Goal: Information Seeking & Learning: Find specific fact

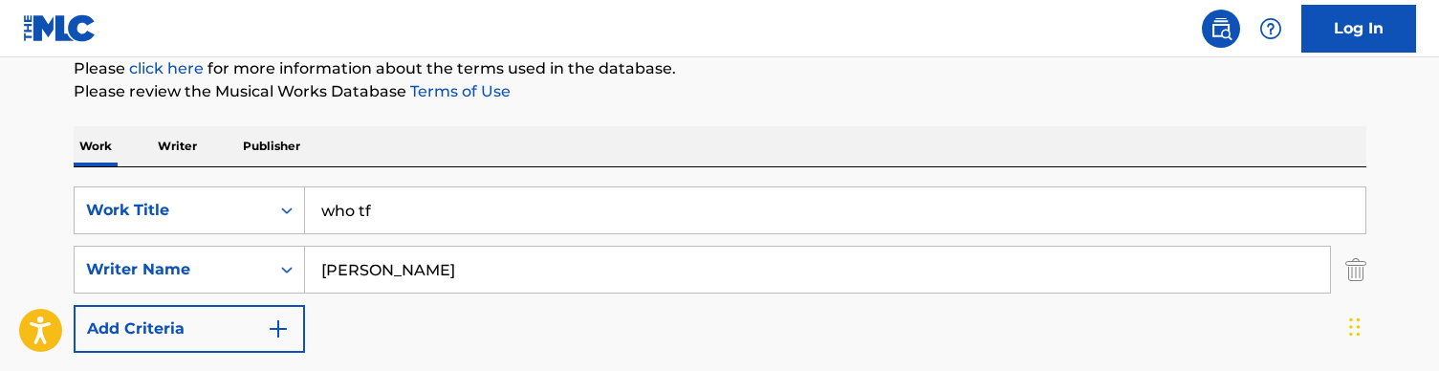
scroll to position [241, 0]
type input "[PERSON_NAME]"
drag, startPoint x: 419, startPoint y: 208, endPoint x: 296, endPoint y: 203, distance: 123.5
click at [296, 203] on div "SearchWithCriteriaa36992a6-281f-42b9-b294-be30c5db0eb9 Work Title who tf" at bounding box center [720, 209] width 1293 height 48
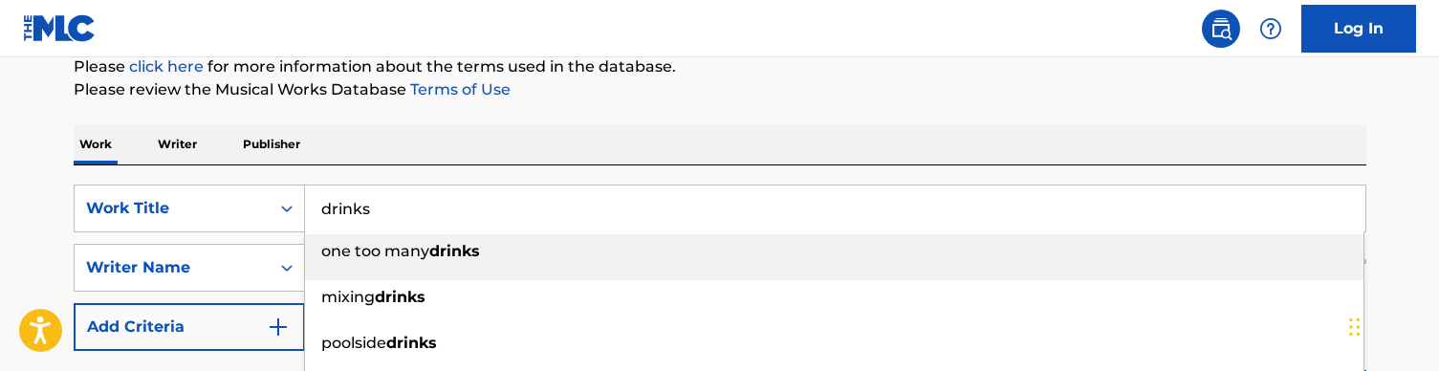
type input "drinks"
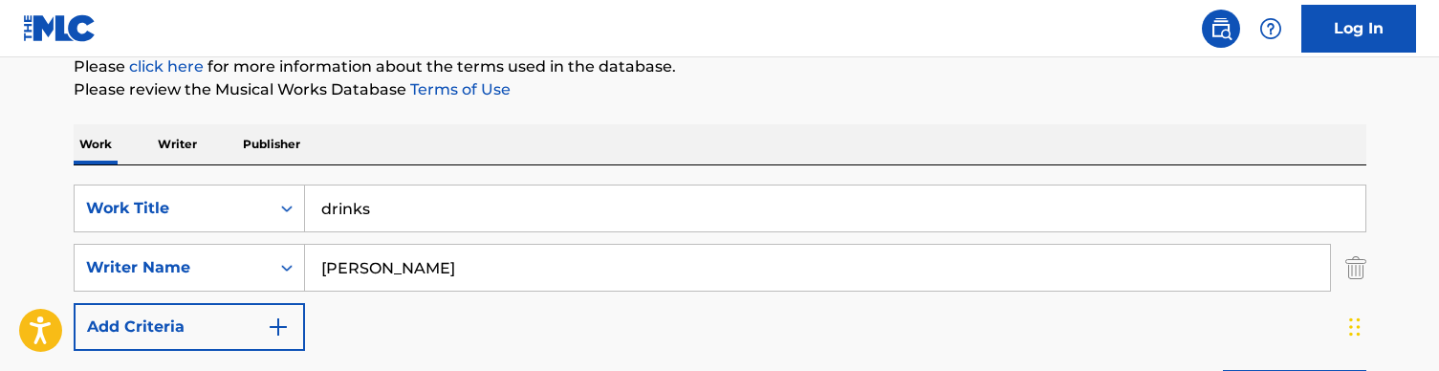
click at [442, 165] on div "SearchWithCriteriaa36992a6-281f-42b9-b294-be30c5db0eb9 Work Title drinks Search…" at bounding box center [720, 296] width 1293 height 262
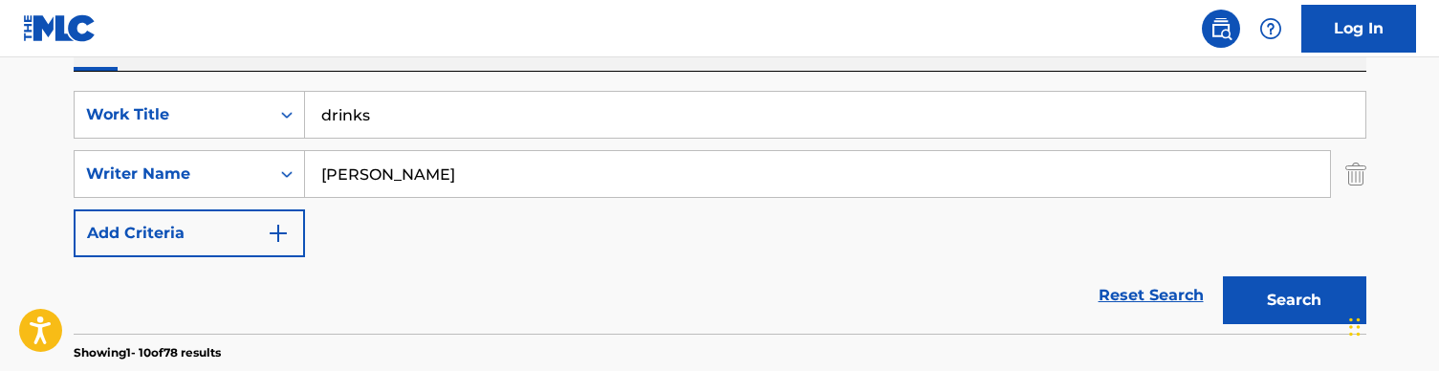
click at [1295, 296] on button "Search" at bounding box center [1294, 300] width 143 height 48
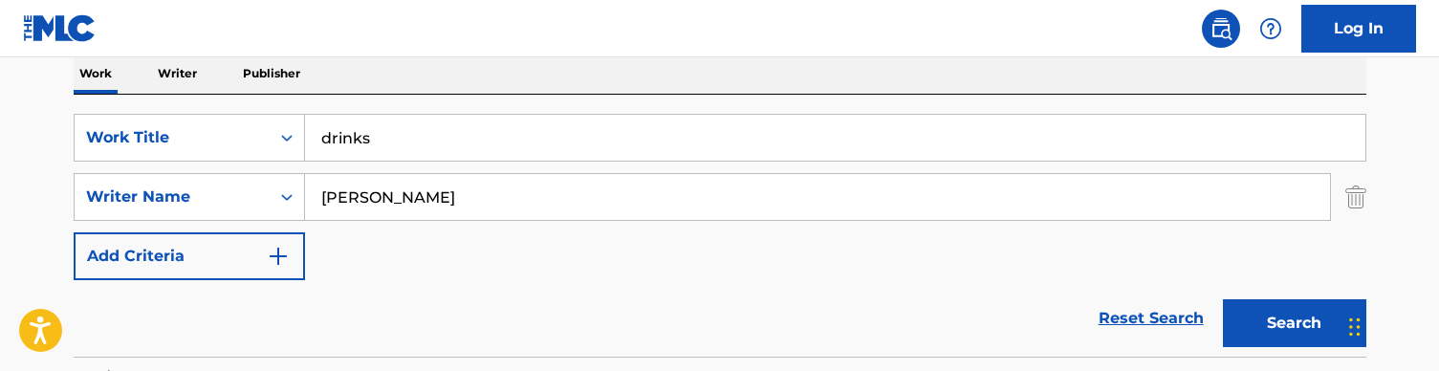
scroll to position [299, 0]
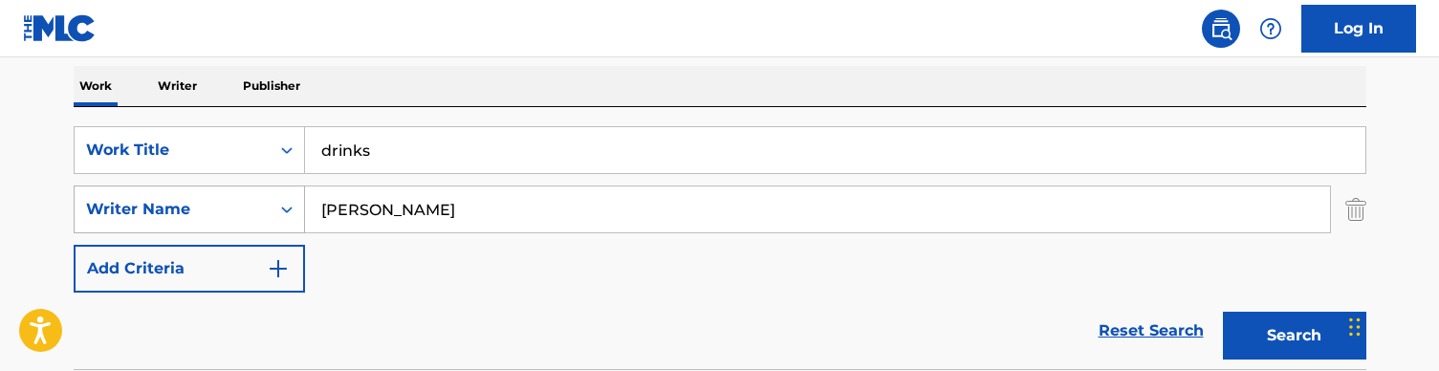
drag, startPoint x: 425, startPoint y: 216, endPoint x: 238, endPoint y: 214, distance: 186.5
click at [238, 214] on div "SearchWithCriteria728904fc-b0df-42d9-a479-22e00c724871 Writer Name [PERSON_NAME]" at bounding box center [720, 210] width 1293 height 48
type input "st [PERSON_NAME]"
click at [1294, 336] on button "Search" at bounding box center [1294, 336] width 143 height 48
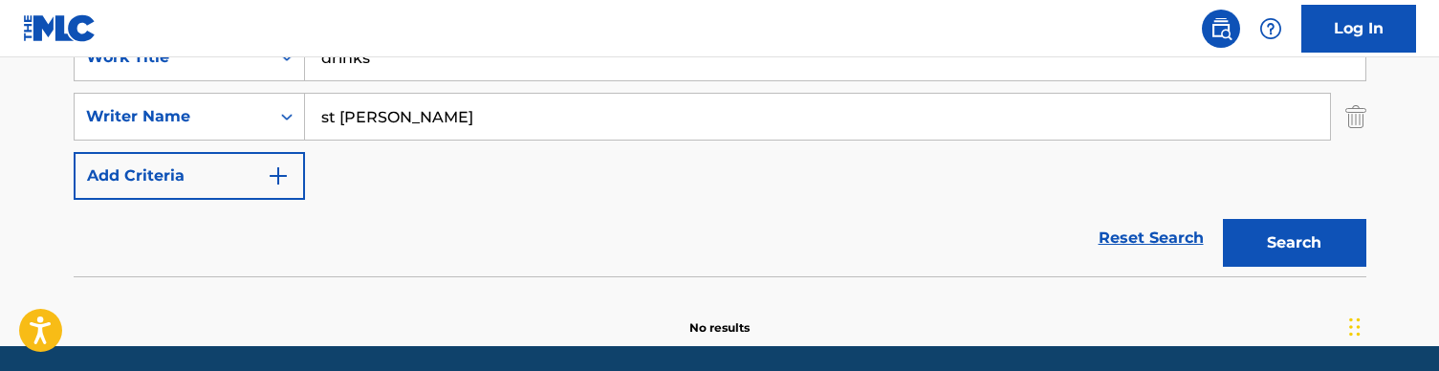
scroll to position [331, 0]
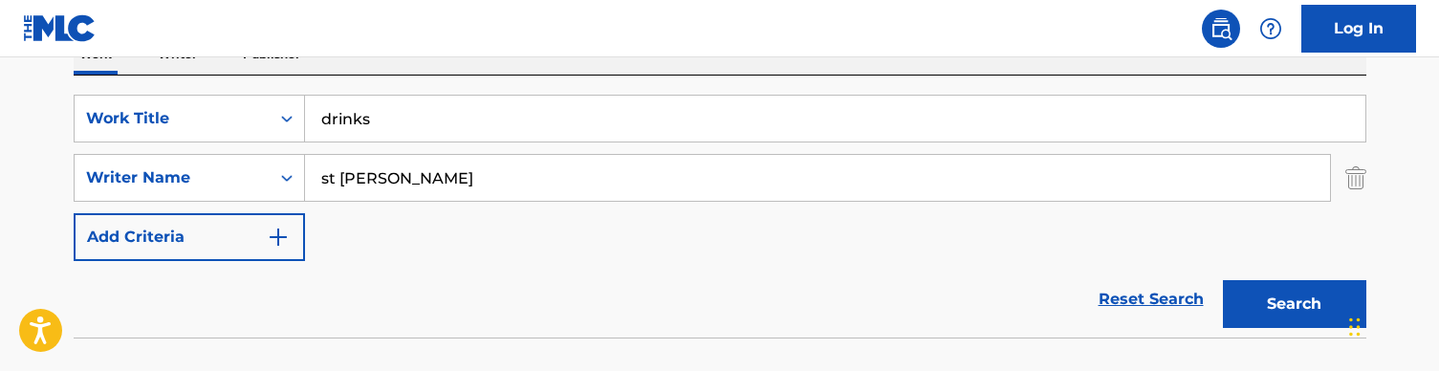
click at [405, 121] on input "drinks" at bounding box center [835, 119] width 1061 height 46
paste input "end of discussion (audio)"
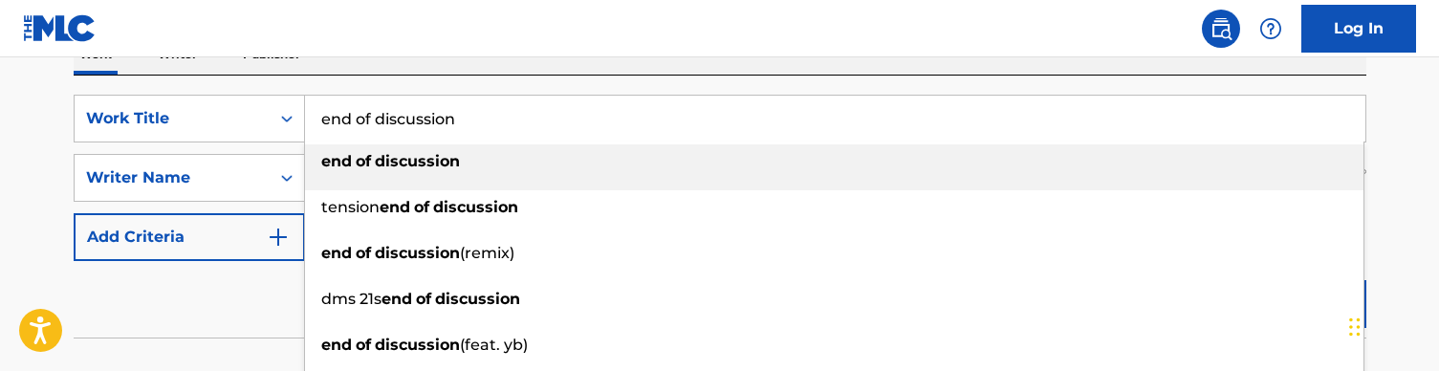
type input "end of discussion"
click at [434, 157] on strong "discussion" at bounding box center [417, 161] width 85 height 18
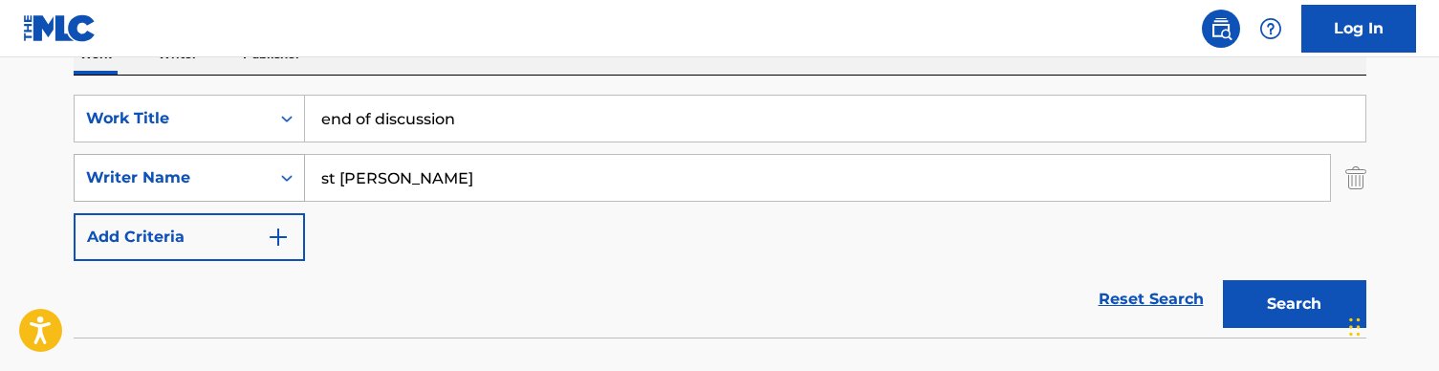
drag, startPoint x: 412, startPoint y: 178, endPoint x: 239, endPoint y: 176, distance: 173.1
click at [239, 176] on div "SearchWithCriteria728904fc-b0df-42d9-a479-22e00c724871 Writer Name [PERSON_NAME]" at bounding box center [720, 178] width 1293 height 48
click at [1294, 304] on button "Search" at bounding box center [1294, 304] width 143 height 48
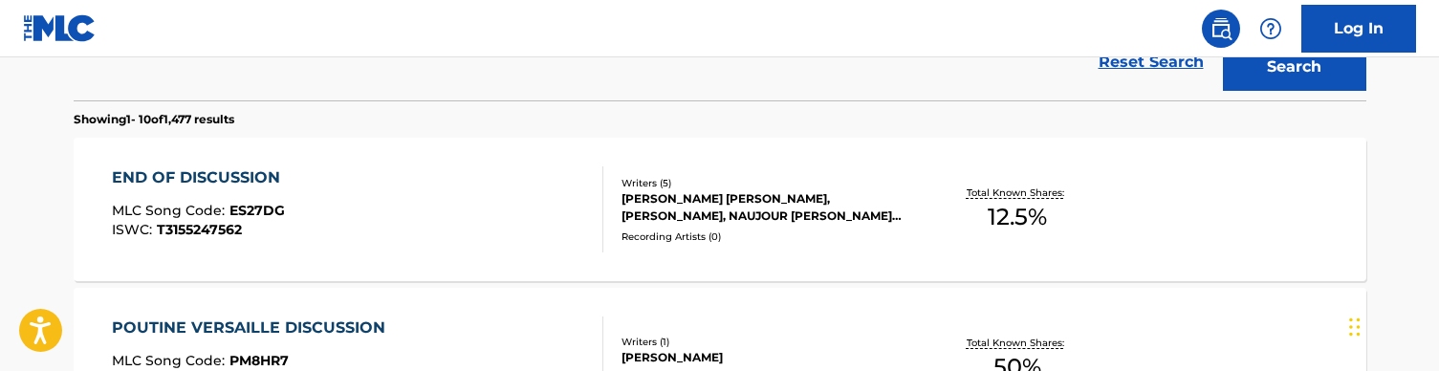
scroll to position [569, 0]
type input "[PERSON_NAME]"
click at [514, 200] on div "END OF DISCUSSION MLC Song Code : ES27DG ISWC : T3155247562" at bounding box center [358, 208] width 492 height 86
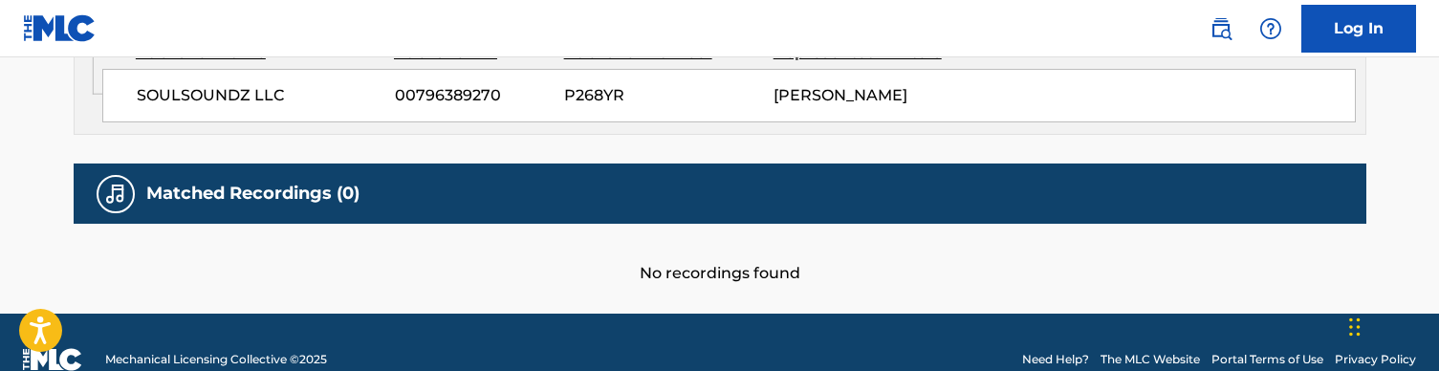
scroll to position [1211, 0]
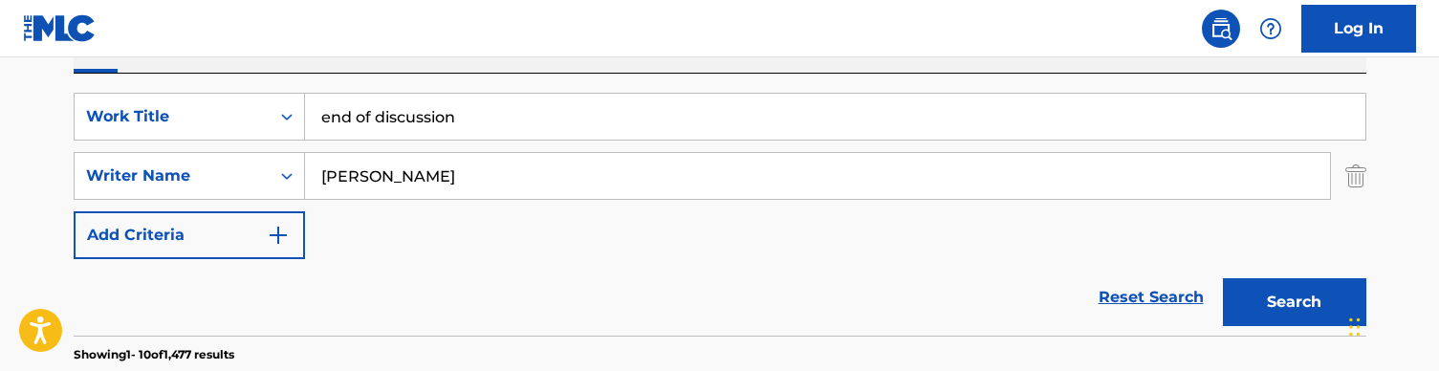
scroll to position [294, 0]
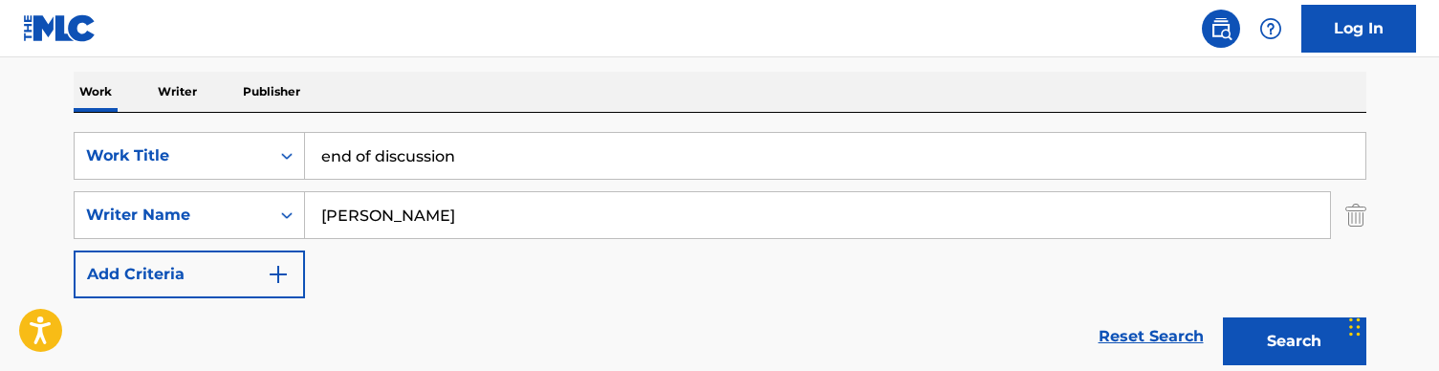
click at [467, 164] on input "end of discussion" at bounding box center [835, 156] width 1061 height 46
paste input "Every Stride"
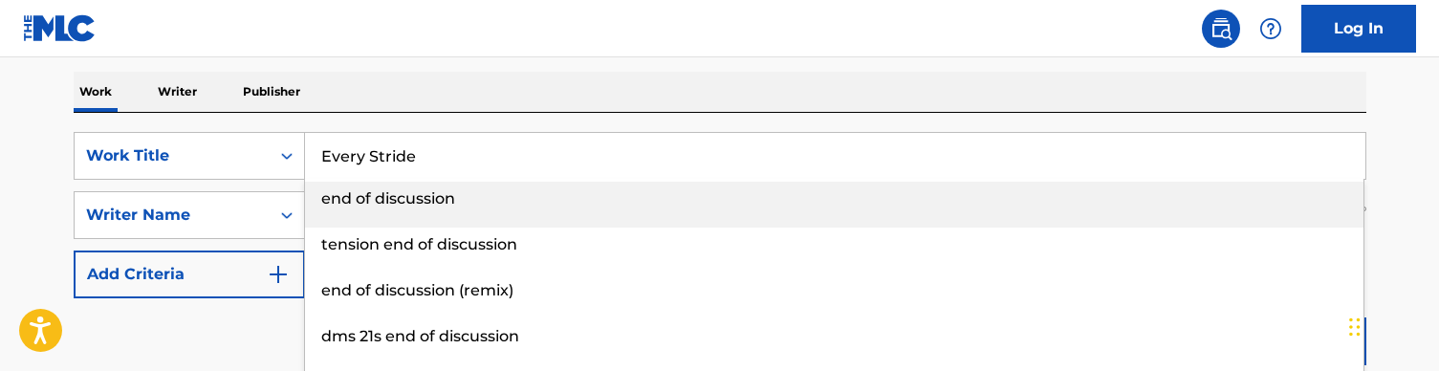
type input "Every Stride"
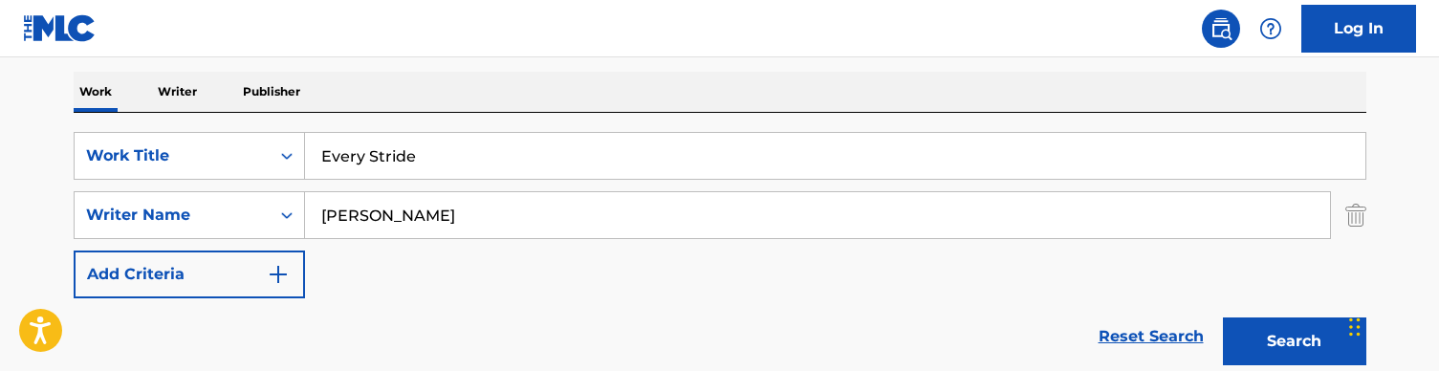
click at [492, 110] on div "Work Writer Publisher" at bounding box center [720, 92] width 1293 height 40
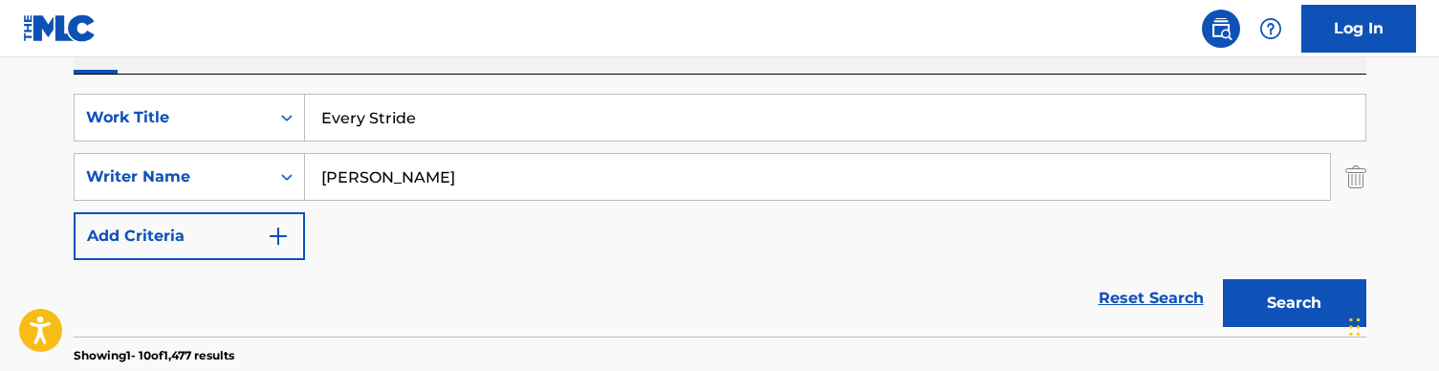
scroll to position [344, 0]
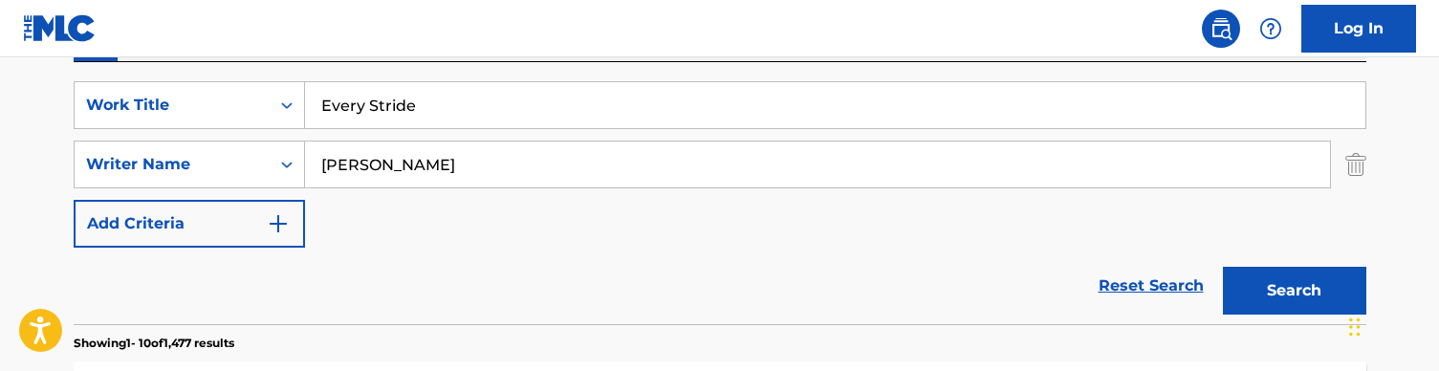
click at [1289, 276] on button "Search" at bounding box center [1294, 291] width 143 height 48
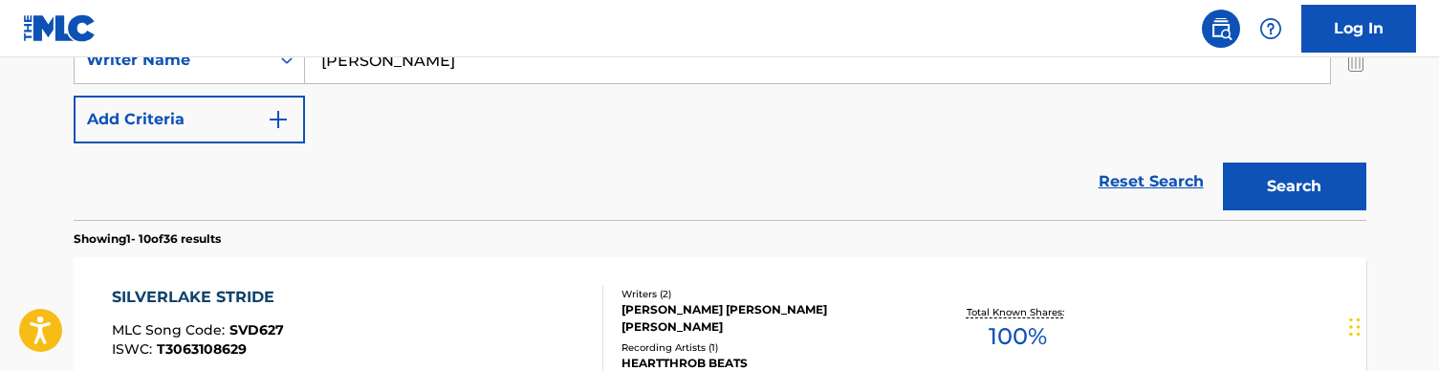
scroll to position [410, 0]
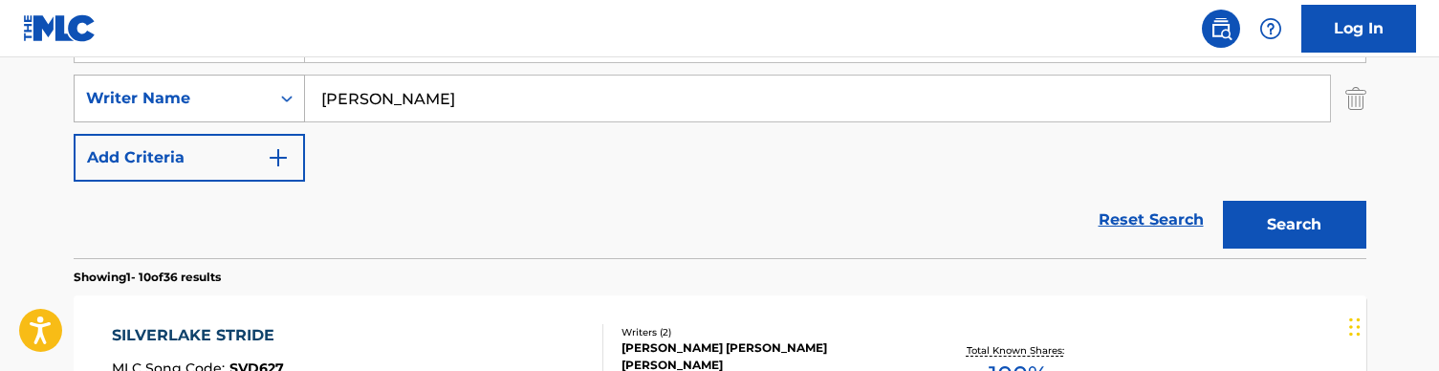
drag, startPoint x: 470, startPoint y: 95, endPoint x: 293, endPoint y: 95, distance: 176.9
click at [293, 95] on div "SearchWithCriteria728904fc-b0df-42d9-a479-22e00c724871 Writer Name [PERSON_NAME]" at bounding box center [720, 99] width 1293 height 48
type input "st [PERSON_NAME]"
click at [1294, 225] on button "Search" at bounding box center [1294, 225] width 143 height 48
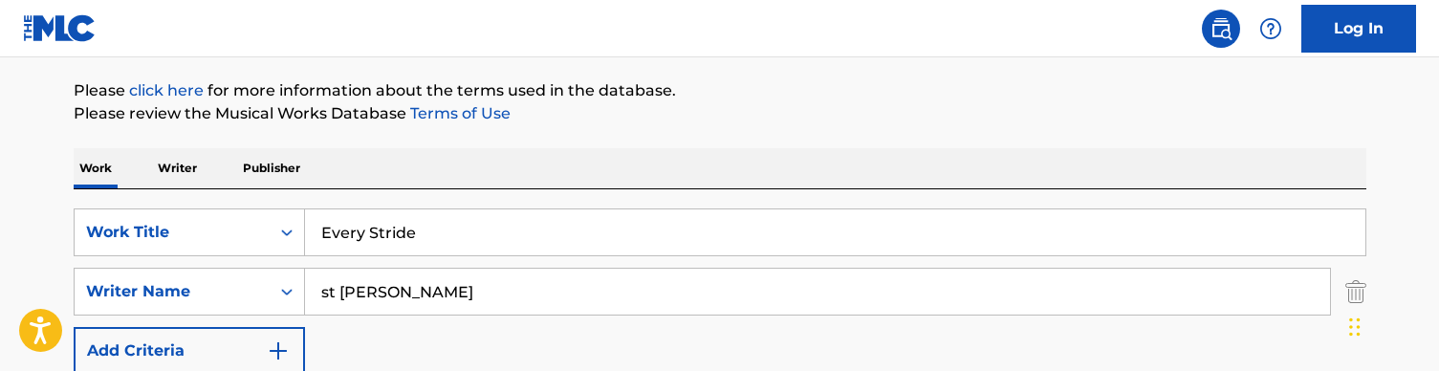
scroll to position [243, 0]
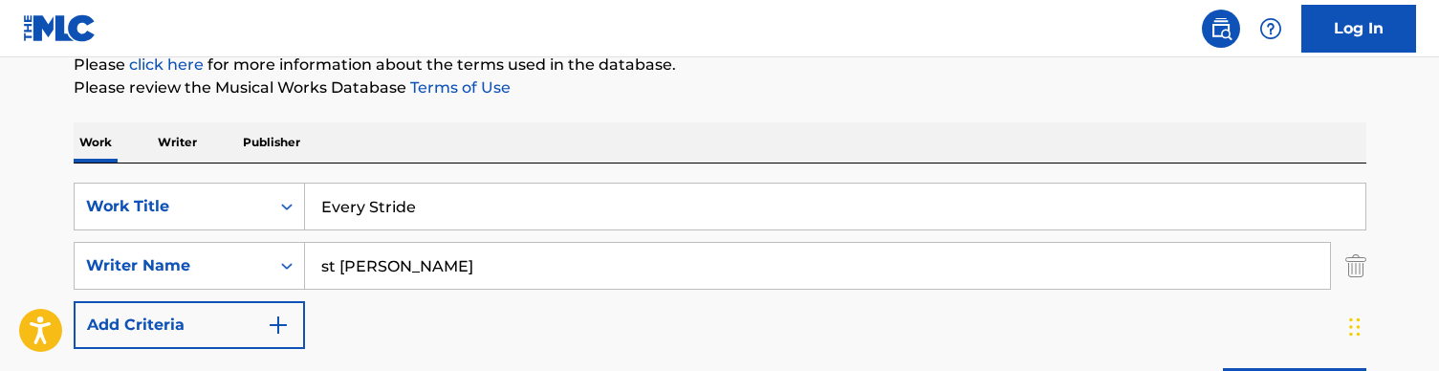
click at [384, 207] on input "Every Stride" at bounding box center [835, 207] width 1061 height 46
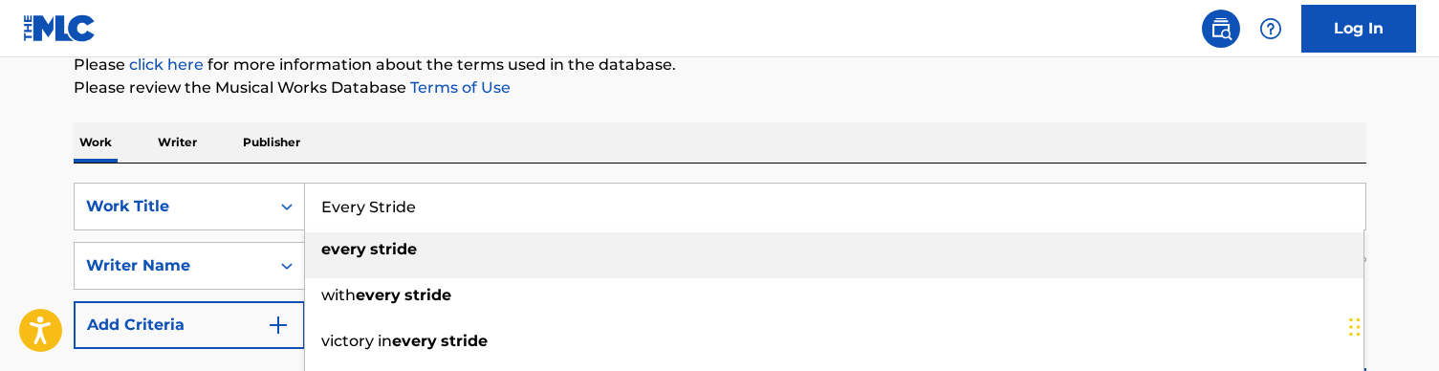
click at [384, 207] on input "Every Stride" at bounding box center [835, 207] width 1061 height 46
paste input "xcuse me Miss"
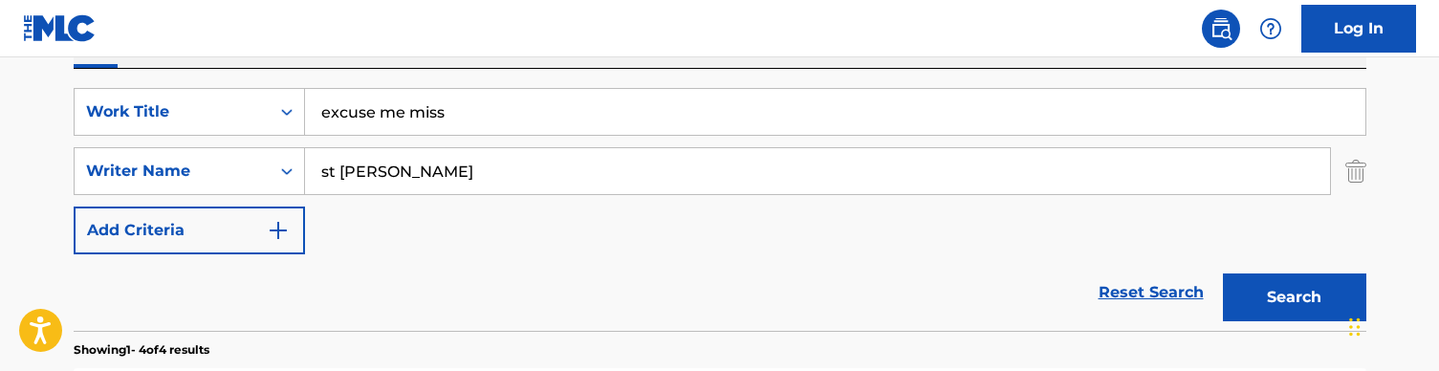
scroll to position [331, 0]
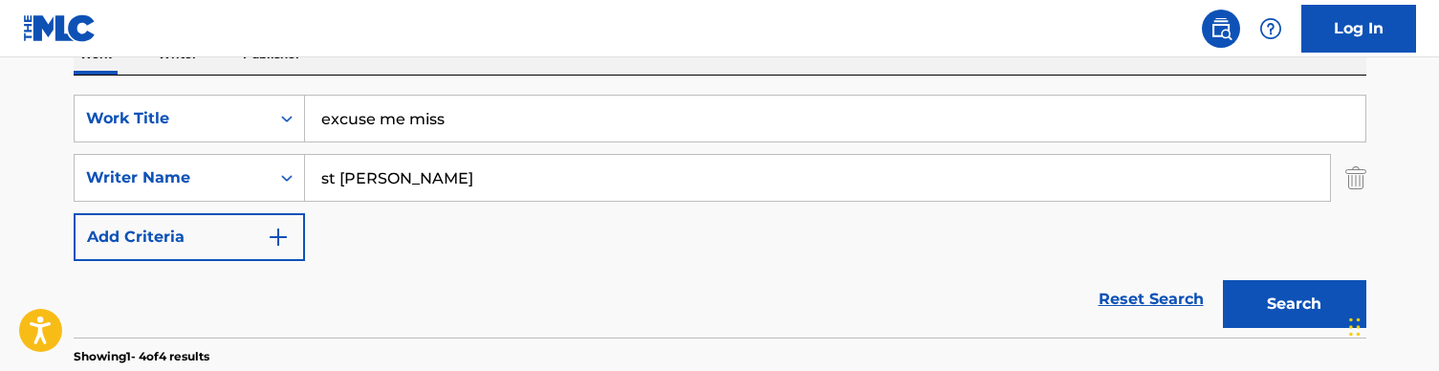
click at [1288, 289] on button "Search" at bounding box center [1294, 304] width 143 height 48
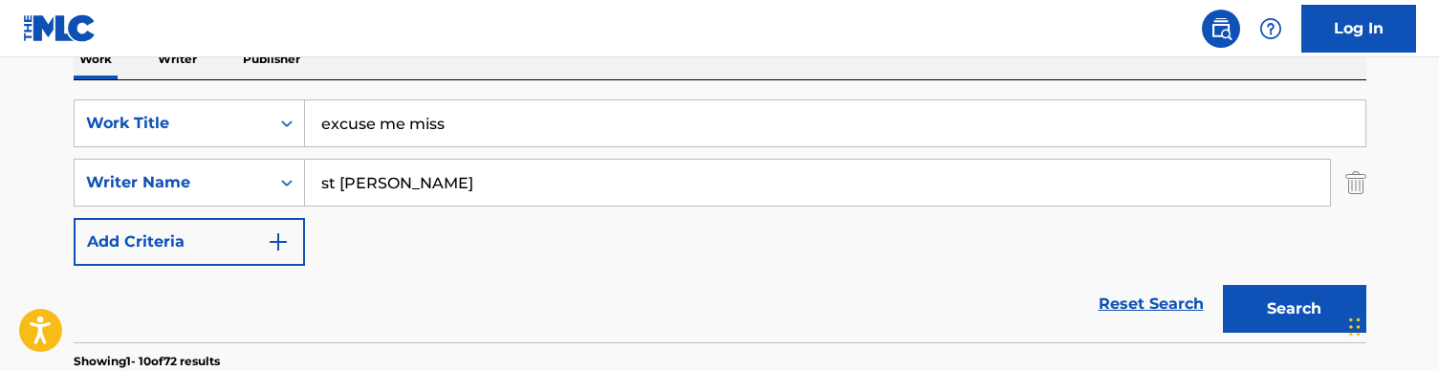
scroll to position [322, 0]
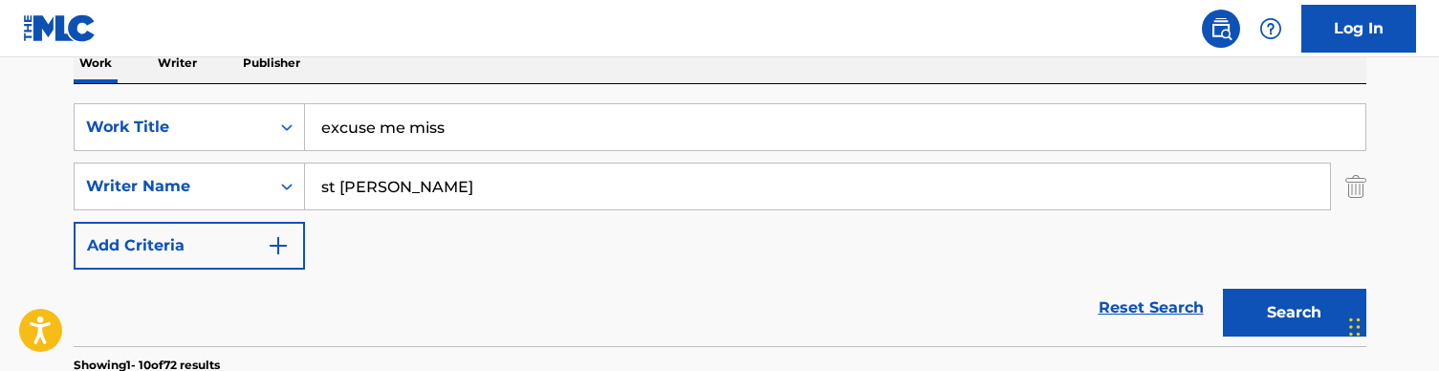
click at [437, 129] on input "excuse me miss" at bounding box center [835, 127] width 1061 height 46
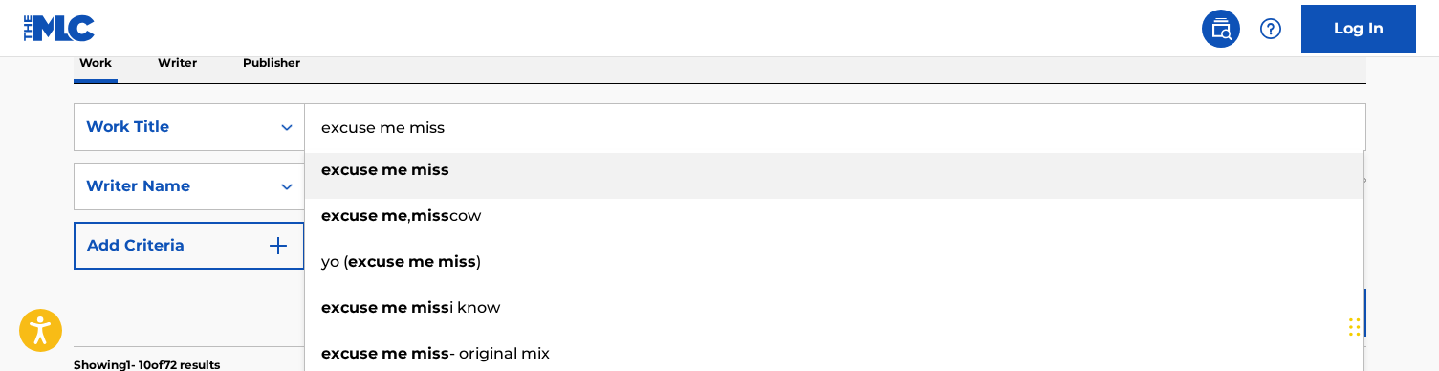
click at [437, 129] on input "excuse me miss" at bounding box center [835, 127] width 1061 height 46
paste input "Feels Like the 1st Time"
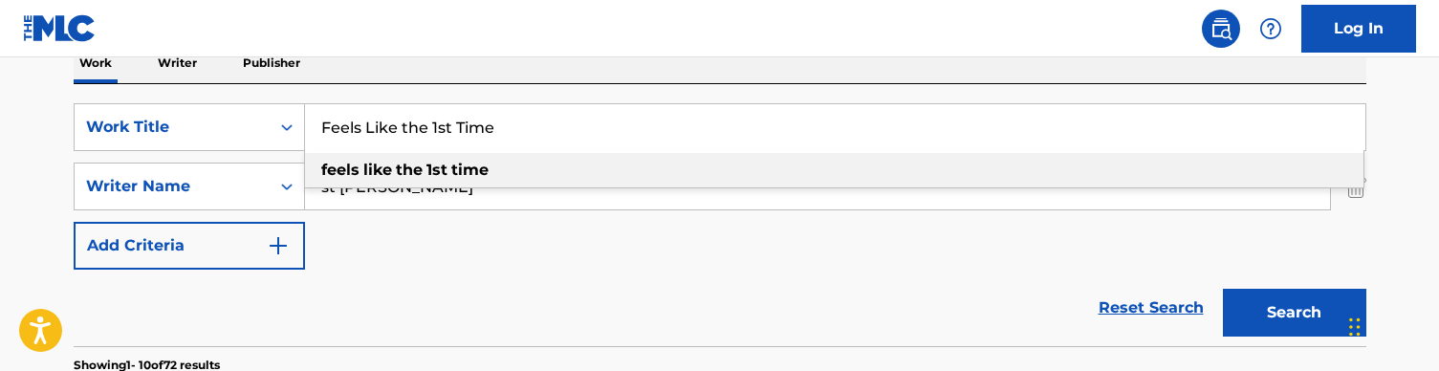
type input "Feels Like the 1st Time"
click at [407, 82] on div "Work Writer Publisher" at bounding box center [720, 63] width 1293 height 40
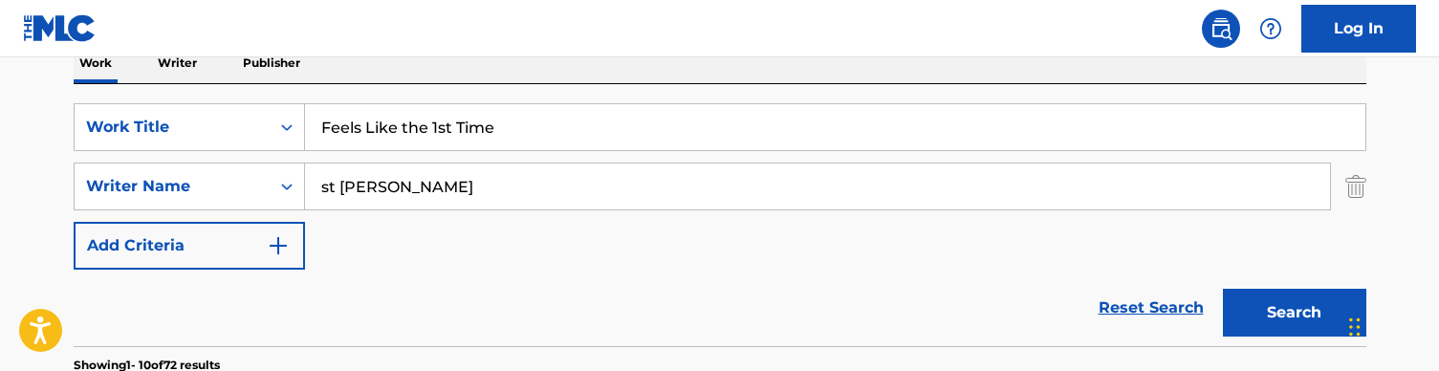
click at [377, 191] on input "st [PERSON_NAME]" at bounding box center [817, 187] width 1025 height 46
drag, startPoint x: 404, startPoint y: 189, endPoint x: 224, endPoint y: 190, distance: 179.8
click at [224, 190] on div "SearchWithCriteria728904fc-b0df-42d9-a479-22e00c724871 Writer Name [PERSON_NAME]" at bounding box center [720, 187] width 1293 height 48
click at [1294, 313] on button "Search" at bounding box center [1294, 313] width 143 height 48
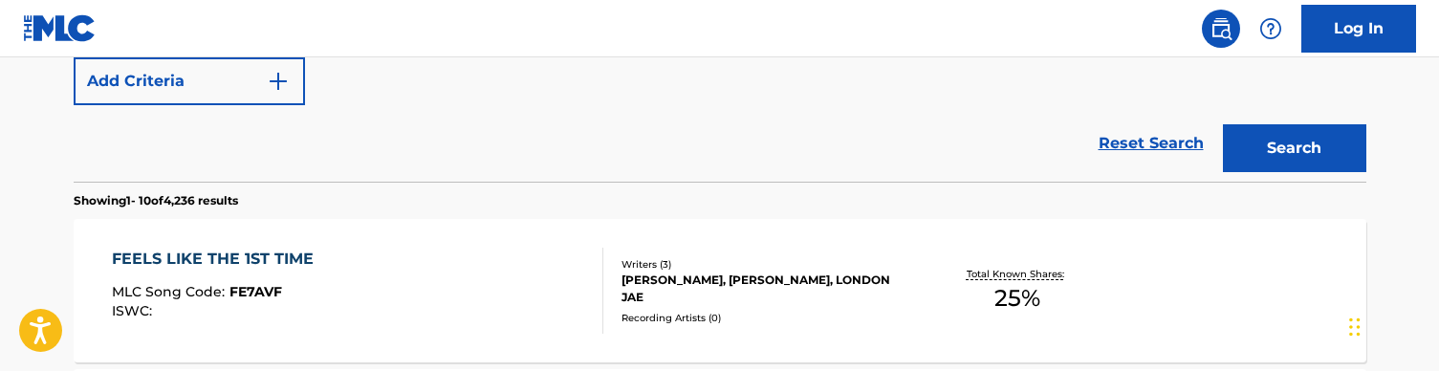
scroll to position [493, 0]
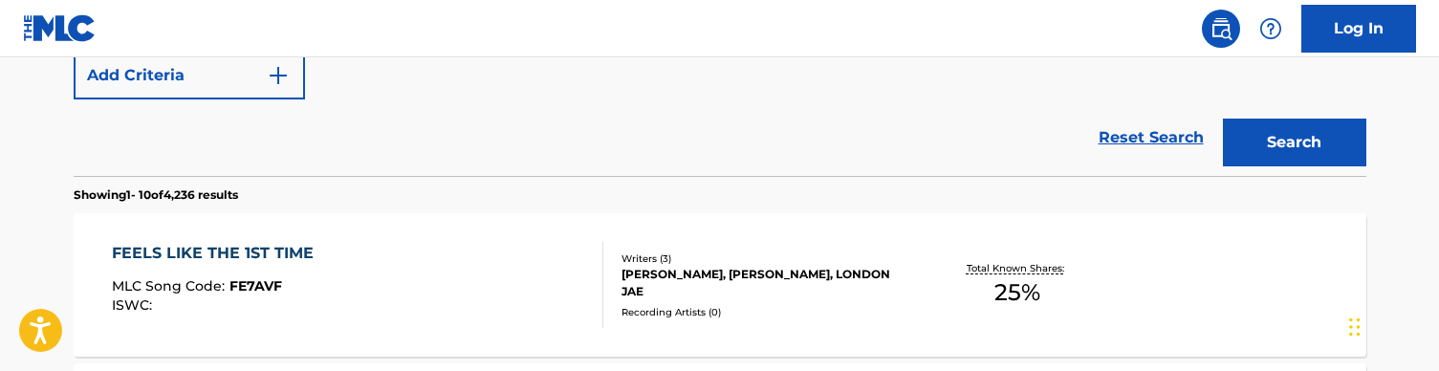
type input "[PERSON_NAME]"
click at [471, 265] on div "FEELS LIKE THE 1ST TIME MLC Song Code : FE7AVF ISWC :" at bounding box center [358, 285] width 492 height 86
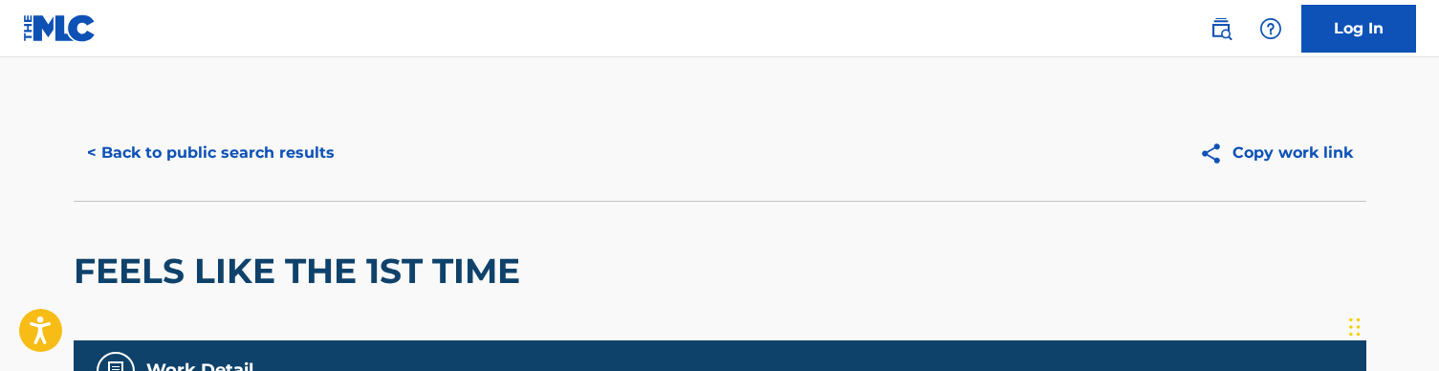
click at [290, 165] on button "< Back to public search results" at bounding box center [211, 153] width 274 height 48
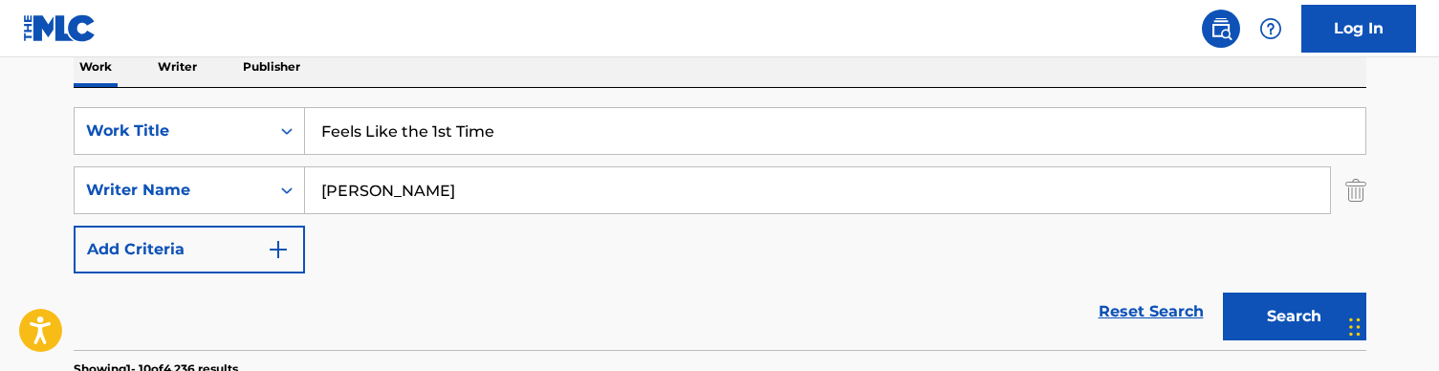
scroll to position [259, 0]
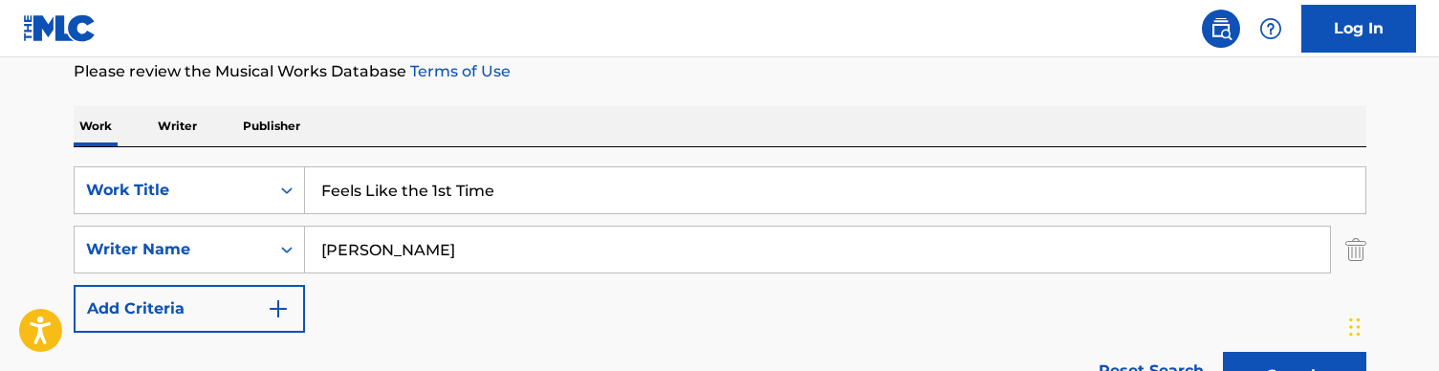
click at [374, 182] on input "Feels Like the 1st Time" at bounding box center [835, 190] width 1061 height 46
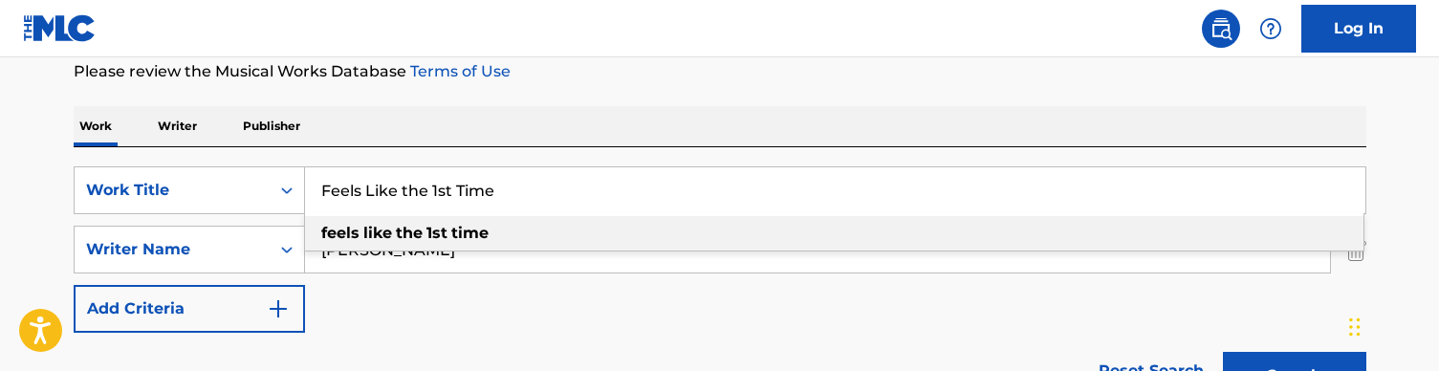
click at [374, 183] on input "Feels Like the 1st Time" at bounding box center [835, 190] width 1061 height 46
paste input "G6 (visualizer)"
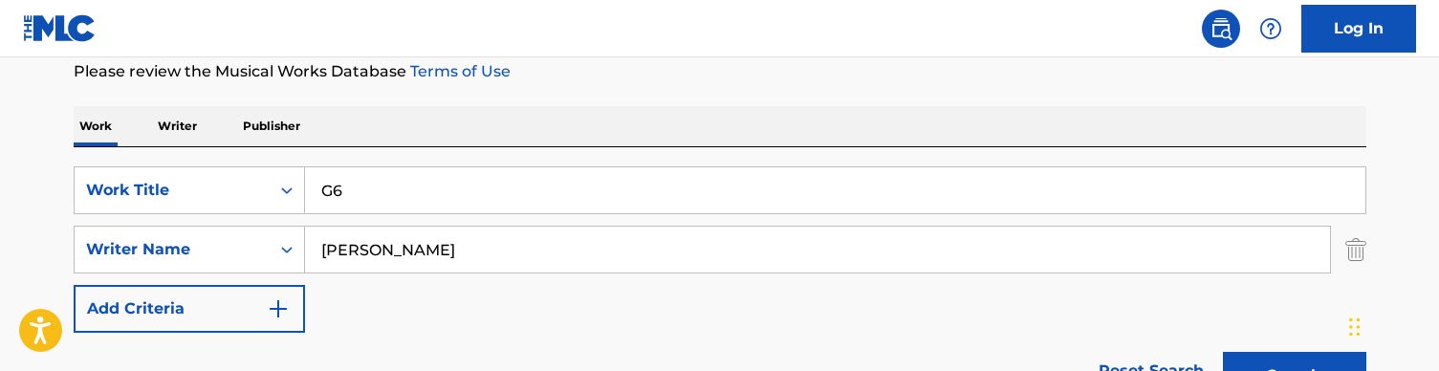
type input "G6"
click at [679, 106] on div "Work Writer Publisher" at bounding box center [720, 126] width 1293 height 40
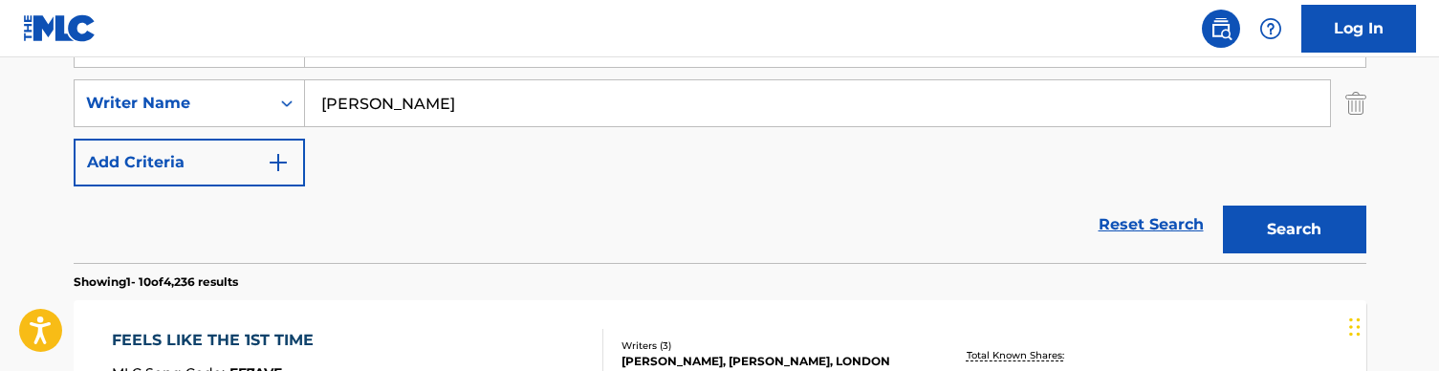
scroll to position [420, 0]
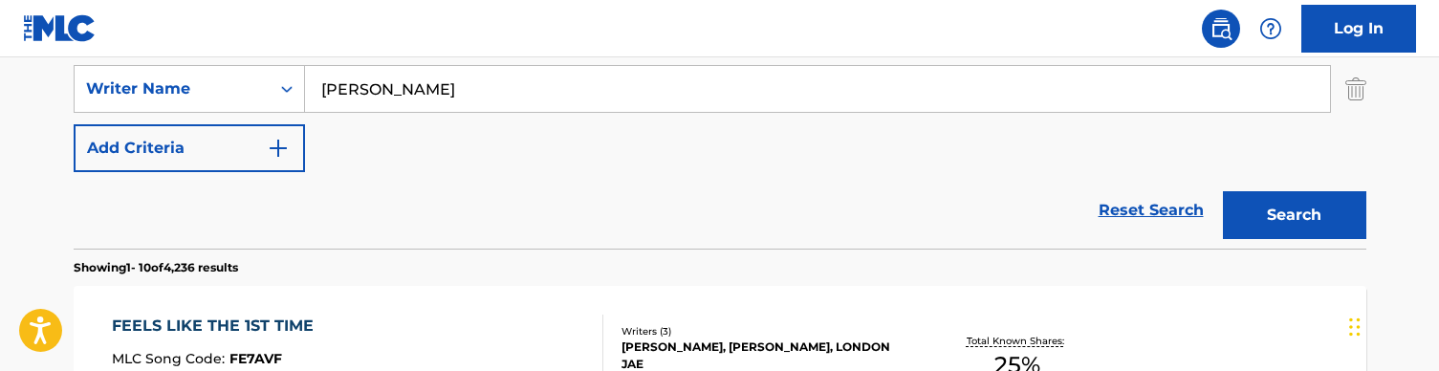
click at [1280, 219] on button "Search" at bounding box center [1294, 215] width 143 height 48
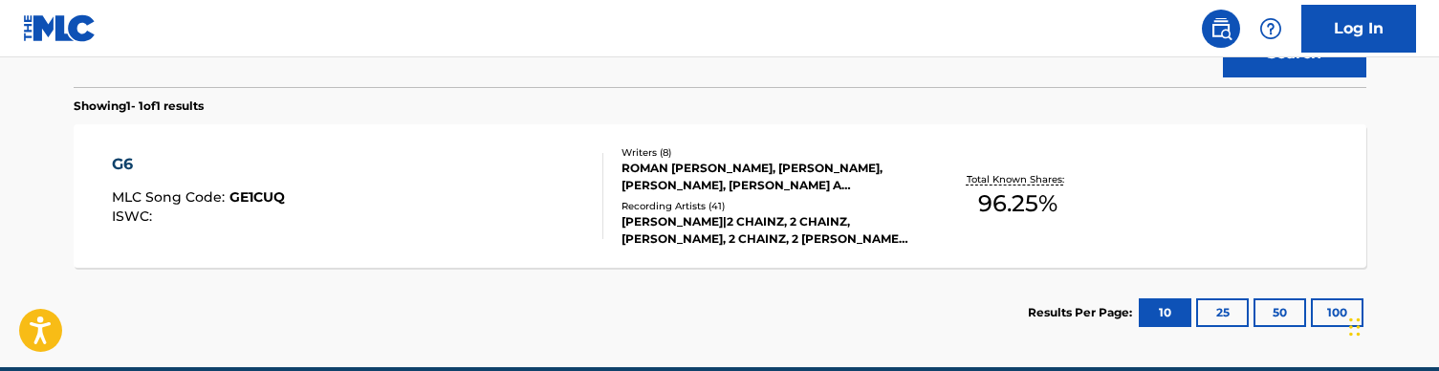
scroll to position [594, 0]
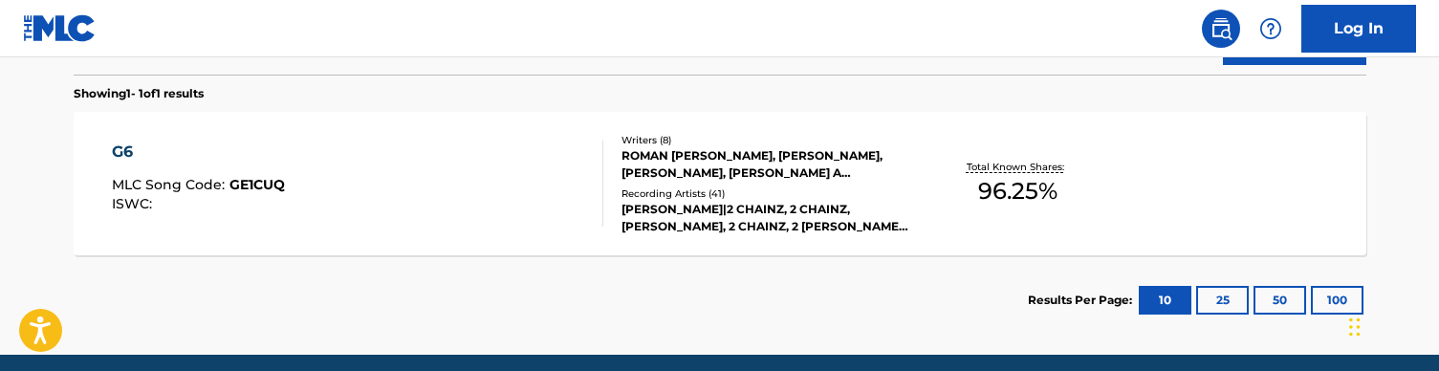
click at [469, 195] on div "G6 MLC Song Code : GE1CUQ ISWC :" at bounding box center [358, 184] width 492 height 86
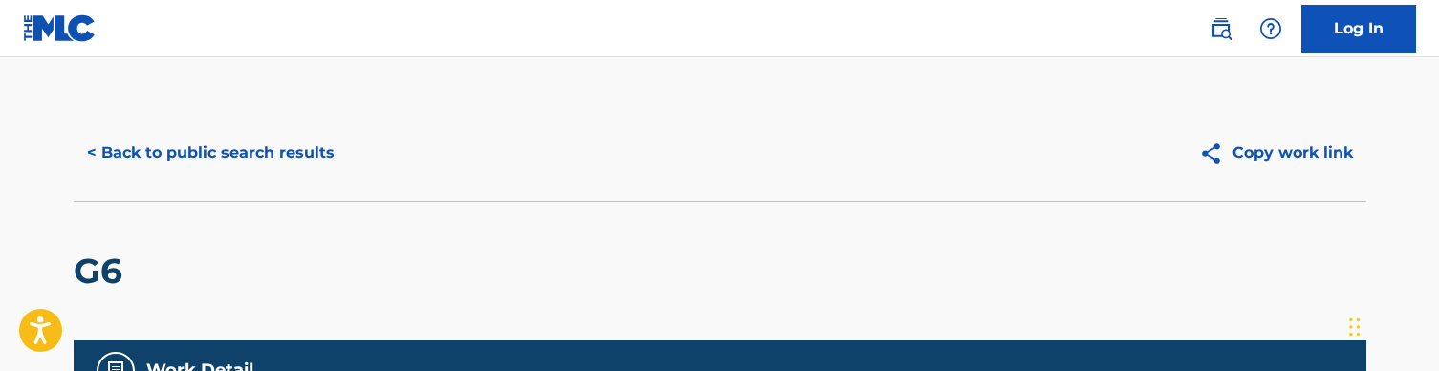
click at [183, 163] on button "< Back to public search results" at bounding box center [211, 153] width 274 height 48
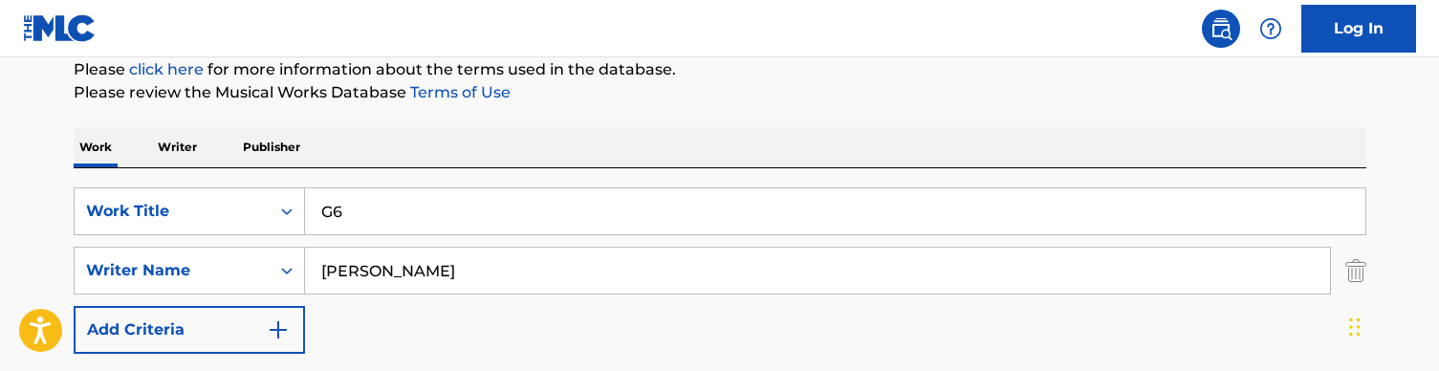
scroll to position [237, 0]
click at [373, 207] on input "G6" at bounding box center [835, 212] width 1061 height 46
paste input "ame Face (audio)"
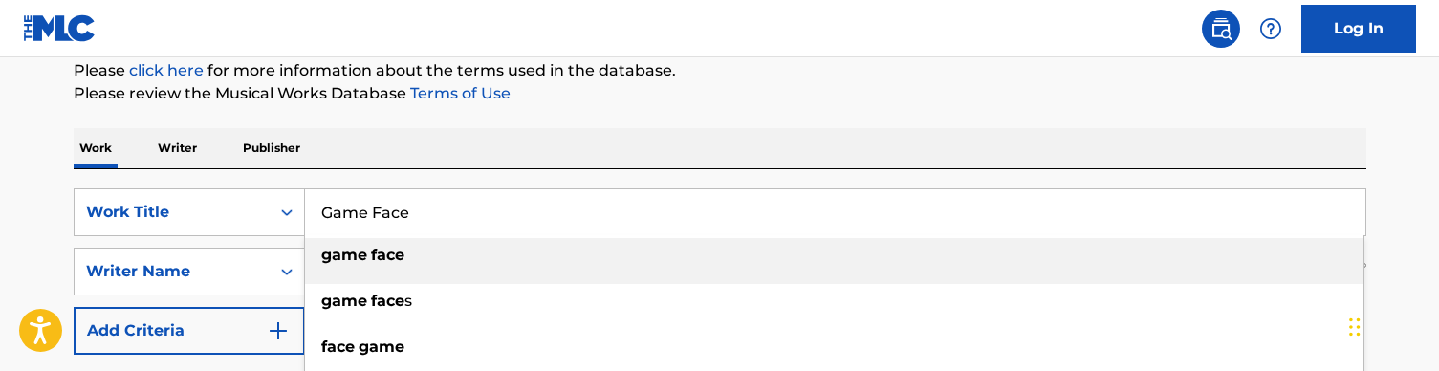
type input "Game Face"
click at [577, 139] on div "Work Writer Publisher" at bounding box center [720, 148] width 1293 height 40
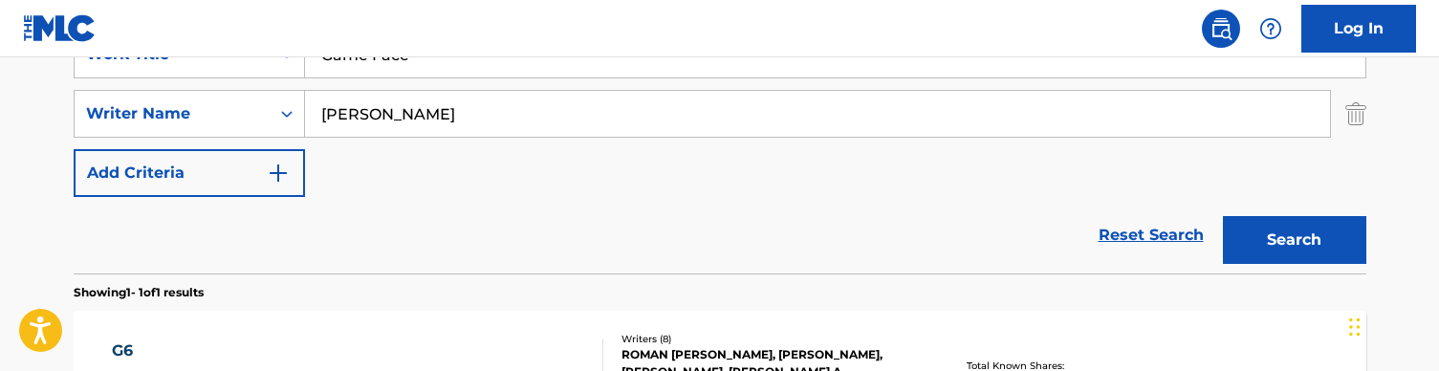
scroll to position [467, 0]
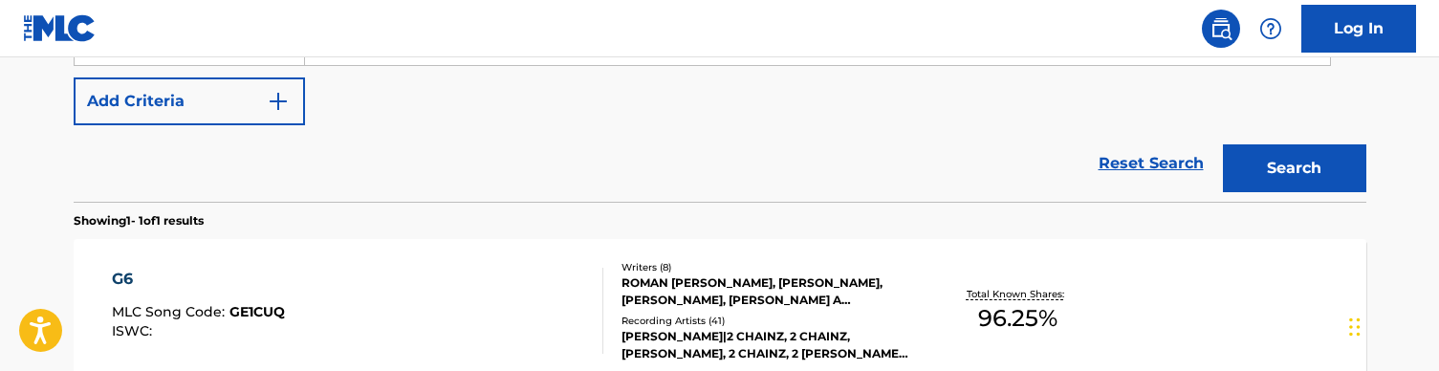
click at [1289, 177] on button "Search" at bounding box center [1294, 168] width 143 height 48
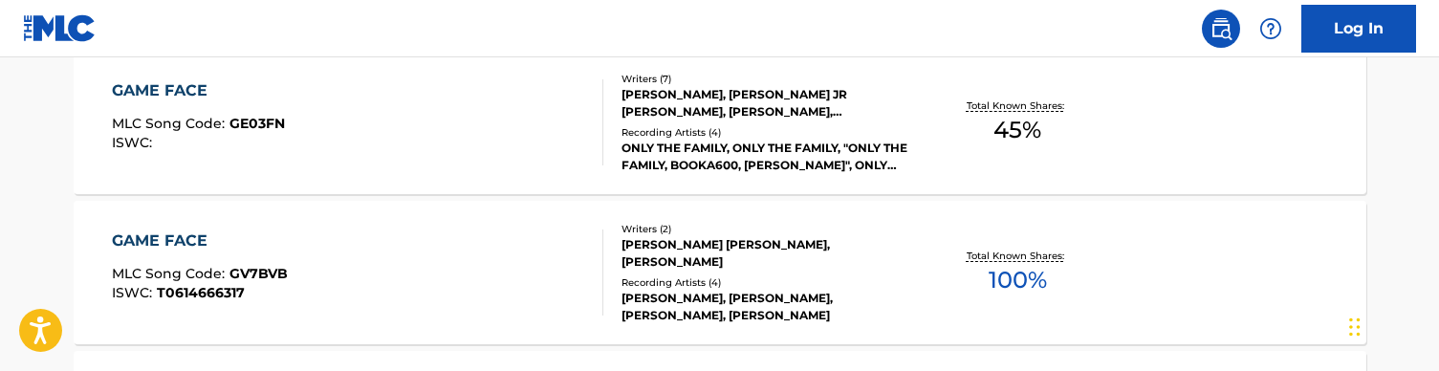
scroll to position [652, 0]
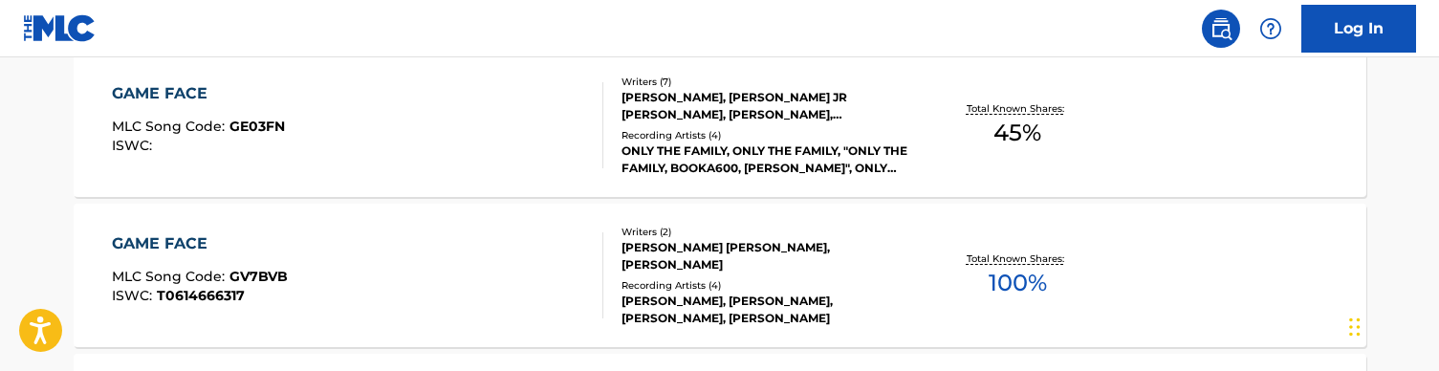
click at [578, 146] on div "GAME FACE MLC Song Code : GE03FN ISWC :" at bounding box center [358, 125] width 492 height 86
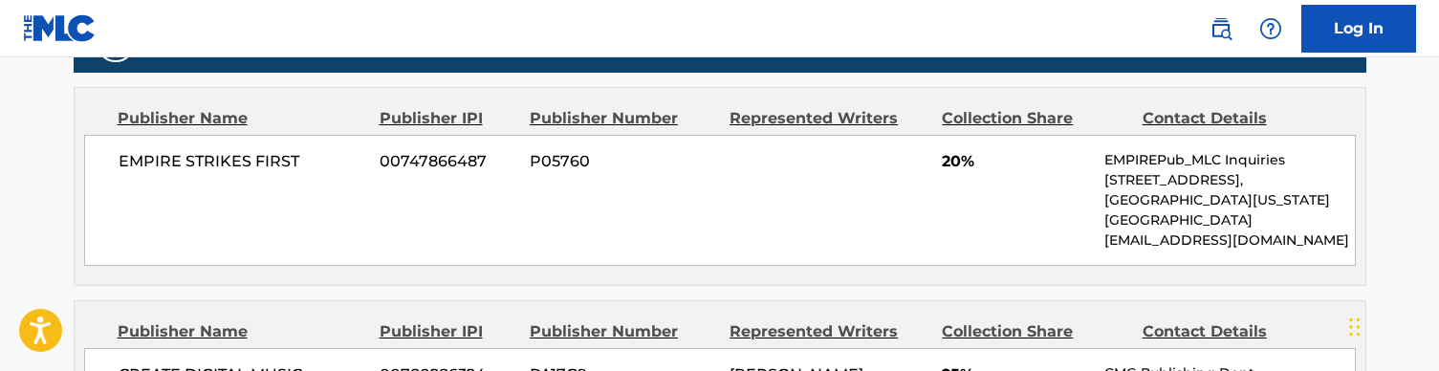
scroll to position [820, 0]
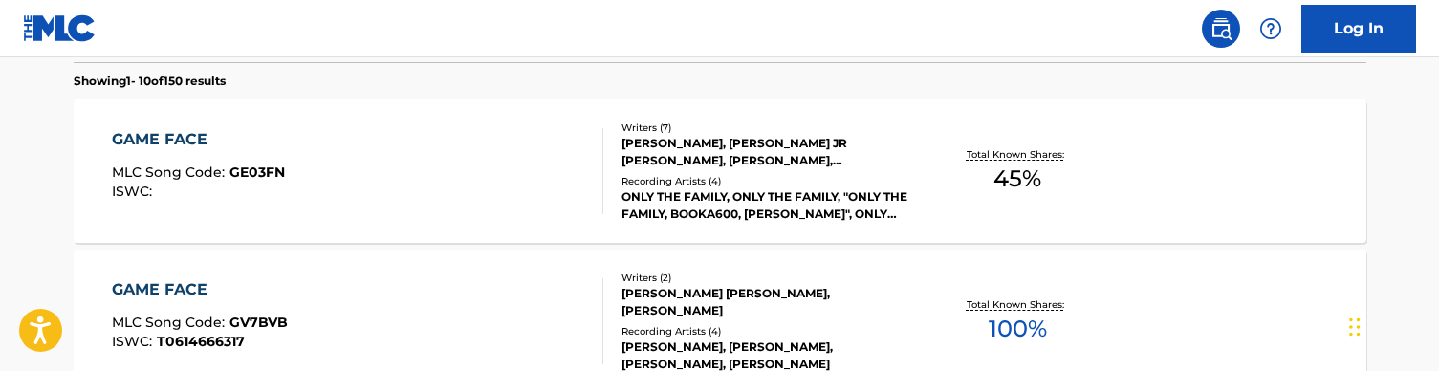
scroll to position [592, 0]
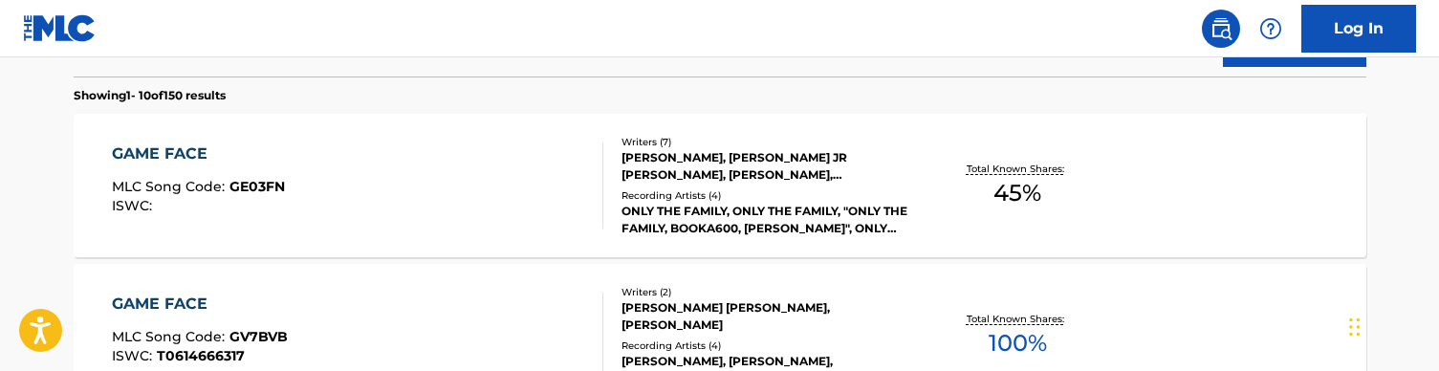
click at [519, 183] on div "GAME FACE MLC Song Code : GE03FN ISWC :" at bounding box center [358, 186] width 492 height 86
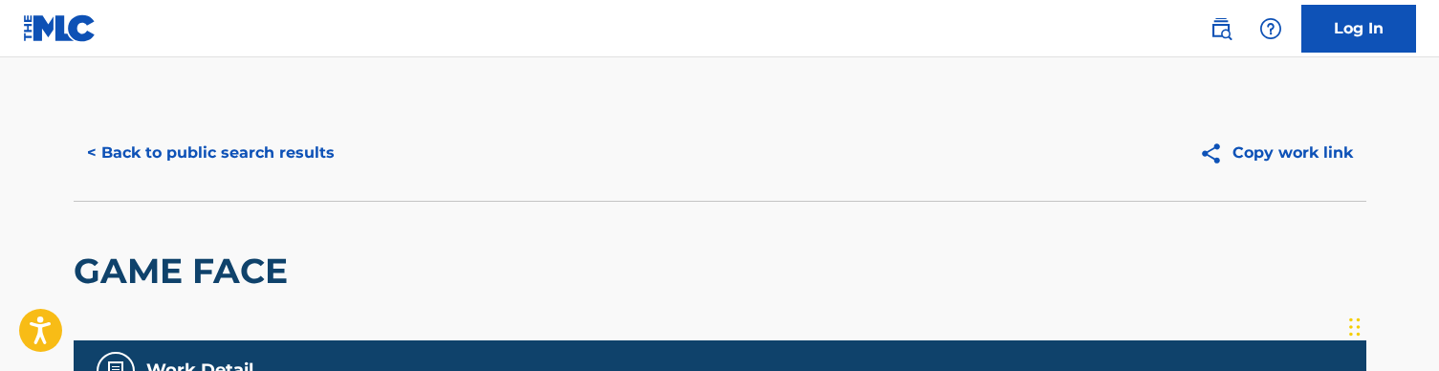
click at [194, 147] on button "< Back to public search results" at bounding box center [211, 153] width 274 height 48
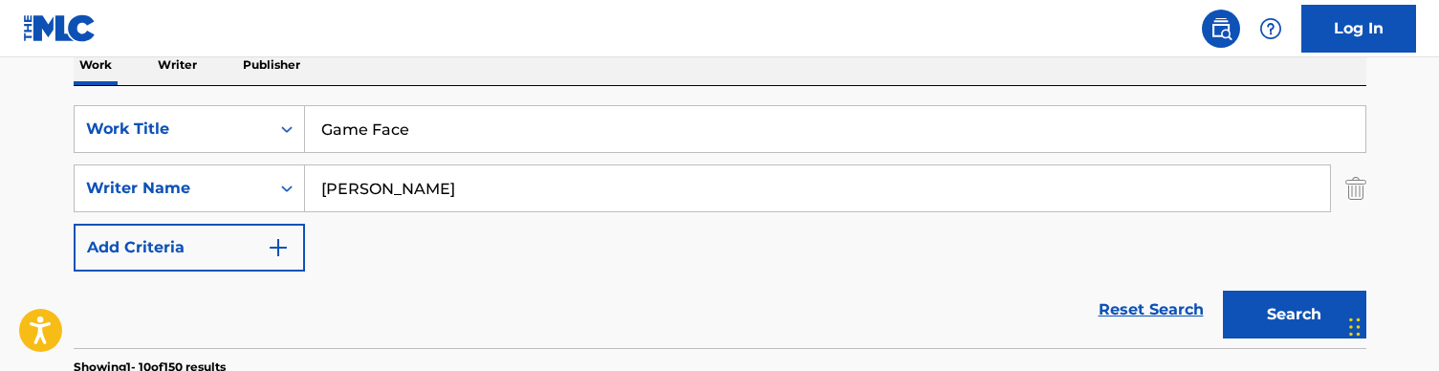
scroll to position [318, 0]
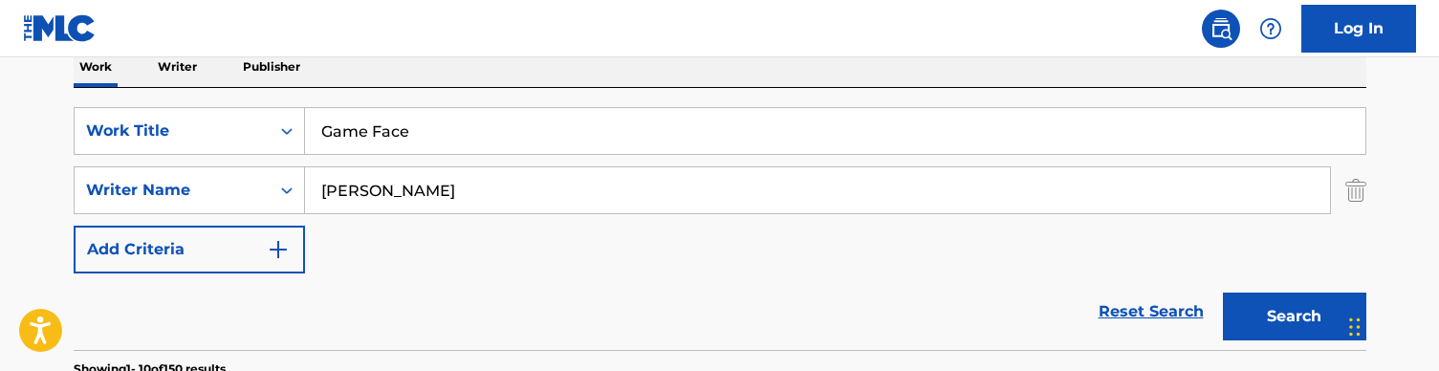
click at [434, 143] on input "Game Face" at bounding box center [835, 131] width 1061 height 46
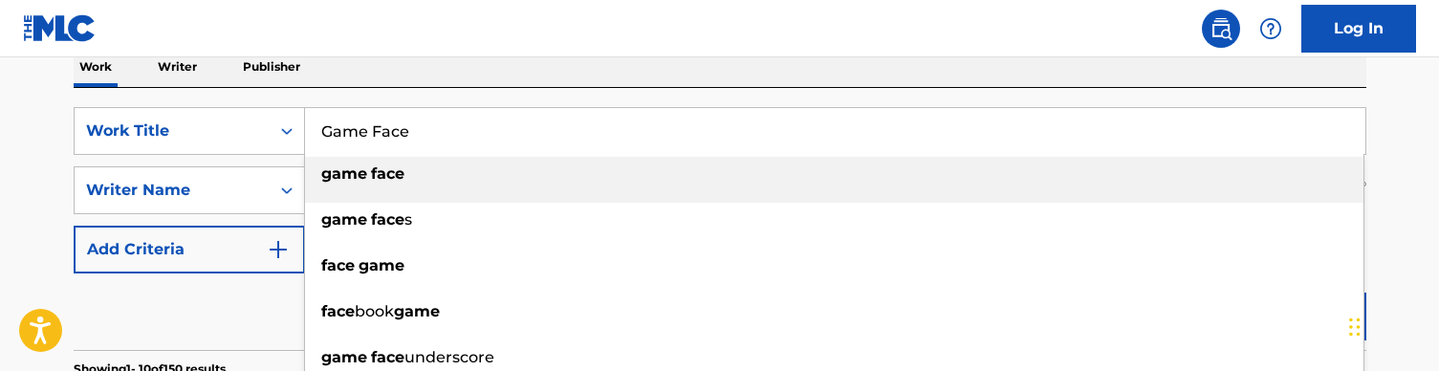
click at [434, 143] on input "Game Face" at bounding box center [835, 131] width 1061 height 46
paste input "roup Home (audio)"
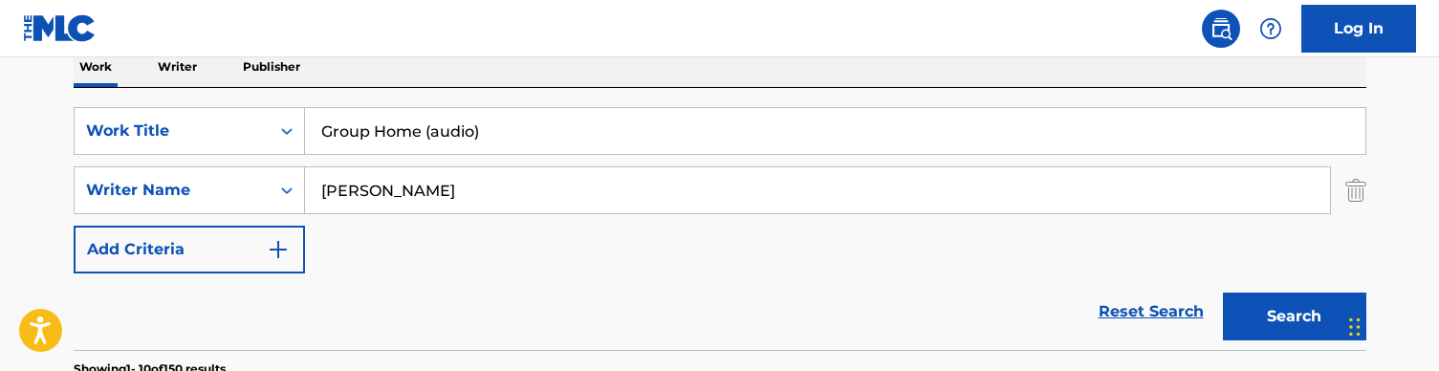
click at [473, 89] on div "SearchWithCriteriaa36992a6-281f-42b9-b294-be30c5db0eb9 Work Title Group Home (a…" at bounding box center [720, 219] width 1293 height 262
click at [529, 129] on input "Group Home (audio)" at bounding box center [835, 131] width 1061 height 46
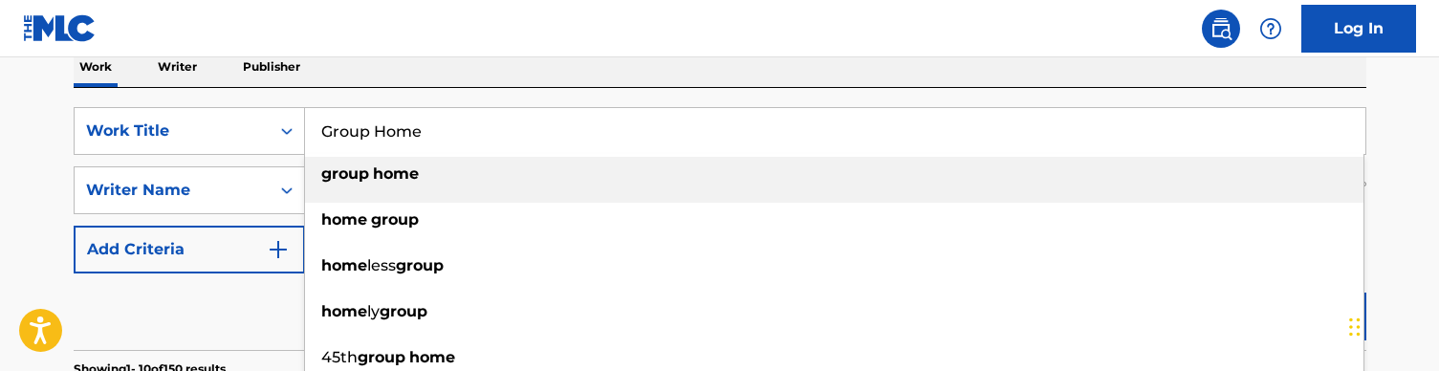
type input "Group Home"
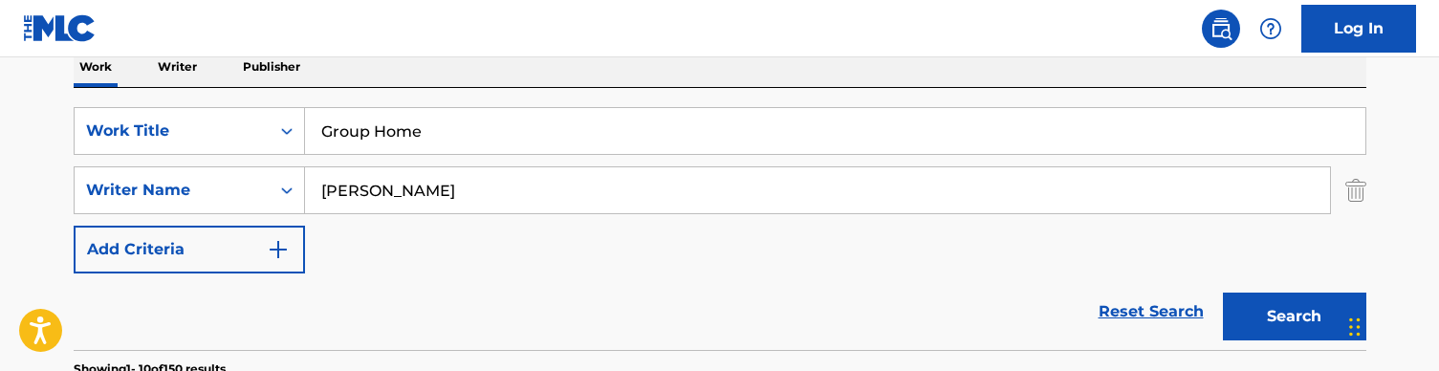
click at [472, 59] on div "Work Writer Publisher" at bounding box center [720, 67] width 1293 height 40
click at [1274, 320] on button "Search" at bounding box center [1294, 317] width 143 height 48
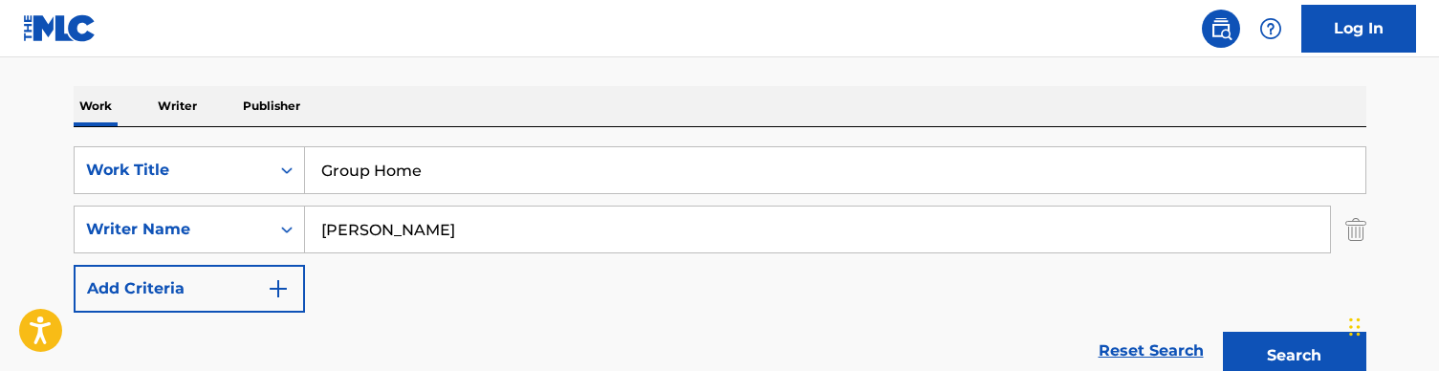
scroll to position [284, 0]
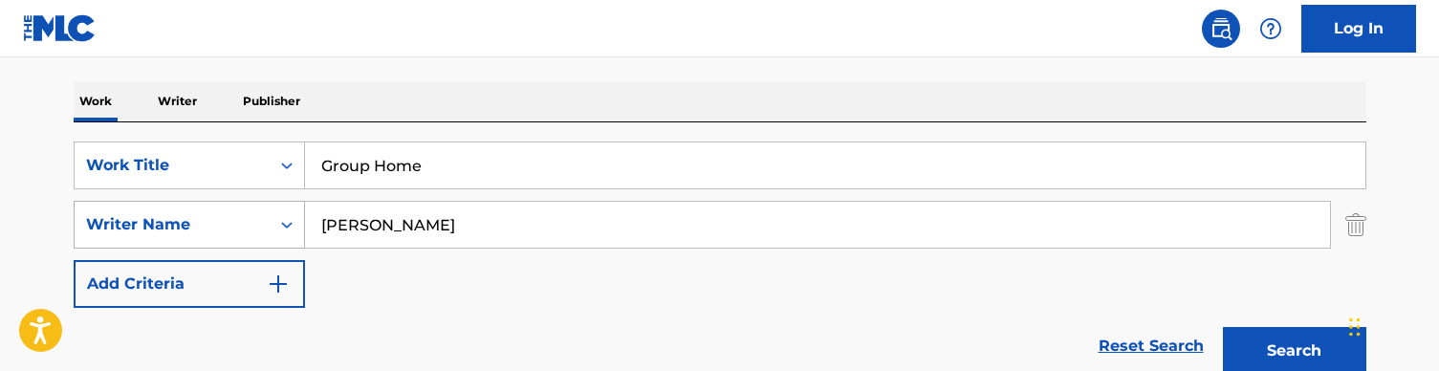
drag, startPoint x: 417, startPoint y: 222, endPoint x: 252, endPoint y: 223, distance: 164.5
click at [252, 223] on div "SearchWithCriteria728904fc-b0df-42d9-a479-22e00c724871 Writer Name [PERSON_NAME]" at bounding box center [720, 225] width 1293 height 48
click at [1294, 351] on button "Search" at bounding box center [1294, 351] width 143 height 48
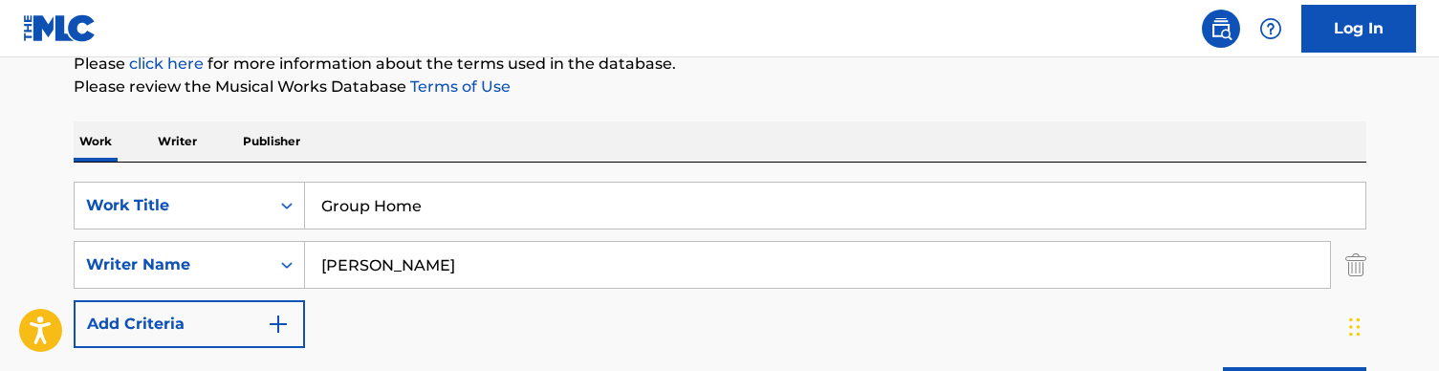
scroll to position [226, 0]
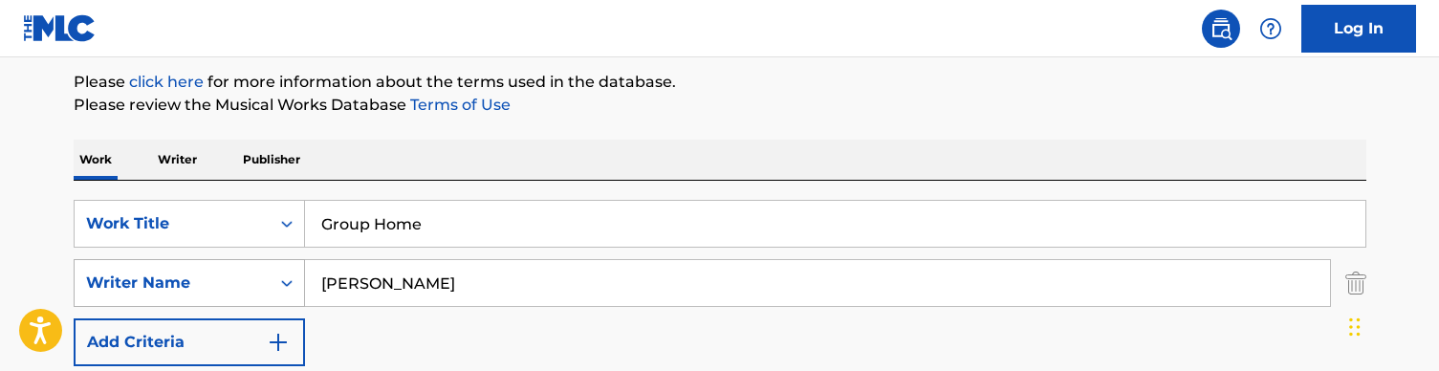
drag, startPoint x: 403, startPoint y: 279, endPoint x: 255, endPoint y: 279, distance: 147.3
click at [255, 279] on div "SearchWithCriteria728904fc-b0df-42d9-a479-22e00c724871 Writer Name [PERSON_NAME]" at bounding box center [720, 283] width 1293 height 48
type input "[PERSON_NAME]"
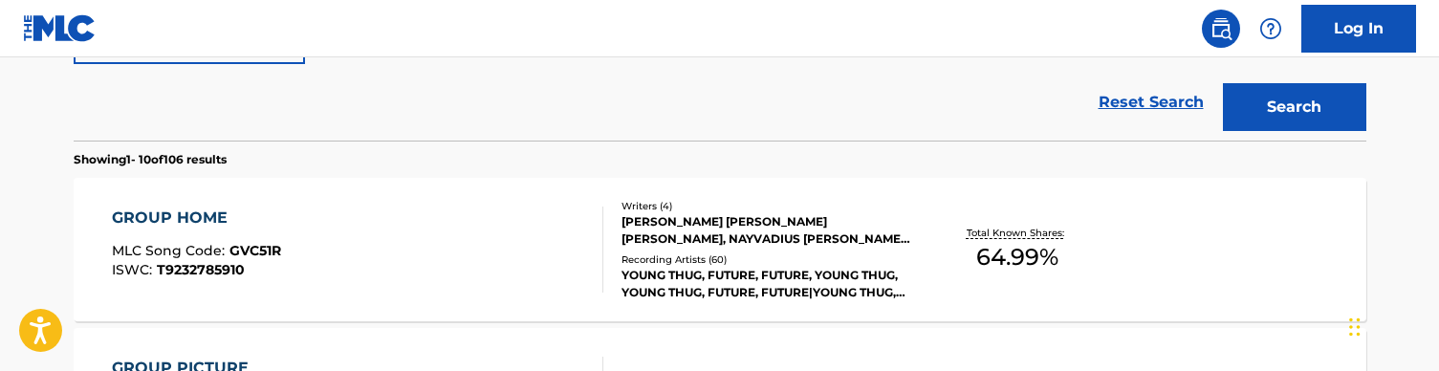
scroll to position [524, 0]
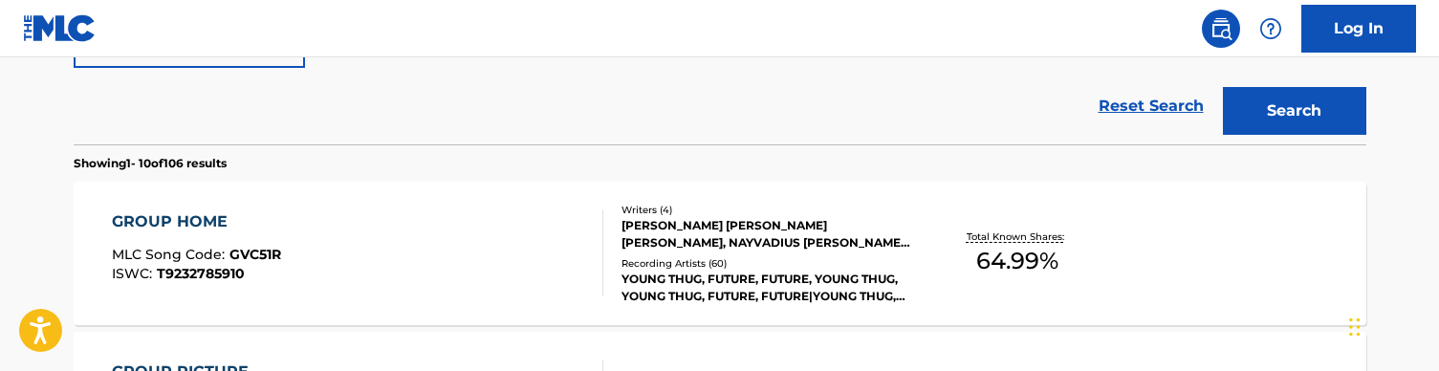
click at [522, 256] on div "GROUP HOME MLC Song Code : GVC51R ISWC : T9232785910" at bounding box center [358, 253] width 492 height 86
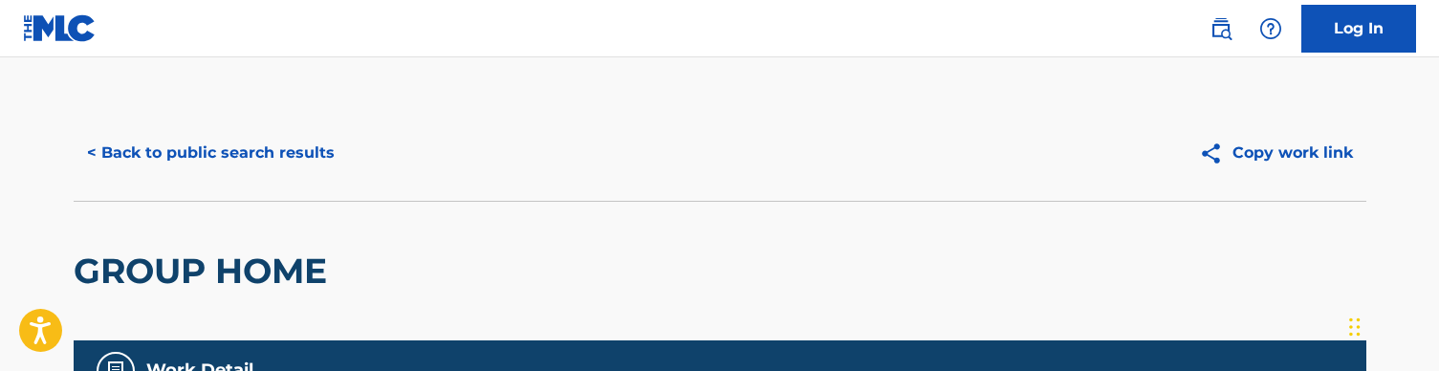
scroll to position [-1, 0]
click at [242, 142] on button "< Back to public search results" at bounding box center [211, 153] width 274 height 48
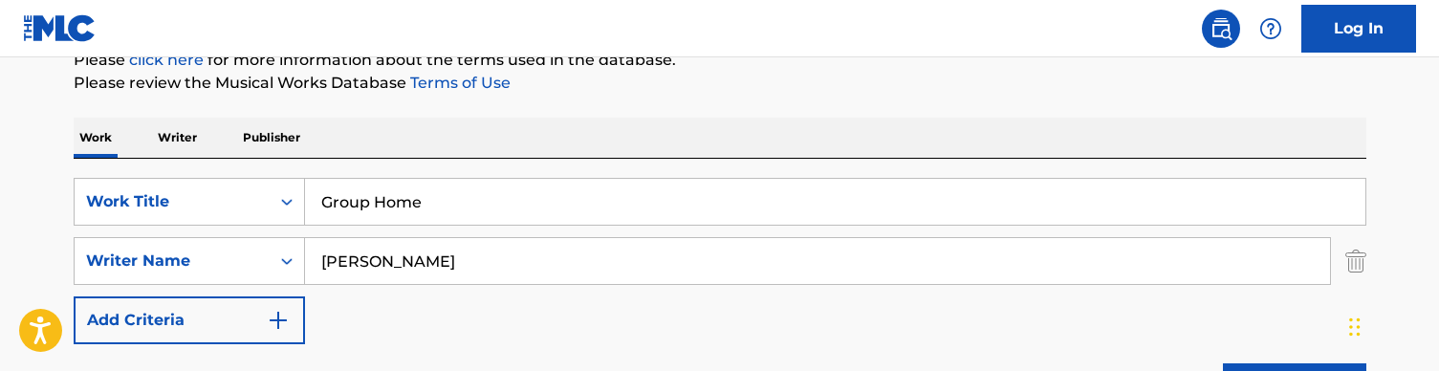
scroll to position [246, 0]
click at [403, 203] on input "Group Home" at bounding box center [835, 204] width 1061 height 46
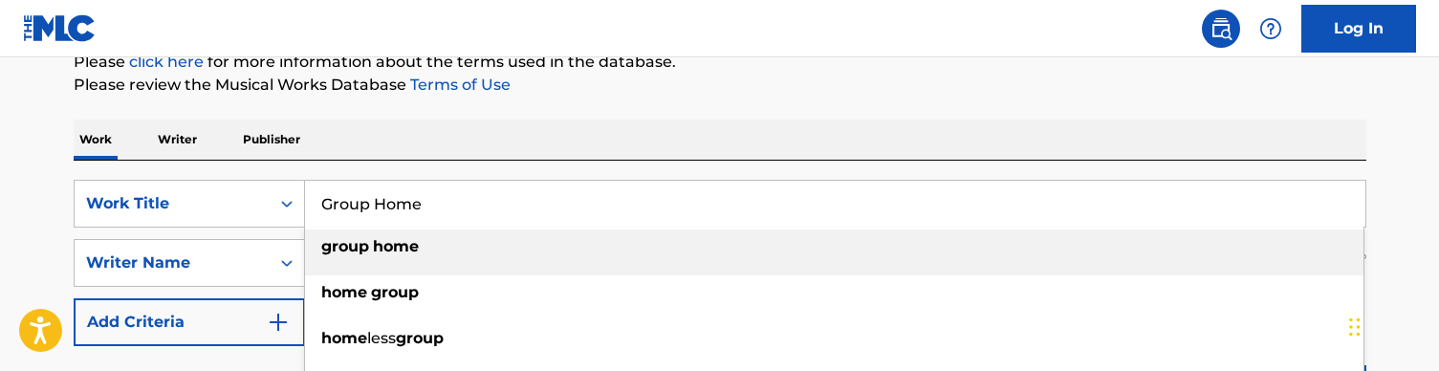
click at [403, 203] on input "Group Home" at bounding box center [835, 204] width 1061 height 46
paste input "Happen To You (audio)"
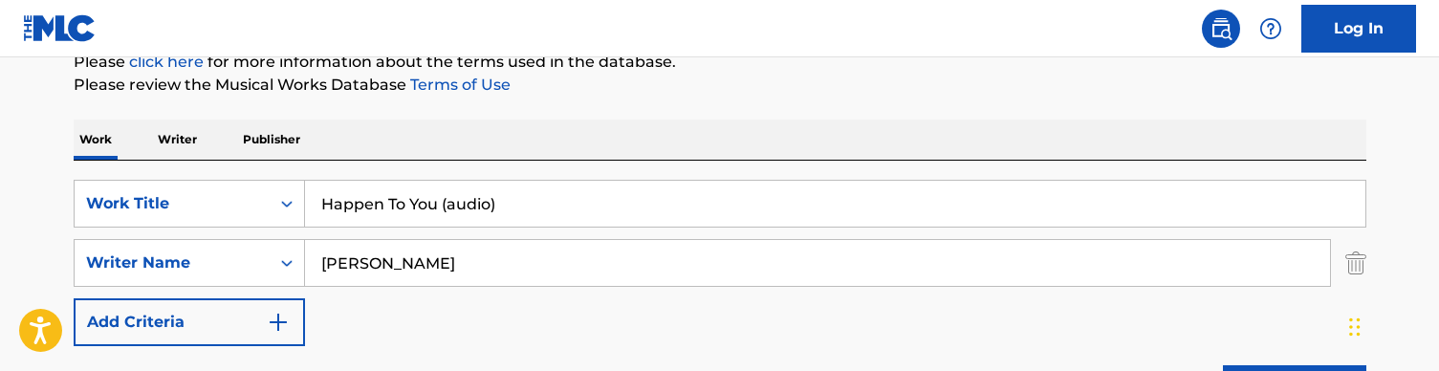
type input "Happen To You (audio)"
click at [456, 146] on div "Work Writer Publisher" at bounding box center [720, 140] width 1293 height 40
drag, startPoint x: 395, startPoint y: 259, endPoint x: 252, endPoint y: 259, distance: 143.5
click at [252, 259] on div "SearchWithCriteria728904fc-b0df-42d9-a479-22e00c724871 Writer Name [PERSON_NAME]" at bounding box center [720, 263] width 1293 height 48
type input "[PERSON_NAME]"
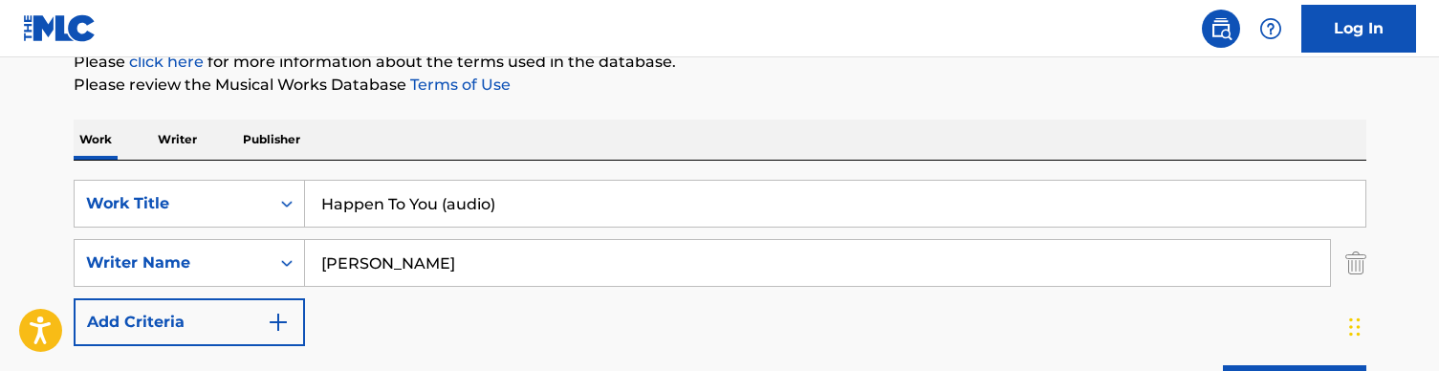
drag, startPoint x: 339, startPoint y: 227, endPoint x: 569, endPoint y: 124, distance: 252.2
click at [569, 124] on div "Work Writer Publisher" at bounding box center [720, 140] width 1293 height 40
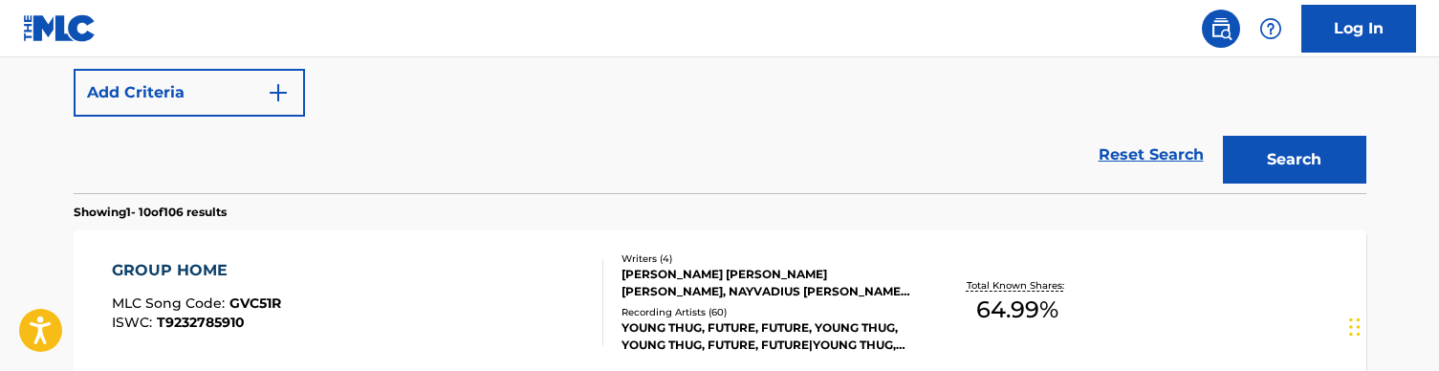
scroll to position [509, 0]
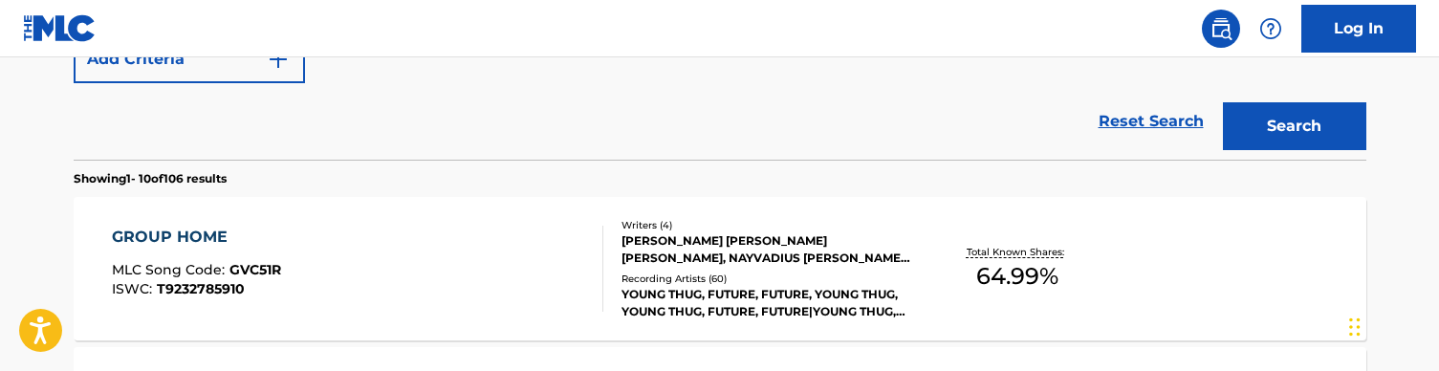
click at [1327, 136] on button "Search" at bounding box center [1294, 126] width 143 height 48
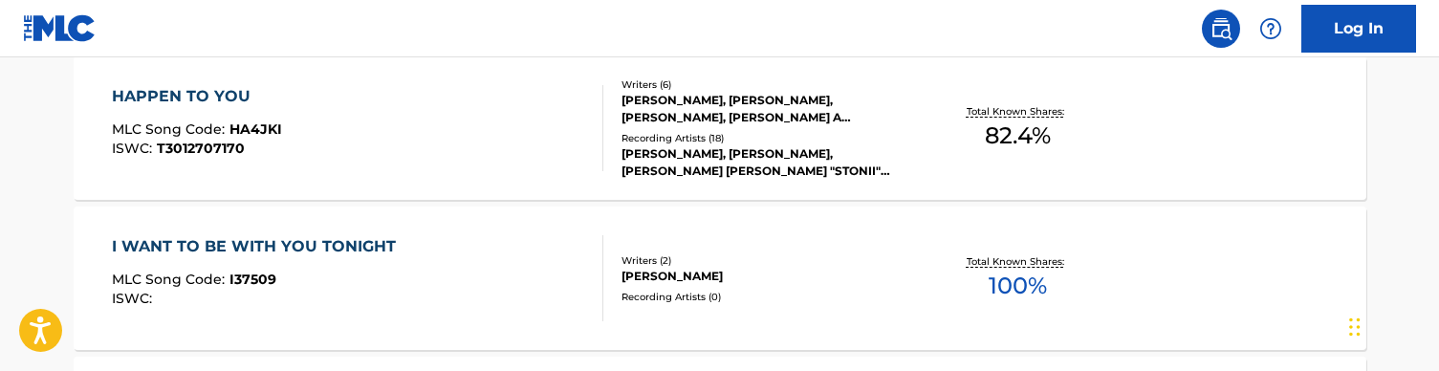
scroll to position [632, 0]
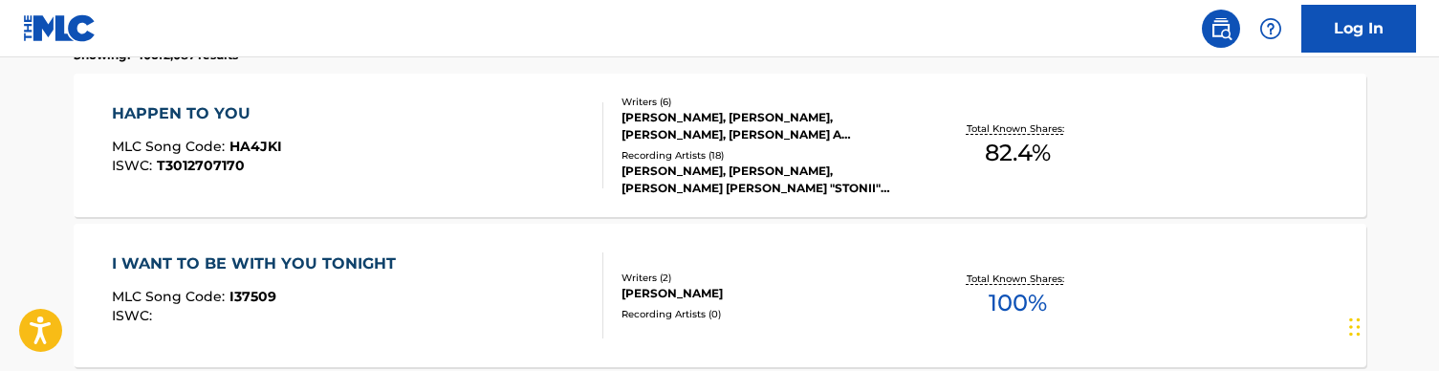
click at [487, 123] on div "HAPPEN TO YOU MLC Song Code : HA4JKI ISWC : T3012707170" at bounding box center [358, 145] width 492 height 86
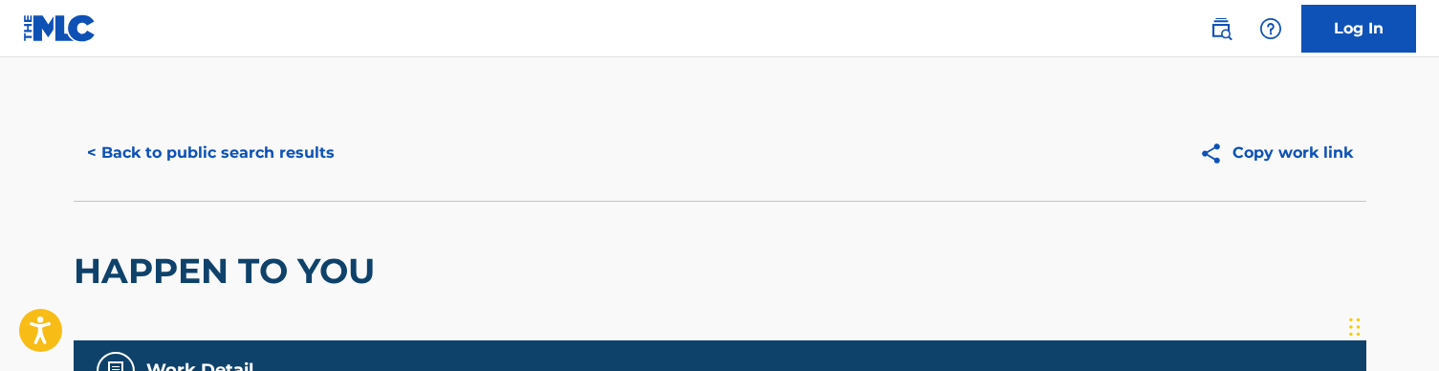
scroll to position [-1, 0]
click at [183, 168] on button "< Back to public search results" at bounding box center [211, 153] width 274 height 48
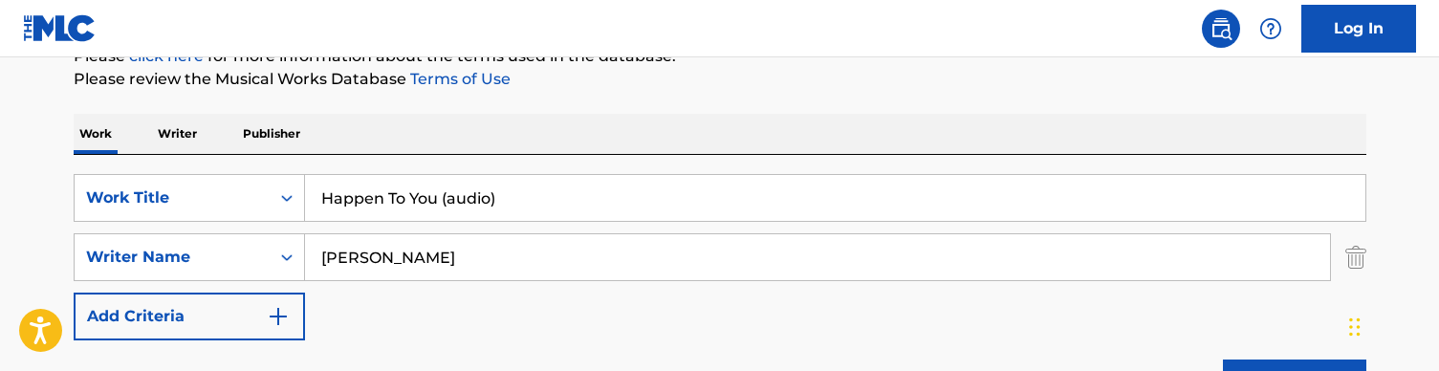
scroll to position [228, 0]
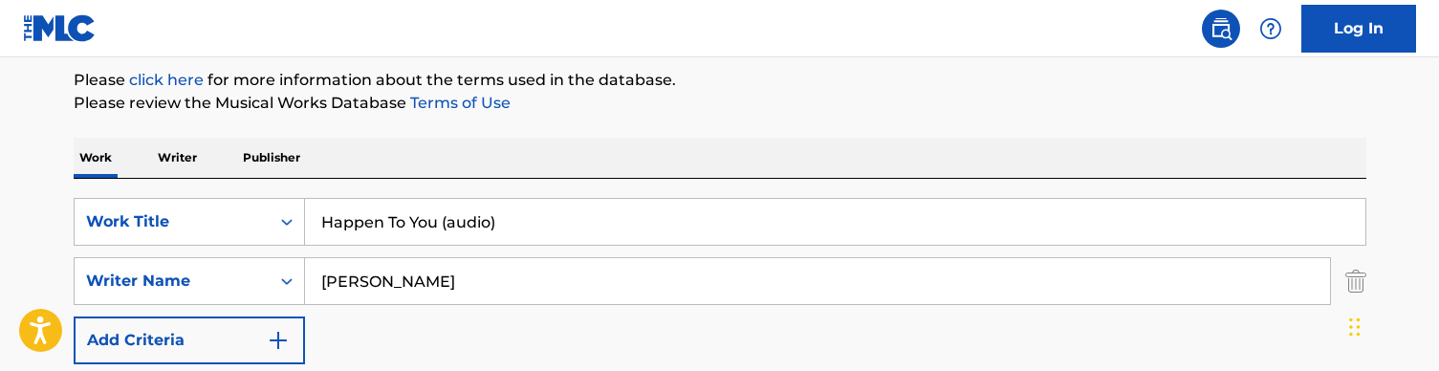
click at [381, 236] on input "Happen To You (audio)" at bounding box center [835, 222] width 1061 height 46
paste input "rd to Grow"
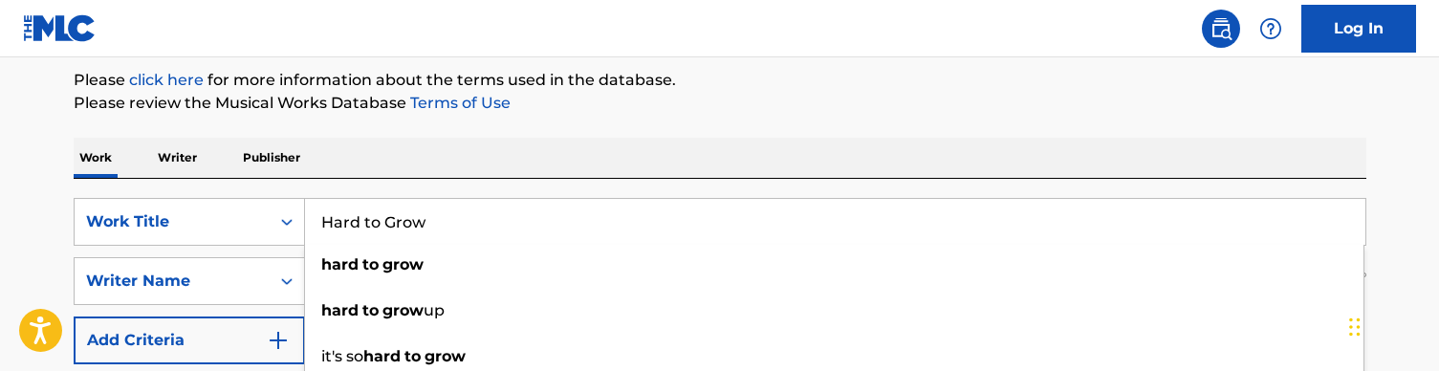
type input "Hard to Grow"
click at [562, 150] on div "Work Writer Publisher" at bounding box center [720, 158] width 1293 height 40
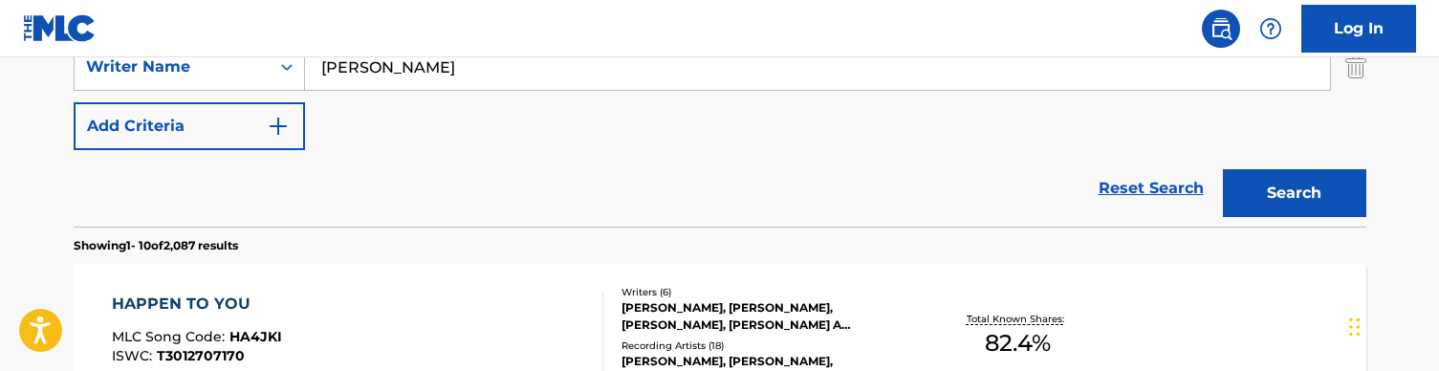
scroll to position [482, 0]
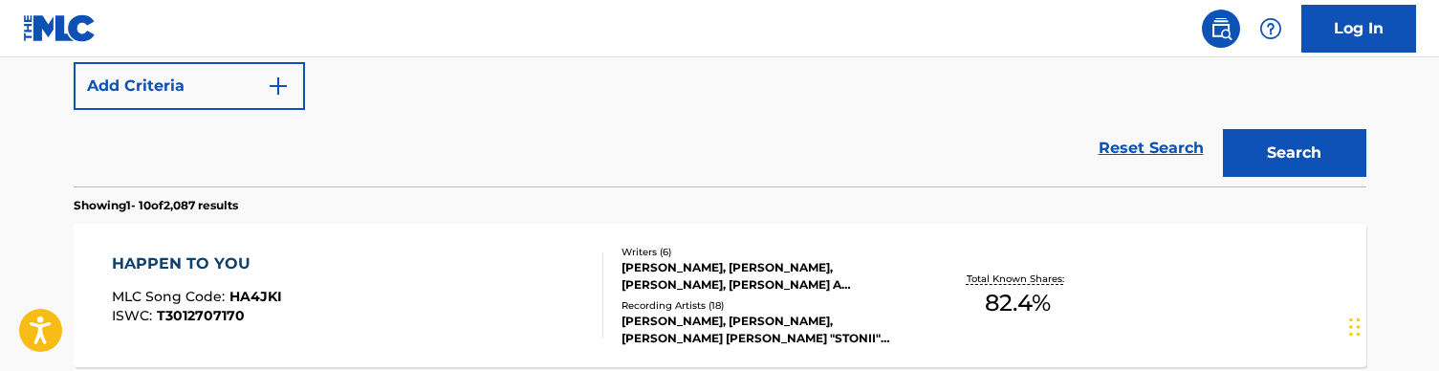
click at [1318, 159] on button "Search" at bounding box center [1294, 153] width 143 height 48
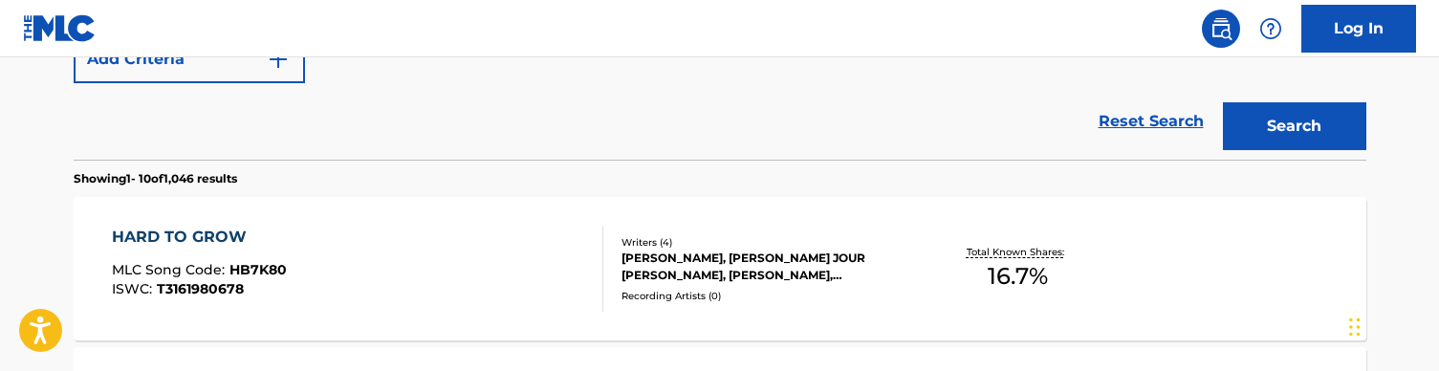
scroll to position [567, 0]
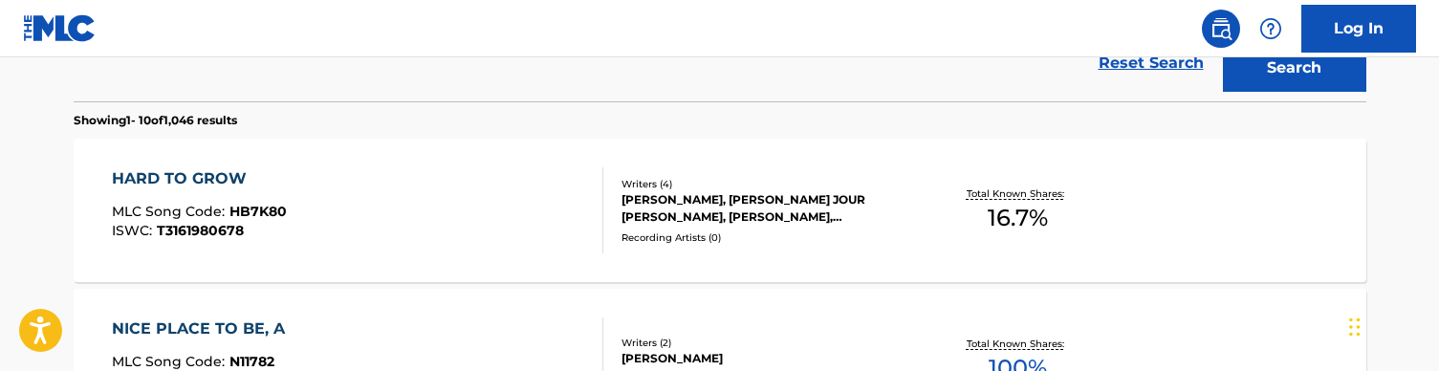
click at [494, 218] on div "HARD TO GROW MLC Song Code : HB7K80 ISWC : T3161980678" at bounding box center [358, 210] width 492 height 86
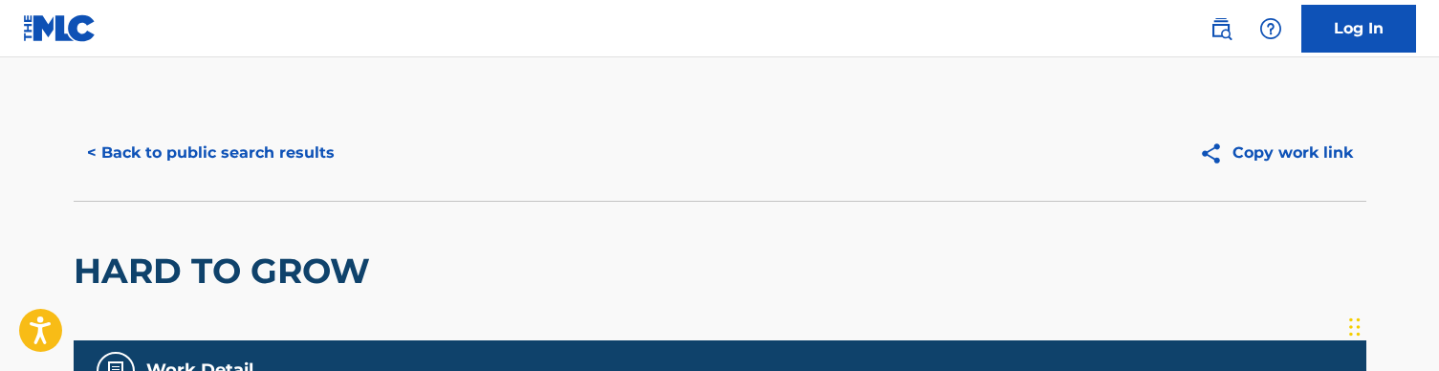
click at [123, 144] on button "< Back to public search results" at bounding box center [211, 153] width 274 height 48
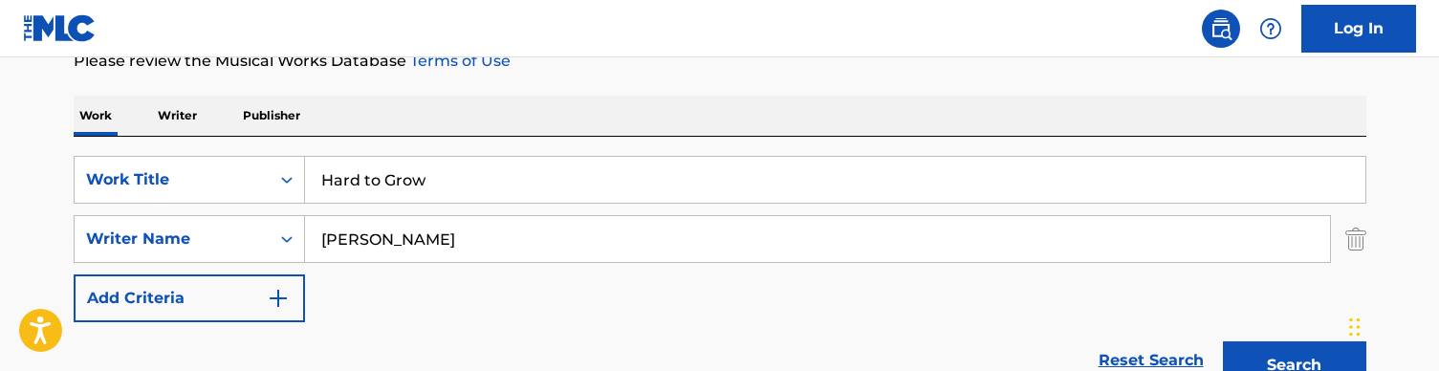
scroll to position [271, 0]
click at [379, 170] on input "Hard to Grow" at bounding box center [835, 179] width 1061 height 46
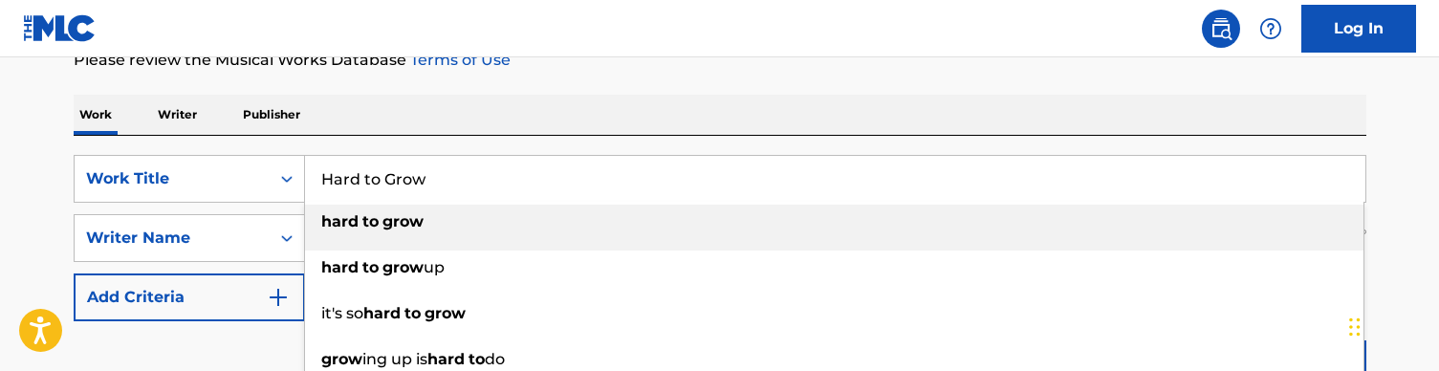
paste input "I Don’t Mind"
type input "I Don’t Mind"
click at [479, 113] on div "Work Writer Publisher" at bounding box center [720, 115] width 1293 height 40
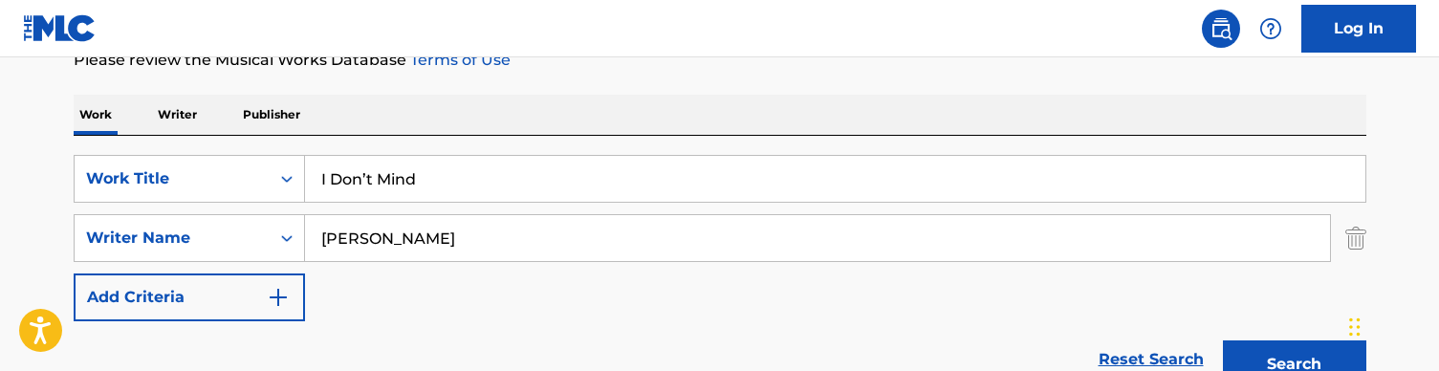
scroll to position [466, 0]
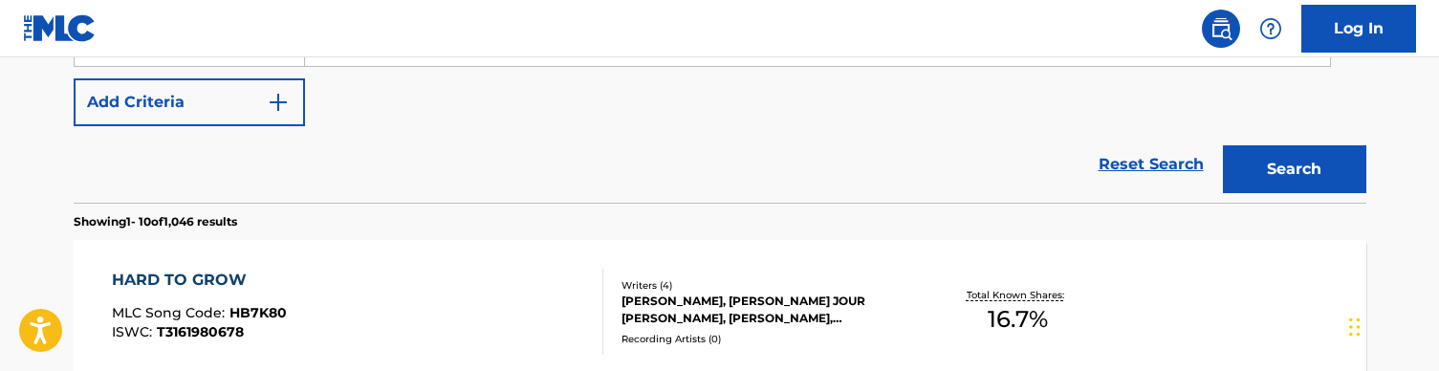
click at [1312, 161] on button "Search" at bounding box center [1294, 169] width 143 height 48
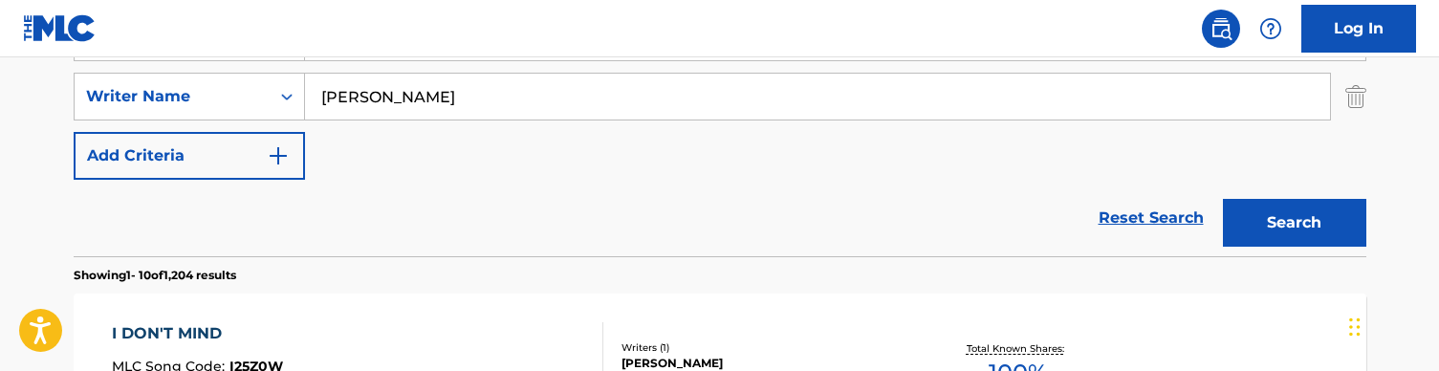
scroll to position [376, 0]
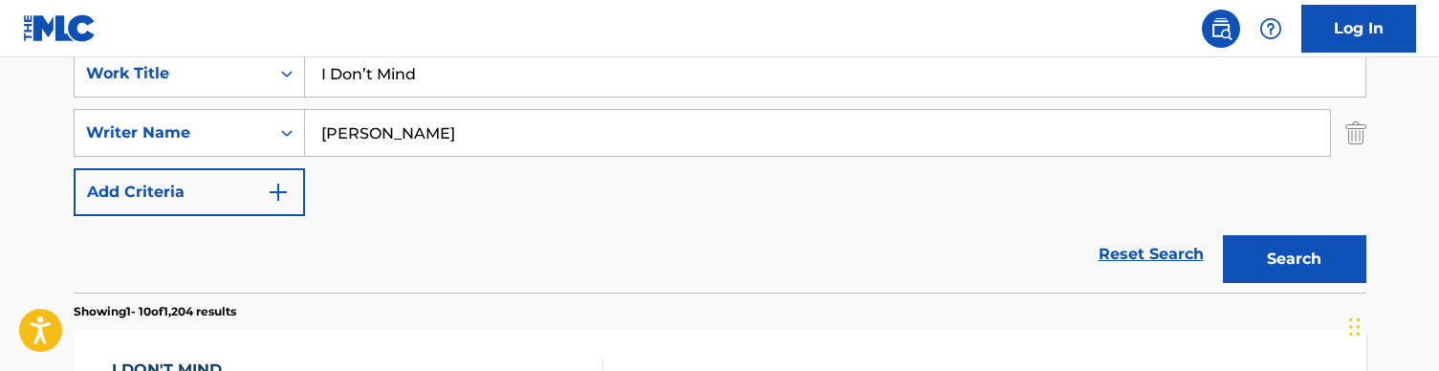
drag, startPoint x: 423, startPoint y: 119, endPoint x: 503, endPoint y: 159, distance: 89.8
click at [503, 159] on div "SearchWithCriteriaa36992a6-281f-42b9-b294-be30c5db0eb9 Work Title I Don’t Mind …" at bounding box center [720, 133] width 1293 height 166
type input "[PERSON_NAME]"
click at [600, 188] on div "SearchWithCriteriaa36992a6-281f-42b9-b294-be30c5db0eb9 Work Title I Don’t Mind …" at bounding box center [720, 133] width 1293 height 166
click at [1292, 269] on button "Search" at bounding box center [1294, 259] width 143 height 48
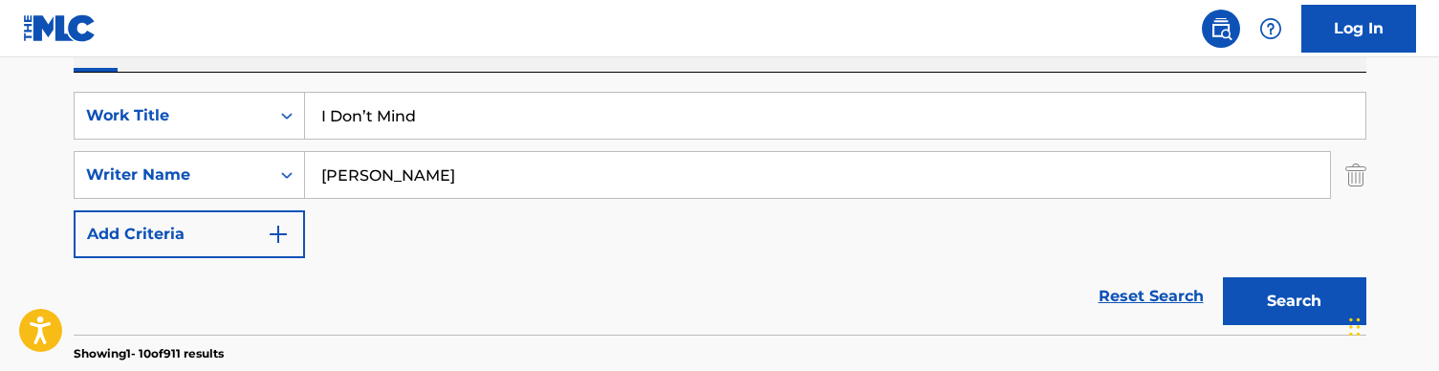
scroll to position [326, 0]
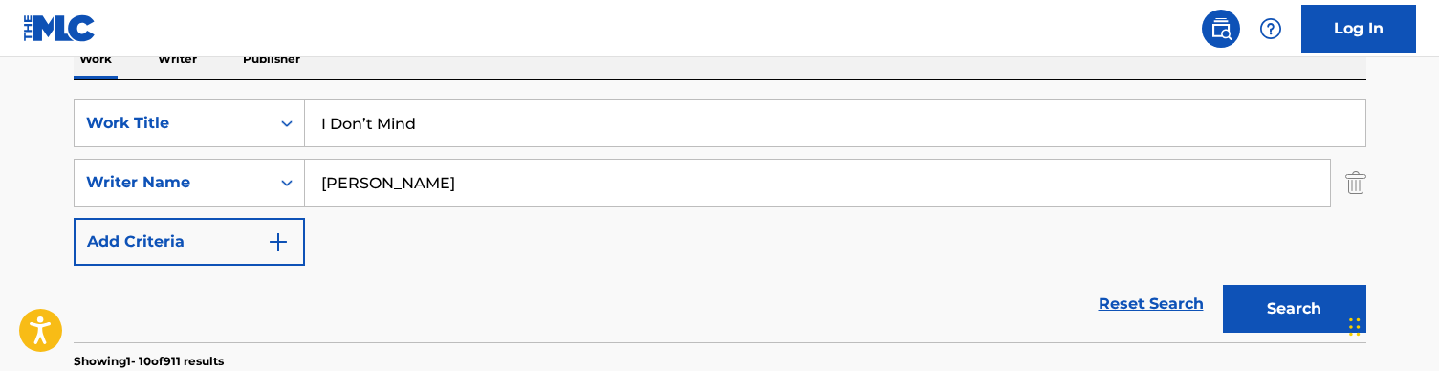
click at [390, 127] on input "I Don’t Mind" at bounding box center [835, 123] width 1061 height 46
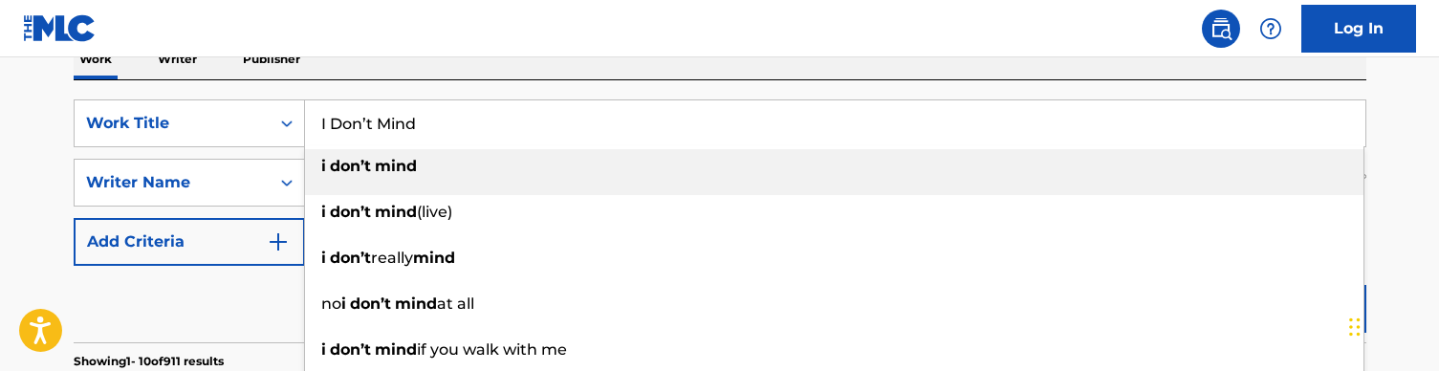
paste input "Sleep"
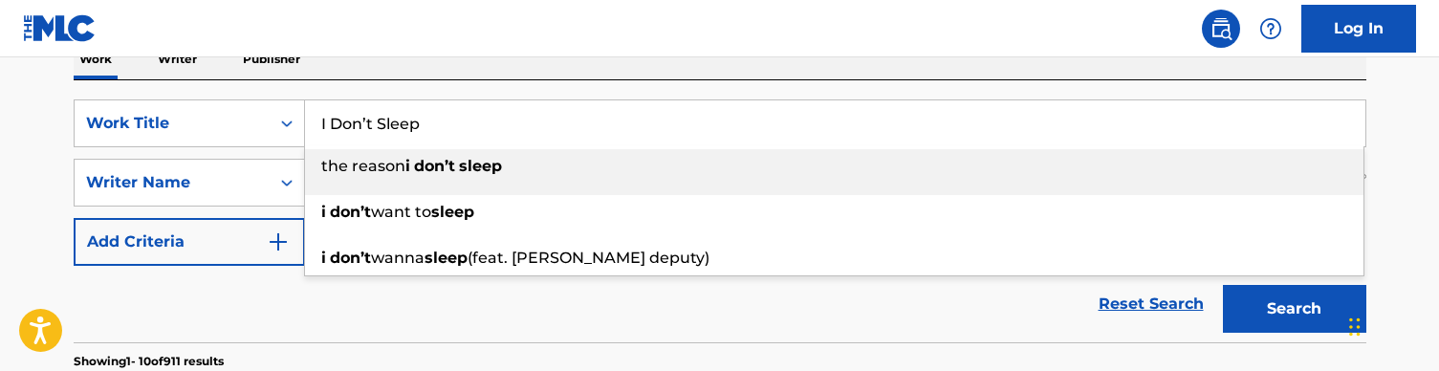
type input "I Don’t Sleep"
click at [496, 83] on div "SearchWithCriteriaa36992a6-281f-42b9-b294-be30c5db0eb9 Work Title I Don’t Sleep…" at bounding box center [720, 211] width 1293 height 262
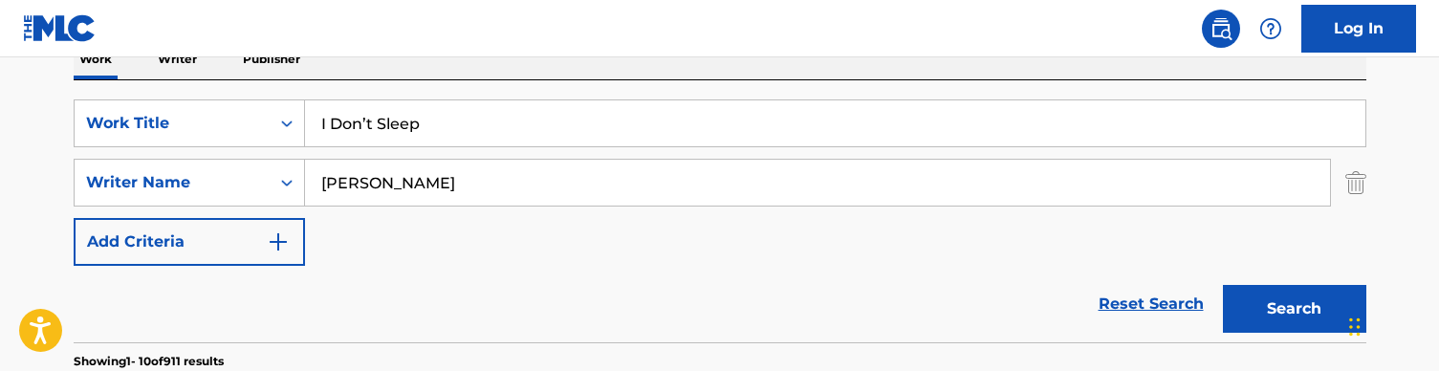
click at [1254, 299] on button "Search" at bounding box center [1294, 309] width 143 height 48
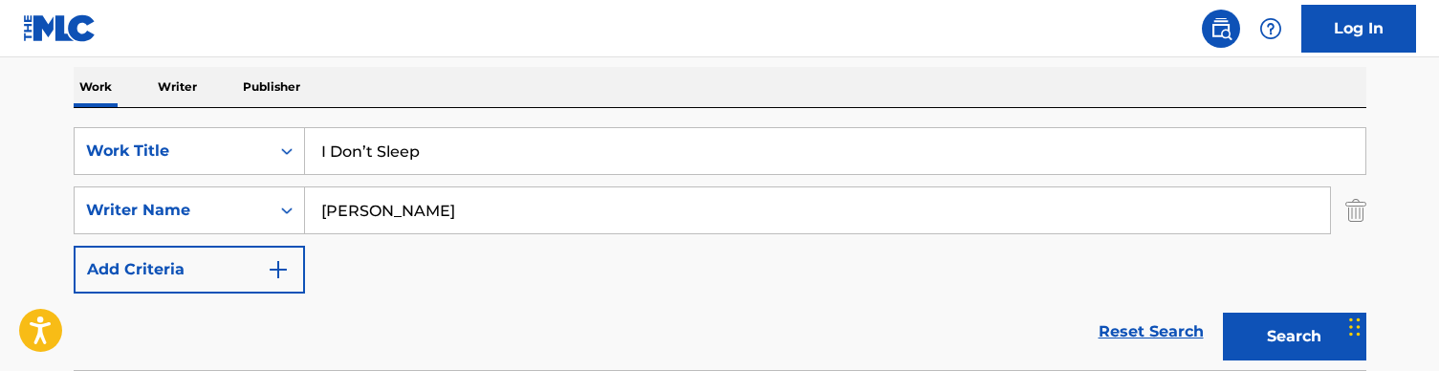
scroll to position [286, 0]
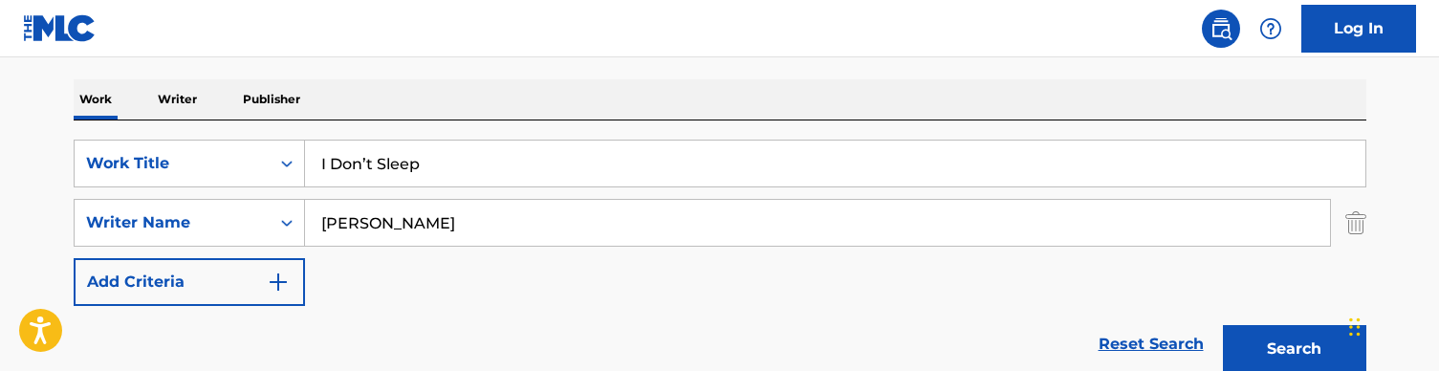
drag, startPoint x: 409, startPoint y: 210, endPoint x: 481, endPoint y: 265, distance: 90.1
click at [481, 265] on div "SearchWithCriteriaa36992a6-281f-42b9-b294-be30c5db0eb9 Work Title I Don’t Sleep…" at bounding box center [720, 223] width 1293 height 166
type input "[PERSON_NAME]"
click at [1294, 349] on button "Search" at bounding box center [1294, 349] width 143 height 48
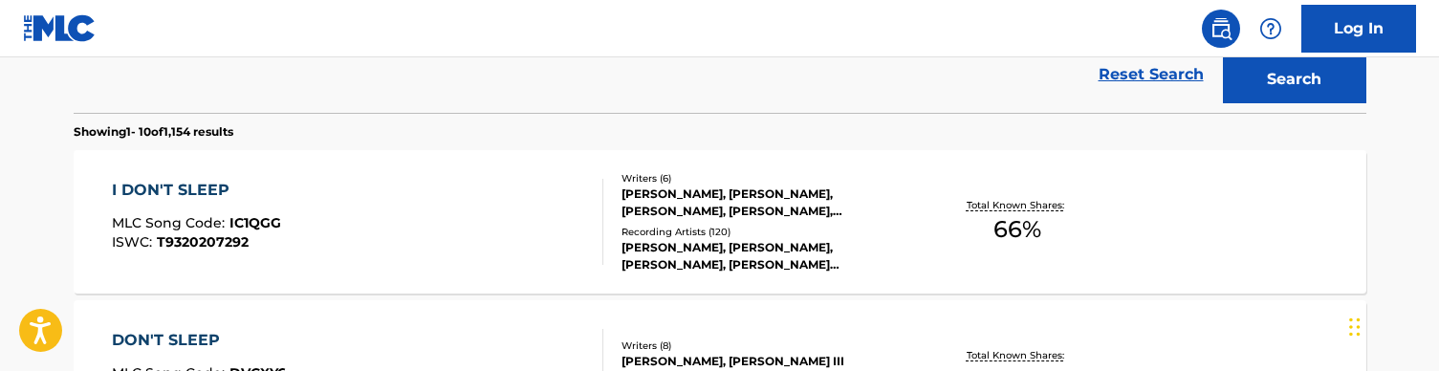
scroll to position [601, 0]
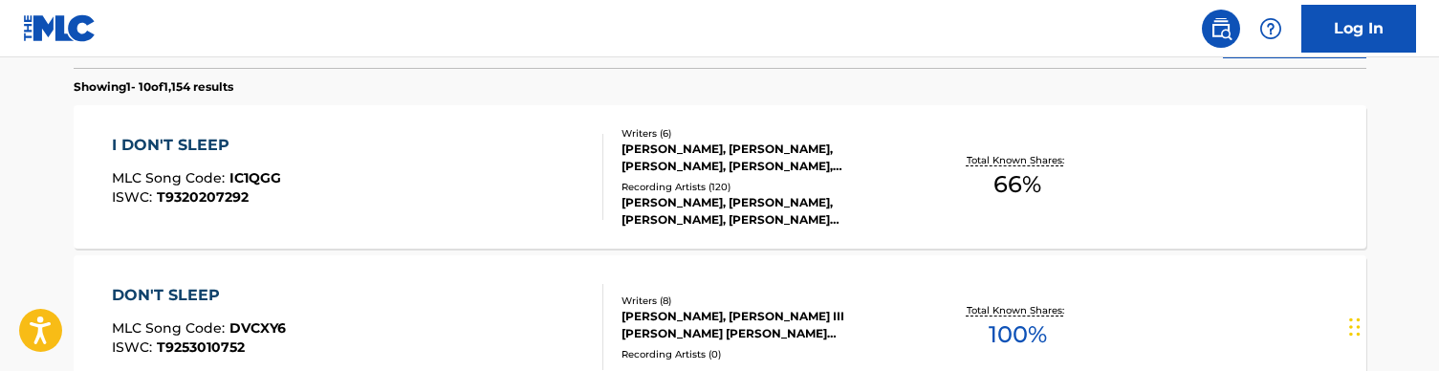
click at [465, 180] on div "I DON'T SLEEP MLC Song Code : IC1QGG ISWC : T9320207292" at bounding box center [358, 177] width 492 height 86
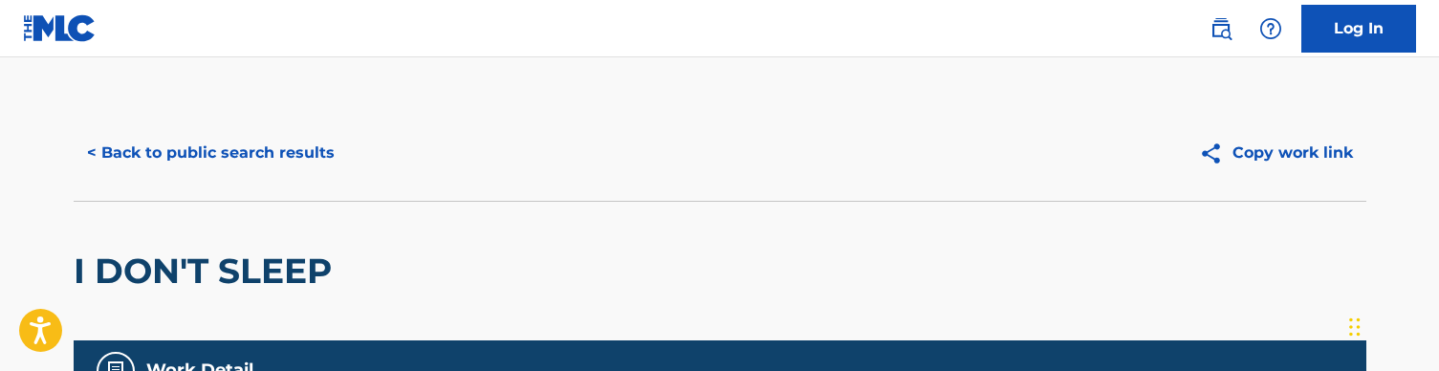
click at [252, 155] on button "< Back to public search results" at bounding box center [211, 153] width 274 height 48
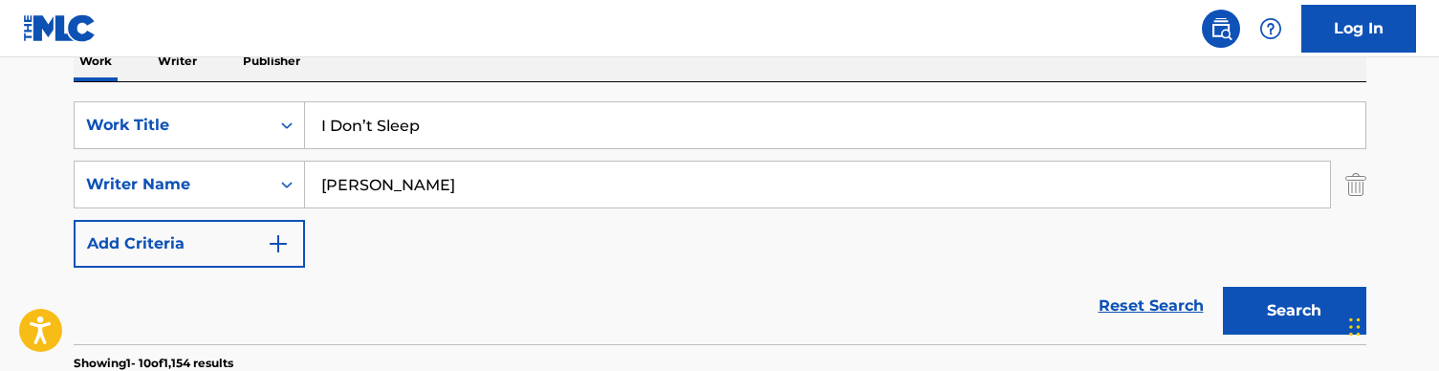
scroll to position [303, 0]
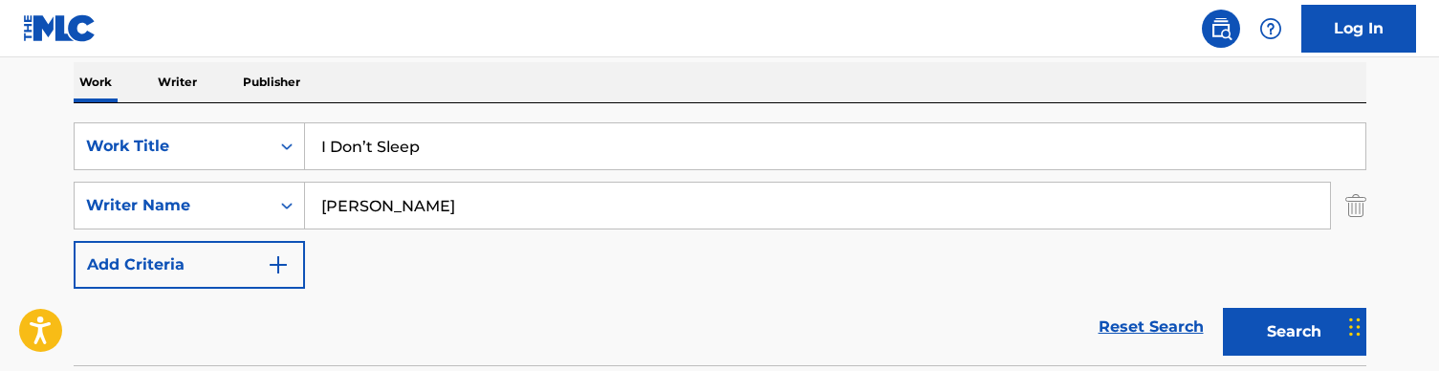
click at [444, 140] on input "I Don’t Sleep" at bounding box center [835, 146] width 1061 height 46
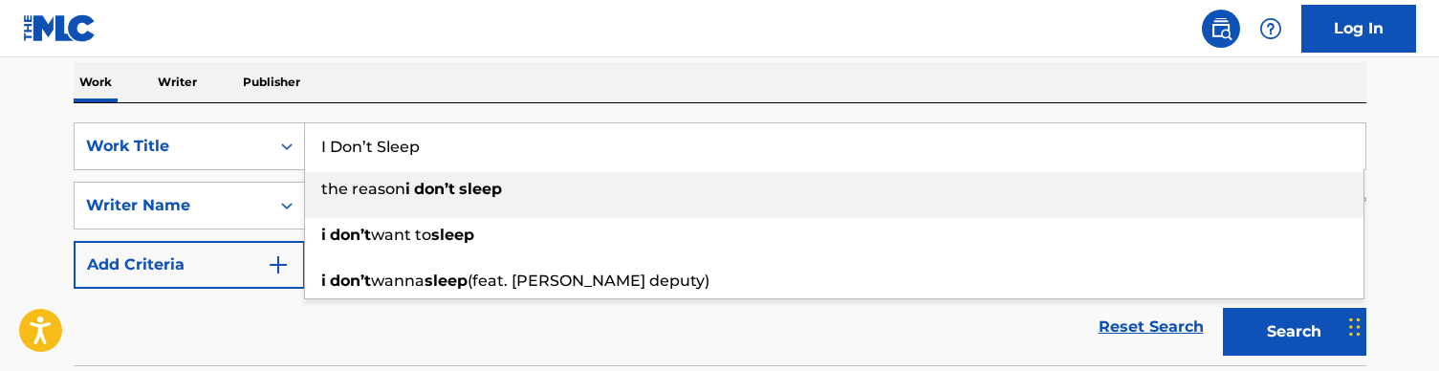
click at [444, 140] on input "I Don’t Sleep" at bounding box center [835, 146] width 1061 height 46
paste input "t’s a Muffin"
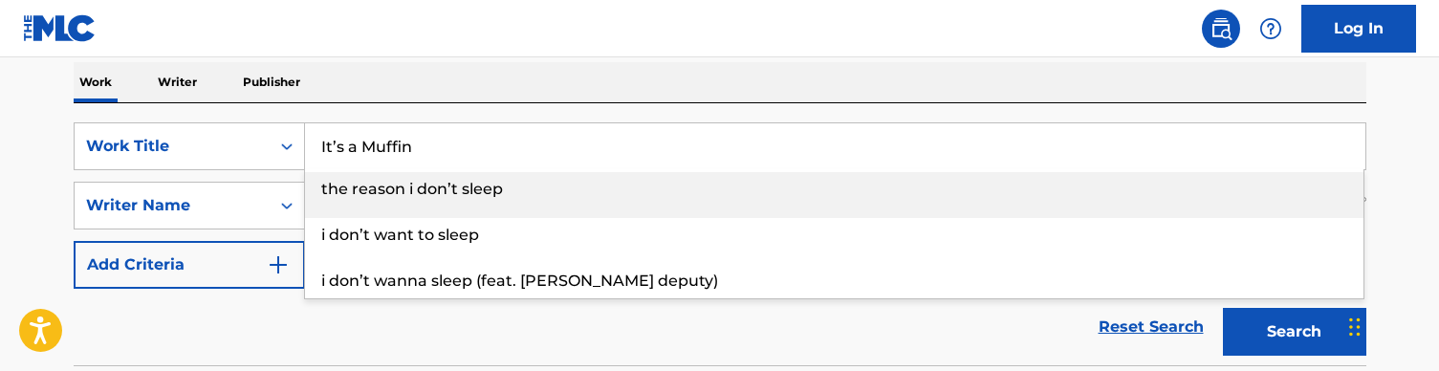
type input "It’s a Muffin"
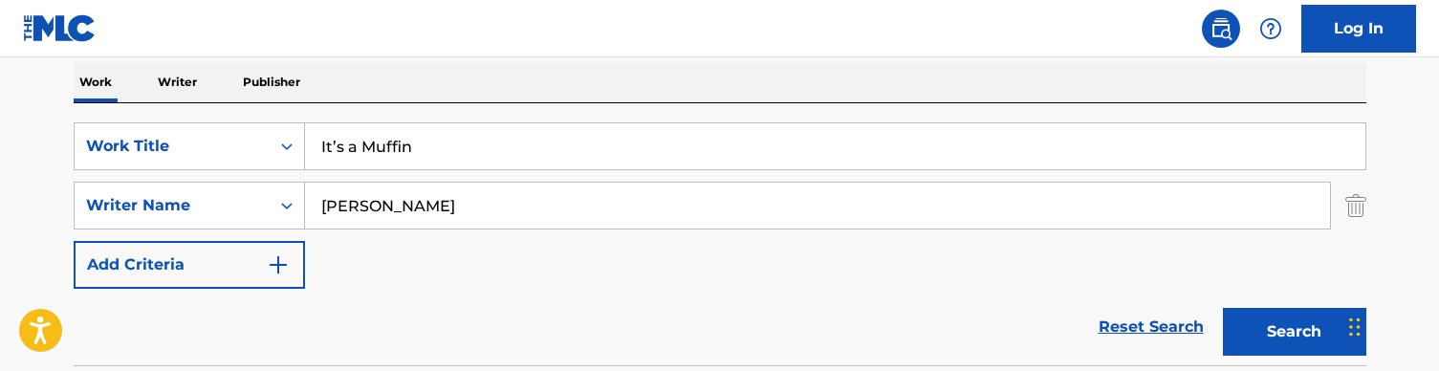
click at [487, 94] on div "Work Writer Publisher" at bounding box center [720, 82] width 1293 height 40
click at [1290, 342] on button "Search" at bounding box center [1294, 332] width 143 height 48
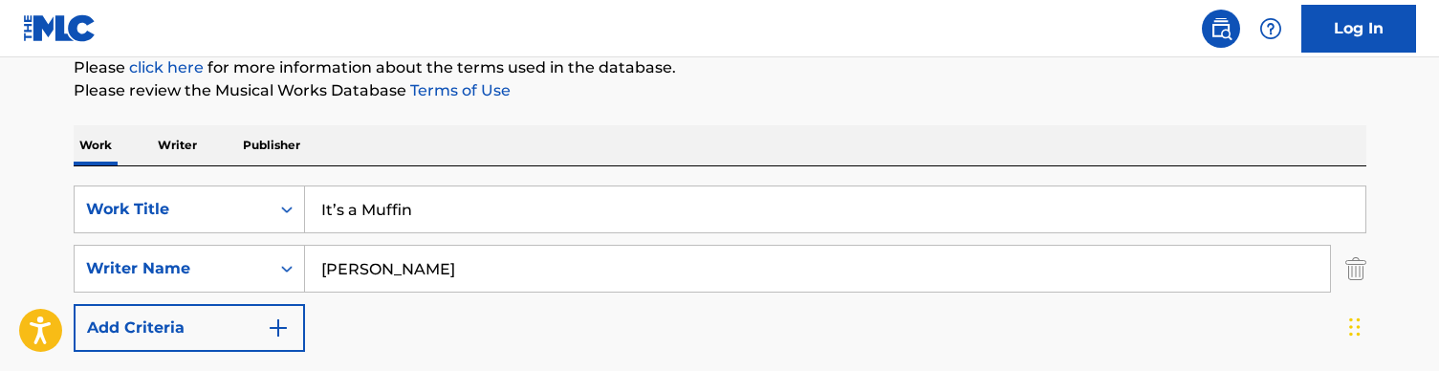
scroll to position [225, 0]
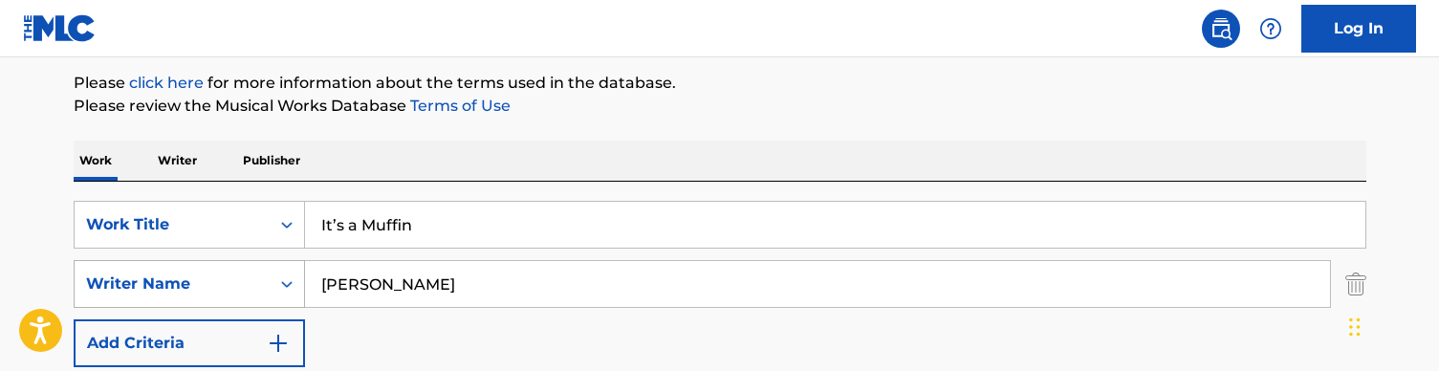
drag, startPoint x: 401, startPoint y: 284, endPoint x: 246, endPoint y: 277, distance: 155.1
click at [246, 277] on div "SearchWithCriteria728904fc-b0df-42d9-a479-22e00c724871 Writer Name [PERSON_NAME]" at bounding box center [720, 284] width 1293 height 48
type input "st [PERSON_NAME]"
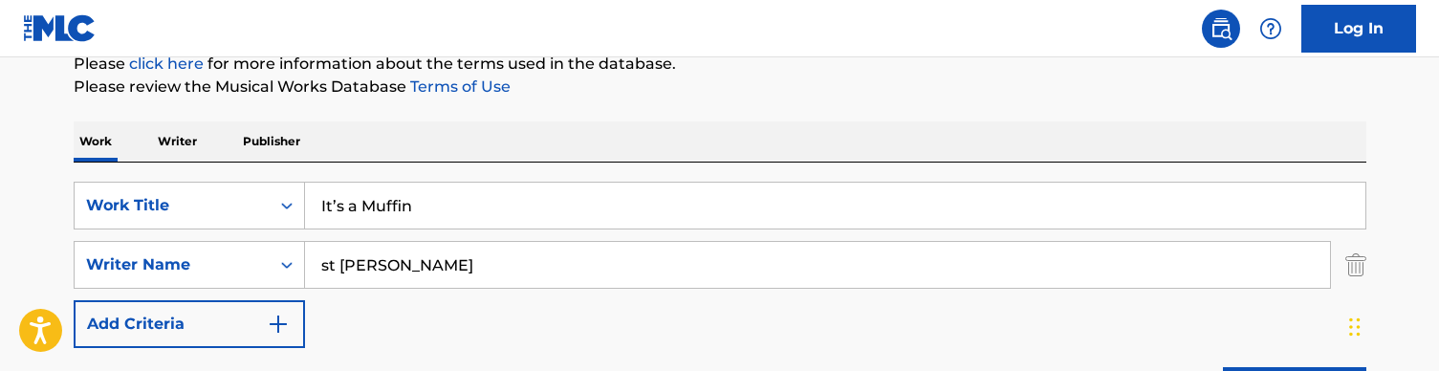
scroll to position [231, 0]
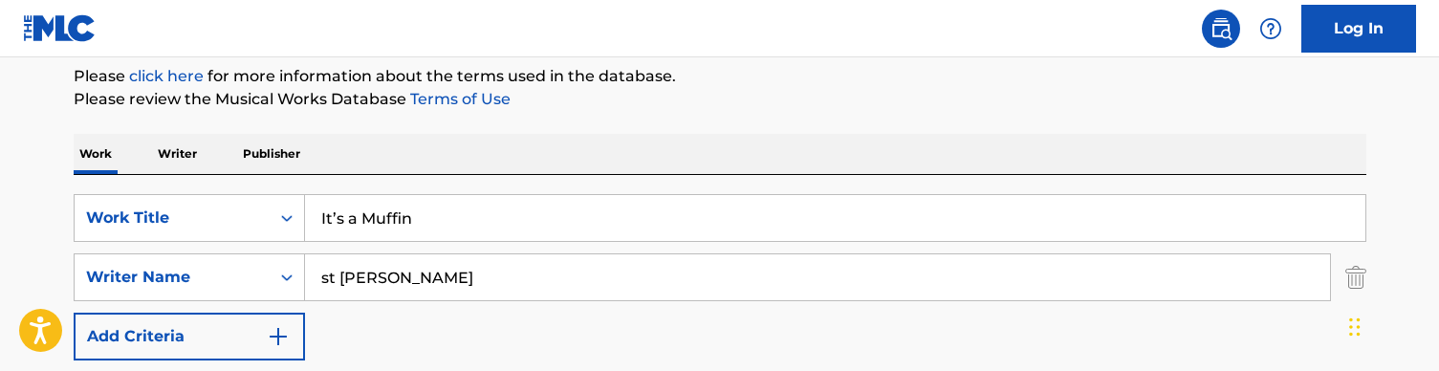
click at [490, 199] on input "It’s a Muffin" at bounding box center [835, 218] width 1061 height 46
click at [490, 201] on input "It’s a Muffin" at bounding box center [835, 218] width 1061 height 46
click at [464, 220] on input "It’s a Muffin" at bounding box center [835, 218] width 1061 height 46
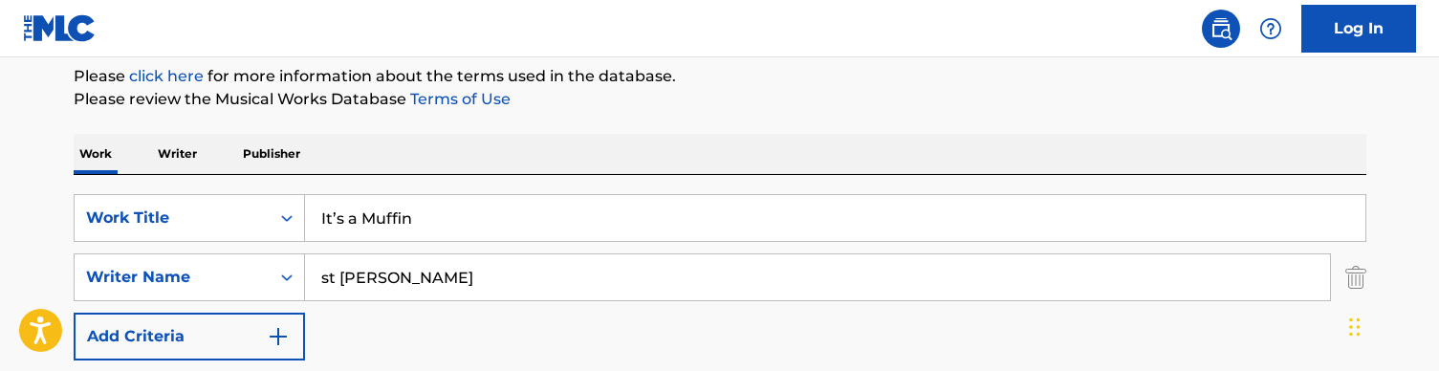
click at [464, 220] on input "It’s a Muffin" at bounding box center [835, 218] width 1061 height 46
paste input "Juicy (audio)"
click at [513, 152] on div "Work Writer Publisher" at bounding box center [720, 154] width 1293 height 40
drag, startPoint x: 484, startPoint y: 210, endPoint x: 396, endPoint y: 210, distance: 88.0
click at [396, 210] on input "Juicy (audio)" at bounding box center [835, 218] width 1061 height 46
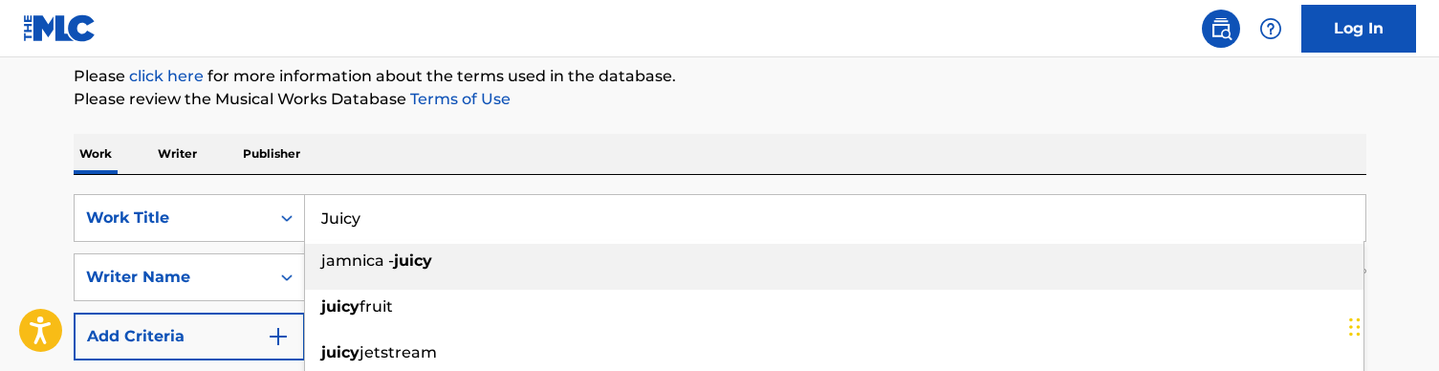
type input "Juicy"
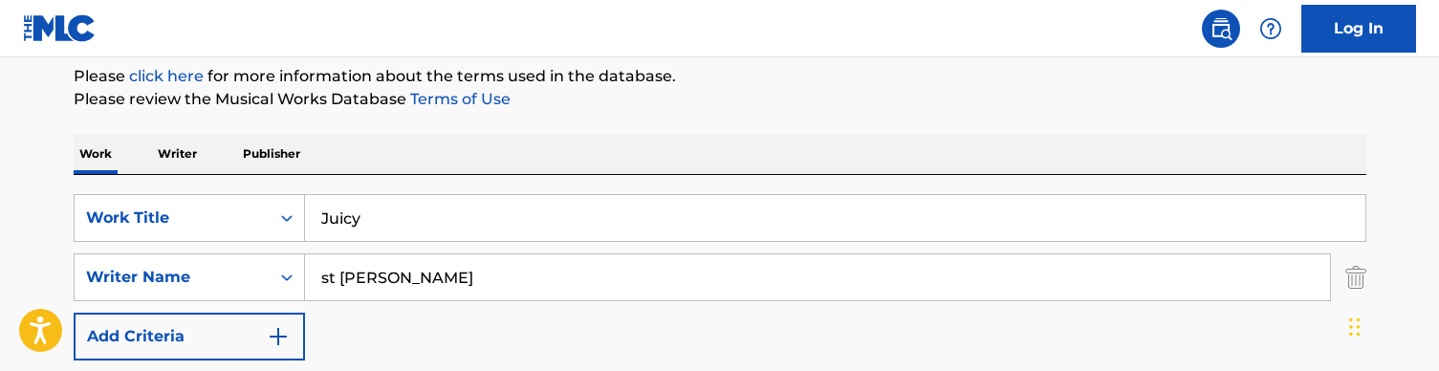
click at [416, 140] on div "Work Writer Publisher" at bounding box center [720, 154] width 1293 height 40
drag, startPoint x: 416, startPoint y: 284, endPoint x: 295, endPoint y: 284, distance: 121.5
click at [295, 284] on div "SearchWithCriteria728904fc-b0df-42d9-a479-22e00c724871 Writer Name [PERSON_NAME]" at bounding box center [720, 277] width 1293 height 48
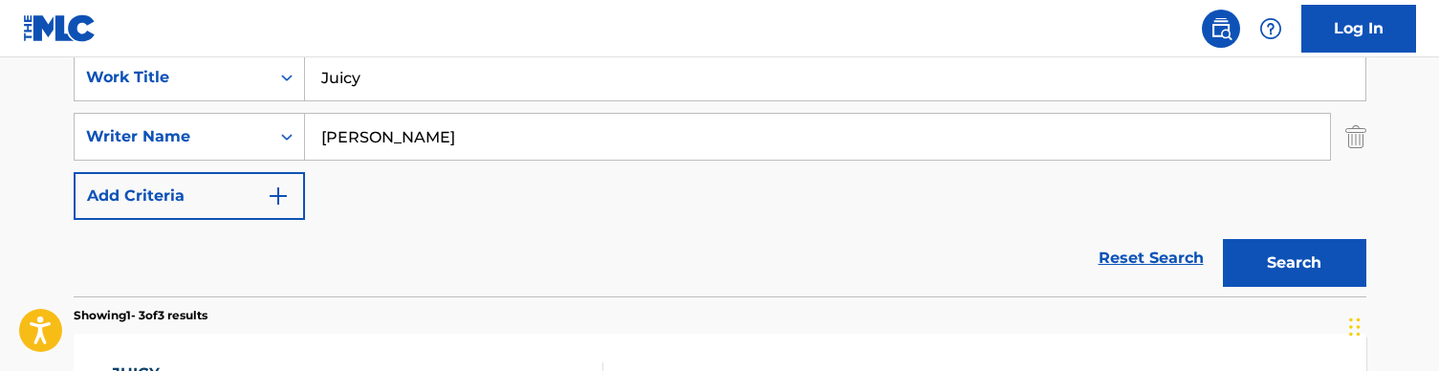
type input "[PERSON_NAME]"
click at [793, 192] on div "SearchWithCriteriaa36992a6-281f-42b9-b294-be30c5db0eb9 Work Title Juicy SearchW…" at bounding box center [720, 137] width 1293 height 166
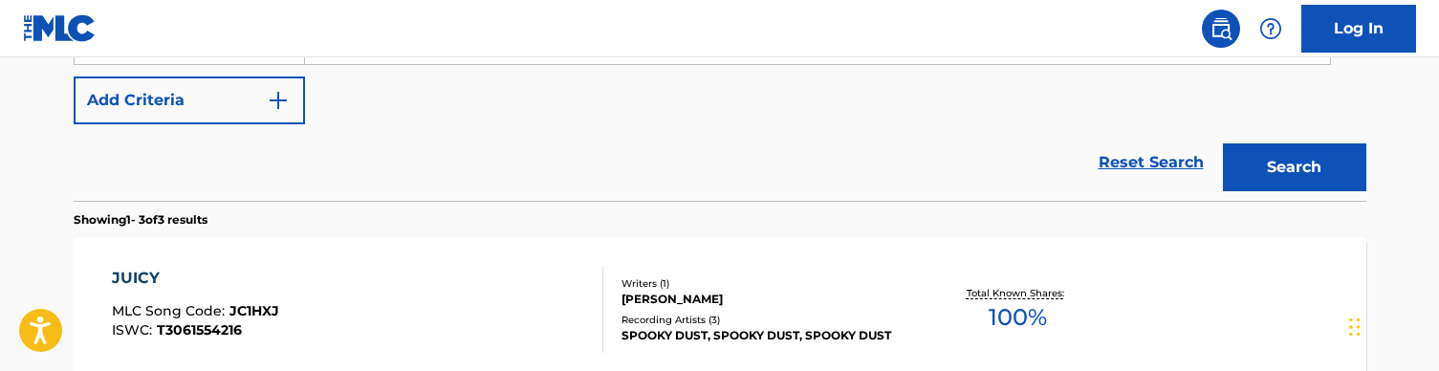
scroll to position [446, 0]
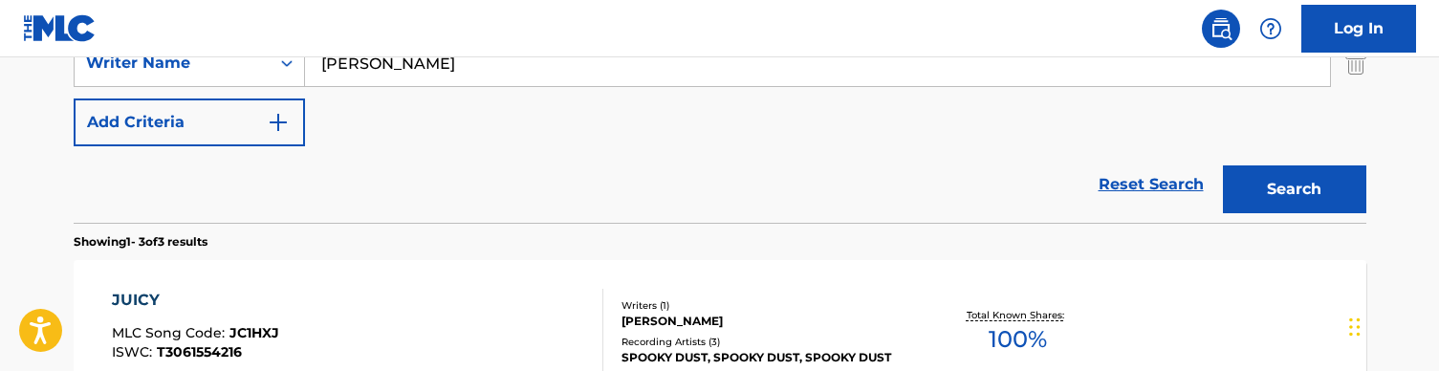
click at [1327, 198] on button "Search" at bounding box center [1294, 189] width 143 height 48
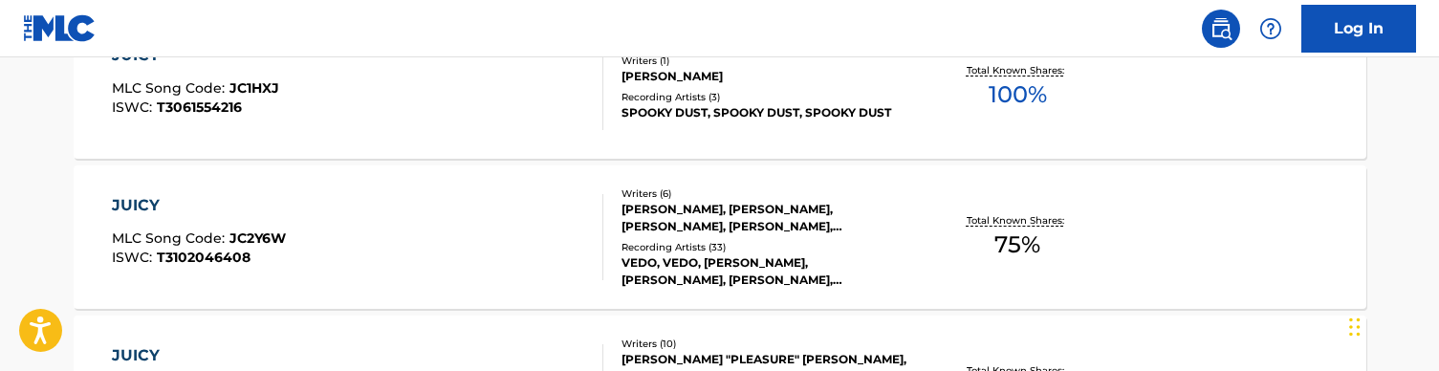
scroll to position [692, 0]
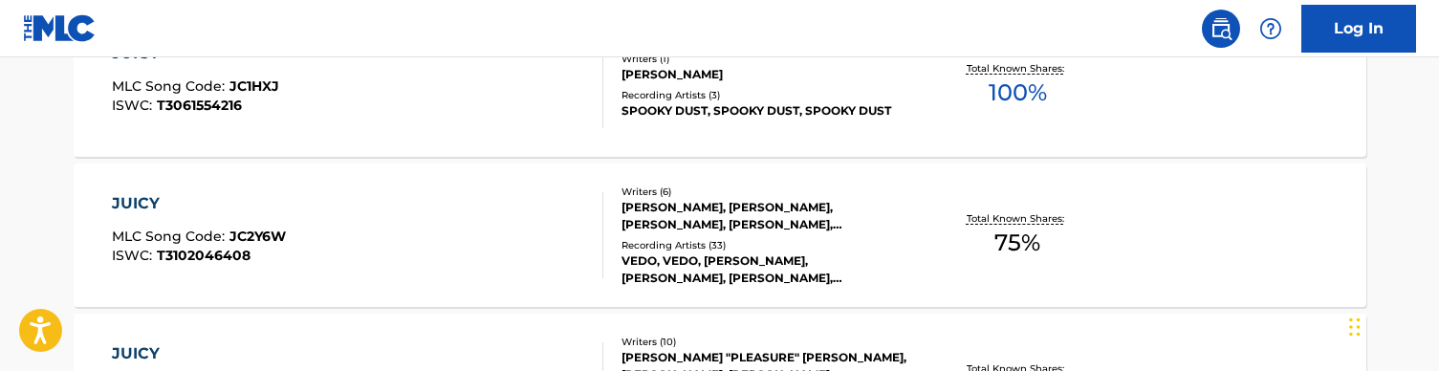
click at [475, 210] on div "JUICY MLC Song Code : JC2Y6W ISWC : T3102046408" at bounding box center [358, 235] width 492 height 86
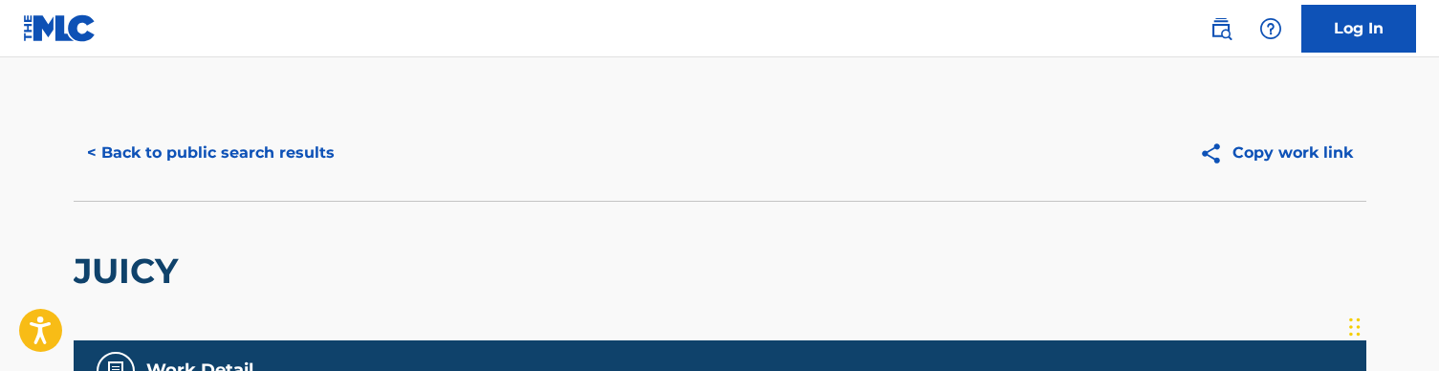
scroll to position [-1, 0]
click at [137, 180] on div "< Back to public search results Copy work link" at bounding box center [720, 153] width 1293 height 96
click at [195, 148] on button "< Back to public search results" at bounding box center [211, 153] width 274 height 48
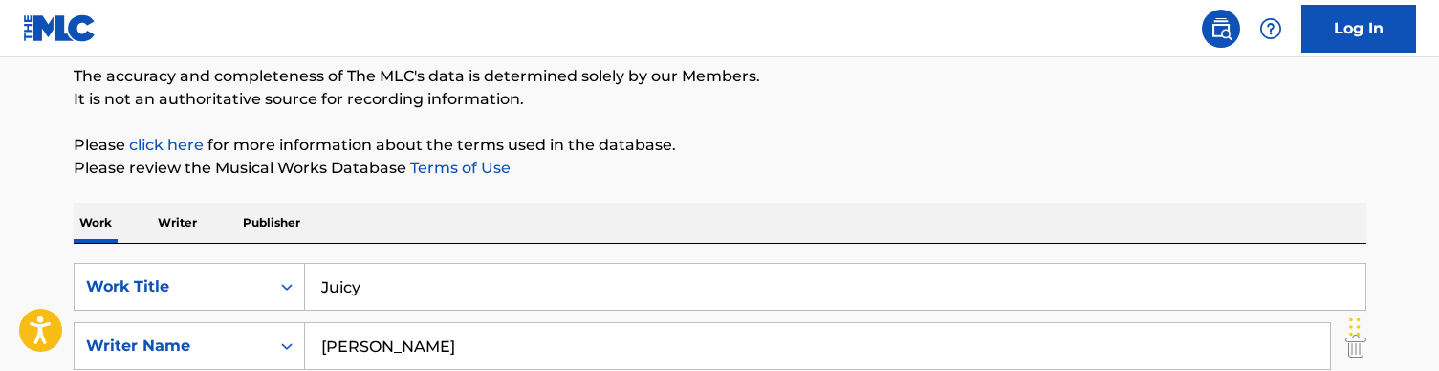
scroll to position [288, 0]
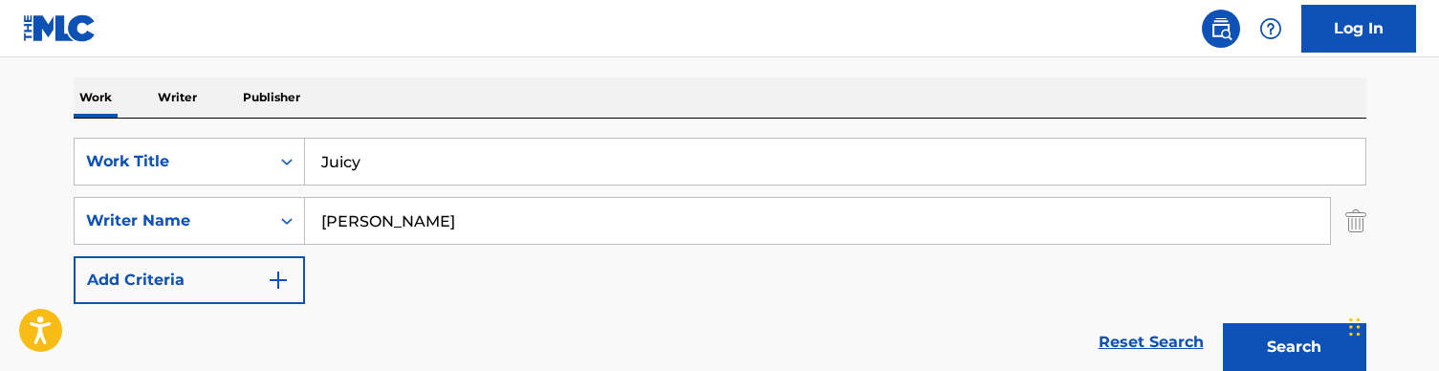
click at [369, 135] on div "SearchWithCriteriaa36992a6-281f-42b9-b294-be30c5db0eb9 Work Title Juicy SearchW…" at bounding box center [720, 250] width 1293 height 262
click at [376, 160] on input "Juicy" at bounding box center [835, 162] width 1061 height 46
click at [376, 161] on input "Juicy" at bounding box center [835, 162] width 1061 height 46
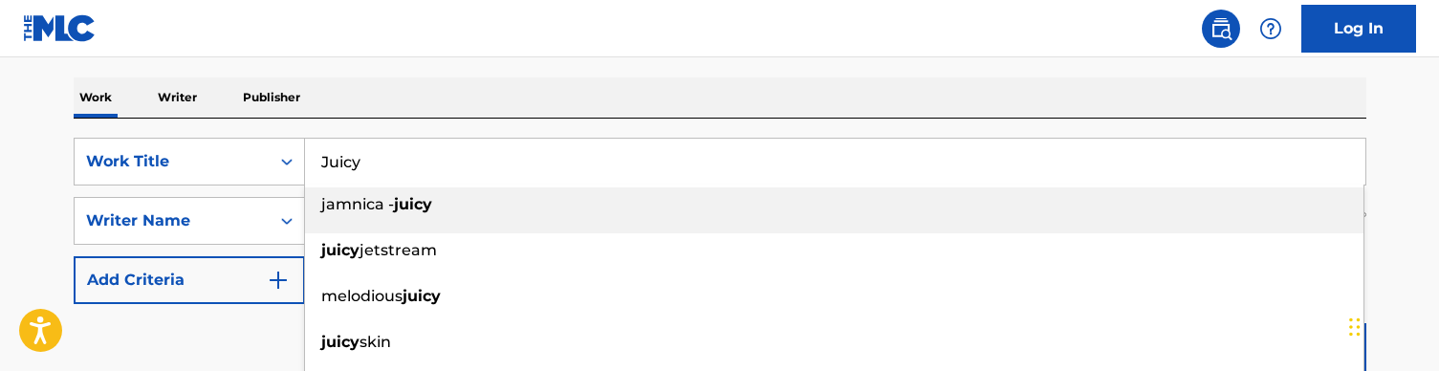
click at [376, 161] on input "Juicy" at bounding box center [835, 162] width 1061 height 46
paste input "ngle"
type input "Jungle"
click at [424, 100] on div "Work Writer Publisher" at bounding box center [720, 97] width 1293 height 40
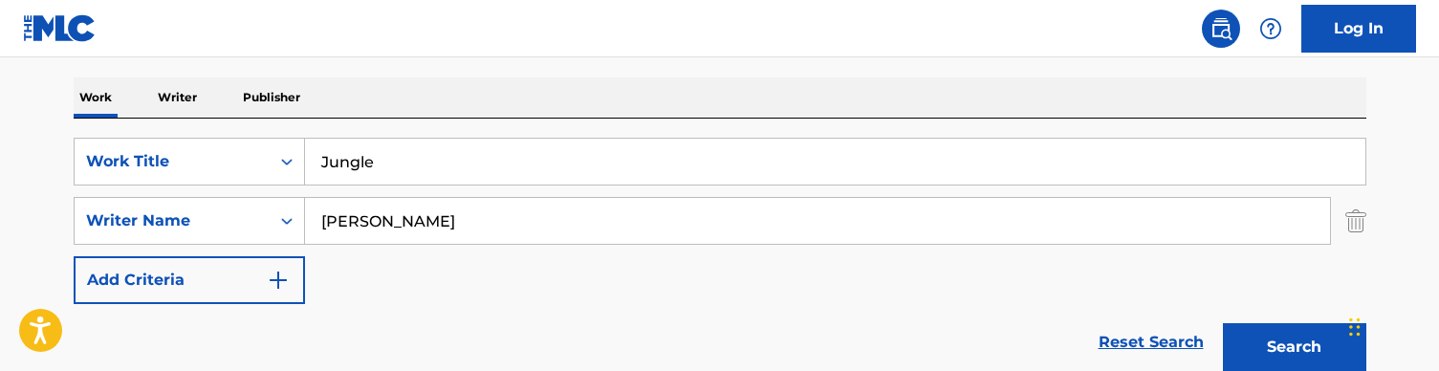
click at [1260, 332] on button "Search" at bounding box center [1294, 347] width 143 height 48
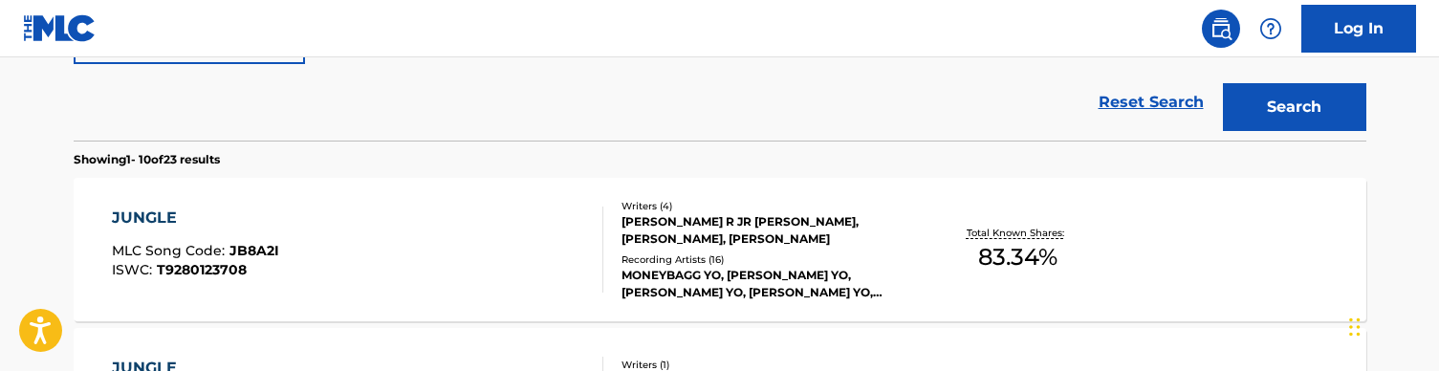
scroll to position [530, 0]
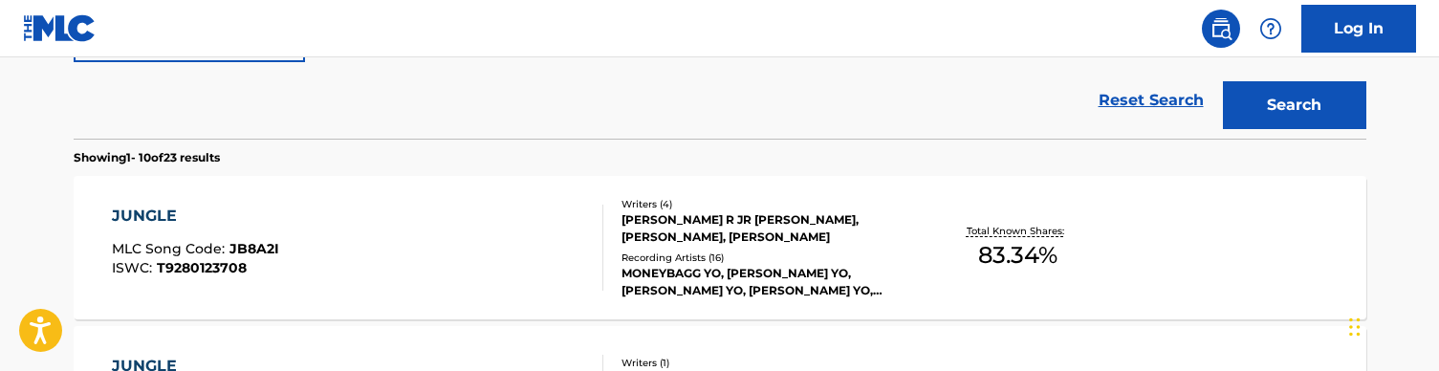
click at [494, 261] on div "JUNGLE MLC Song Code : JB8A2I ISWC : T9280123708" at bounding box center [358, 248] width 492 height 86
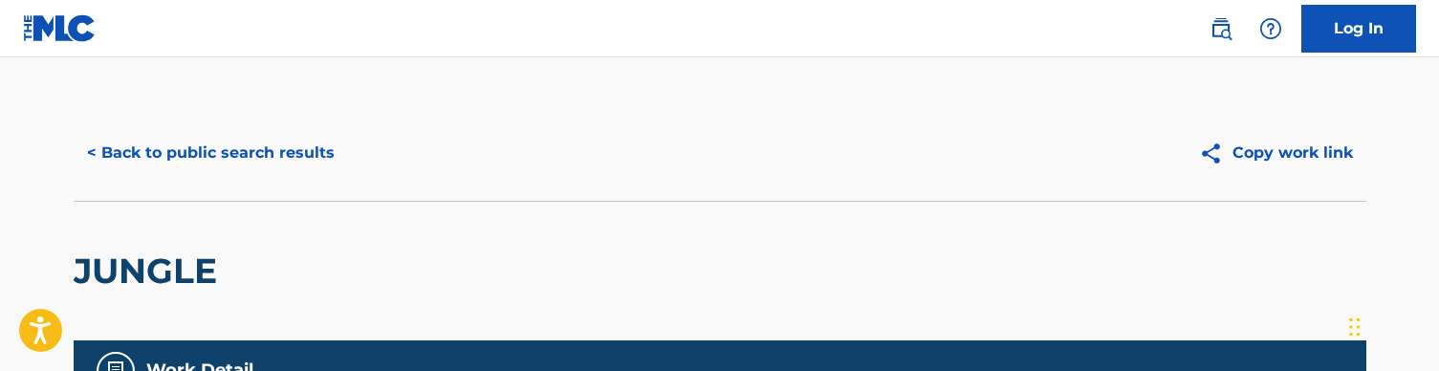
click at [138, 144] on button "< Back to public search results" at bounding box center [211, 153] width 274 height 48
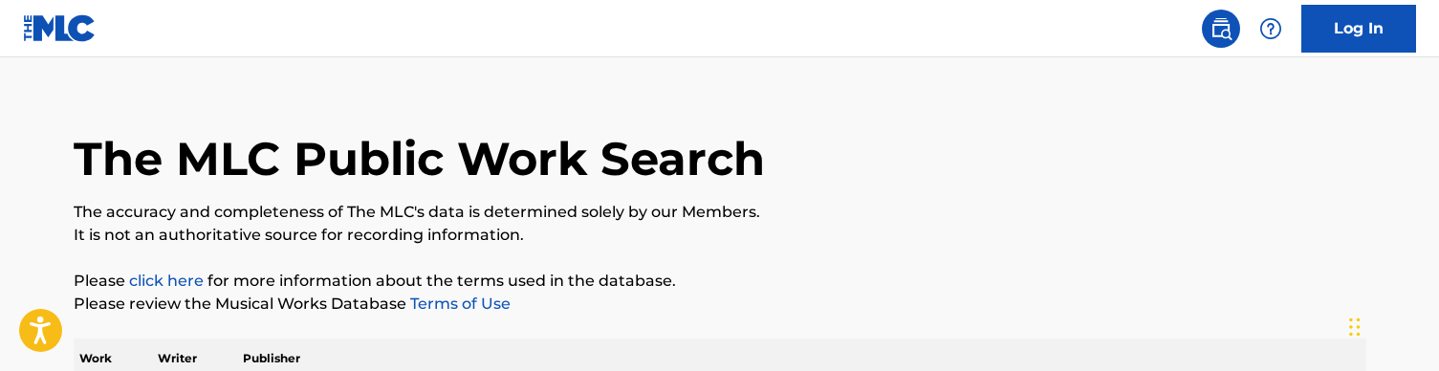
scroll to position [210, 0]
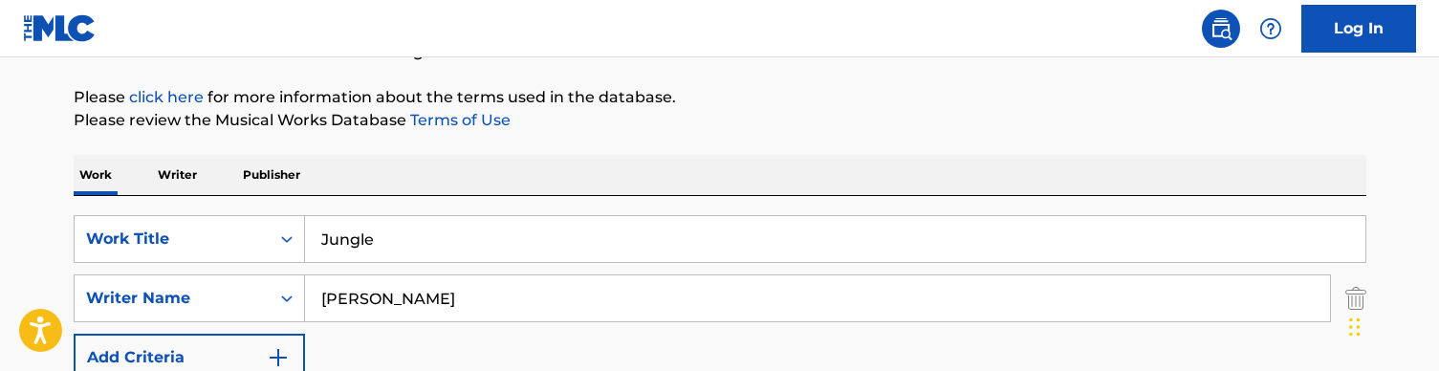
click at [391, 249] on input "Jungle" at bounding box center [835, 239] width 1061 height 46
click at [498, 182] on div "Work Writer Publisher" at bounding box center [720, 175] width 1293 height 40
drag, startPoint x: 365, startPoint y: 245, endPoint x: 267, endPoint y: 245, distance: 98.5
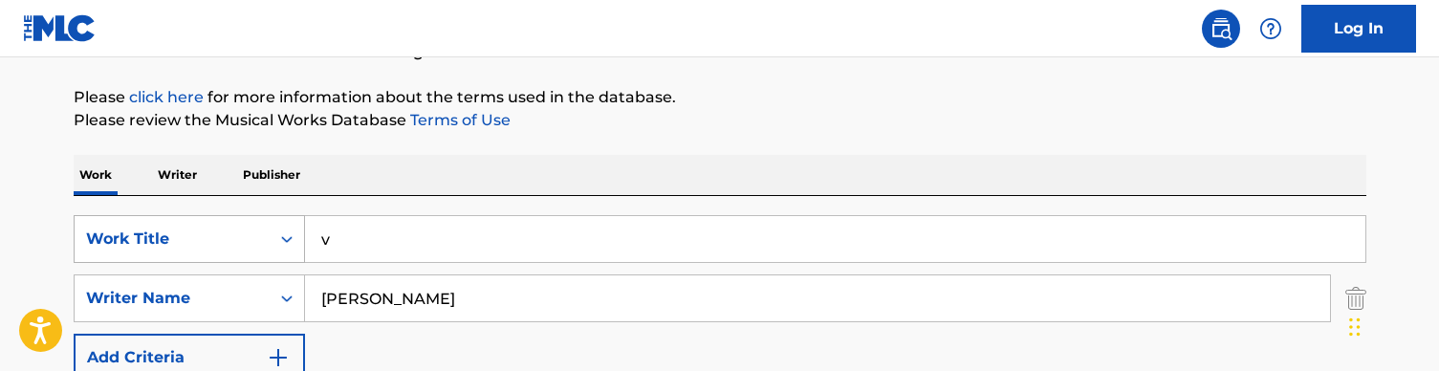
click at [267, 245] on div "SearchWithCriteriaa36992a6-281f-42b9-b294-be30c5db0eb9 Work Title v" at bounding box center [720, 239] width 1293 height 48
paste input "Keeper"
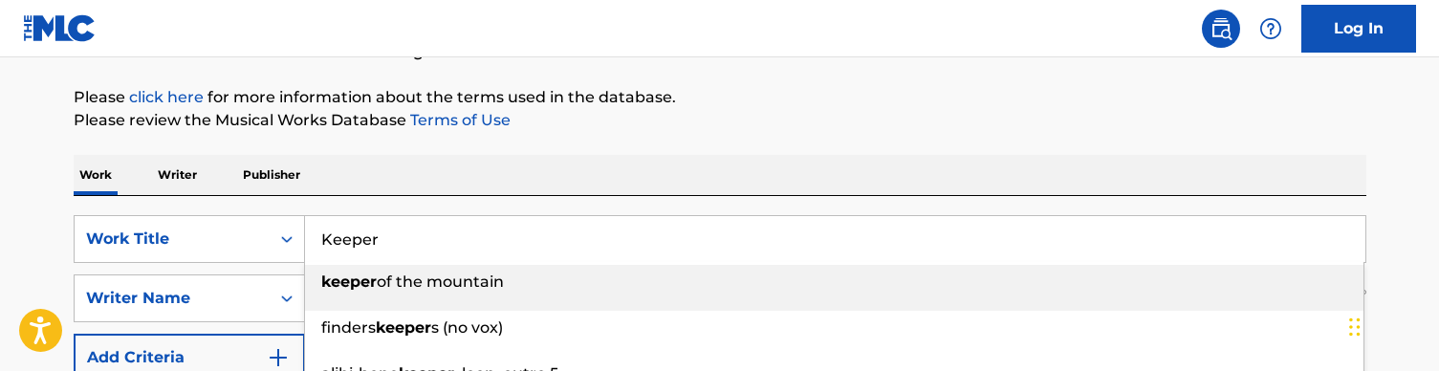
type input "Keeper"
click at [551, 125] on p "Please review the Musical Works Database Terms of Use" at bounding box center [720, 120] width 1293 height 23
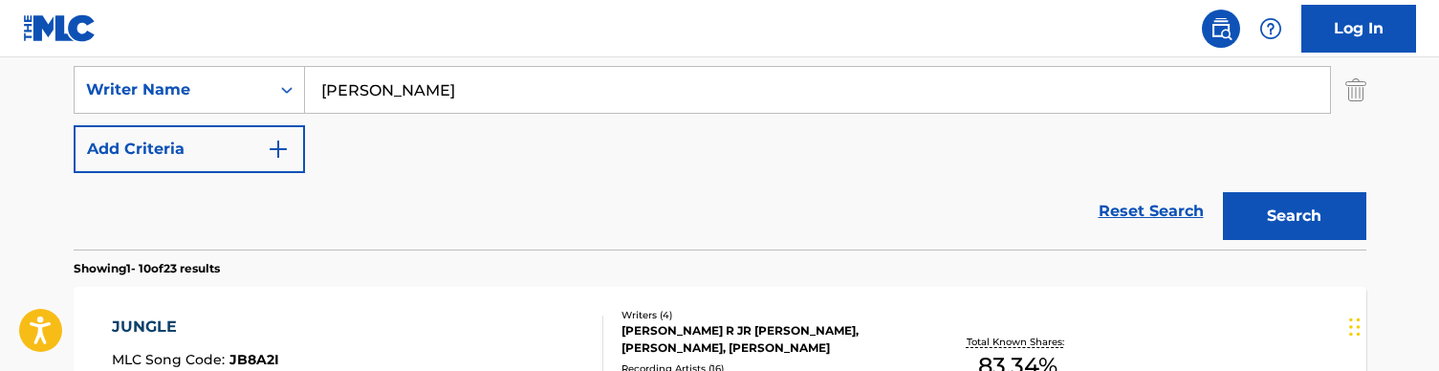
scroll to position [434, 0]
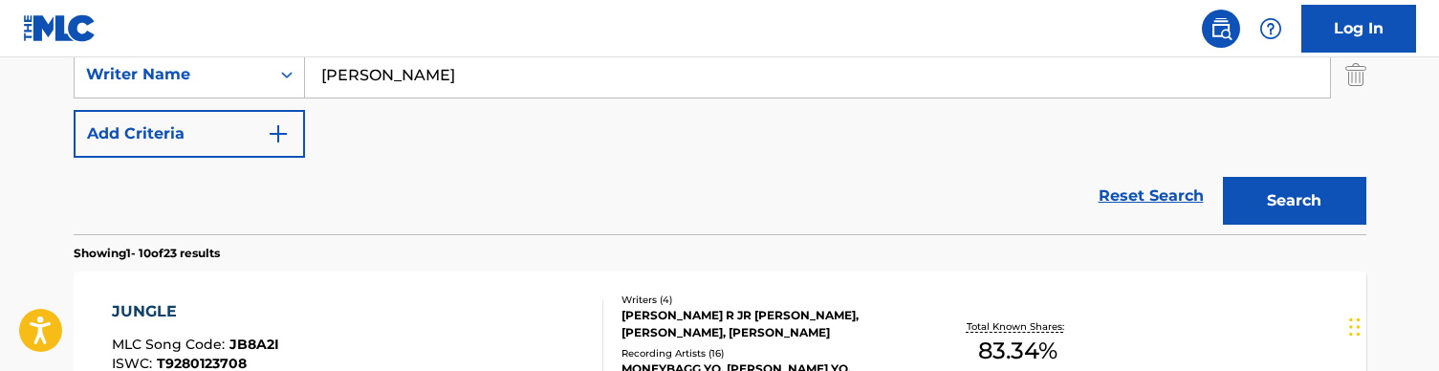
click at [1318, 171] on div "Search" at bounding box center [1290, 196] width 153 height 77
click at [1295, 205] on button "Search" at bounding box center [1294, 201] width 143 height 48
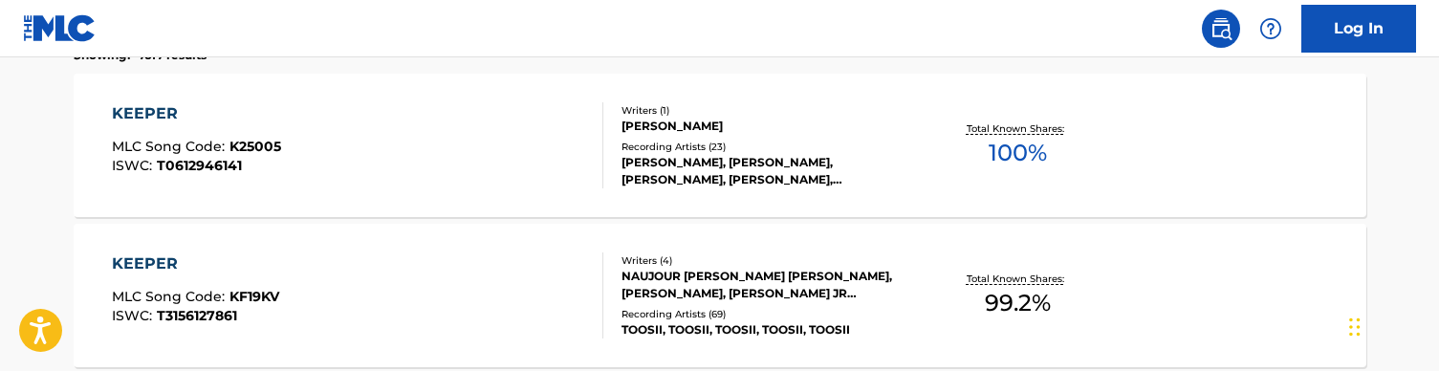
scroll to position [629, 0]
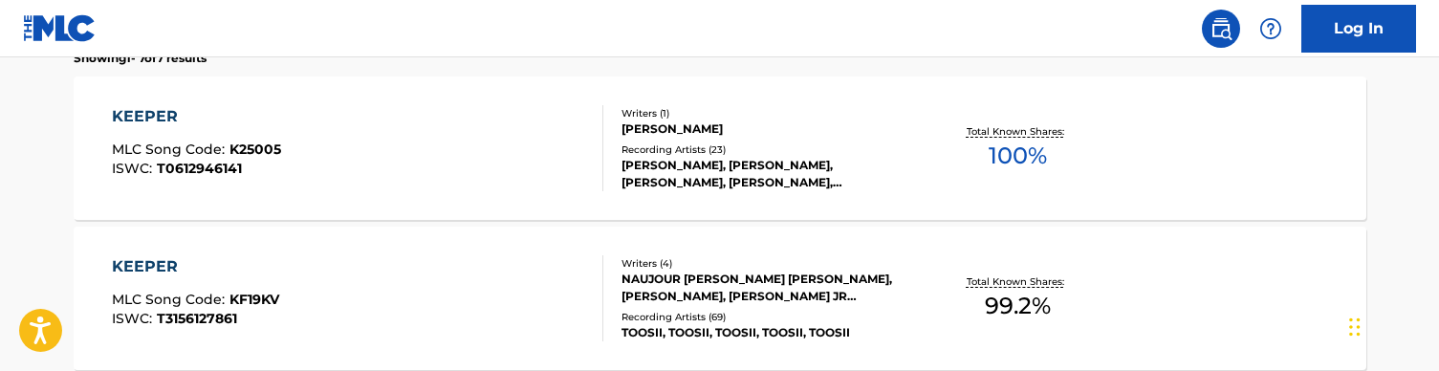
click at [473, 275] on div "KEEPER MLC Song Code : KF19KV ISWC : T3156127861" at bounding box center [358, 298] width 492 height 86
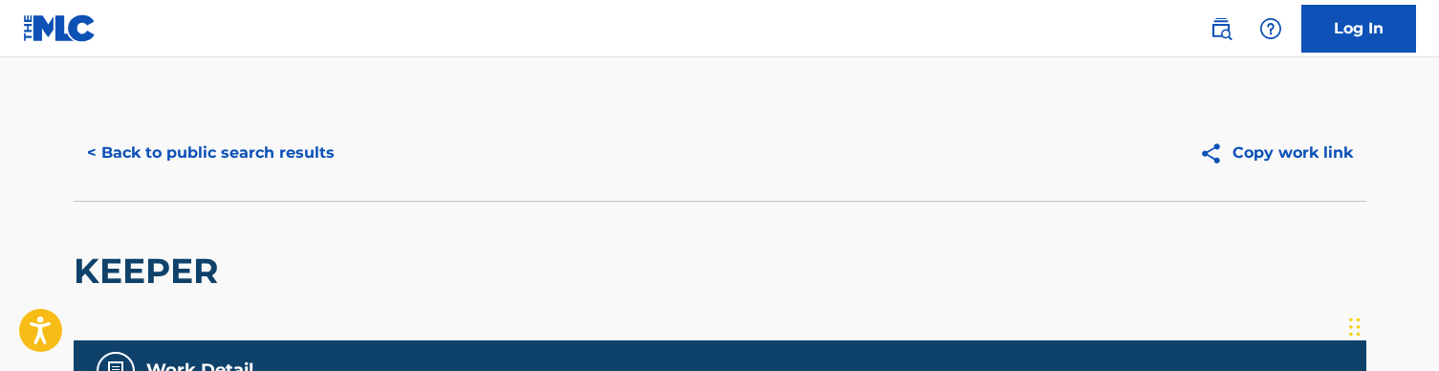
click at [186, 139] on button "< Back to public search results" at bounding box center [211, 153] width 274 height 48
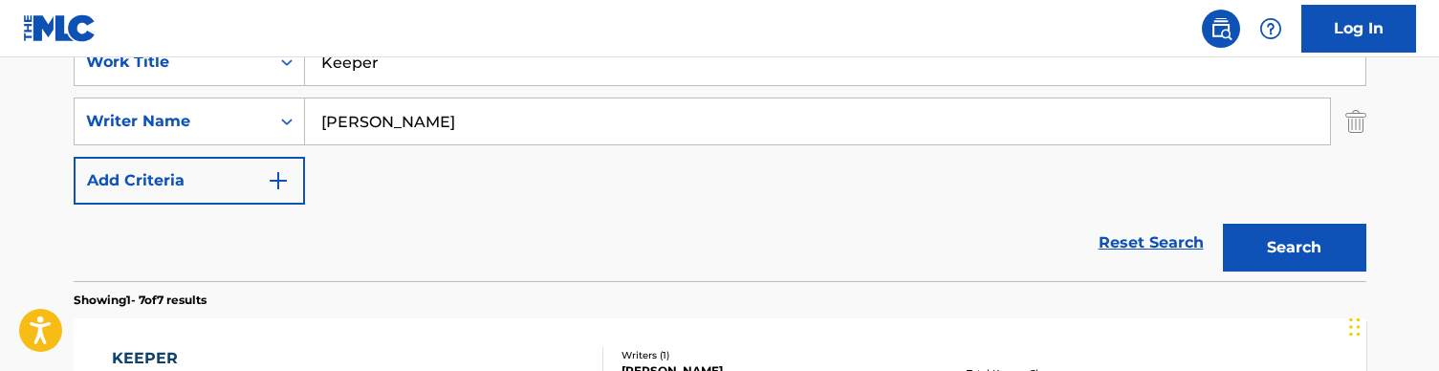
scroll to position [365, 0]
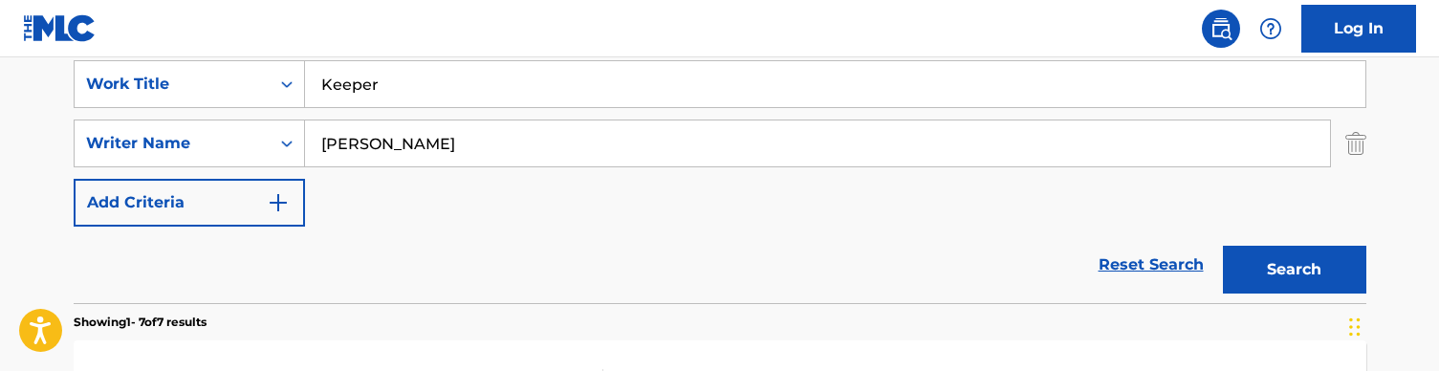
click at [370, 99] on input "Keeper" at bounding box center [835, 84] width 1061 height 46
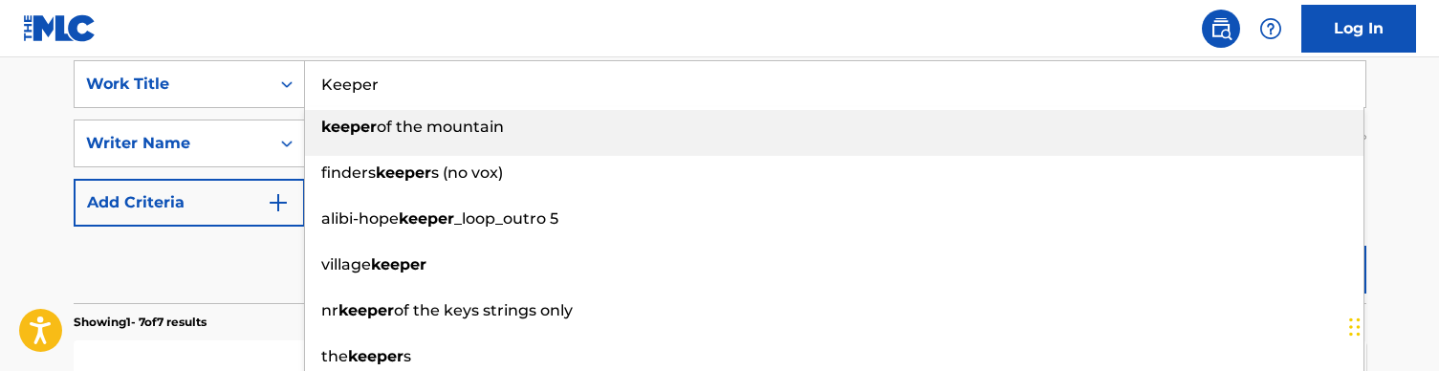
click at [370, 99] on input "Keeper" at bounding box center [835, 84] width 1061 height 46
paste input "iss Me"
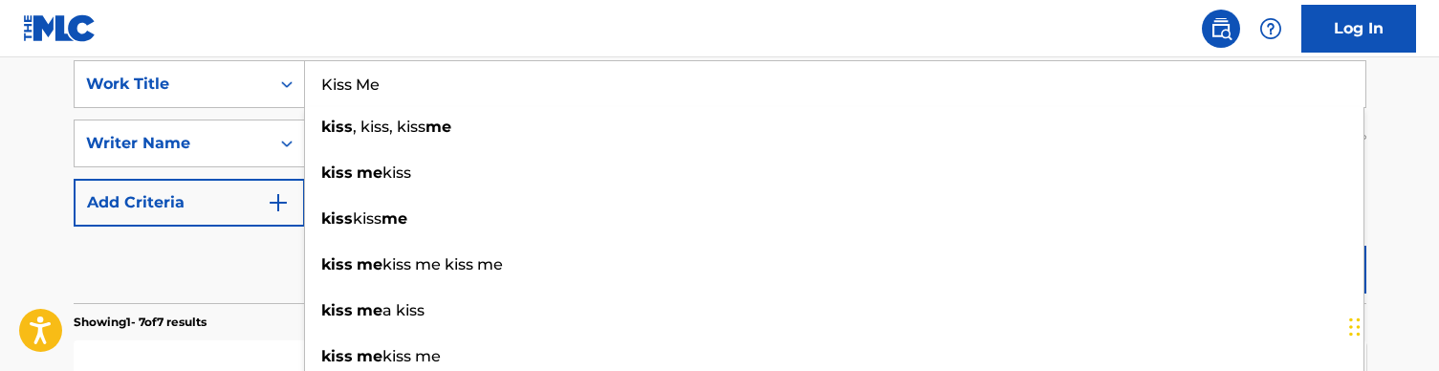
type input "Kiss Me"
click at [250, 265] on div "Reset Search Search" at bounding box center [720, 265] width 1293 height 77
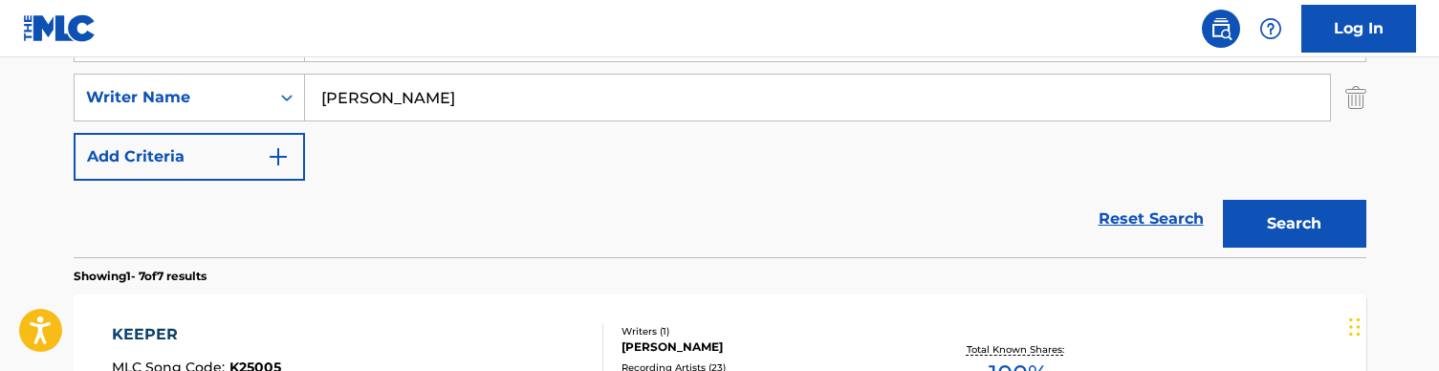
scroll to position [417, 0]
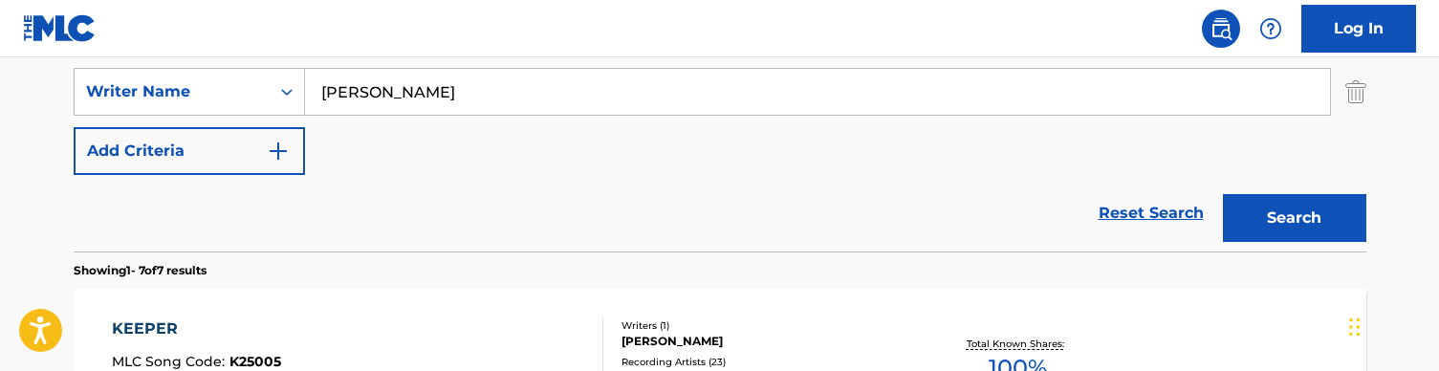
click at [1262, 230] on button "Search" at bounding box center [1294, 218] width 143 height 48
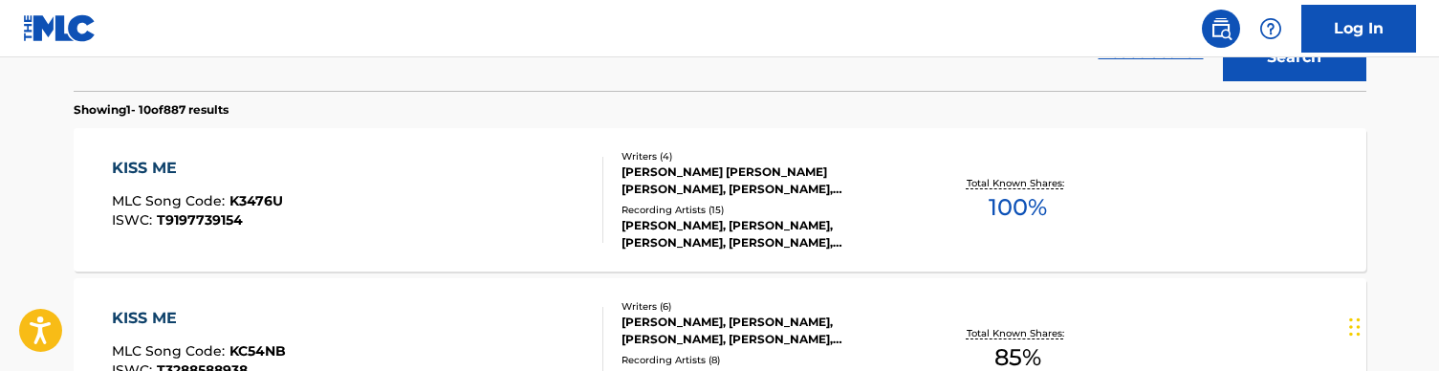
scroll to position [584, 0]
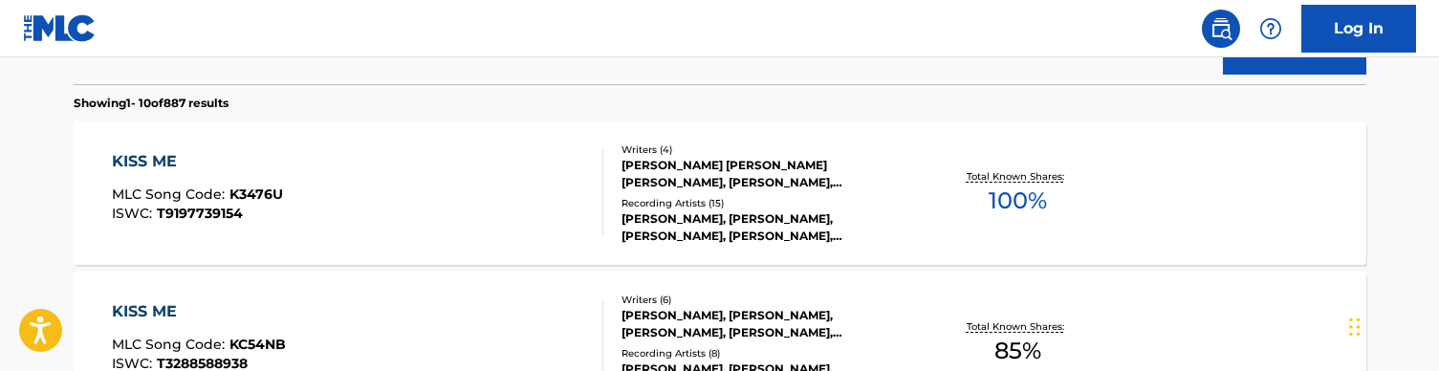
click at [511, 183] on div "KISS ME MLC Song Code : K3476U ISWC : T9197739154" at bounding box center [358, 193] width 492 height 86
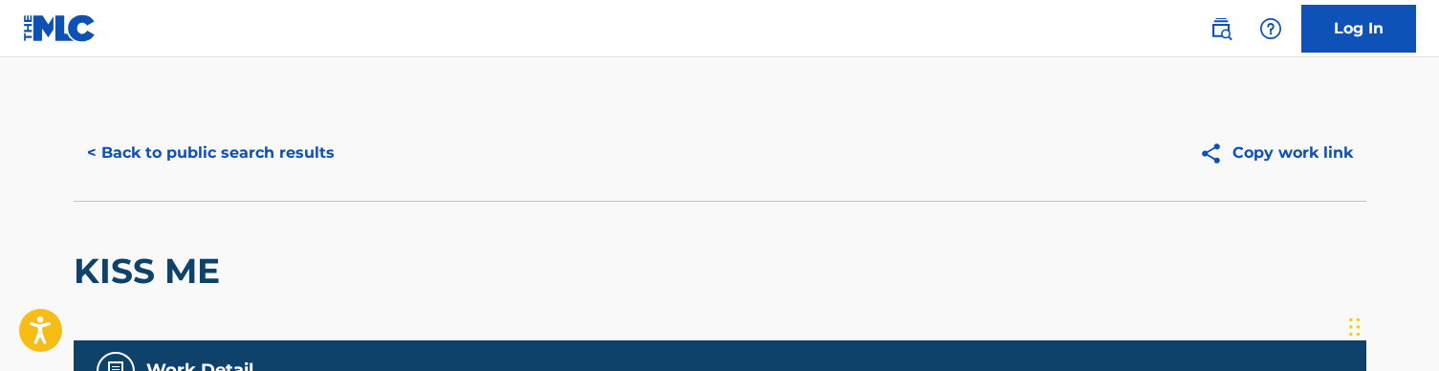
click at [154, 151] on button "< Back to public search results" at bounding box center [211, 153] width 274 height 48
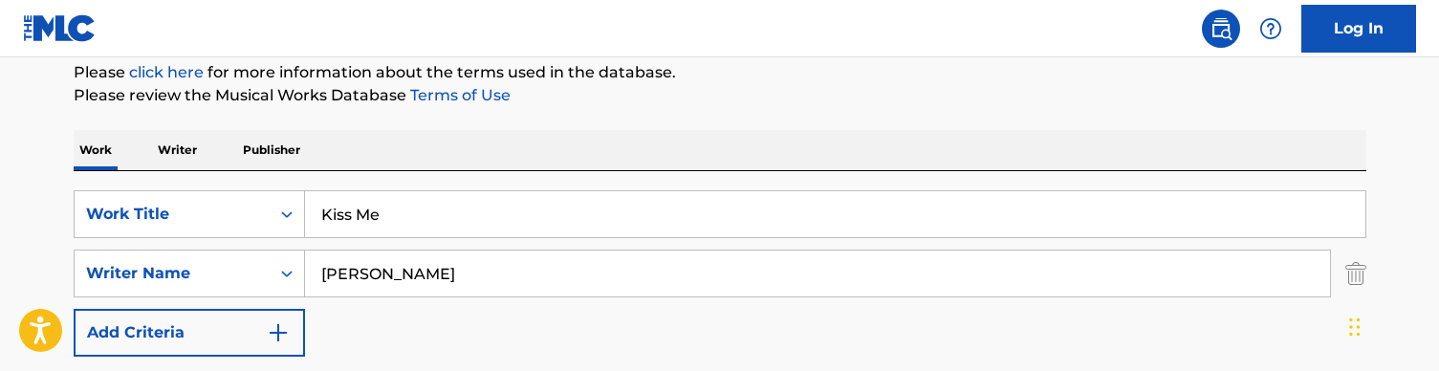
scroll to position [214, 0]
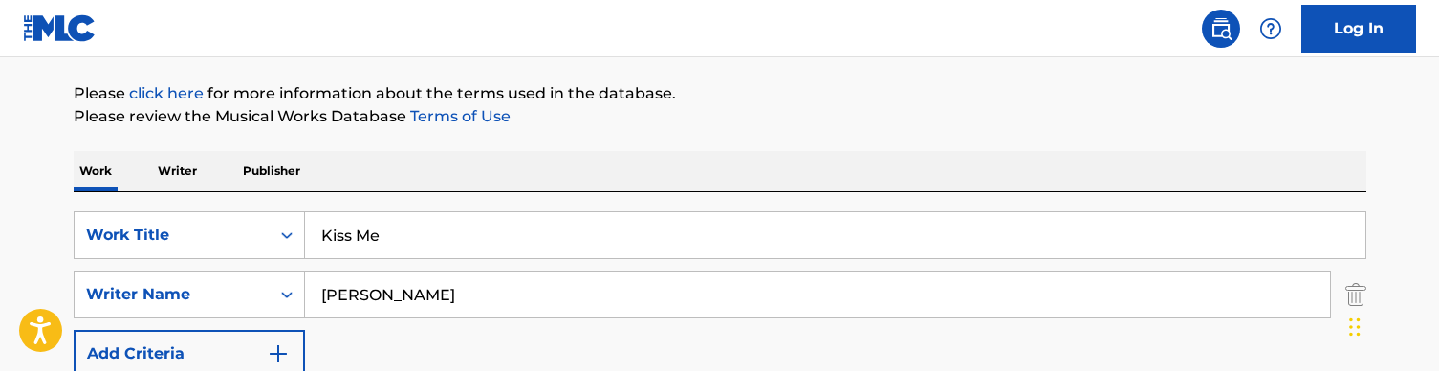
click at [354, 237] on input "Kiss Me" at bounding box center [835, 235] width 1061 height 46
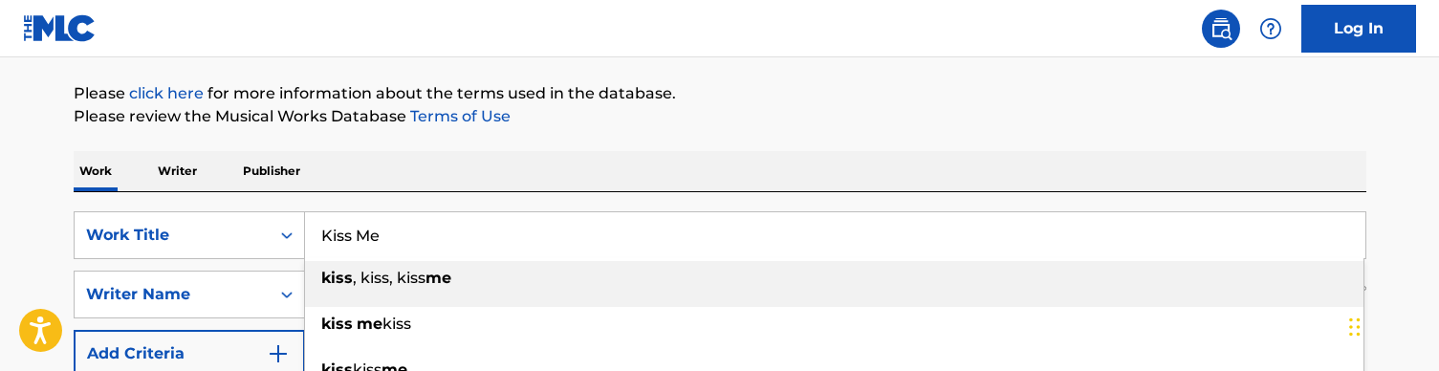
paste input "now What’s Happenin (audio)"
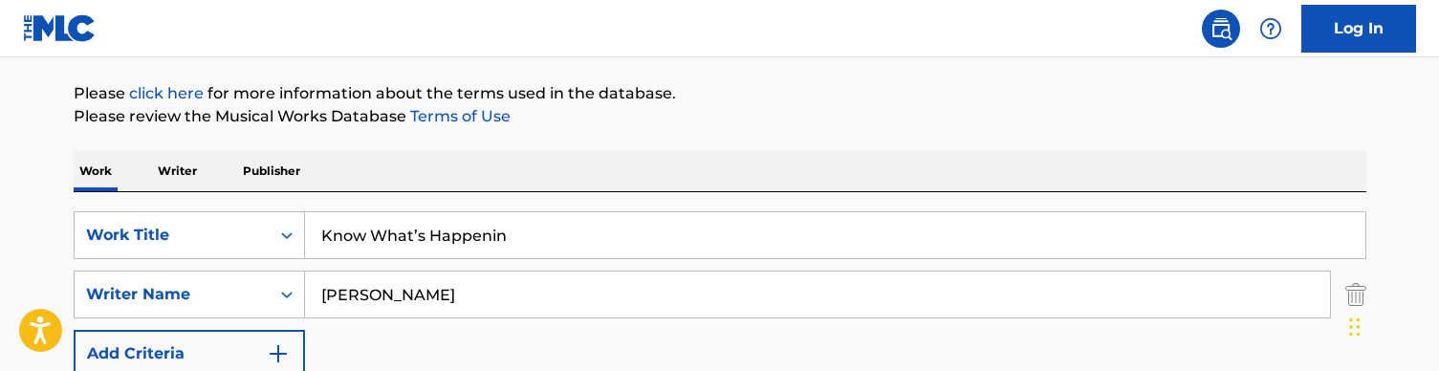
type input "Know What’s Happenin"
drag, startPoint x: 495, startPoint y: 210, endPoint x: 793, endPoint y: 146, distance: 304.3
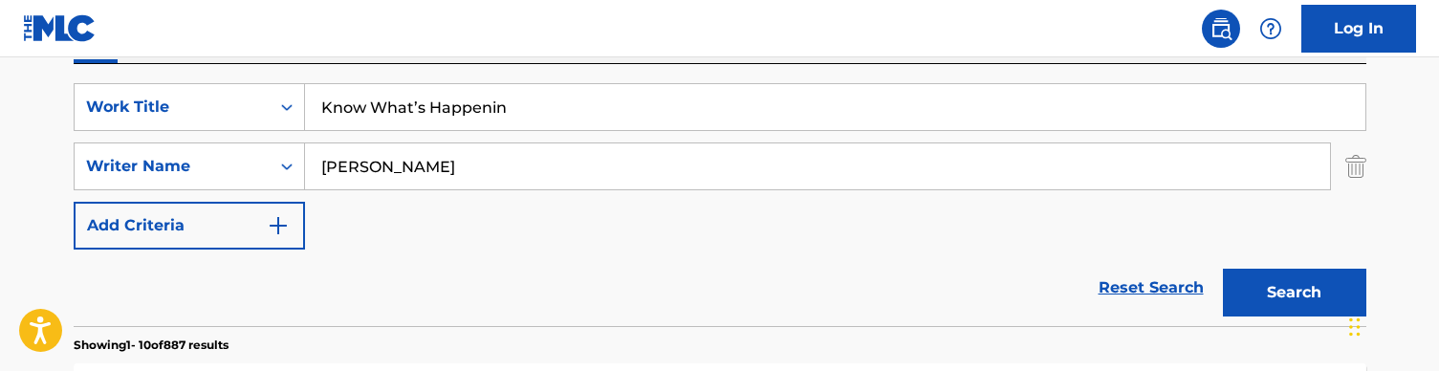
scroll to position [331, 0]
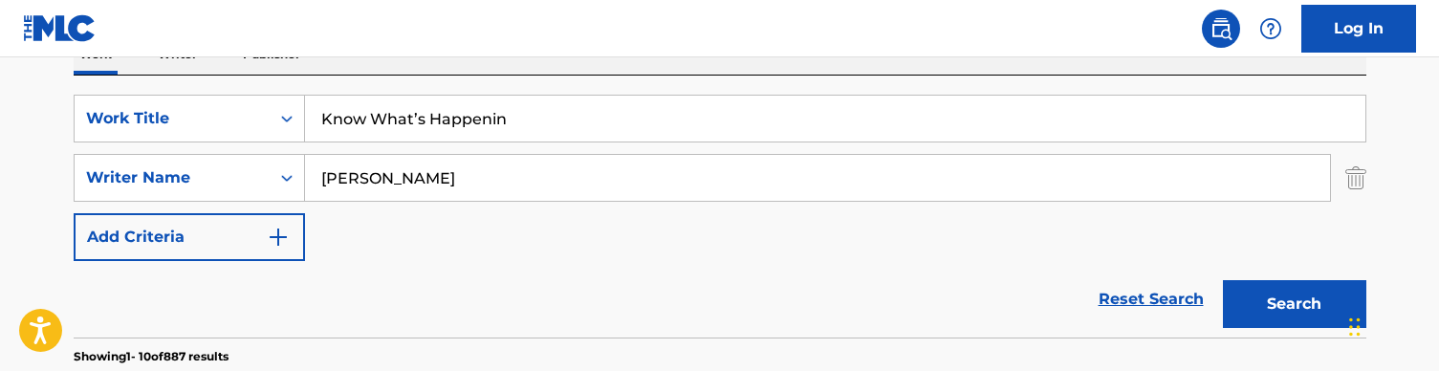
click at [1265, 299] on button "Search" at bounding box center [1294, 304] width 143 height 48
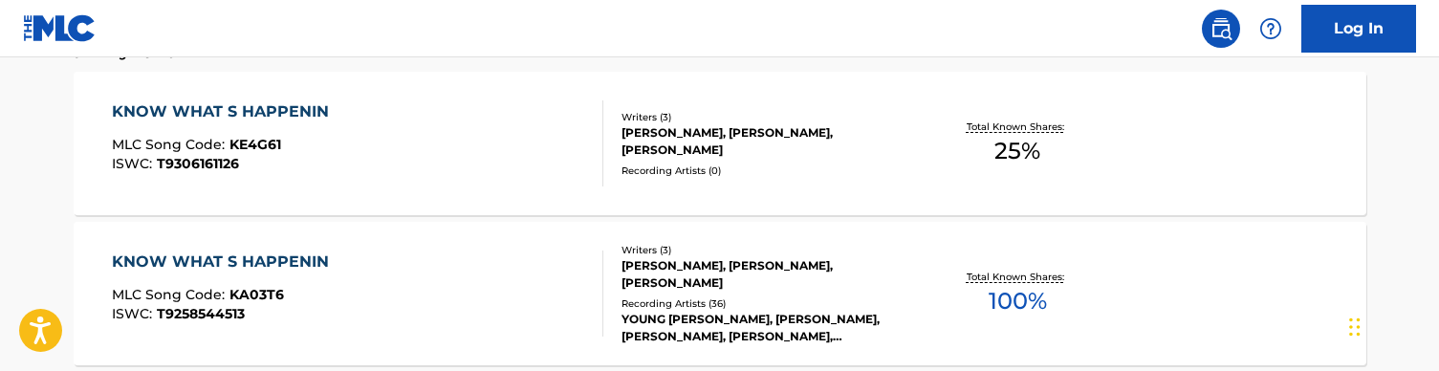
scroll to position [666, 0]
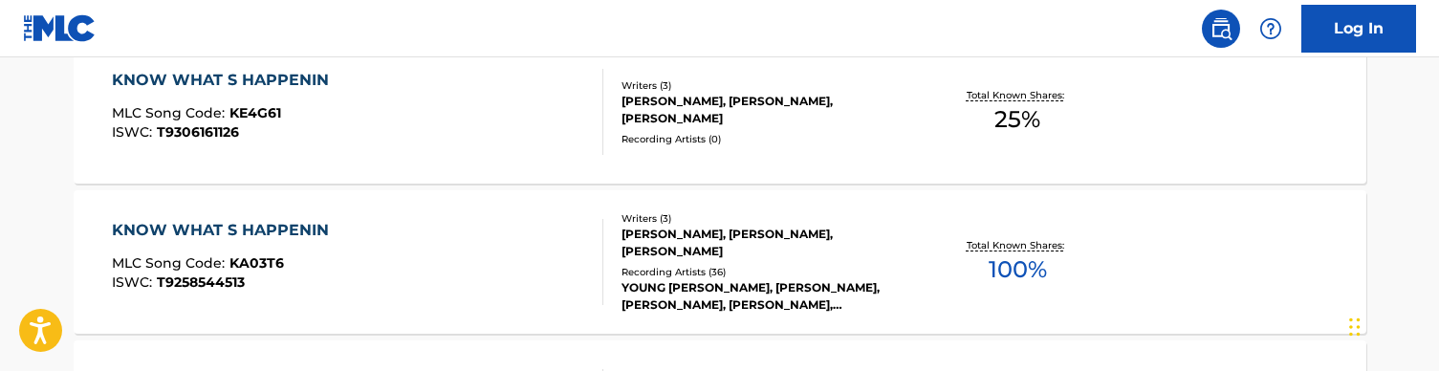
click at [472, 264] on div "KNOW WHAT S HAPPENIN MLC Song Code : KA03T6 ISWC : T9258544513" at bounding box center [358, 262] width 492 height 86
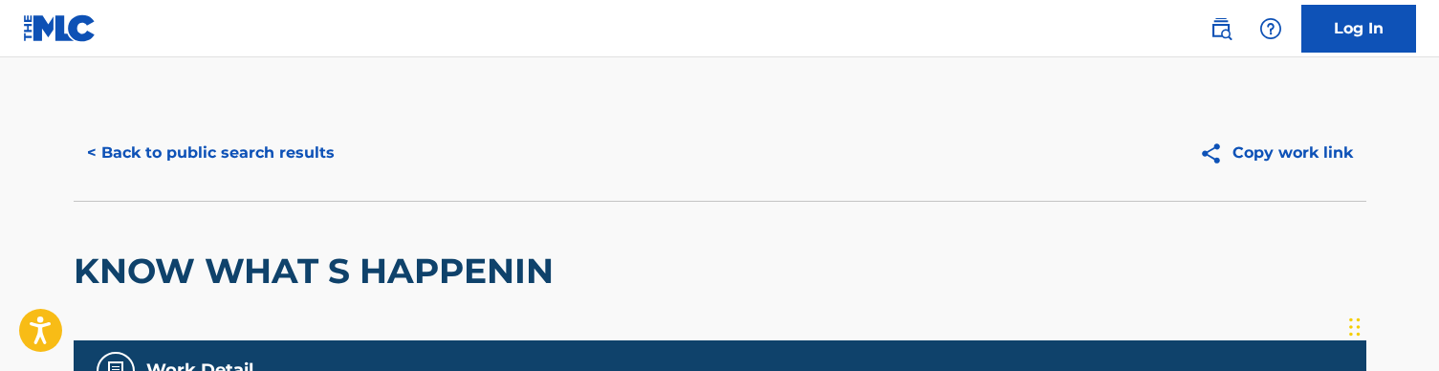
scroll to position [-1, 0]
click at [103, 147] on button "< Back to public search results" at bounding box center [211, 153] width 274 height 48
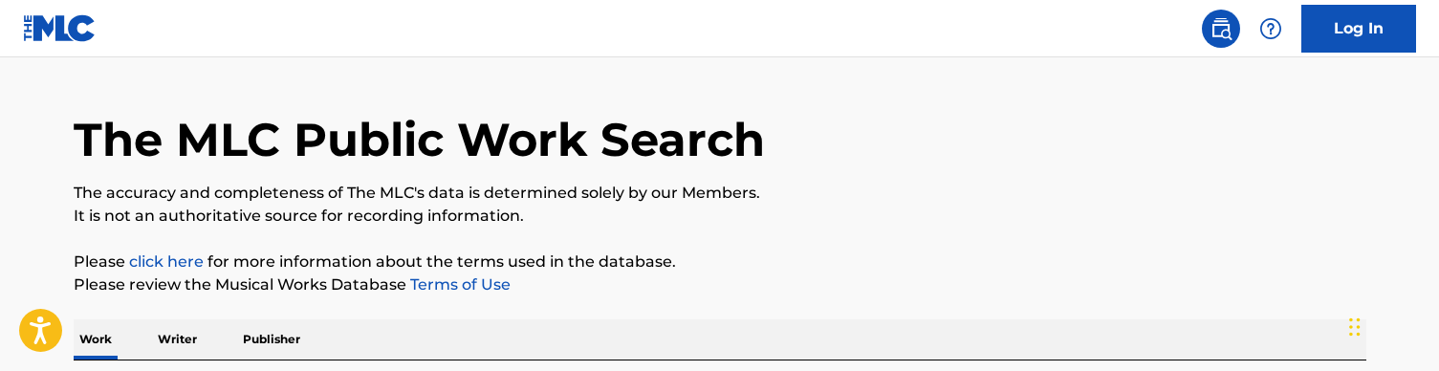
scroll to position [280, 0]
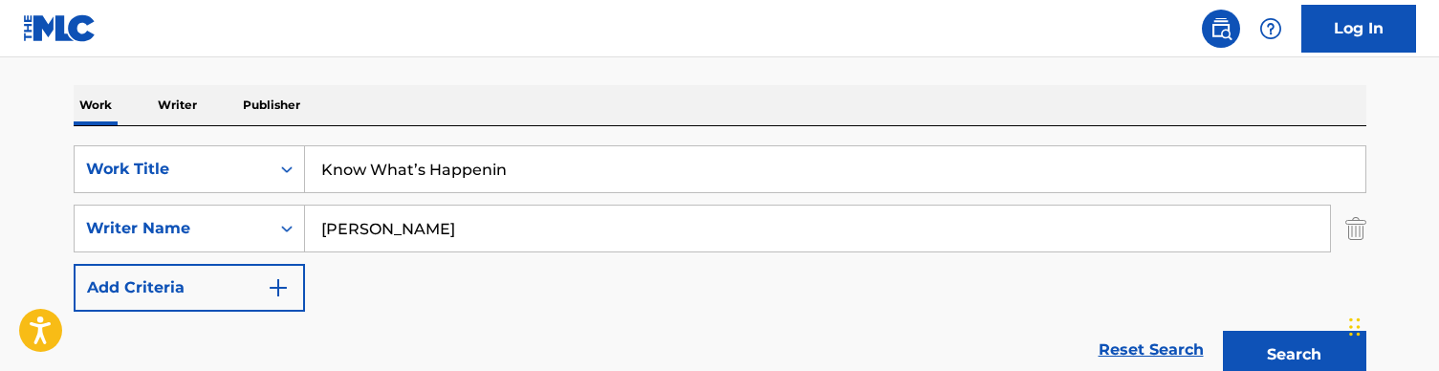
click at [359, 171] on input "Know What’s Happenin" at bounding box center [835, 169] width 1061 height 46
paste input "You Know (audio)"
click at [441, 115] on div "Work Writer Publisher" at bounding box center [720, 105] width 1293 height 40
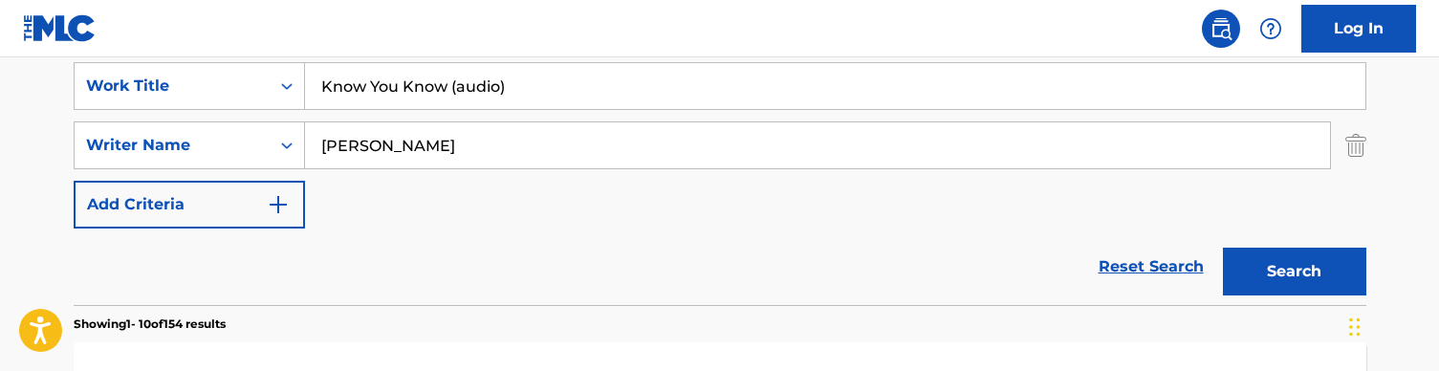
scroll to position [320, 0]
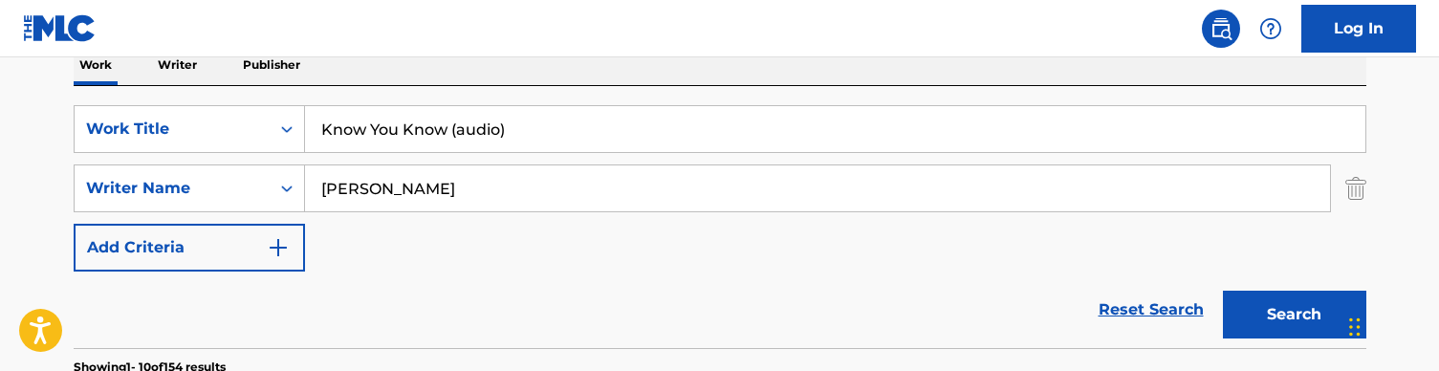
click at [559, 132] on input "Know You Know (audio)" at bounding box center [835, 129] width 1061 height 46
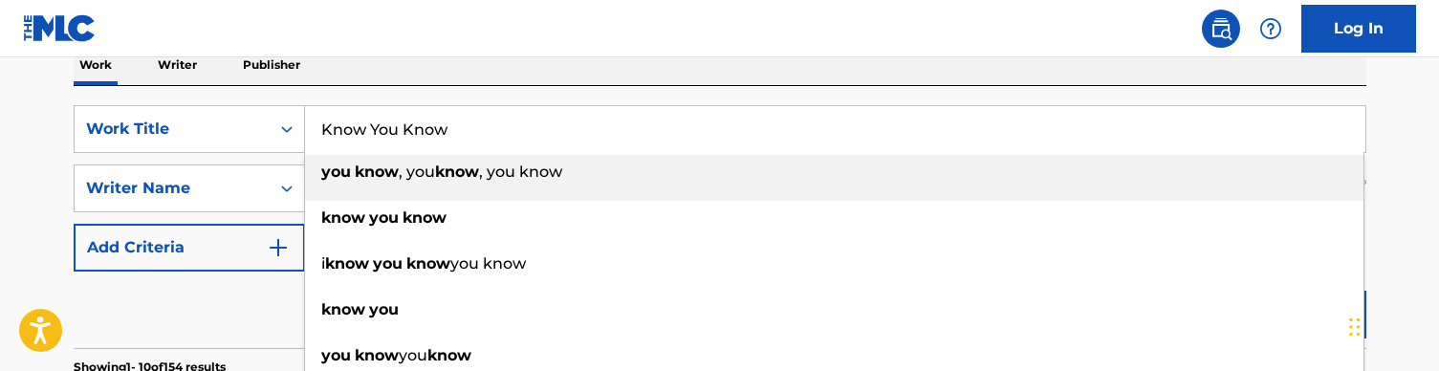
type input "Know You Know"
click at [527, 53] on nav "Log In" at bounding box center [719, 28] width 1439 height 57
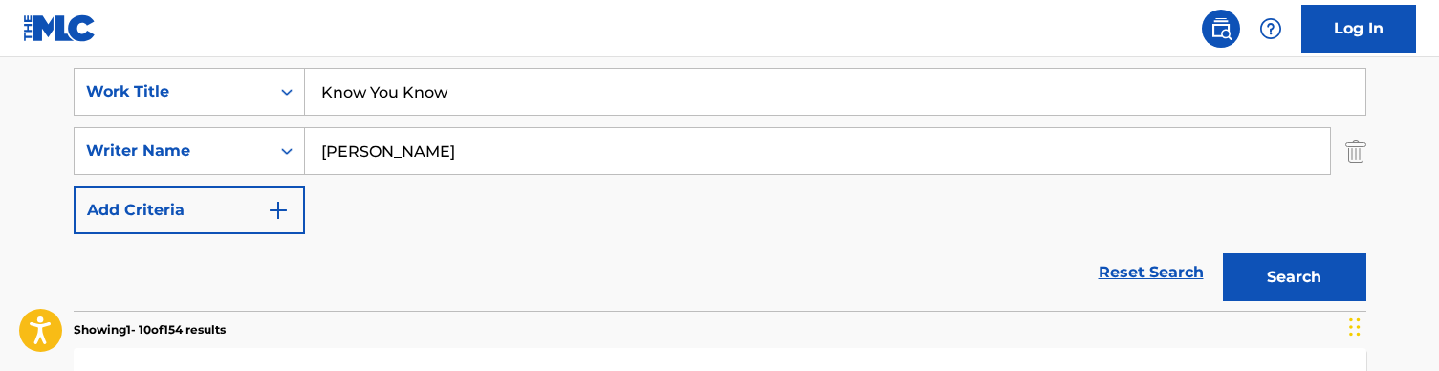
scroll to position [357, 0]
click at [1283, 279] on button "Search" at bounding box center [1294, 278] width 143 height 48
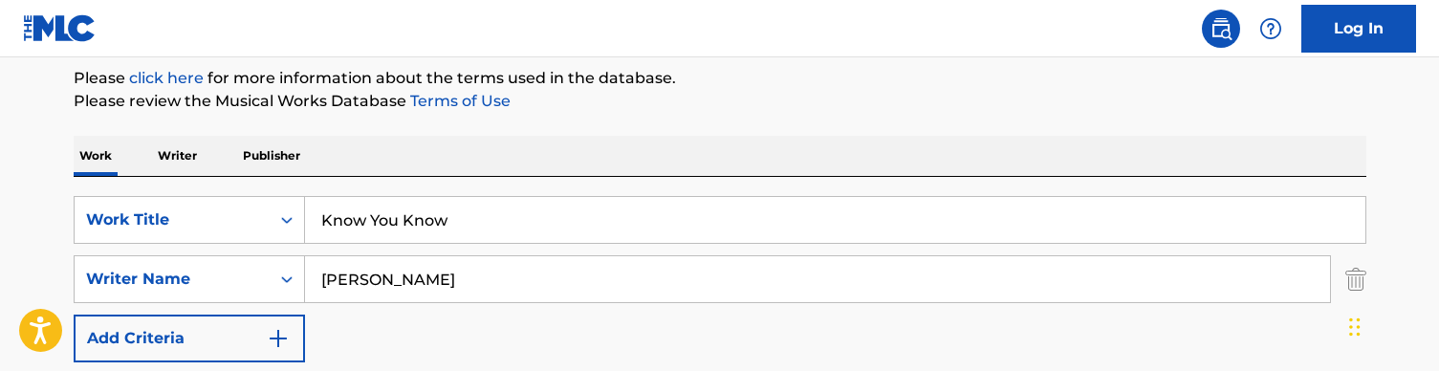
scroll to position [270, 0]
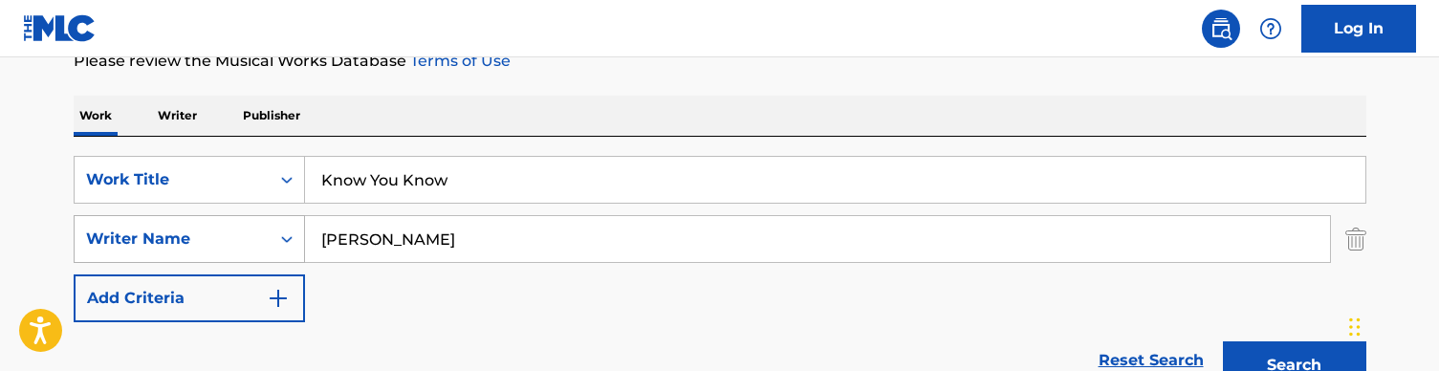
drag, startPoint x: 438, startPoint y: 238, endPoint x: 153, endPoint y: 232, distance: 285.1
click at [153, 232] on div "SearchWithCriteria728904fc-b0df-42d9-a479-22e00c724871 Writer Name [PERSON_NAME]" at bounding box center [720, 239] width 1293 height 48
click at [1294, 365] on button "Search" at bounding box center [1294, 365] width 143 height 48
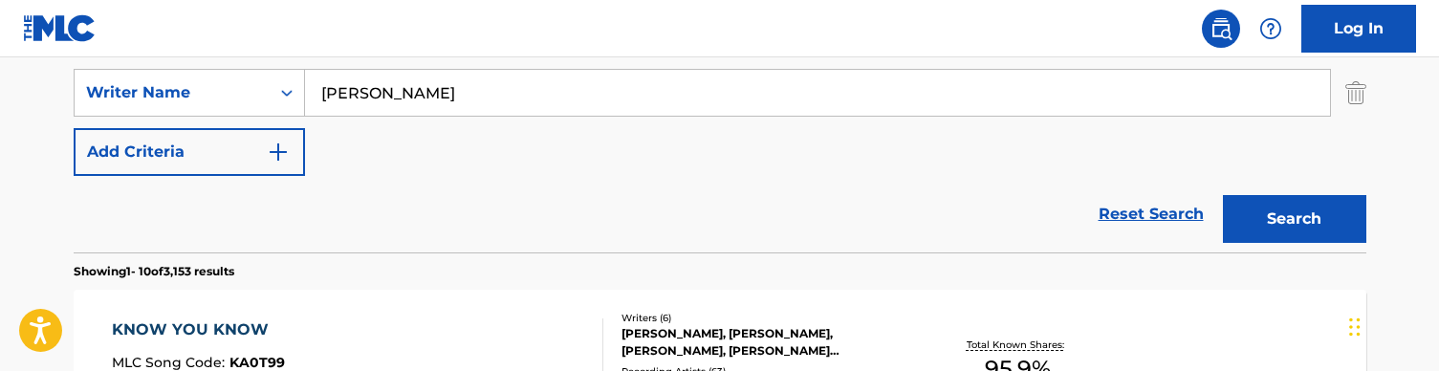
scroll to position [529, 0]
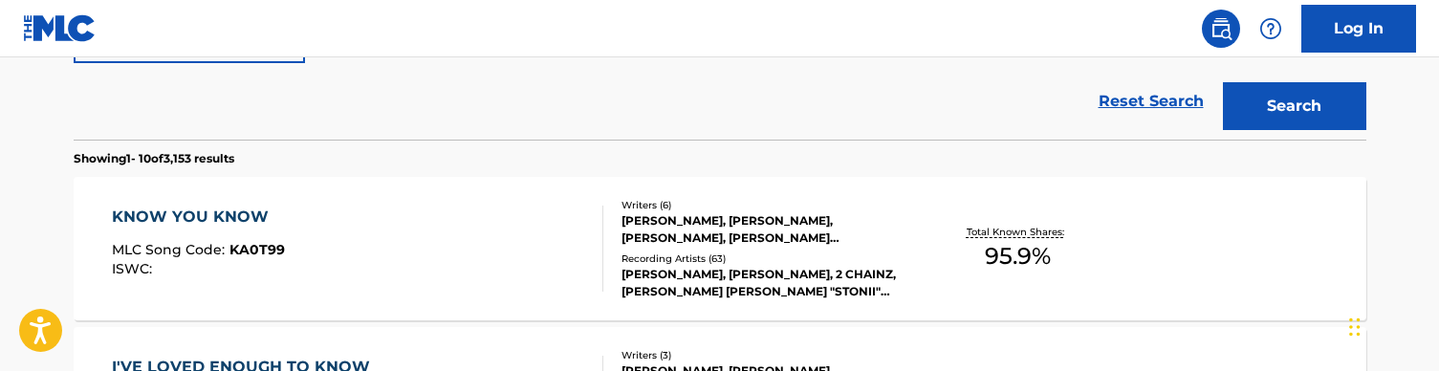
type input "[PERSON_NAME]"
click at [492, 257] on div "KNOW YOU KNOW MLC Song Code : KA0T99 ISWC :" at bounding box center [358, 249] width 492 height 86
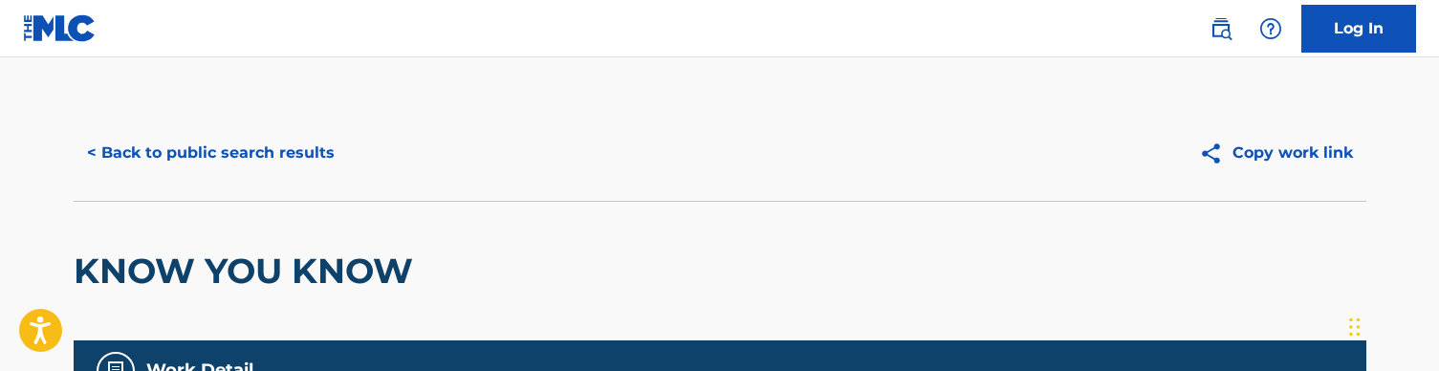
scroll to position [-2, 0]
click at [147, 154] on button "< Back to public search results" at bounding box center [211, 153] width 274 height 48
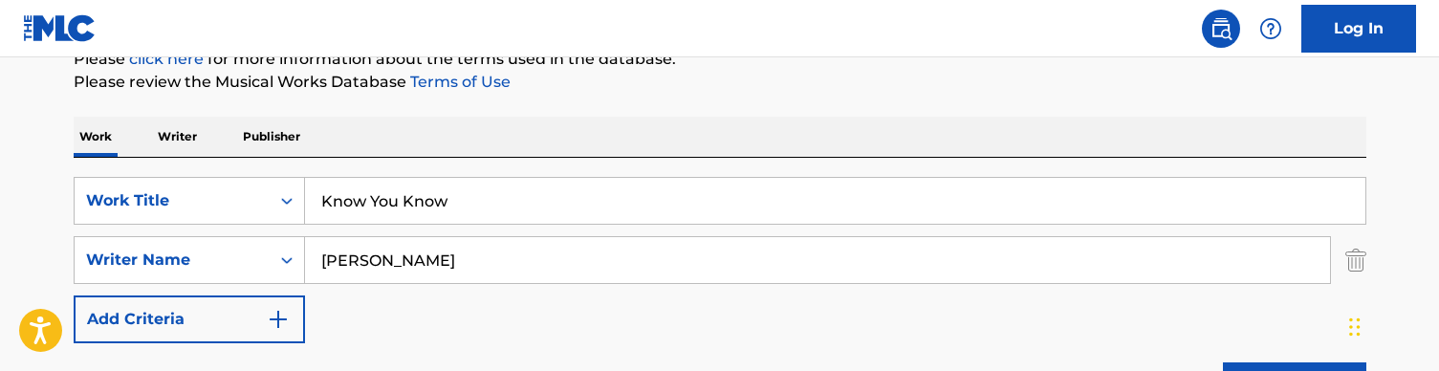
scroll to position [194, 0]
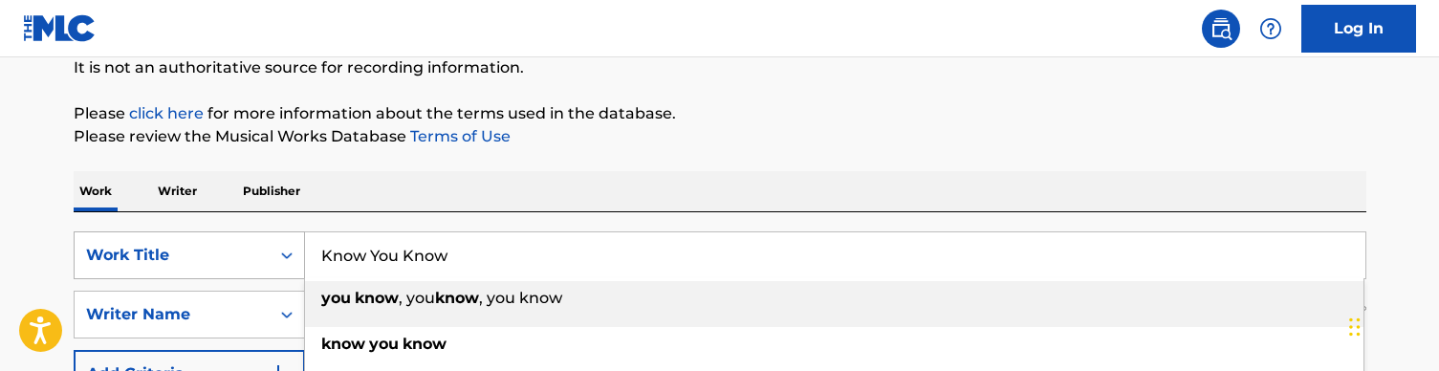
drag, startPoint x: 471, startPoint y: 263, endPoint x: 255, endPoint y: 233, distance: 217.2
click at [255, 233] on div "SearchWithCriteriaa36992a6-281f-42b9-b294-be30c5db0eb9 Work Title Know You Know…" at bounding box center [720, 255] width 1293 height 48
paste input "Left Over Lasagna"
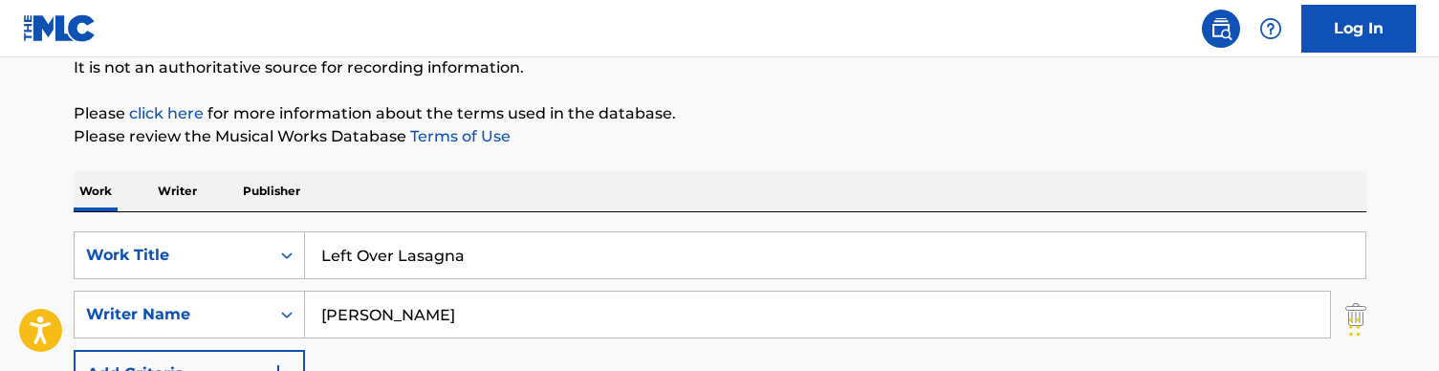
type input "Left Over Lasagna"
click at [517, 182] on div "Work Writer Publisher" at bounding box center [720, 191] width 1293 height 40
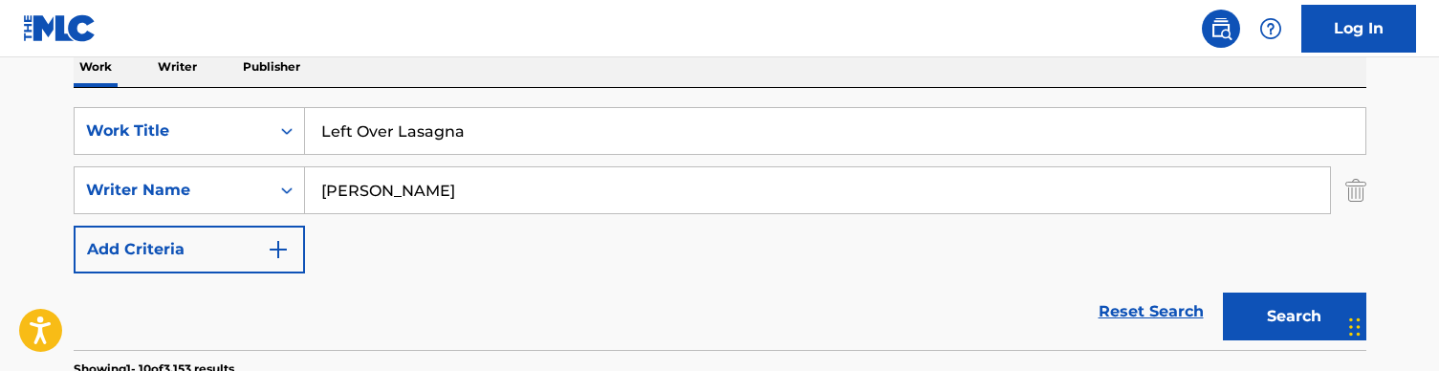
scroll to position [321, 0]
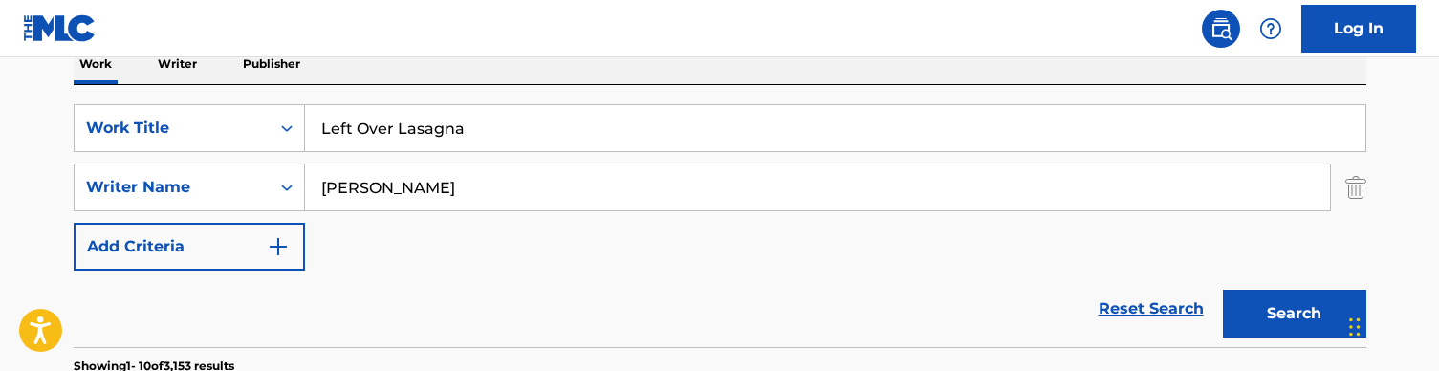
click at [1256, 318] on button "Search" at bounding box center [1294, 314] width 143 height 48
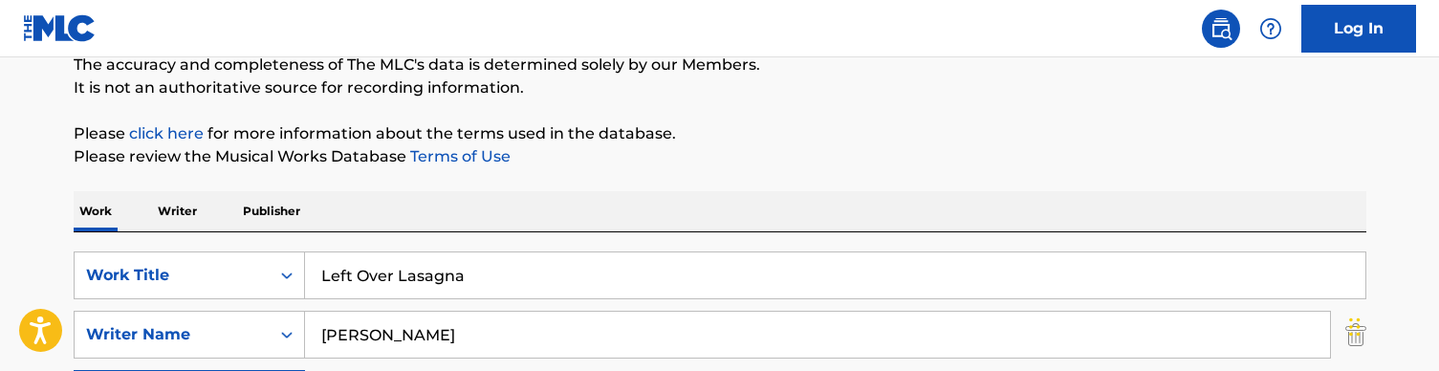
scroll to position [314, 0]
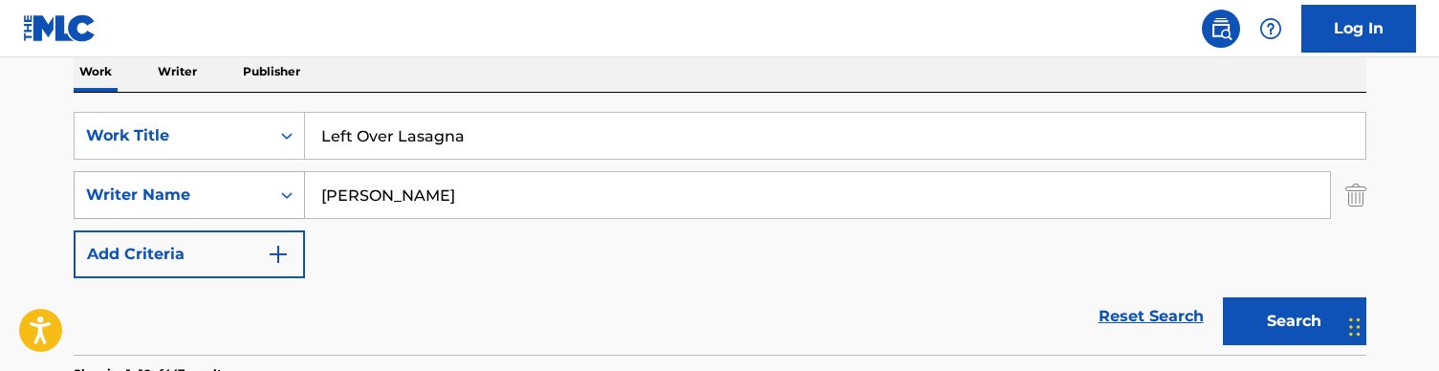
drag, startPoint x: 388, startPoint y: 202, endPoint x: 263, endPoint y: 200, distance: 125.3
click at [263, 200] on div "SearchWithCriteria728904fc-b0df-42d9-a479-22e00c724871 Writer Name [PERSON_NAME]" at bounding box center [720, 195] width 1293 height 48
click at [1294, 321] on button "Search" at bounding box center [1294, 321] width 143 height 48
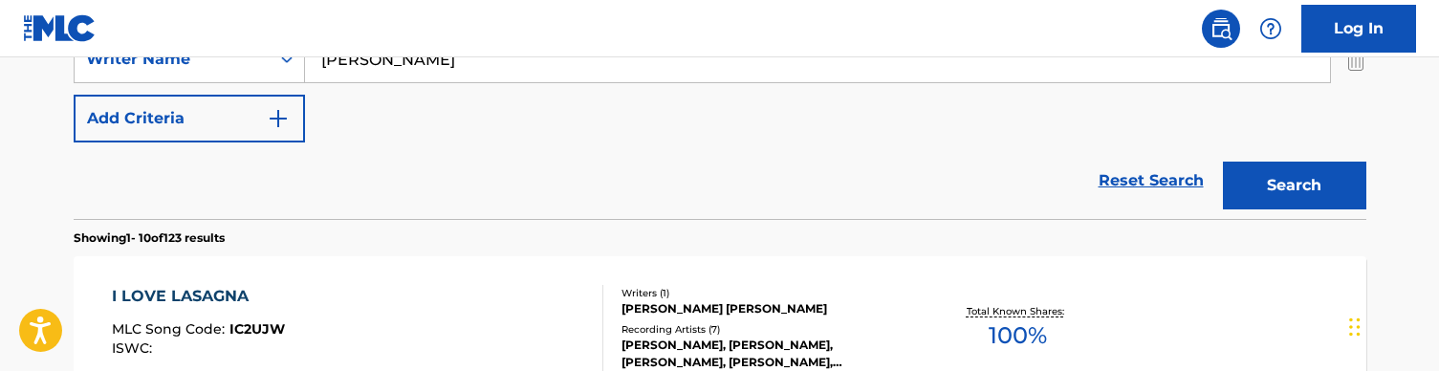
scroll to position [391, 0]
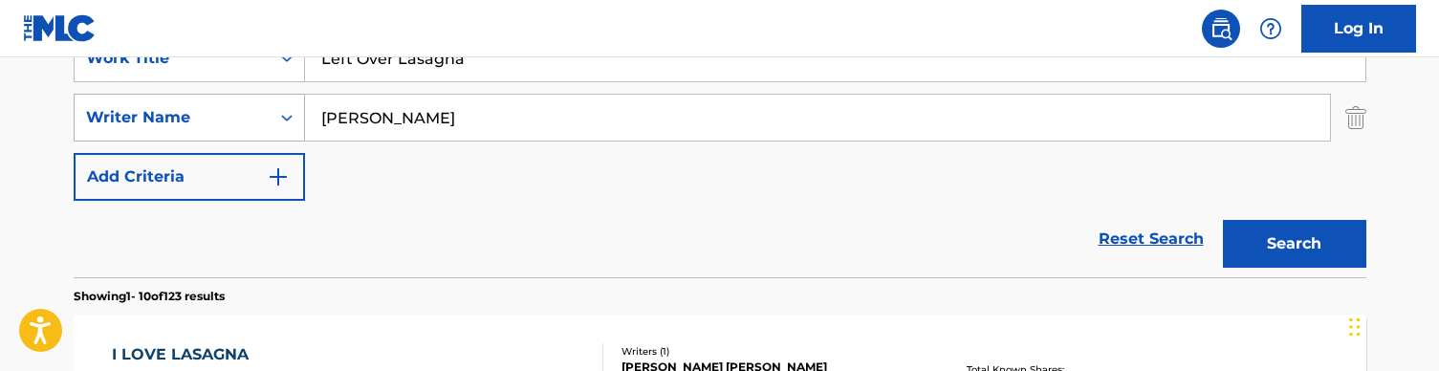
drag, startPoint x: 417, startPoint y: 125, endPoint x: 242, endPoint y: 126, distance: 175.0
click at [242, 126] on div "SearchWithCriteria728904fc-b0df-42d9-a479-22e00c724871 Writer Name [PERSON_NAME]" at bounding box center [720, 118] width 1293 height 48
click at [1294, 244] on button "Search" at bounding box center [1294, 244] width 143 height 48
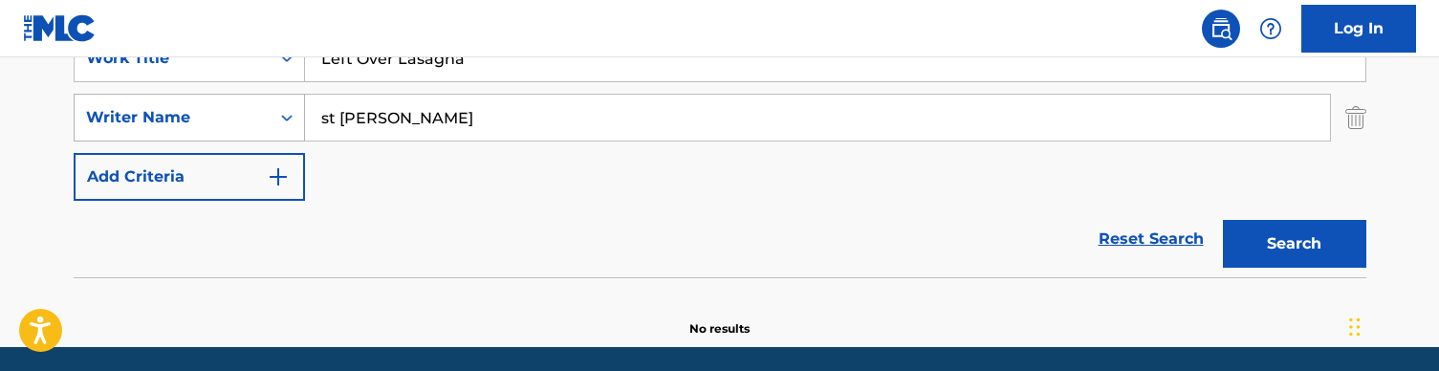
type input "st [PERSON_NAME]"
click at [1294, 244] on button "Search" at bounding box center [1294, 244] width 143 height 48
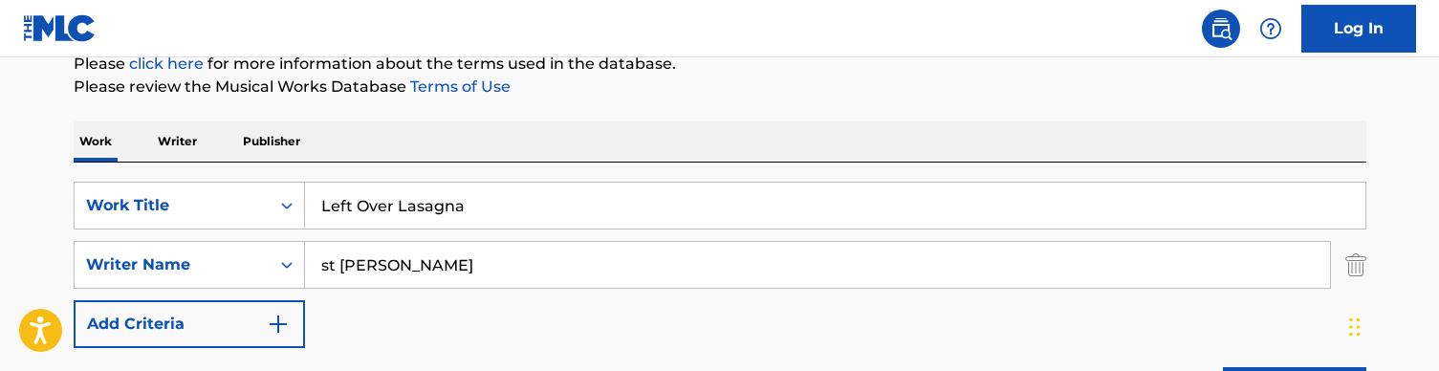
scroll to position [255, 0]
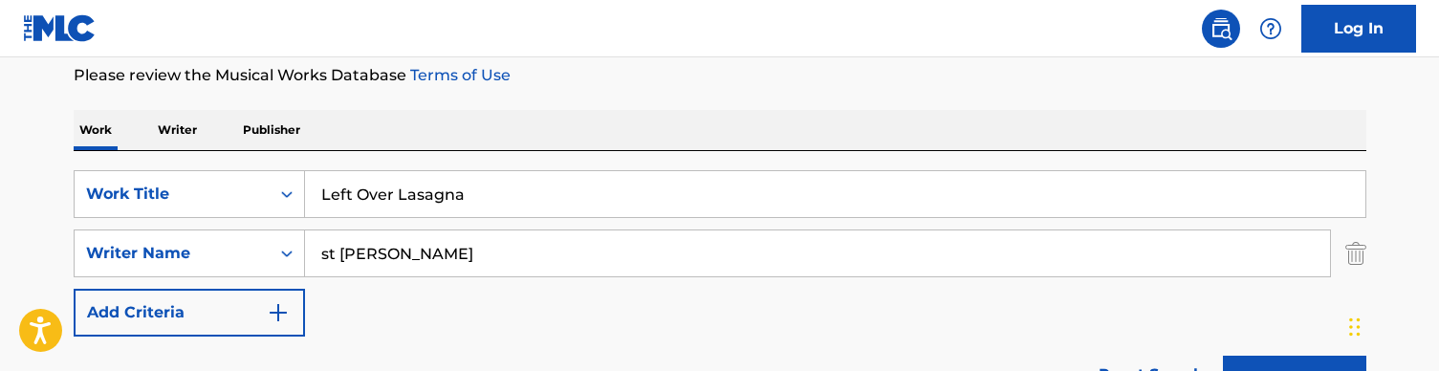
click at [458, 245] on input "st [PERSON_NAME]" at bounding box center [817, 253] width 1025 height 46
click at [458, 184] on input "Left Over Lasagna" at bounding box center [835, 194] width 1061 height 46
paste input "t Me Help You (audio)"
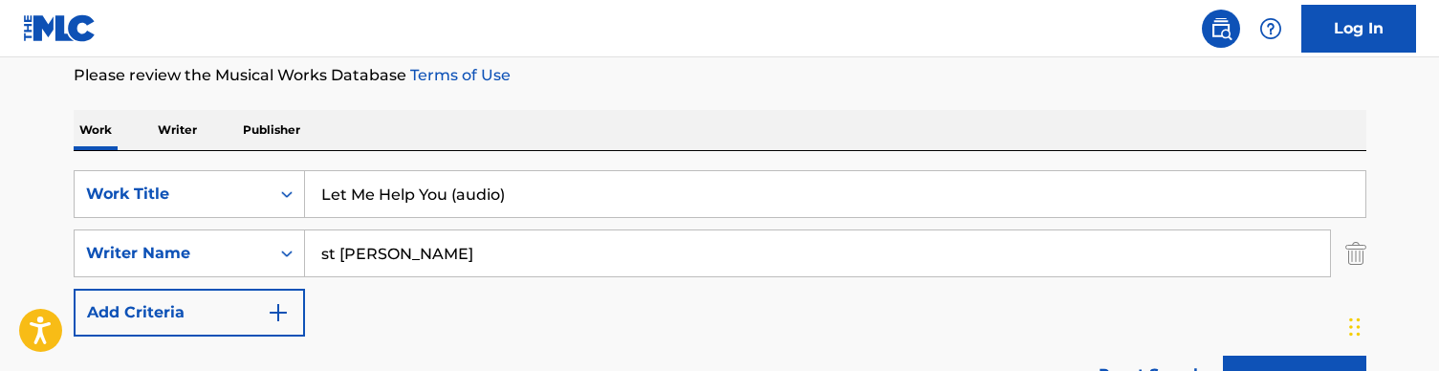
type input "Let Me Help You (audio)"
drag, startPoint x: 404, startPoint y: 258, endPoint x: 287, endPoint y: 258, distance: 116.7
click at [287, 258] on div "SearchWithCriteria728904fc-b0df-42d9-a479-22e00c724871 Writer Name [PERSON_NAME]" at bounding box center [720, 254] width 1293 height 48
type input "[PERSON_NAME]"
drag, startPoint x: 503, startPoint y: 194, endPoint x: 555, endPoint y: 187, distance: 52.1
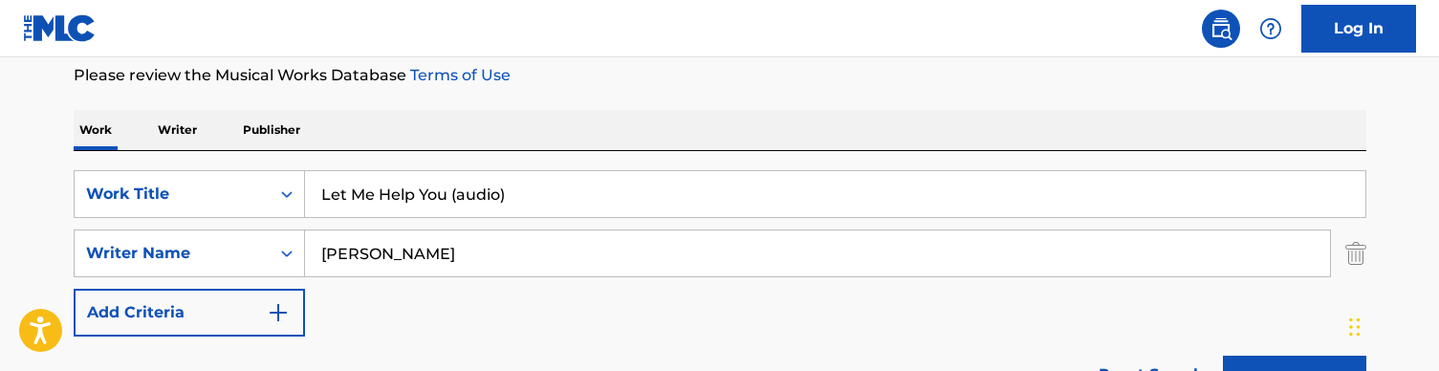
click at [555, 187] on input "Let Me Help You (audio)" at bounding box center [835, 194] width 1061 height 46
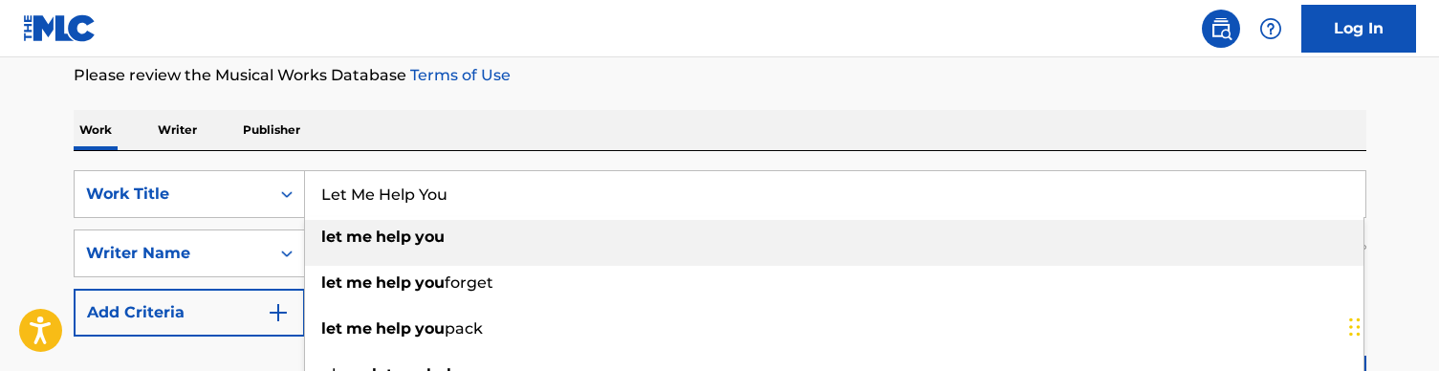
type input "let me help you"
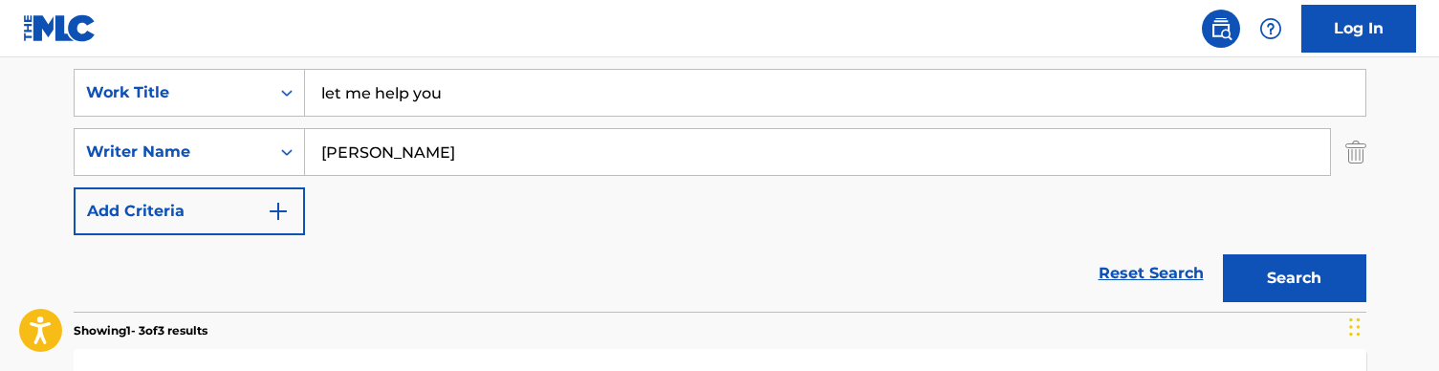
scroll to position [384, 0]
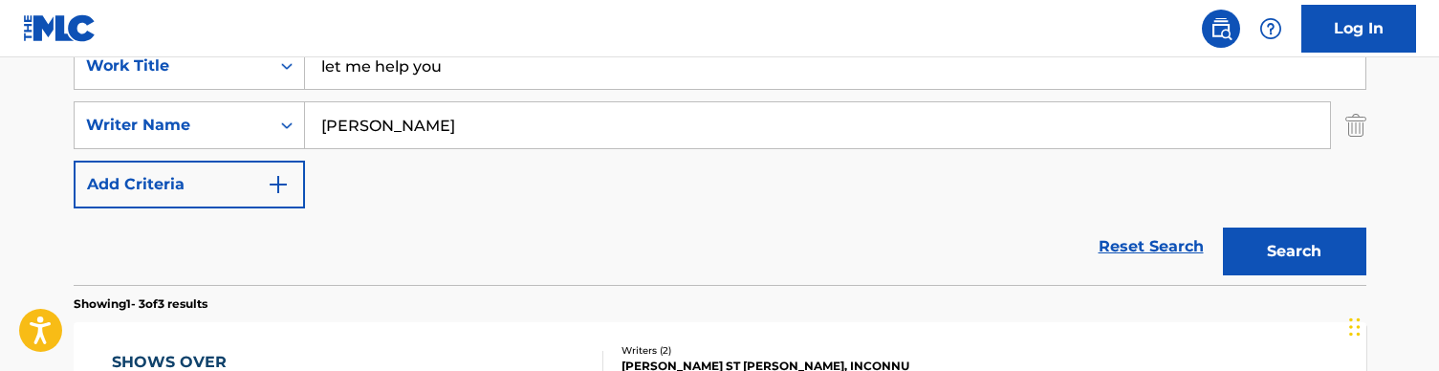
click at [1266, 236] on button "Search" at bounding box center [1294, 252] width 143 height 48
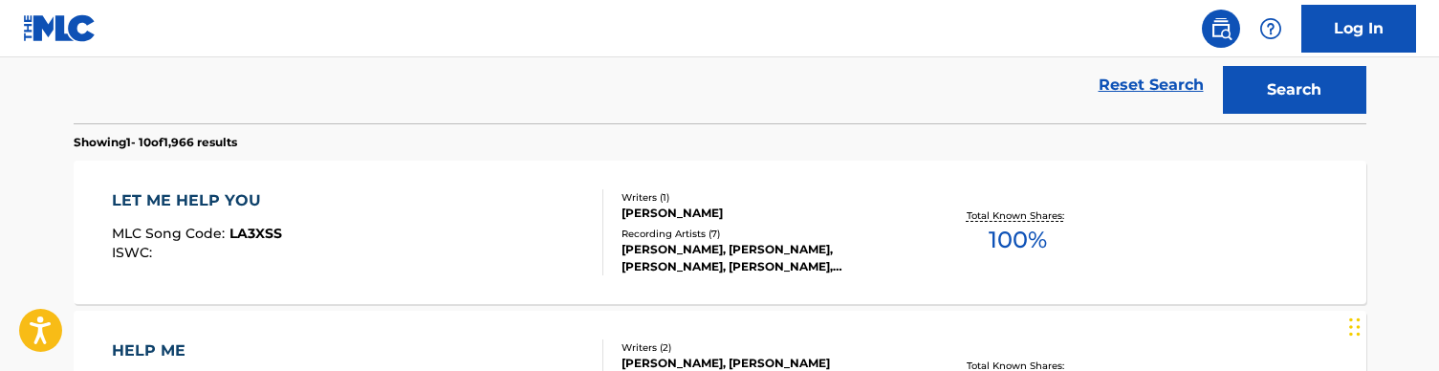
scroll to position [568, 0]
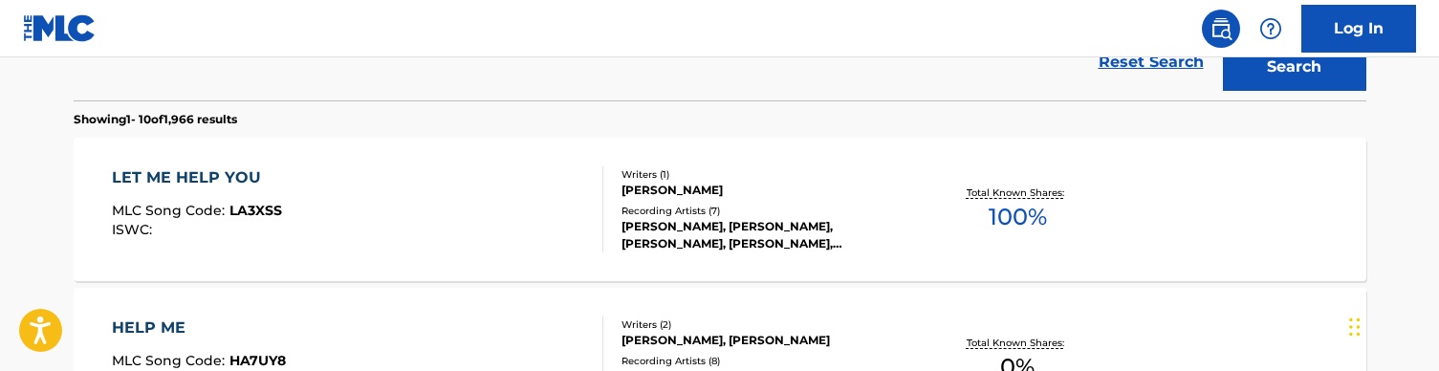
click at [483, 211] on div "LET ME HELP YOU MLC Song Code : LA3XSS ISWC :" at bounding box center [358, 209] width 492 height 86
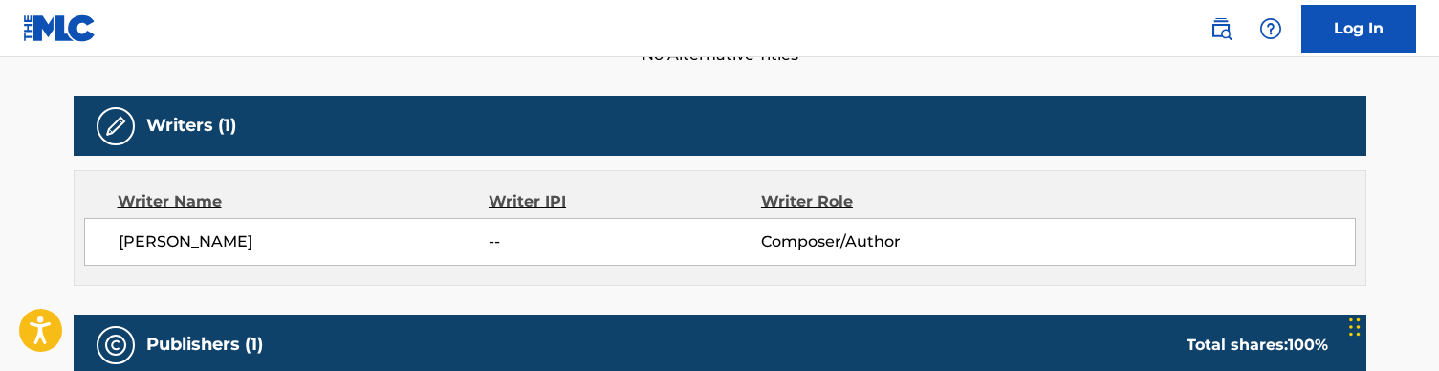
scroll to position [901, 0]
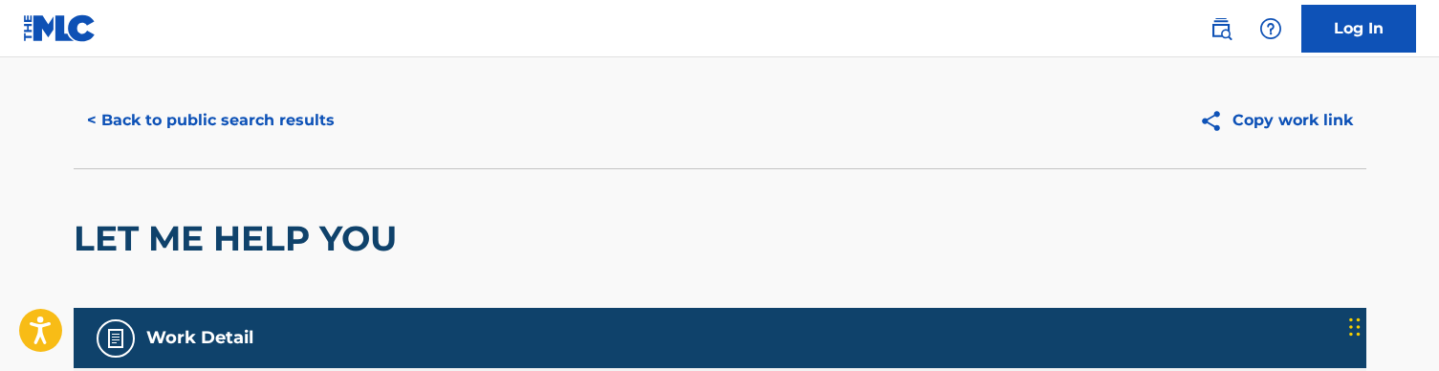
click at [248, 121] on button "< Back to public search results" at bounding box center [211, 121] width 274 height 48
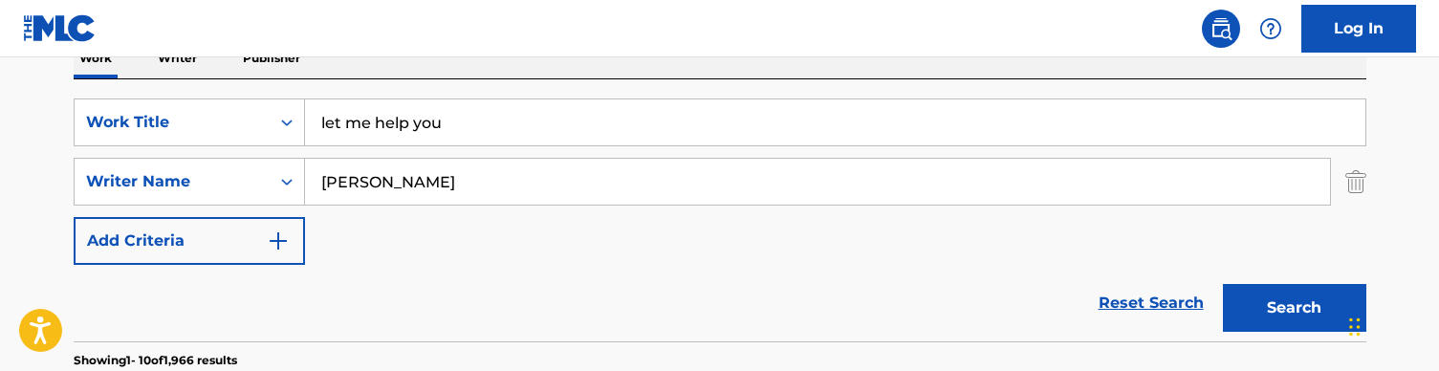
scroll to position [328, 0]
click at [403, 119] on input "let me help you" at bounding box center [835, 122] width 1061 height 46
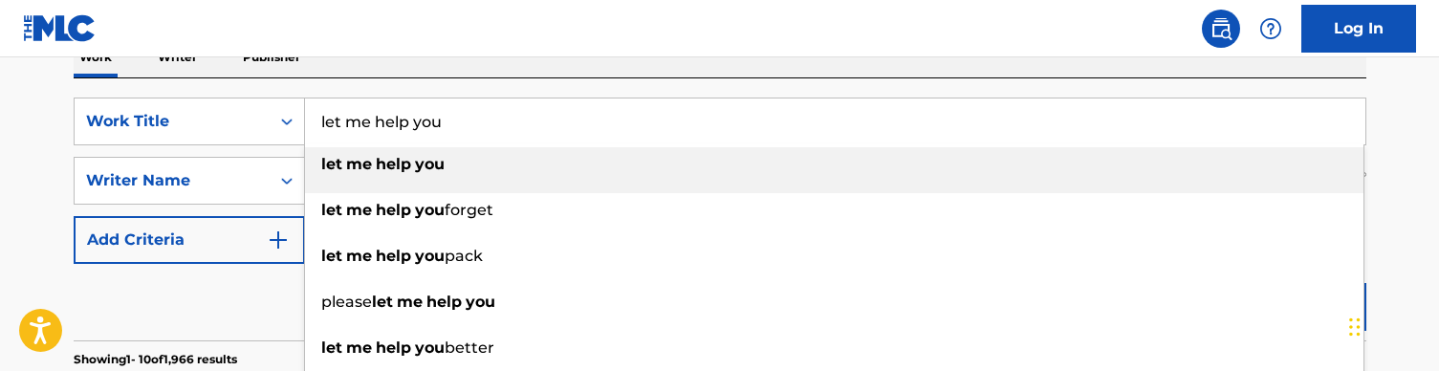
paste input "Let You Go"
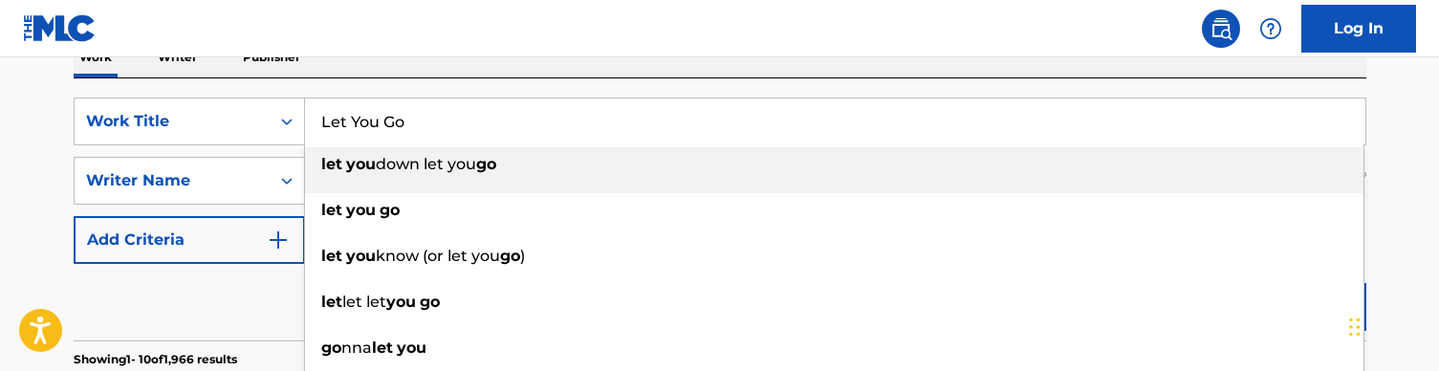
type input "Let You Go"
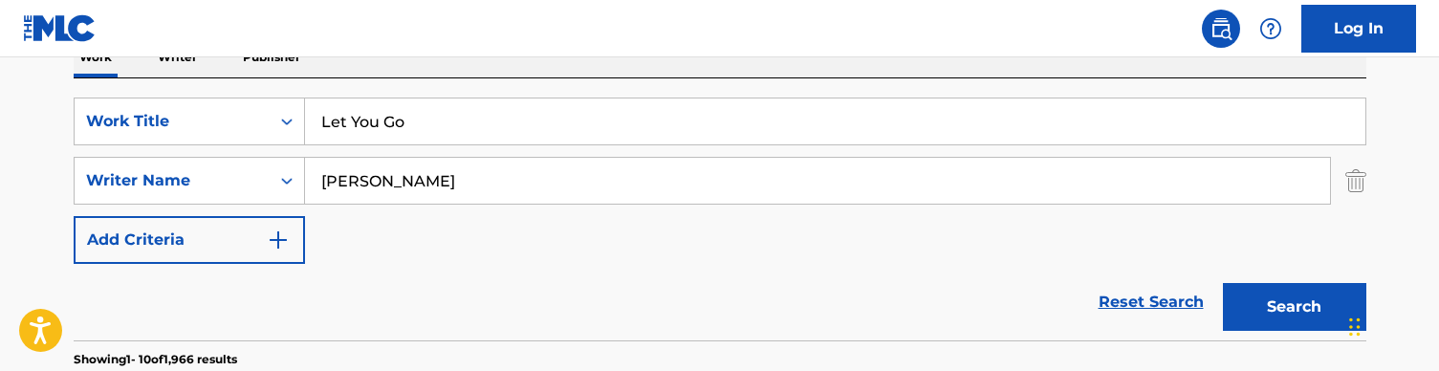
click at [517, 79] on div "SearchWithCriteriaa36992a6-281f-42b9-b294-be30c5db0eb9 Work Title Let You Go Se…" at bounding box center [720, 209] width 1293 height 262
click at [1263, 295] on button "Search" at bounding box center [1294, 307] width 143 height 48
click at [629, 214] on div "SearchWithCriteriaa36992a6-281f-42b9-b294-be30c5db0eb9 Work Title Let You Go Se…" at bounding box center [720, 181] width 1293 height 166
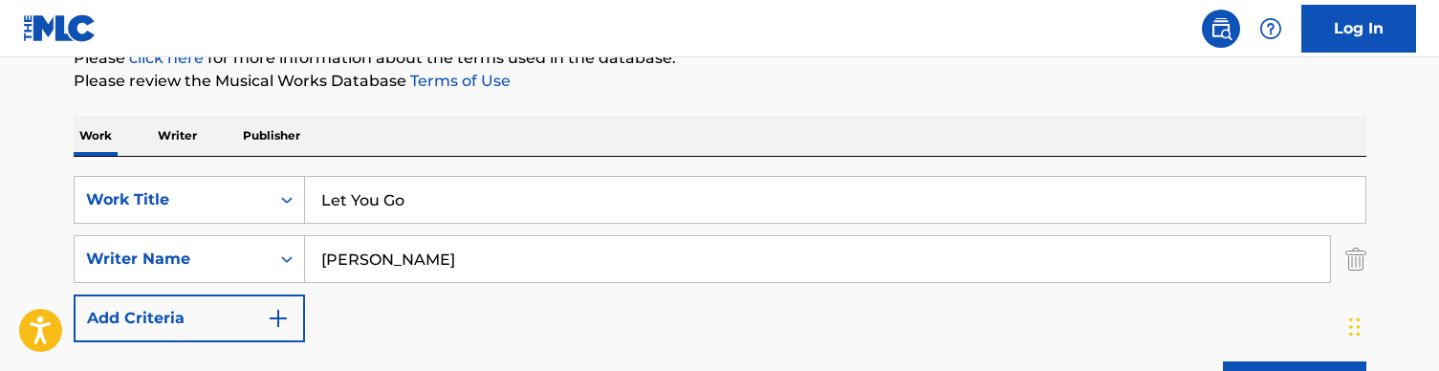
scroll to position [209, 0]
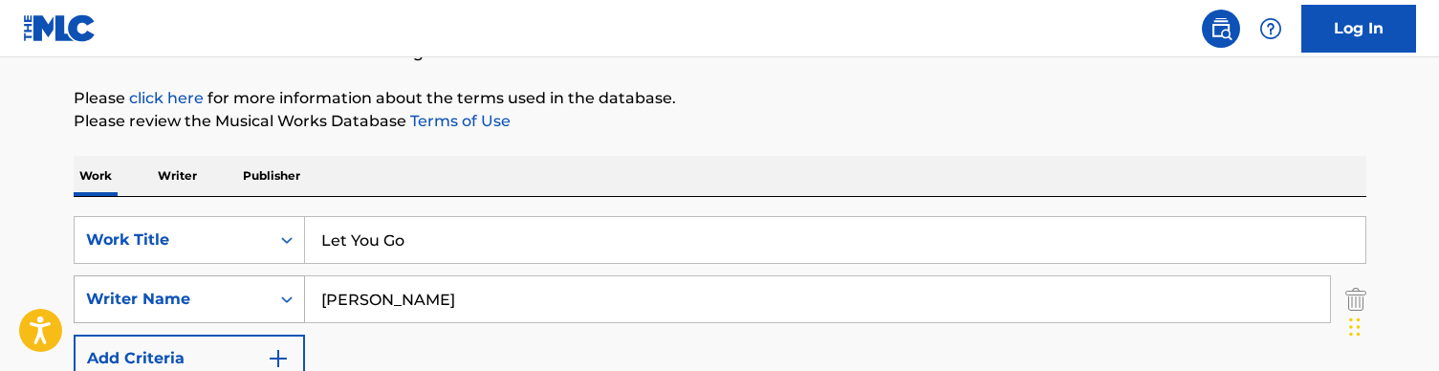
drag, startPoint x: 417, startPoint y: 295, endPoint x: 300, endPoint y: 295, distance: 116.7
click at [300, 295] on div "SearchWithCriteria728904fc-b0df-42d9-a479-22e00c724871 Writer Name [PERSON_NAME]" at bounding box center [720, 299] width 1293 height 48
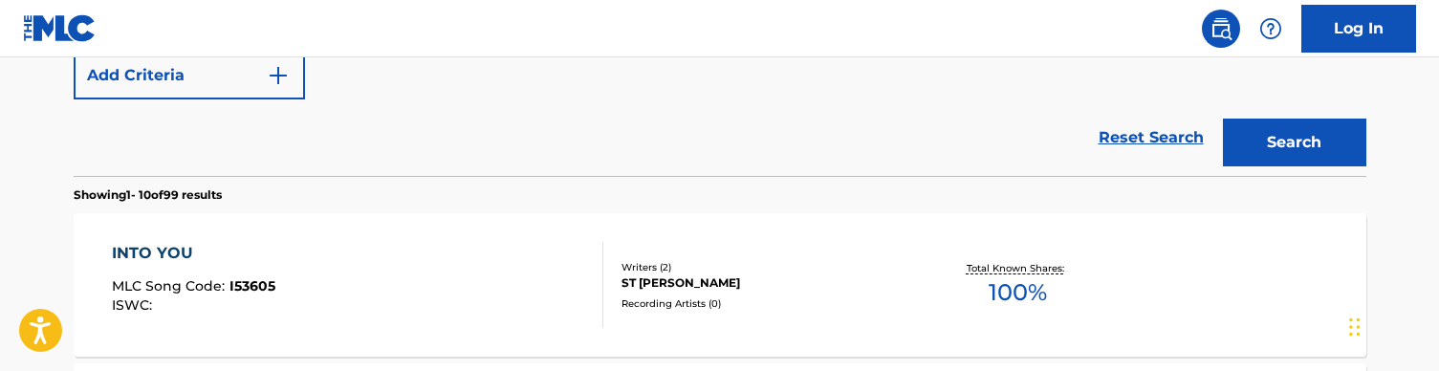
scroll to position [405, 0]
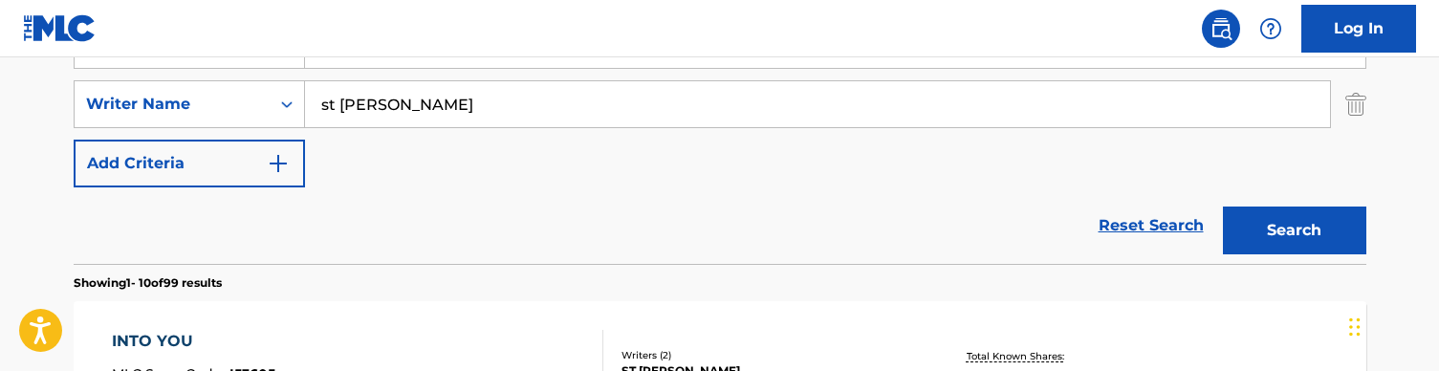
click at [404, 103] on input "st [PERSON_NAME]" at bounding box center [817, 104] width 1025 height 46
type input "v"
paste input "Life Speed (audio)"
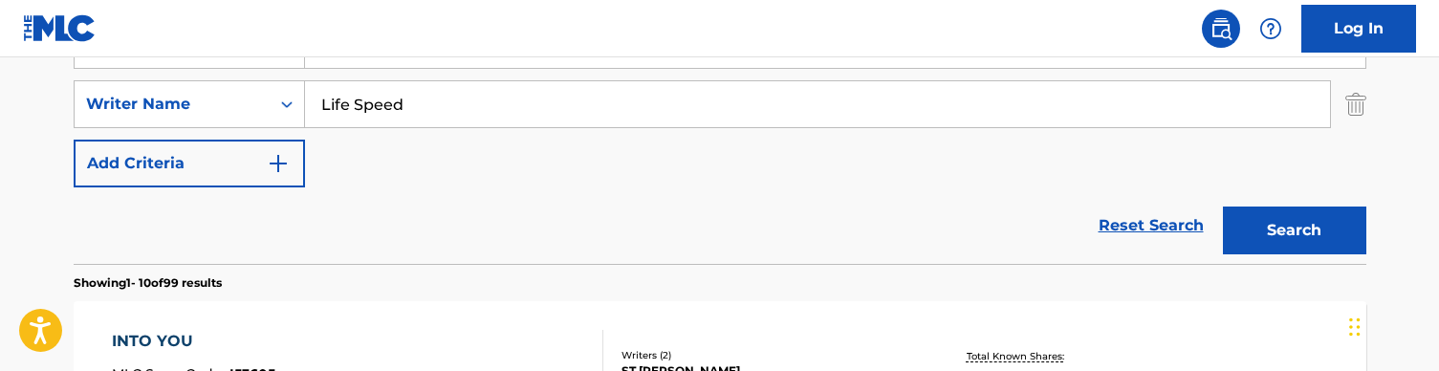
type input "Life Speed"
click at [537, 227] on div "Reset Search Search" at bounding box center [720, 225] width 1293 height 77
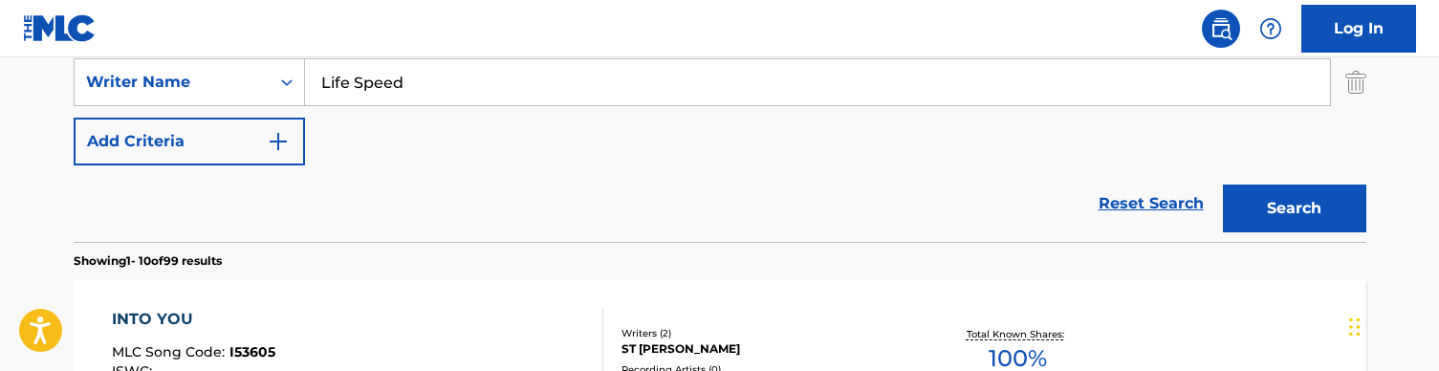
click at [1321, 219] on button "Search" at bounding box center [1294, 209] width 143 height 48
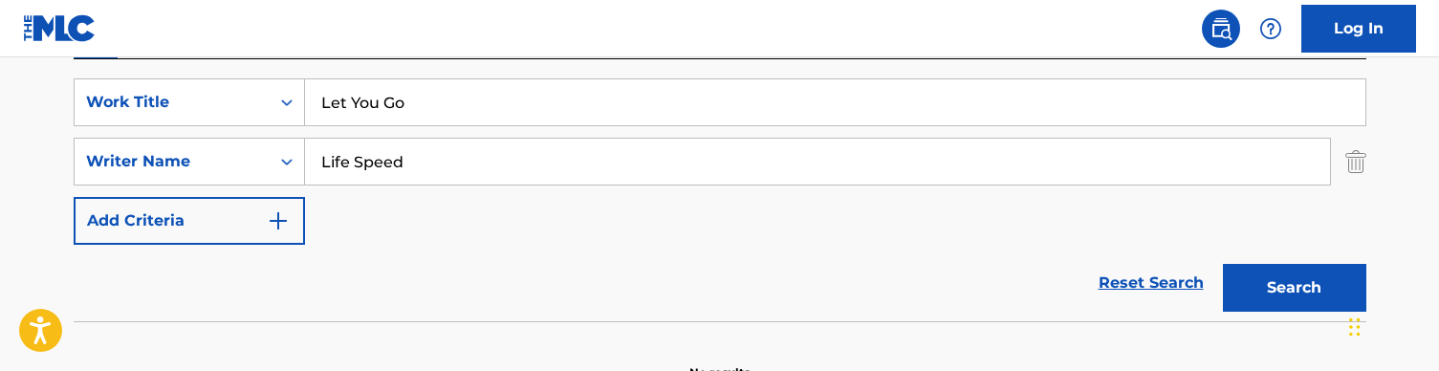
scroll to position [350, 0]
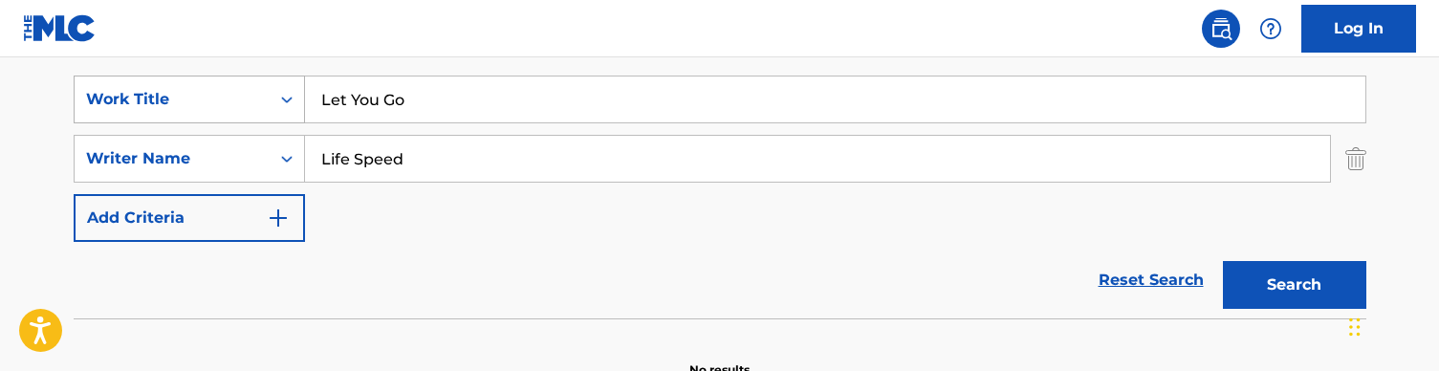
drag, startPoint x: 412, startPoint y: 94, endPoint x: 254, endPoint y: 80, distance: 158.4
click at [254, 80] on div "SearchWithCriteriaa36992a6-281f-42b9-b294-be30c5db0eb9 Work Title Let You Go" at bounding box center [720, 100] width 1293 height 48
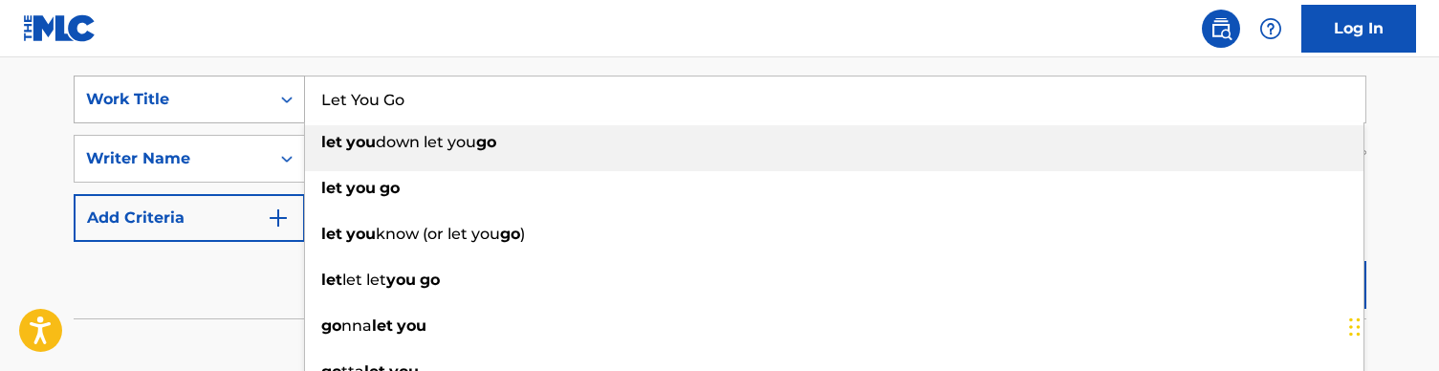
paste input "ife Speed (audio)"
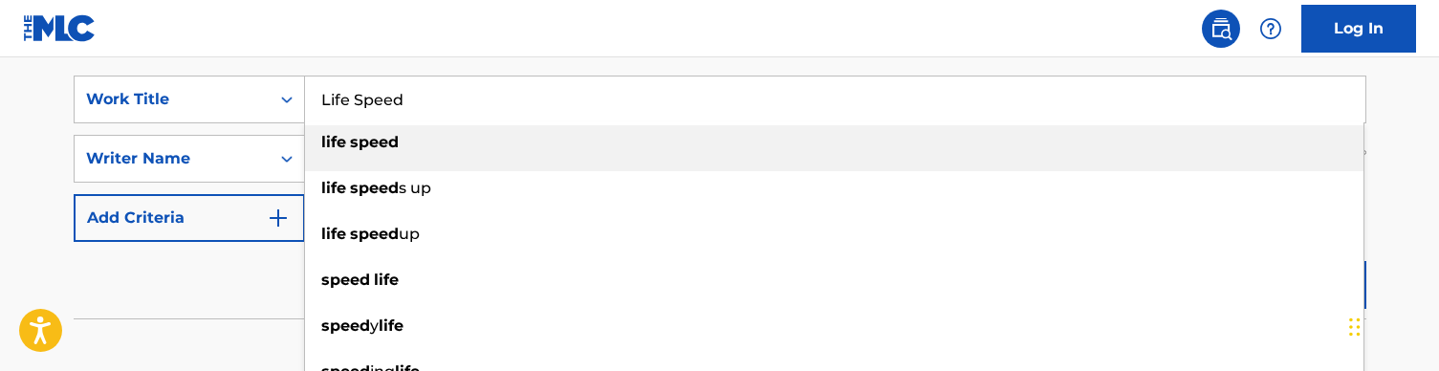
click at [399, 144] on div "life speed" at bounding box center [834, 142] width 1059 height 34
type input "life speed"
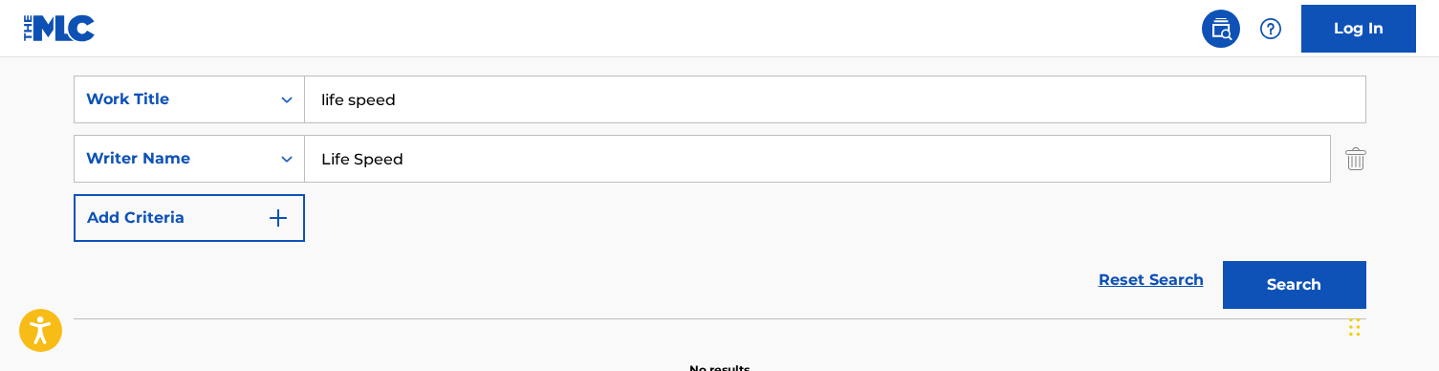
click at [391, 177] on input "Life Speed" at bounding box center [817, 159] width 1025 height 46
click at [1294, 285] on button "Search" at bounding box center [1294, 285] width 143 height 48
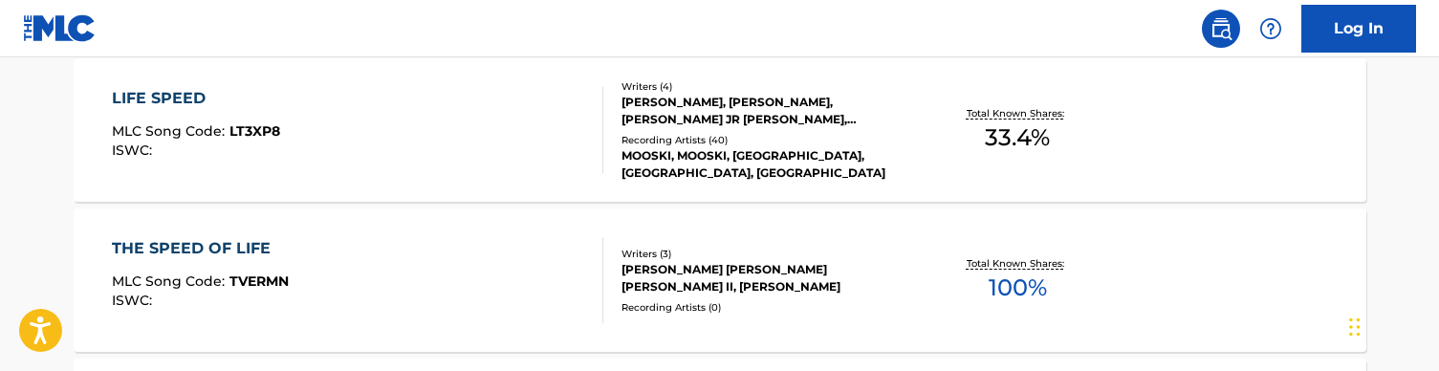
scroll to position [655, 0]
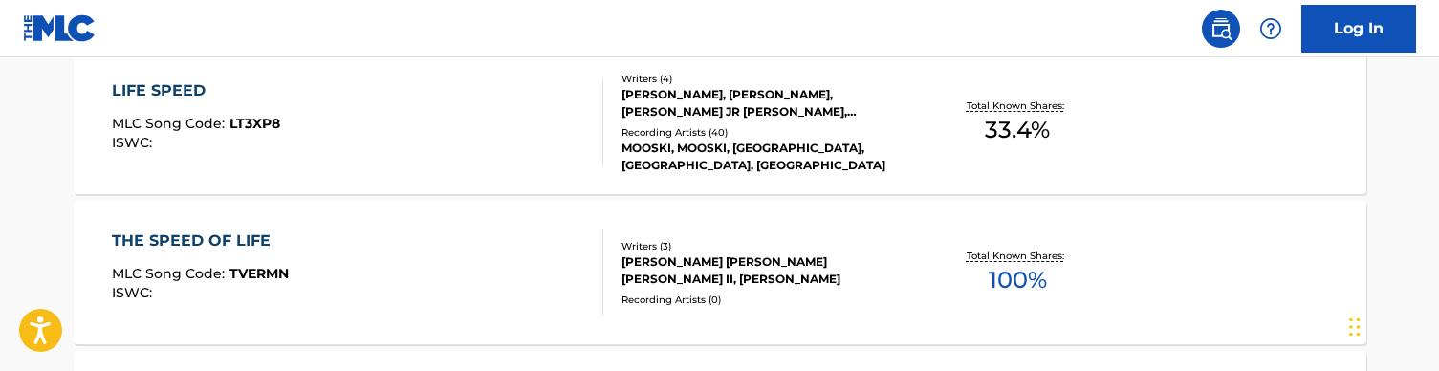
type input "[PERSON_NAME]"
click at [515, 139] on div "LIFE SPEED MLC Song Code : LT3XP8 ISWC :" at bounding box center [358, 122] width 492 height 86
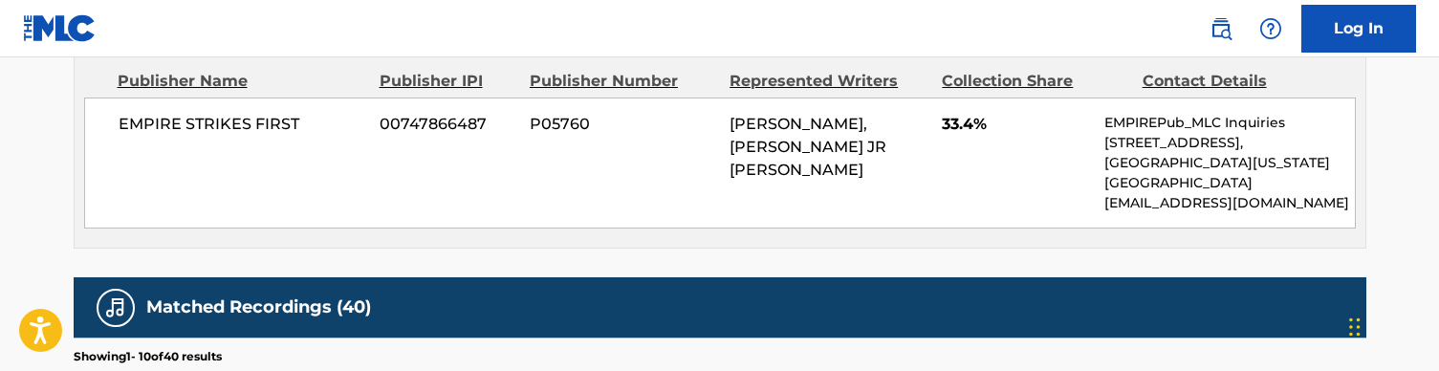
scroll to position [976, 0]
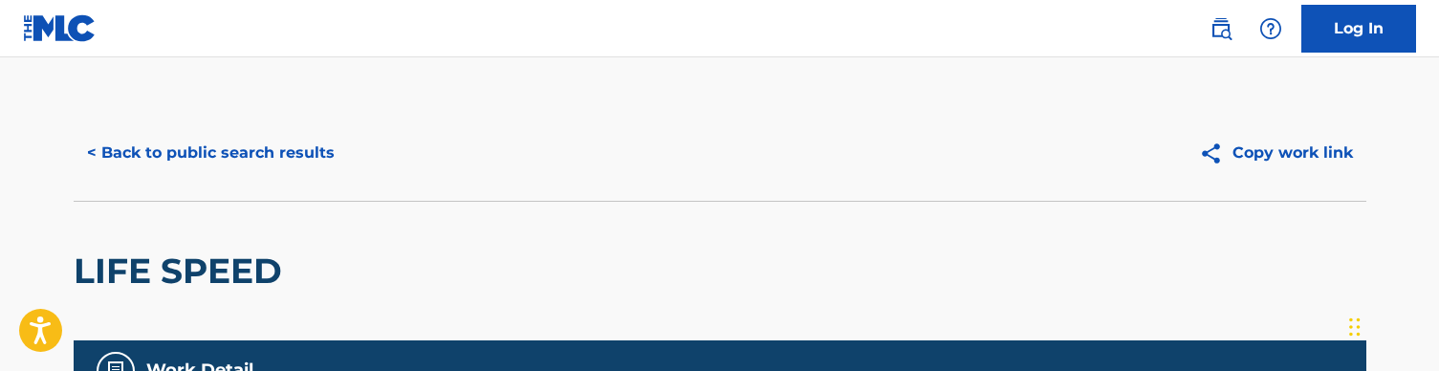
click at [125, 146] on button "< Back to public search results" at bounding box center [211, 153] width 274 height 48
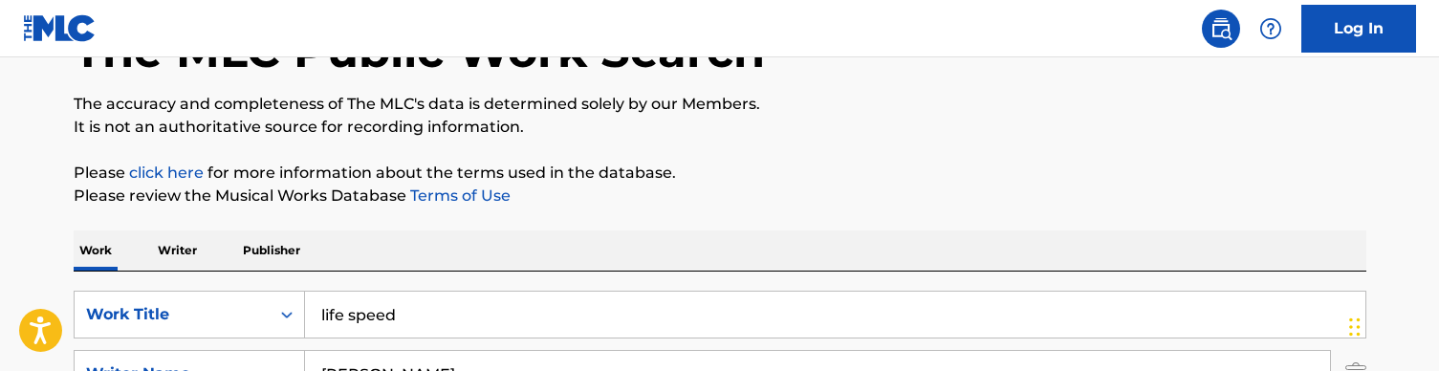
scroll to position [142, 0]
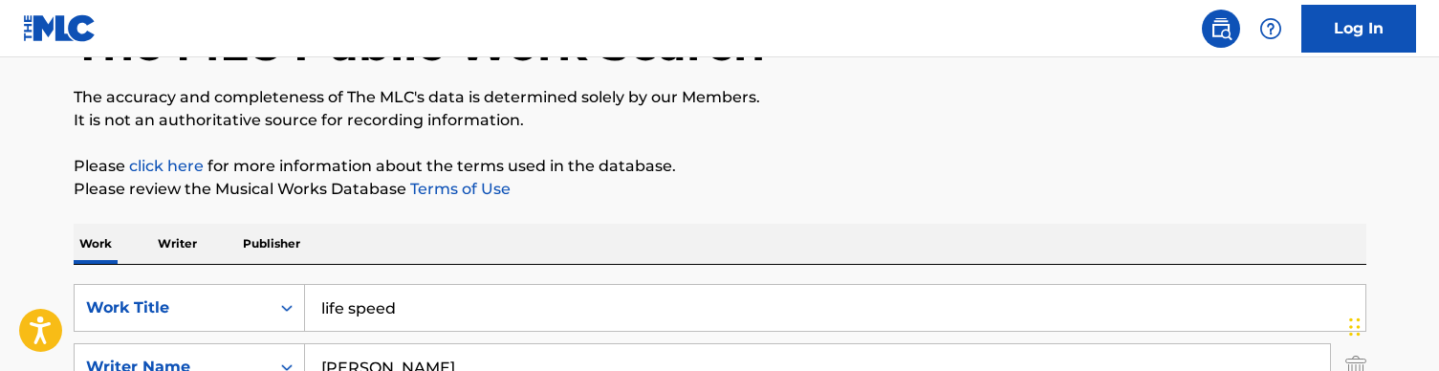
click at [426, 316] on input "life speed" at bounding box center [835, 308] width 1061 height 46
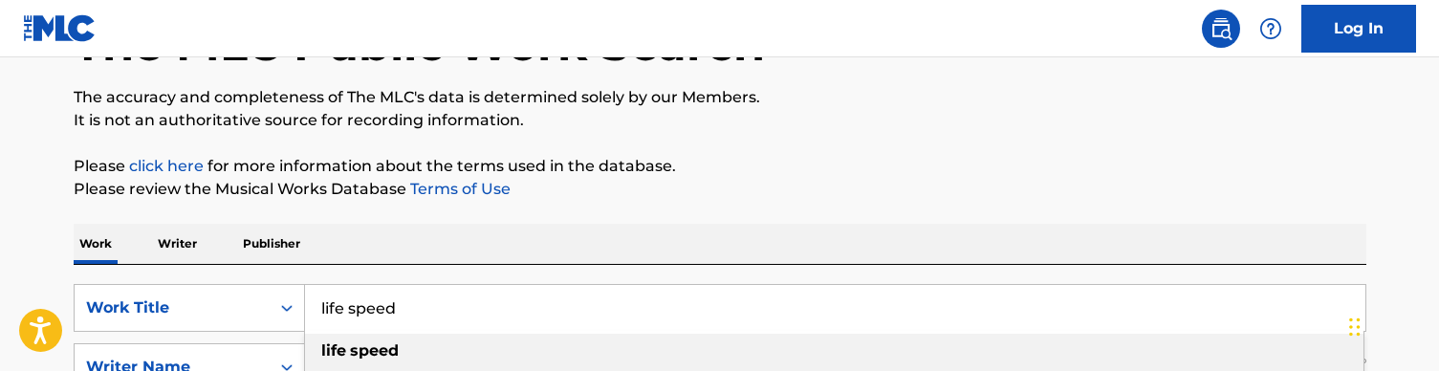
click at [426, 316] on input "life speed" at bounding box center [835, 308] width 1061 height 46
paste input "Lightning"
type input "Lightning"
click at [467, 253] on div "Work Writer Publisher" at bounding box center [720, 244] width 1293 height 40
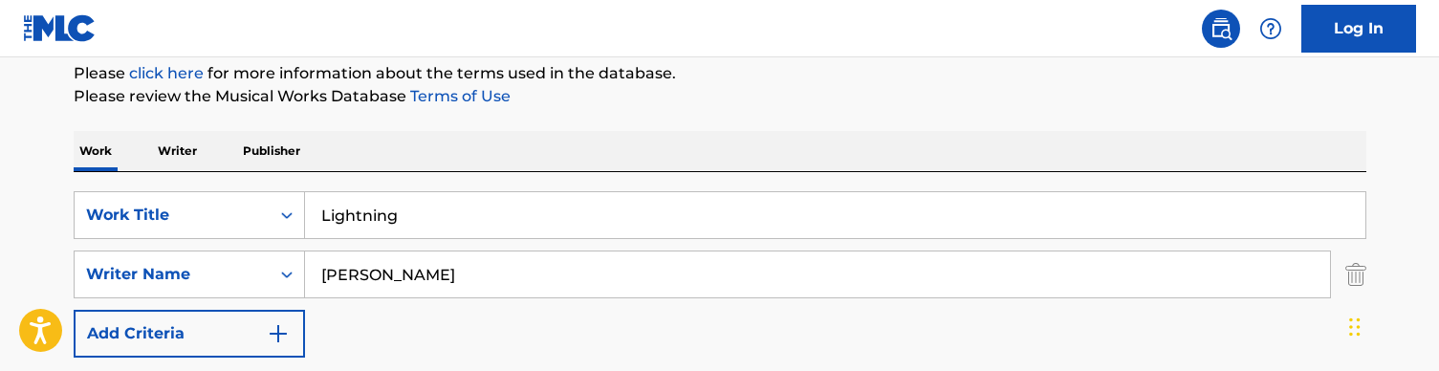
scroll to position [280, 0]
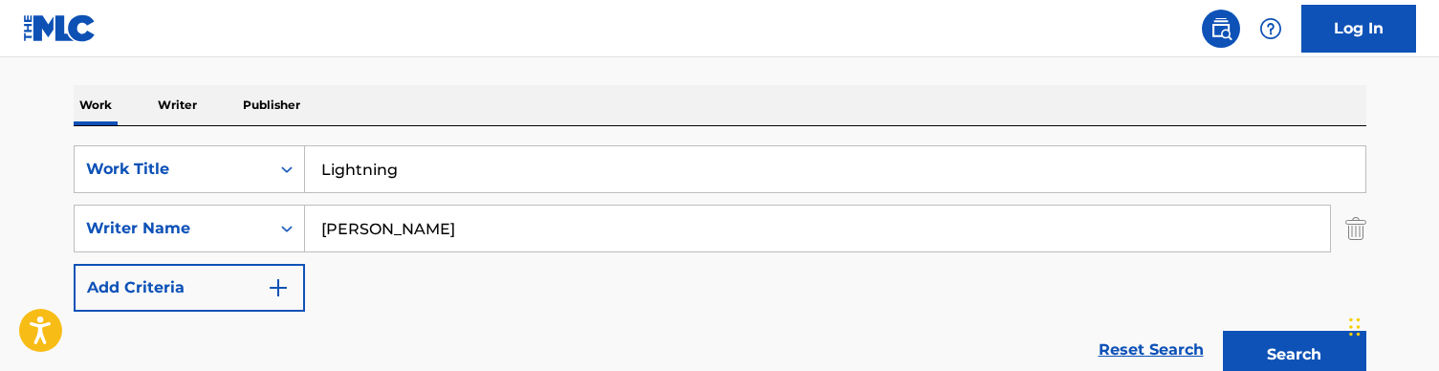
click at [1285, 347] on button "Search" at bounding box center [1294, 355] width 143 height 48
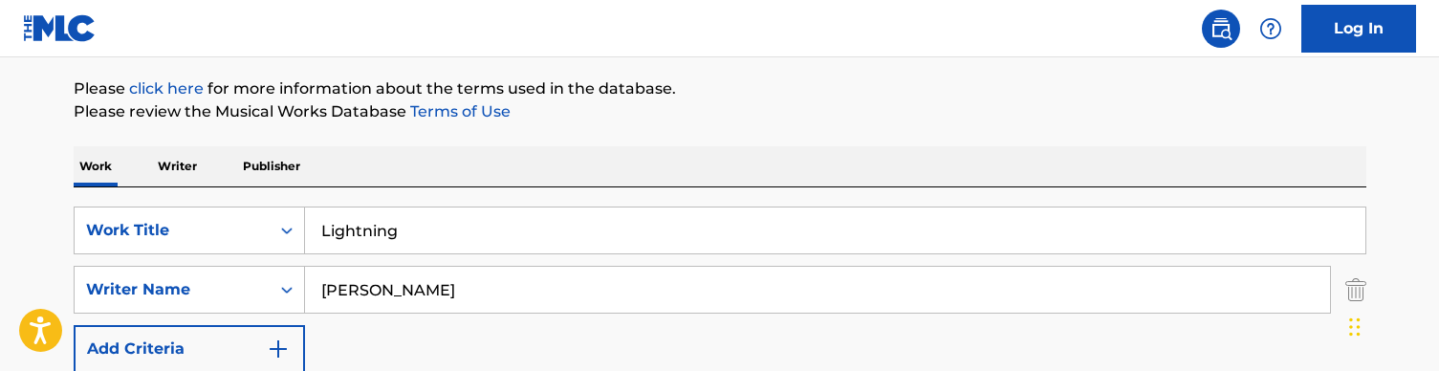
scroll to position [234, 0]
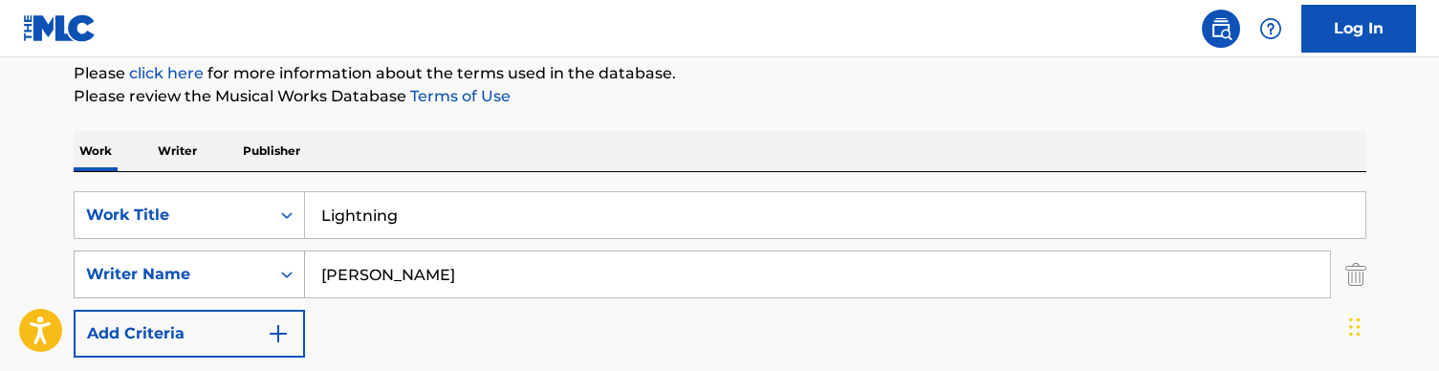
drag, startPoint x: 406, startPoint y: 269, endPoint x: 273, endPoint y: 269, distance: 132.9
click at [273, 269] on div "SearchWithCriteria728904fc-b0df-42d9-a479-22e00c724871 Writer Name [PERSON_NAME]" at bounding box center [720, 275] width 1293 height 48
type input "flood"
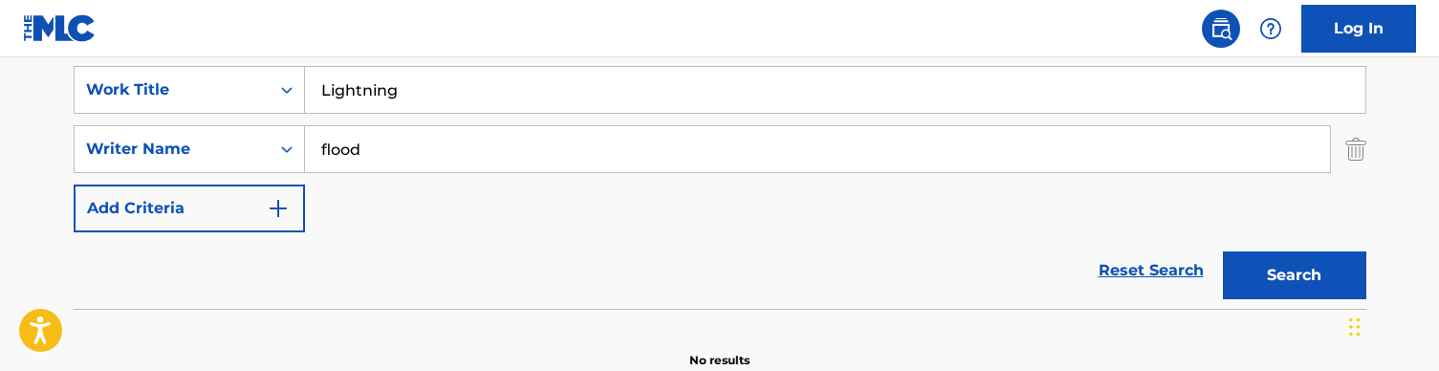
scroll to position [340, 0]
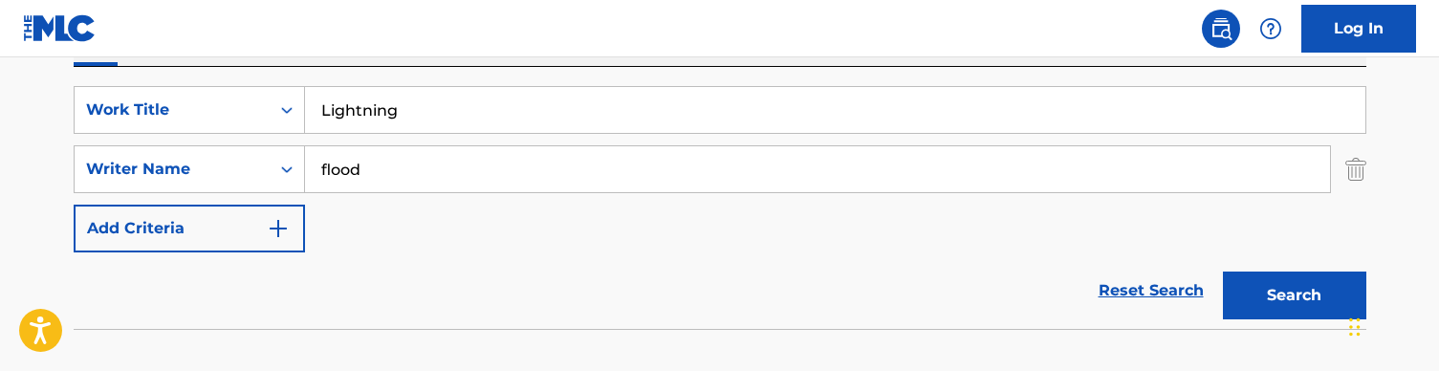
click at [389, 115] on input "Lightning" at bounding box center [835, 110] width 1061 height 46
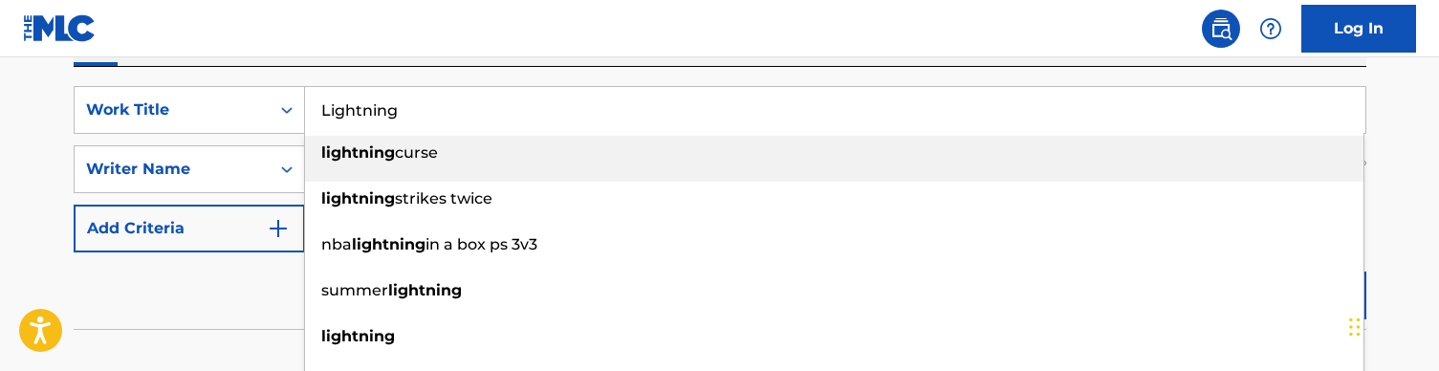
paste input "ke a Rockstar (audio)"
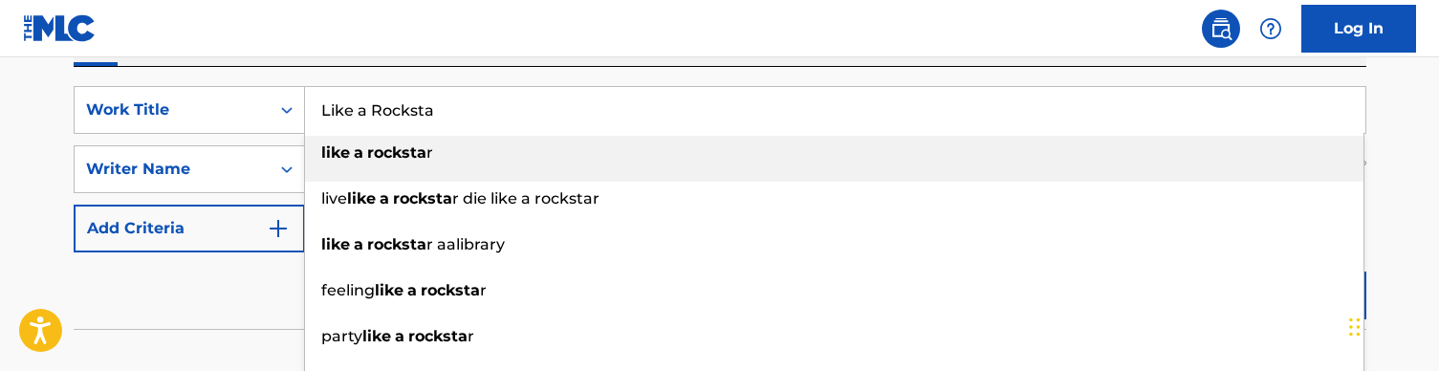
click at [468, 158] on div "like a rocksta r" at bounding box center [834, 153] width 1059 height 34
type input "like a rockstar"
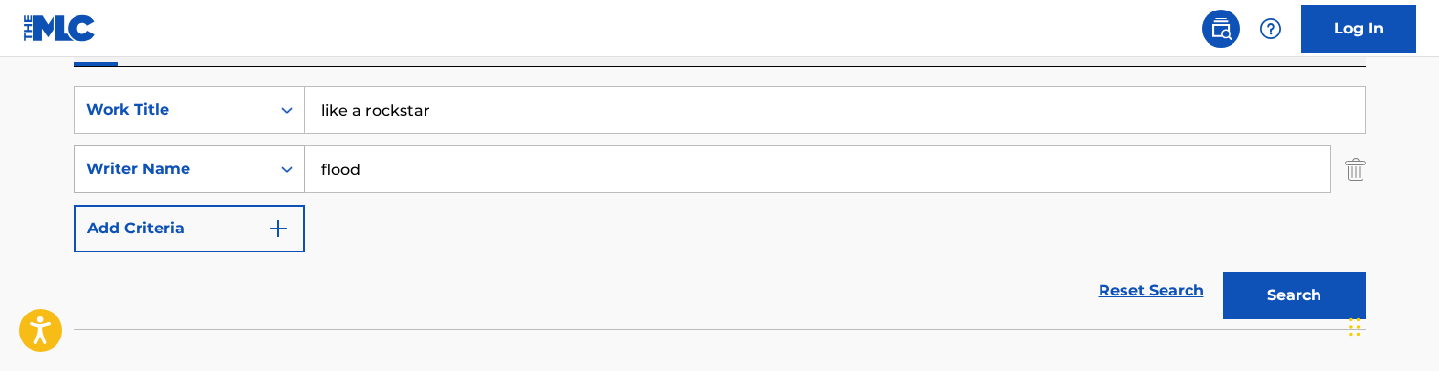
drag, startPoint x: 402, startPoint y: 167, endPoint x: 214, endPoint y: 157, distance: 187.8
click at [214, 157] on div "SearchWithCriteria728904fc-b0df-42d9-a479-22e00c724871 Writer Name flood" at bounding box center [720, 169] width 1293 height 48
click at [1294, 296] on button "Search" at bounding box center [1294, 296] width 143 height 48
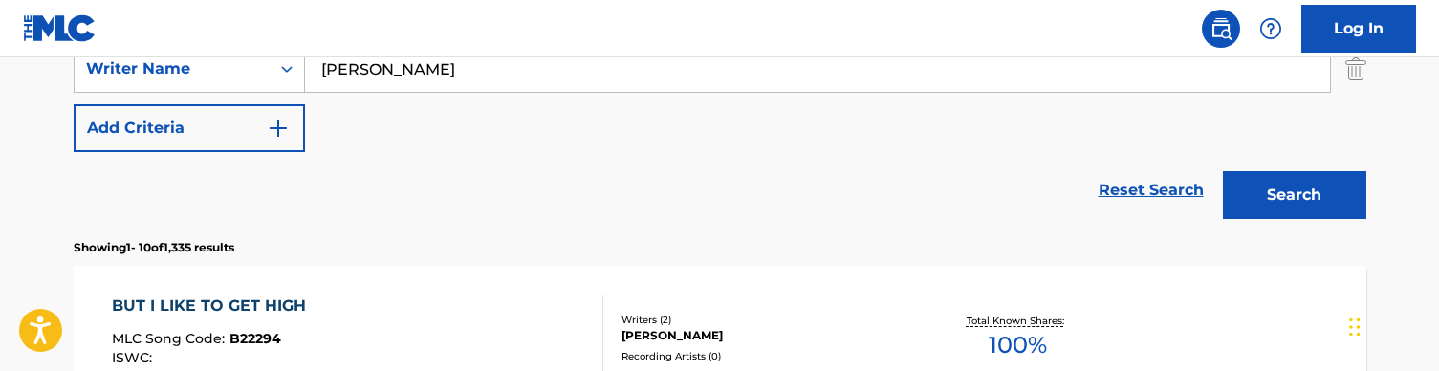
scroll to position [420, 0]
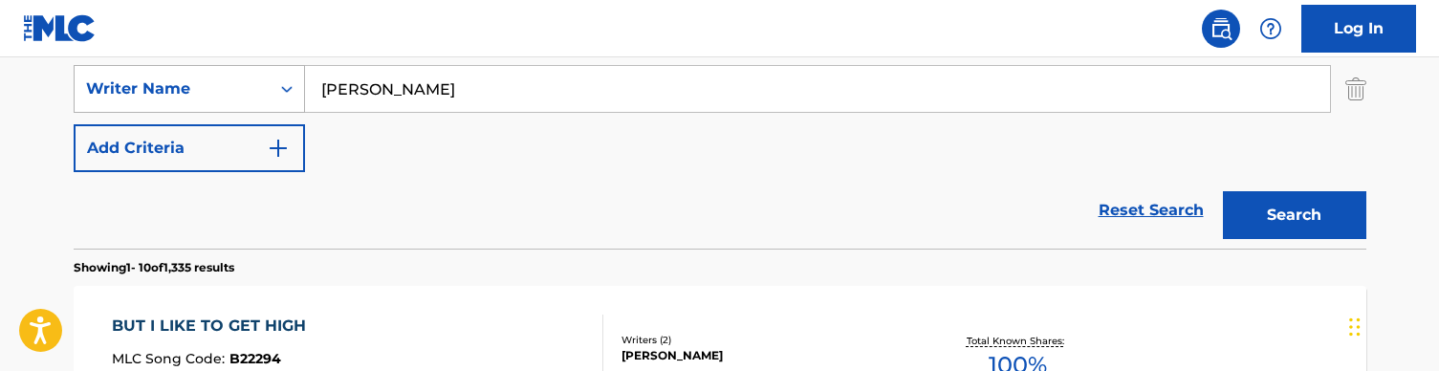
drag, startPoint x: 420, startPoint y: 84, endPoint x: 210, endPoint y: 80, distance: 209.5
click at [210, 80] on div "SearchWithCriteria728904fc-b0df-42d9-a479-22e00c724871 Writer Name [PERSON_NAME]" at bounding box center [720, 89] width 1293 height 48
click at [1294, 215] on button "Search" at bounding box center [1294, 215] width 143 height 48
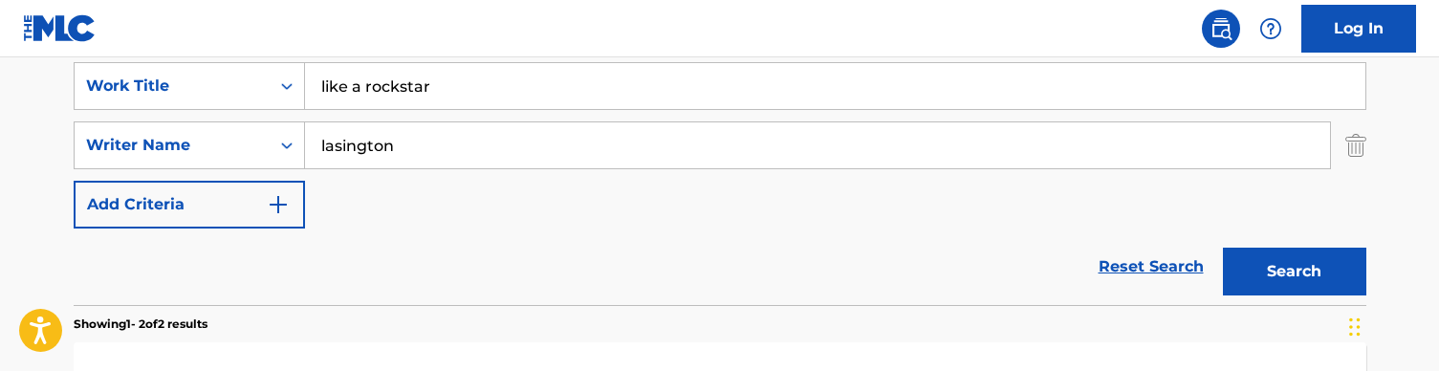
scroll to position [366, 0]
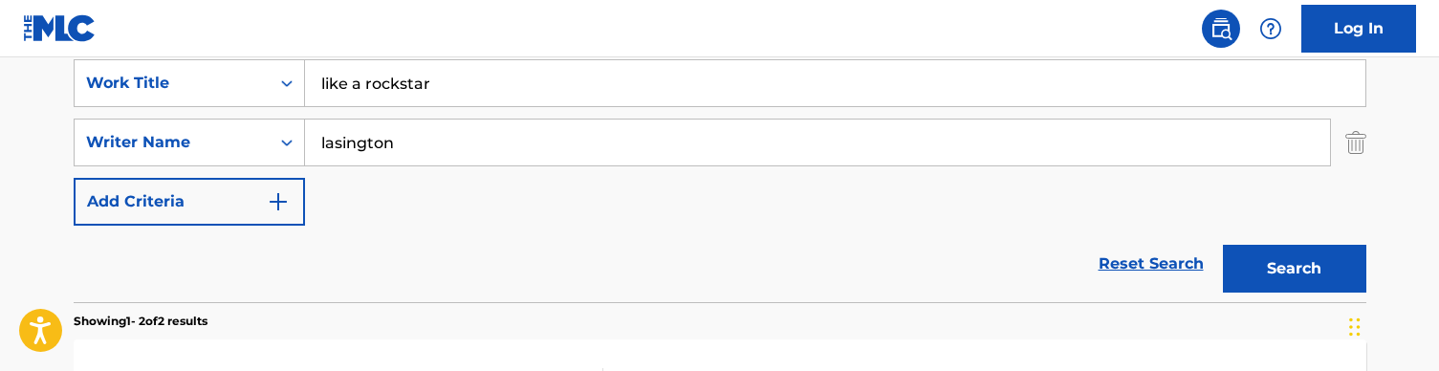
drag, startPoint x: 423, startPoint y: 134, endPoint x: 309, endPoint y: 133, distance: 113.8
click at [309, 133] on input "lasington" at bounding box center [817, 143] width 1025 height 46
click at [1294, 269] on button "Search" at bounding box center [1294, 269] width 143 height 48
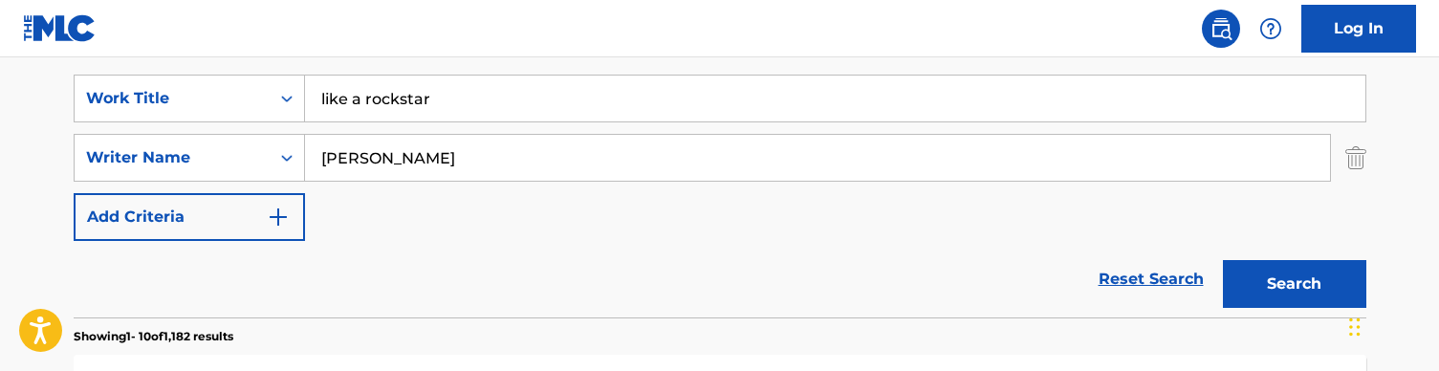
scroll to position [345, 0]
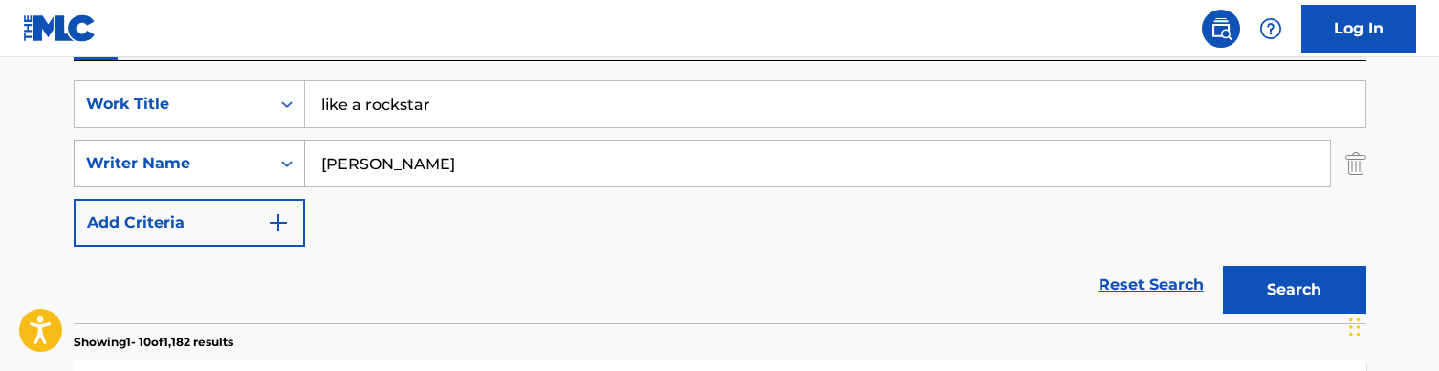
drag, startPoint x: 407, startPoint y: 167, endPoint x: 266, endPoint y: 160, distance: 141.8
click at [266, 160] on div "SearchWithCriteria728904fc-b0df-42d9-a479-22e00c724871 Writer Name [PERSON_NAME]" at bounding box center [720, 164] width 1293 height 48
click at [1294, 290] on button "Search" at bounding box center [1294, 290] width 143 height 48
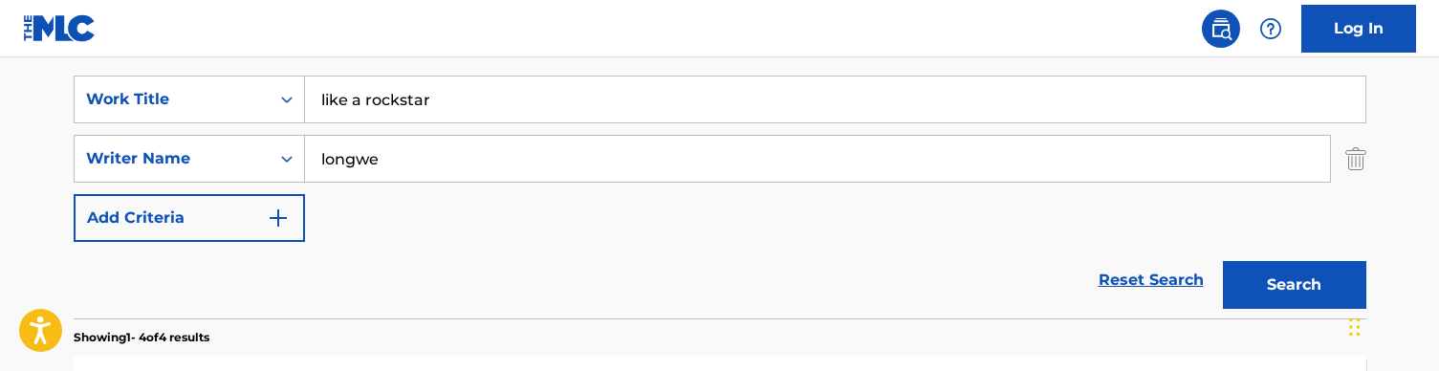
scroll to position [340, 0]
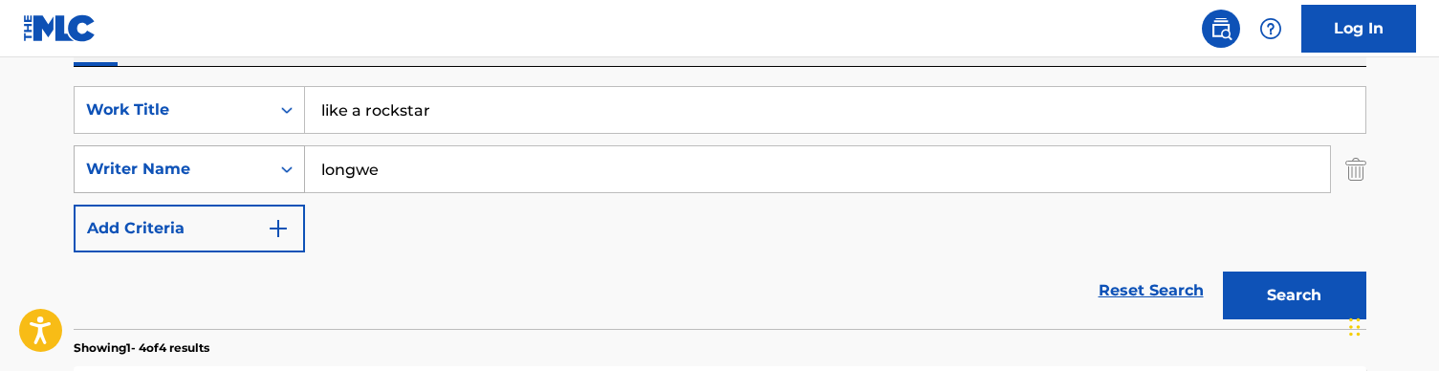
drag, startPoint x: 441, startPoint y: 173, endPoint x: 254, endPoint y: 173, distance: 186.5
click at [254, 173] on div "SearchWithCriteria728904fc-b0df-42d9-a479-22e00c724871 Writer Name longwe" at bounding box center [720, 169] width 1293 height 48
type input "kodie"
click at [1294, 296] on button "Search" at bounding box center [1294, 296] width 143 height 48
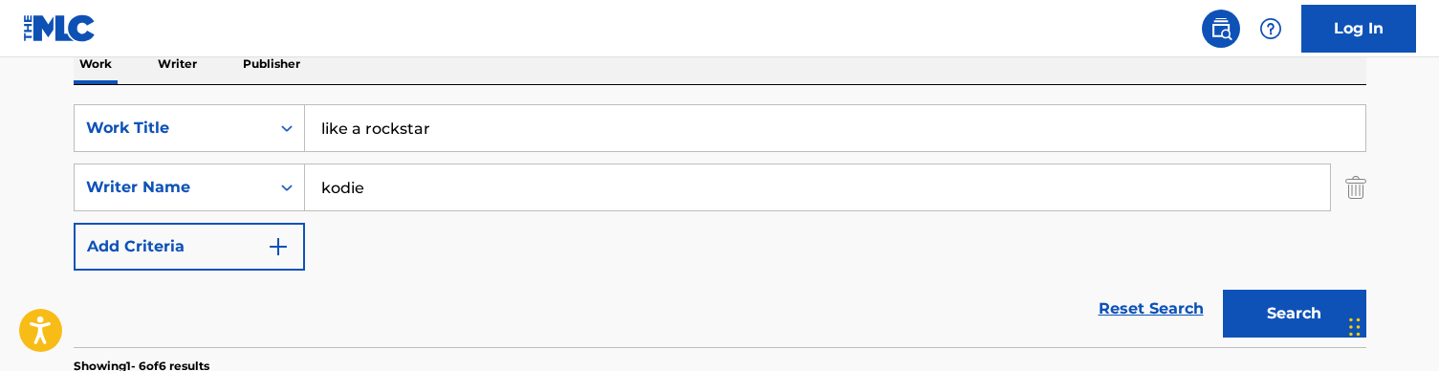
scroll to position [235, 0]
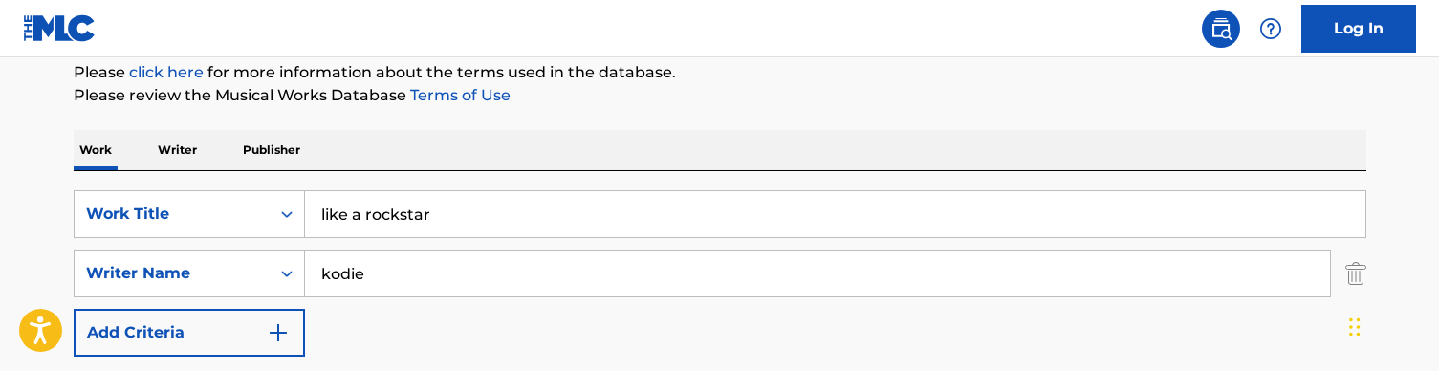
click at [392, 216] on input "like a rockstar" at bounding box center [835, 214] width 1061 height 46
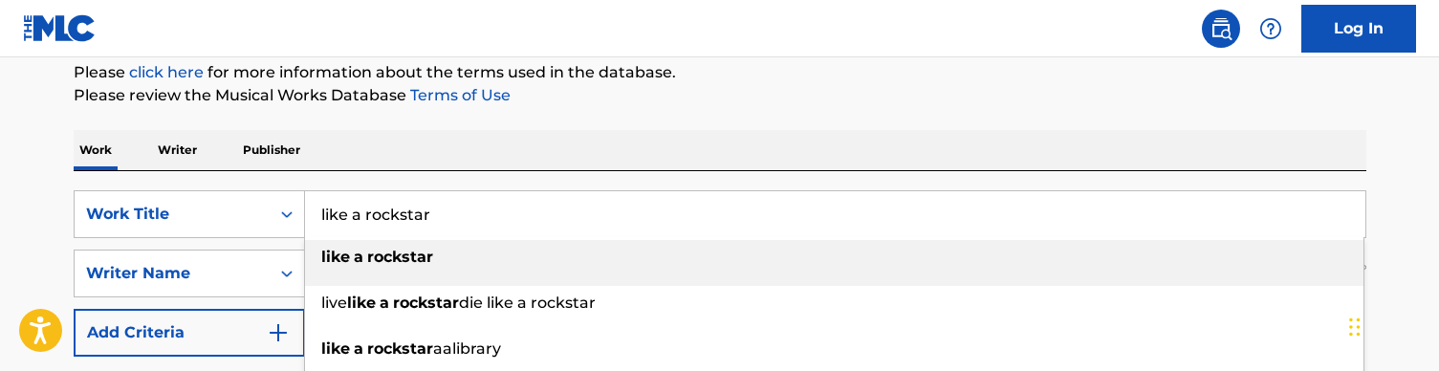
paste input "Lost"
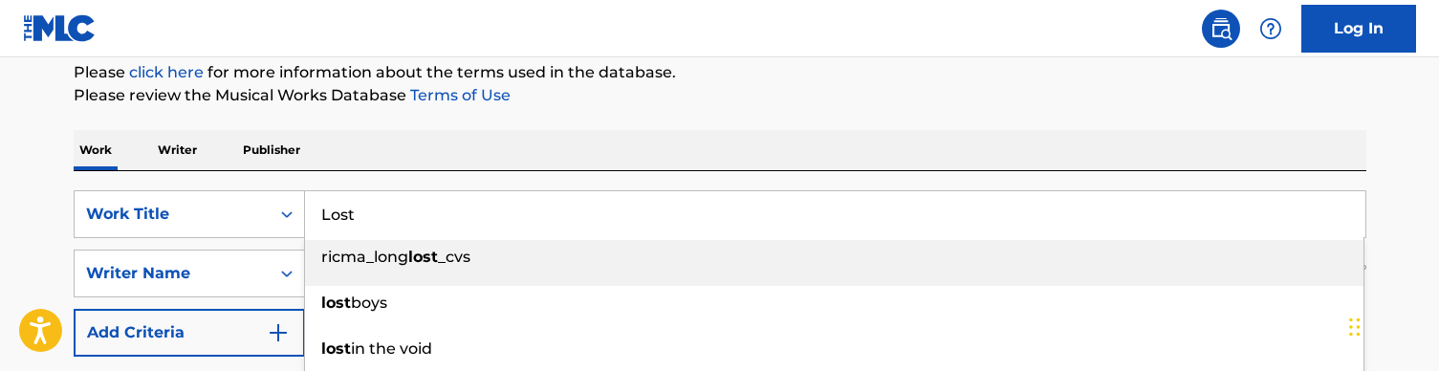
type input "Lost"
click at [486, 143] on div "Work Writer Publisher" at bounding box center [720, 150] width 1293 height 40
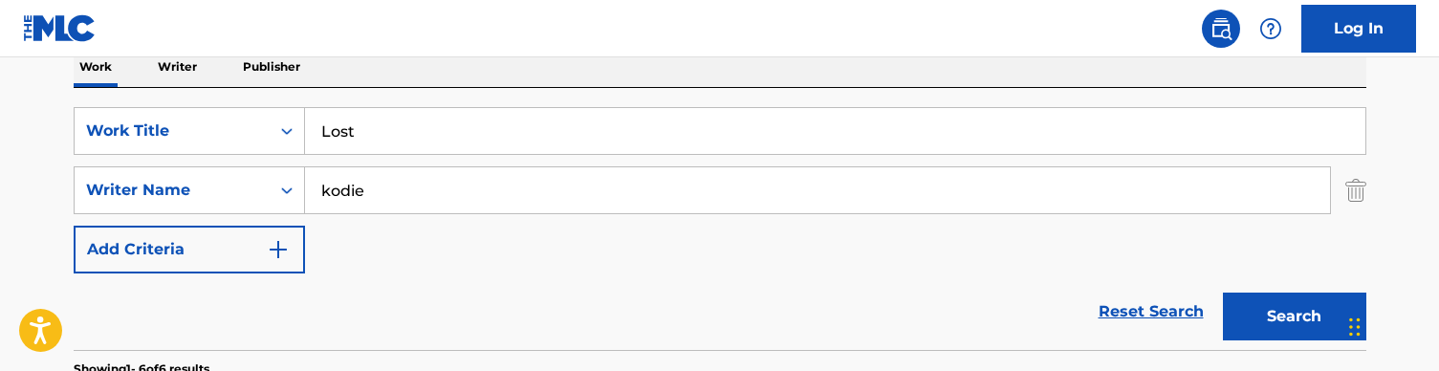
scroll to position [345, 0]
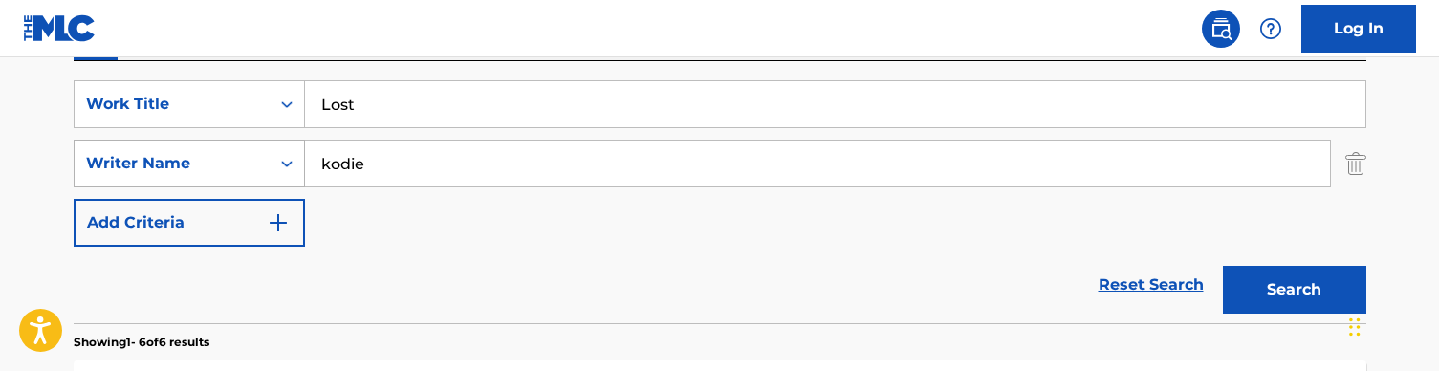
drag, startPoint x: 377, startPoint y: 171, endPoint x: 295, endPoint y: 163, distance: 82.7
click at [295, 163] on div "SearchWithCriteria728904fc-b0df-42d9-a479-22e00c724871 Writer Name [PERSON_NAME]" at bounding box center [720, 164] width 1293 height 48
click at [1294, 290] on button "Search" at bounding box center [1294, 290] width 143 height 48
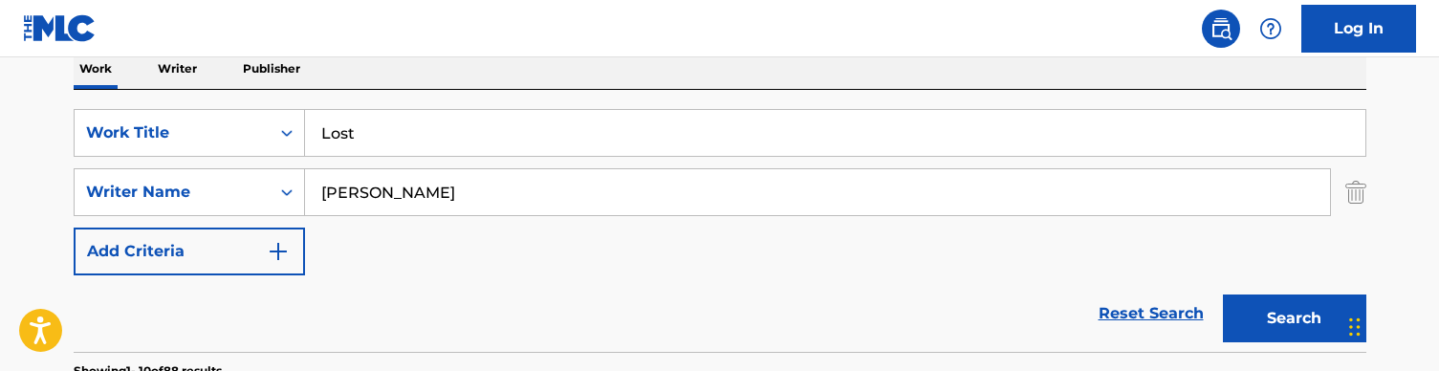
scroll to position [290, 0]
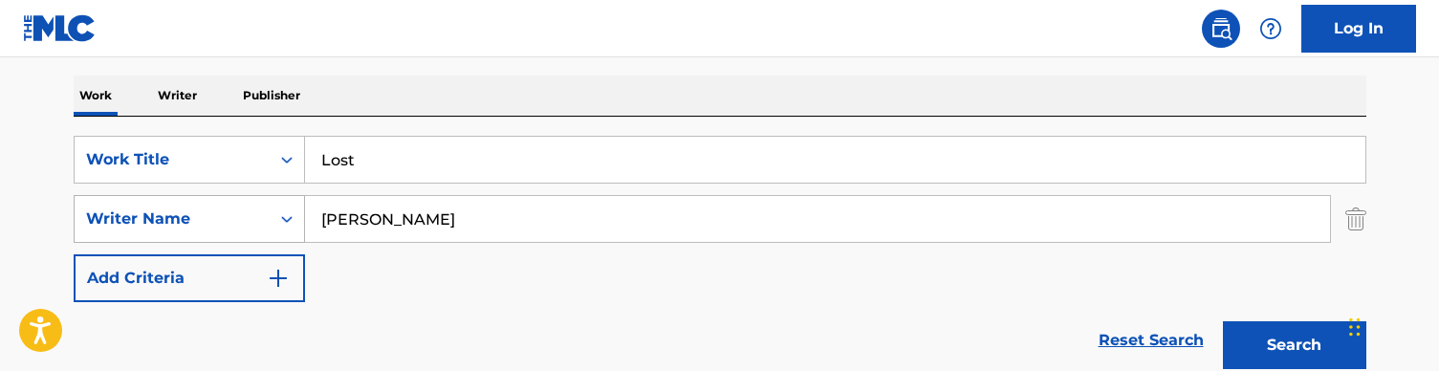
drag, startPoint x: 398, startPoint y: 225, endPoint x: 223, endPoint y: 199, distance: 176.9
click at [223, 199] on div "SearchWithCriteria728904fc-b0df-42d9-a479-22e00c724871 Writer Name [PERSON_NAME]" at bounding box center [720, 219] width 1293 height 48
click at [403, 310] on div "Reset Search Search" at bounding box center [720, 340] width 1293 height 77
drag, startPoint x: 434, startPoint y: 220, endPoint x: 269, endPoint y: 211, distance: 165.7
click at [269, 211] on div "SearchWithCriteria728904fc-b0df-42d9-a479-22e00c724871 Writer Name [PERSON_NAME]" at bounding box center [720, 219] width 1293 height 48
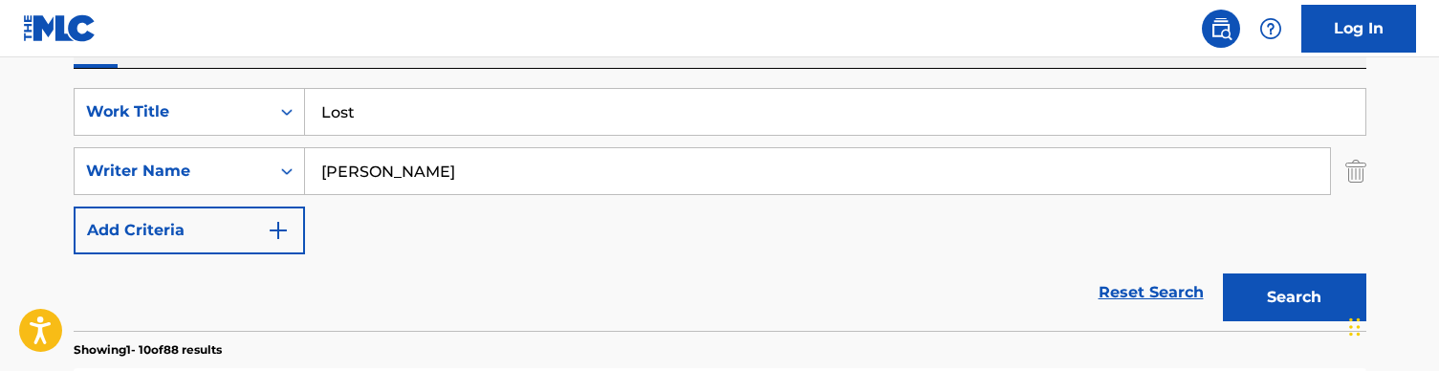
scroll to position [343, 0]
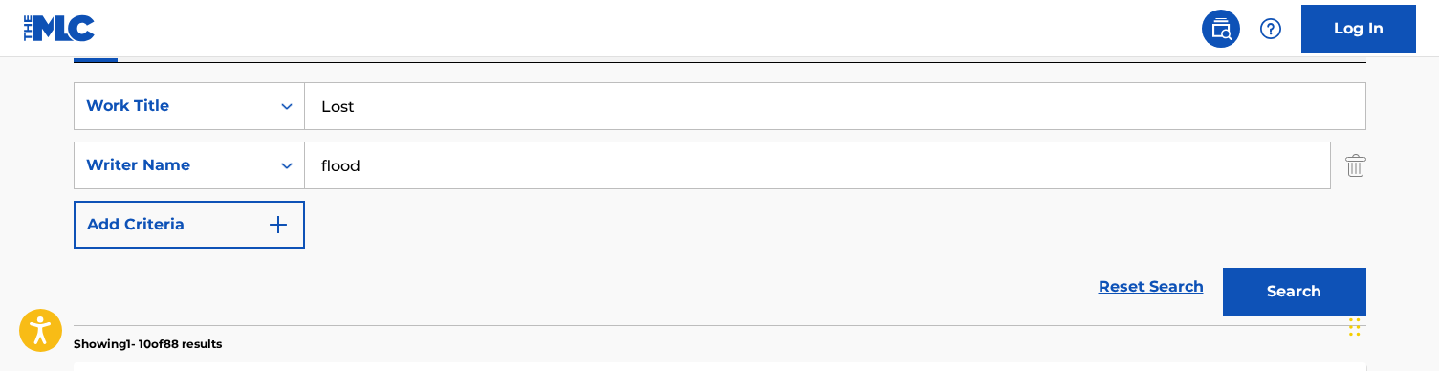
type input "flood"
click at [1294, 292] on button "Search" at bounding box center [1294, 292] width 143 height 48
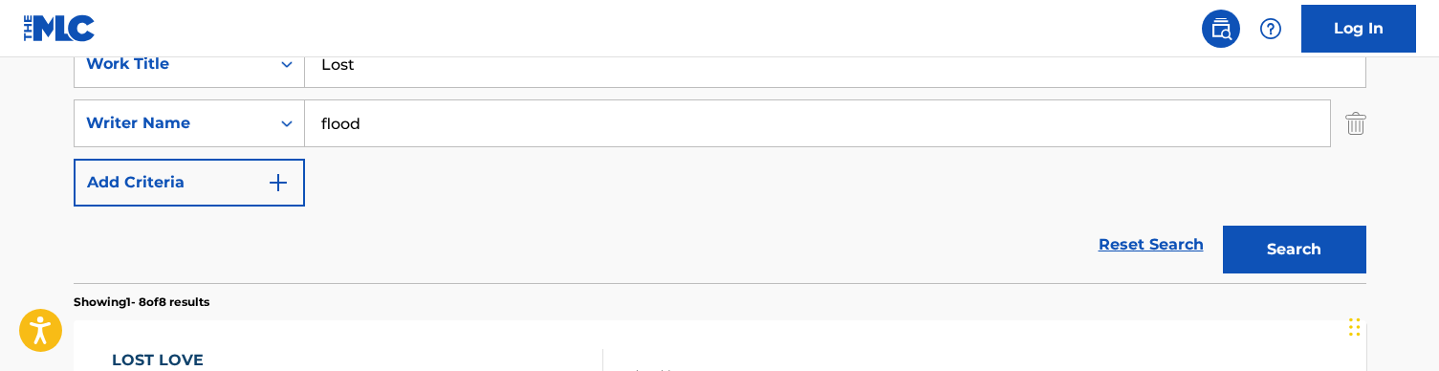
scroll to position [362, 0]
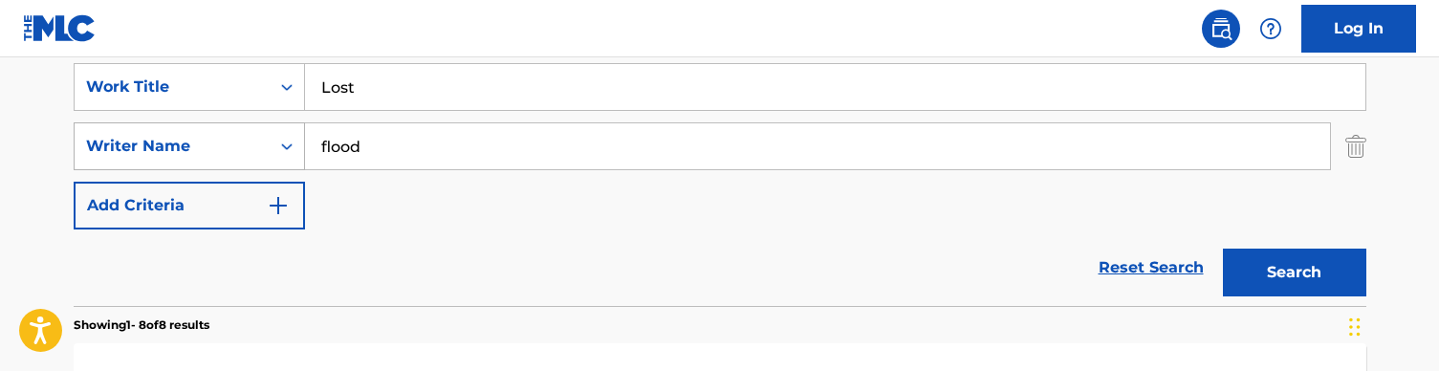
drag, startPoint x: 398, startPoint y: 153, endPoint x: 250, endPoint y: 151, distance: 148.3
click at [250, 151] on div "SearchWithCriteria728904fc-b0df-42d9-a479-22e00c724871 Writer Name flood" at bounding box center [720, 146] width 1293 height 48
click at [354, 112] on div "SearchWithCriteriaa36992a6-281f-42b9-b294-be30c5db0eb9 Work Title Lost SearchWi…" at bounding box center [720, 146] width 1293 height 166
click at [358, 91] on input "Lost" at bounding box center [835, 87] width 1061 height 46
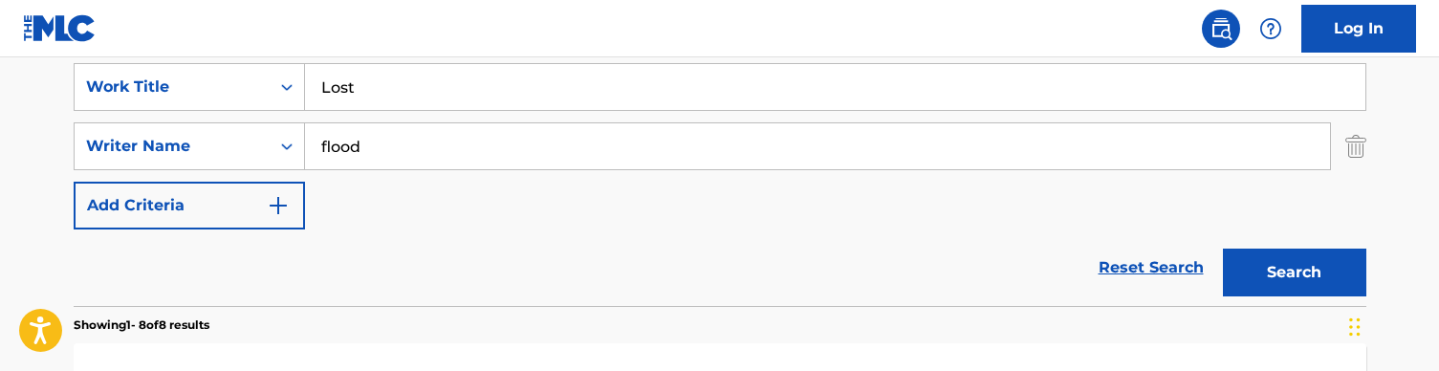
click at [358, 91] on input "Lost" at bounding box center [835, 87] width 1061 height 46
paste input "Mandatory [MEDICAL_DATA] (audio)"
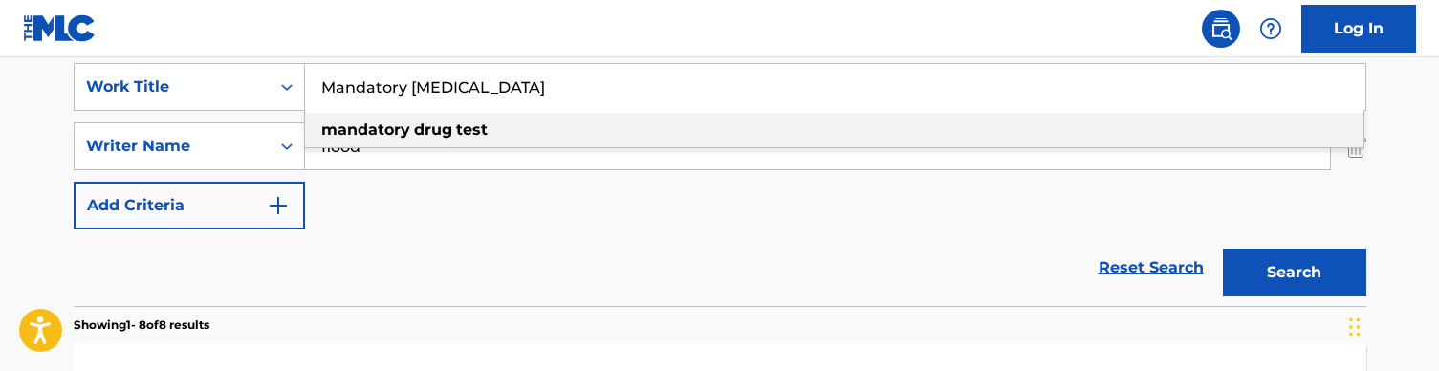
click at [507, 134] on div "mandatory [MEDICAL_DATA]" at bounding box center [834, 130] width 1059 height 34
type input "mandatory [MEDICAL_DATA]"
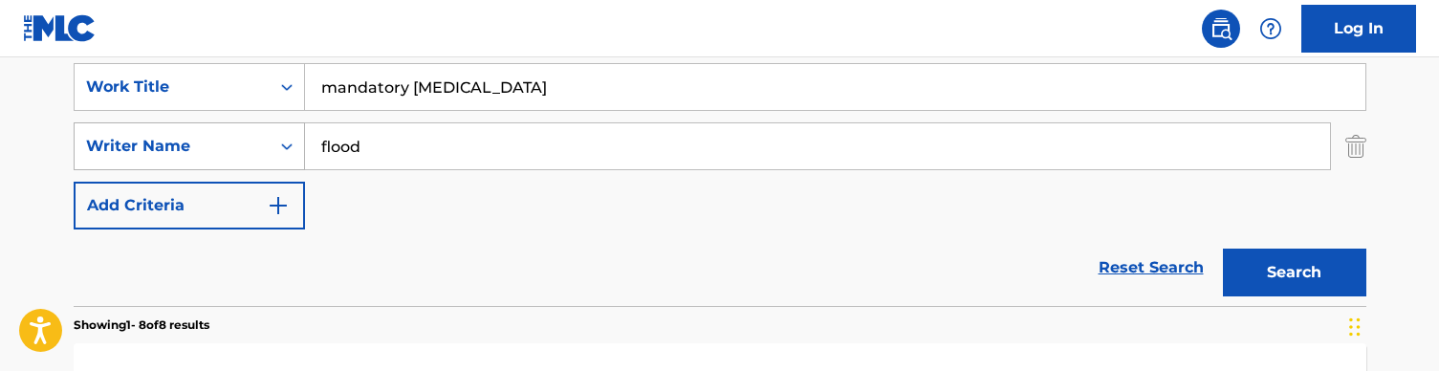
drag, startPoint x: 411, startPoint y: 144, endPoint x: 288, endPoint y: 144, distance: 123.4
click at [288, 144] on div "SearchWithCriteria728904fc-b0df-42d9-a479-22e00c724871 Writer Name flood" at bounding box center [720, 146] width 1293 height 48
click at [1294, 273] on button "Search" at bounding box center [1294, 273] width 143 height 48
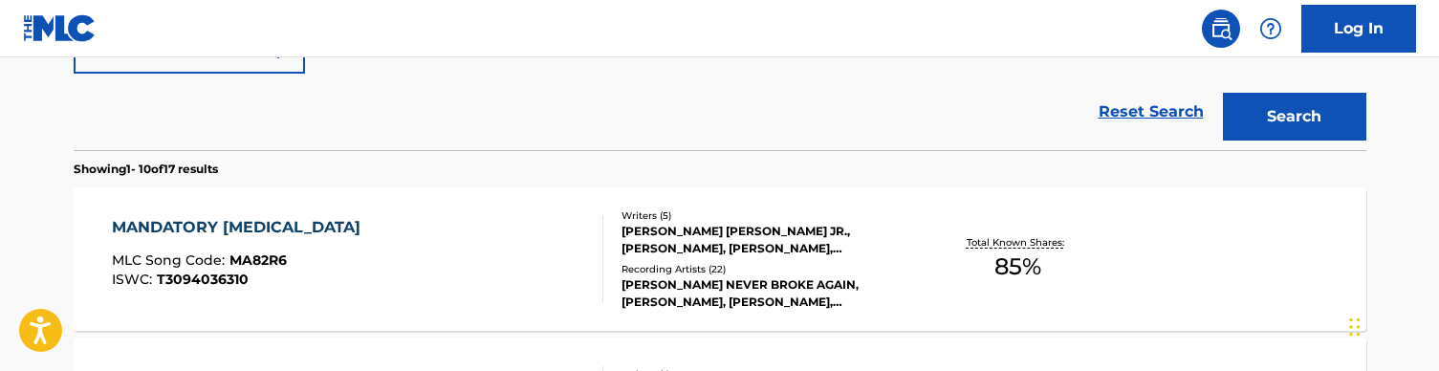
scroll to position [554, 0]
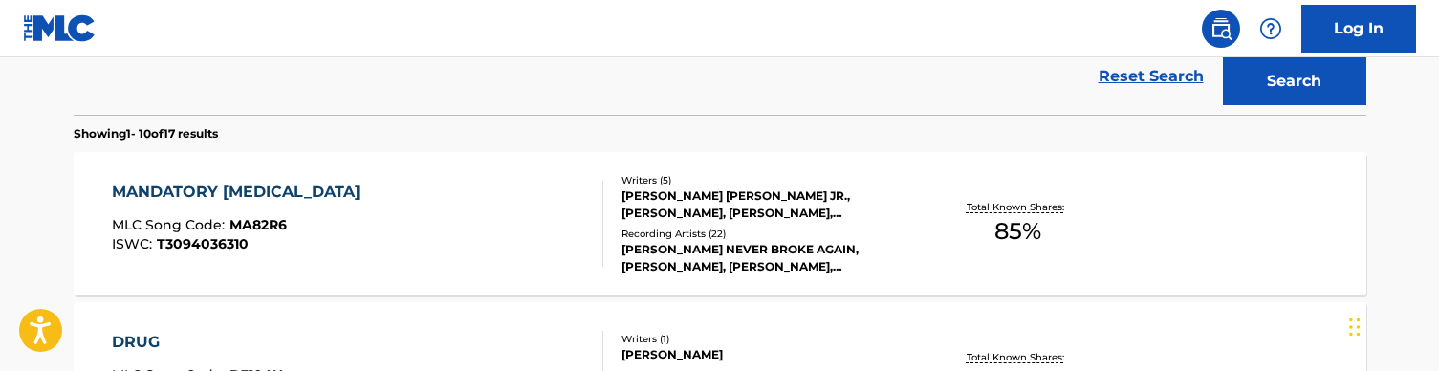
type input "[PERSON_NAME]"
click at [460, 208] on div "MANDATORY [MEDICAL_DATA] MLC Song Code : MA82R6 ISWC : T3094036310" at bounding box center [358, 224] width 492 height 86
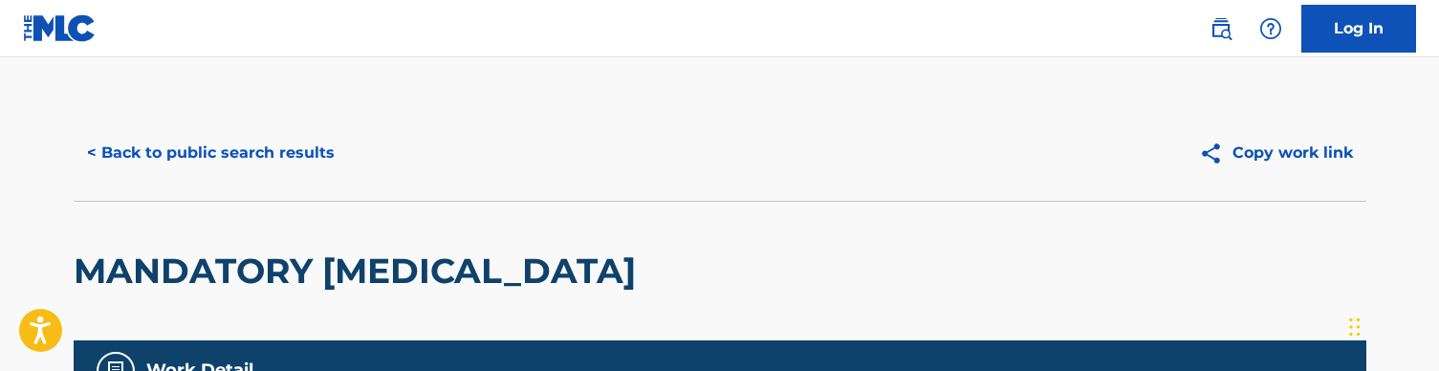
scroll to position [-1, 0]
click at [222, 160] on button "< Back to public search results" at bounding box center [211, 153] width 274 height 48
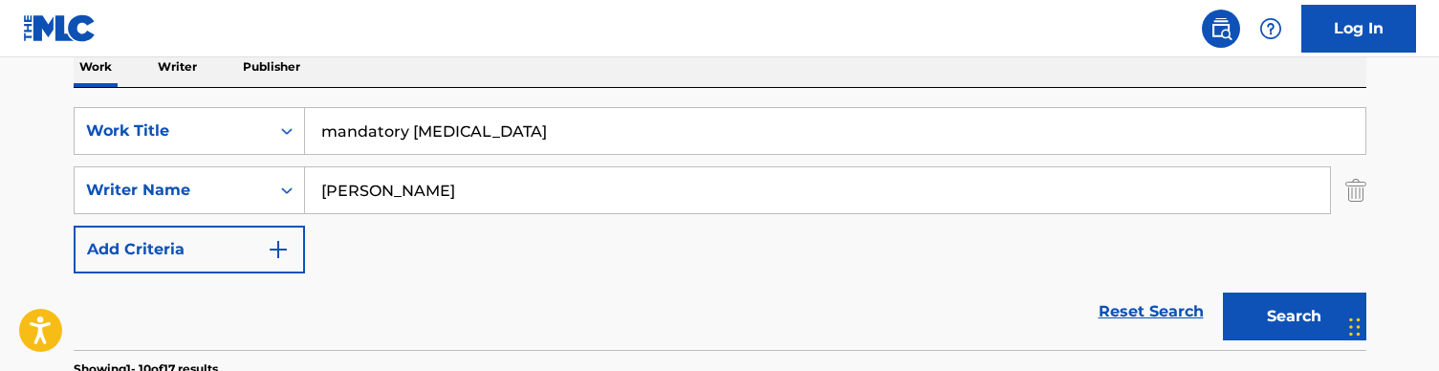
scroll to position [191, 0]
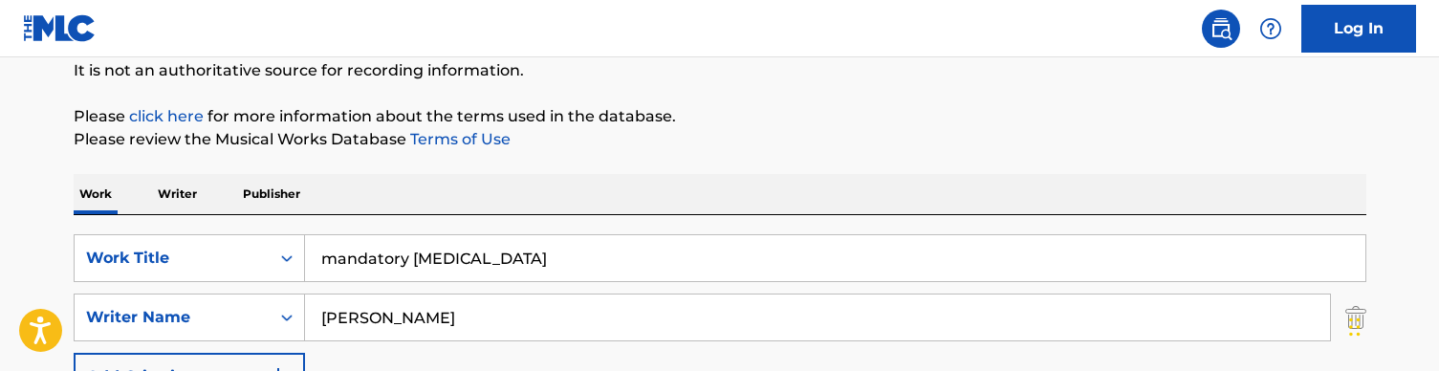
click at [410, 247] on input "mandatory [MEDICAL_DATA]" at bounding box center [835, 258] width 1061 height 46
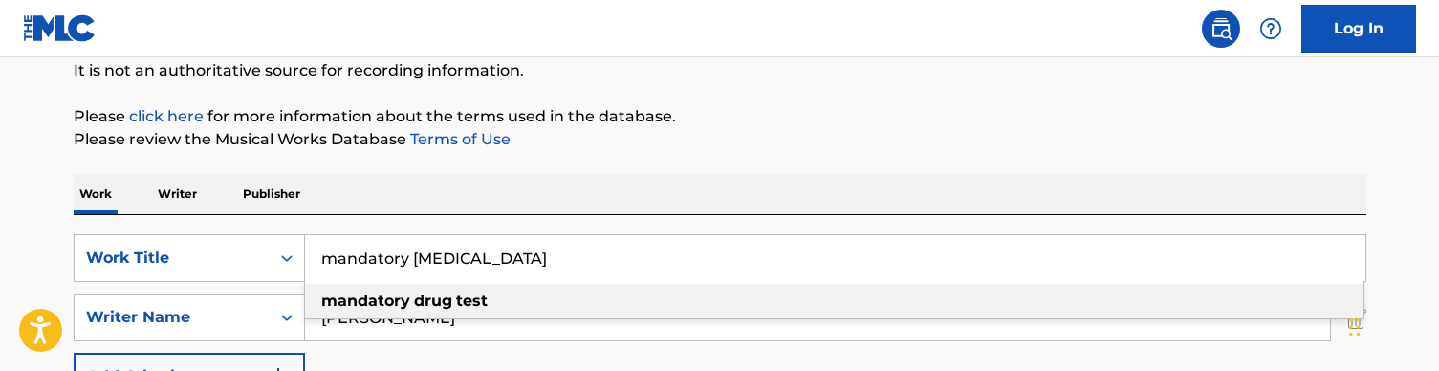
click at [410, 247] on input "mandatory [MEDICAL_DATA]" at bounding box center [835, 258] width 1061 height 46
paste input "Midnight Park"
type input "Midnight Park"
click at [475, 184] on div "Work Writer Publisher" at bounding box center [720, 194] width 1293 height 40
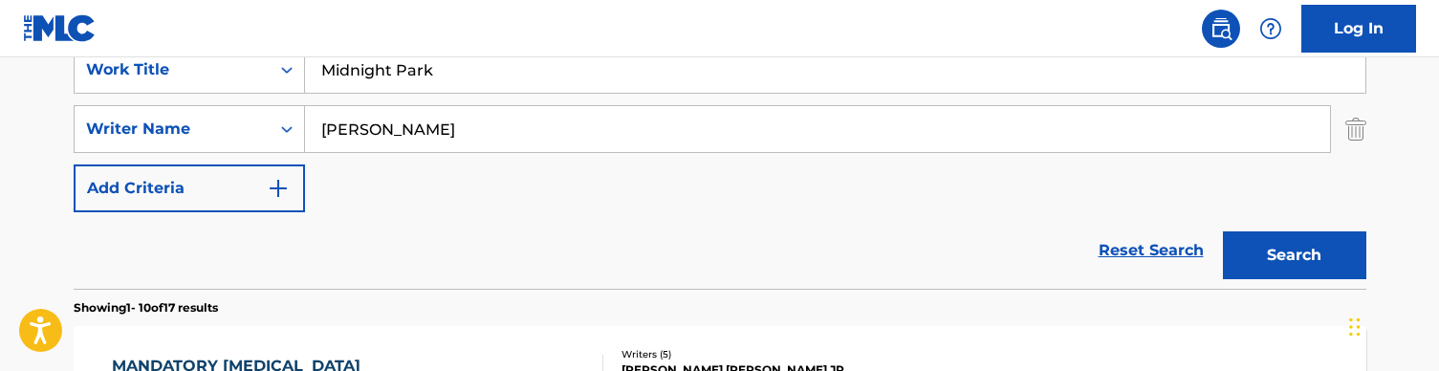
scroll to position [428, 0]
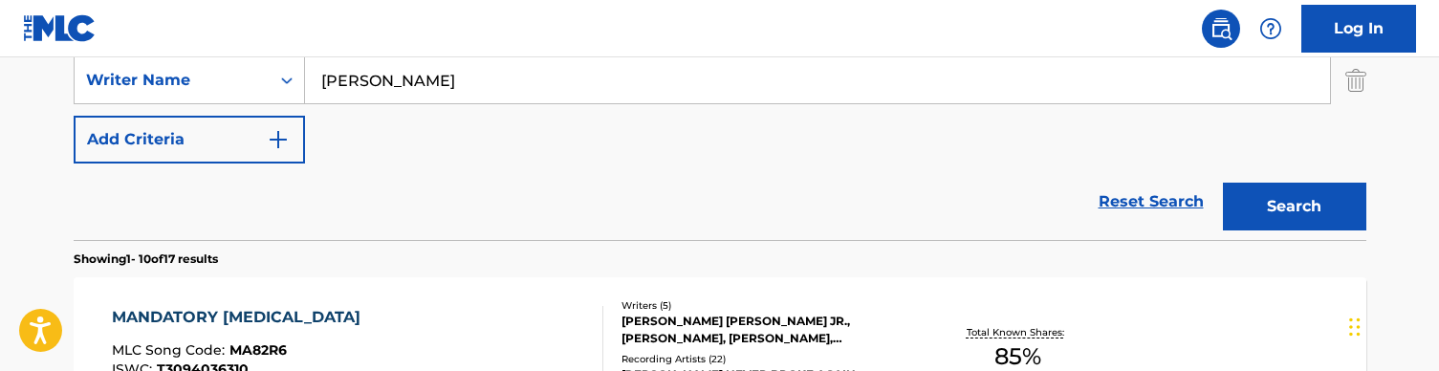
click at [1303, 201] on button "Search" at bounding box center [1294, 207] width 143 height 48
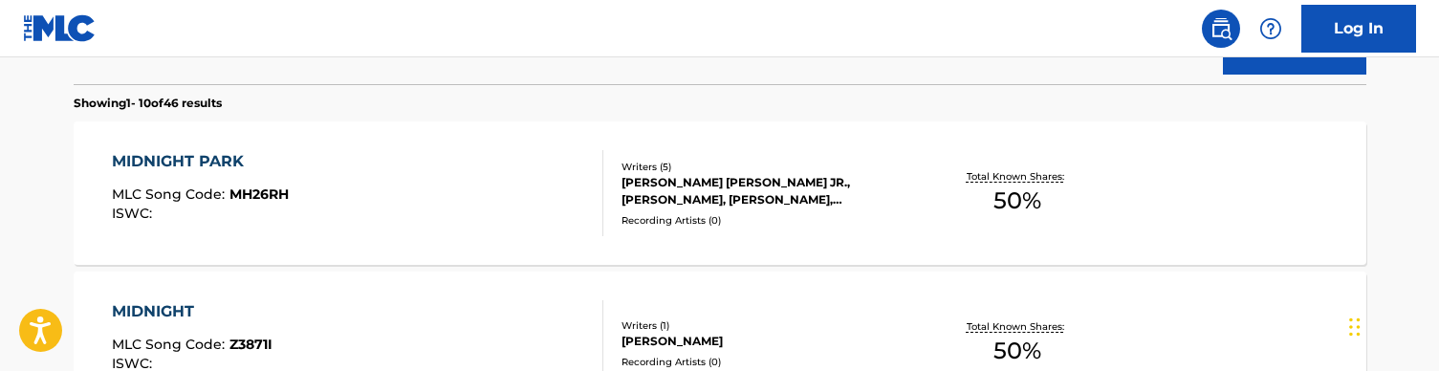
scroll to position [604, 0]
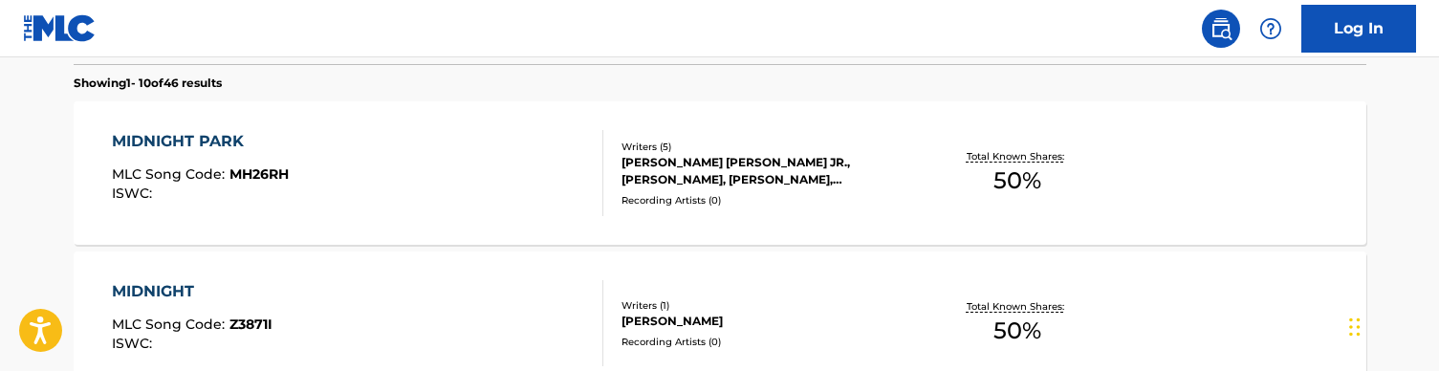
click at [511, 164] on div "MIDNIGHT PARK MLC Song Code : MH26RH ISWC :" at bounding box center [358, 173] width 492 height 86
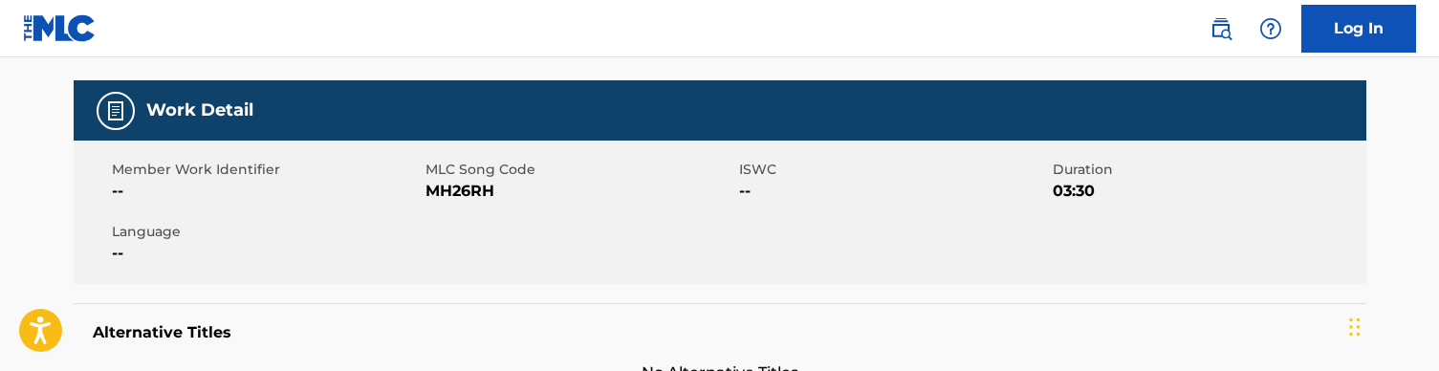
scroll to position [202, 0]
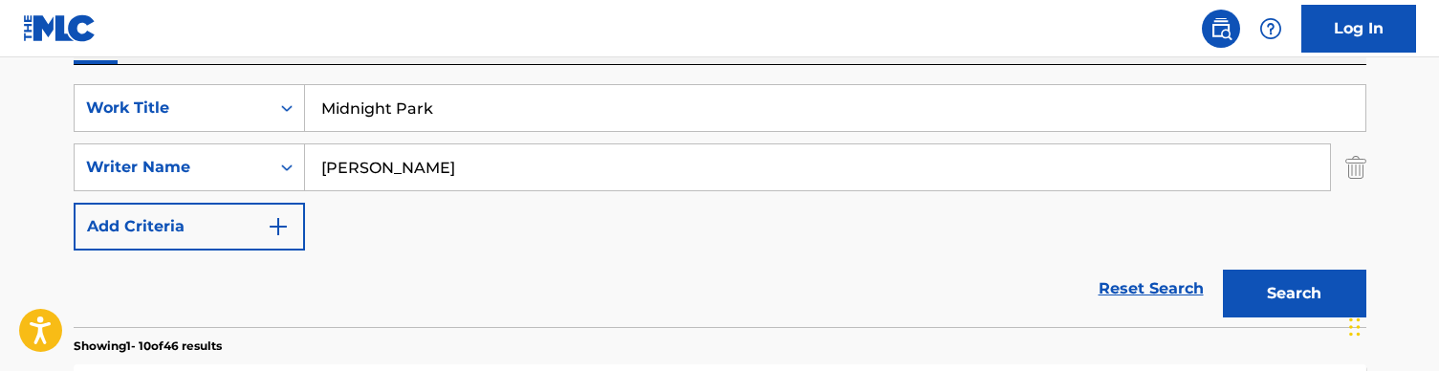
scroll to position [262, 0]
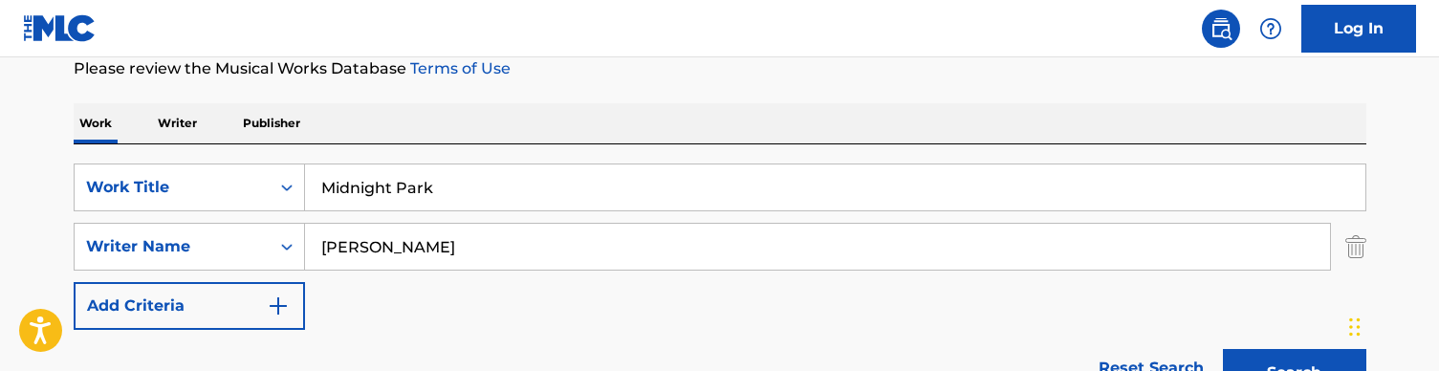
click at [386, 183] on input "Midnight Park" at bounding box center [835, 188] width 1061 height 46
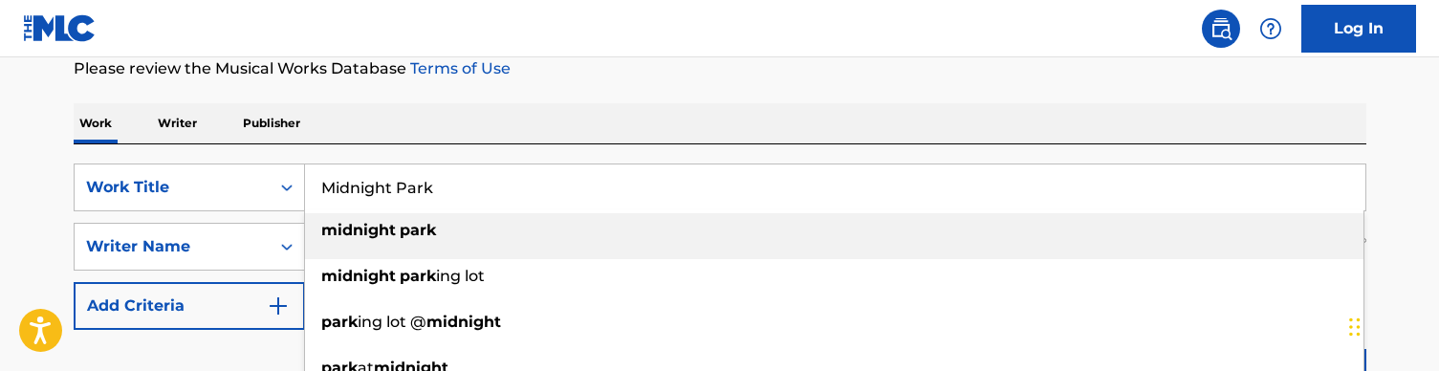
paste input "tek (audio)"
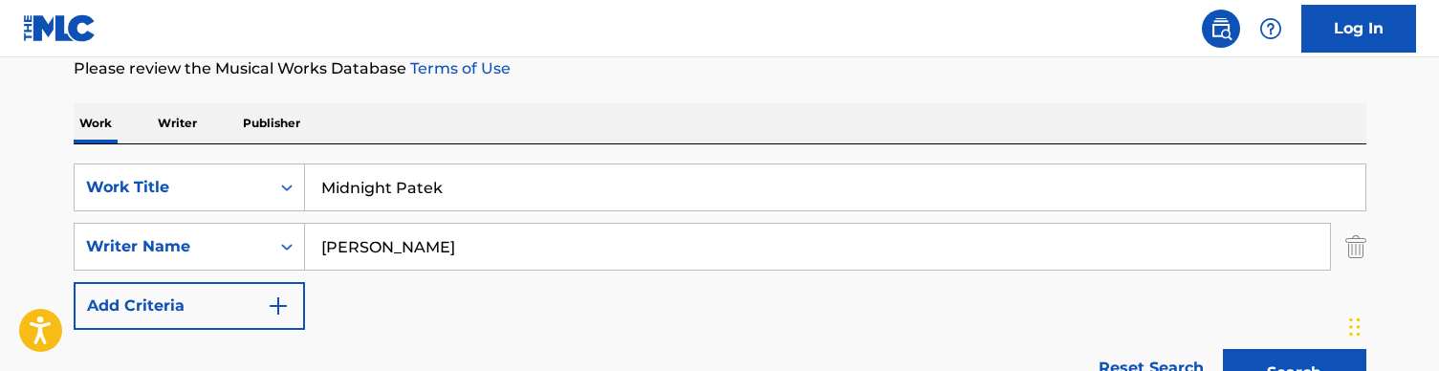
type input "midnight patek"
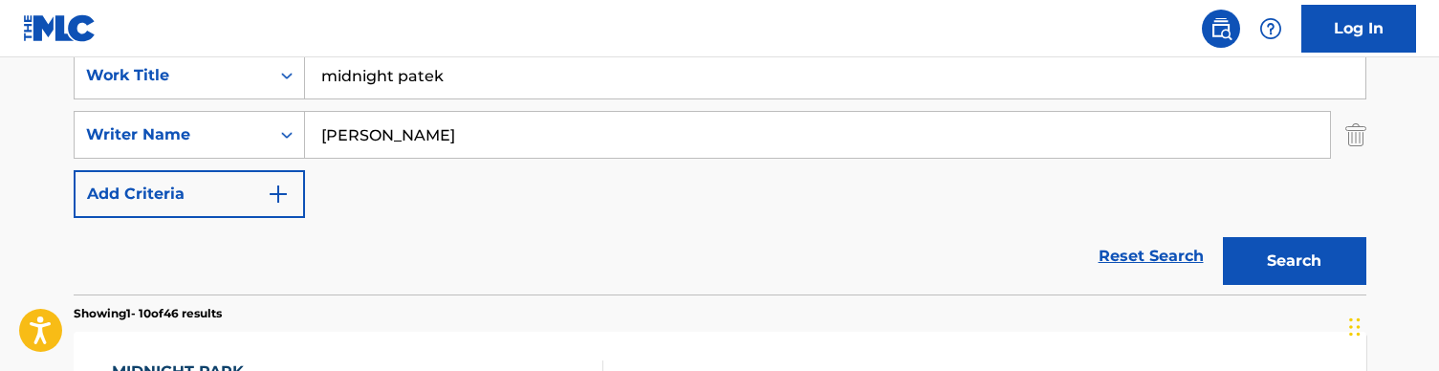
scroll to position [383, 0]
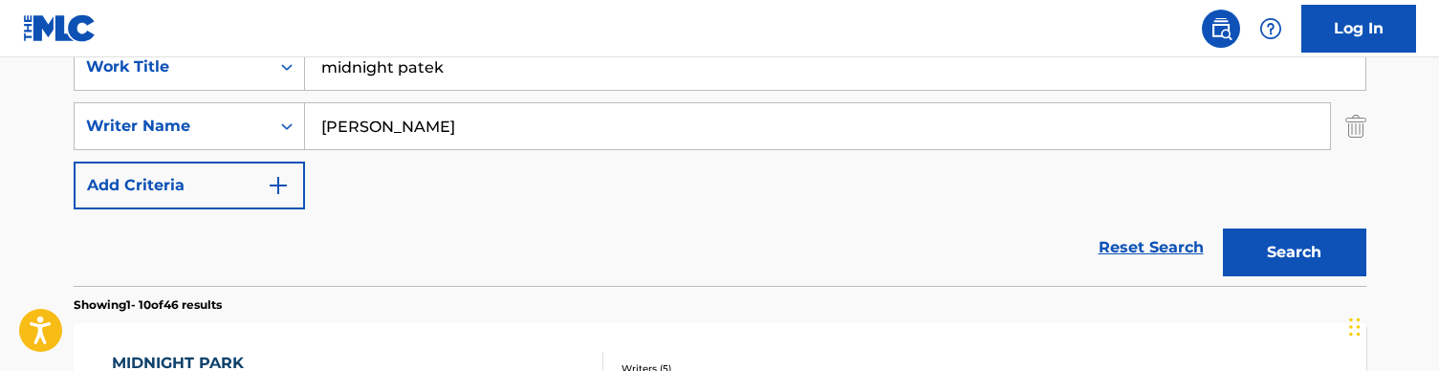
click at [1305, 257] on button "Search" at bounding box center [1294, 253] width 143 height 48
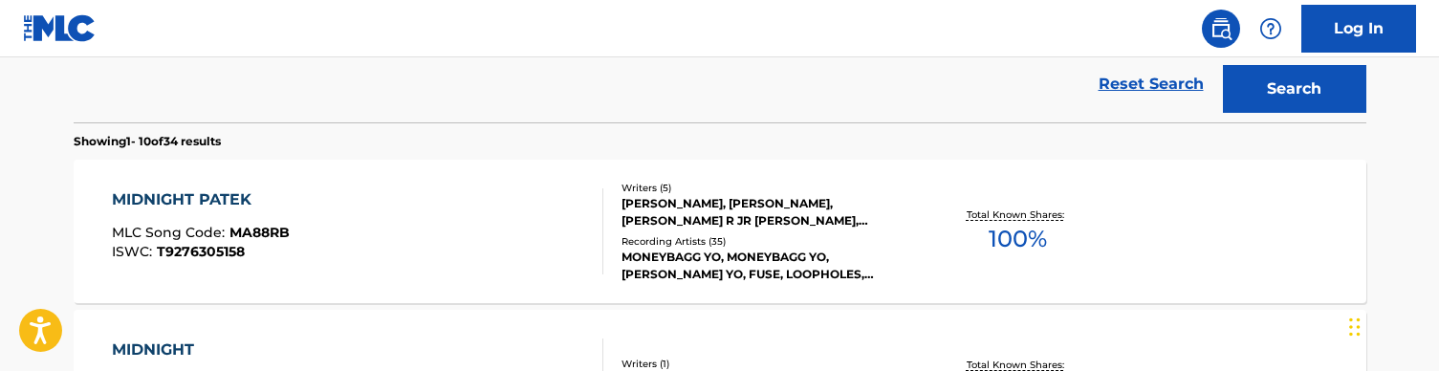
scroll to position [572, 0]
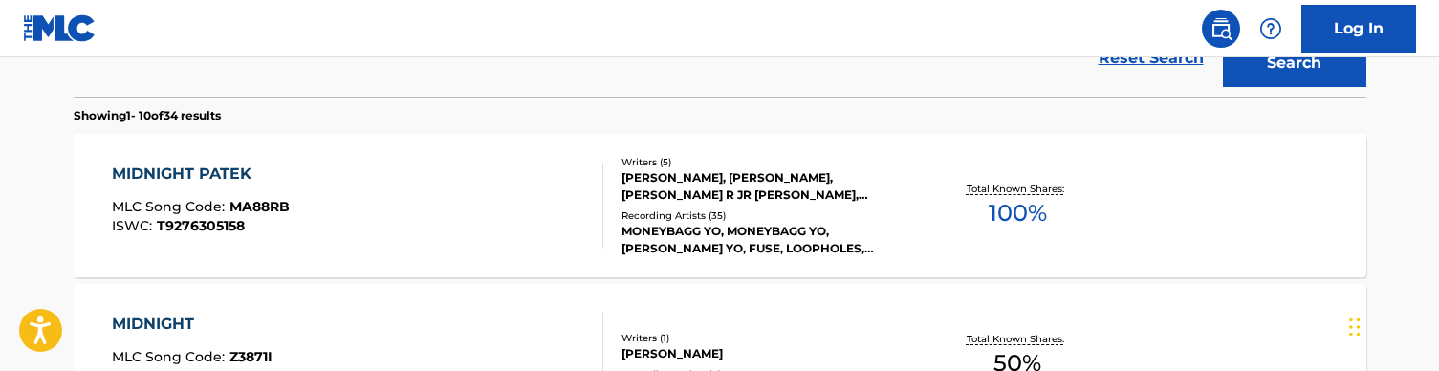
click at [473, 201] on div "MIDNIGHT PATEK MLC Song Code : MA88RB ISWC : T9276305158" at bounding box center [358, 206] width 492 height 86
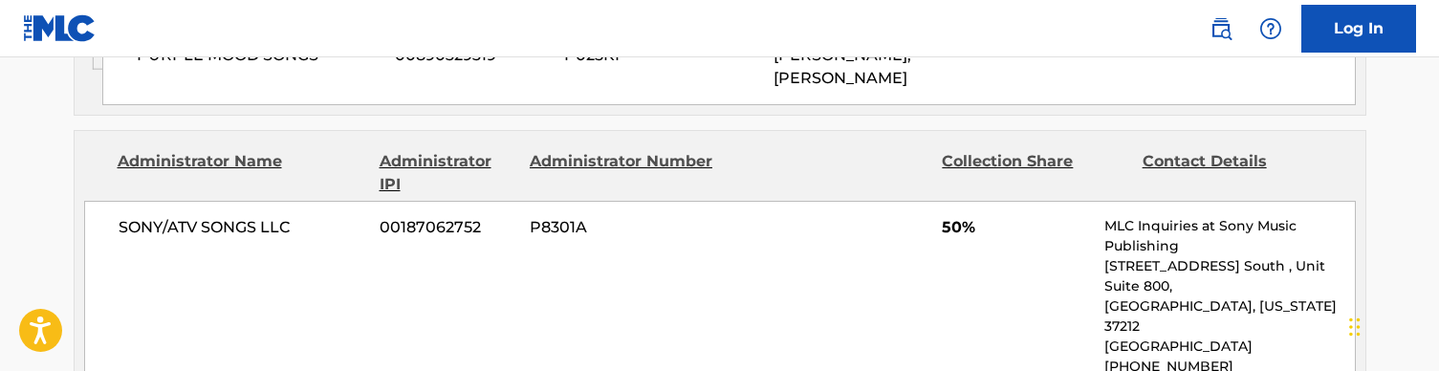
scroll to position [1101, 0]
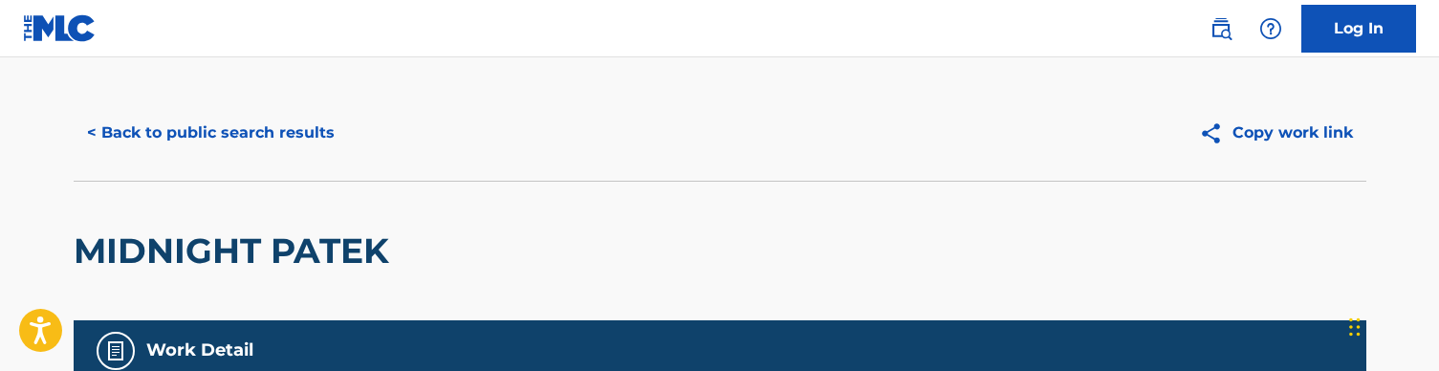
click at [231, 145] on button "< Back to public search results" at bounding box center [211, 133] width 274 height 48
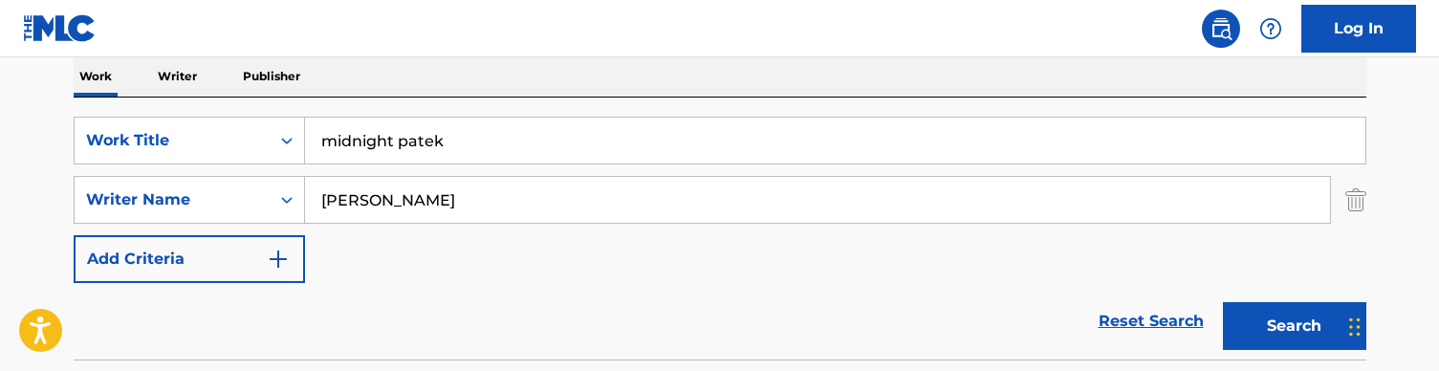
scroll to position [303, 0]
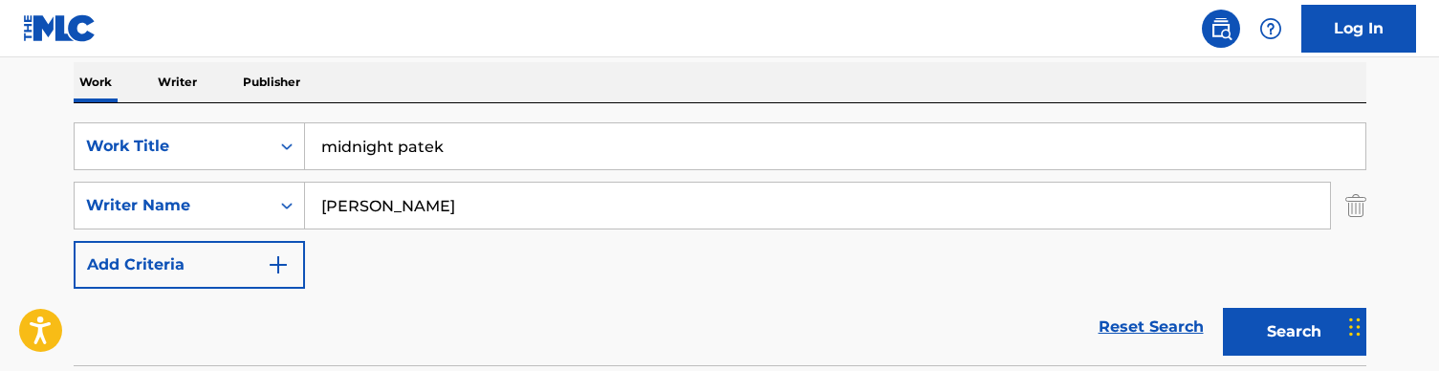
click at [413, 138] on input "midnight patek" at bounding box center [835, 146] width 1061 height 46
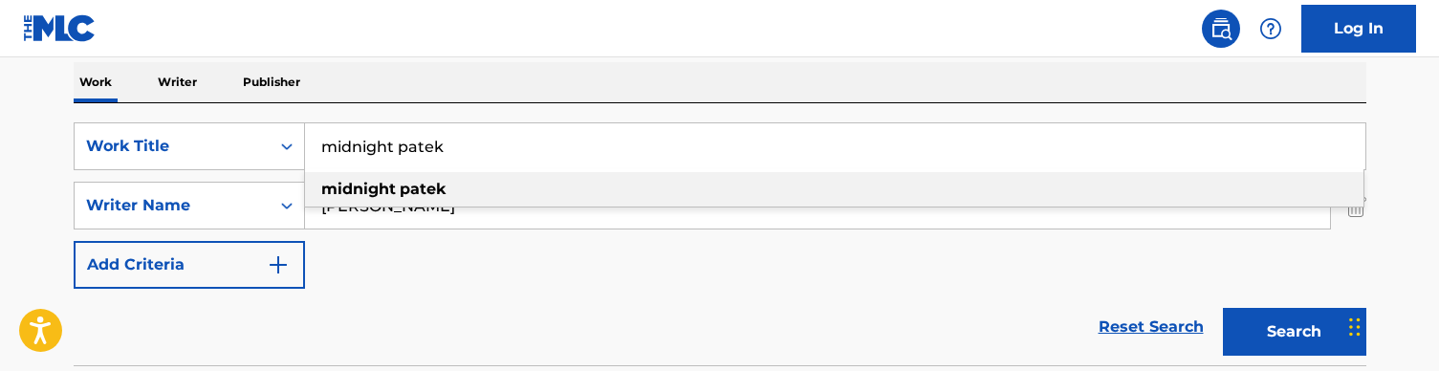
click at [413, 138] on input "midnight patek" at bounding box center [835, 146] width 1061 height 46
paste input "Money Over"
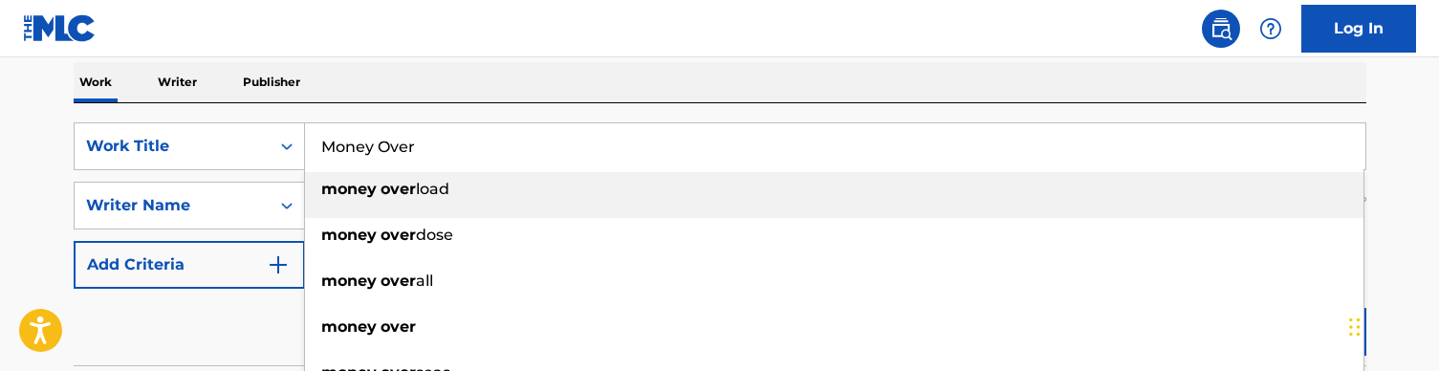
type input "Money Over"
click at [460, 79] on div "Work Writer Publisher" at bounding box center [720, 82] width 1293 height 40
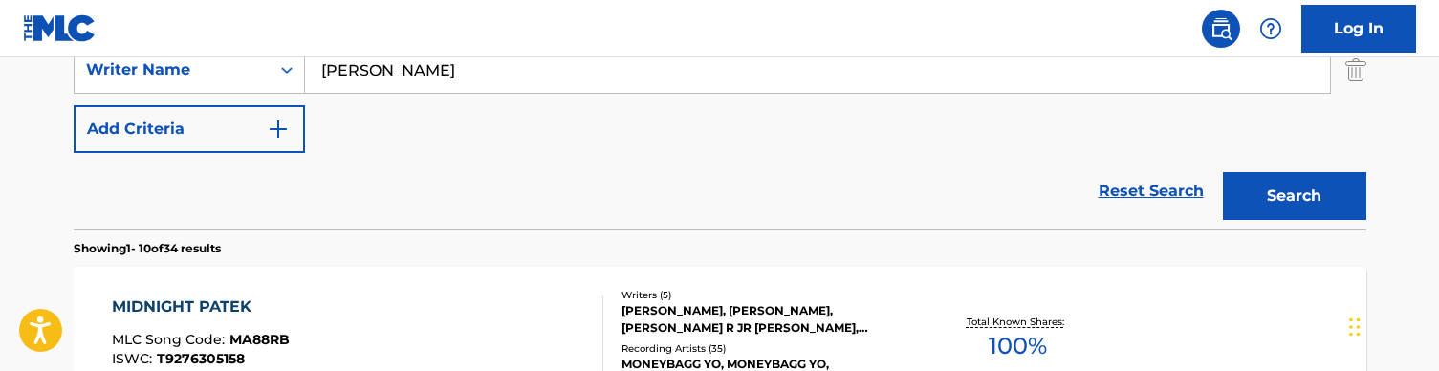
scroll to position [442, 0]
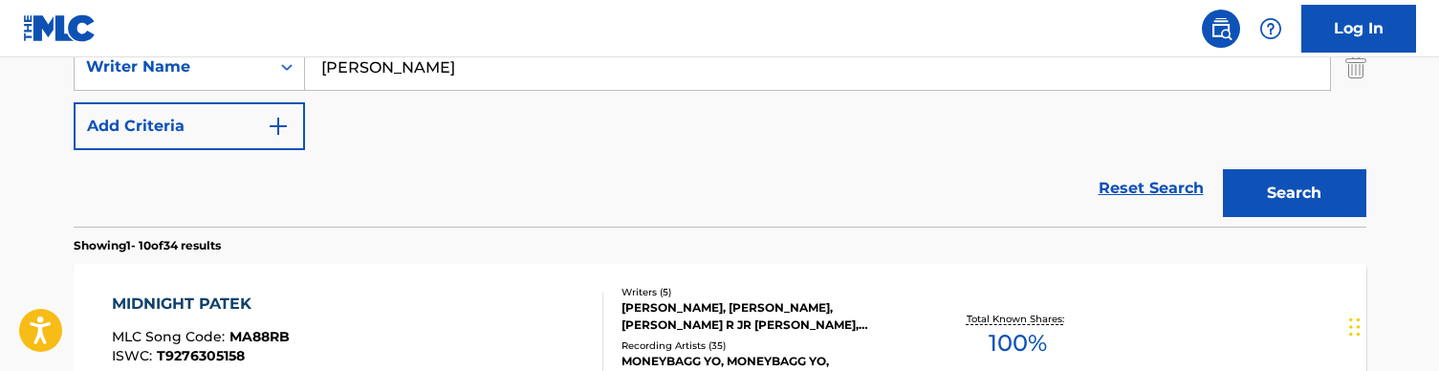
click at [1242, 183] on button "Search" at bounding box center [1294, 193] width 143 height 48
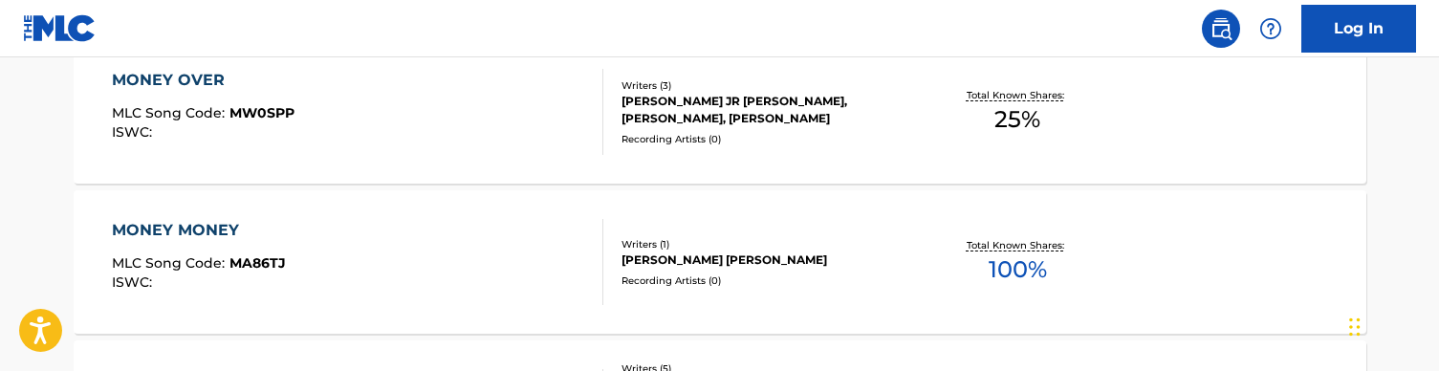
scroll to position [668, 0]
click at [516, 109] on div "MONEY OVER MLC Song Code : MW0SPP ISWC :" at bounding box center [358, 110] width 492 height 86
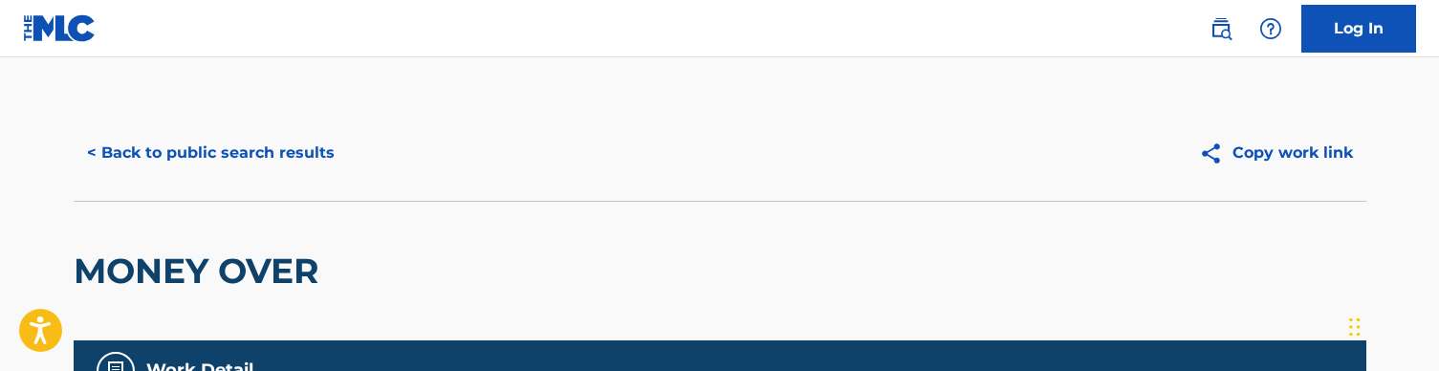
click at [259, 145] on button "< Back to public search results" at bounding box center [211, 153] width 274 height 48
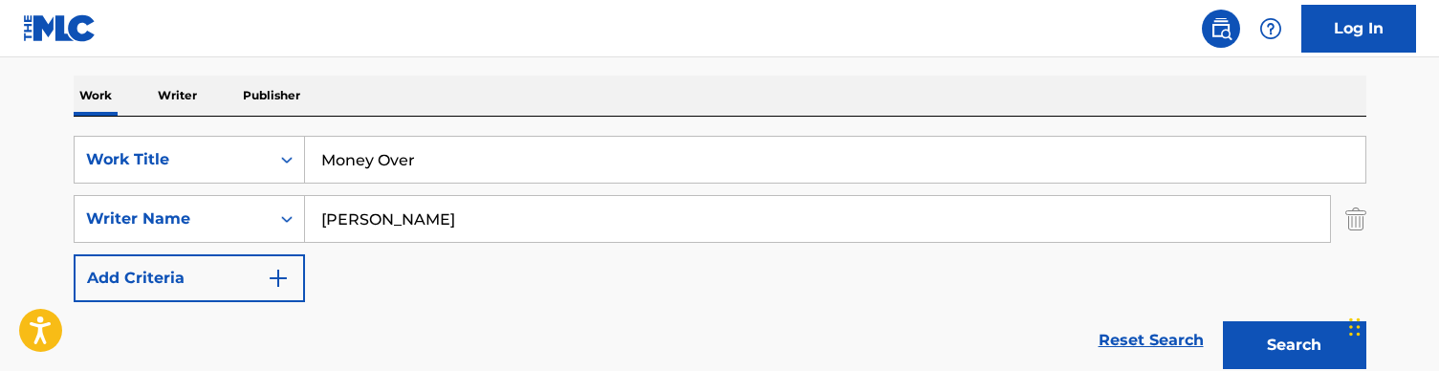
scroll to position [268, 0]
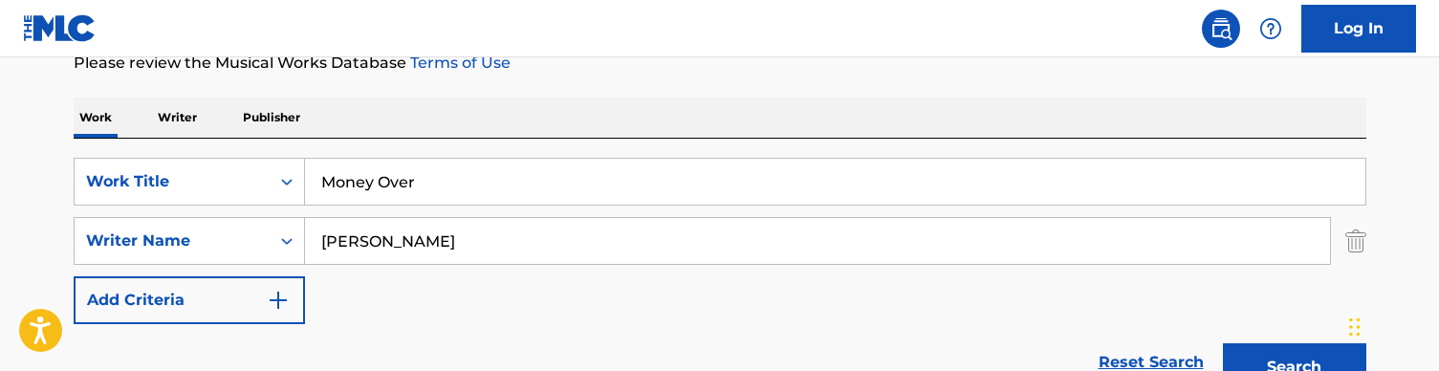
click at [403, 161] on input "Money Over" at bounding box center [835, 182] width 1061 height 46
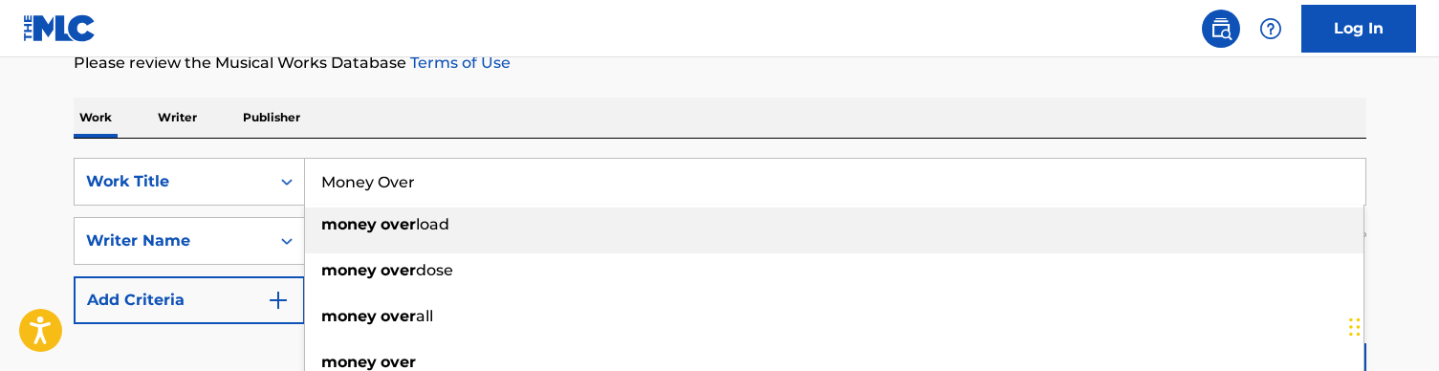
click at [403, 161] on input "Money Over" at bounding box center [835, 182] width 1061 height 46
paste input "[PERSON_NAME] Talk"
type input "Murda Talk"
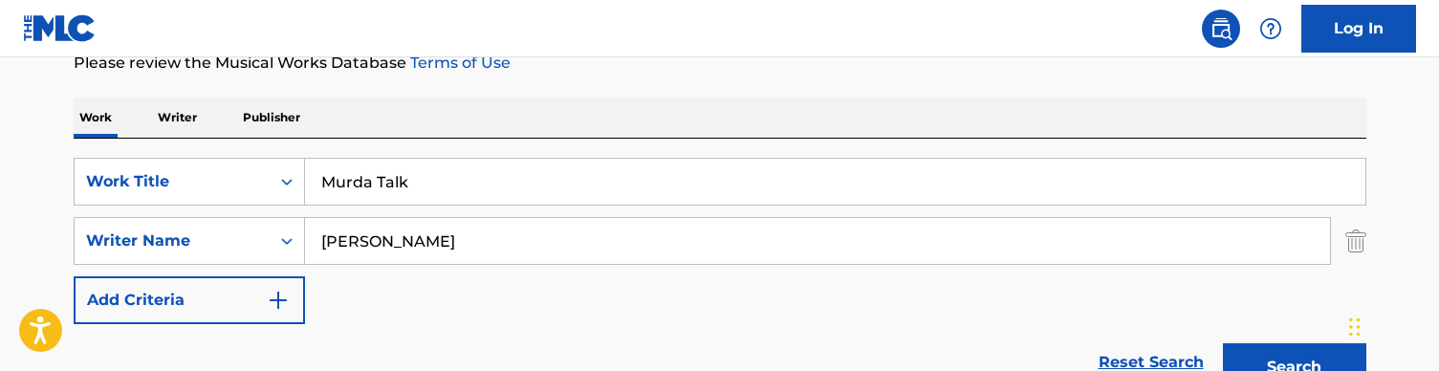
click at [483, 73] on p "Please review the Musical Works Database Terms of Use" at bounding box center [720, 63] width 1293 height 23
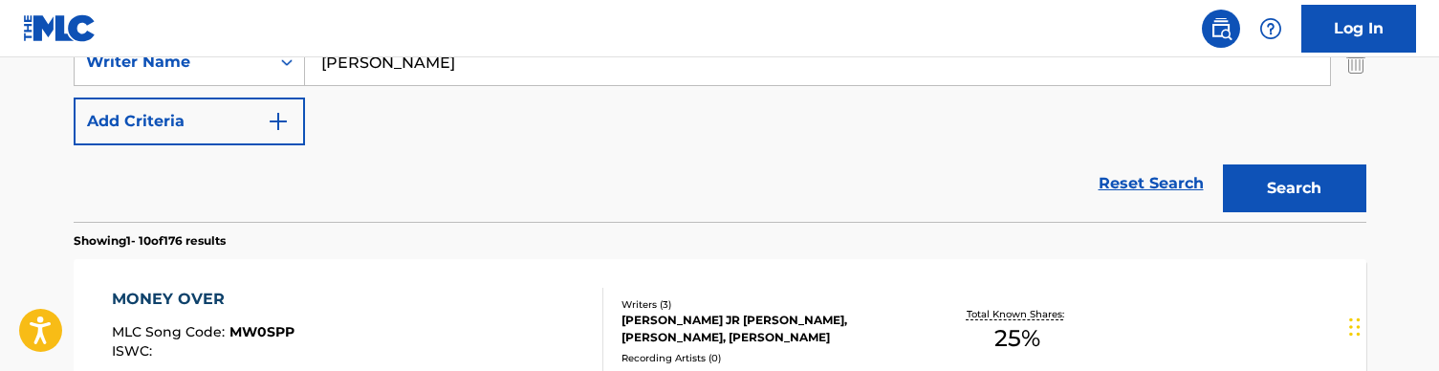
scroll to position [454, 0]
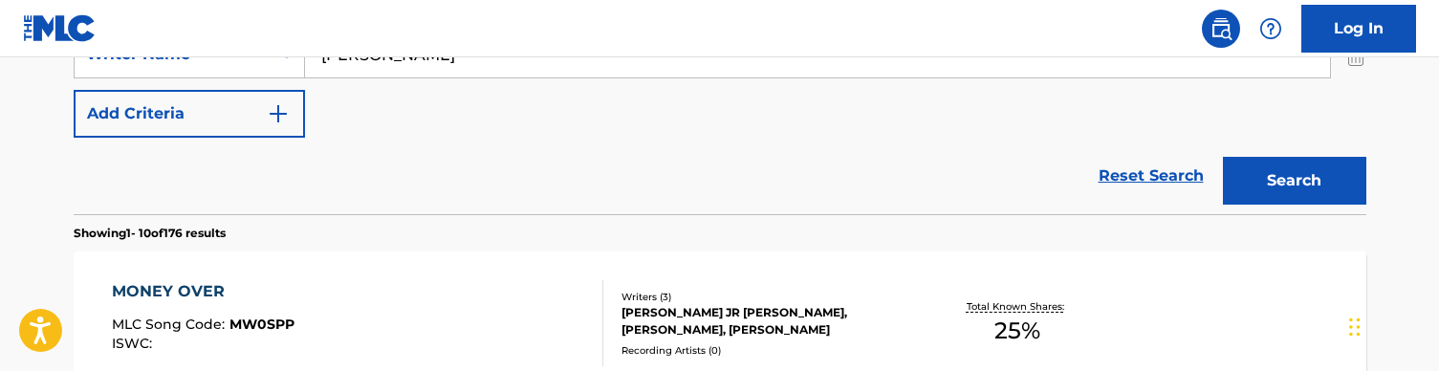
click at [1271, 176] on button "Search" at bounding box center [1294, 181] width 143 height 48
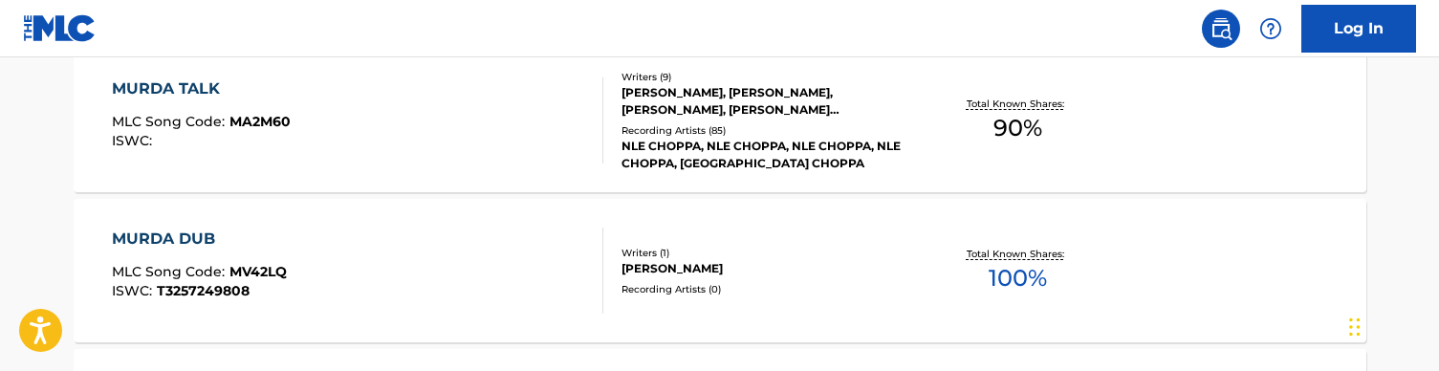
scroll to position [658, 0]
click at [439, 131] on div "MURDA TALK MLC Song Code : MA2M60 ISWC :" at bounding box center [358, 120] width 492 height 86
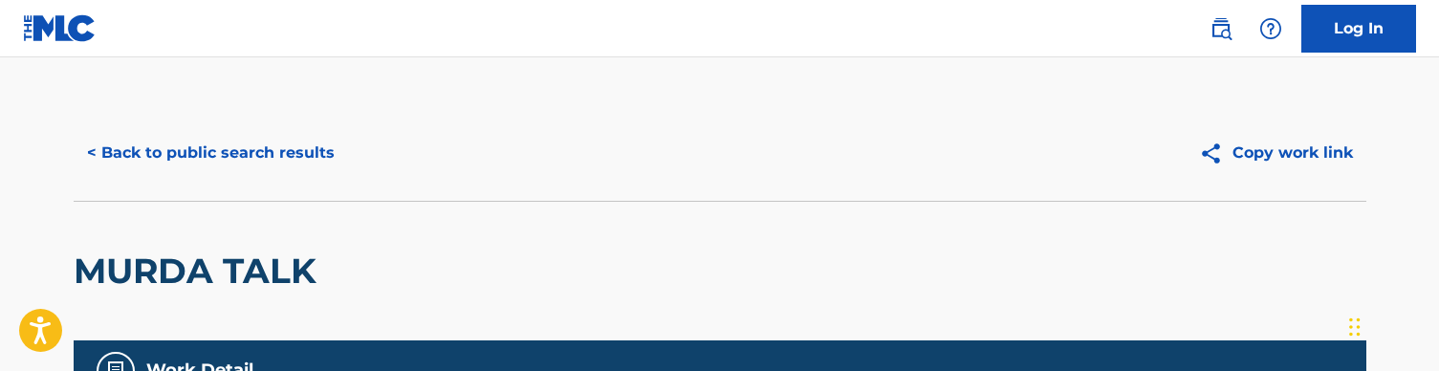
click at [272, 112] on div "< Back to public search results Copy work link" at bounding box center [720, 153] width 1293 height 96
click at [247, 152] on button "< Back to public search results" at bounding box center [211, 153] width 274 height 48
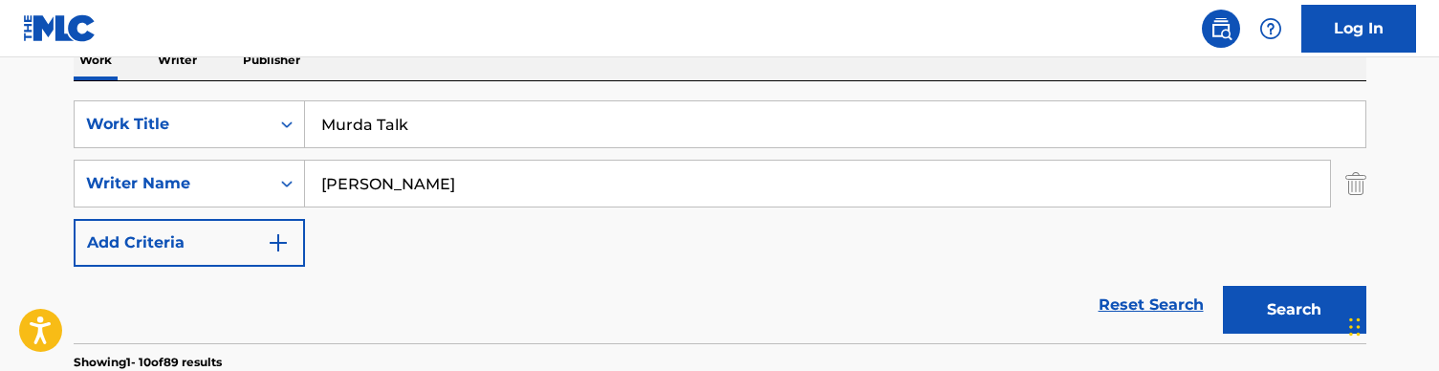
scroll to position [315, 0]
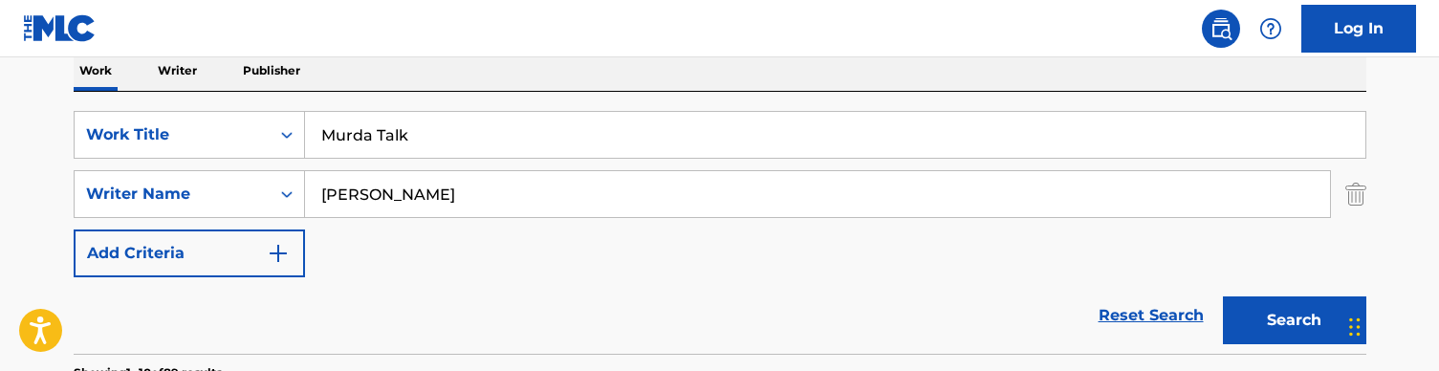
click at [389, 127] on input "Murda Talk" at bounding box center [835, 135] width 1061 height 46
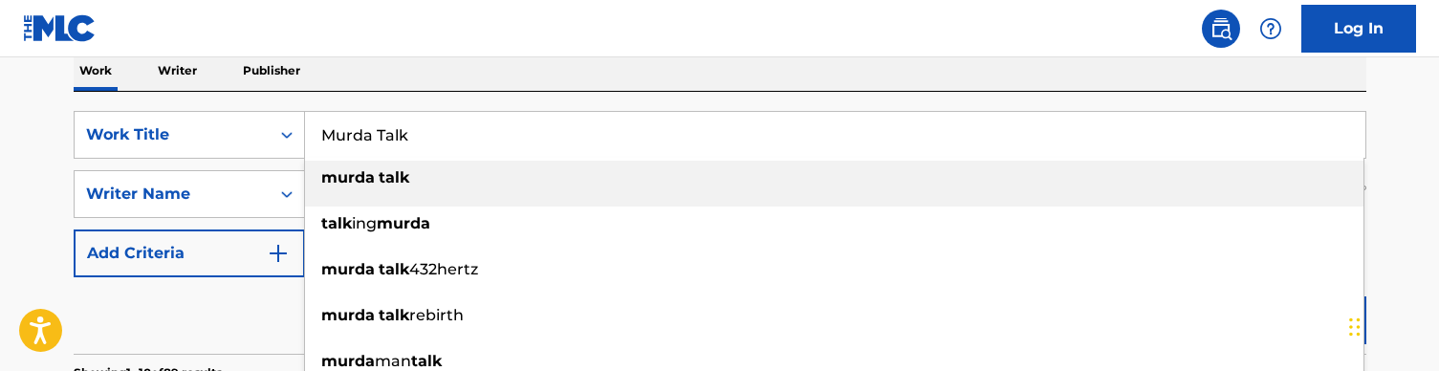
paste input "y Little Secret"
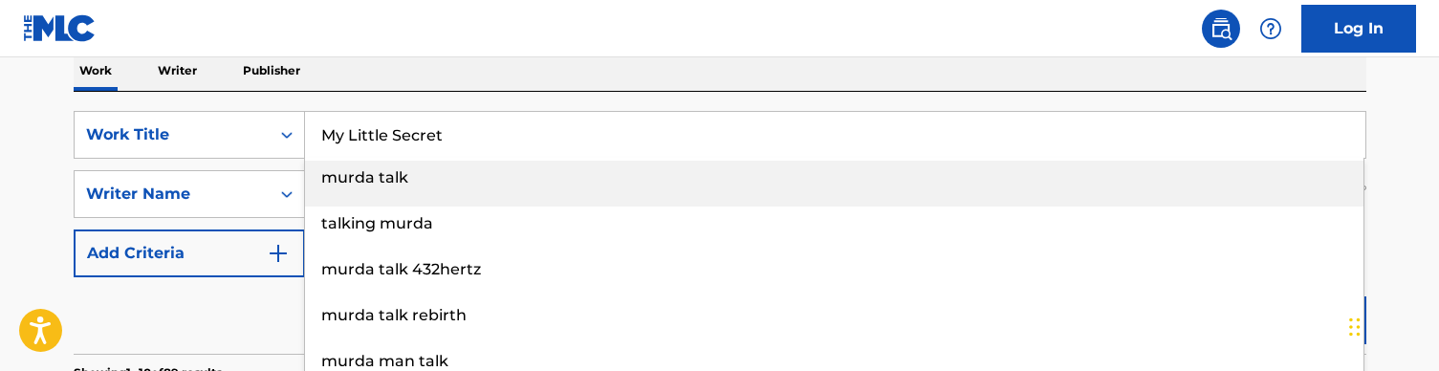
type input "My Little Secret"
click at [451, 80] on div "Work Writer Publisher" at bounding box center [720, 71] width 1293 height 40
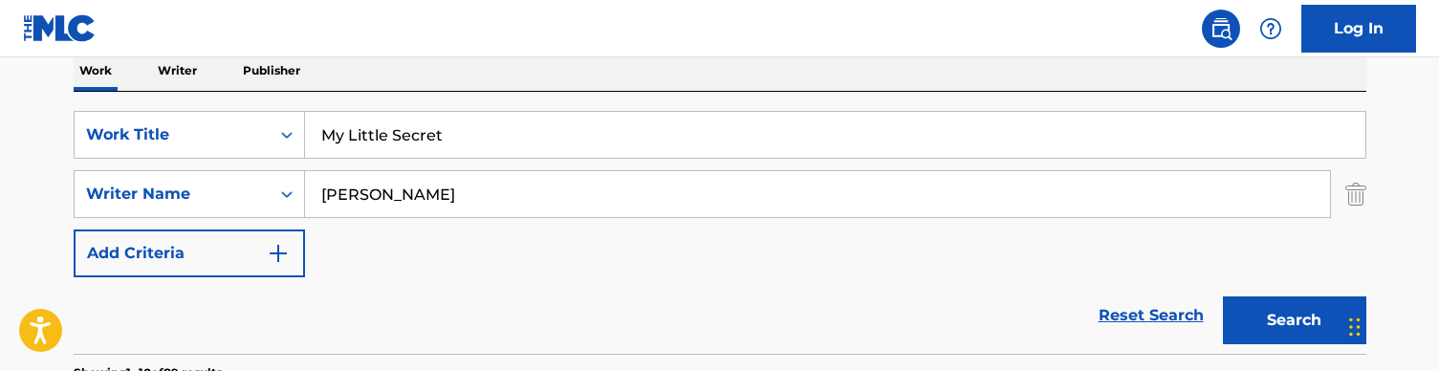
click at [1286, 320] on button "Search" at bounding box center [1294, 320] width 143 height 48
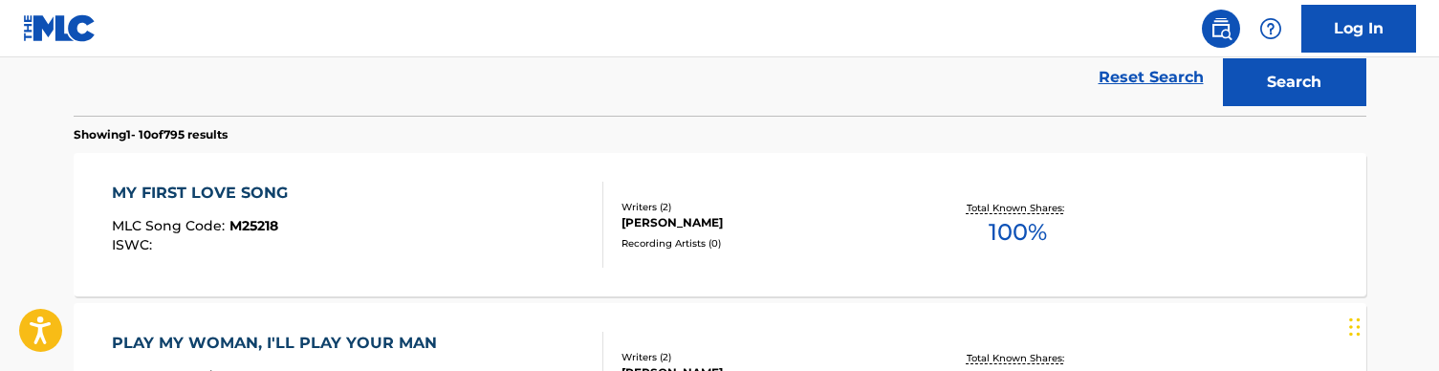
scroll to position [316, 0]
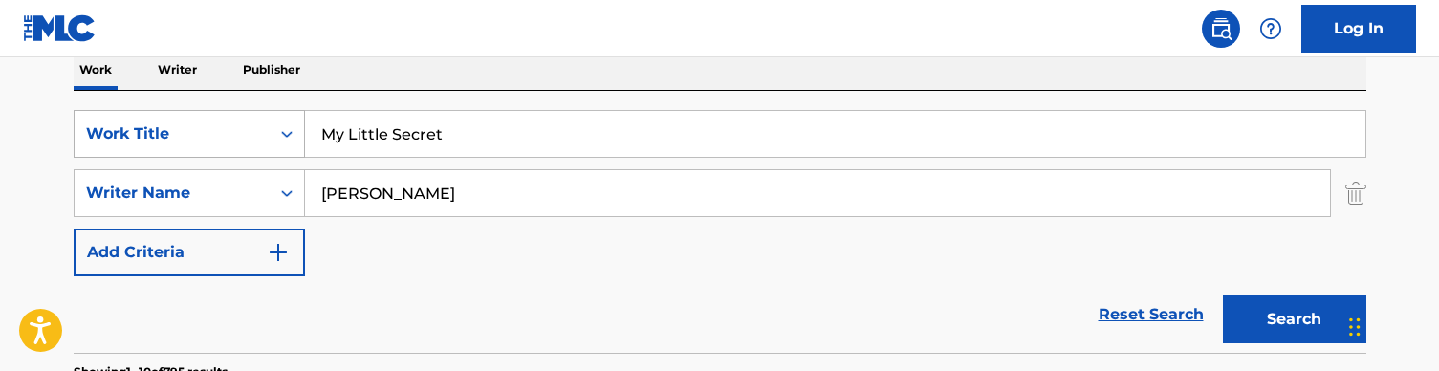
drag, startPoint x: 482, startPoint y: 206, endPoint x: 248, endPoint y: 143, distance: 242.4
click at [248, 143] on div "SearchWithCriteriaa36992a6-281f-42b9-b294-be30c5db0eb9 Work Title My Little Sec…" at bounding box center [720, 193] width 1293 height 166
type input "st [PERSON_NAME]"
click at [1294, 319] on button "Search" at bounding box center [1294, 320] width 143 height 48
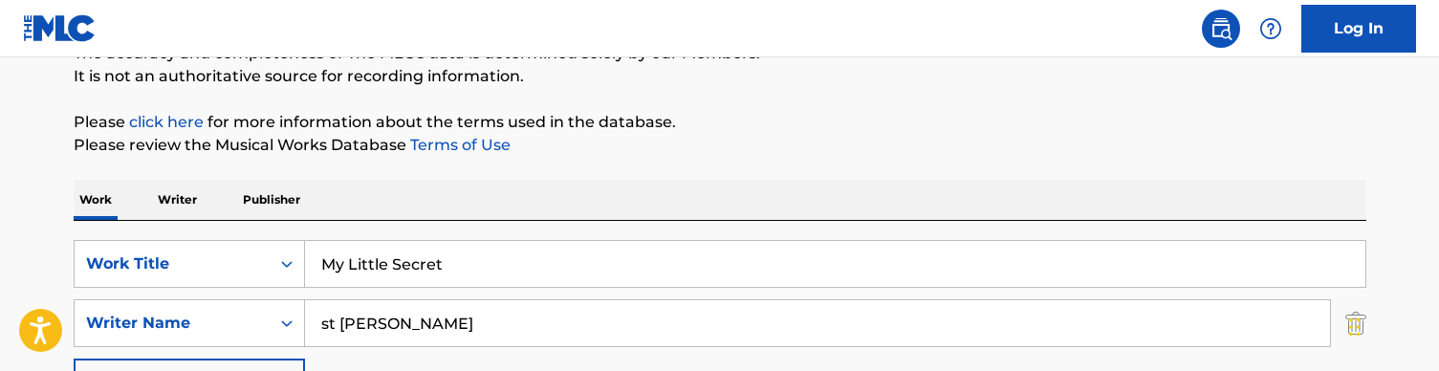
scroll to position [218, 0]
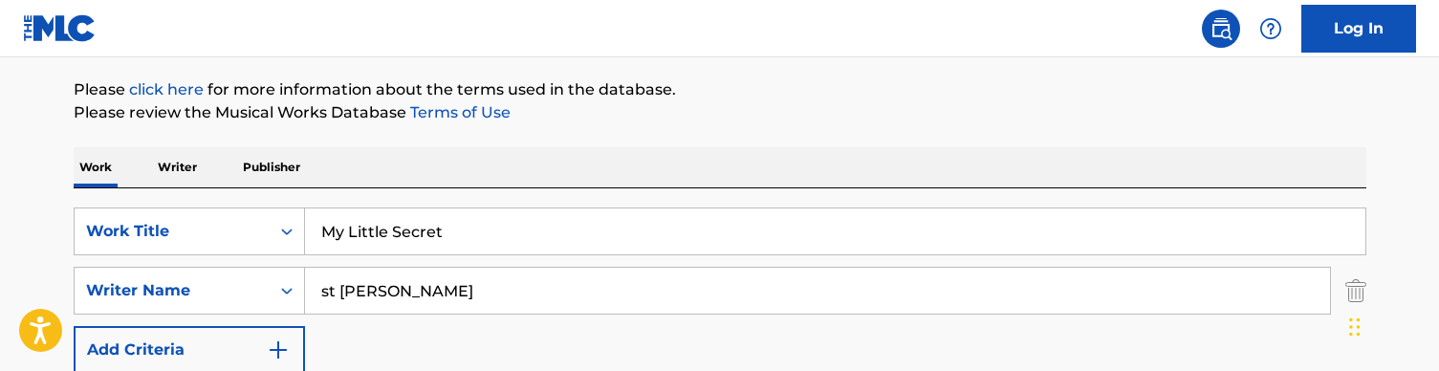
click at [375, 210] on input "My Little Secret" at bounding box center [835, 231] width 1061 height 46
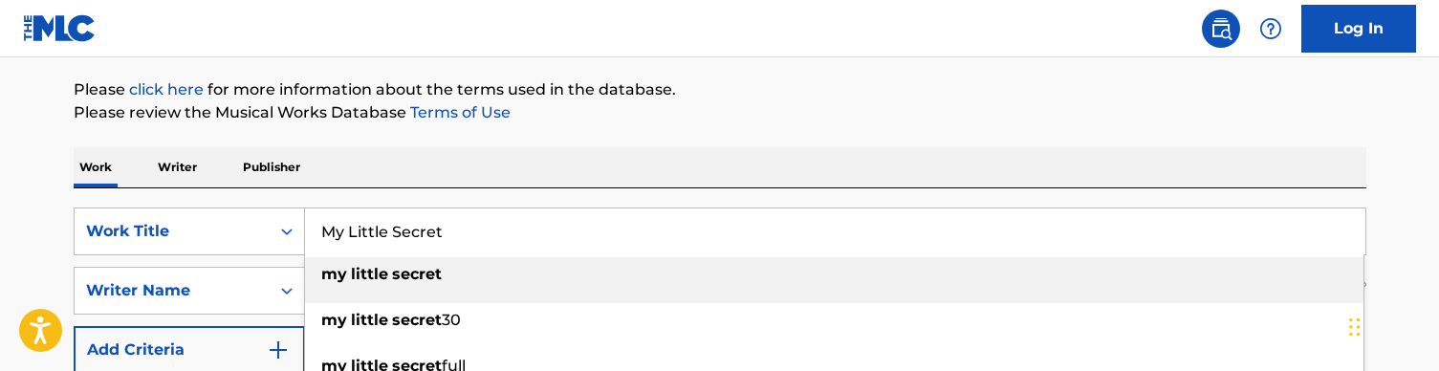
click at [374, 225] on input "My Little Secret" at bounding box center [835, 231] width 1061 height 46
paste input "Time"
type input "My Time"
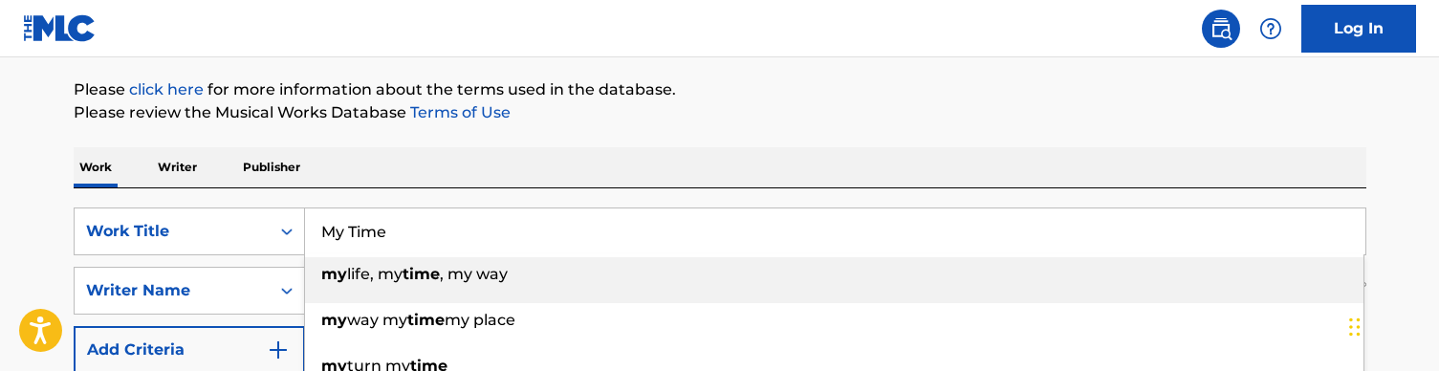
click at [407, 192] on div "SearchWithCriteriaa36992a6-281f-42b9-b294-be30c5db0eb9 Work Title My Time my li…" at bounding box center [720, 319] width 1293 height 262
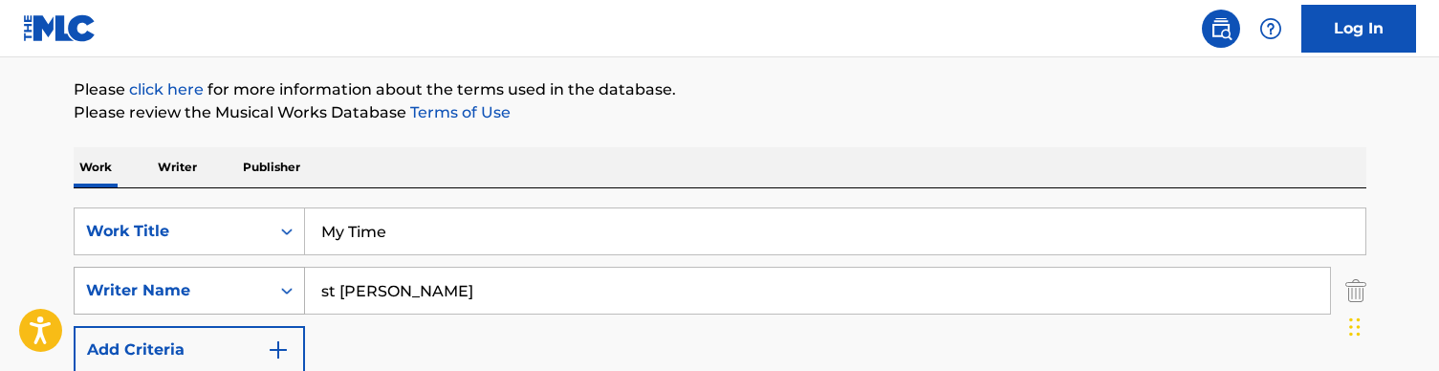
drag, startPoint x: 401, startPoint y: 292, endPoint x: 230, endPoint y: 291, distance: 171.2
click at [230, 291] on div "SearchWithCriteria728904fc-b0df-42d9-a479-22e00c724871 Writer Name [PERSON_NAME]" at bounding box center [720, 291] width 1293 height 48
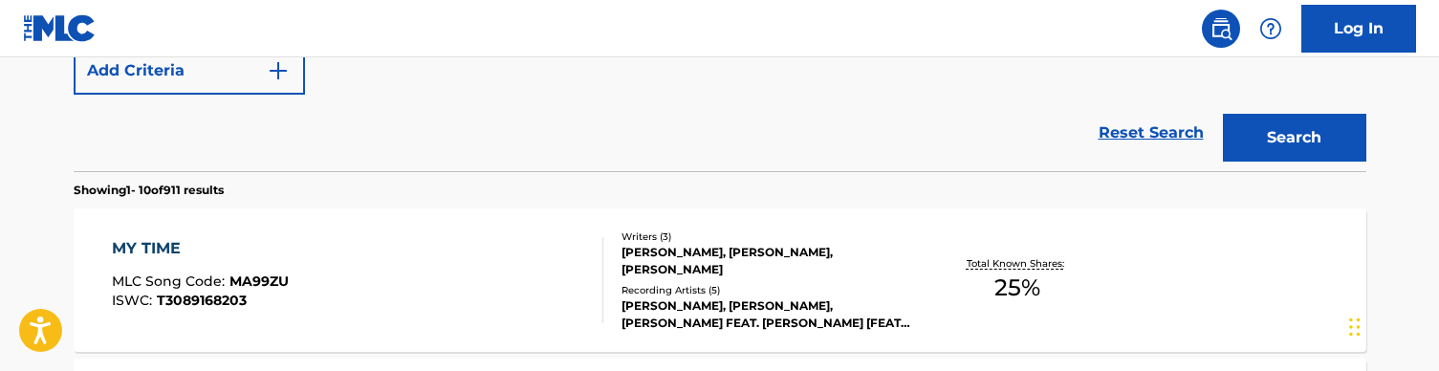
scroll to position [548, 0]
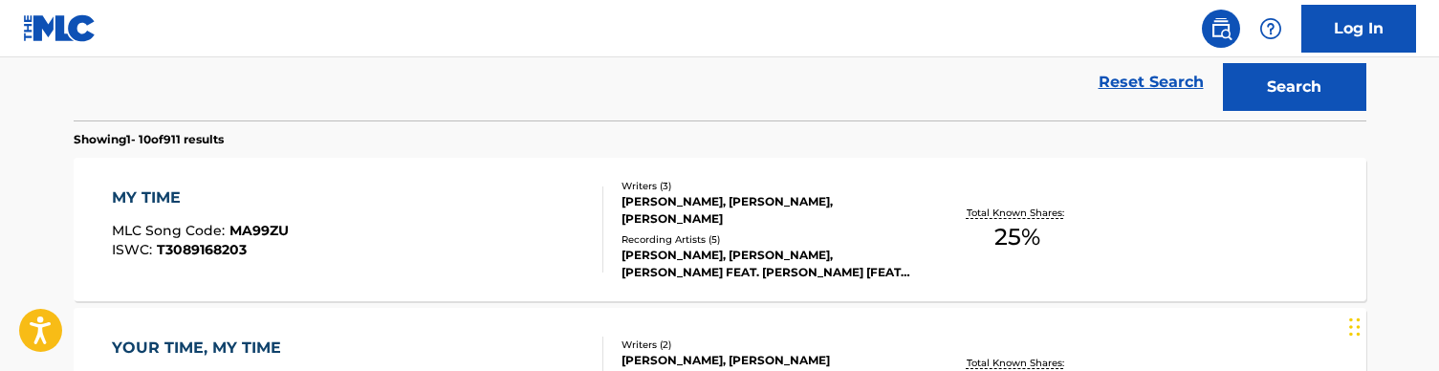
type input "[PERSON_NAME]"
click at [479, 225] on div "MY TIME MLC Song Code : MA99ZU ISWC : T3089168203" at bounding box center [358, 229] width 492 height 86
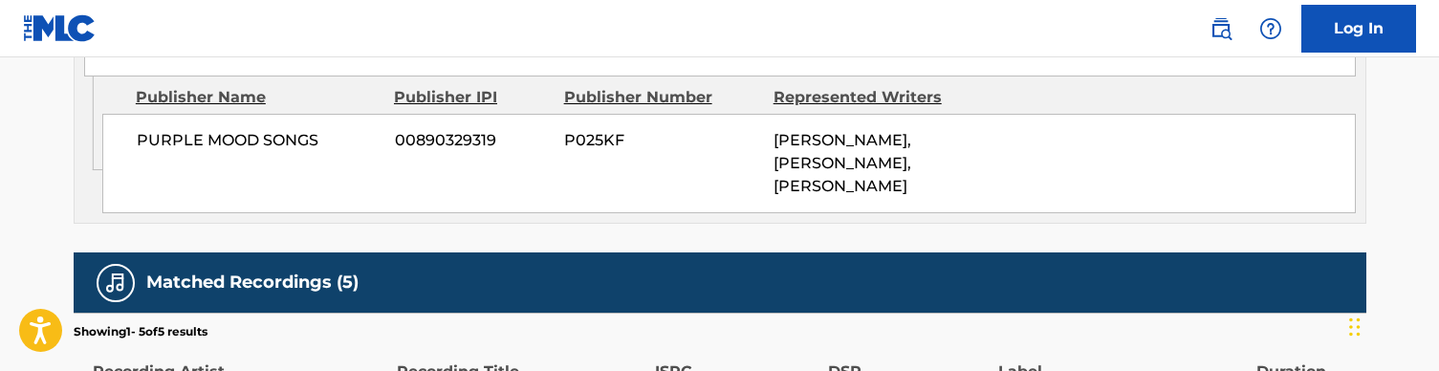
scroll to position [1082, 0]
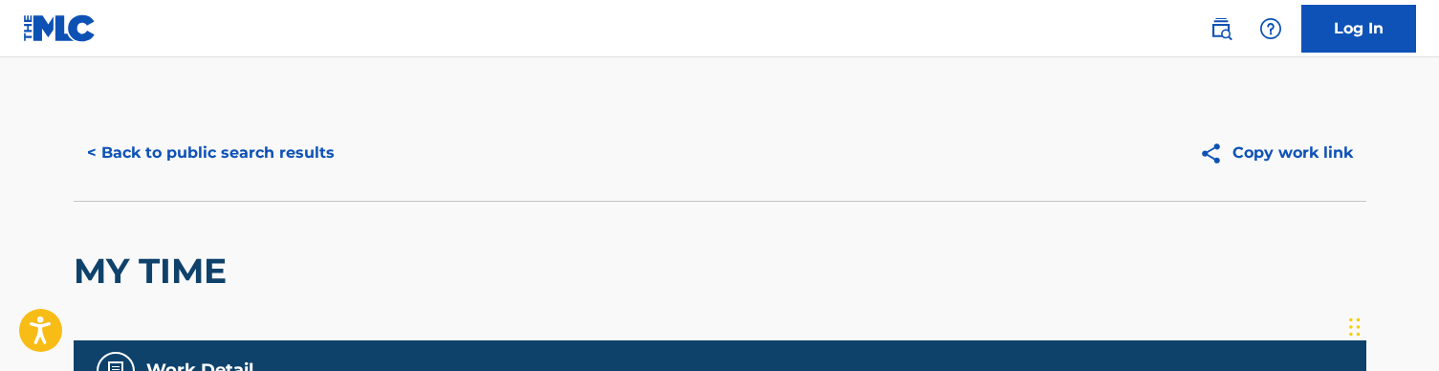
click at [212, 151] on button "< Back to public search results" at bounding box center [211, 153] width 274 height 48
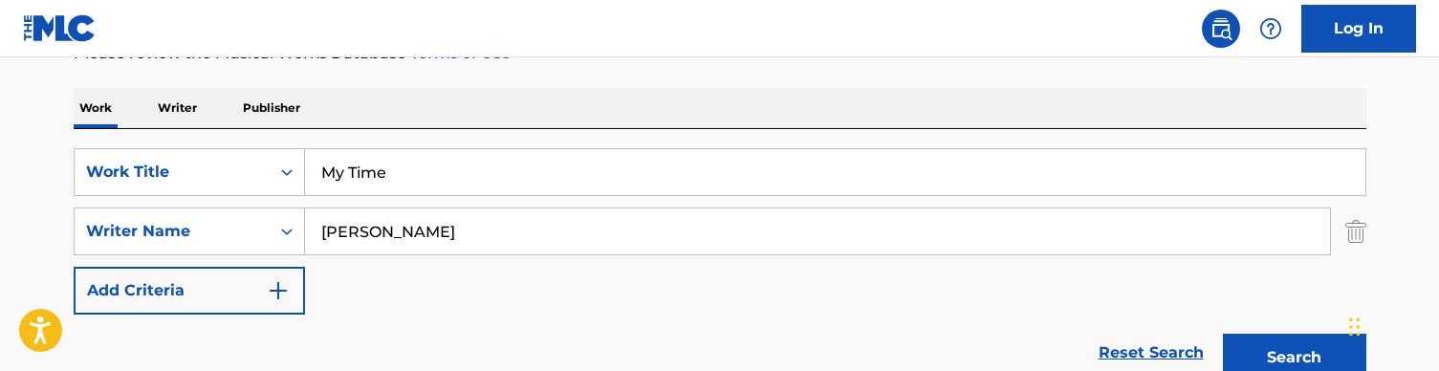
scroll to position [196, 0]
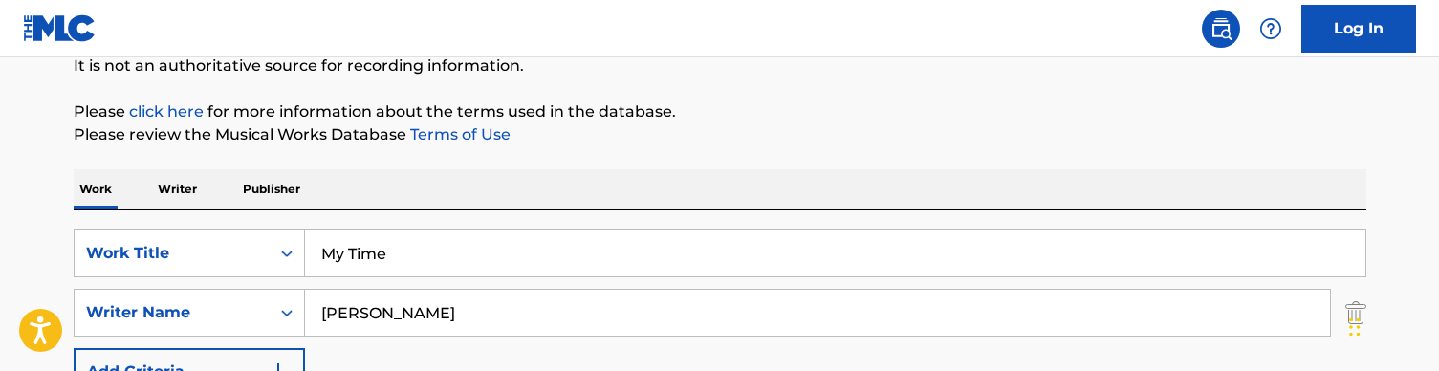
click at [398, 235] on input "My Time" at bounding box center [835, 253] width 1061 height 46
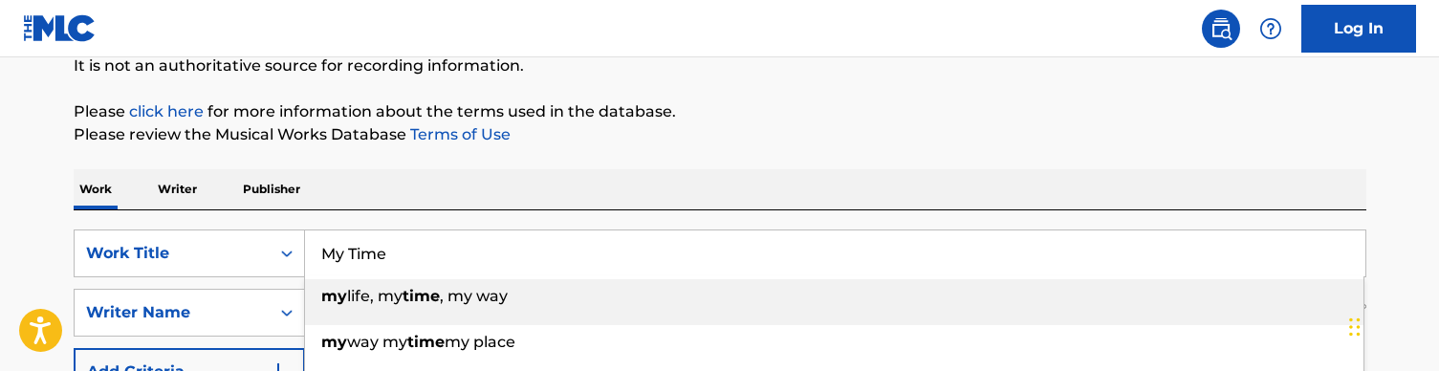
click at [398, 235] on input "My Time" at bounding box center [835, 253] width 1061 height 46
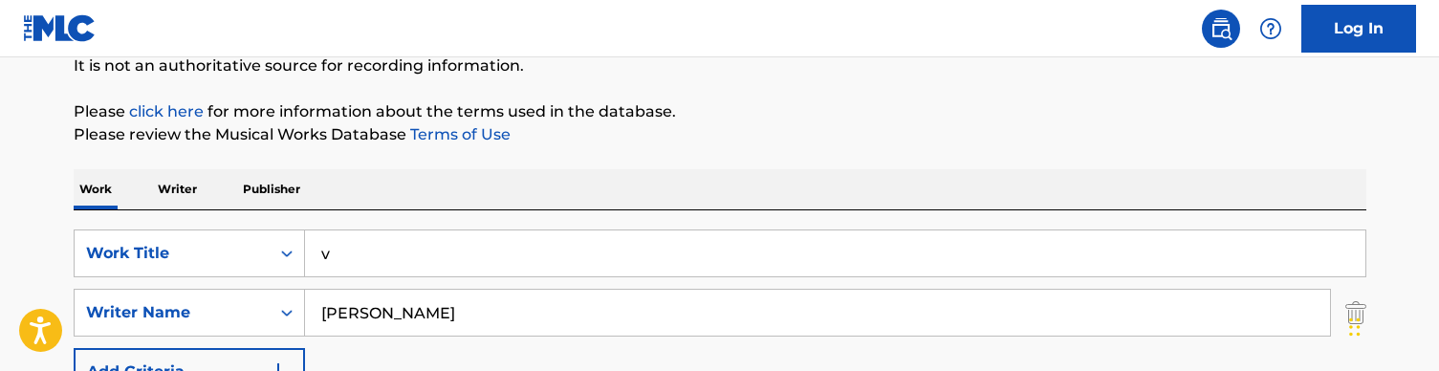
click at [450, 192] on div "Work Writer Publisher" at bounding box center [720, 189] width 1293 height 40
drag, startPoint x: 349, startPoint y: 267, endPoint x: 291, endPoint y: 258, distance: 59.0
click at [291, 258] on div "SearchWithCriteriaa36992a6-281f-42b9-b294-be30c5db0eb9 Work Title v" at bounding box center [720, 254] width 1293 height 48
drag, startPoint x: 362, startPoint y: 279, endPoint x: 271, endPoint y: 257, distance: 94.4
click at [266, 257] on div "SearchWithCriteriaa36992a6-281f-42b9-b294-be30c5db0eb9 Work Title v SearchWithC…" at bounding box center [720, 313] width 1293 height 166
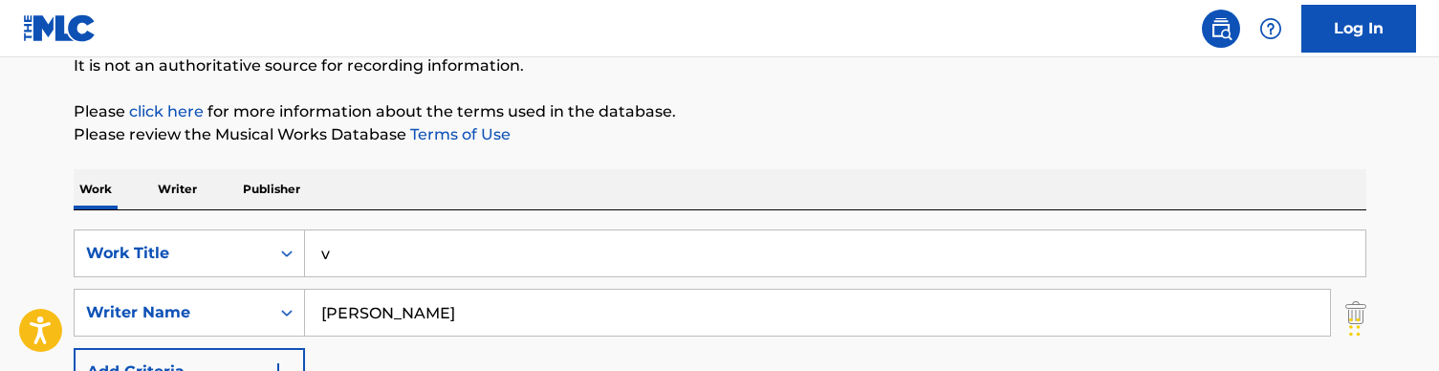
click at [329, 262] on input "v" at bounding box center [835, 253] width 1061 height 46
paste input "My Trap House (audio)"
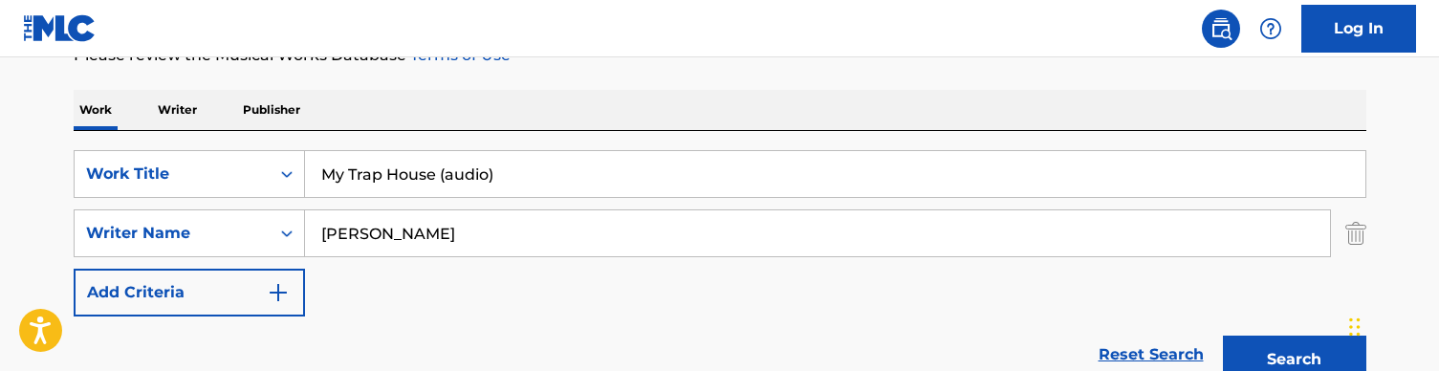
scroll to position [255, 0]
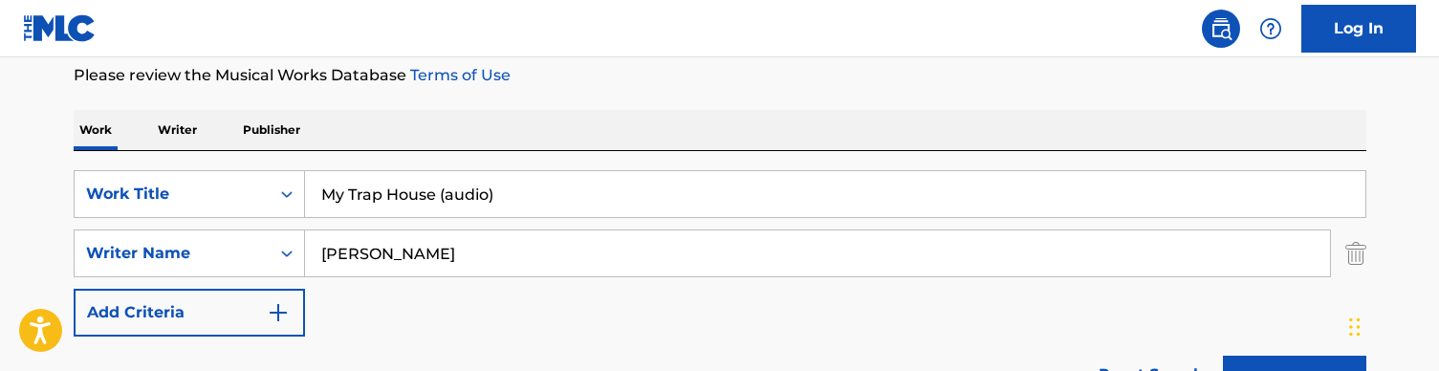
click at [539, 181] on input "My Trap House (audio)" at bounding box center [835, 194] width 1061 height 46
click at [522, 199] on input "My Trap House (audio)" at bounding box center [835, 194] width 1061 height 46
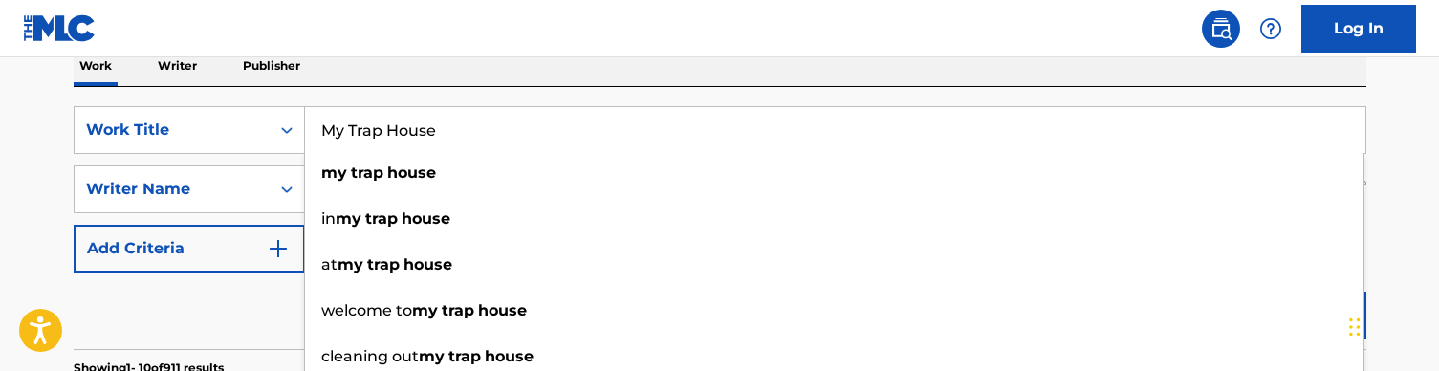
type input "My Trap House"
click at [622, 95] on div "SearchWithCriteriaa36992a6-281f-42b9-b294-be30c5db0eb9 Work Title My Trap House…" at bounding box center [720, 218] width 1293 height 262
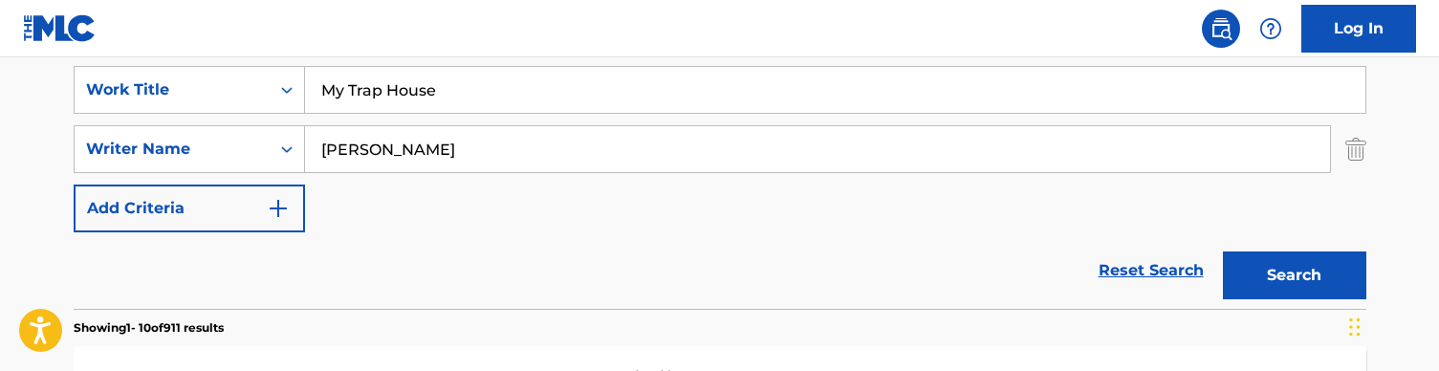
scroll to position [380, 0]
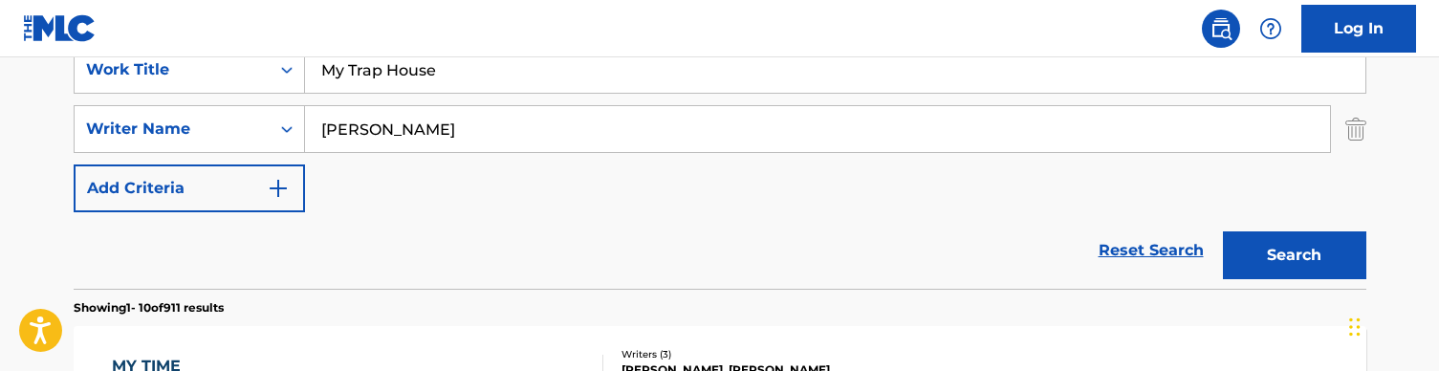
click at [1215, 245] on div "Search" at bounding box center [1290, 250] width 153 height 77
click at [1244, 252] on button "Search" at bounding box center [1294, 255] width 143 height 48
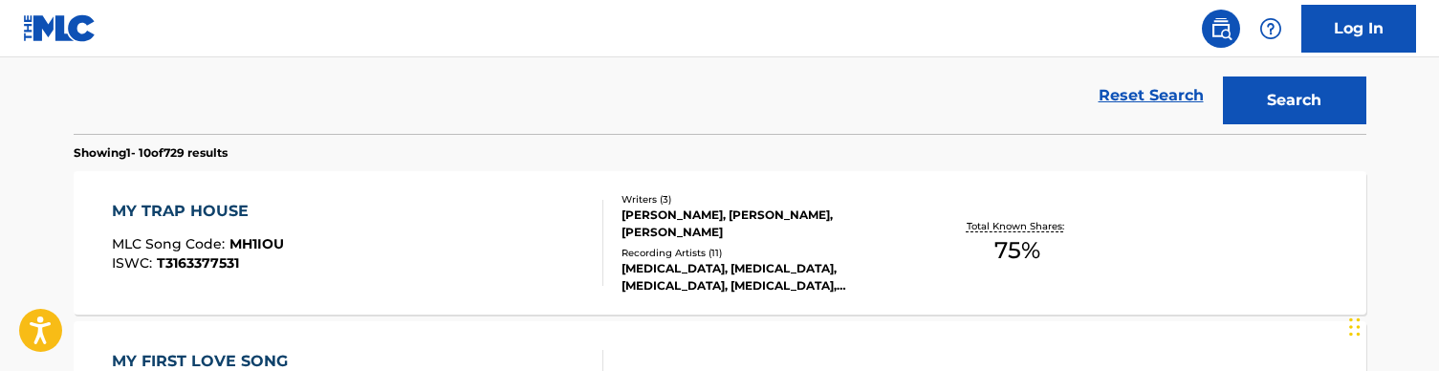
scroll to position [567, 0]
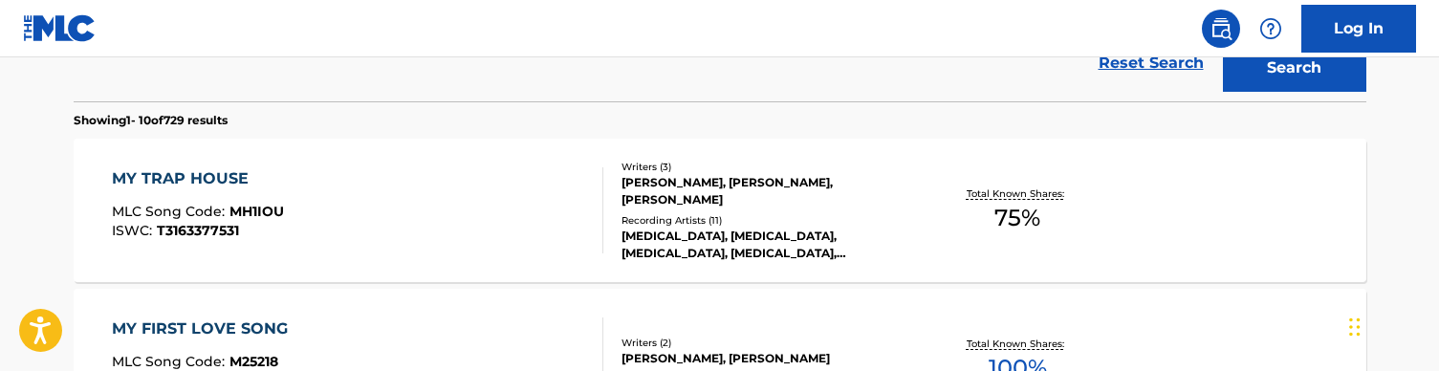
click at [497, 210] on div "MY TRAP HOUSE MLC Song Code : MH1IOU ISWC : T3163377531" at bounding box center [358, 210] width 492 height 86
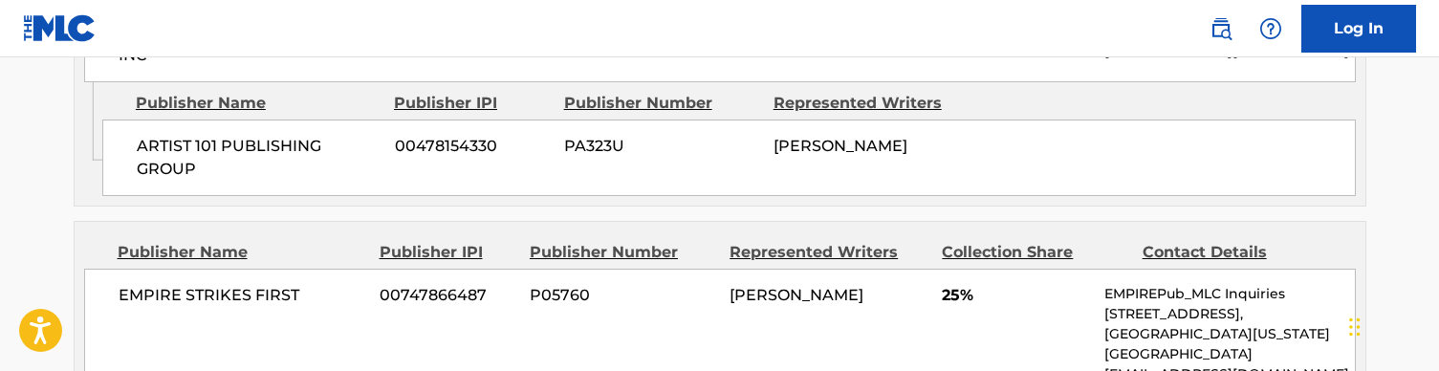
scroll to position [1071, 0]
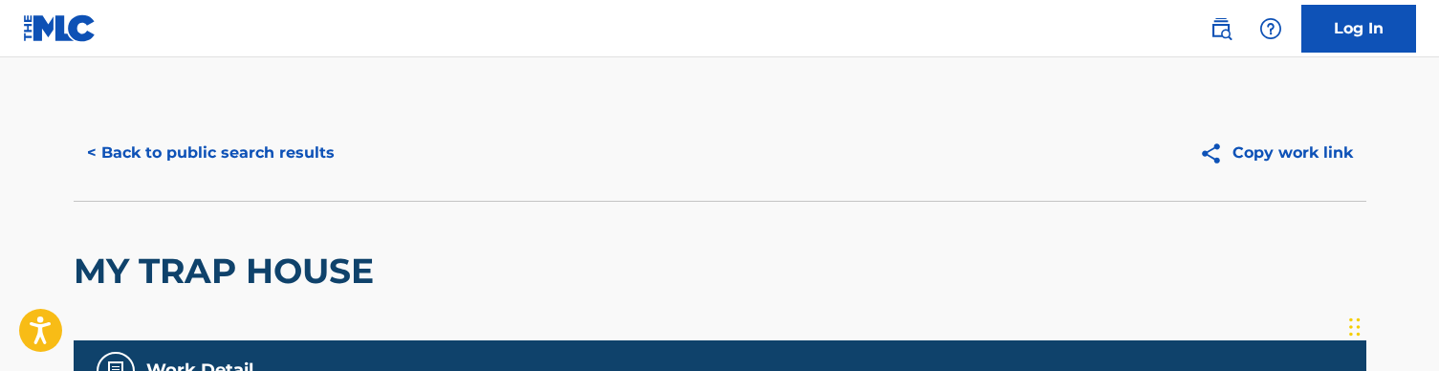
click at [234, 180] on div "< Back to public search results Copy work link" at bounding box center [720, 153] width 1293 height 96
click at [230, 164] on button "< Back to public search results" at bounding box center [211, 153] width 274 height 48
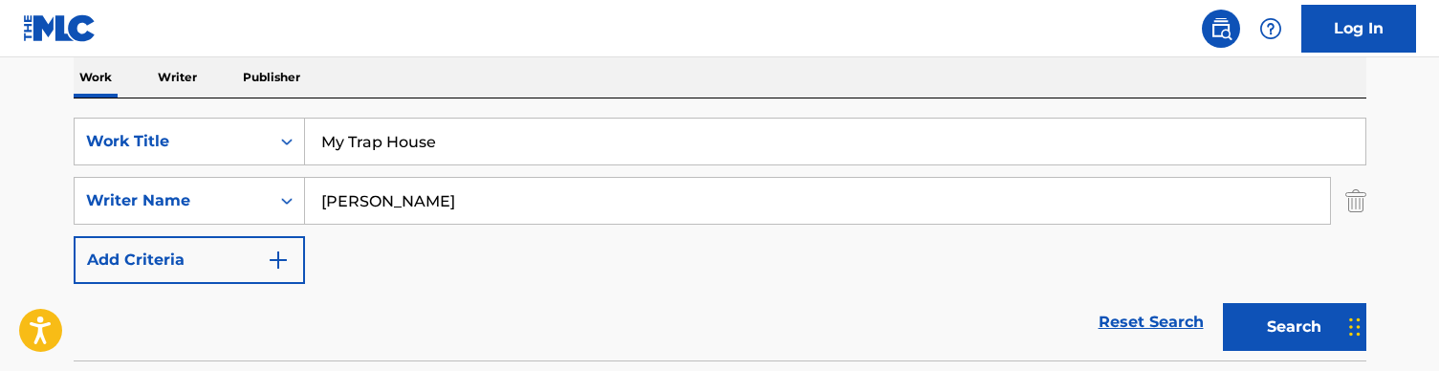
scroll to position [247, 0]
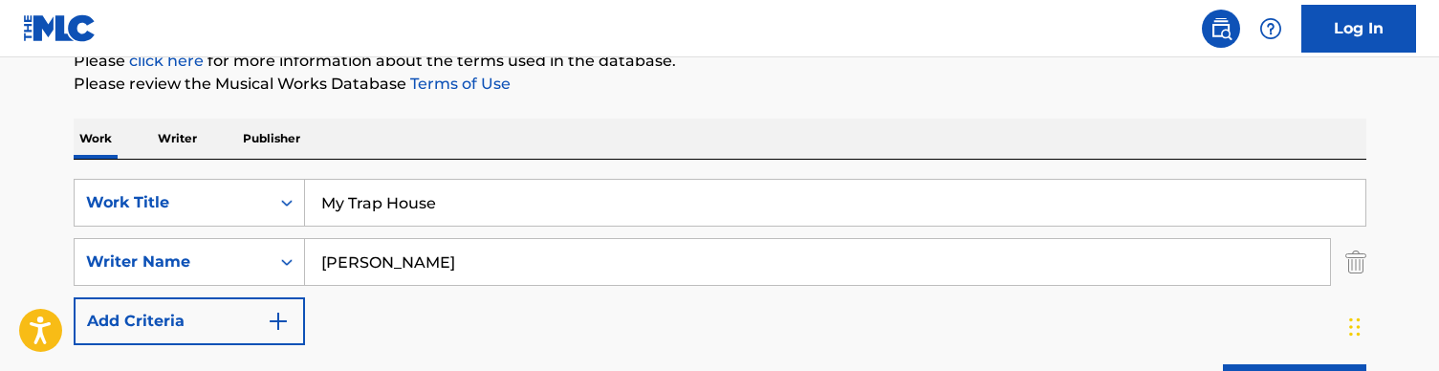
click at [426, 203] on input "My Trap House" at bounding box center [835, 203] width 1061 height 46
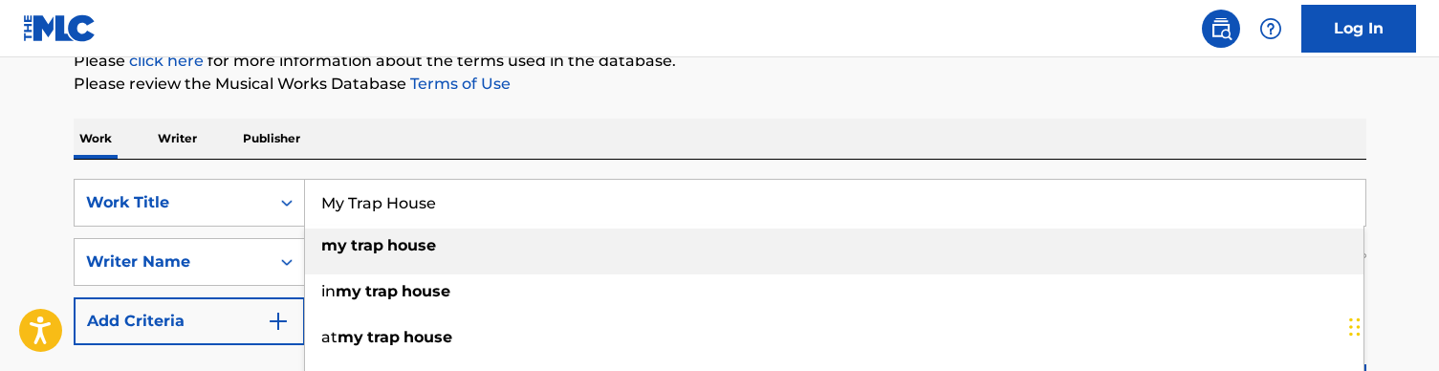
click at [426, 203] on input "My Trap House" at bounding box center [835, 203] width 1061 height 46
paste input "Never Leave Her (audio)"
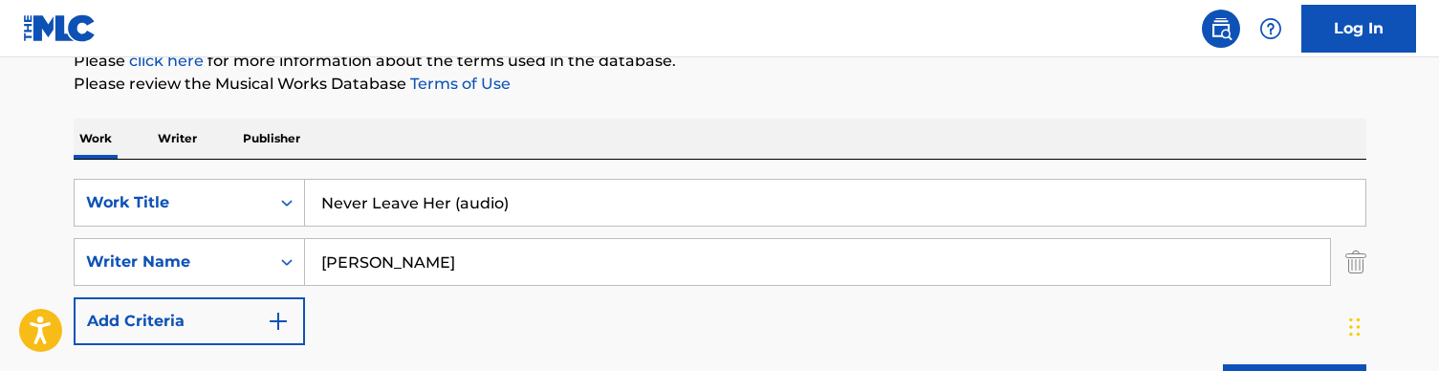
click at [517, 187] on input "Never Leave Her (audio)" at bounding box center [835, 203] width 1061 height 46
click at [522, 190] on input "Never Leave Her (audio)" at bounding box center [835, 203] width 1061 height 46
click at [520, 206] on input "Never Leave Her (audio)" at bounding box center [835, 203] width 1061 height 46
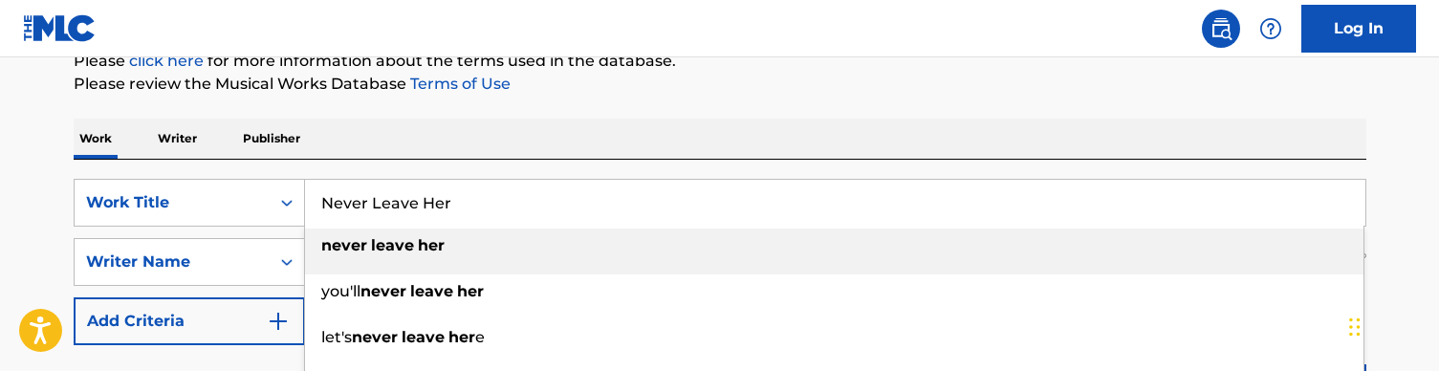
type input "Never Leave Her"
click at [573, 132] on div "Work Writer Publisher" at bounding box center [720, 139] width 1293 height 40
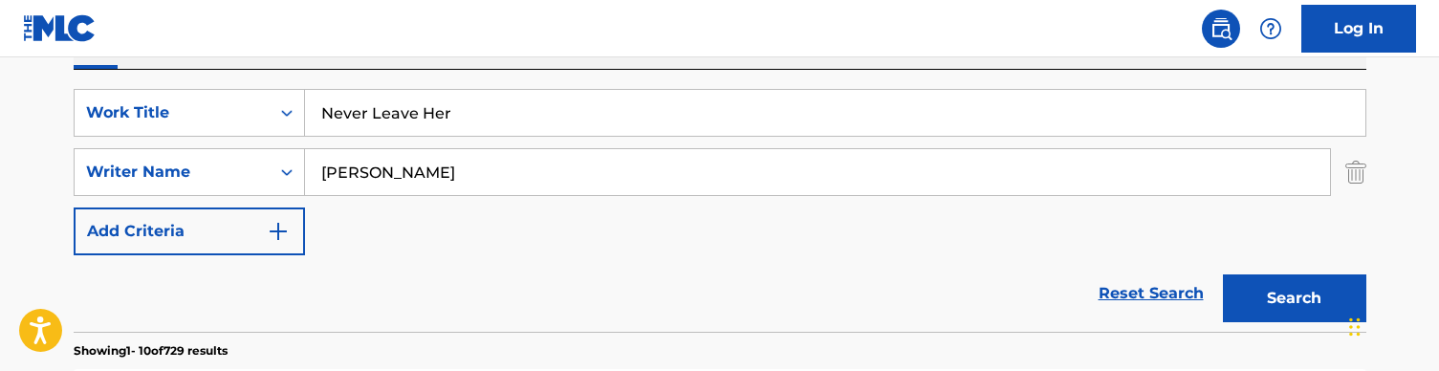
scroll to position [354, 0]
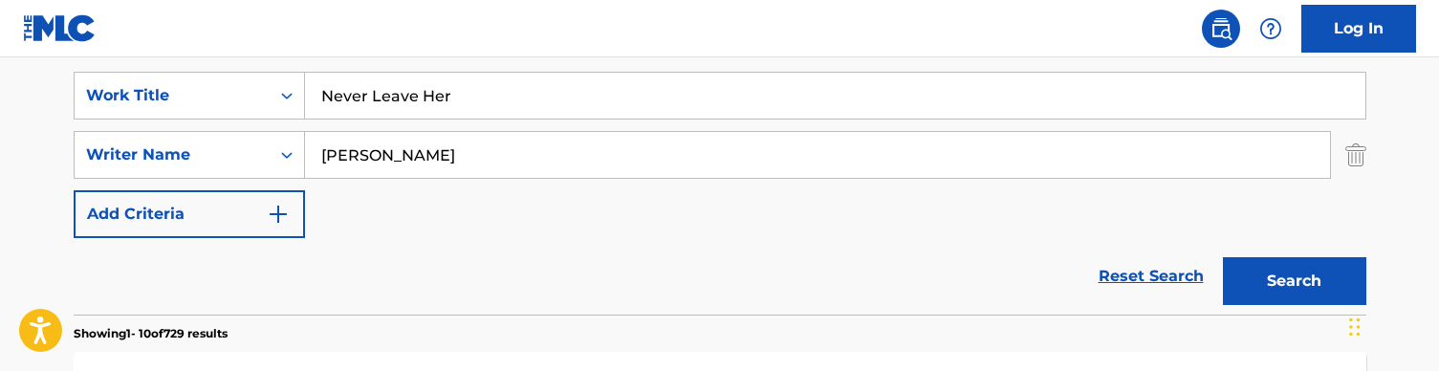
click at [1293, 276] on button "Search" at bounding box center [1294, 281] width 143 height 48
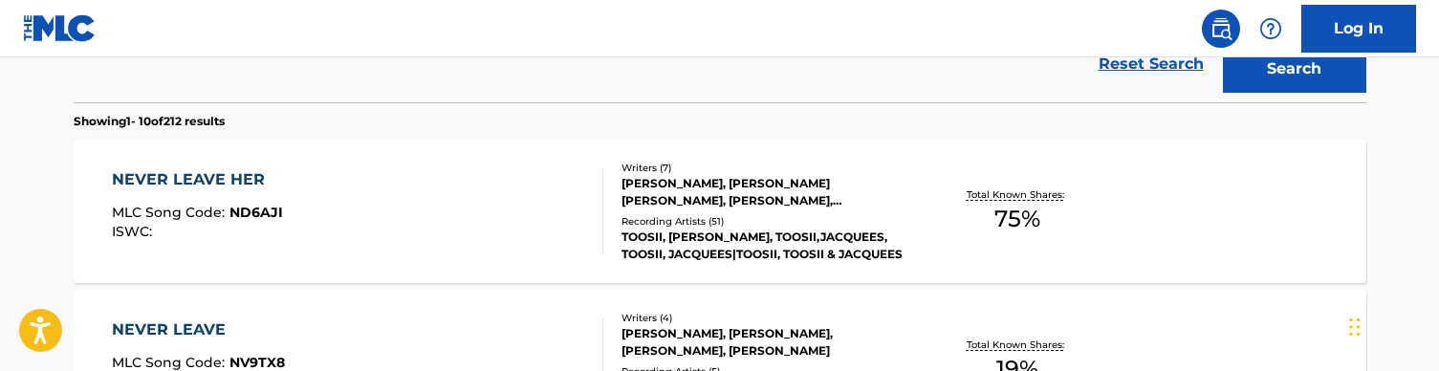
scroll to position [608, 0]
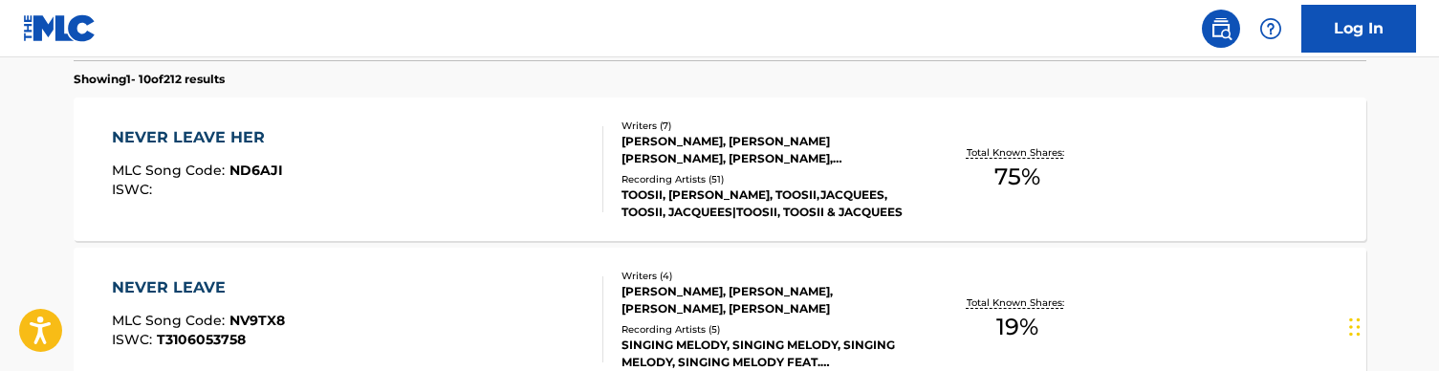
click at [465, 169] on div "NEVER LEAVE HER MLC Song Code : ND6AJI ISWC :" at bounding box center [358, 169] width 492 height 86
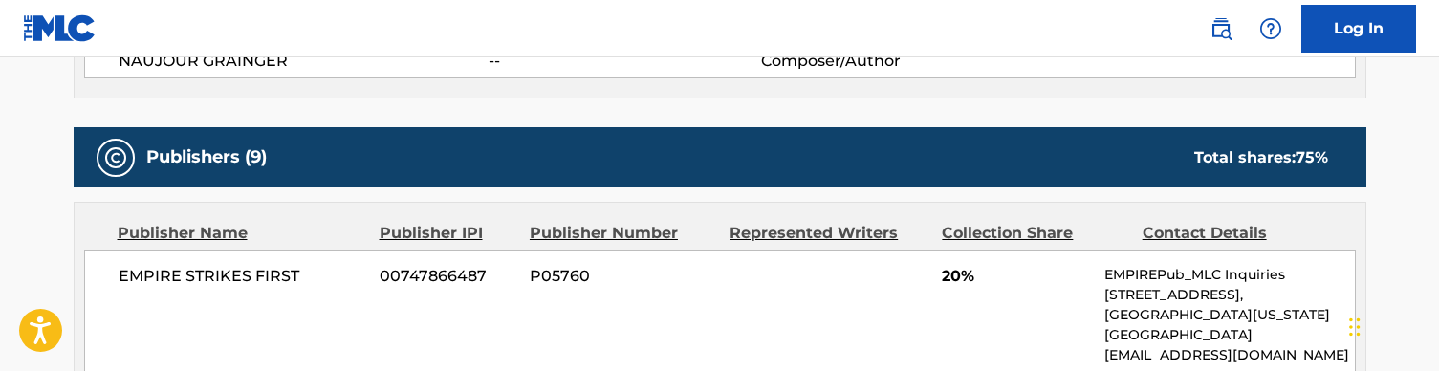
scroll to position [914, 0]
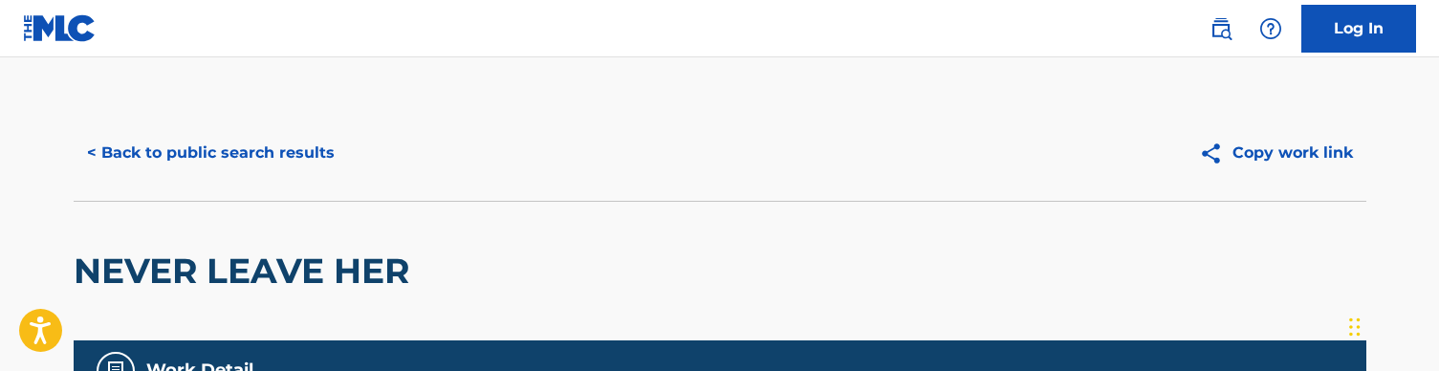
click at [184, 150] on button "< Back to public search results" at bounding box center [211, 153] width 274 height 48
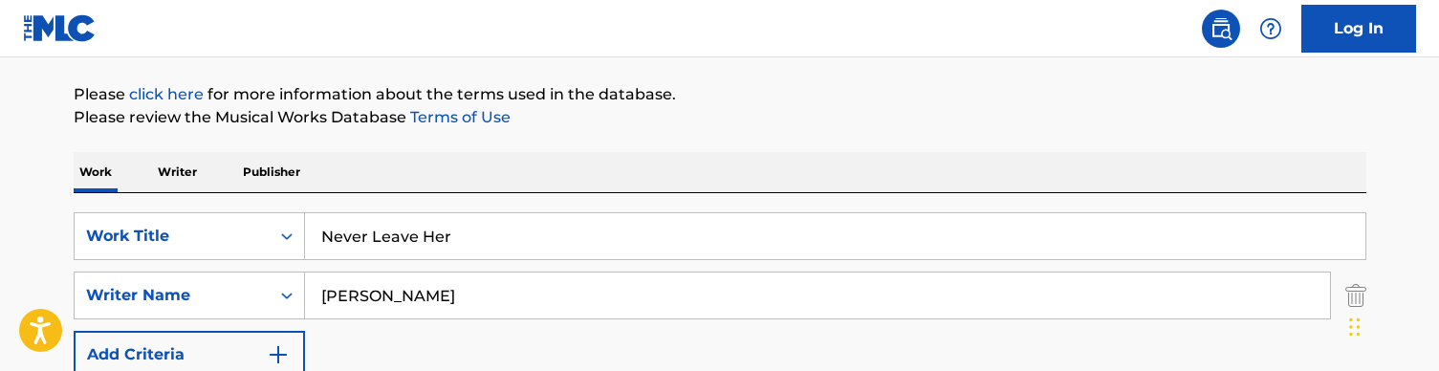
scroll to position [136, 0]
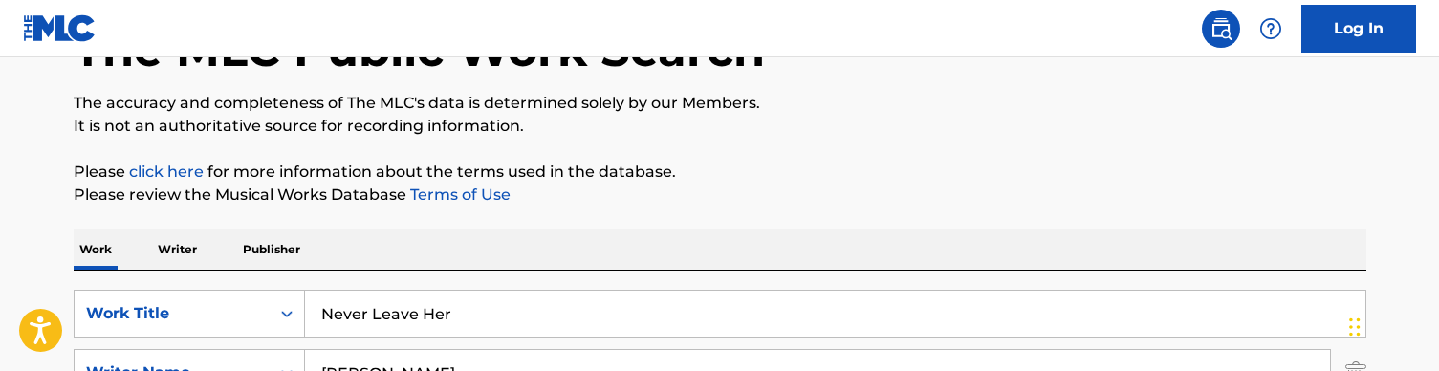
click at [396, 295] on input "Never Leave Her" at bounding box center [835, 314] width 1061 height 46
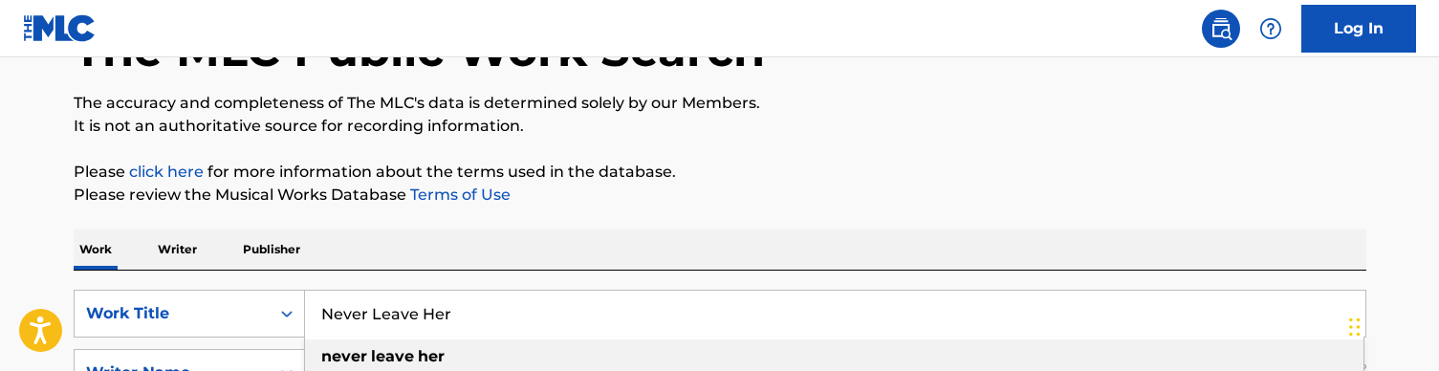
click at [396, 295] on input "Never Leave Her" at bounding box center [835, 314] width 1061 height 46
paste input "Mind (audio)"
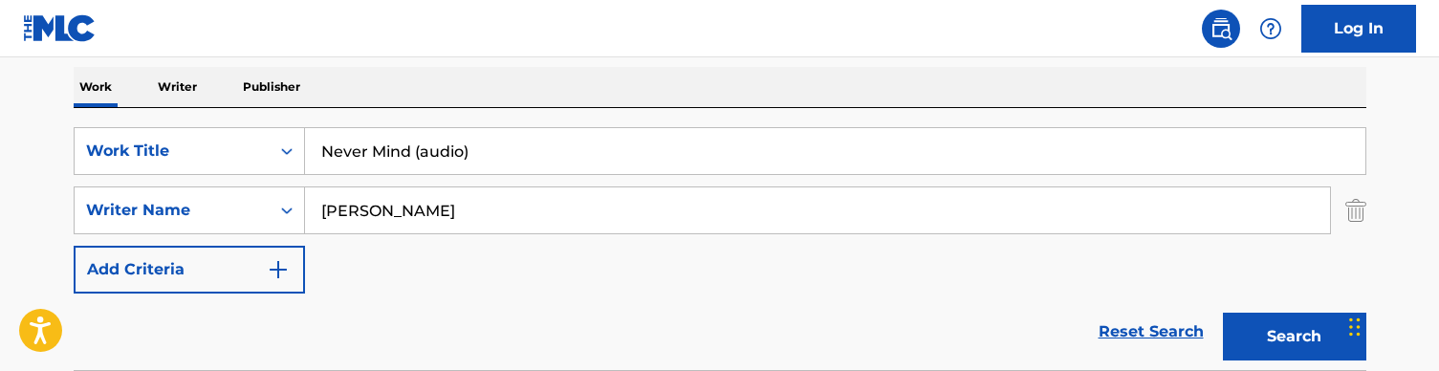
scroll to position [278, 0]
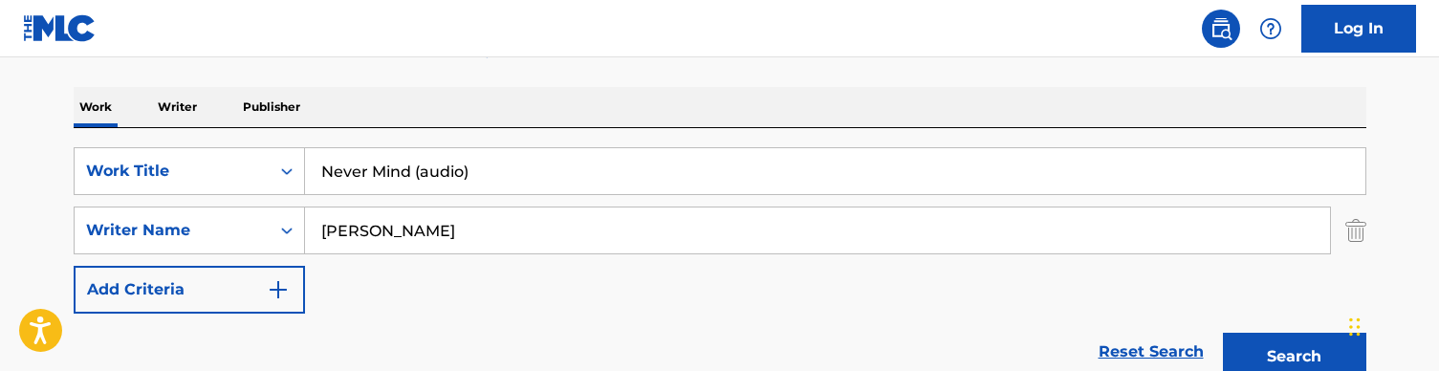
click at [573, 197] on div "SearchWithCriteriaa36992a6-281f-42b9-b294-be30c5db0eb9 Work Title Never Mind (a…" at bounding box center [720, 230] width 1293 height 166
click at [578, 165] on input "Never Mind (audio)" at bounding box center [835, 171] width 1061 height 46
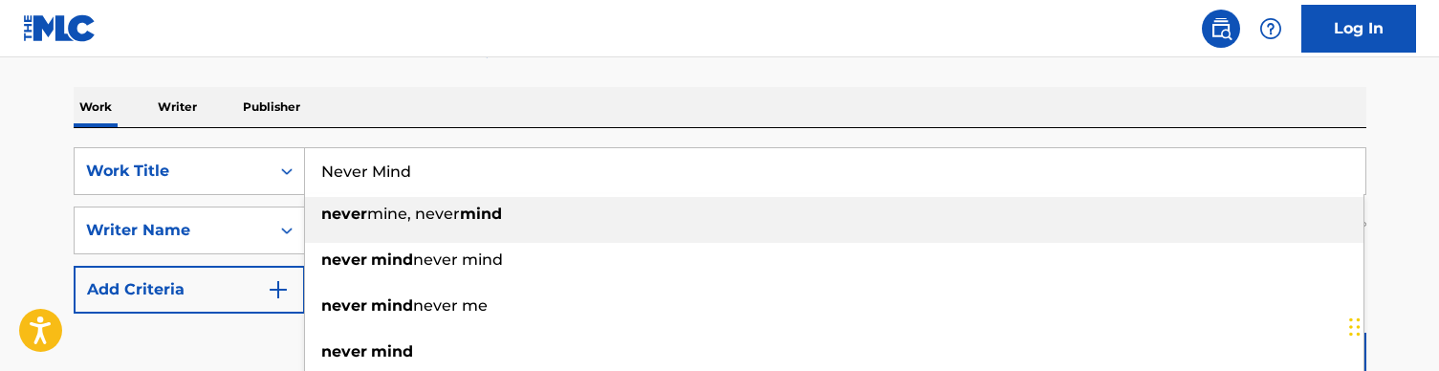
type input "Never Mind"
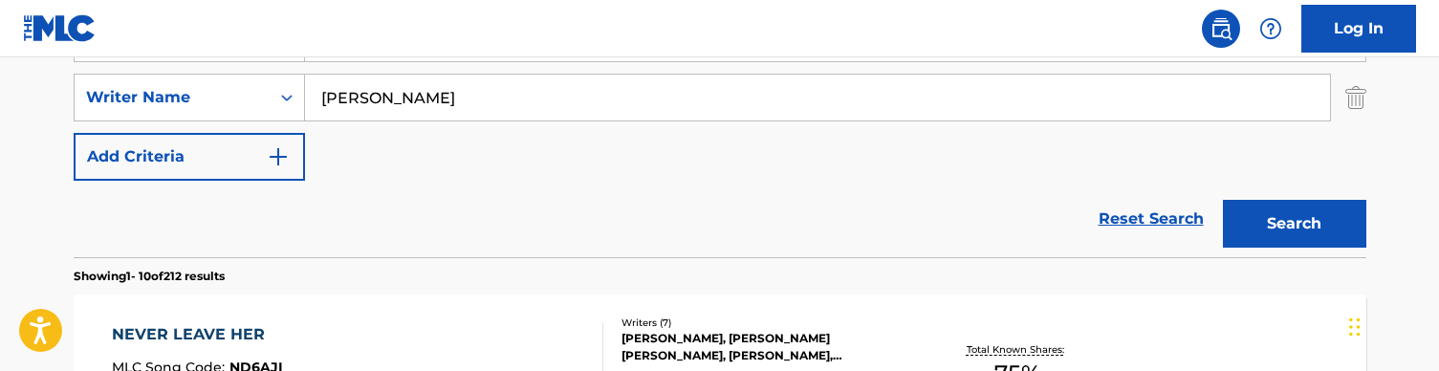
scroll to position [436, 0]
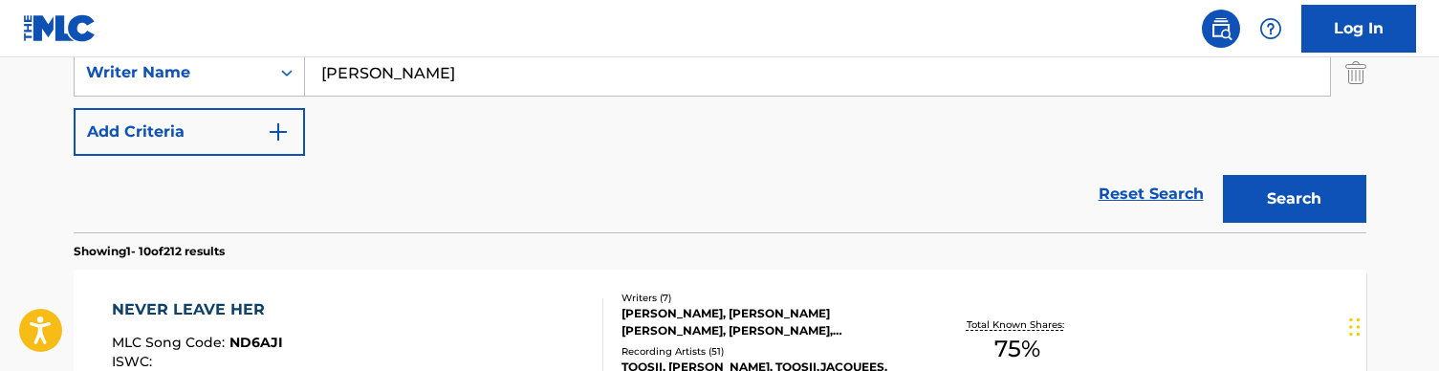
click at [1300, 220] on button "Search" at bounding box center [1294, 199] width 143 height 48
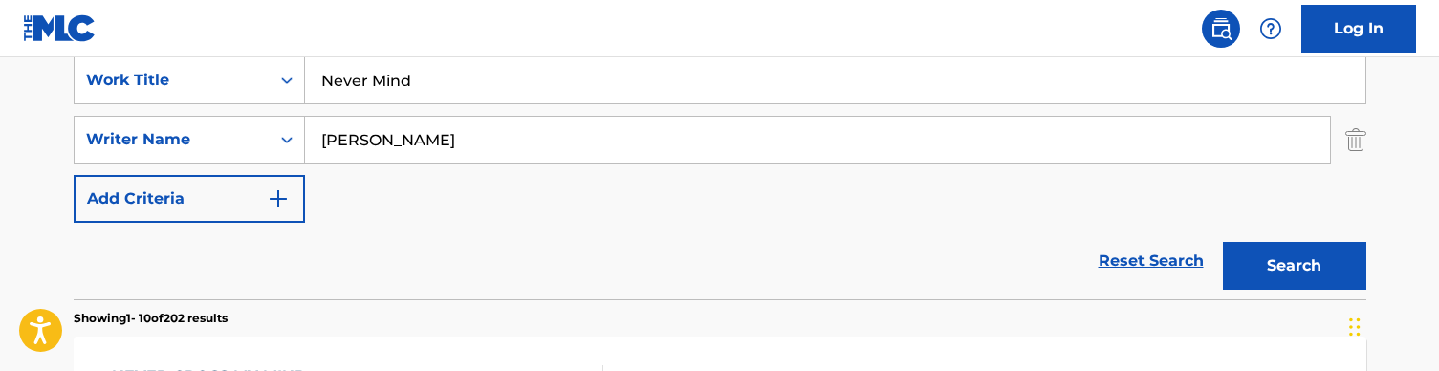
scroll to position [370, 0]
drag, startPoint x: 456, startPoint y: 142, endPoint x: 263, endPoint y: 129, distance: 193.6
click at [263, 129] on div "SearchWithCriteria728904fc-b0df-42d9-a479-22e00c724871 Writer Name [PERSON_NAME]" at bounding box center [720, 139] width 1293 height 48
click at [1294, 265] on button "Search" at bounding box center [1294, 265] width 143 height 48
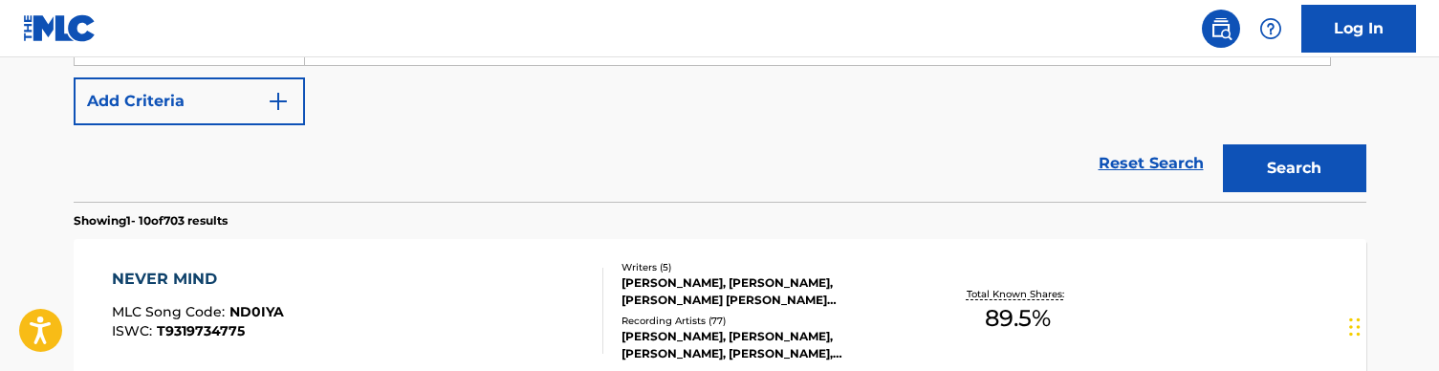
scroll to position [489, 0]
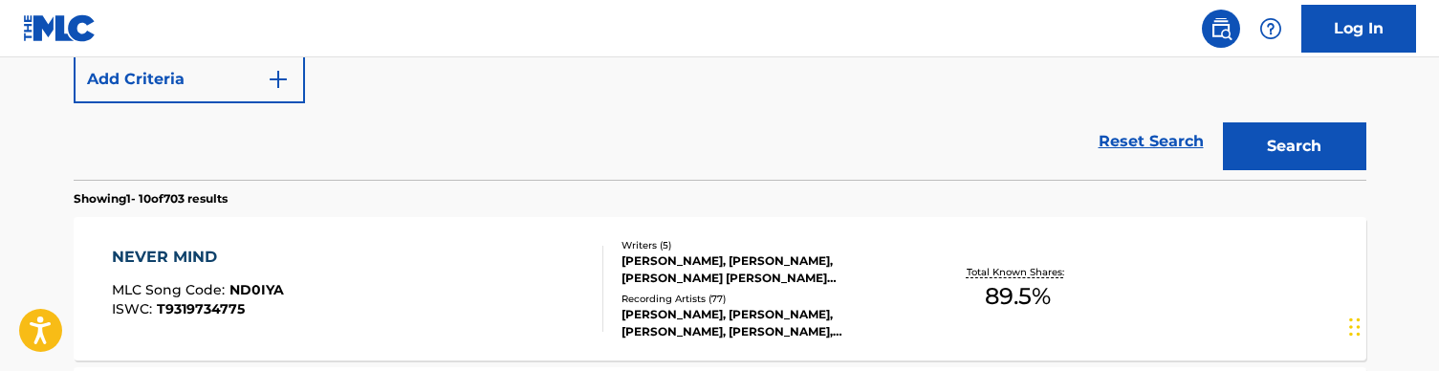
type input "[PERSON_NAME]"
click at [472, 264] on div "NEVER MIND MLC Song Code : ND0IYA ISWC : T9319734775" at bounding box center [358, 289] width 492 height 86
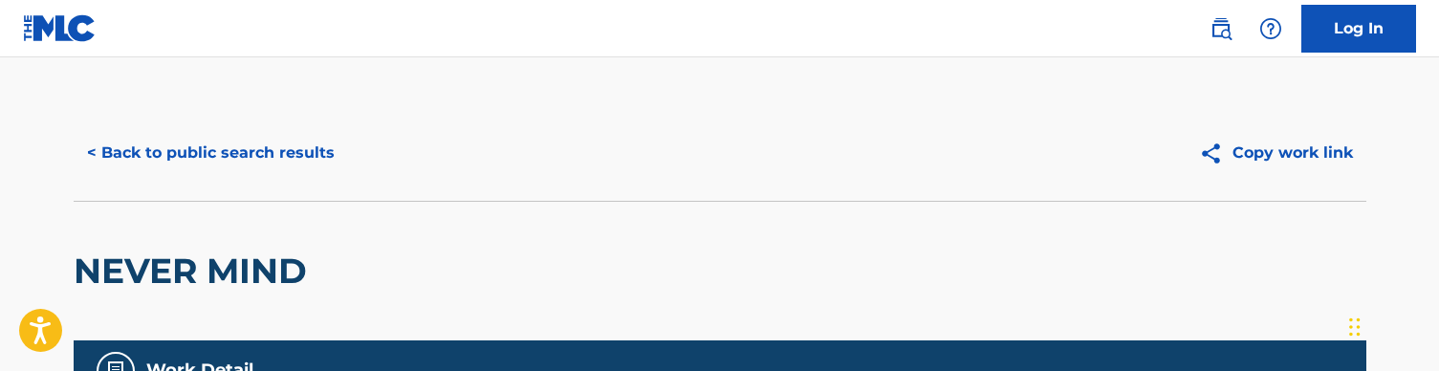
click at [140, 153] on button "< Back to public search results" at bounding box center [211, 153] width 274 height 48
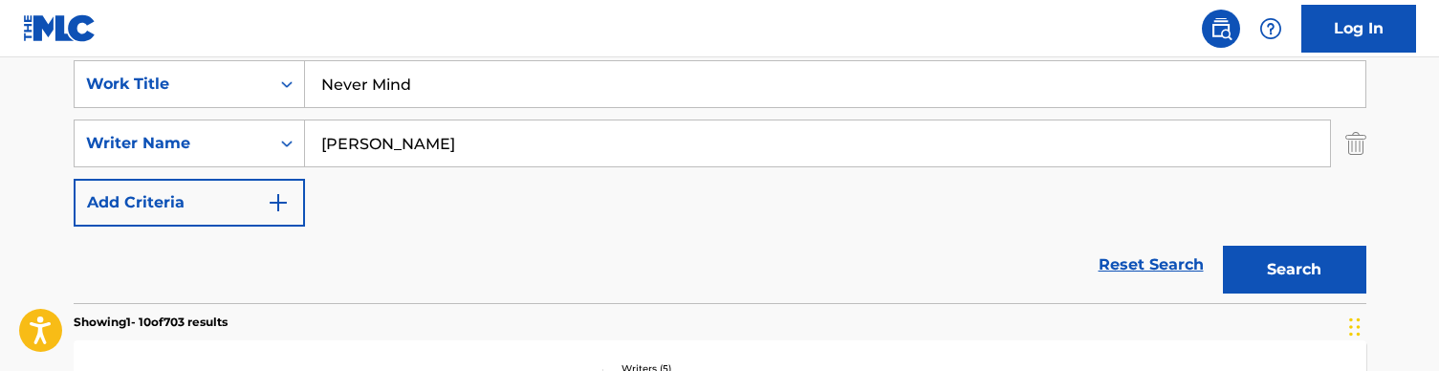
scroll to position [240, 0]
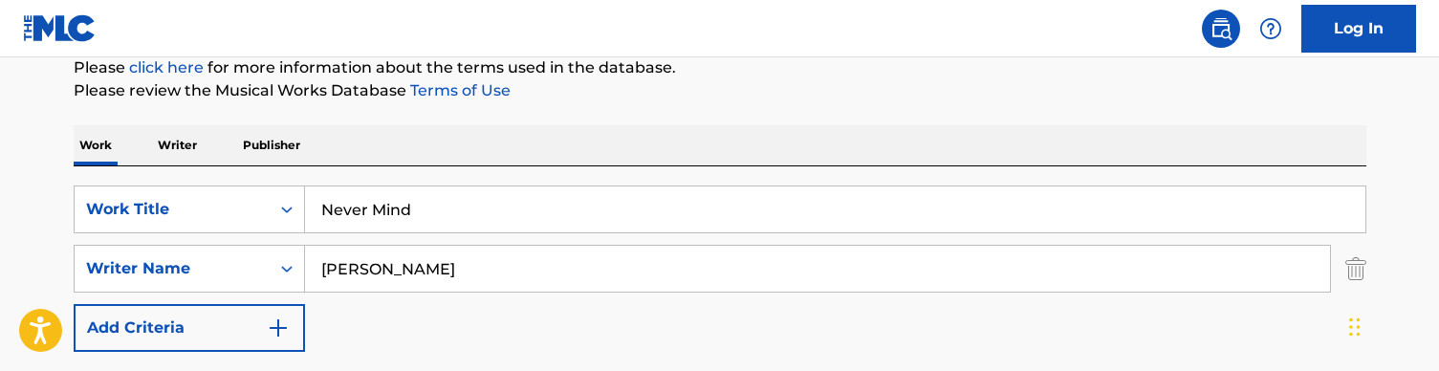
click at [389, 224] on input "Never Mind" at bounding box center [835, 209] width 1061 height 46
click at [389, 220] on input "Never Mind" at bounding box center [835, 209] width 1061 height 46
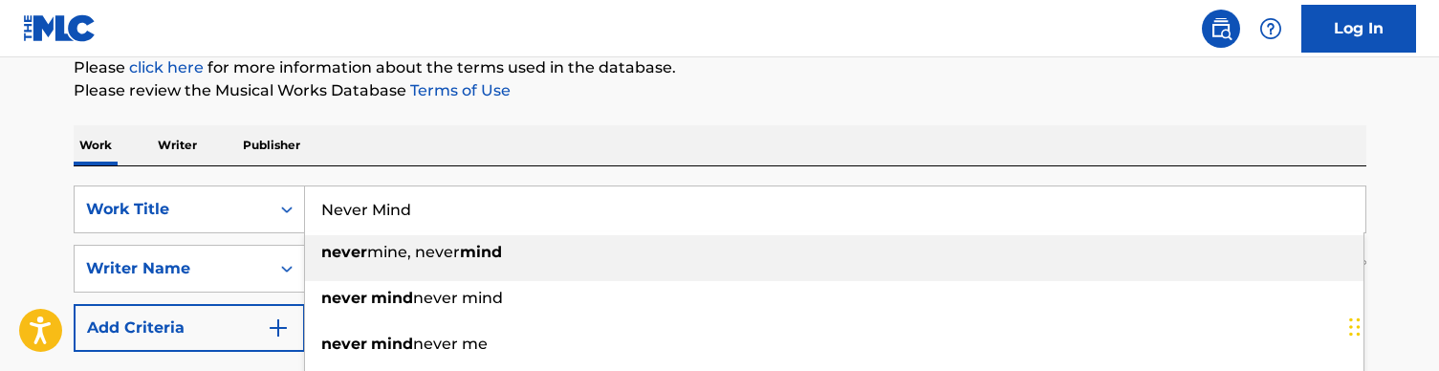
click at [389, 220] on input "Never Mind" at bounding box center [835, 209] width 1061 height 46
paste input "o Love Back"
type input "No Love Back"
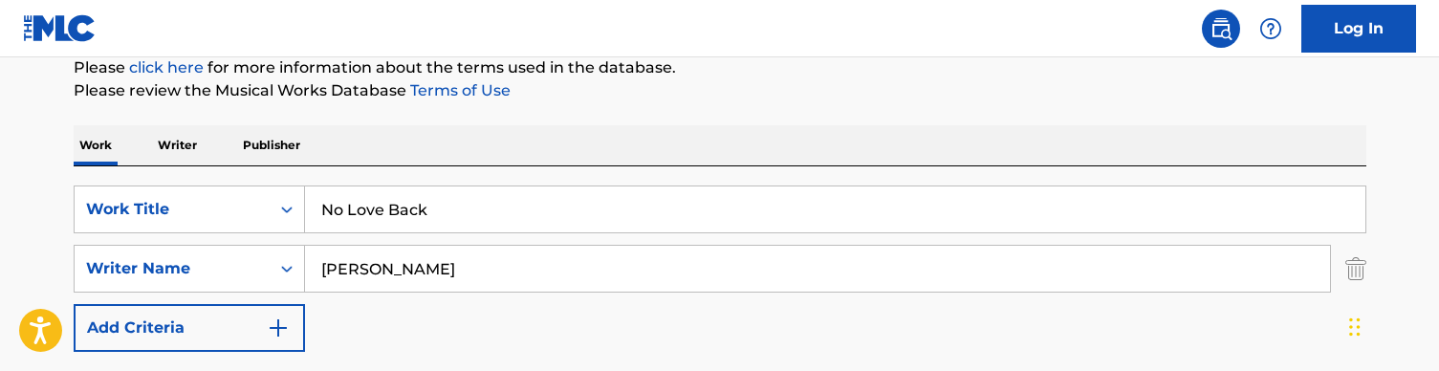
click at [465, 135] on div "Work Writer Publisher" at bounding box center [720, 145] width 1293 height 40
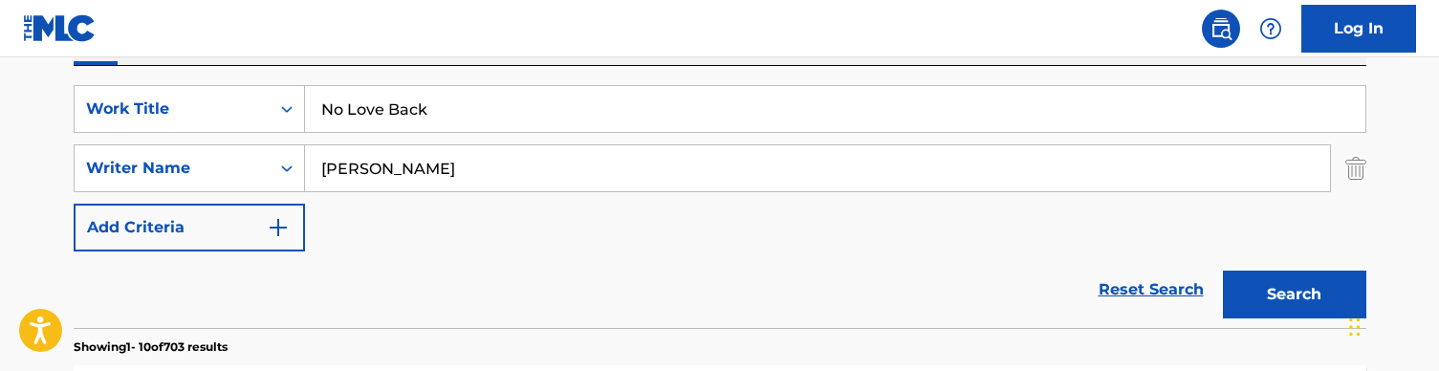
scroll to position [376, 0]
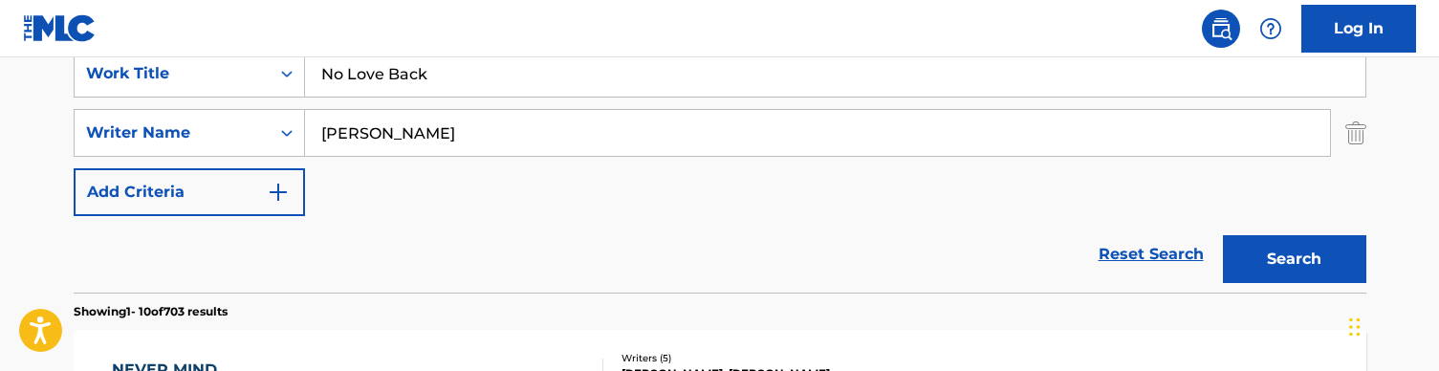
click at [1317, 262] on button "Search" at bounding box center [1294, 259] width 143 height 48
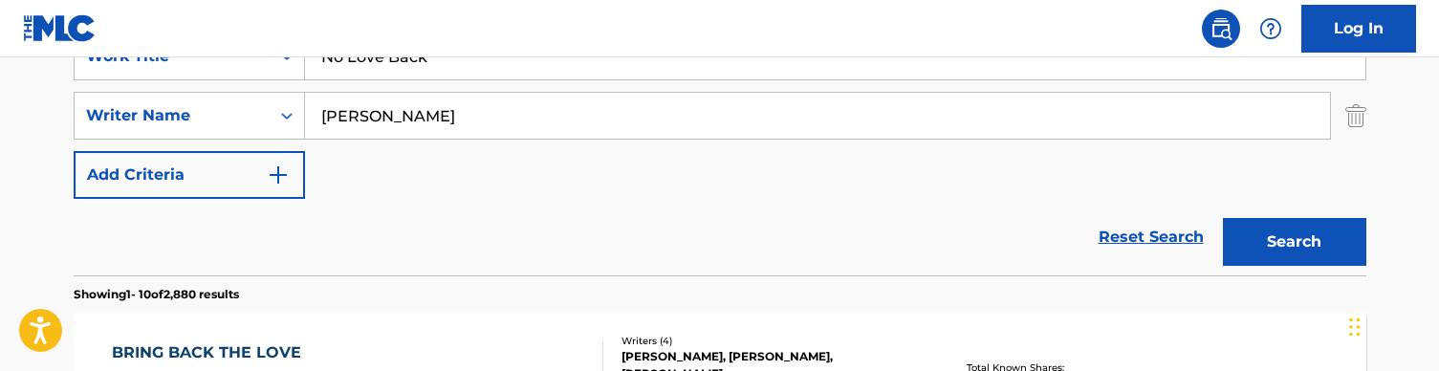
scroll to position [391, 0]
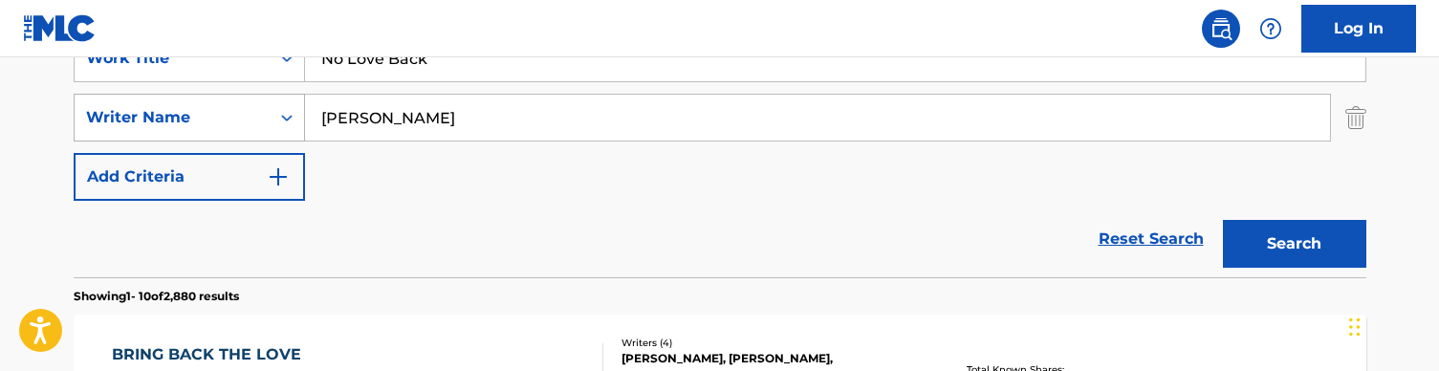
drag, startPoint x: 408, startPoint y: 121, endPoint x: 260, endPoint y: 119, distance: 148.3
click at [260, 119] on div "SearchWithCriteria728904fc-b0df-42d9-a479-22e00c724871 Writer Name [PERSON_NAME]" at bounding box center [720, 118] width 1293 height 48
click at [1294, 244] on button "Search" at bounding box center [1294, 244] width 143 height 48
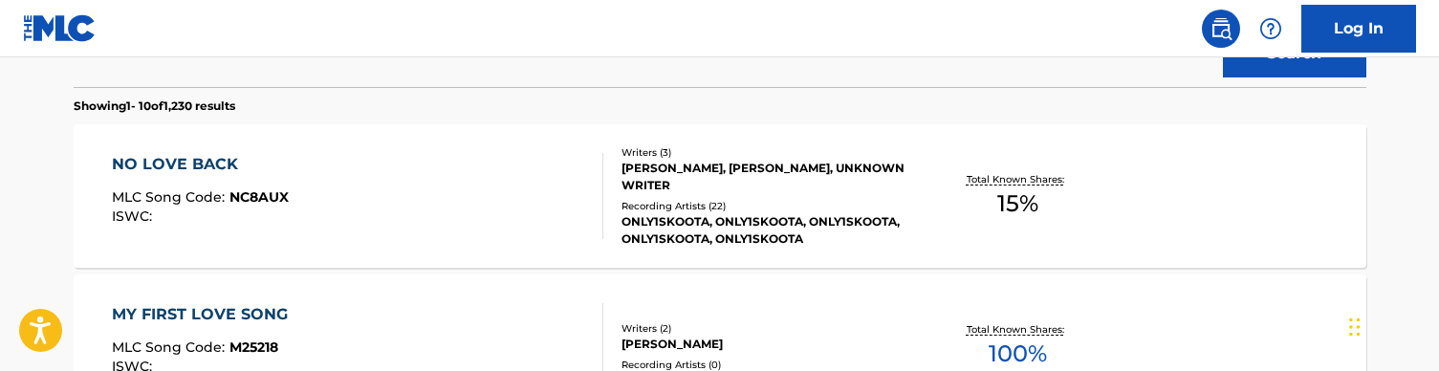
scroll to position [601, 0]
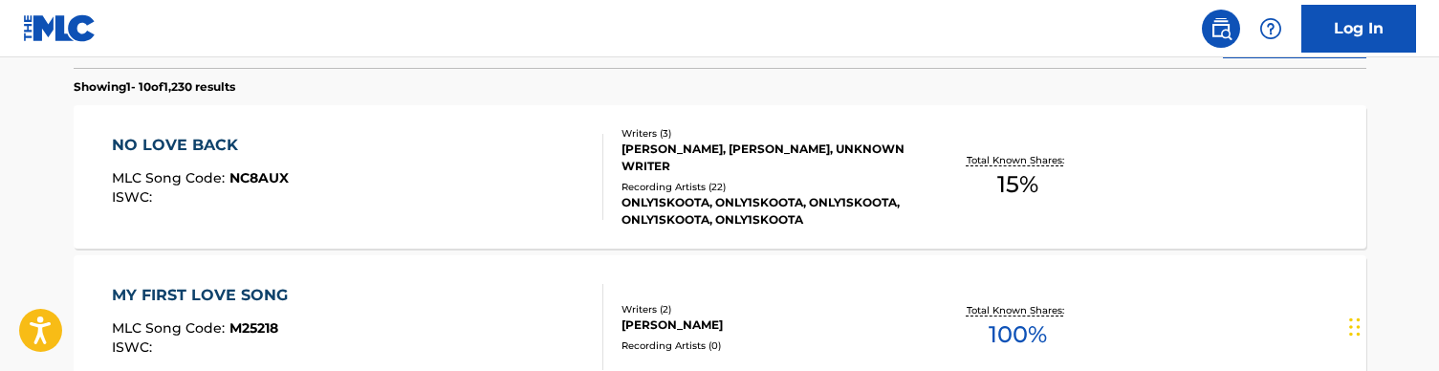
type input "[PERSON_NAME]"
click at [387, 207] on div "NO LOVE BACK MLC Song Code : NC8AUX ISWC :" at bounding box center [358, 177] width 492 height 86
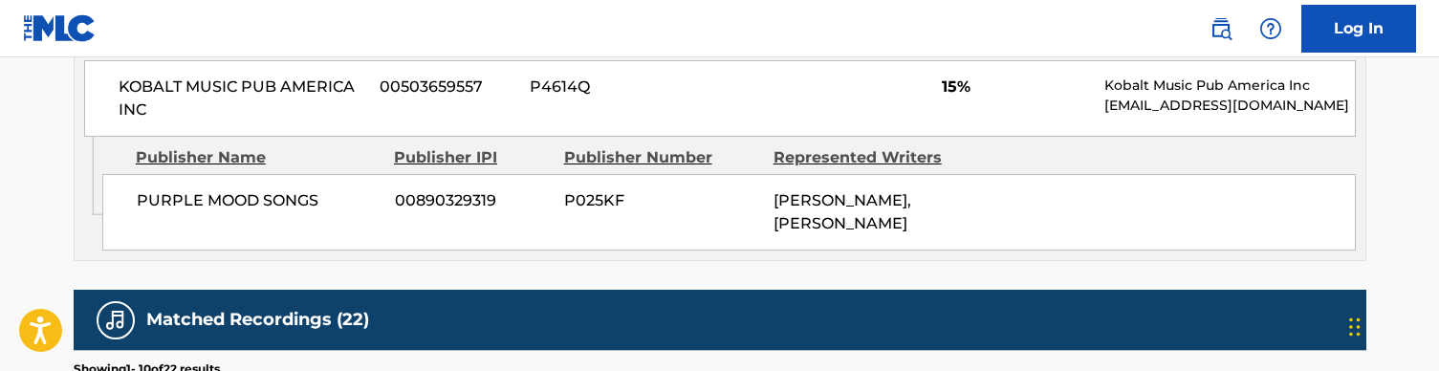
scroll to position [1020, 0]
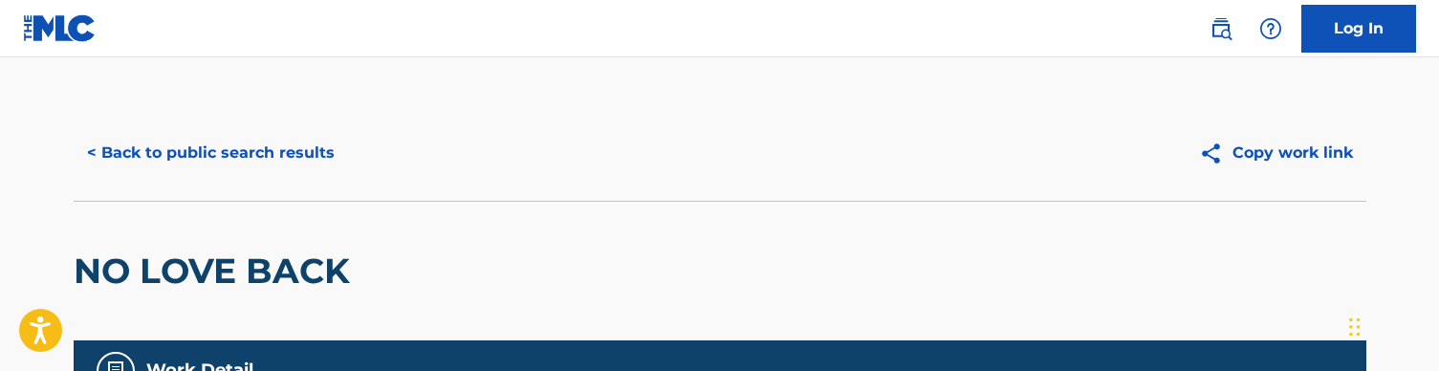
click at [208, 174] on button "< Back to public search results" at bounding box center [211, 153] width 274 height 48
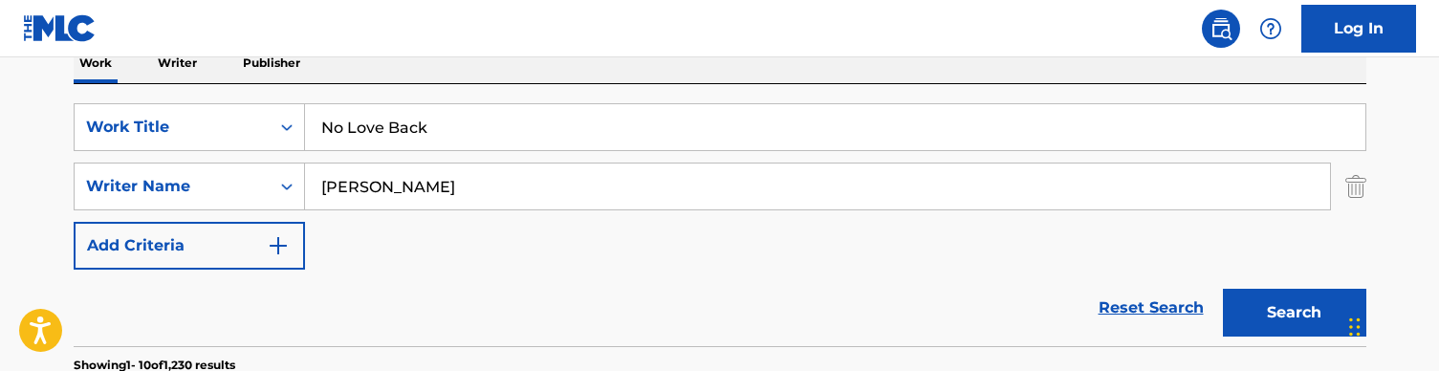
scroll to position [311, 0]
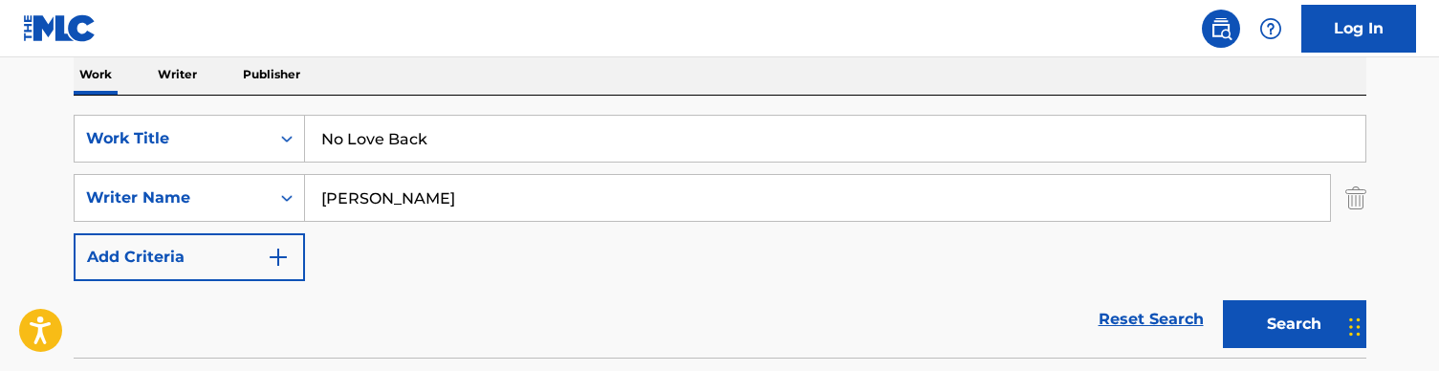
click at [369, 131] on input "No Love Back" at bounding box center [835, 139] width 1061 height 46
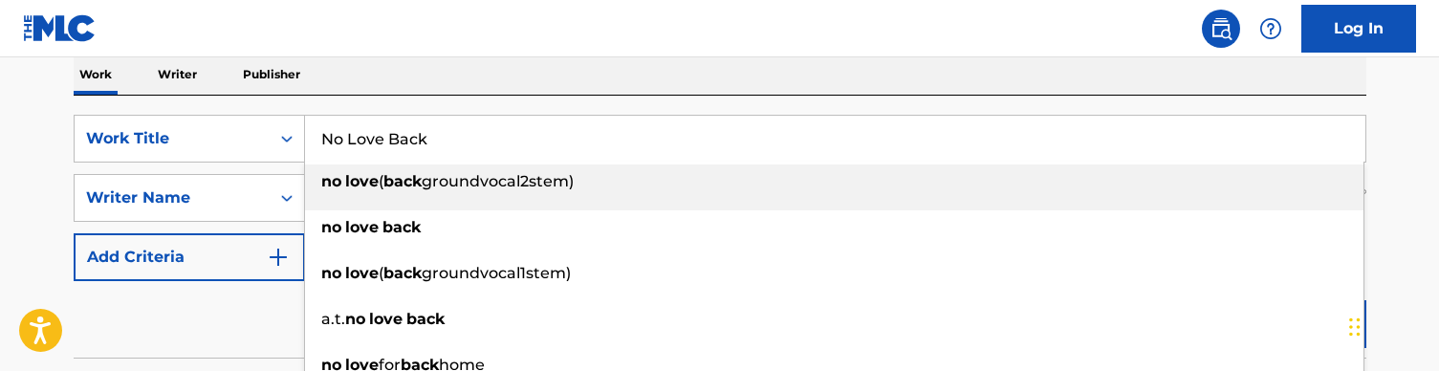
click at [369, 131] on input "No Love Back" at bounding box center [835, 139] width 1061 height 46
paste input "umbers Out The Gym"
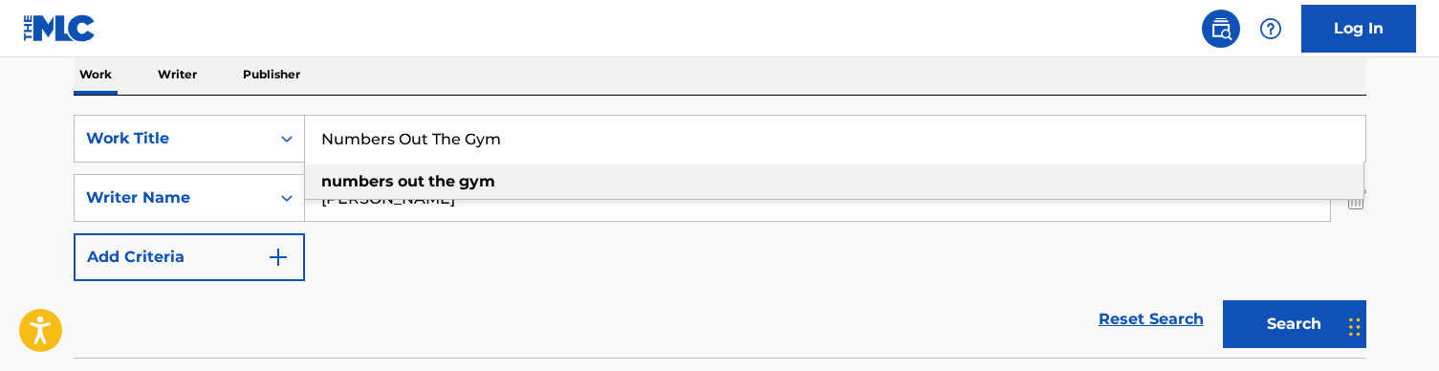
type input "Numbers Out The Gym"
click at [470, 57] on div "Work Writer Publisher" at bounding box center [720, 75] width 1293 height 40
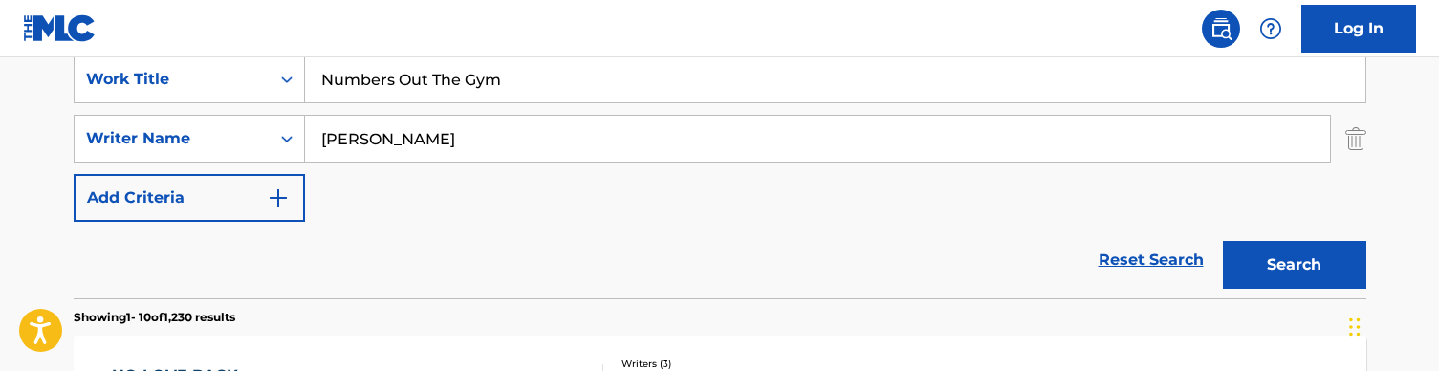
scroll to position [379, 0]
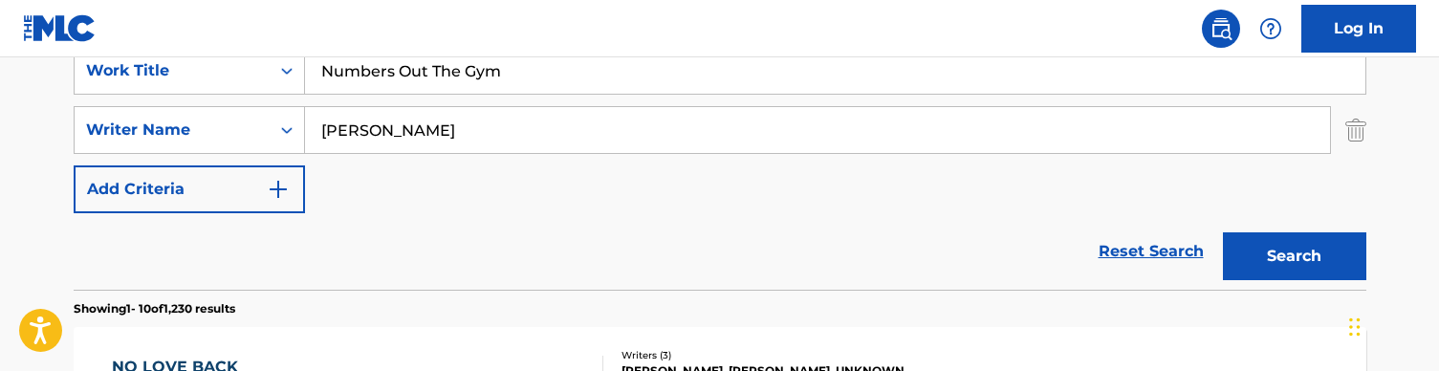
click at [1253, 252] on button "Search" at bounding box center [1294, 256] width 143 height 48
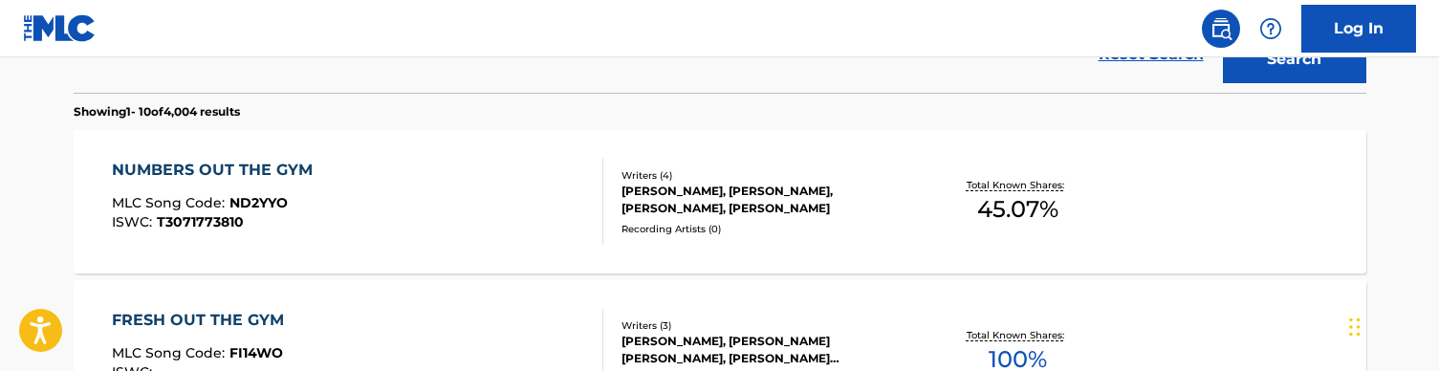
click at [475, 203] on div "NUMBERS OUT THE GYM MLC Song Code : ND2YYO ISWC : T3071773810" at bounding box center [358, 202] width 492 height 86
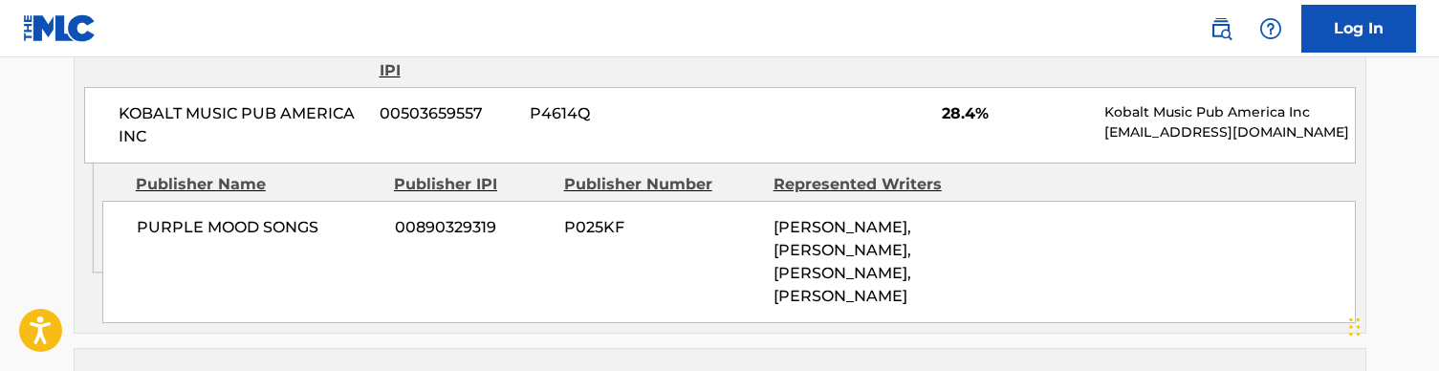
scroll to position [1025, 0]
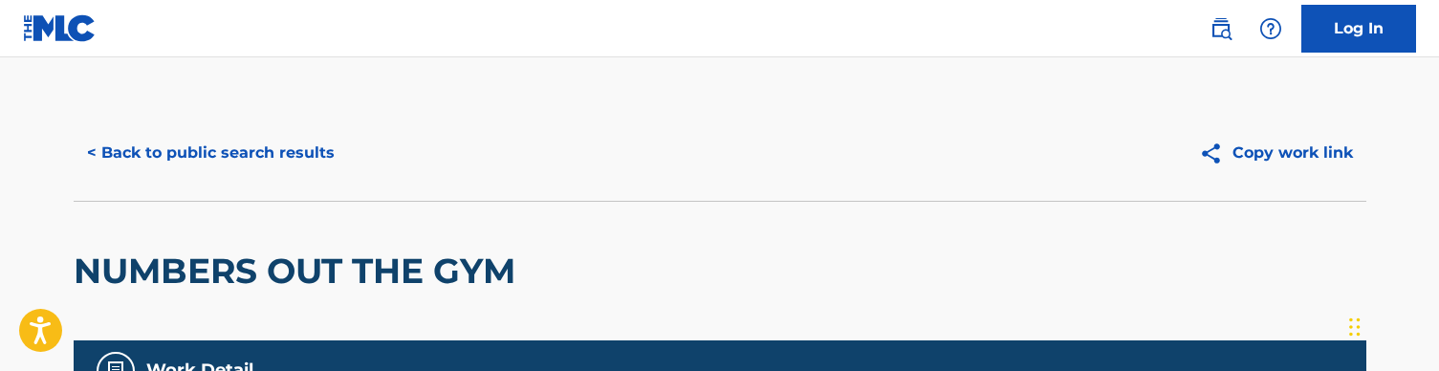
click at [215, 151] on button "< Back to public search results" at bounding box center [211, 153] width 274 height 48
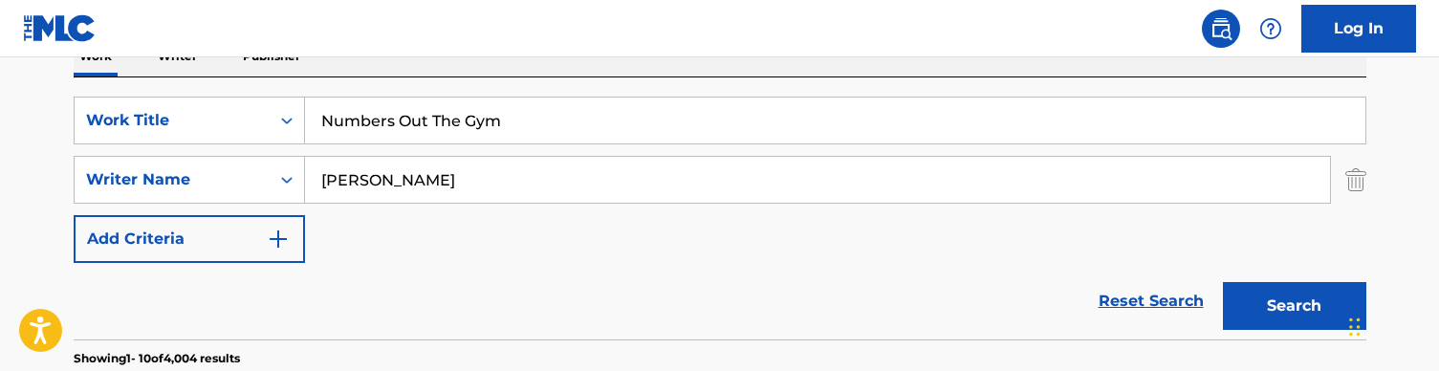
scroll to position [332, 0]
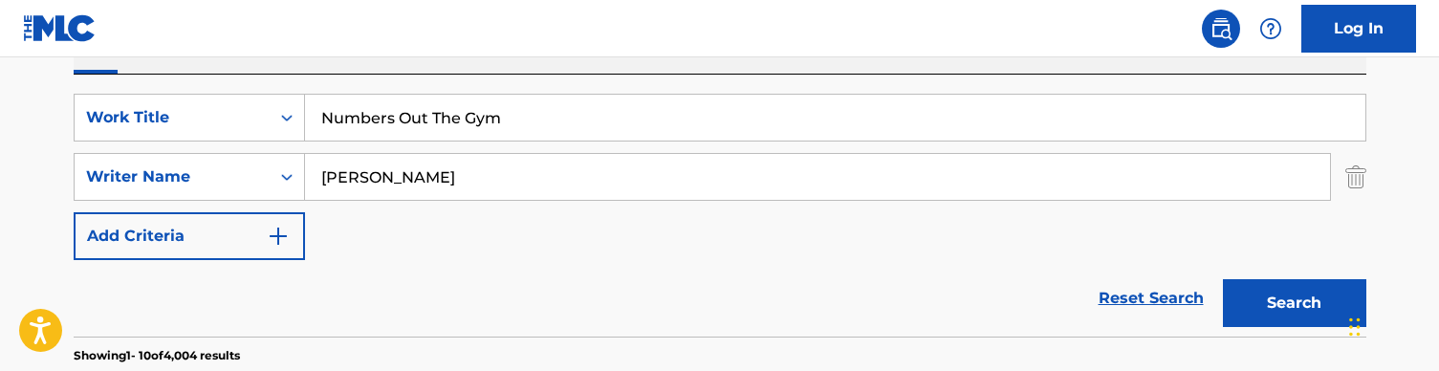
click at [503, 120] on input "Numbers Out The Gym" at bounding box center [835, 118] width 1061 height 46
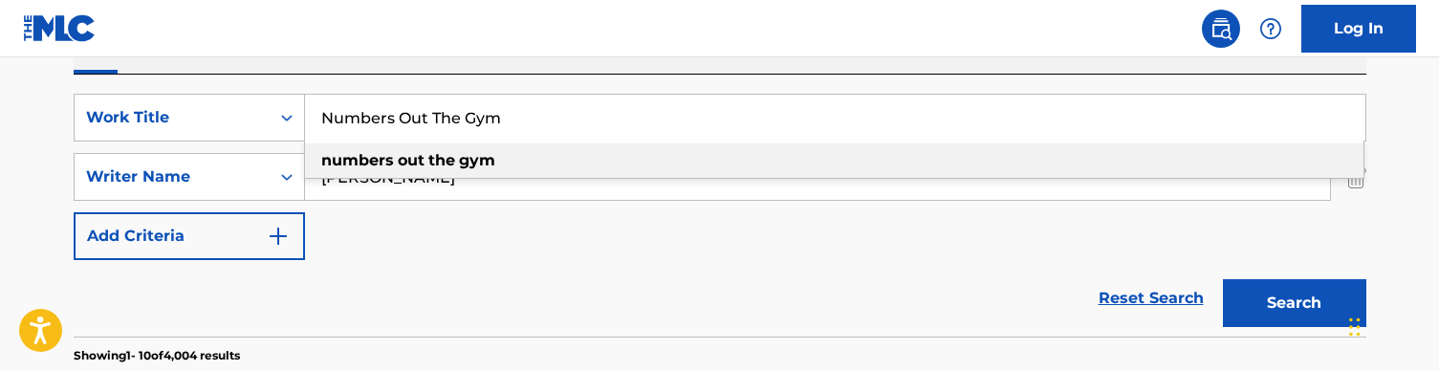
click at [503, 120] on input "Numbers Out The Gym" at bounding box center [835, 118] width 1061 height 46
paste input "Old News"
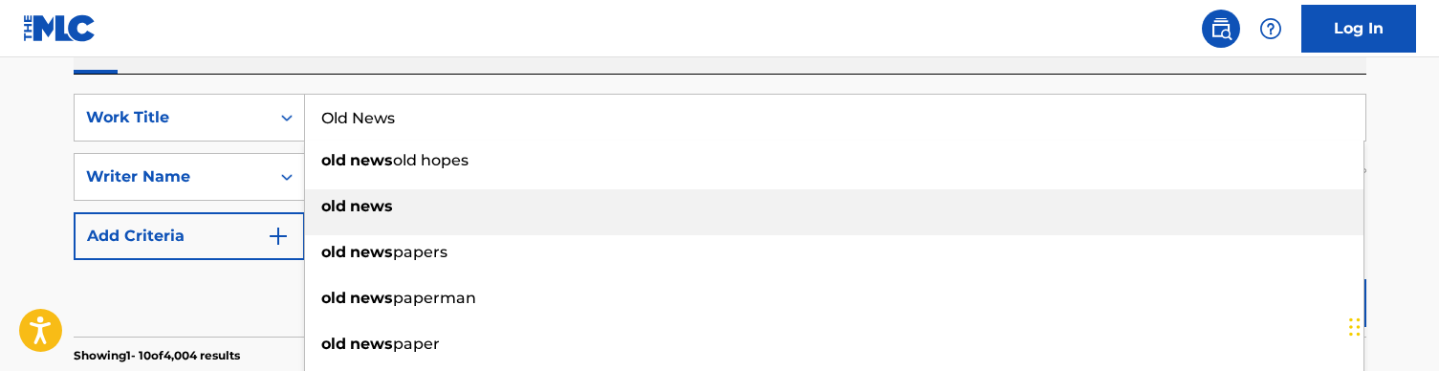
click at [529, 227] on li "old news" at bounding box center [834, 212] width 1059 height 46
type input "old news"
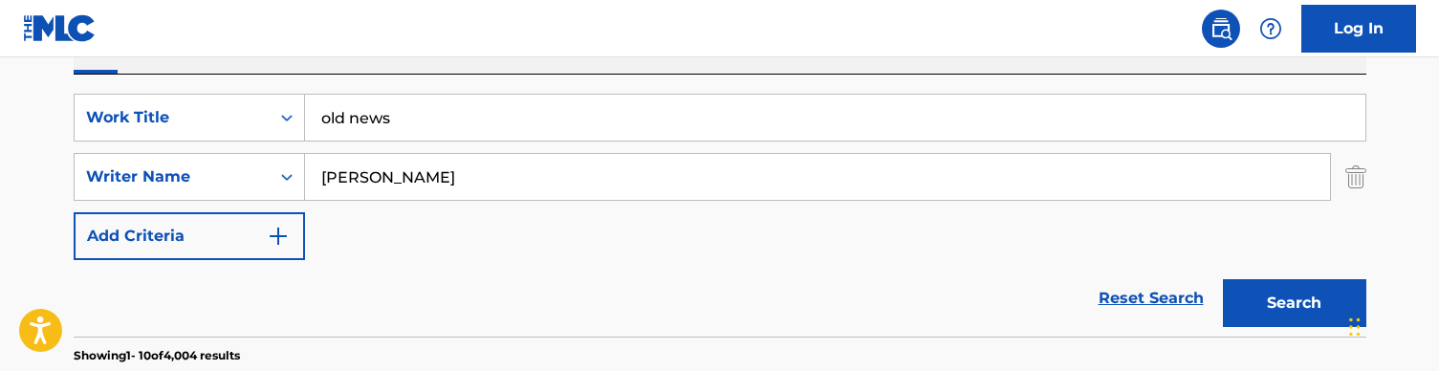
click at [526, 117] on input "old news" at bounding box center [835, 118] width 1061 height 46
click at [1314, 305] on button "Search" at bounding box center [1294, 303] width 143 height 48
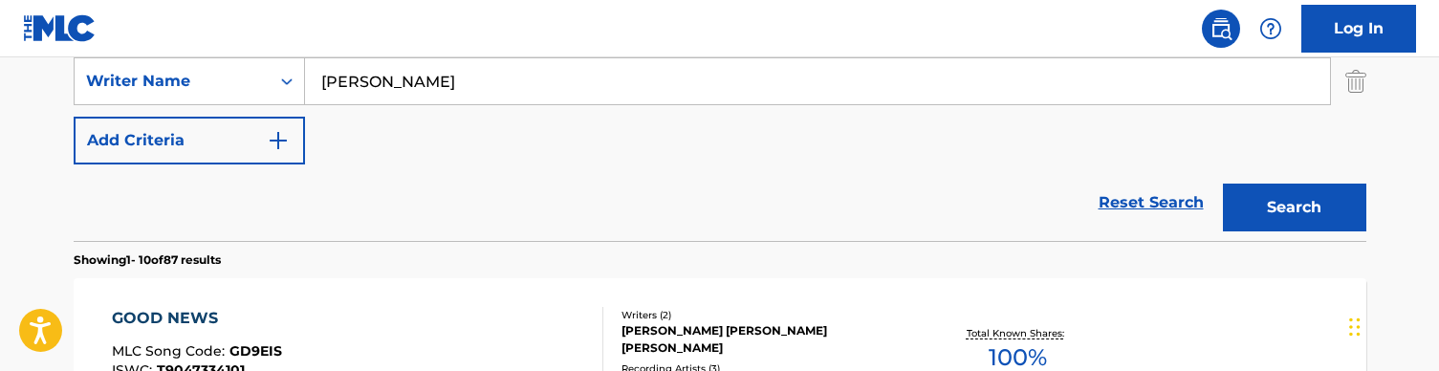
scroll to position [317, 0]
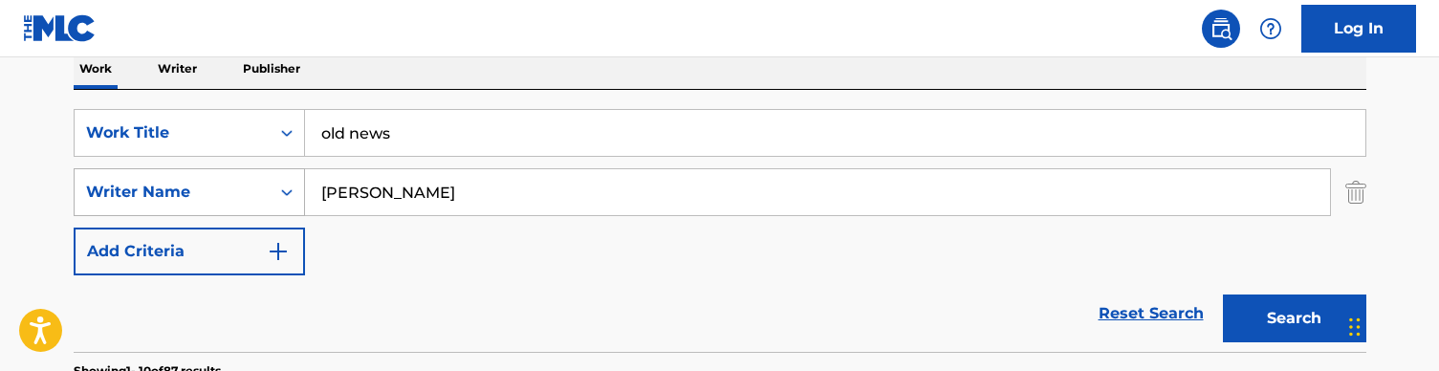
drag, startPoint x: 423, startPoint y: 185, endPoint x: 290, endPoint y: 185, distance: 132.9
click at [290, 185] on div "SearchWithCriteria728904fc-b0df-42d9-a479-22e00c724871 Writer Name [PERSON_NAME]" at bounding box center [720, 192] width 1293 height 48
click at [1294, 318] on button "Search" at bounding box center [1294, 319] width 143 height 48
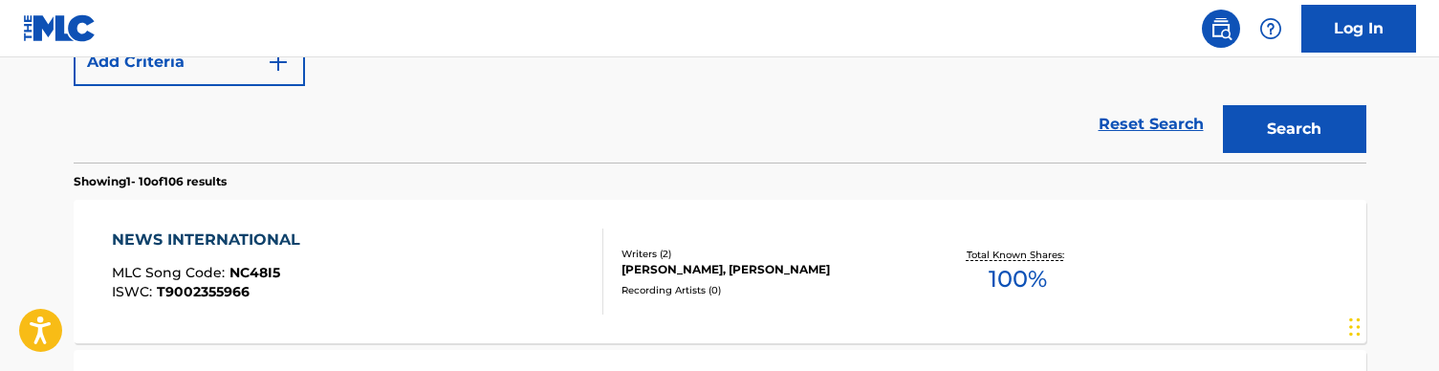
scroll to position [329, 0]
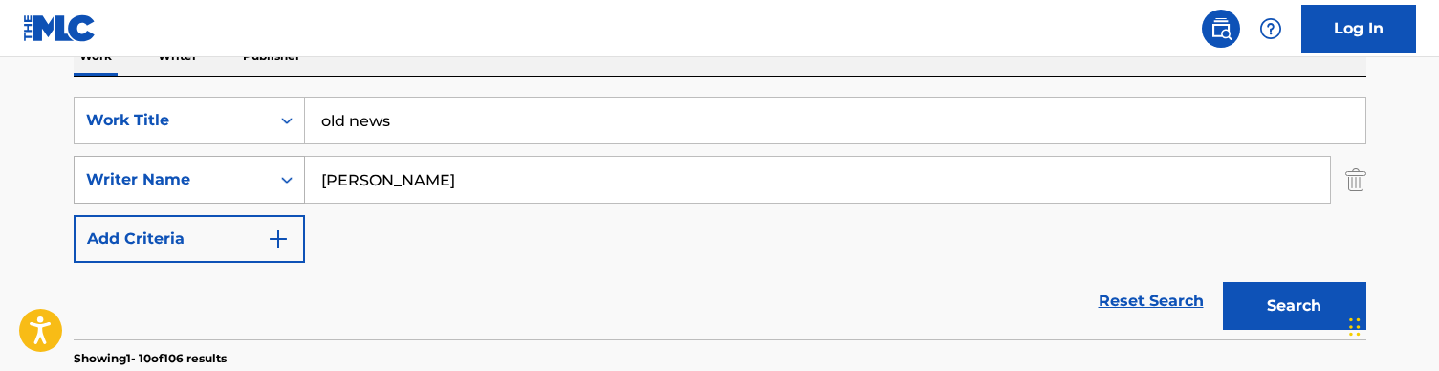
drag, startPoint x: 413, startPoint y: 173, endPoint x: 227, endPoint y: 169, distance: 186.5
click at [227, 169] on div "SearchWithCriteria728904fc-b0df-42d9-a479-22e00c724871 Writer Name [PERSON_NAME]" at bounding box center [720, 180] width 1293 height 48
click at [1294, 306] on button "Search" at bounding box center [1294, 306] width 143 height 48
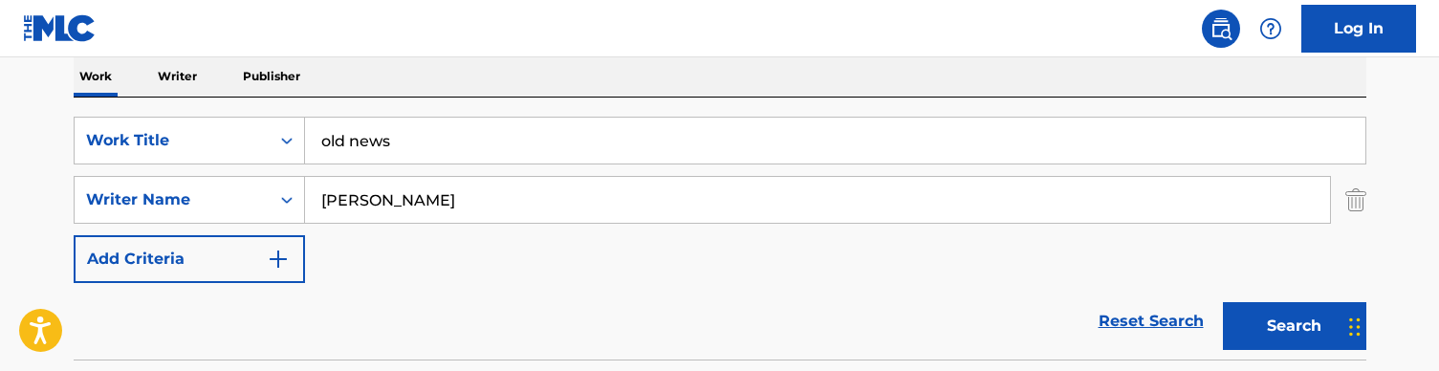
scroll to position [290, 0]
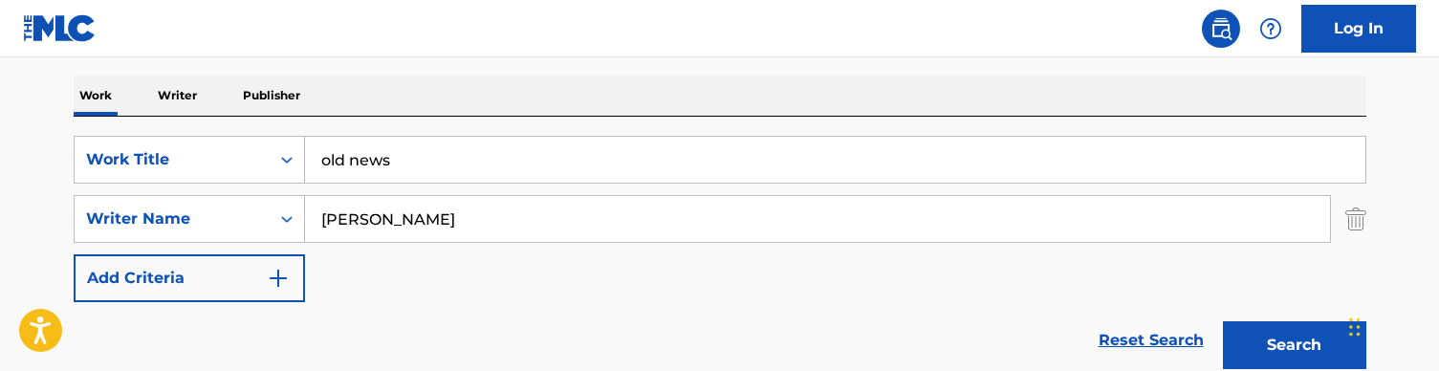
type input "[PERSON_NAME]"
click at [518, 151] on input "old news" at bounding box center [835, 160] width 1061 height 46
type input "v"
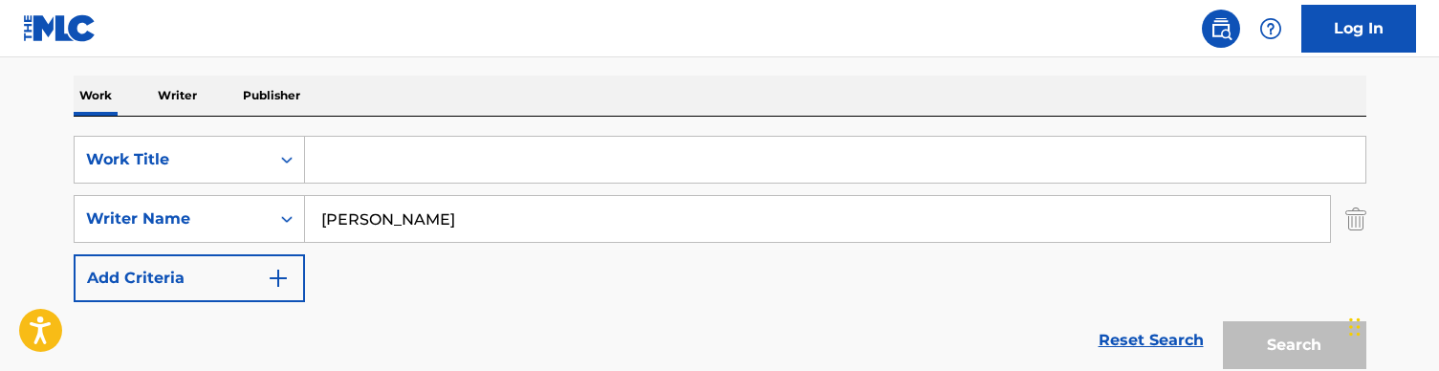
paste input "One Way"
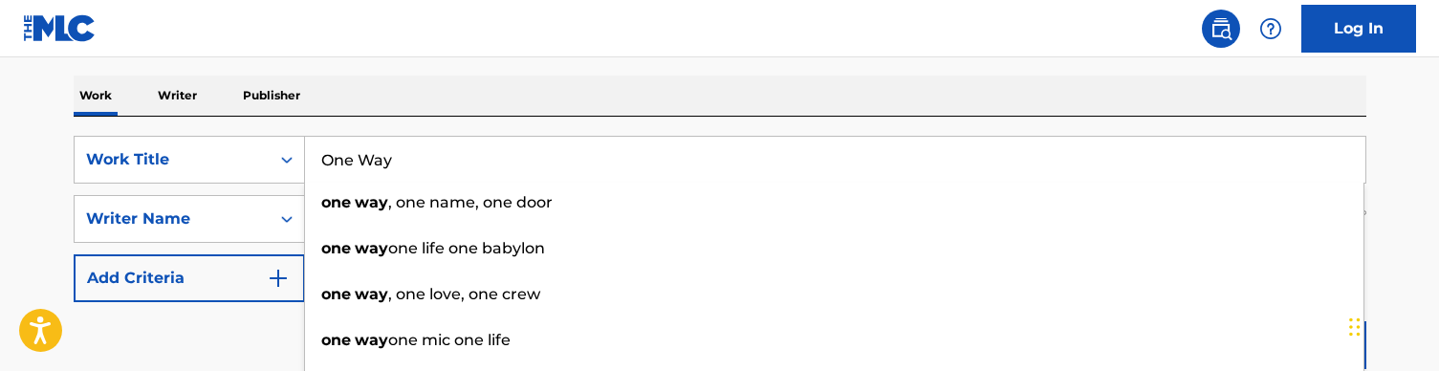
type input "One Way"
click at [469, 84] on div "Work Writer Publisher" at bounding box center [720, 96] width 1293 height 40
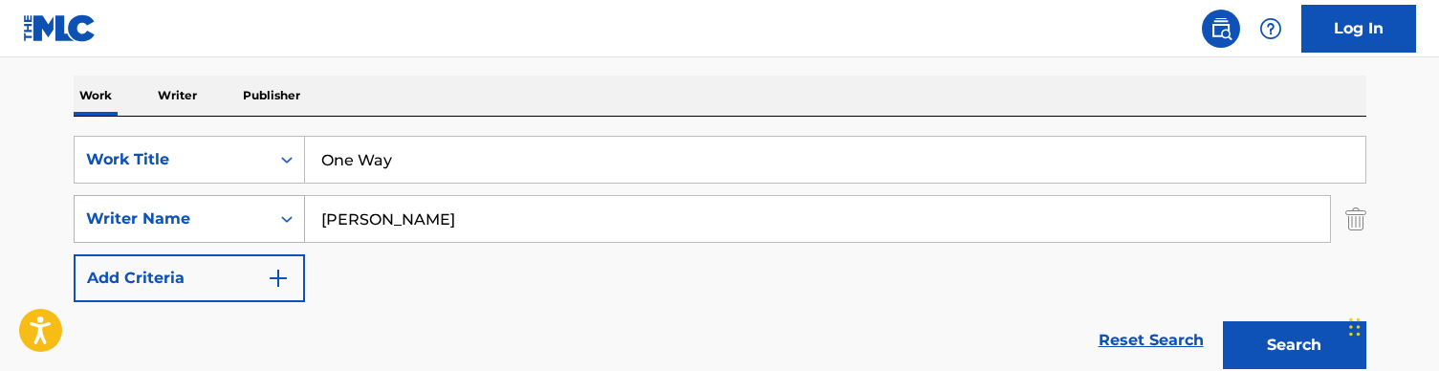
drag, startPoint x: 406, startPoint y: 219, endPoint x: 185, endPoint y: 214, distance: 221.9
click at [185, 214] on div "SearchWithCriteria728904fc-b0df-42d9-a479-22e00c724871 Writer Name [PERSON_NAME]" at bounding box center [720, 219] width 1293 height 48
click at [1294, 345] on button "Search" at bounding box center [1294, 345] width 143 height 48
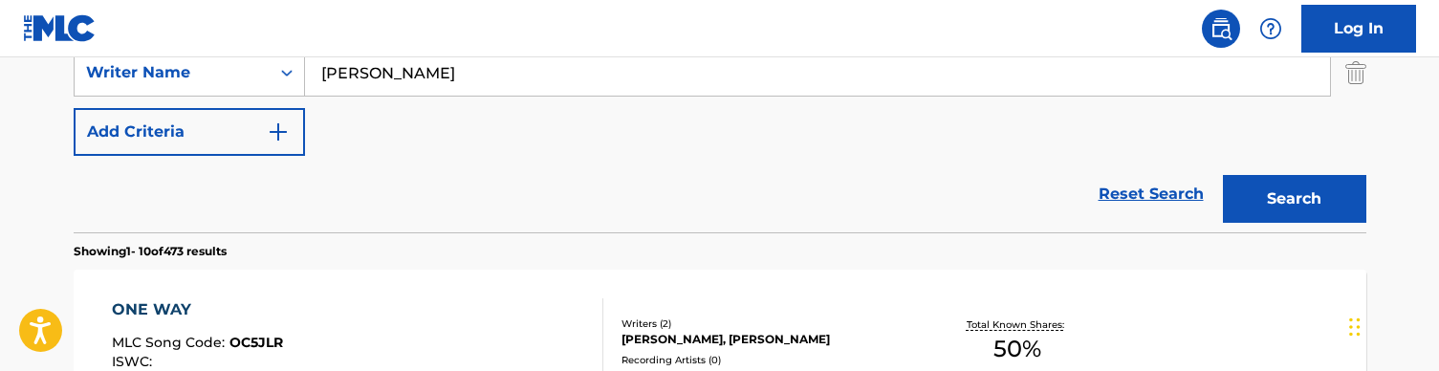
scroll to position [496, 0]
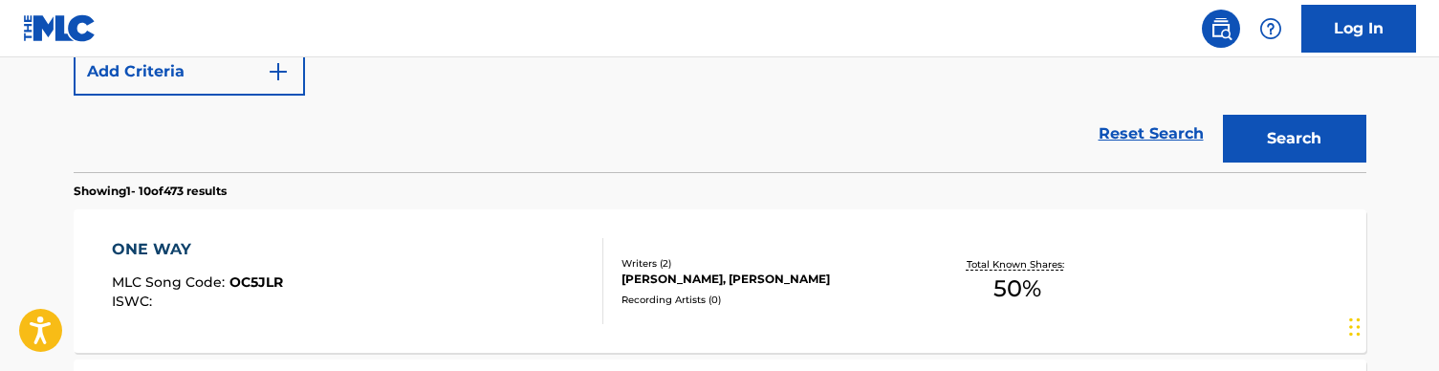
type input "[PERSON_NAME]"
click at [430, 268] on div "ONE WAY MLC Song Code : OC5JLR ISWC :" at bounding box center [358, 281] width 492 height 86
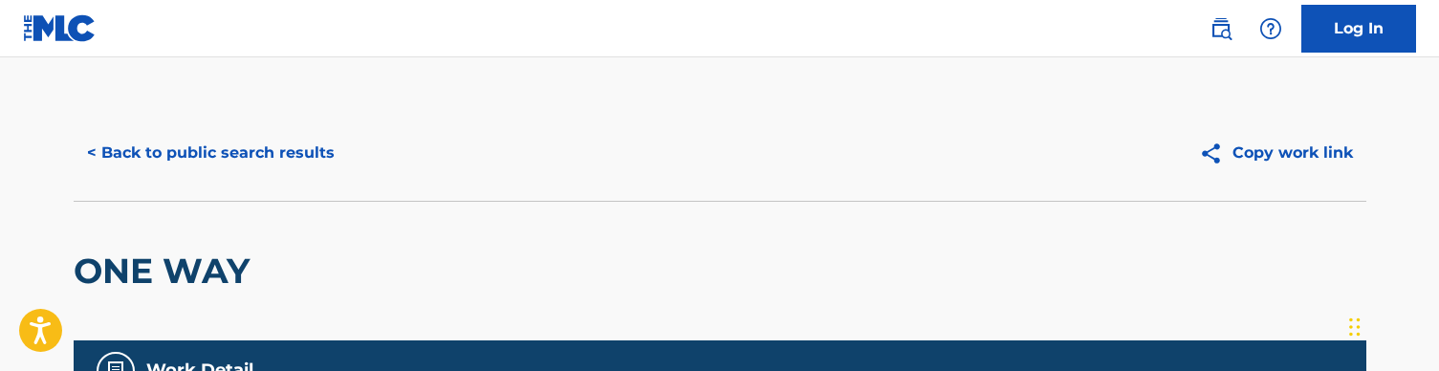
click at [153, 144] on button "< Back to public search results" at bounding box center [211, 153] width 274 height 48
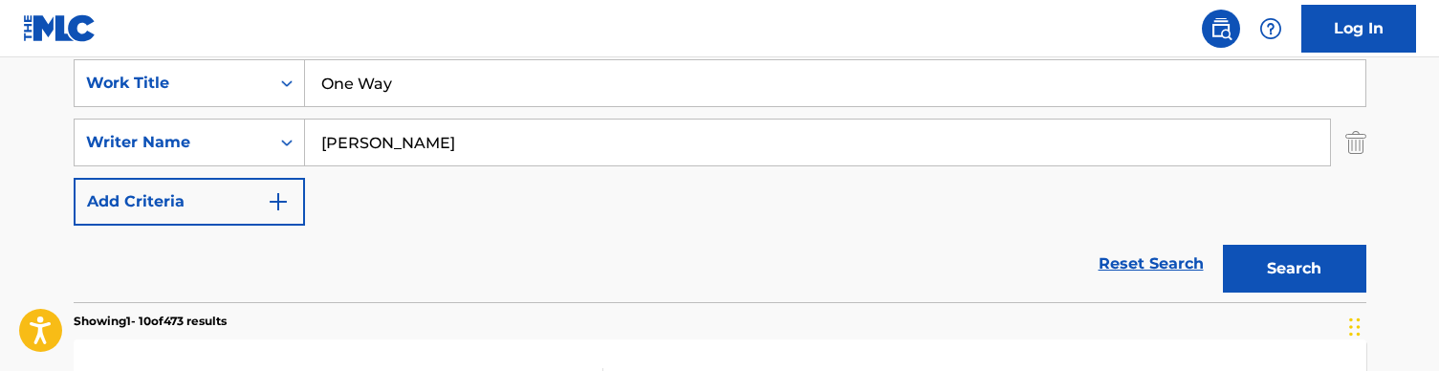
scroll to position [266, 0]
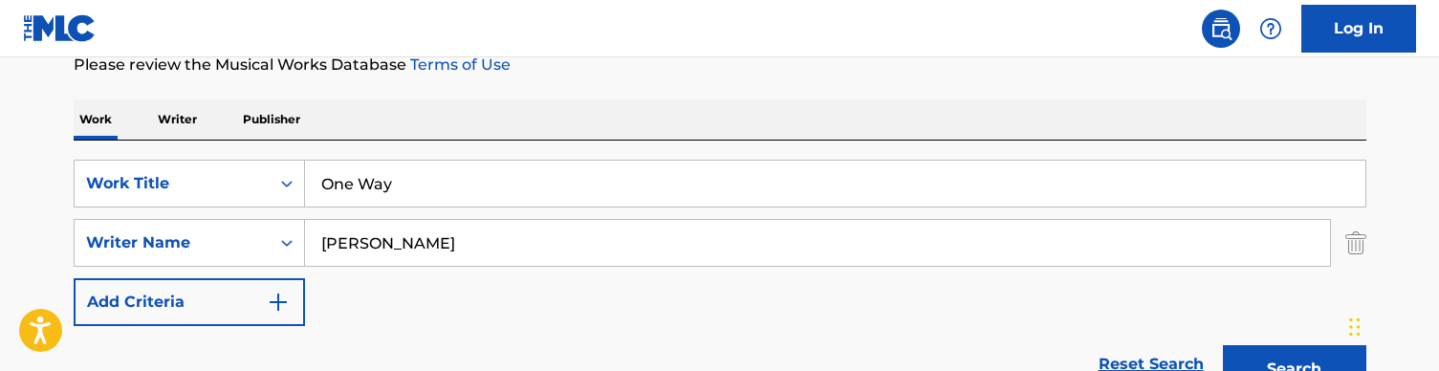
click at [388, 189] on input "One Way" at bounding box center [835, 184] width 1061 height 46
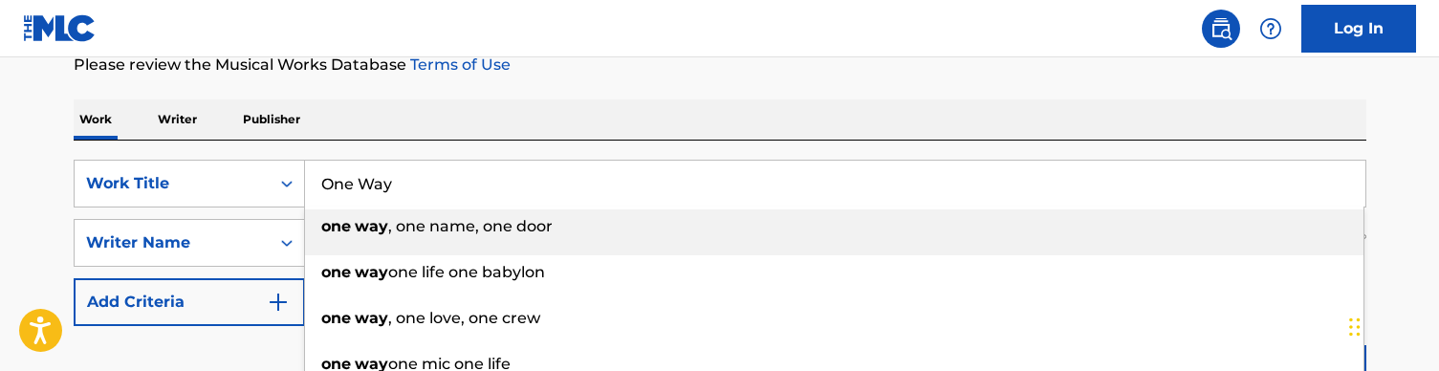
click at [388, 189] on input "One Way" at bounding box center [835, 184] width 1061 height 46
paste input "Pretty MF (lyric)"
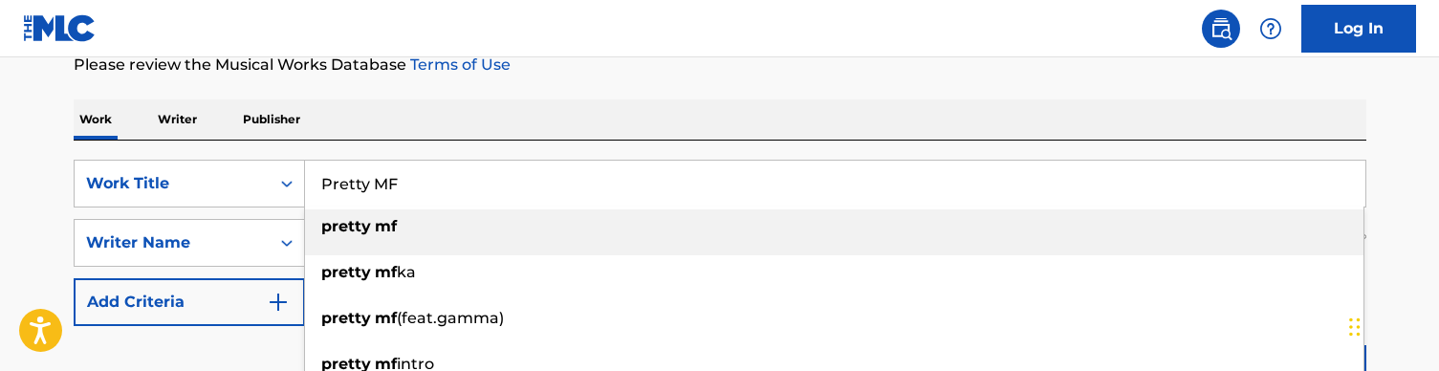
type input "Pretty MF"
click at [570, 114] on div "Work Writer Publisher" at bounding box center [720, 119] width 1293 height 40
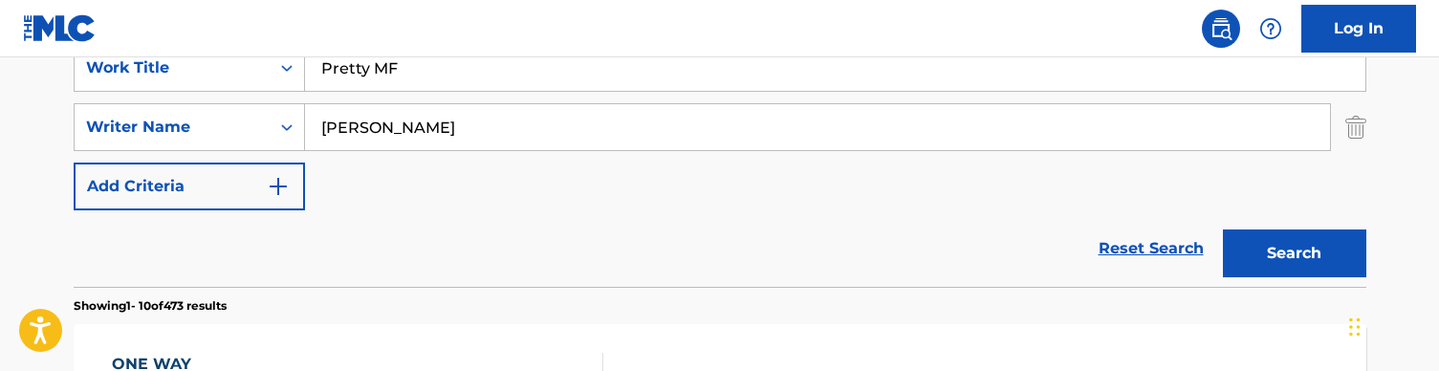
scroll to position [394, 0]
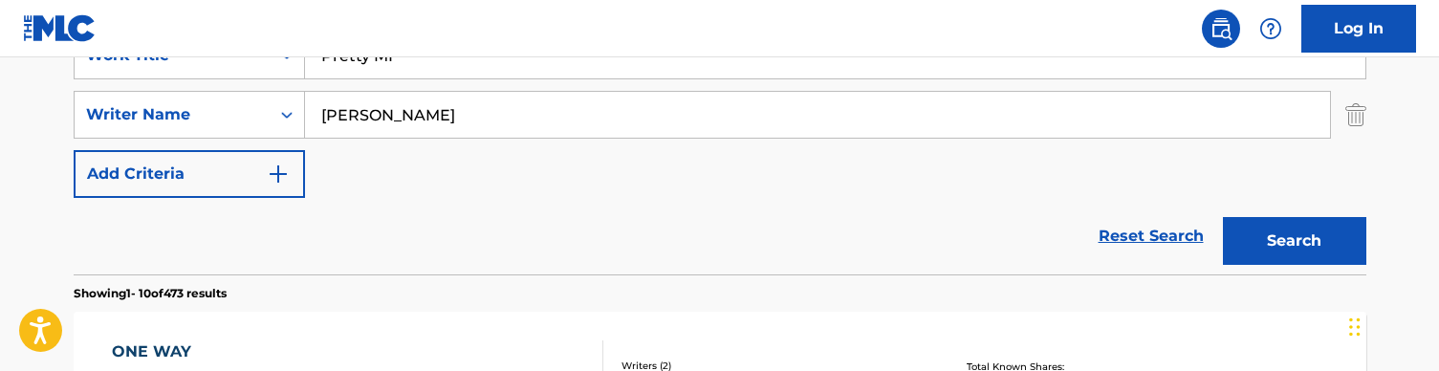
click at [1310, 241] on button "Search" at bounding box center [1294, 241] width 143 height 48
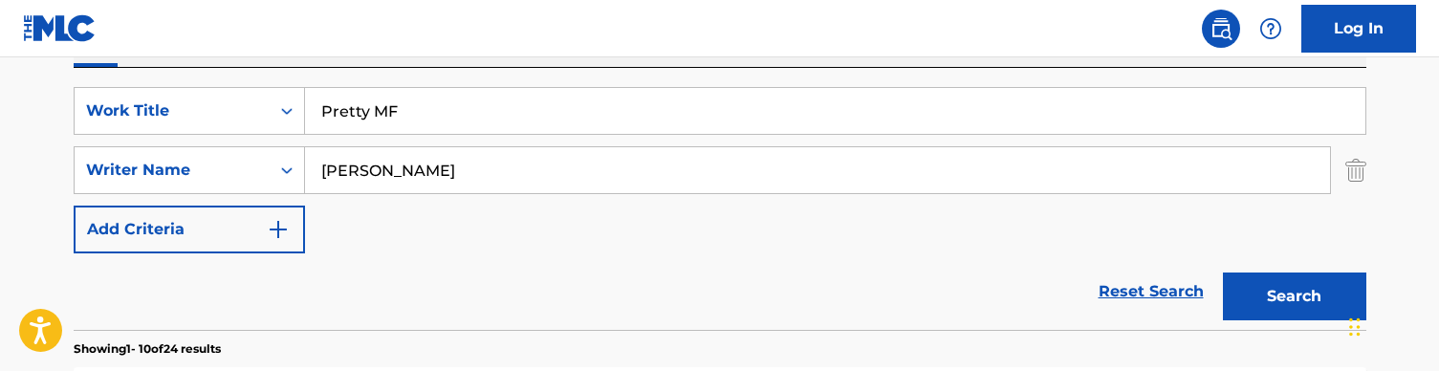
scroll to position [186, 0]
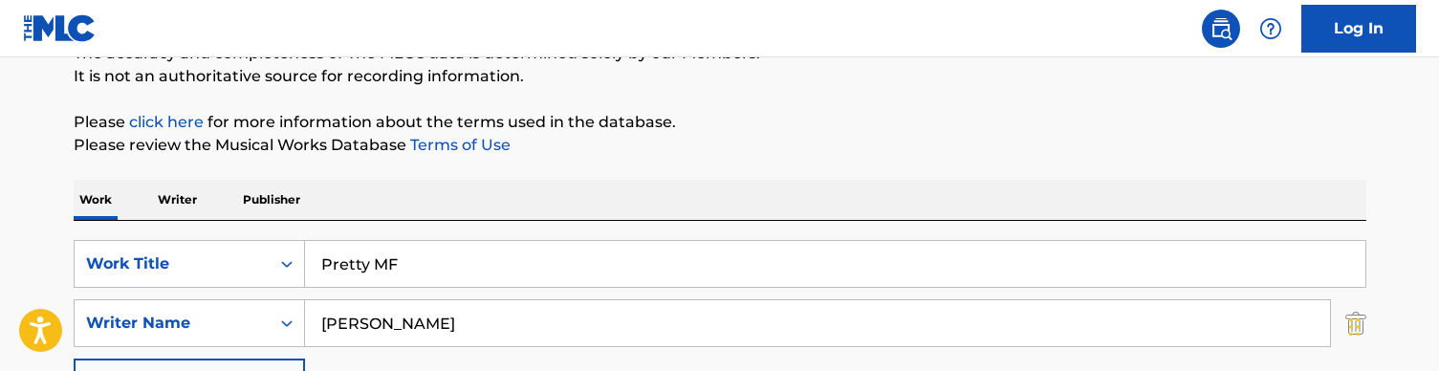
drag, startPoint x: 418, startPoint y: 303, endPoint x: 475, endPoint y: 352, distance: 75.3
click at [475, 352] on div "SearchWithCriteriaa36992a6-281f-42b9-b294-be30c5db0eb9 Work Title Pretty MF Sea…" at bounding box center [720, 323] width 1293 height 166
type input "rubi"
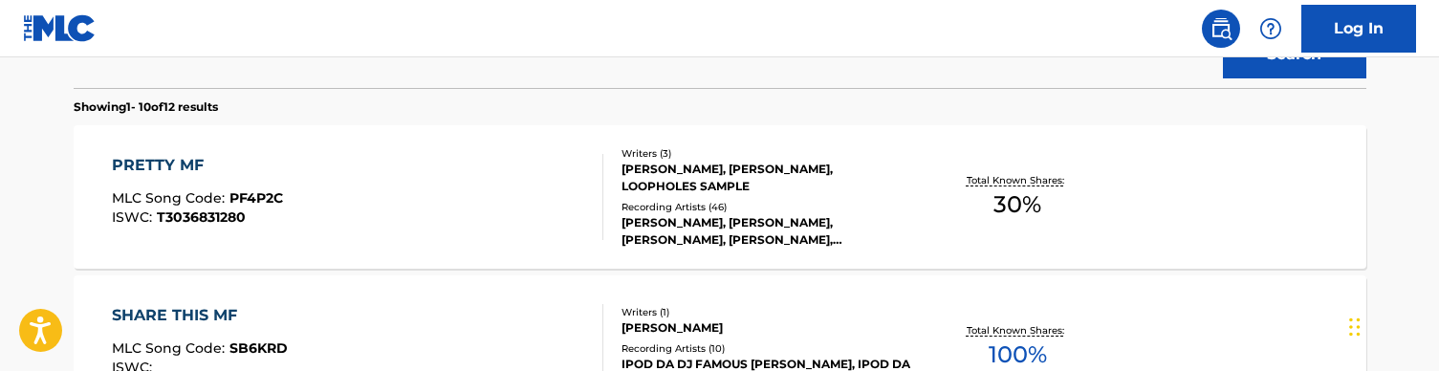
scroll to position [577, 0]
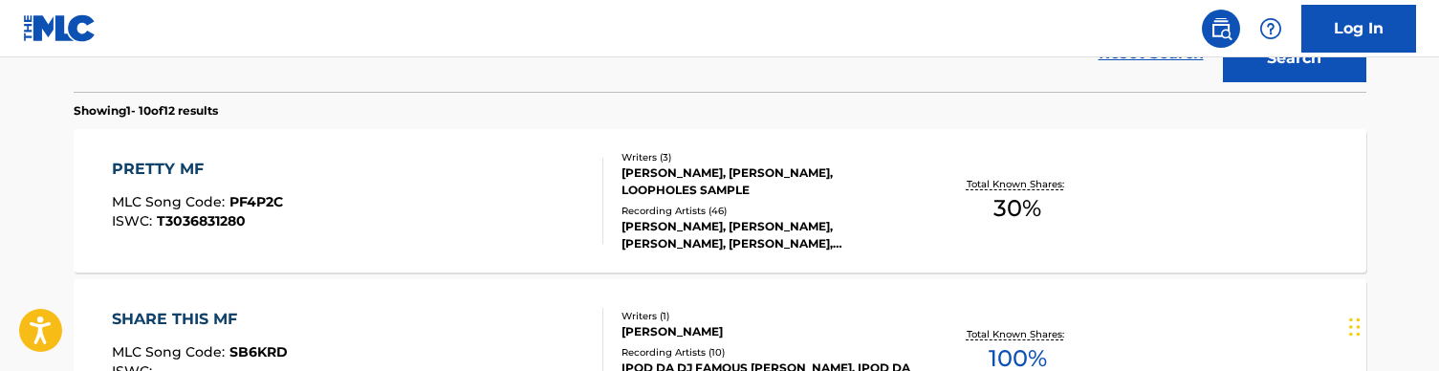
click at [541, 212] on div "PRETTY MF MLC Song Code : PF4P2C ISWC : T3036831280" at bounding box center [358, 201] width 492 height 86
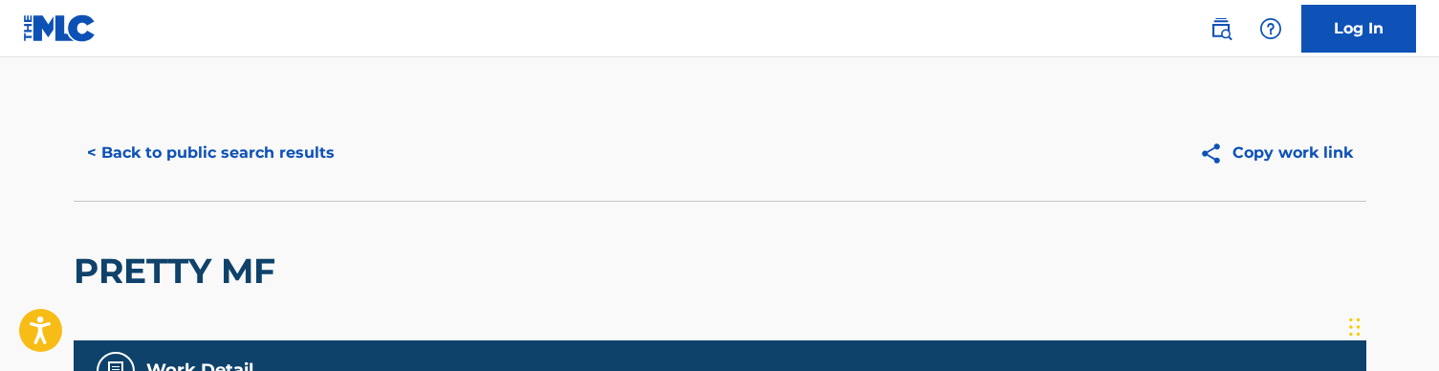
click at [175, 148] on button "< Back to public search results" at bounding box center [211, 153] width 274 height 48
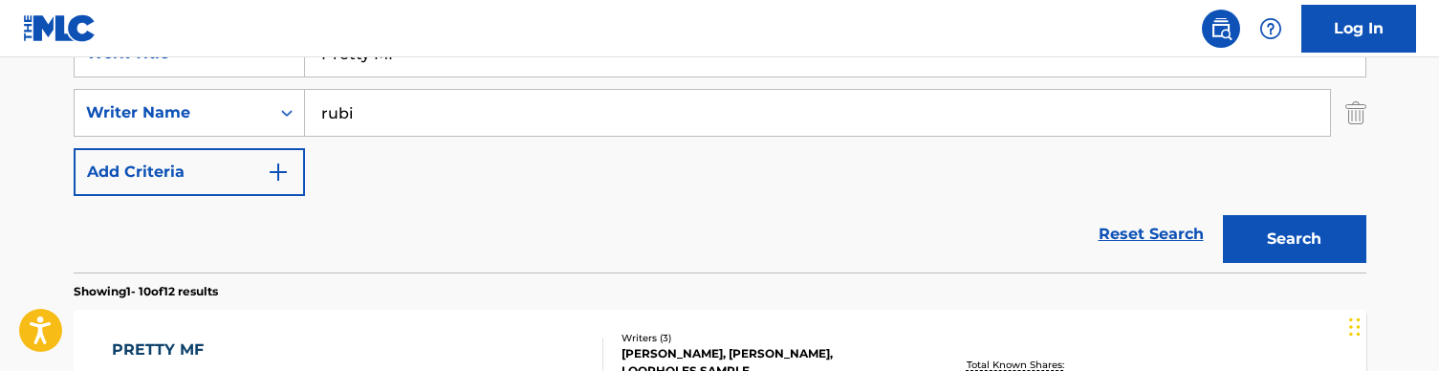
scroll to position [353, 0]
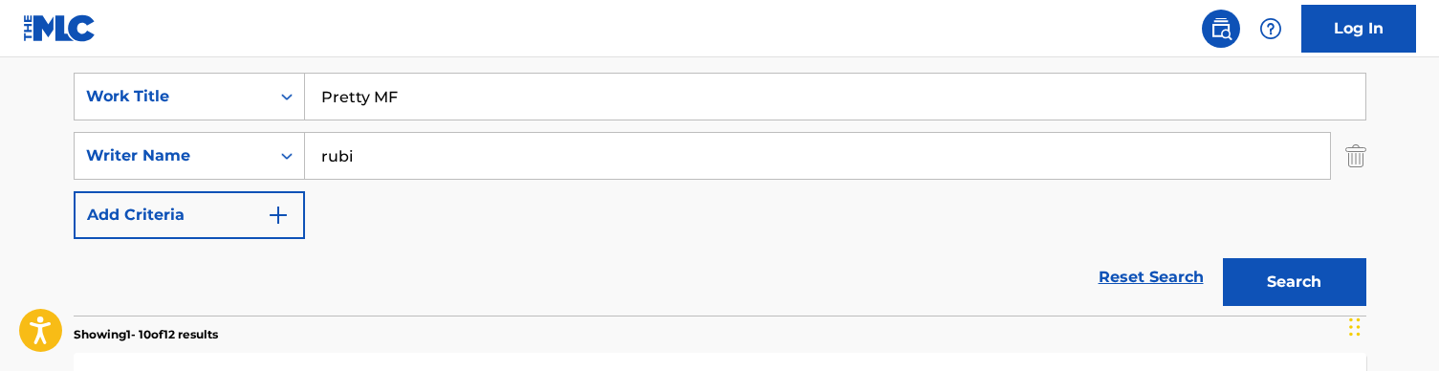
click at [399, 100] on input "Pretty MF" at bounding box center [835, 97] width 1061 height 46
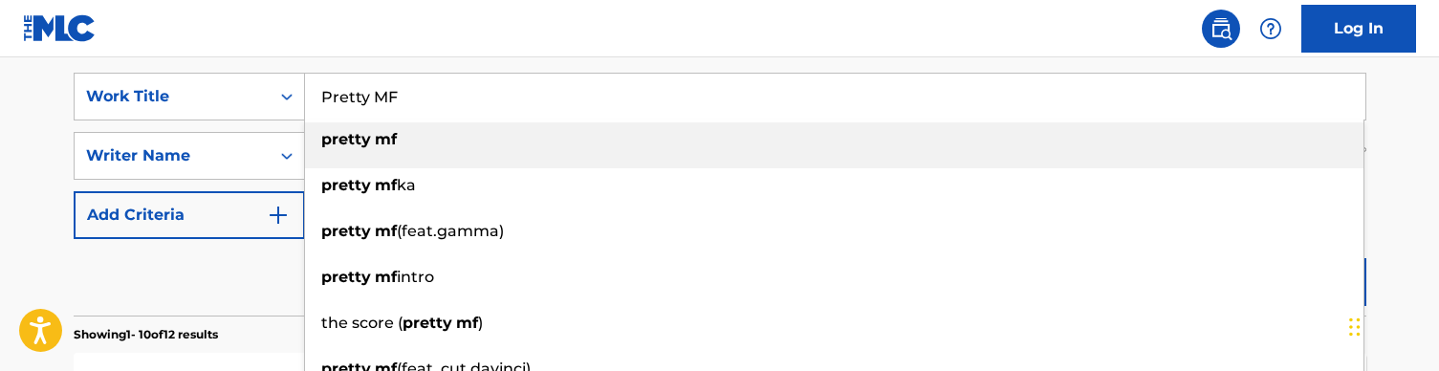
click at [399, 100] on input "Pretty MF" at bounding box center [835, 97] width 1061 height 46
paste input "ull Up (lyric)"
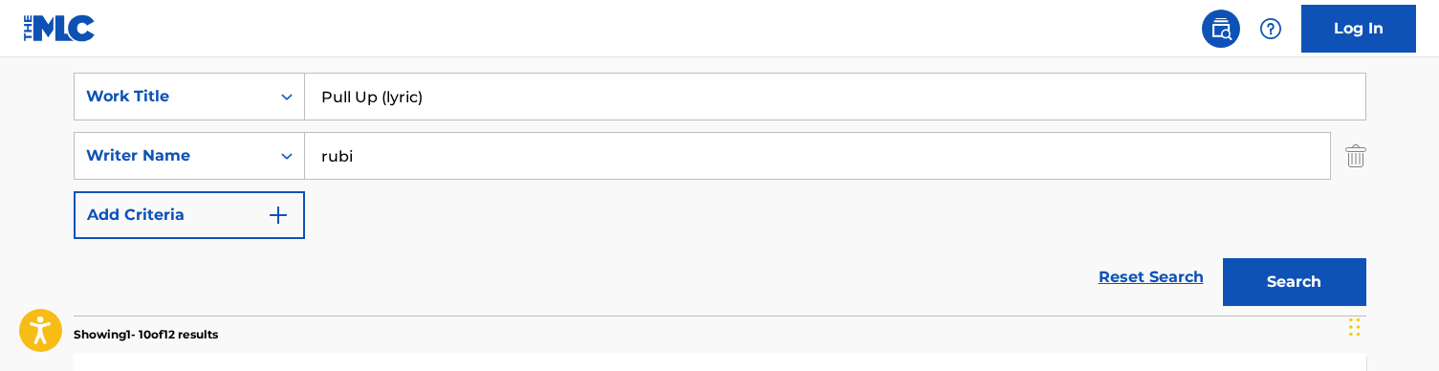
click at [439, 53] on nav "Log In" at bounding box center [719, 28] width 1439 height 57
drag, startPoint x: 470, startPoint y: 98, endPoint x: 416, endPoint y: 98, distance: 53.6
click at [416, 98] on input "Pull Up (lyric)" at bounding box center [835, 97] width 1061 height 46
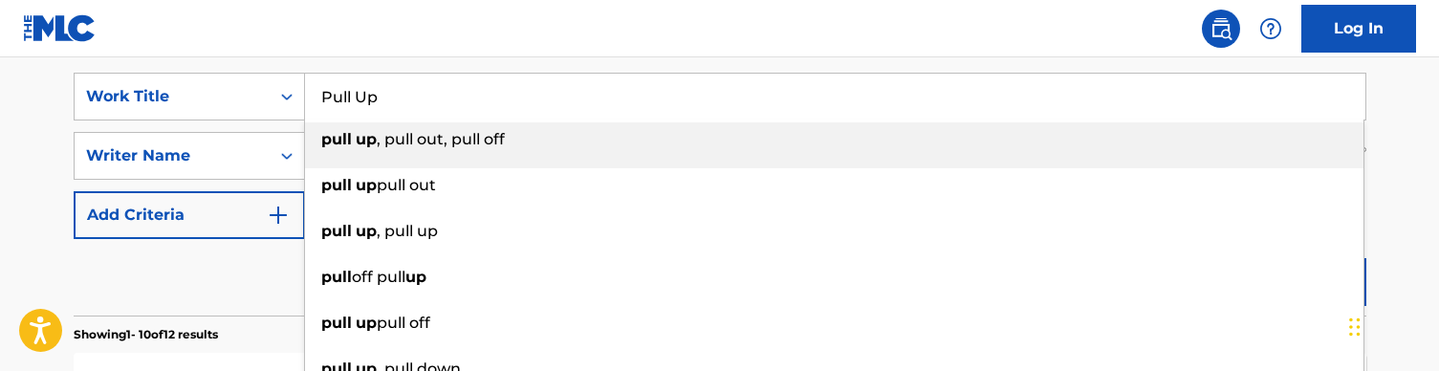
type input "Pull Up"
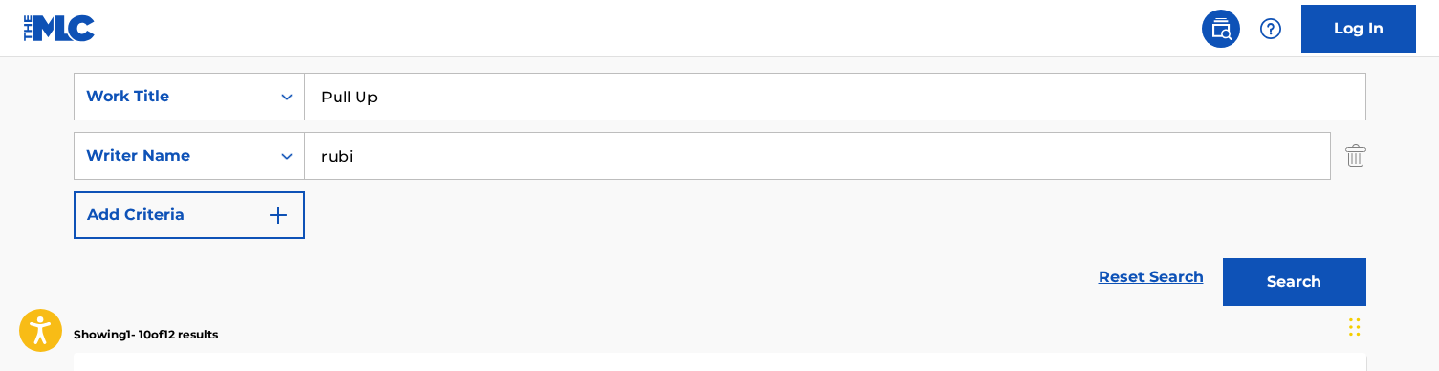
click at [391, 49] on nav "Log In" at bounding box center [719, 28] width 1439 height 57
drag, startPoint x: 386, startPoint y: 149, endPoint x: 271, endPoint y: 149, distance: 115.7
click at [271, 149] on div "SearchWithCriteria728904fc-b0df-42d9-a479-22e00c724871 Writer Name [PERSON_NAME]" at bounding box center [720, 156] width 1293 height 48
click at [1294, 282] on button "Search" at bounding box center [1294, 282] width 143 height 48
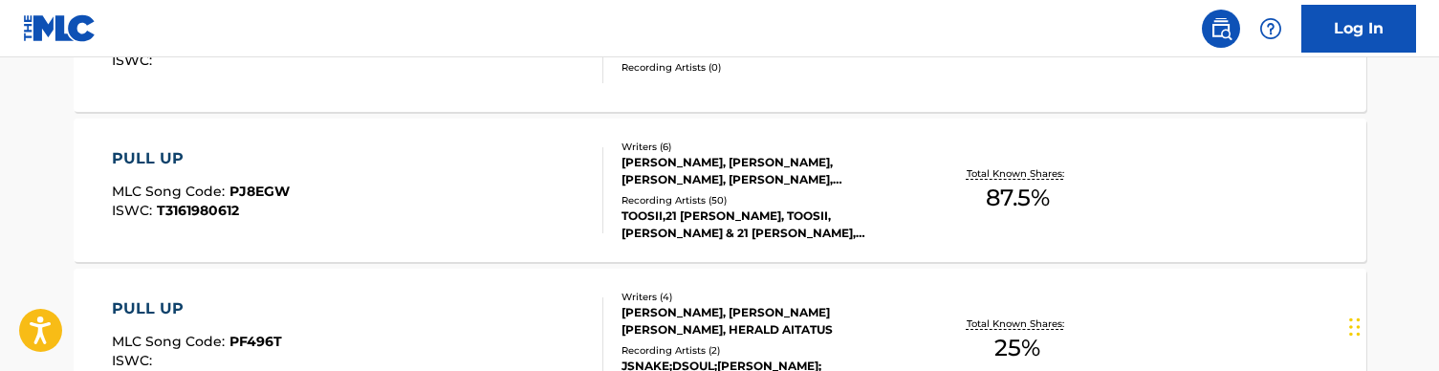
scroll to position [921, 0]
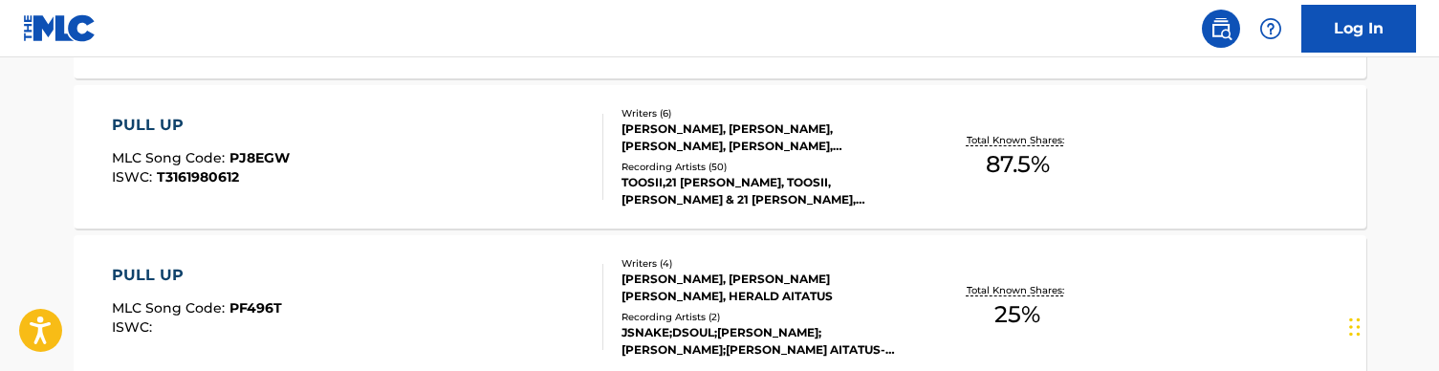
type input "[PERSON_NAME]"
click at [428, 152] on div "PULL UP MLC Song Code : PJ8EGW ISWC : T3161980612" at bounding box center [358, 157] width 492 height 86
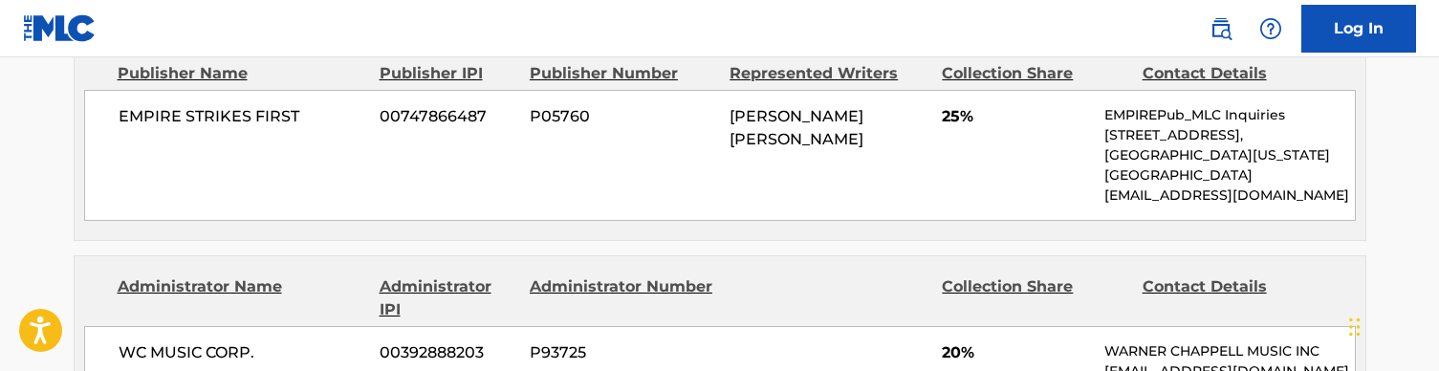
scroll to position [1049, 0]
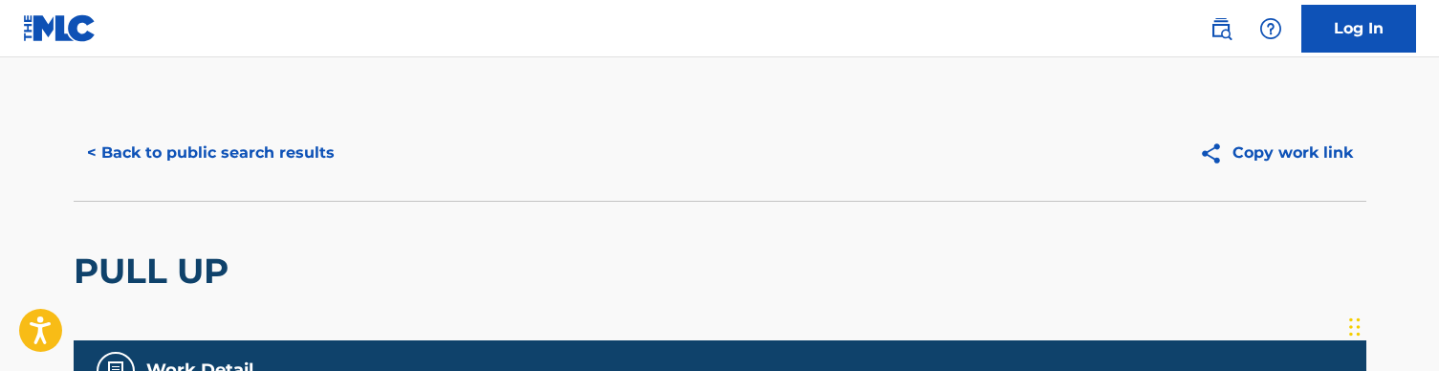
click at [156, 148] on button "< Back to public search results" at bounding box center [211, 153] width 274 height 48
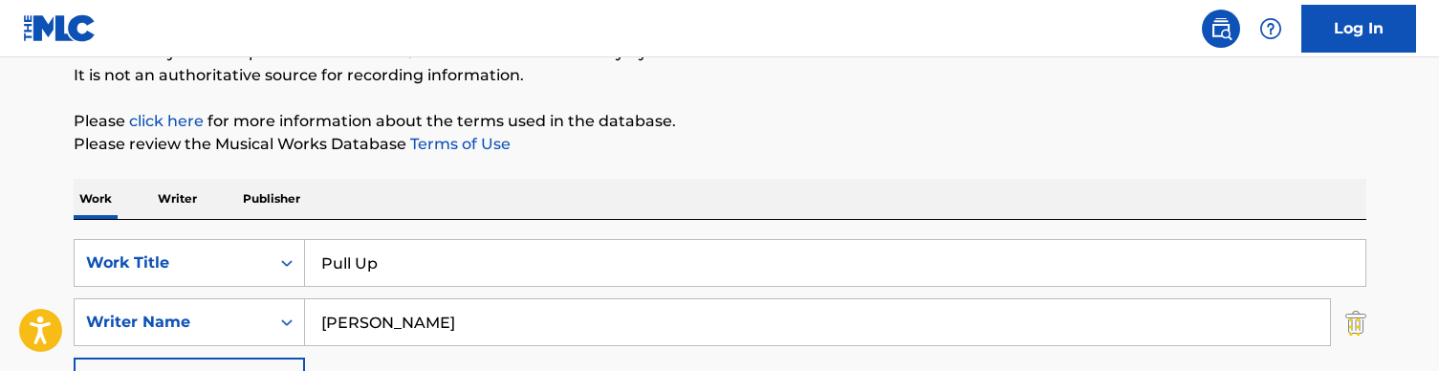
scroll to position [195, 0]
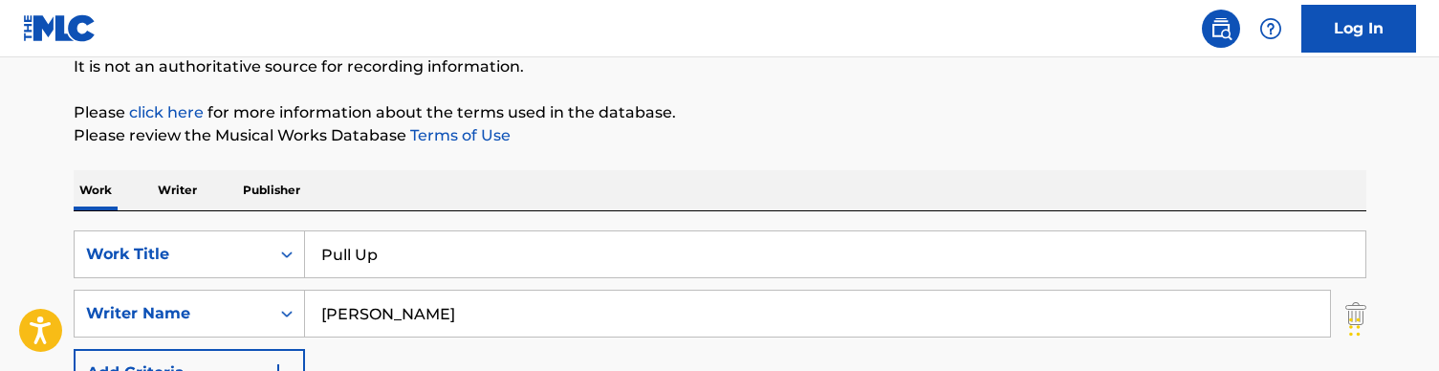
click at [358, 244] on input "Pull Up" at bounding box center [835, 254] width 1061 height 46
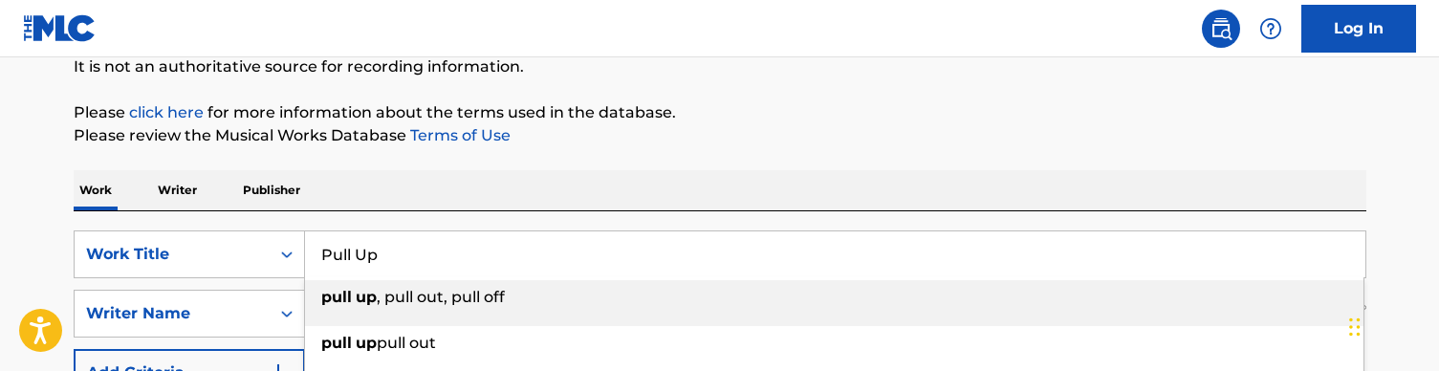
click at [358, 244] on input "Pull Up" at bounding box center [835, 254] width 1061 height 46
paste input "Real Love (audio)"
click at [412, 188] on div "Work Writer Publisher" at bounding box center [720, 190] width 1293 height 40
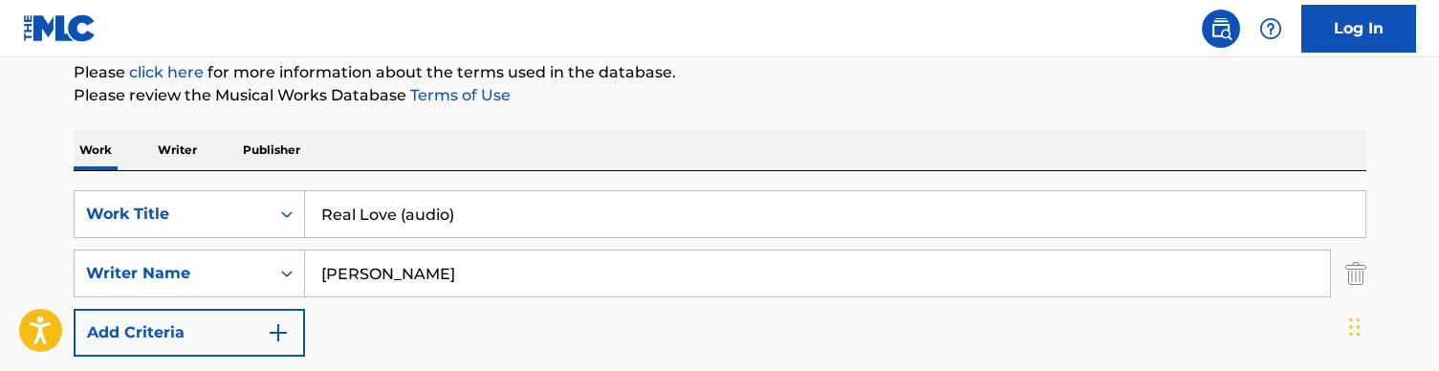
scroll to position [241, 0]
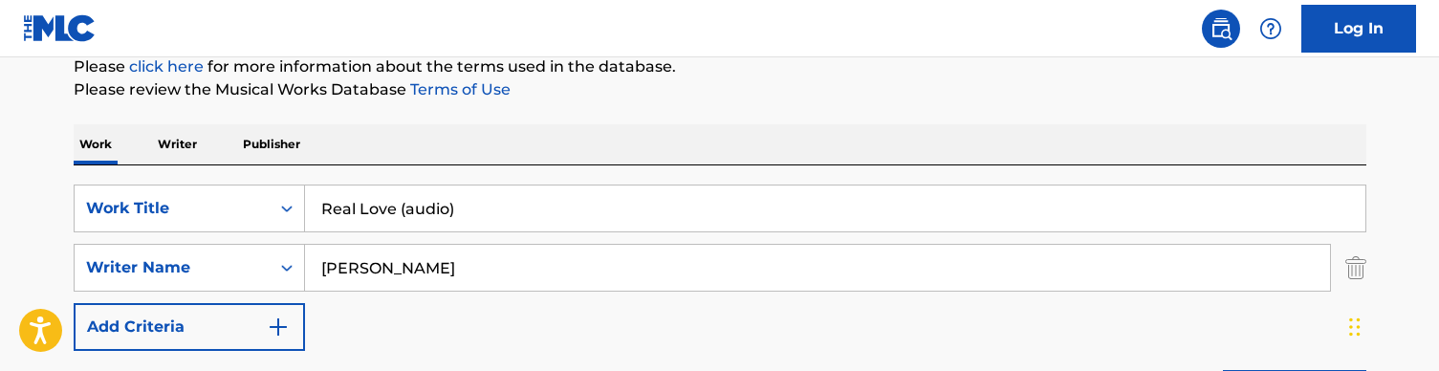
click at [474, 211] on input "Real Love (audio)" at bounding box center [835, 209] width 1061 height 46
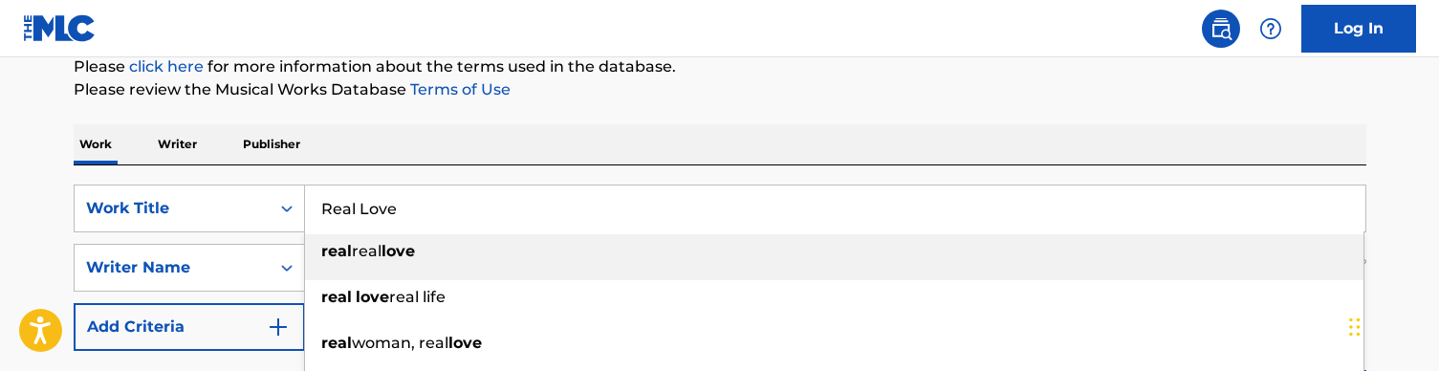
type input "Real Love"
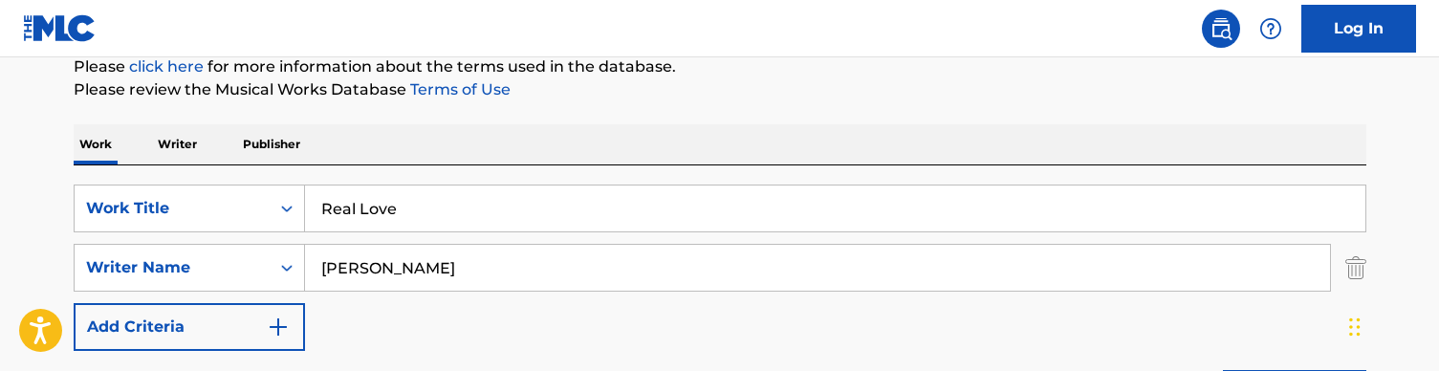
click at [456, 149] on div "Work Writer Publisher" at bounding box center [720, 144] width 1293 height 40
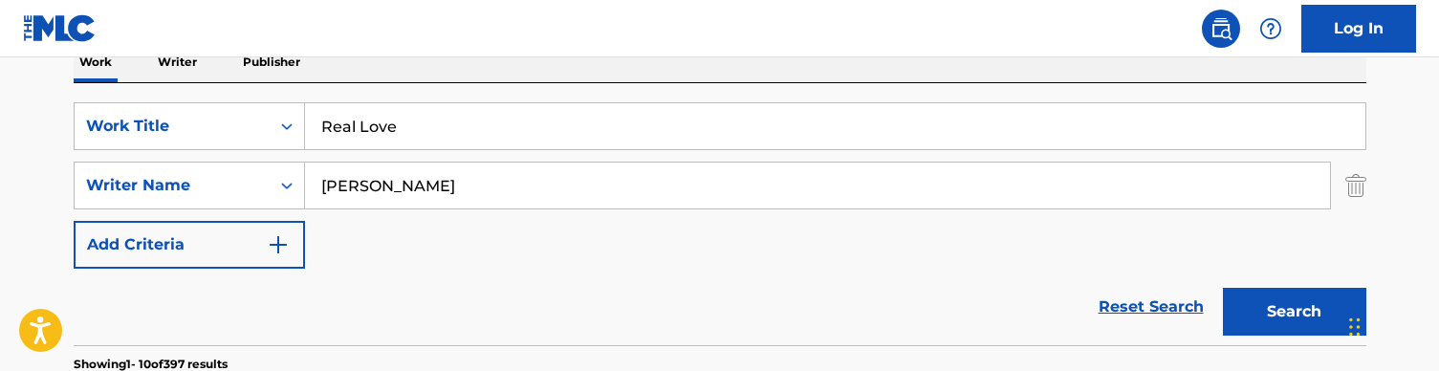
scroll to position [342, 0]
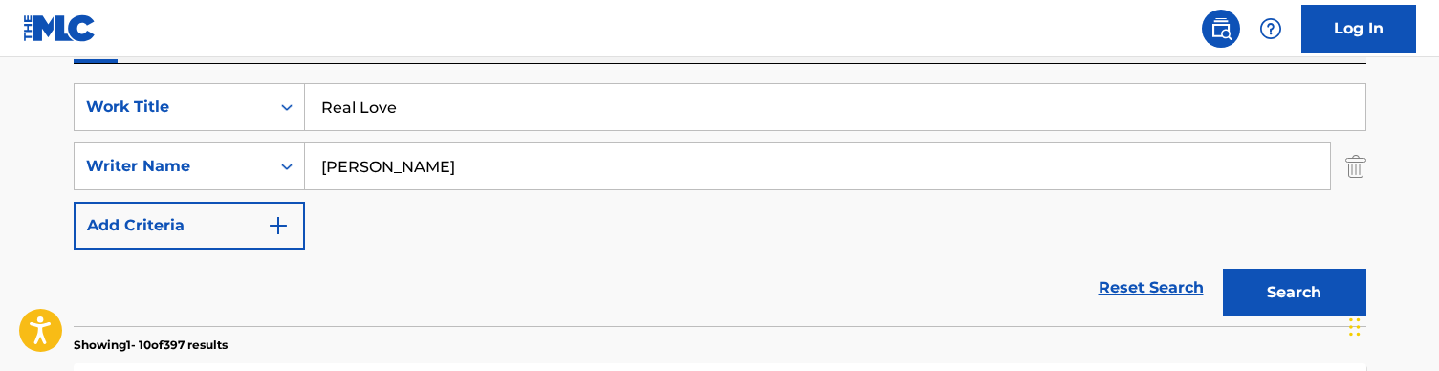
click at [1256, 284] on button "Search" at bounding box center [1294, 293] width 143 height 48
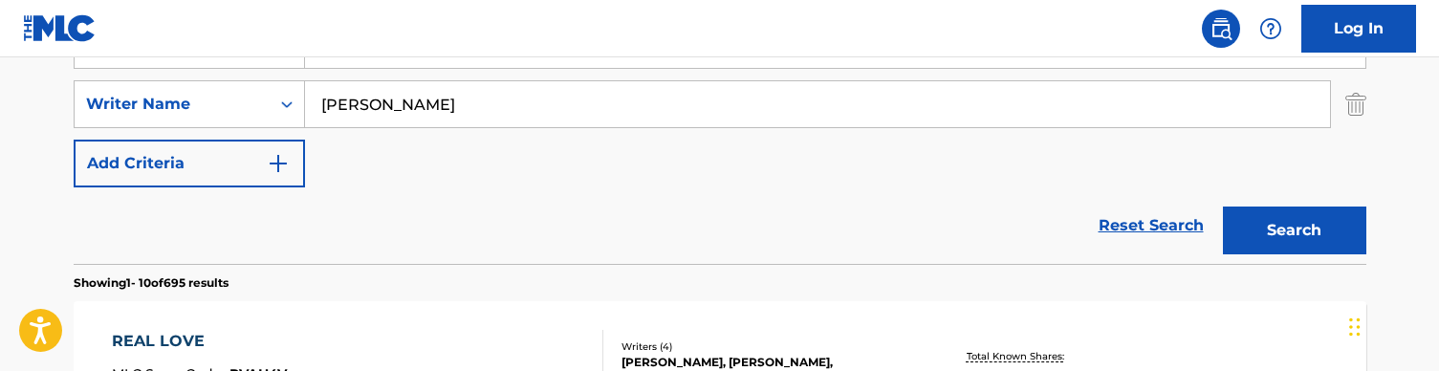
scroll to position [369, 0]
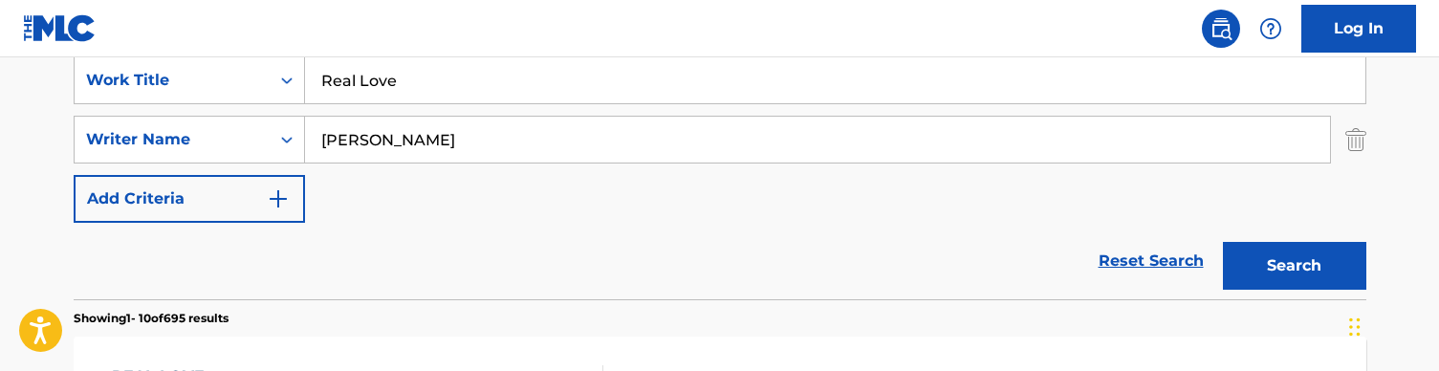
click at [427, 162] on div "[PERSON_NAME]" at bounding box center [818, 140] width 1026 height 48
drag, startPoint x: 427, startPoint y: 146, endPoint x: 221, endPoint y: 111, distance: 208.7
click at [221, 111] on div "SearchWithCriteriaa36992a6-281f-42b9-b294-be30c5db0eb9 Work Title Real Love Sea…" at bounding box center [720, 139] width 1293 height 166
click at [1294, 266] on button "Search" at bounding box center [1294, 266] width 143 height 48
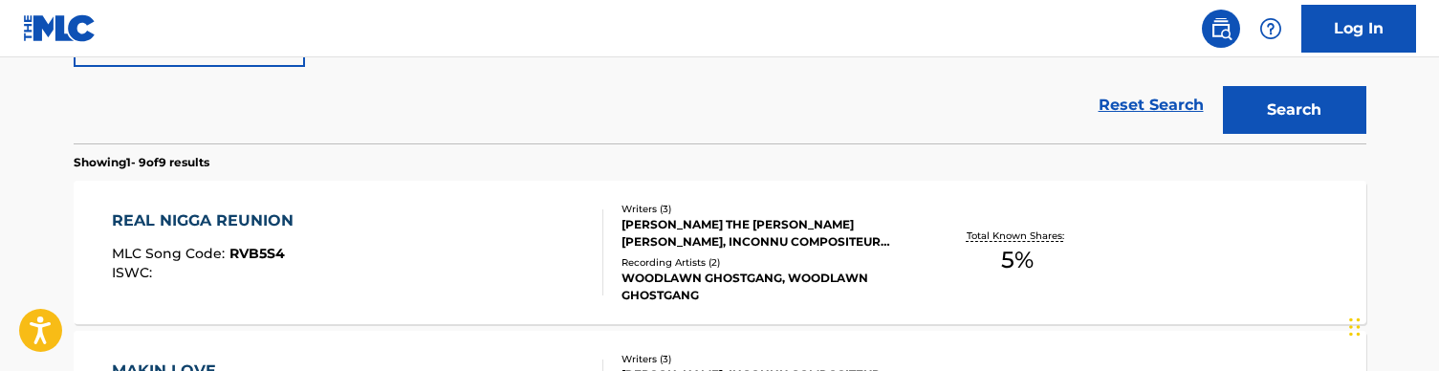
scroll to position [382, 0]
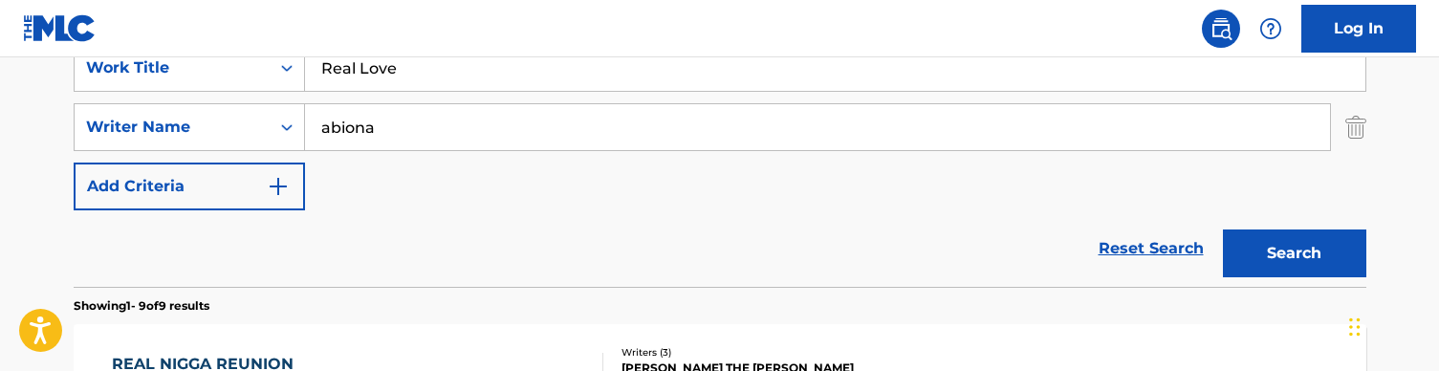
drag, startPoint x: 413, startPoint y: 134, endPoint x: 325, endPoint y: 134, distance: 88.0
click at [325, 134] on input "abiona" at bounding box center [817, 127] width 1025 height 46
click at [1294, 253] on button "Search" at bounding box center [1294, 254] width 143 height 48
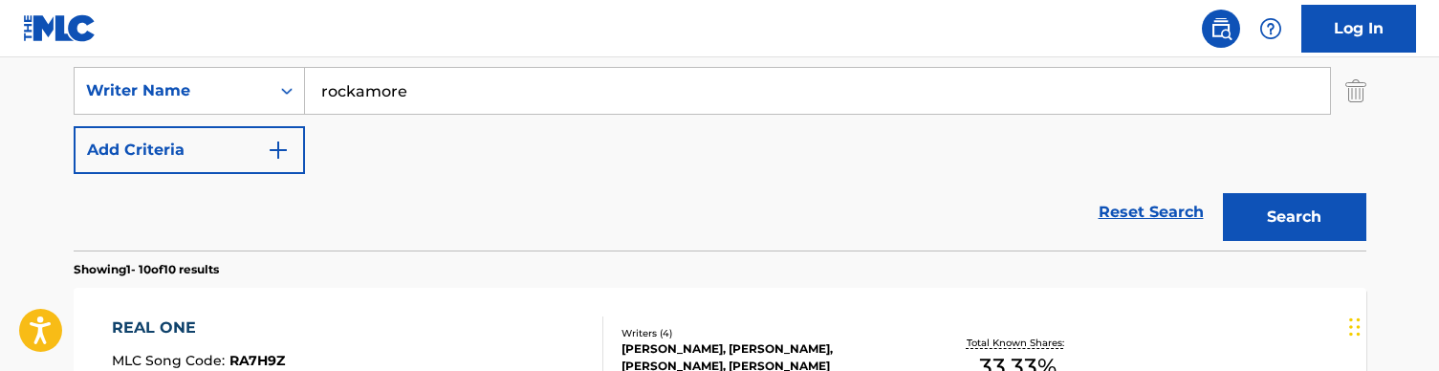
scroll to position [409, 0]
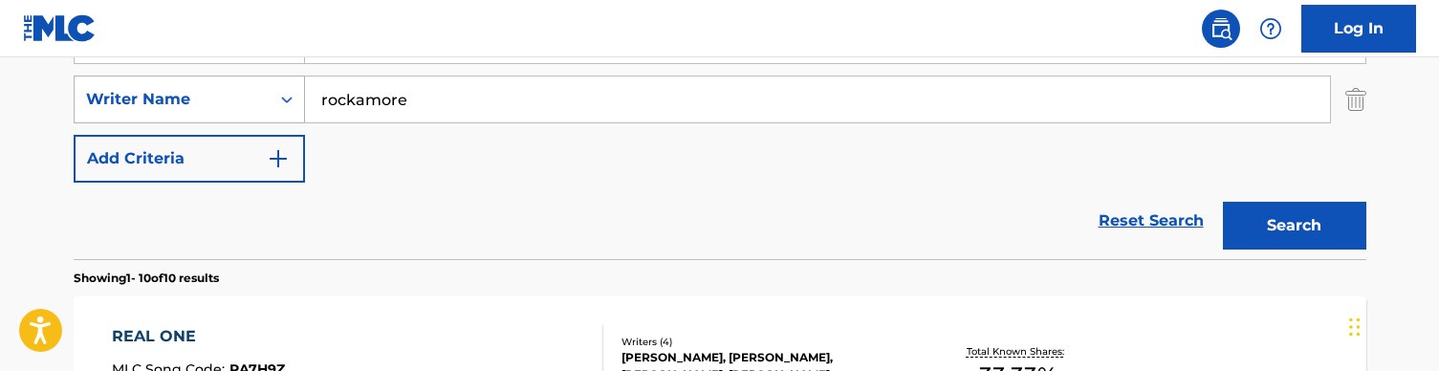
drag, startPoint x: 435, startPoint y: 99, endPoint x: 301, endPoint y: 99, distance: 133.9
click at [301, 99] on div "SearchWithCriteria728904fc-b0df-42d9-a479-22e00c724871 Writer Name [PERSON_NAME]" at bounding box center [720, 100] width 1293 height 48
click at [1294, 226] on button "Search" at bounding box center [1294, 226] width 143 height 48
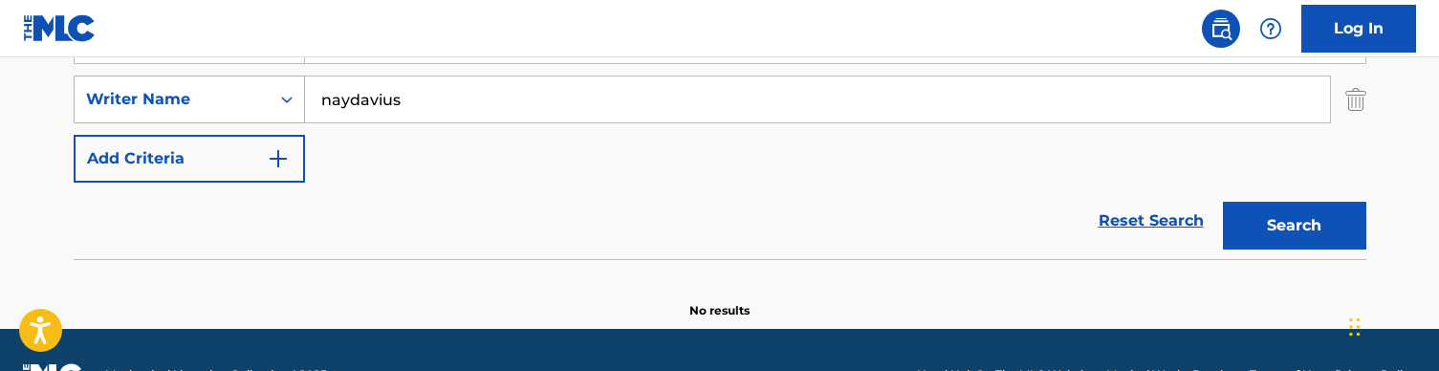
drag, startPoint x: 416, startPoint y: 99, endPoint x: 224, endPoint y: 99, distance: 192.2
click at [224, 99] on div "SearchWithCriteria728904fc-b0df-42d9-a479-22e00c724871 Writer Name [PERSON_NAME]" at bounding box center [720, 100] width 1293 height 48
type input "nayvadius"
click at [1294, 226] on button "Search" at bounding box center [1294, 226] width 143 height 48
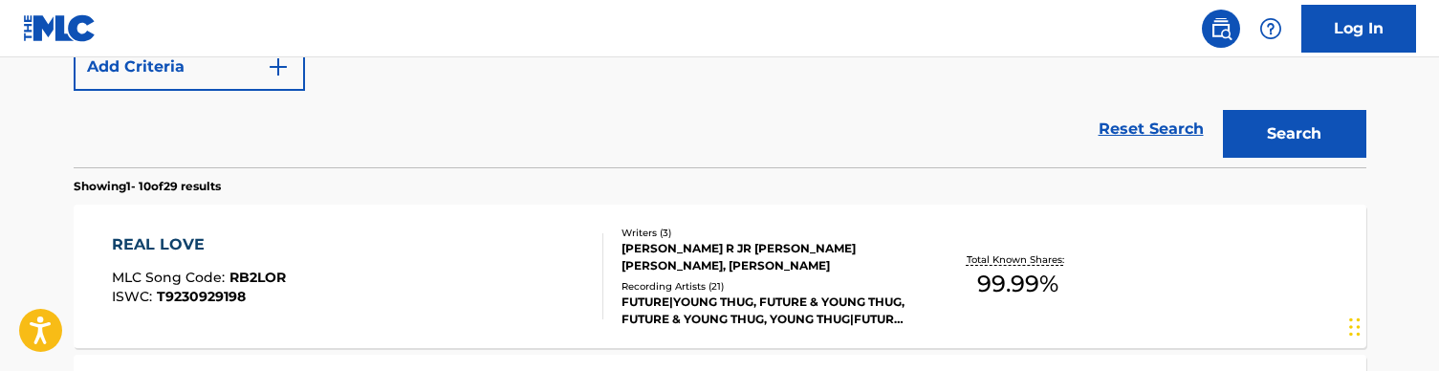
scroll to position [518, 0]
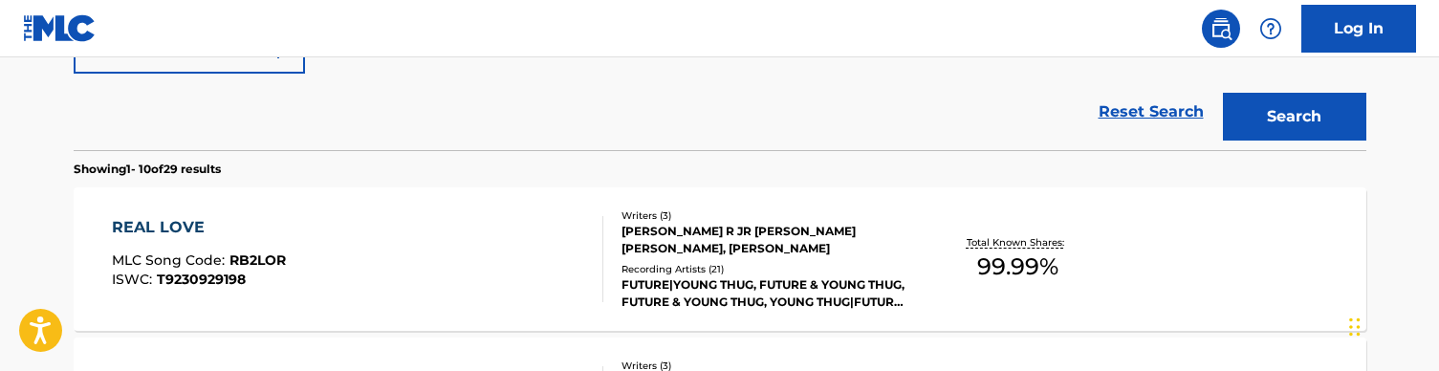
click at [493, 255] on div "REAL LOVE MLC Song Code : RB2LOR ISWC : T9230929198" at bounding box center [358, 259] width 492 height 86
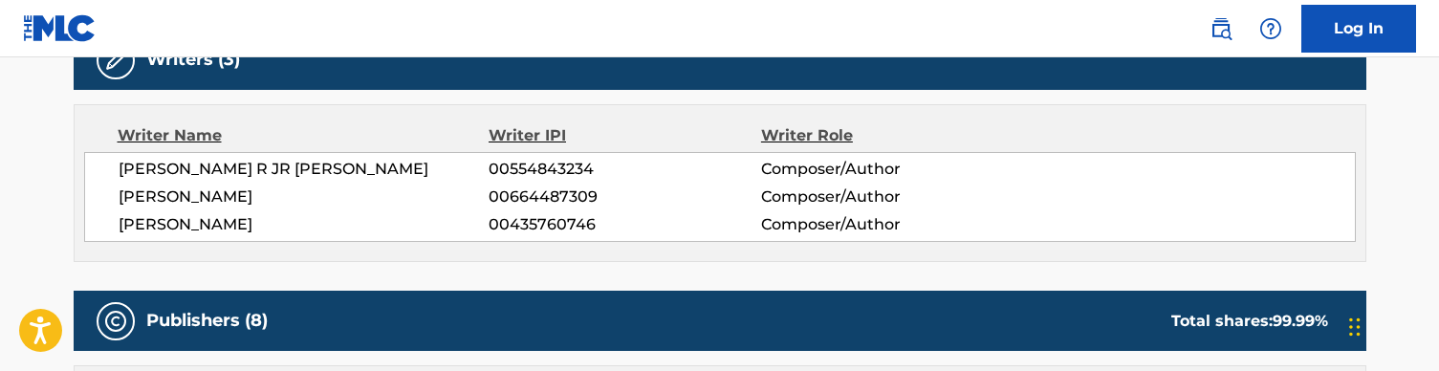
scroll to position [643, 0]
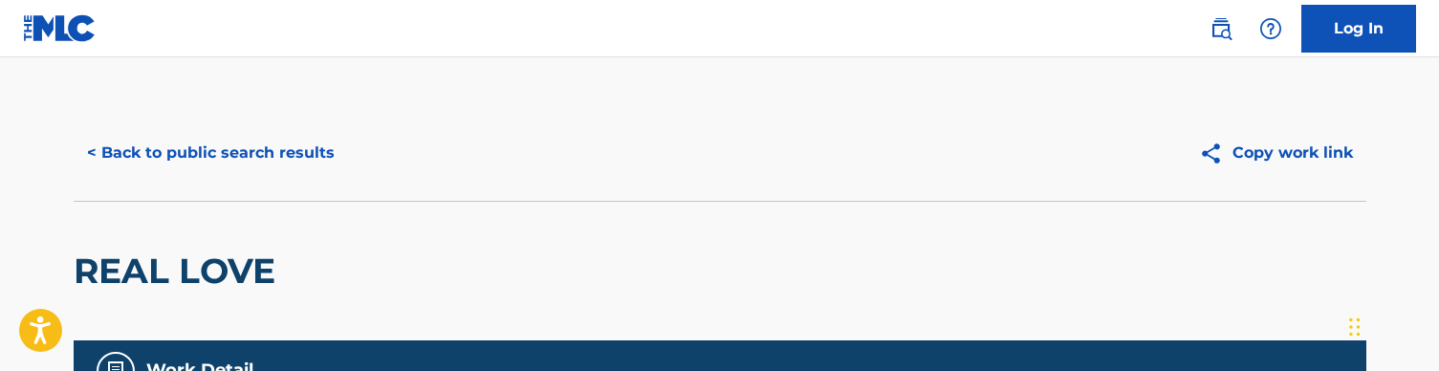
click at [234, 143] on button "< Back to public search results" at bounding box center [211, 153] width 274 height 48
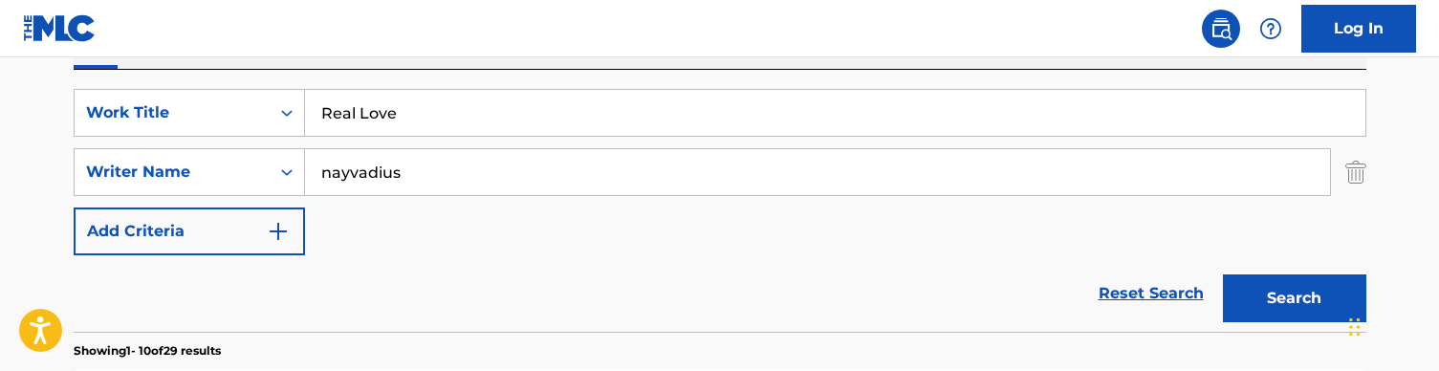
scroll to position [290, 0]
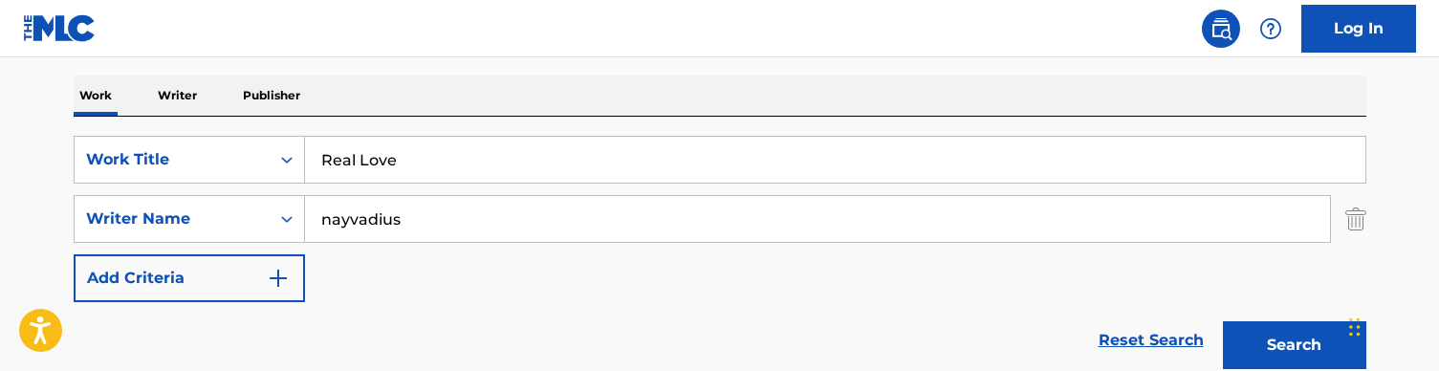
click at [361, 161] on input "Real Love" at bounding box center [835, 160] width 1061 height 46
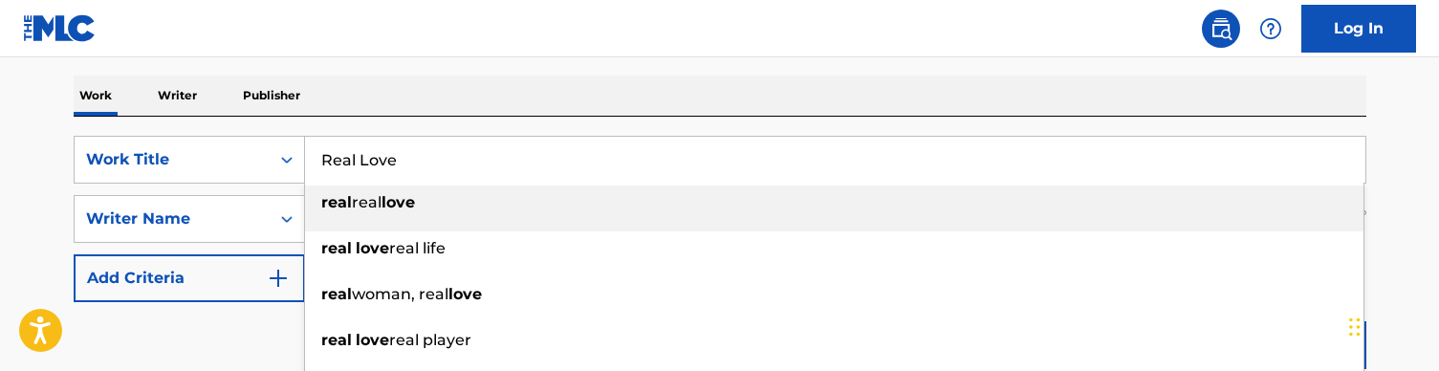
click at [361, 161] on input "Real Love" at bounding box center [835, 160] width 1061 height 46
paste input "On"
type input "Real One"
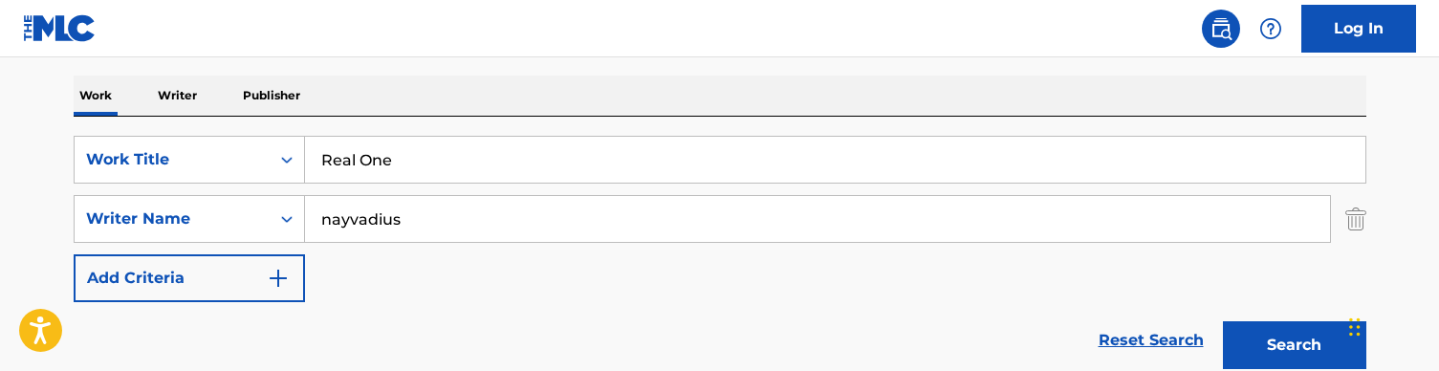
click at [475, 97] on div "Work Writer Publisher" at bounding box center [720, 96] width 1293 height 40
drag, startPoint x: 417, startPoint y: 212, endPoint x: 209, endPoint y: 207, distance: 207.6
click at [209, 207] on div "SearchWithCriteria728904fc-b0df-42d9-a479-22e00c724871 Writer Name [PERSON_NAME]" at bounding box center [720, 219] width 1293 height 48
click at [1294, 345] on button "Search" at bounding box center [1294, 345] width 143 height 48
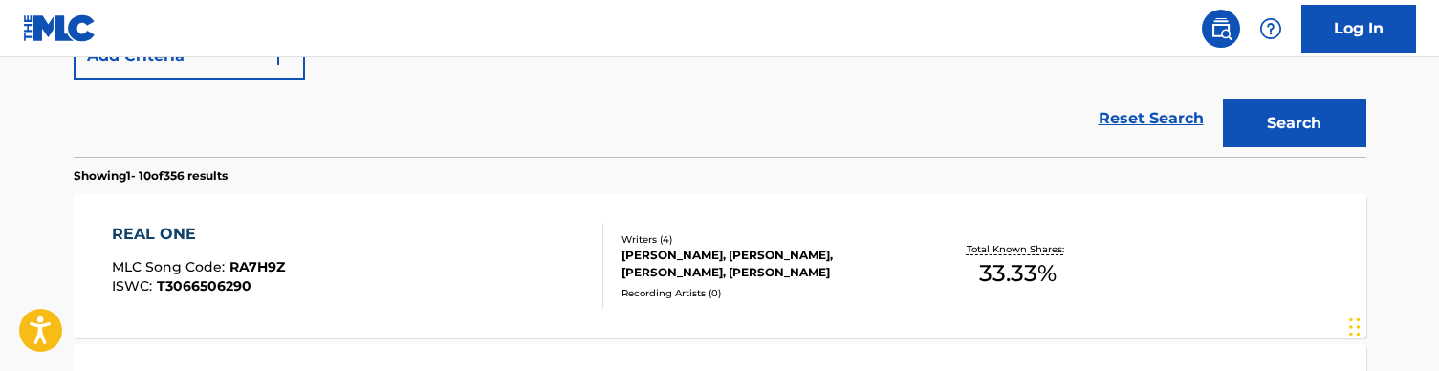
scroll to position [538, 0]
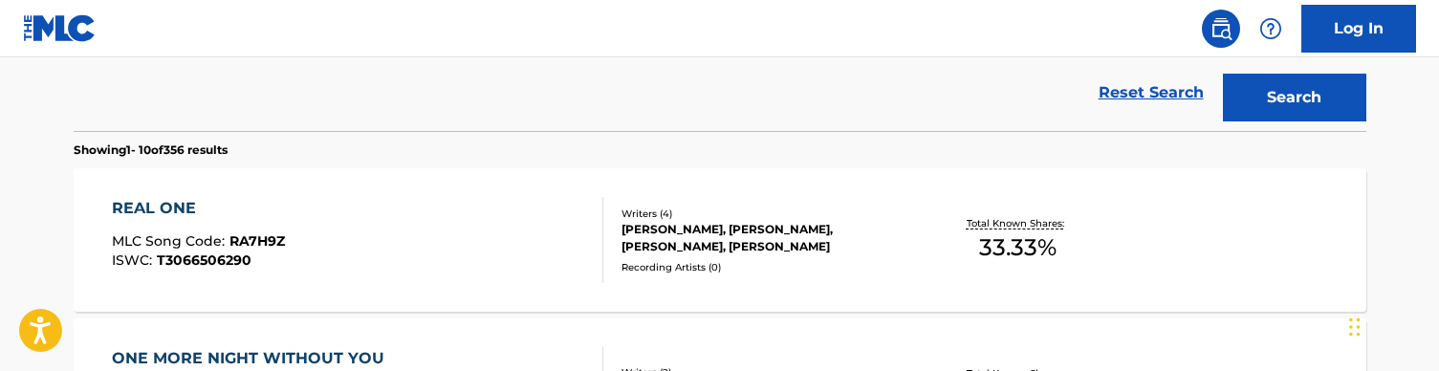
type input "[PERSON_NAME]"
click at [412, 230] on div "REAL ONE MLC Song Code : RA7H9Z ISWC : T3066506290" at bounding box center [358, 240] width 492 height 86
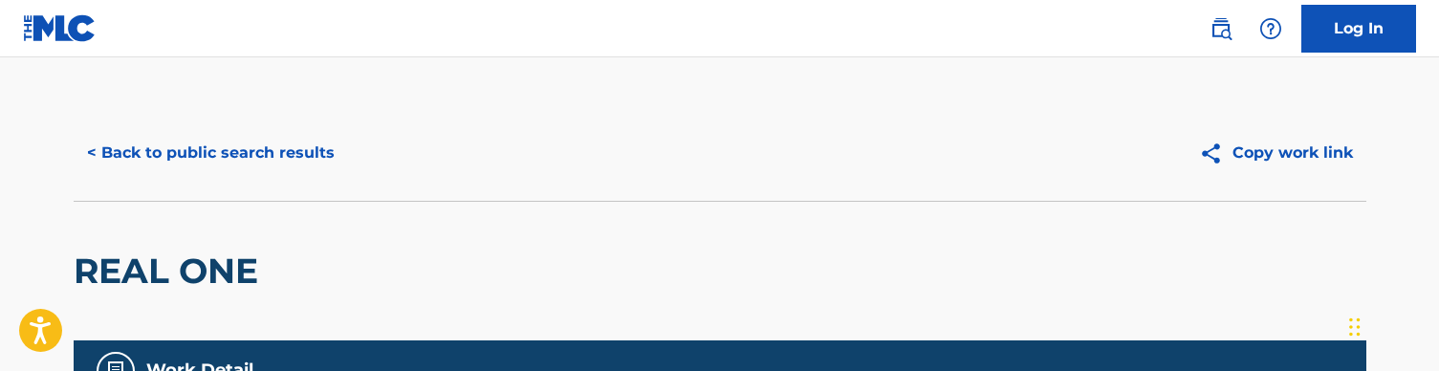
click at [284, 133] on button "< Back to public search results" at bounding box center [211, 153] width 274 height 48
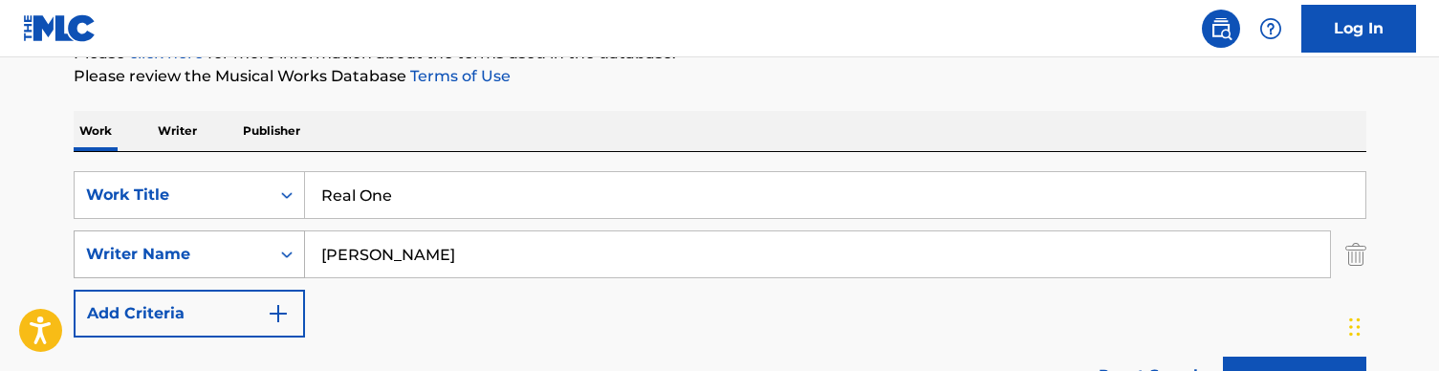
scroll to position [264, 0]
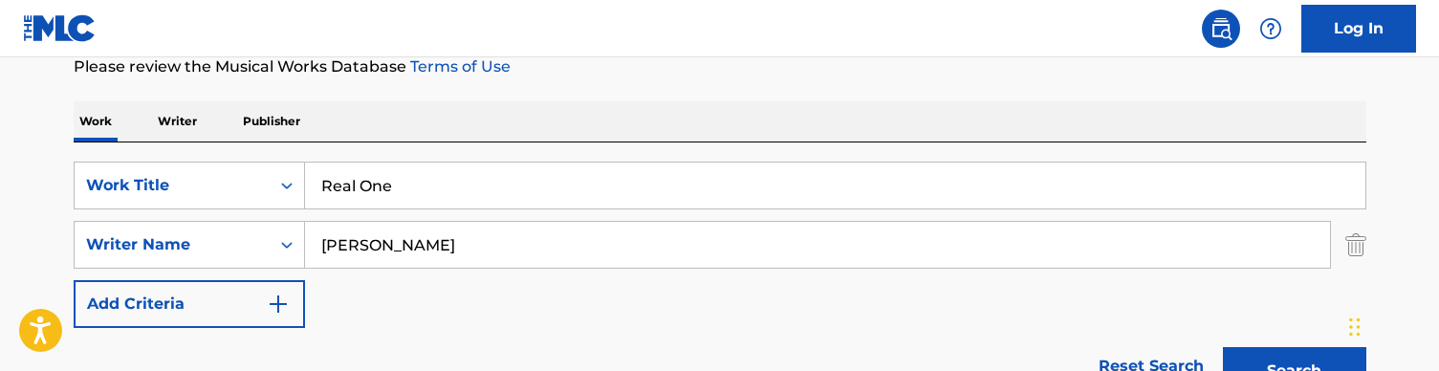
click at [364, 201] on input "Real One" at bounding box center [835, 186] width 1061 height 46
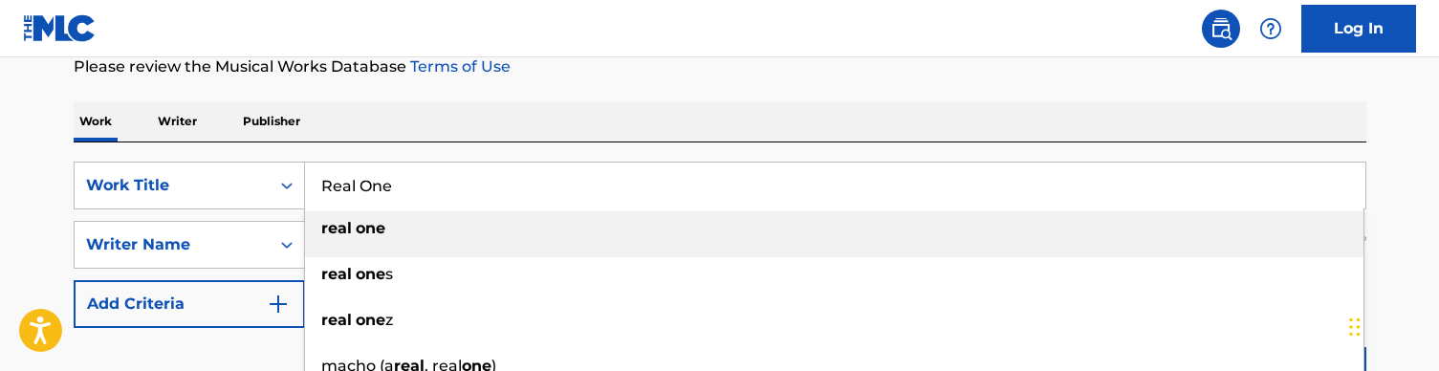
click at [364, 201] on input "Real One" at bounding box center [835, 186] width 1061 height 46
paste input "ight Now"
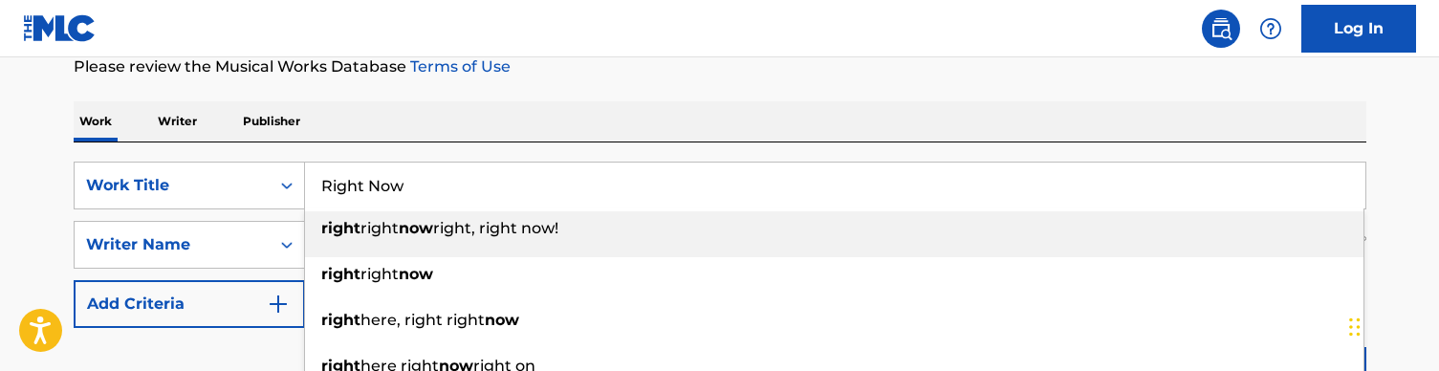
click at [415, 118] on div "Work Writer Publisher" at bounding box center [720, 121] width 1293 height 40
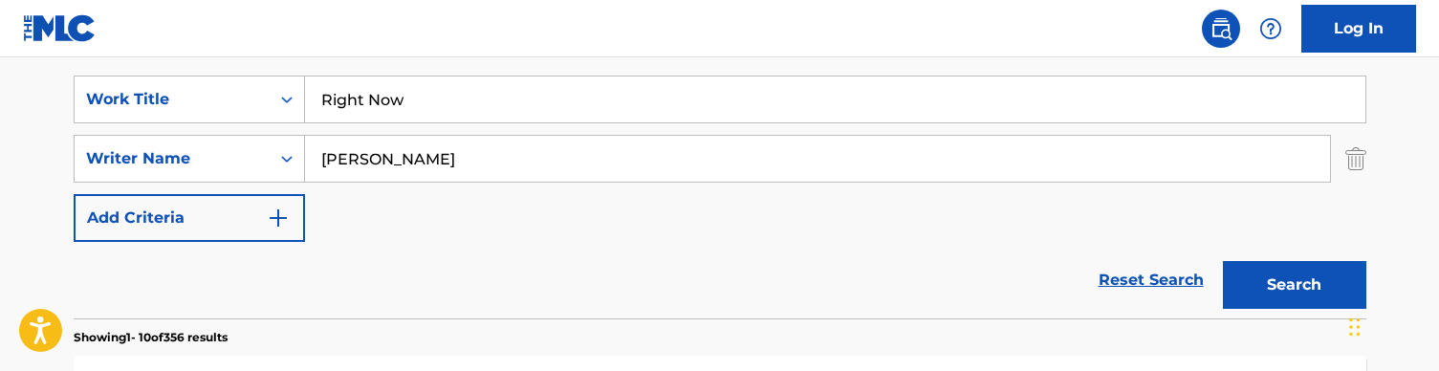
scroll to position [362, 0]
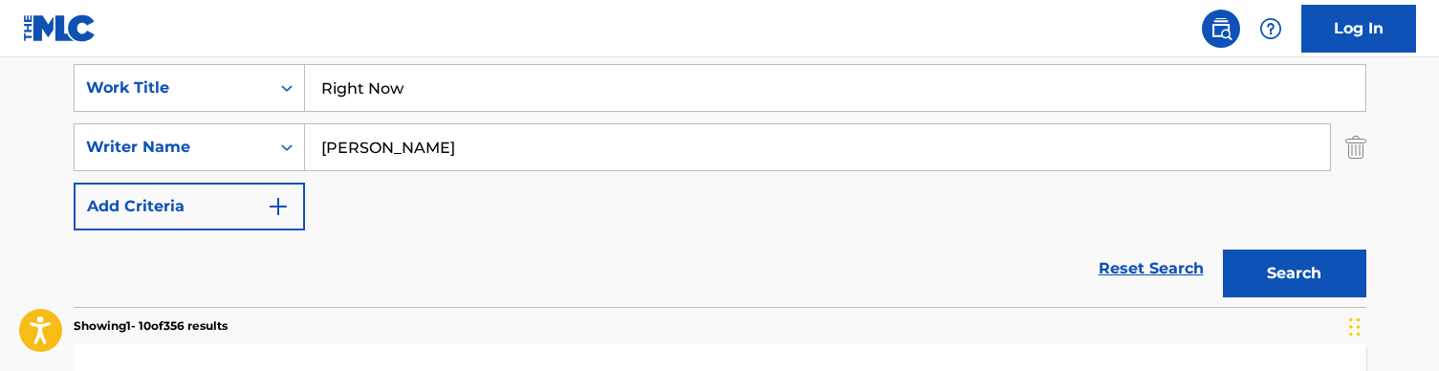
click at [1252, 270] on button "Search" at bounding box center [1294, 274] width 143 height 48
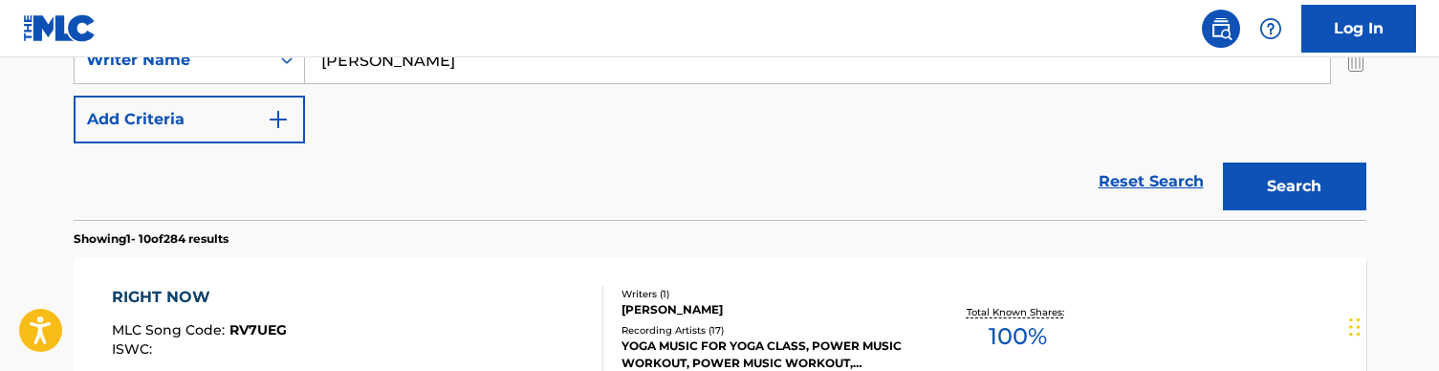
scroll to position [351, 0]
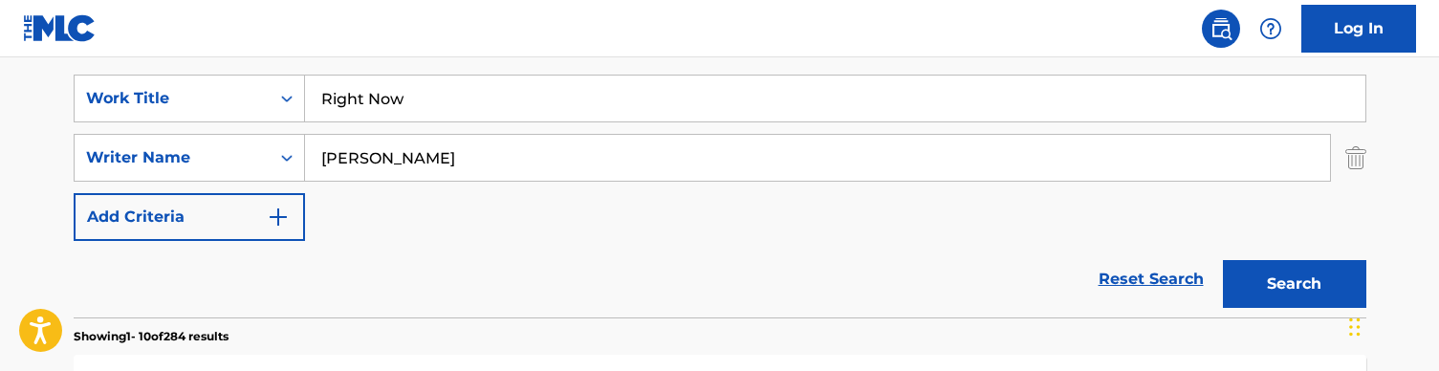
click at [353, 105] on input "Right Now" at bounding box center [835, 99] width 1061 height 46
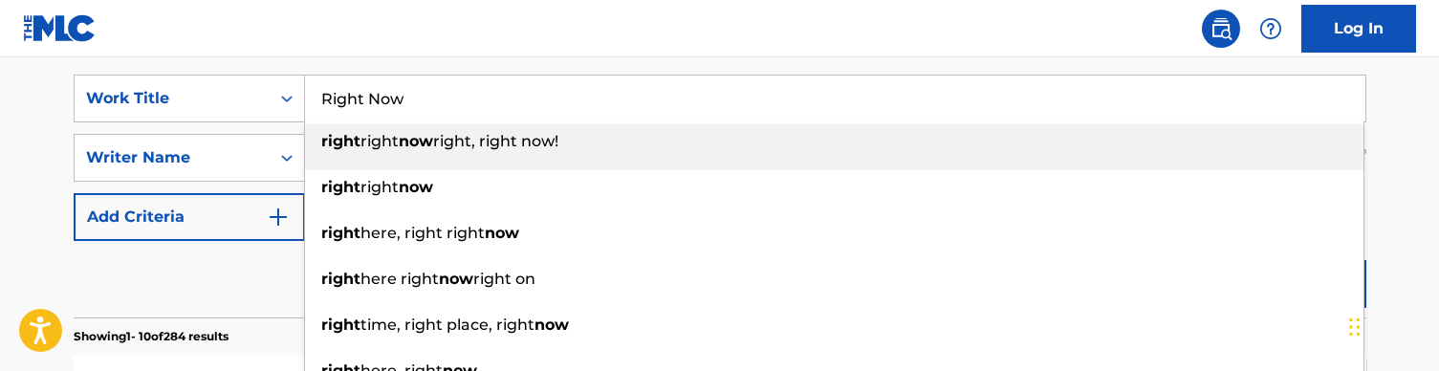
click at [353, 105] on input "Right Now" at bounding box center [835, 99] width 1061 height 46
paste input "Sense of Mission"
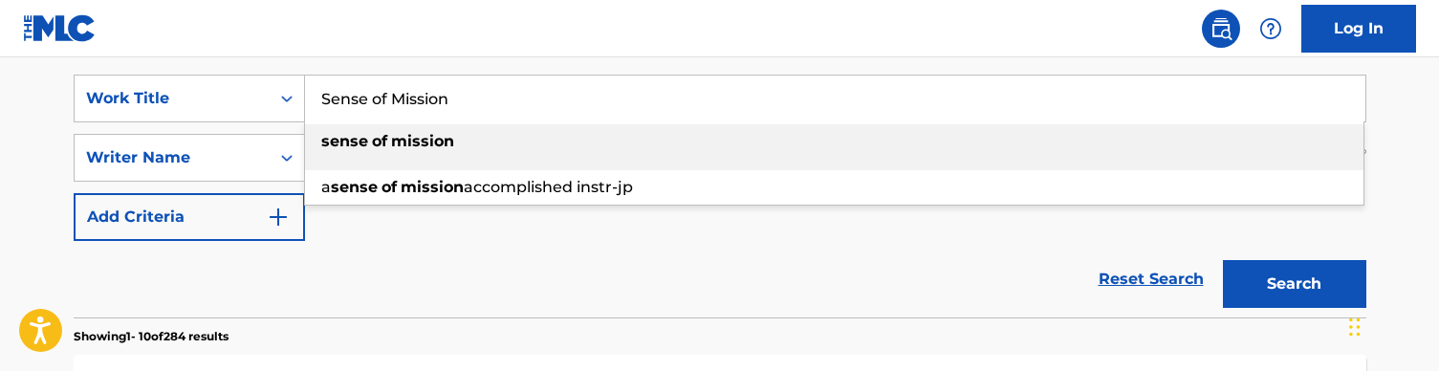
click at [374, 53] on nav "Log In" at bounding box center [719, 28] width 1439 height 57
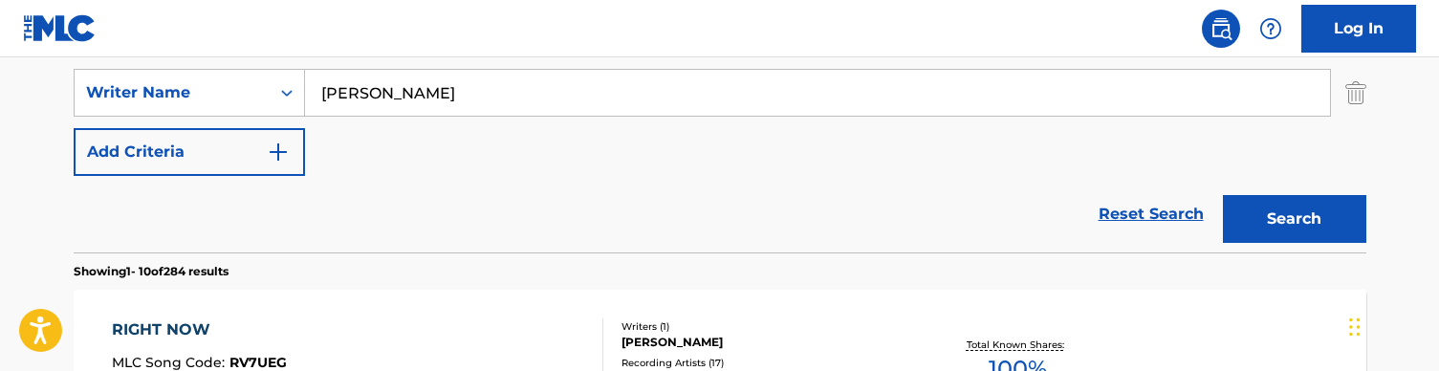
scroll to position [491, 0]
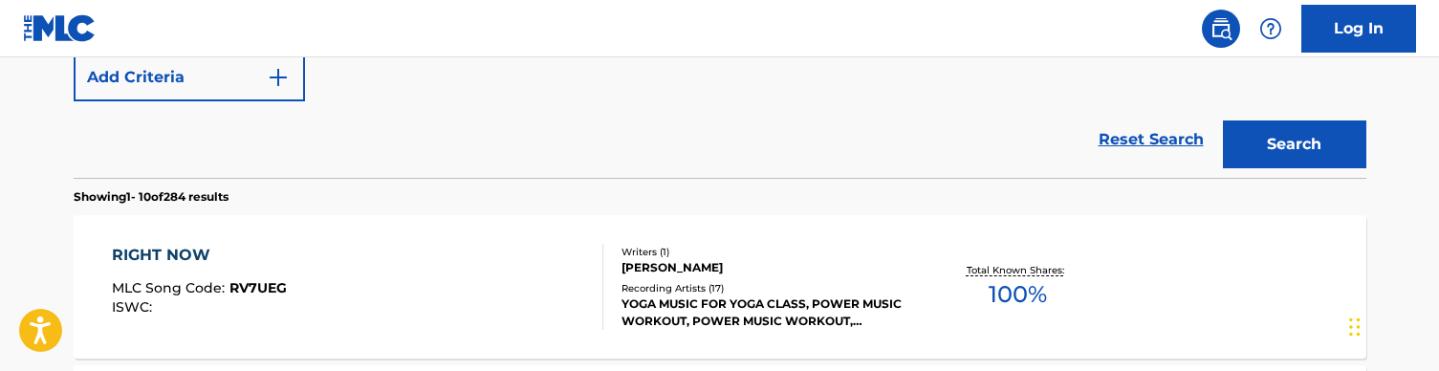
click at [1282, 144] on button "Search" at bounding box center [1294, 145] width 143 height 48
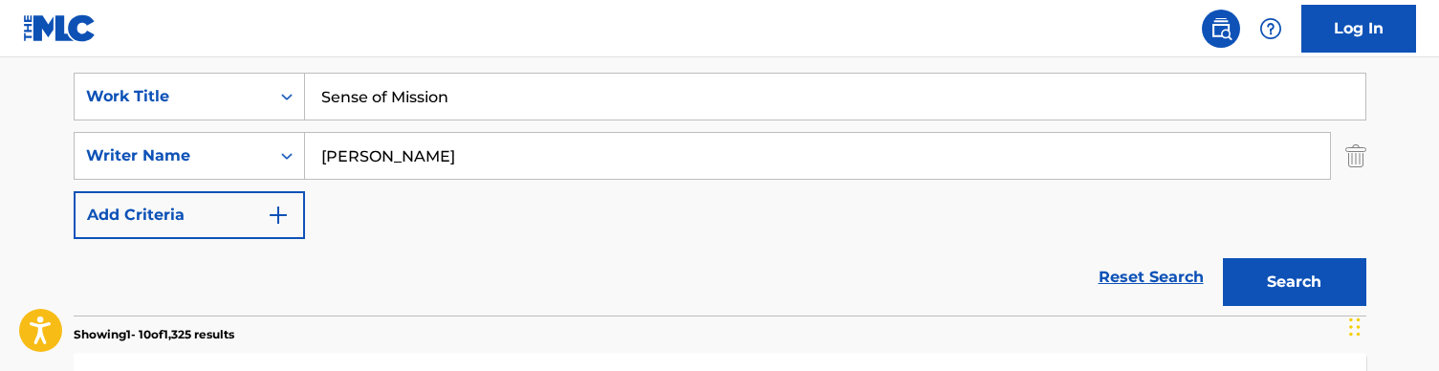
scroll to position [340, 0]
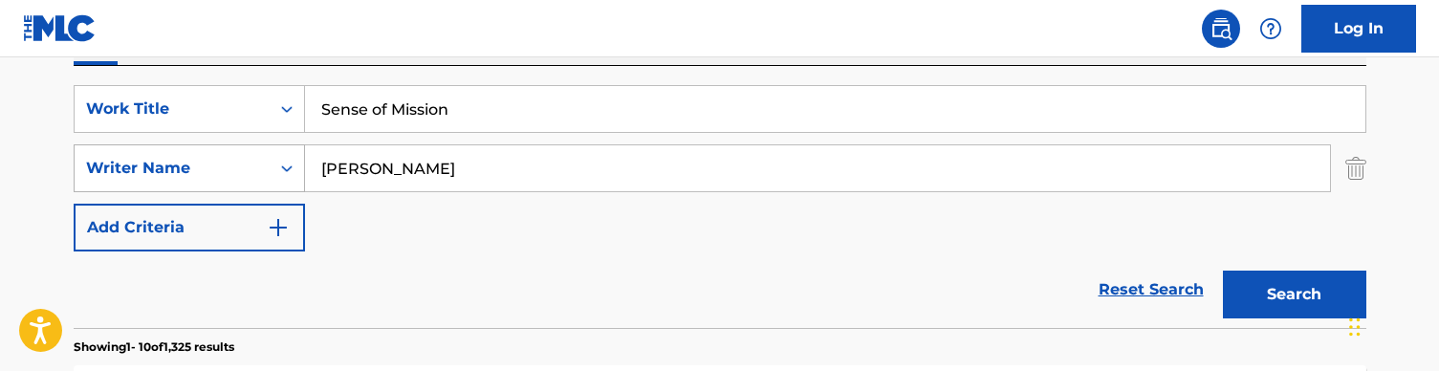
drag, startPoint x: 426, startPoint y: 174, endPoint x: 260, endPoint y: 150, distance: 167.2
click at [260, 150] on div "SearchWithCriteria728904fc-b0df-42d9-a479-22e00c724871 Writer Name [PERSON_NAME]" at bounding box center [720, 168] width 1293 height 48
click at [446, 111] on input "Sense of Mission" at bounding box center [835, 109] width 1061 height 46
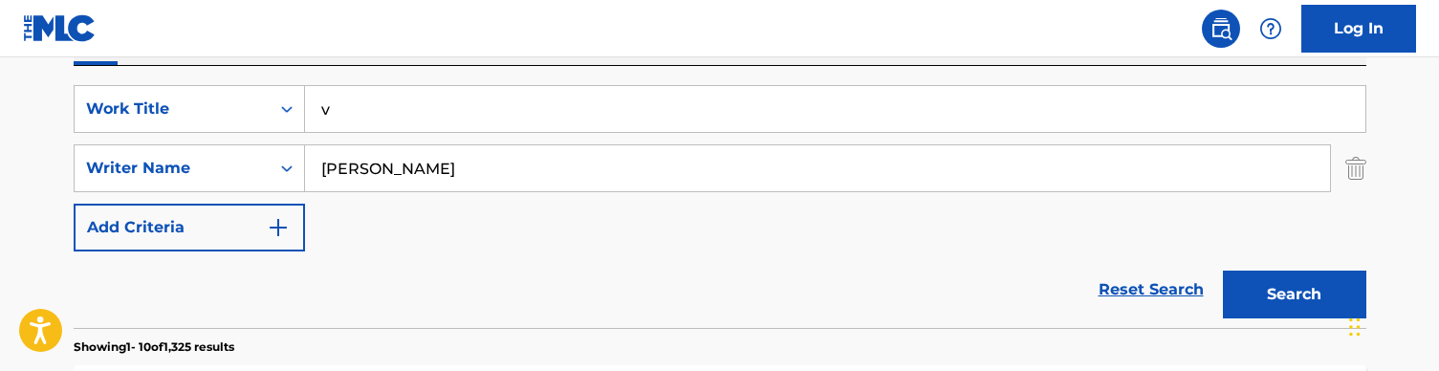
click at [473, 51] on nav "Log In" at bounding box center [719, 28] width 1439 height 57
click at [403, 82] on div "SearchWithCriteriaa36992a6-281f-42b9-b294-be30c5db0eb9 Work Title v SearchWithC…" at bounding box center [720, 197] width 1293 height 262
drag, startPoint x: 346, startPoint y: 111, endPoint x: 274, endPoint y: 111, distance: 72.7
click at [274, 111] on div "SearchWithCriteriaa36992a6-281f-42b9-b294-be30c5db0eb9 Work Title v" at bounding box center [720, 109] width 1293 height 48
paste input "[PERSON_NAME] (audio)"
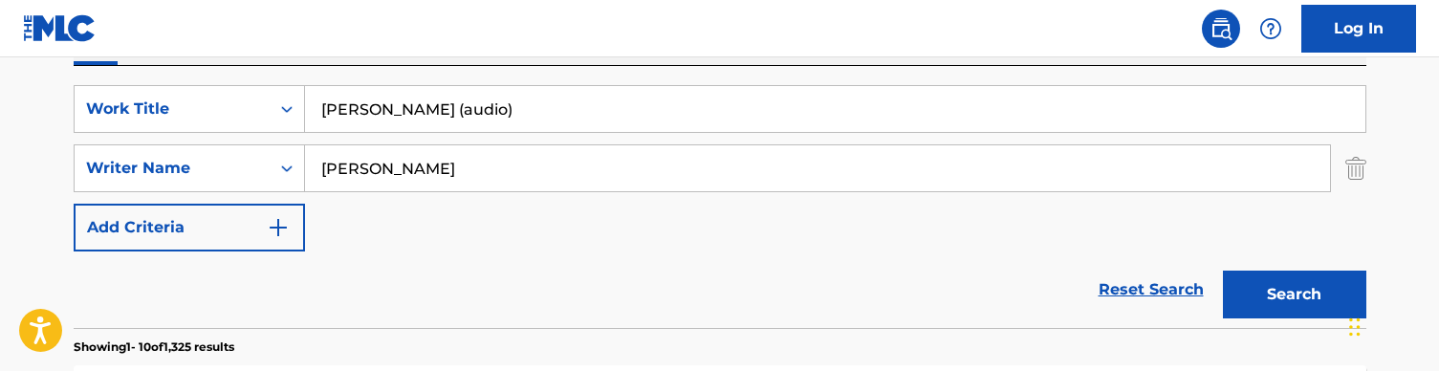
click at [368, 52] on nav "Log In" at bounding box center [719, 28] width 1439 height 57
click at [545, 111] on input "[PERSON_NAME] (audio)" at bounding box center [835, 109] width 1061 height 46
click at [1294, 295] on button "Search" at bounding box center [1294, 295] width 143 height 48
type input "[PERSON_NAME]"
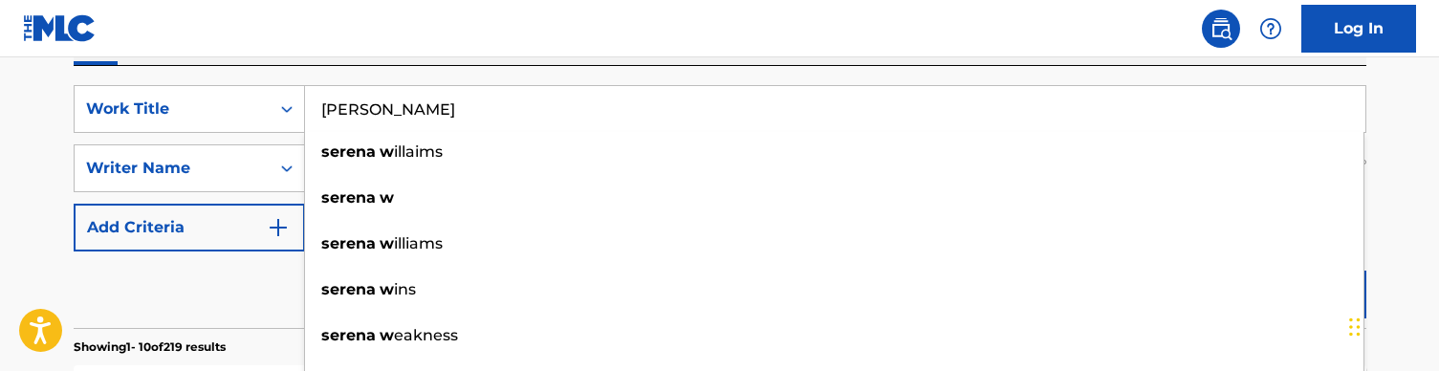
click at [428, 34] on nav "Log In" at bounding box center [719, 28] width 1439 height 57
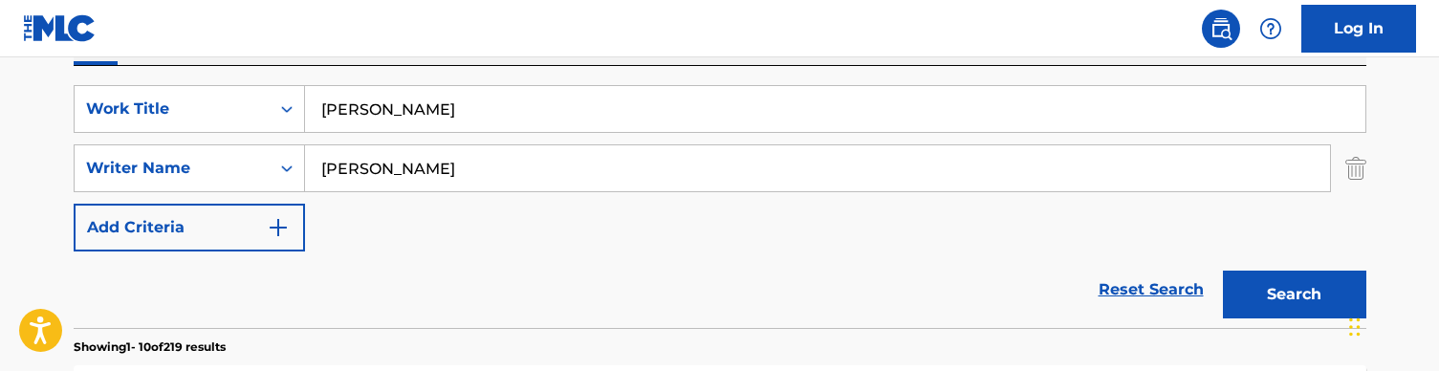
click at [1285, 312] on button "Search" at bounding box center [1294, 295] width 143 height 48
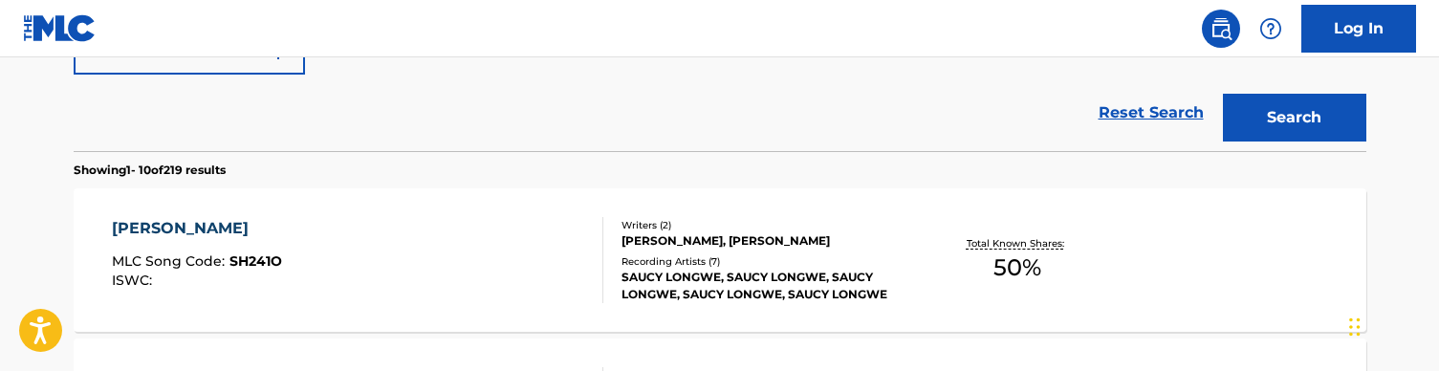
click at [395, 271] on div "SERENA W MLC Song Code : SH241O ISWC :" at bounding box center [358, 260] width 492 height 86
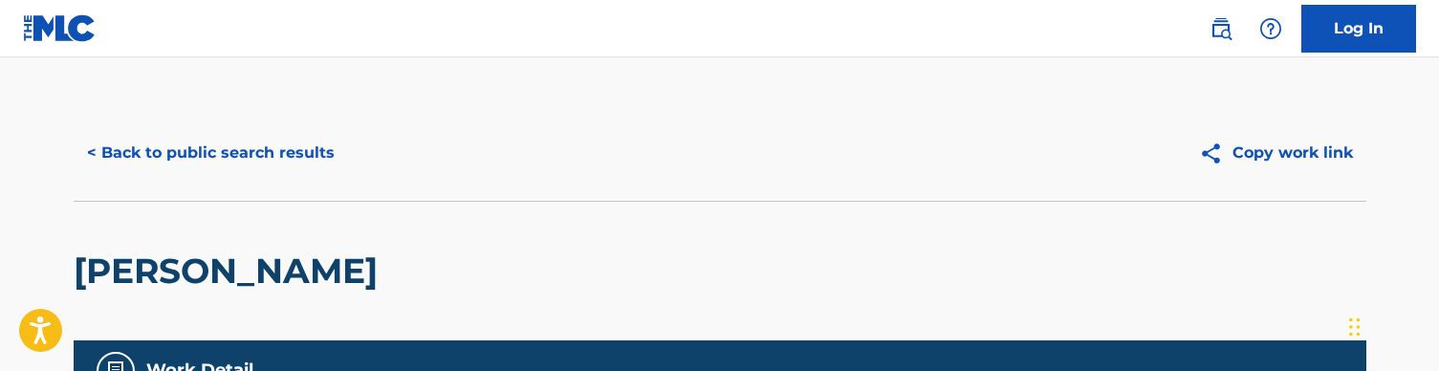
click at [270, 157] on button "< Back to public search results" at bounding box center [211, 153] width 274 height 48
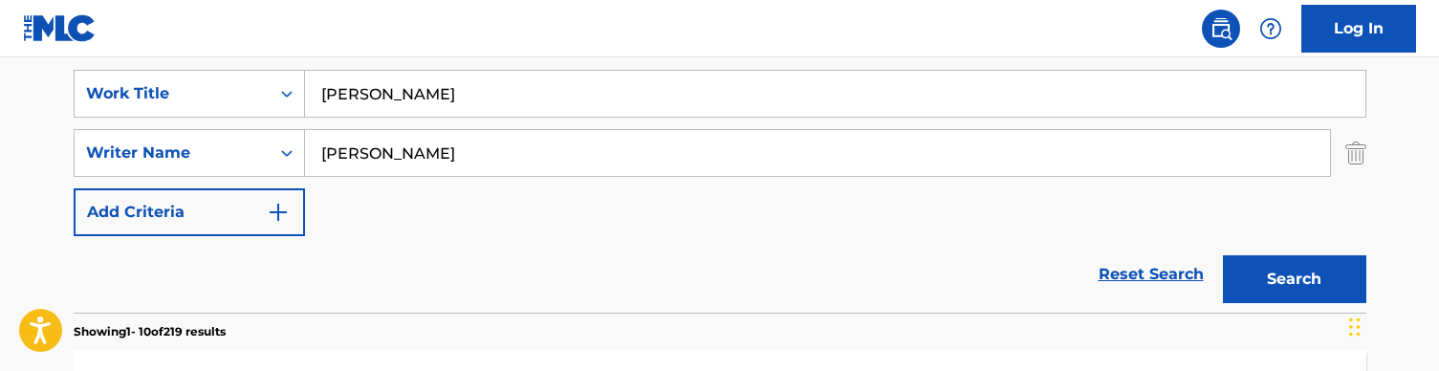
scroll to position [338, 0]
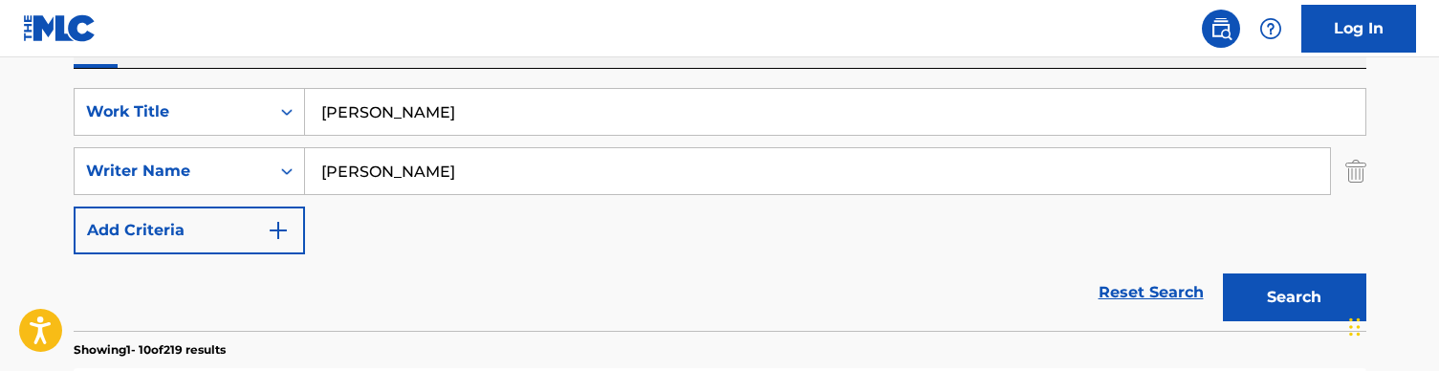
click at [396, 122] on input "[PERSON_NAME]" at bounding box center [835, 112] width 1061 height 46
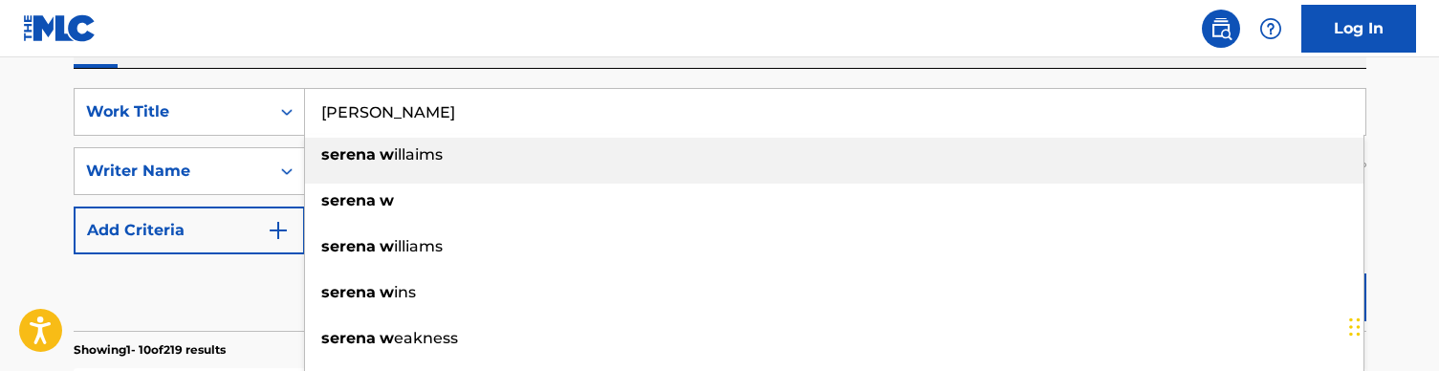
click at [396, 122] on input "[PERSON_NAME]" at bounding box center [835, 112] width 1061 height 46
paste input "immer Down"
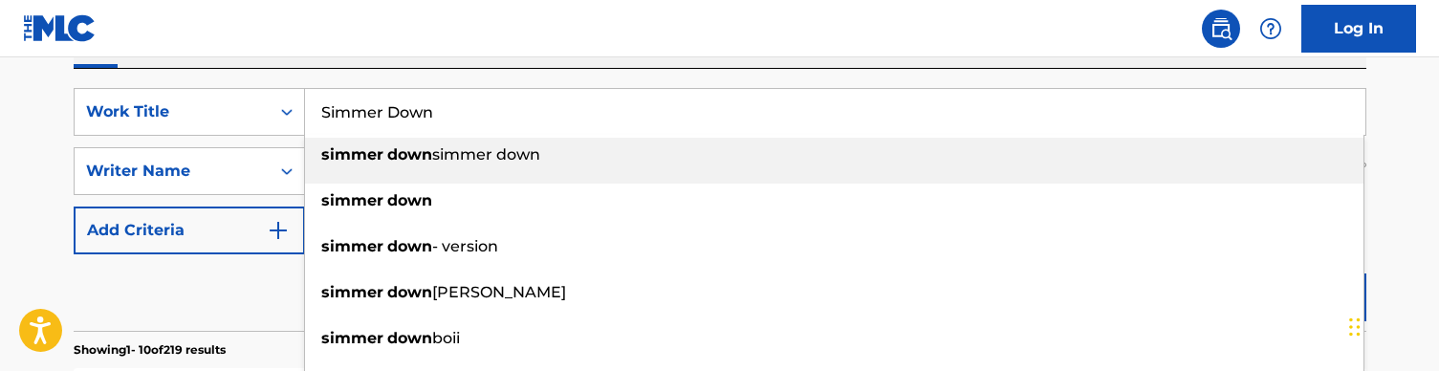
type input "Simmer Down"
click at [449, 62] on div "Work Writer Publisher" at bounding box center [720, 48] width 1293 height 40
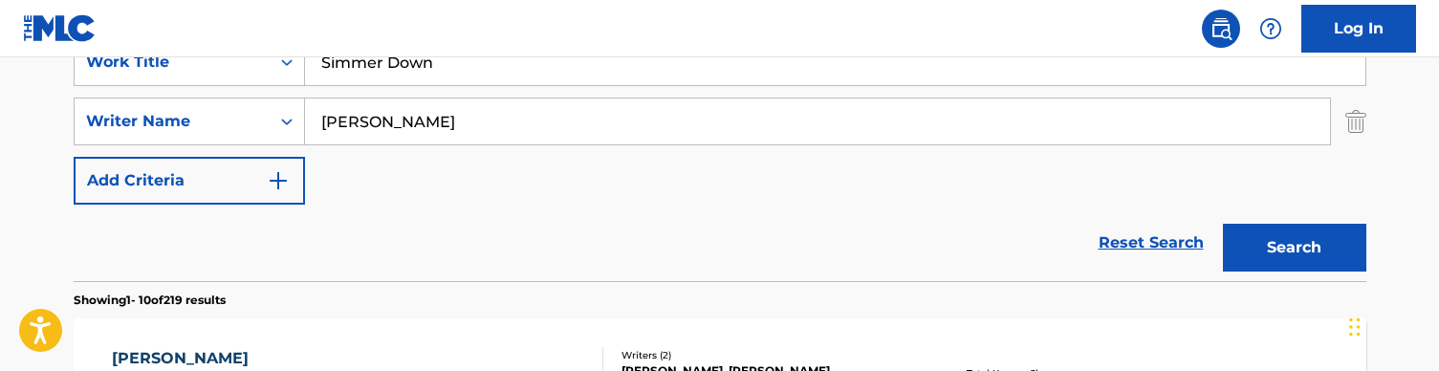
scroll to position [425, 0]
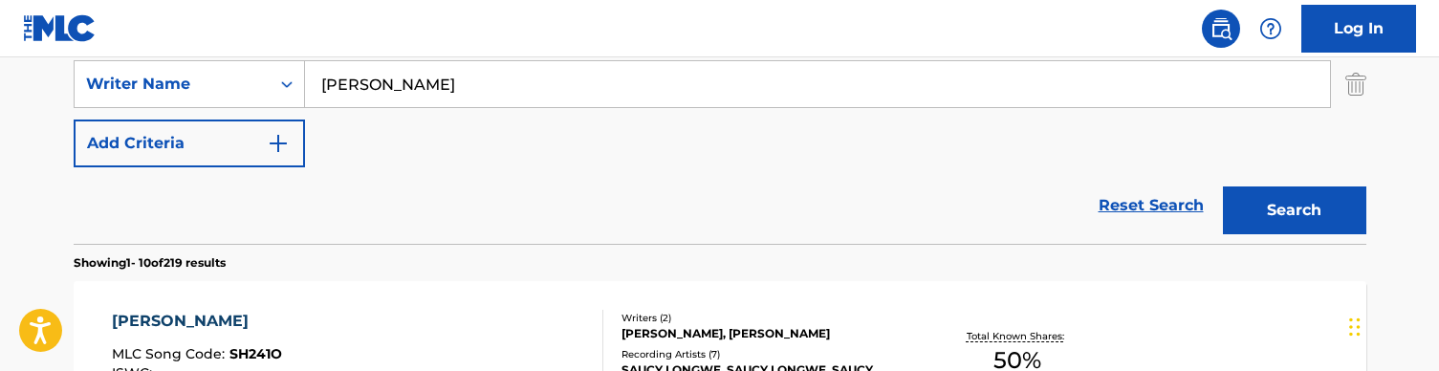
click at [1347, 195] on button "Search" at bounding box center [1294, 210] width 143 height 48
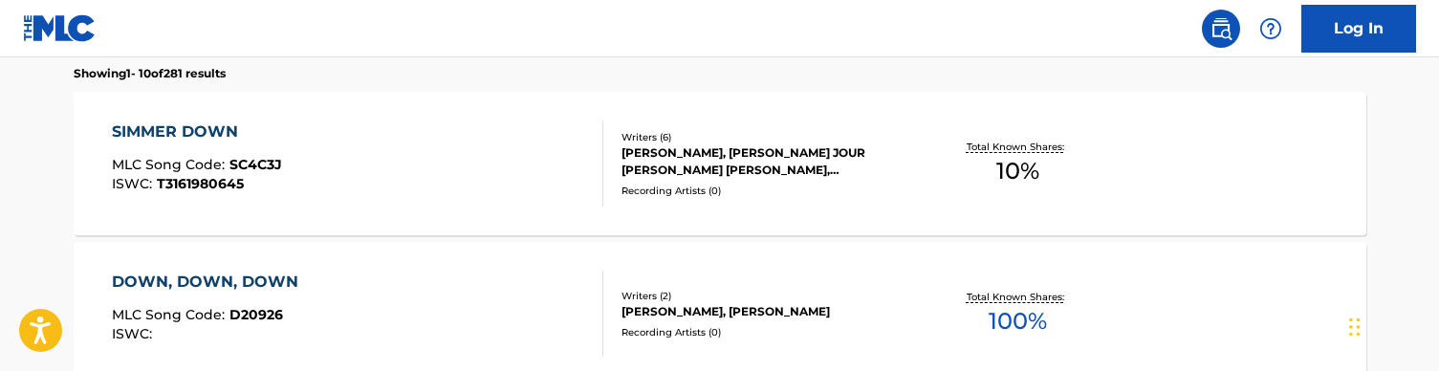
scroll to position [616, 0]
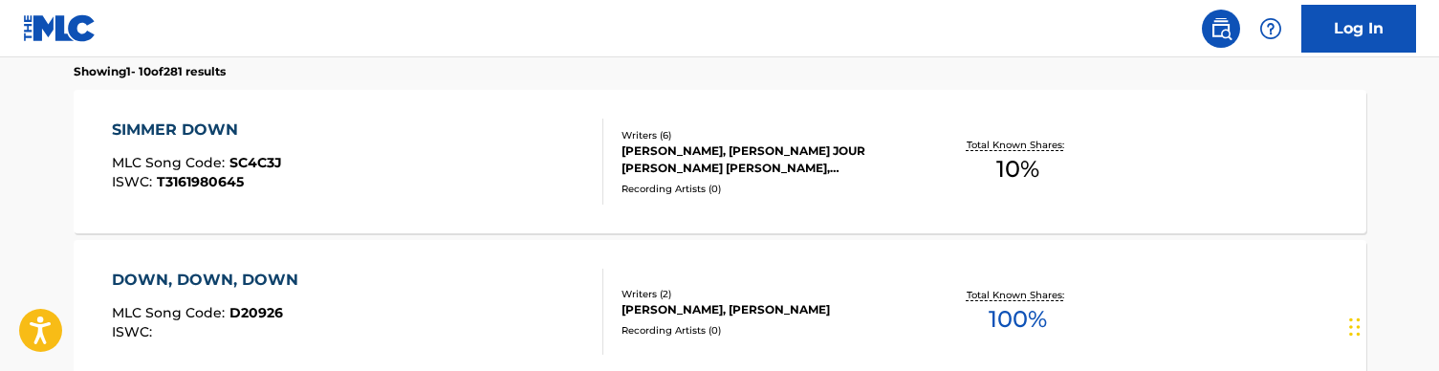
click at [487, 151] on div "SIMMER DOWN MLC Song Code : SC4C3J ISWC : T3161980645" at bounding box center [358, 162] width 492 height 86
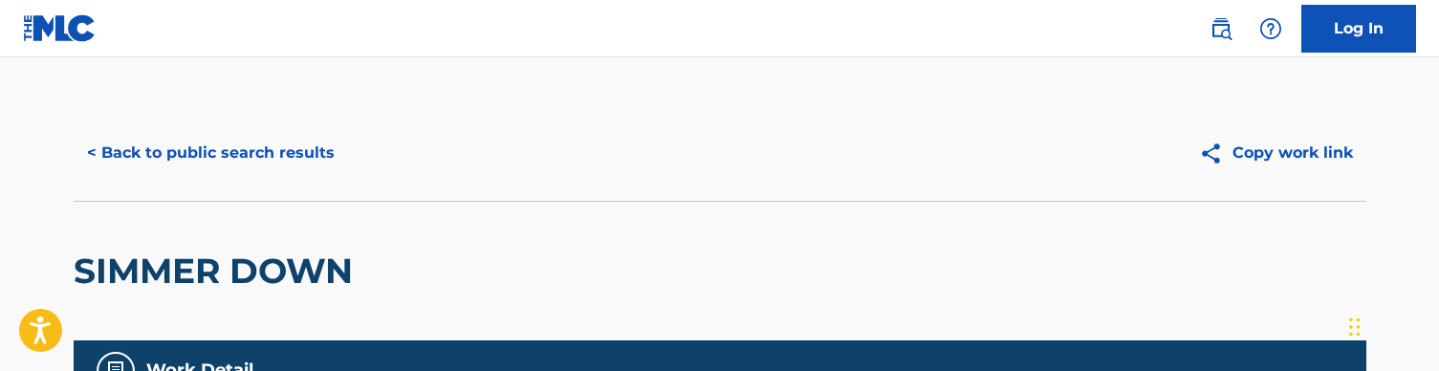
click at [124, 138] on button "< Back to public search results" at bounding box center [211, 153] width 274 height 48
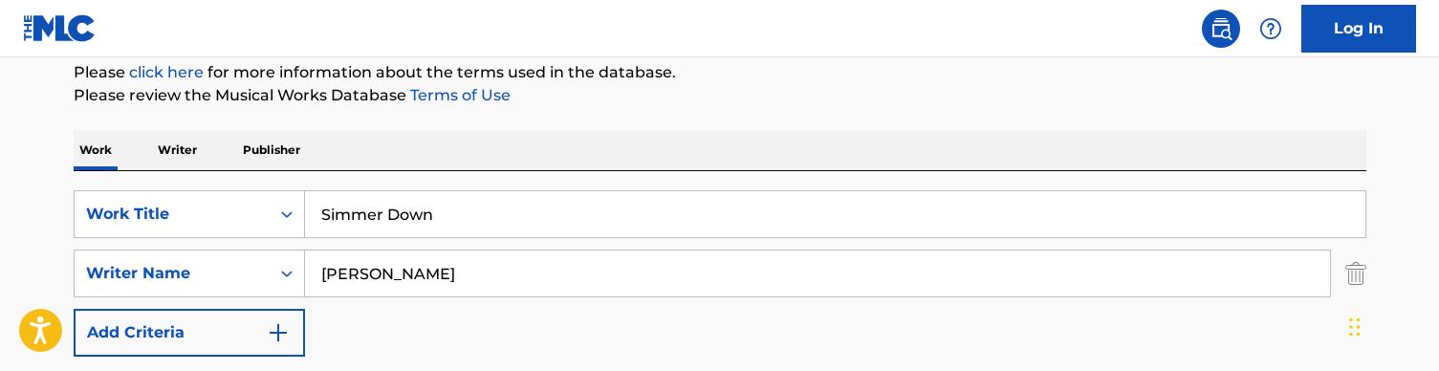
scroll to position [238, 0]
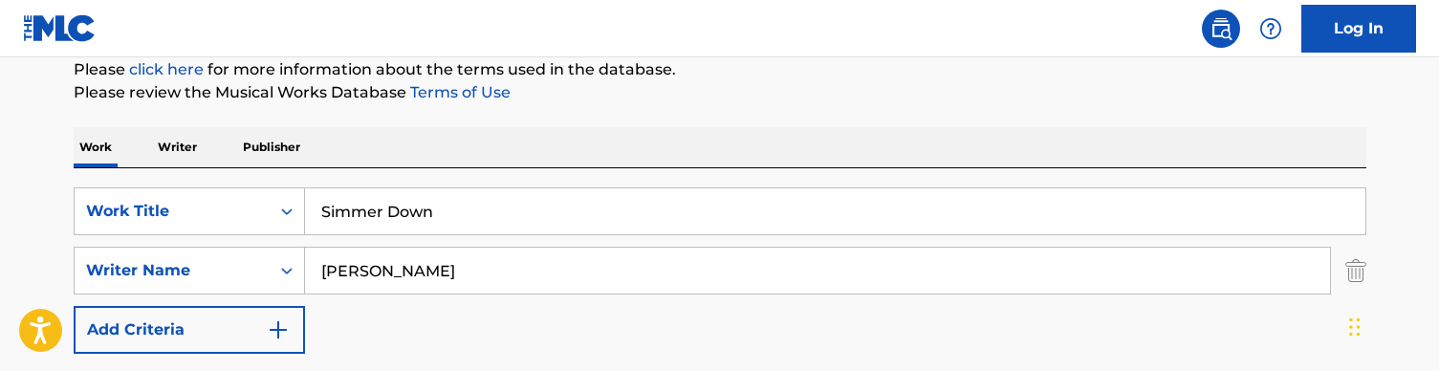
click at [453, 207] on input "Simmer Down" at bounding box center [835, 211] width 1061 height 46
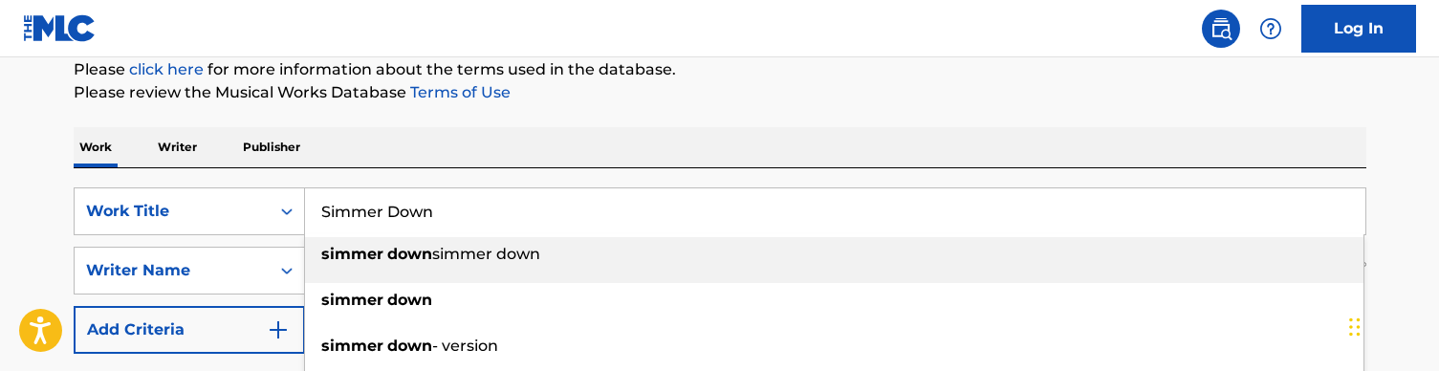
click at [453, 207] on input "Simmer Down" at bounding box center [835, 211] width 1061 height 46
paste input "pearhead"
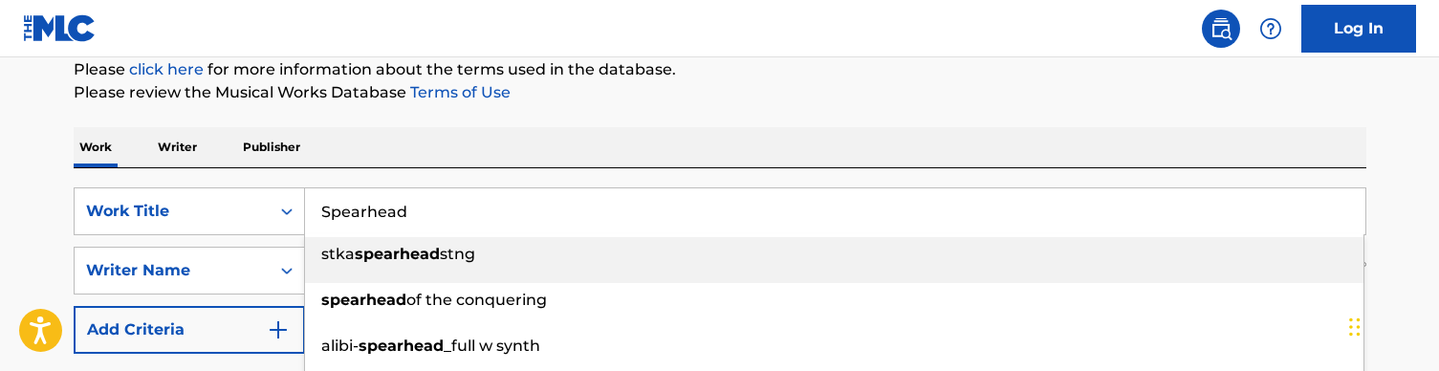
click at [466, 139] on div "Work Writer Publisher" at bounding box center [720, 147] width 1293 height 40
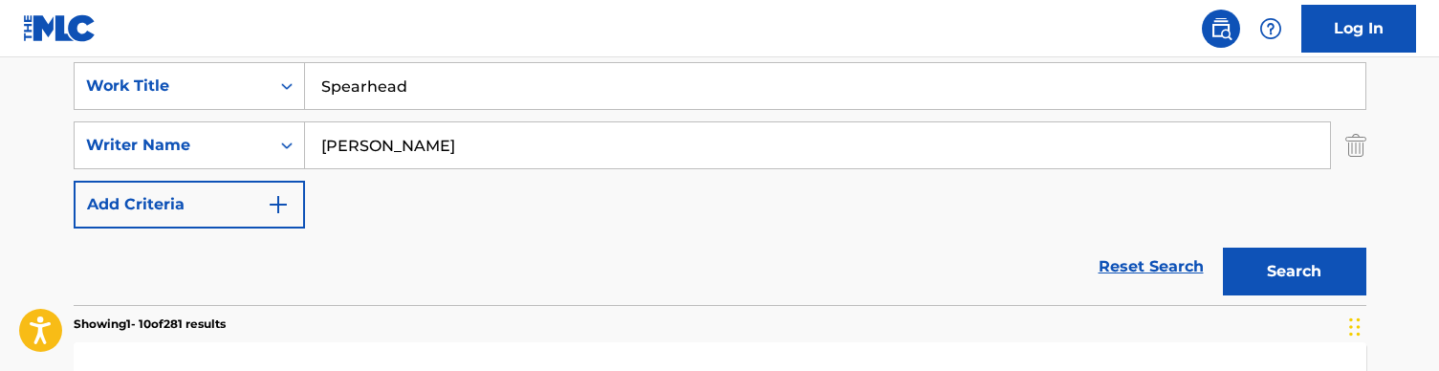
scroll to position [370, 0]
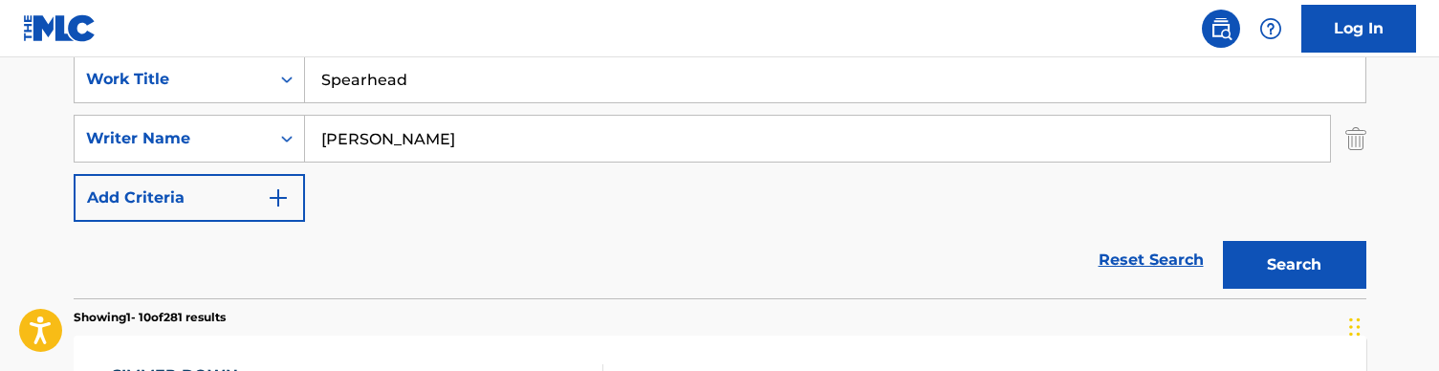
click at [1325, 266] on button "Search" at bounding box center [1294, 265] width 143 height 48
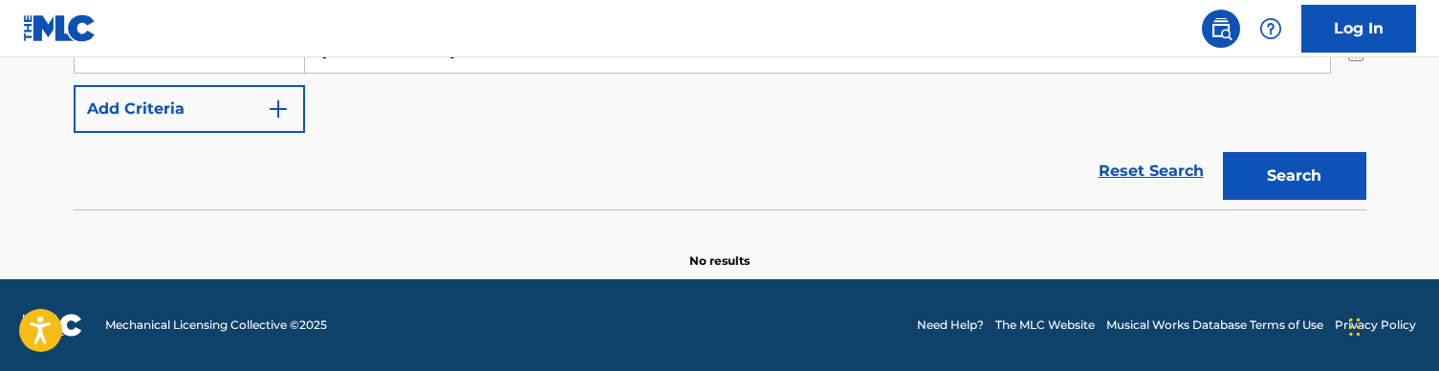
scroll to position [356, 0]
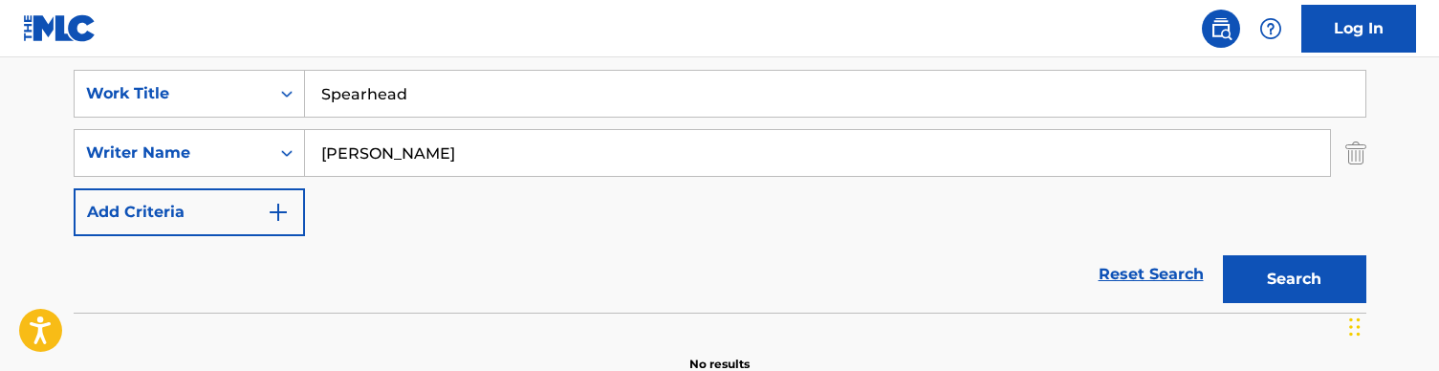
drag, startPoint x: 472, startPoint y: 94, endPoint x: 152, endPoint y: 44, distance: 324.2
click at [152, 44] on div "Log In The MLC Public Work Search The accuracy and completeness of The MLC's da…" at bounding box center [719, 59] width 1439 height 830
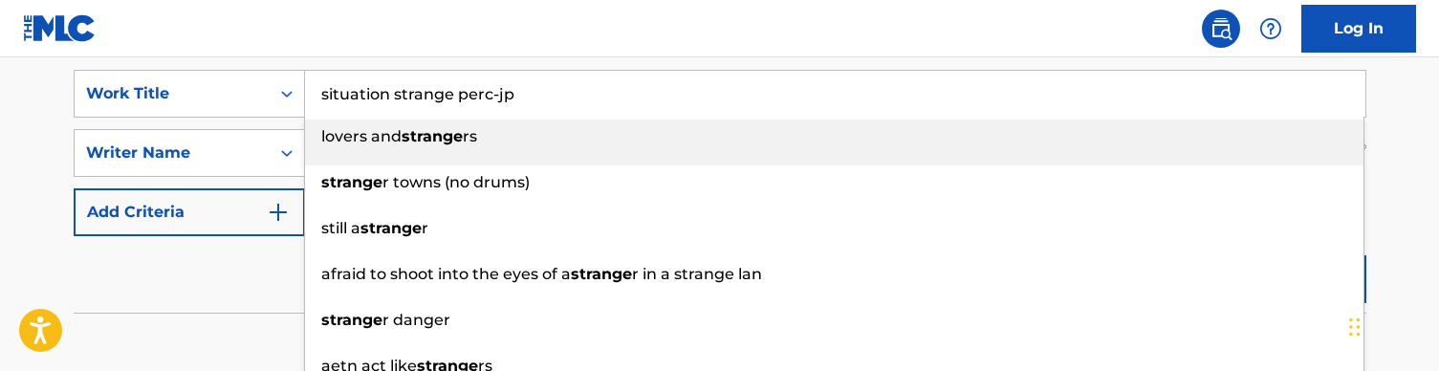
drag, startPoint x: 538, startPoint y: 86, endPoint x: 93, endPoint y: 56, distance: 446.7
click at [93, 56] on div "Log In The MLC Public Work Search The accuracy and completeness of The MLC's da…" at bounding box center [719, 59] width 1439 height 830
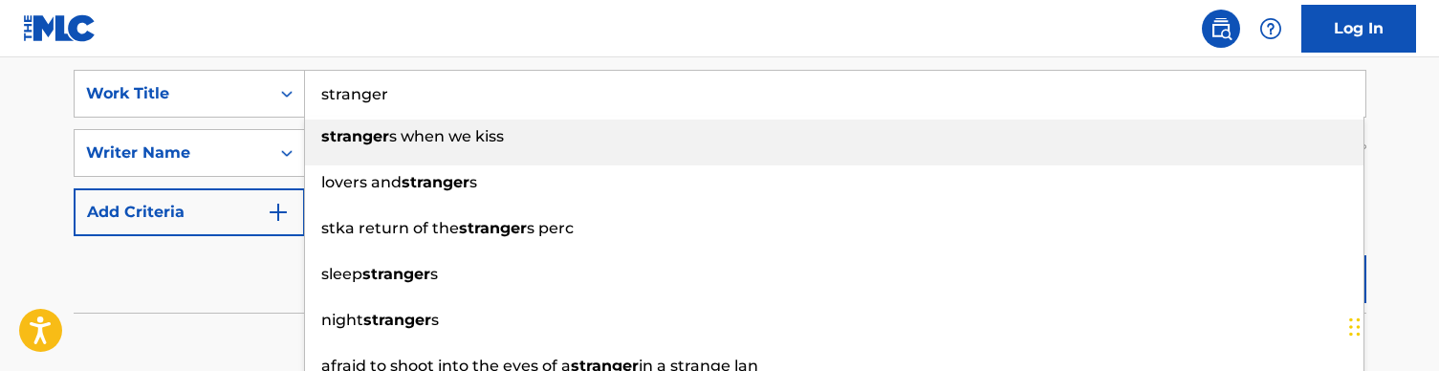
click at [329, 45] on nav "Log In" at bounding box center [719, 28] width 1439 height 57
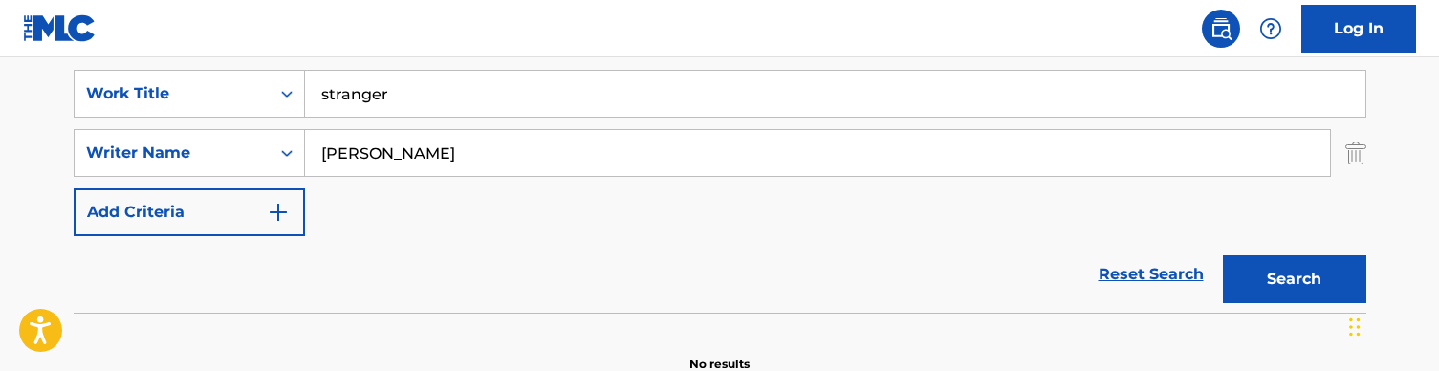
click at [1315, 295] on button "Search" at bounding box center [1294, 279] width 143 height 48
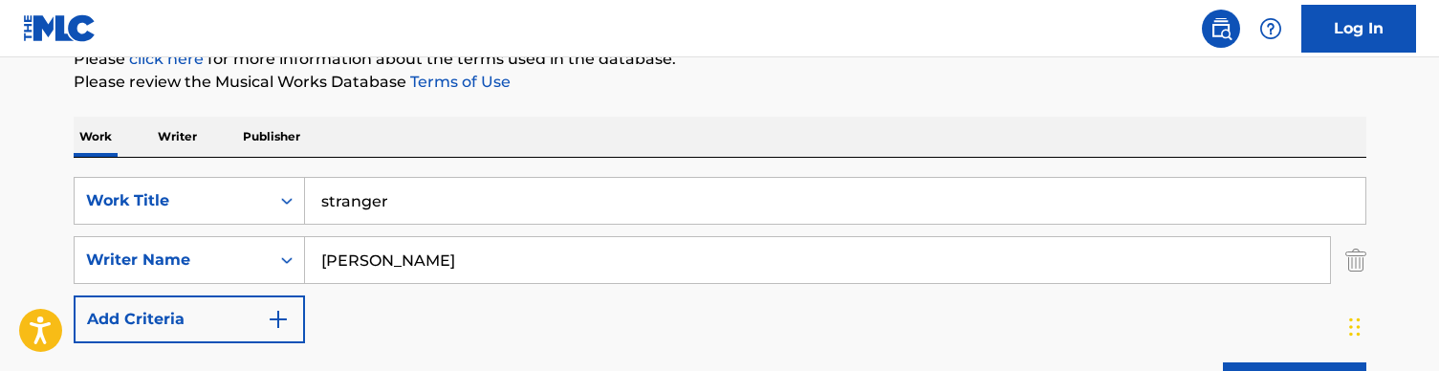
scroll to position [269, 0]
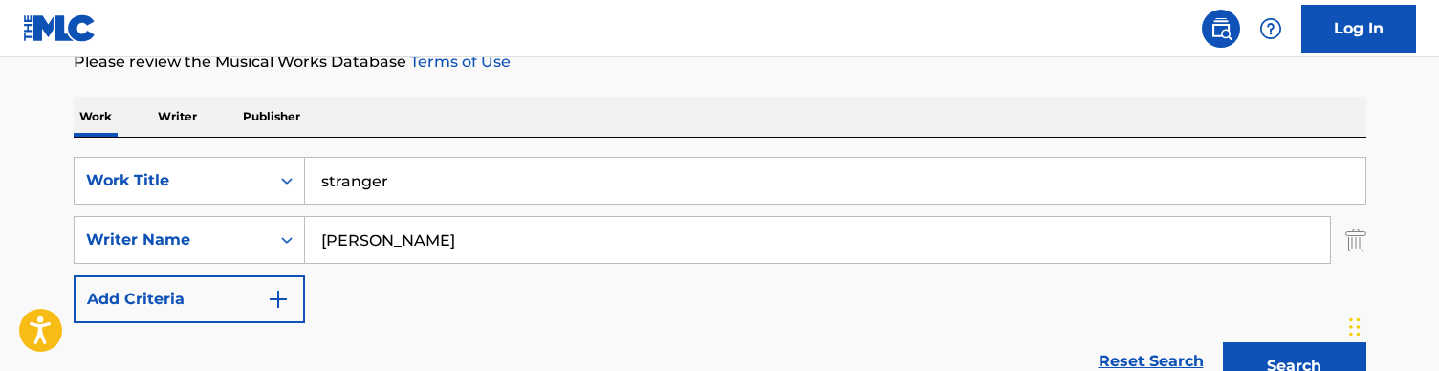
click at [404, 200] on input "stranger" at bounding box center [835, 181] width 1061 height 46
click at [397, 198] on input "stranger" at bounding box center [835, 181] width 1061 height 46
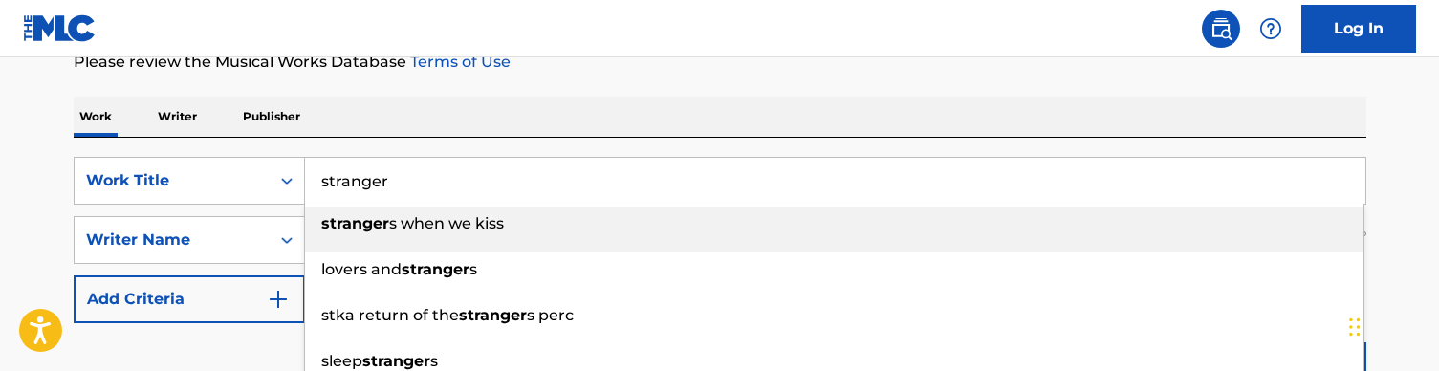
paste input "Streets (audio)"
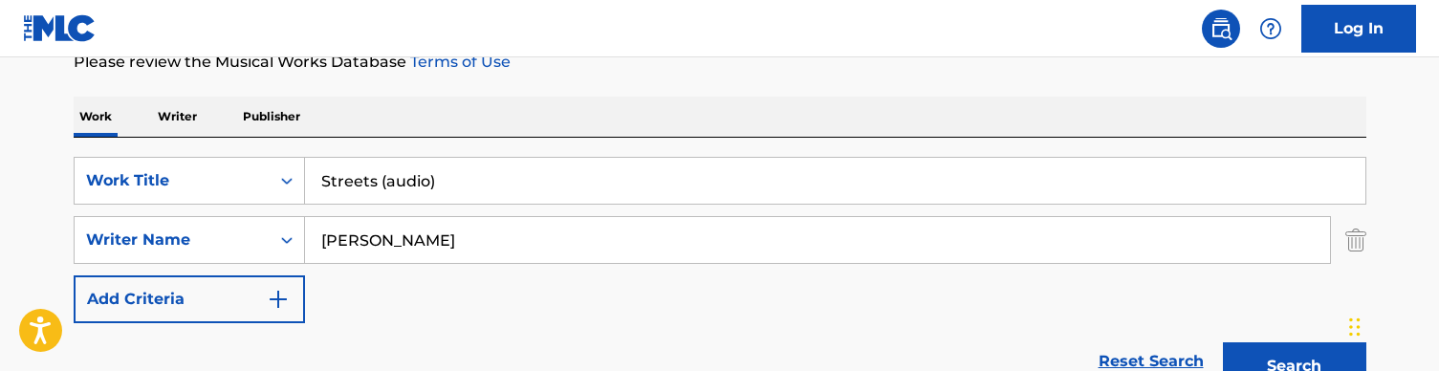
click at [442, 97] on div "Work Writer Publisher" at bounding box center [720, 117] width 1293 height 40
drag, startPoint x: 447, startPoint y: 179, endPoint x: 382, endPoint y: 179, distance: 65.0
click at [382, 179] on input "Streets (audio)" at bounding box center [835, 181] width 1061 height 46
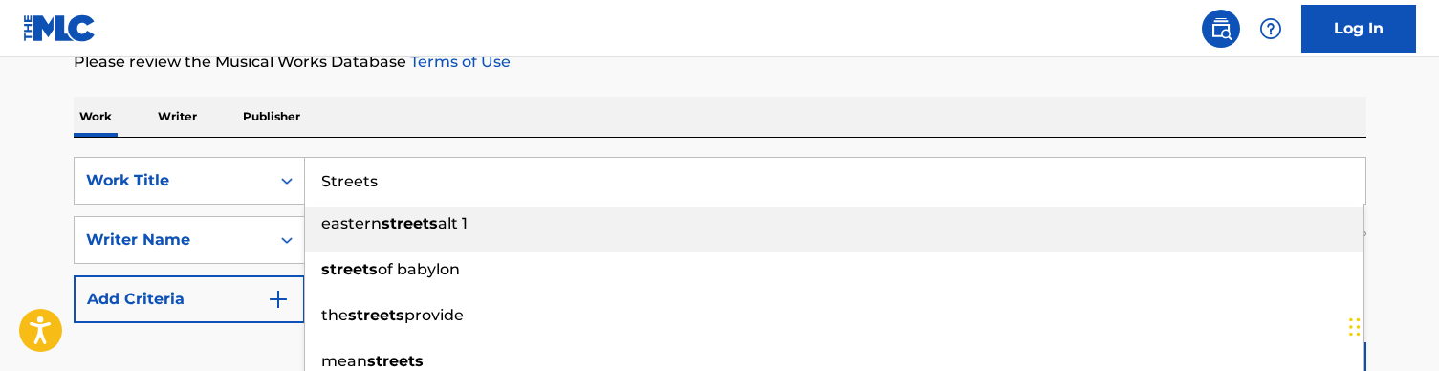
type input "Streets"
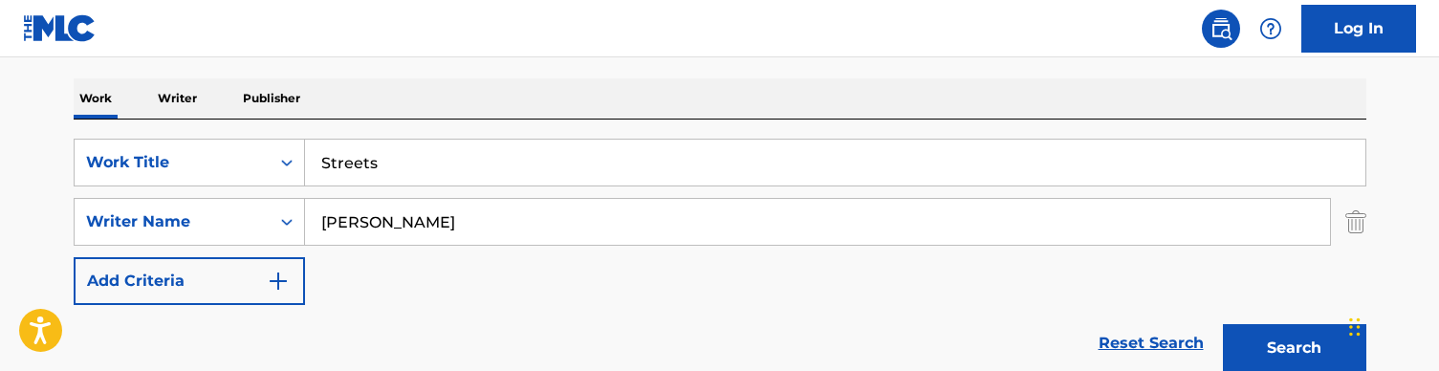
scroll to position [376, 0]
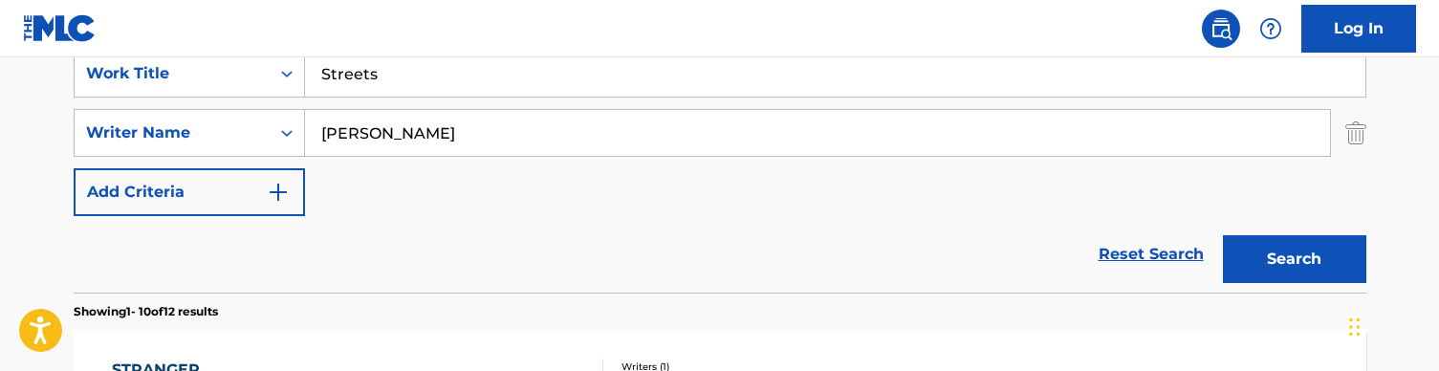
click at [1246, 242] on button "Search" at bounding box center [1294, 259] width 143 height 48
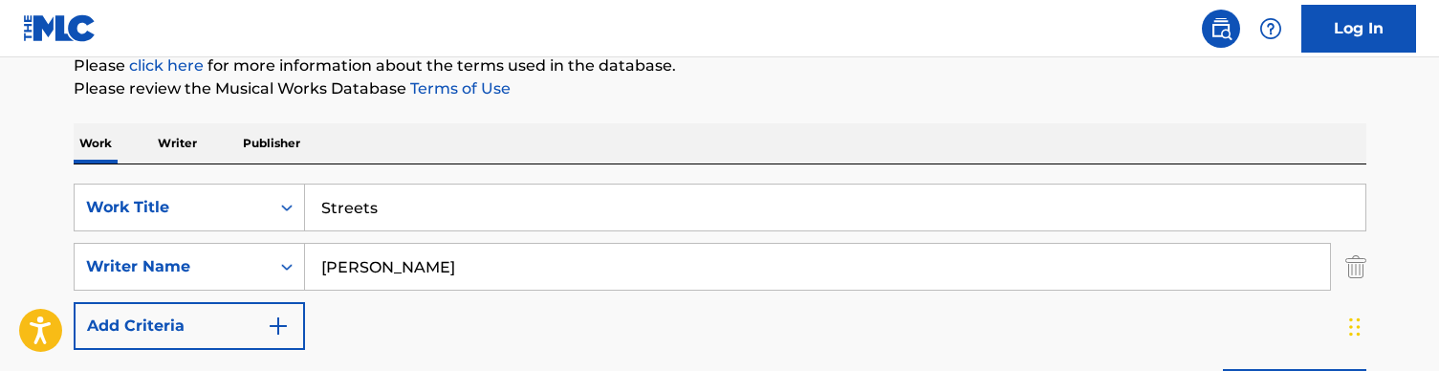
scroll to position [270, 0]
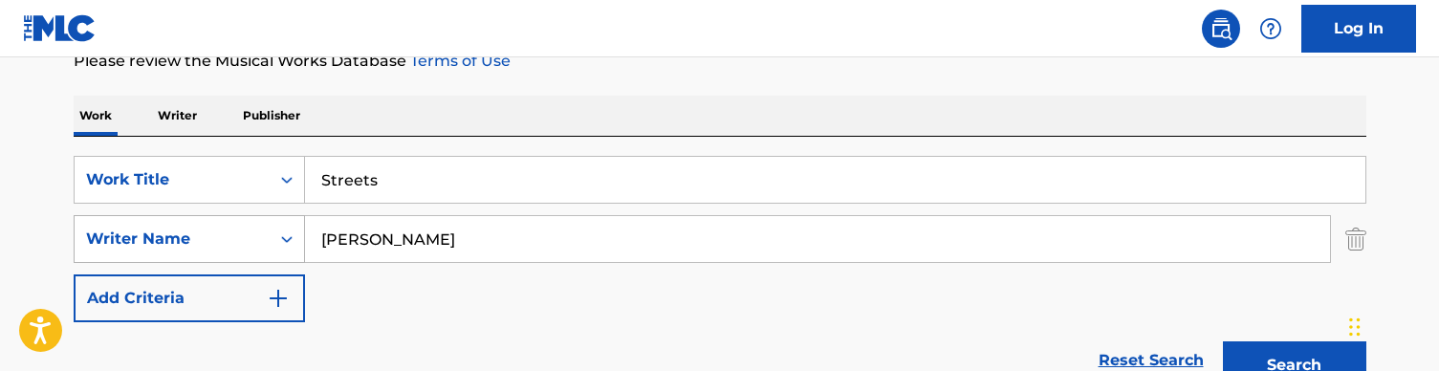
drag, startPoint x: 444, startPoint y: 233, endPoint x: 220, endPoint y: 233, distance: 223.8
click at [220, 233] on div "SearchWithCriteria728904fc-b0df-42d9-a479-22e00c724871 Writer Name [PERSON_NAME]" at bounding box center [720, 239] width 1293 height 48
type input "[PERSON_NAME]"
click at [1294, 365] on button "Search" at bounding box center [1294, 365] width 143 height 48
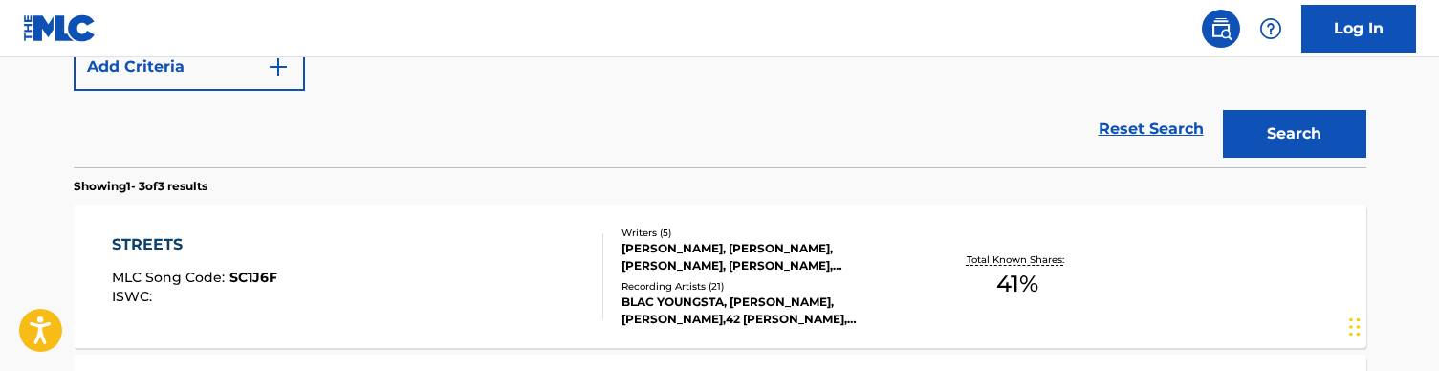
scroll to position [500, 0]
click at [451, 269] on div "STREETS MLC Song Code : SC1J6F ISWC :" at bounding box center [358, 277] width 492 height 86
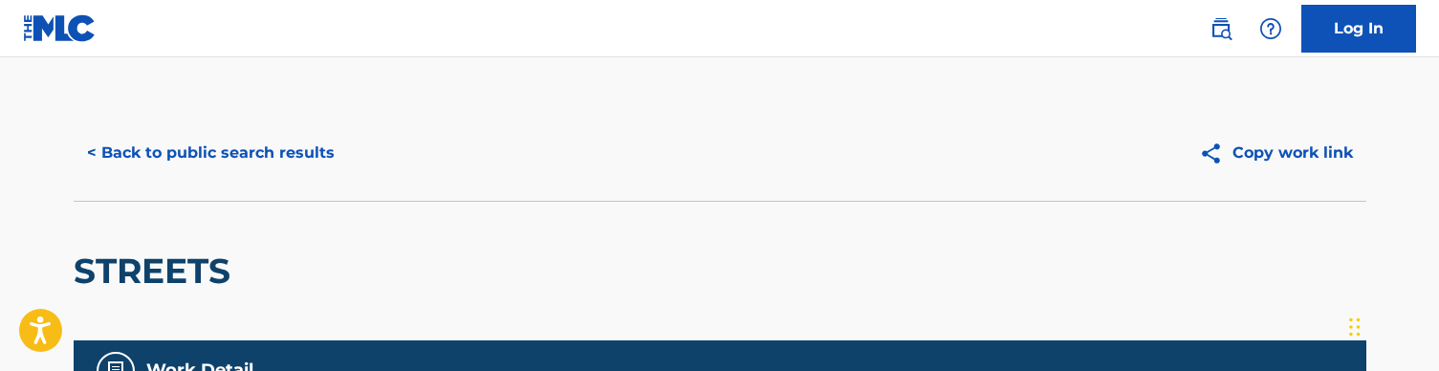
click at [147, 142] on button "< Back to public search results" at bounding box center [211, 153] width 274 height 48
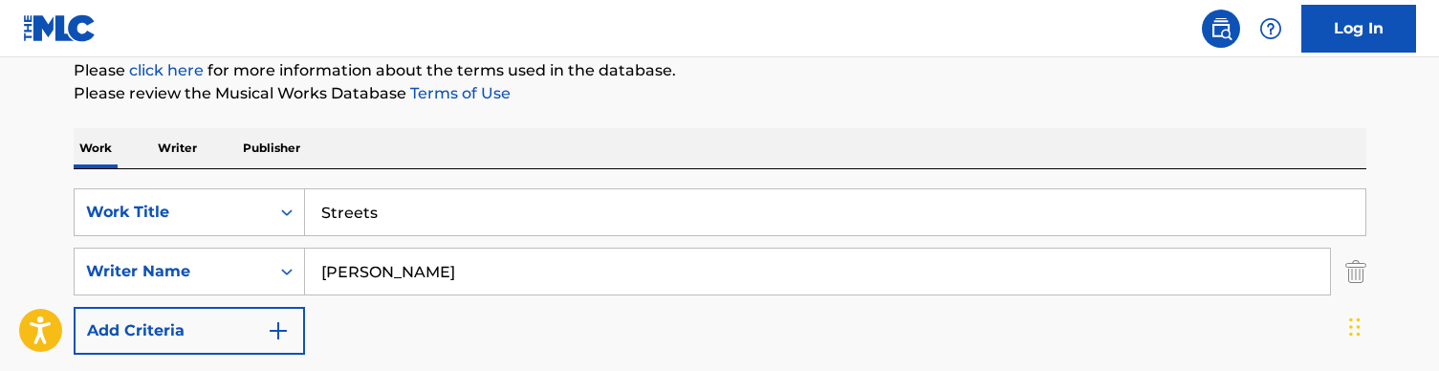
scroll to position [176, 0]
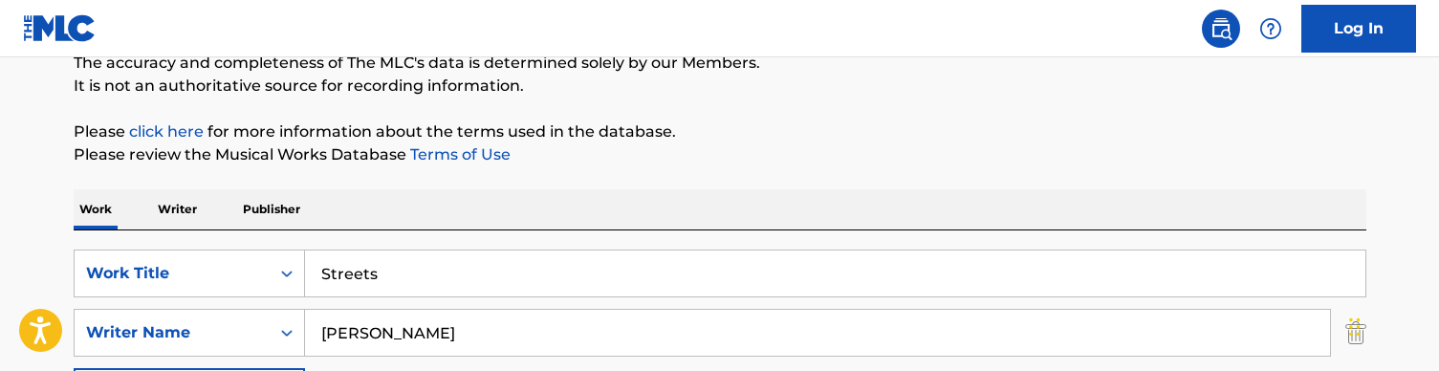
click at [373, 284] on input "Streets" at bounding box center [835, 274] width 1061 height 46
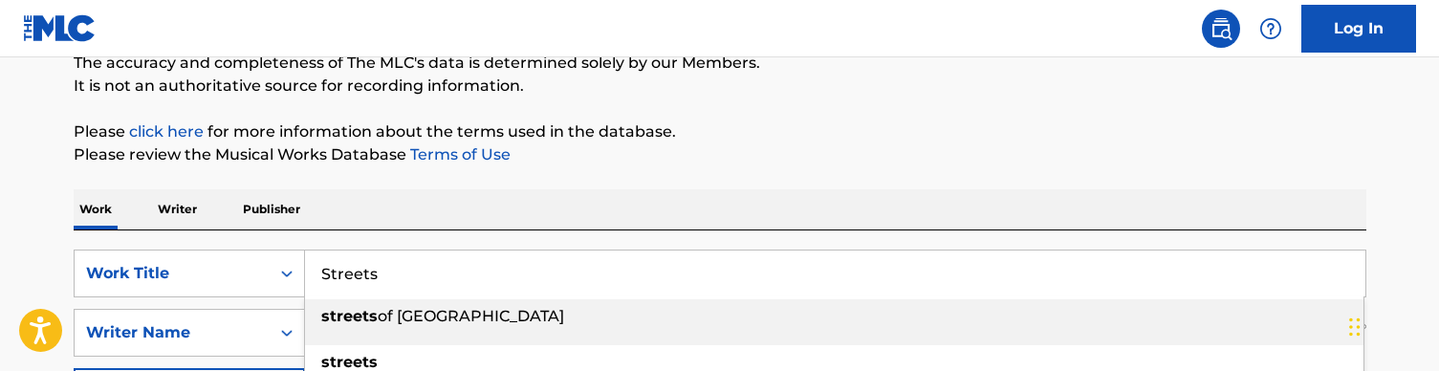
click at [373, 284] on input "Streets" at bounding box center [835, 274] width 1061 height 46
paste input "upply and Demand (audio)"
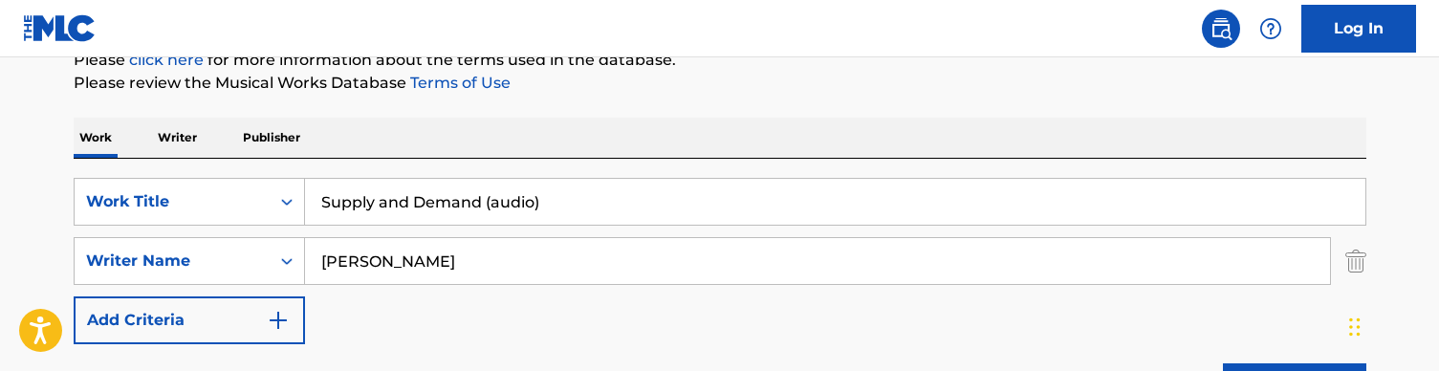
scroll to position [270, 0]
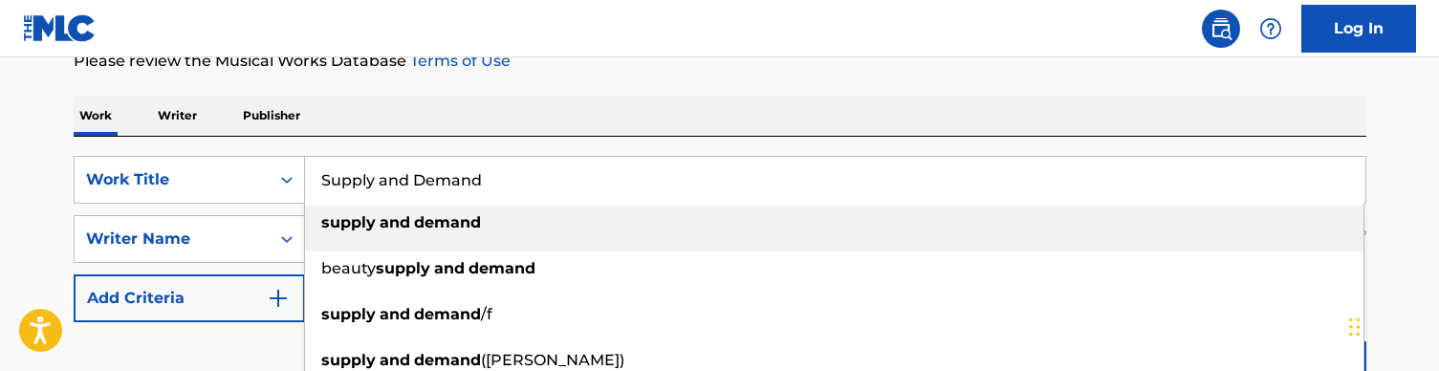
type input "Supply and Demand"
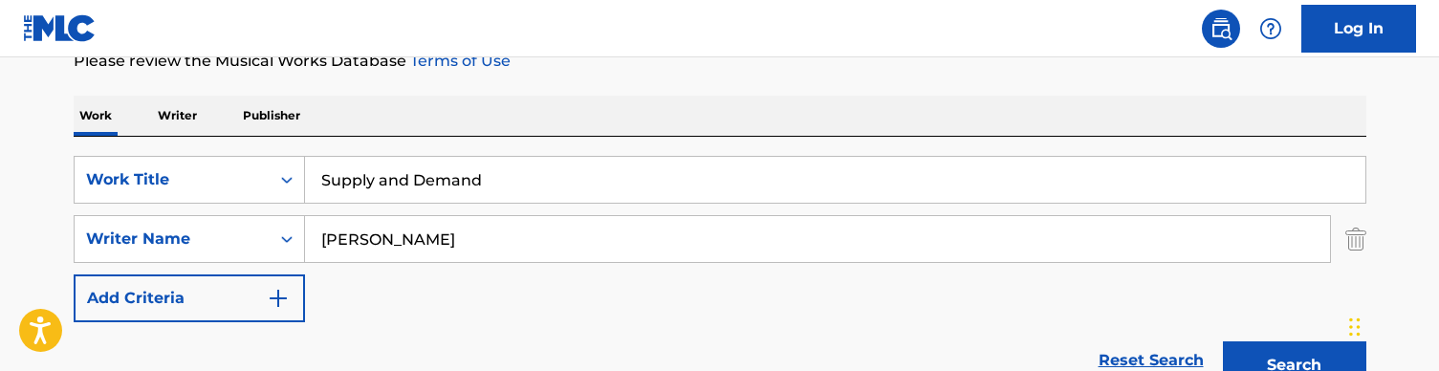
click at [609, 113] on div "Work Writer Publisher" at bounding box center [720, 116] width 1293 height 40
drag, startPoint x: 304, startPoint y: 232, endPoint x: 248, endPoint y: 230, distance: 56.5
click at [248, 230] on div "SearchWithCriteria728904fc-b0df-42d9-a479-22e00c724871 Writer Name [PERSON_NAME]" at bounding box center [720, 239] width 1293 height 48
click at [1294, 365] on button "Search" at bounding box center [1294, 365] width 143 height 48
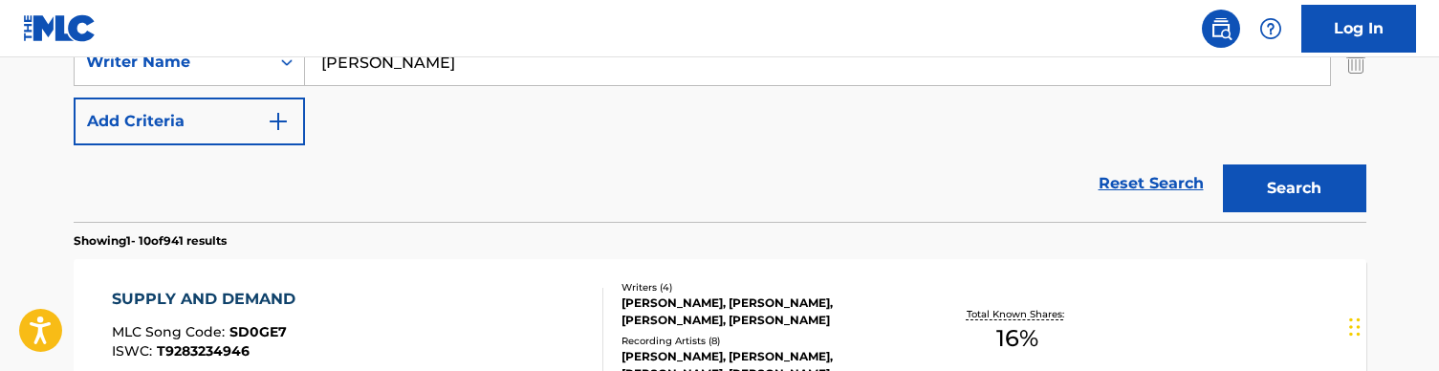
type input "[PERSON_NAME]"
click at [527, 150] on div "Reset Search Search" at bounding box center [720, 183] width 1293 height 77
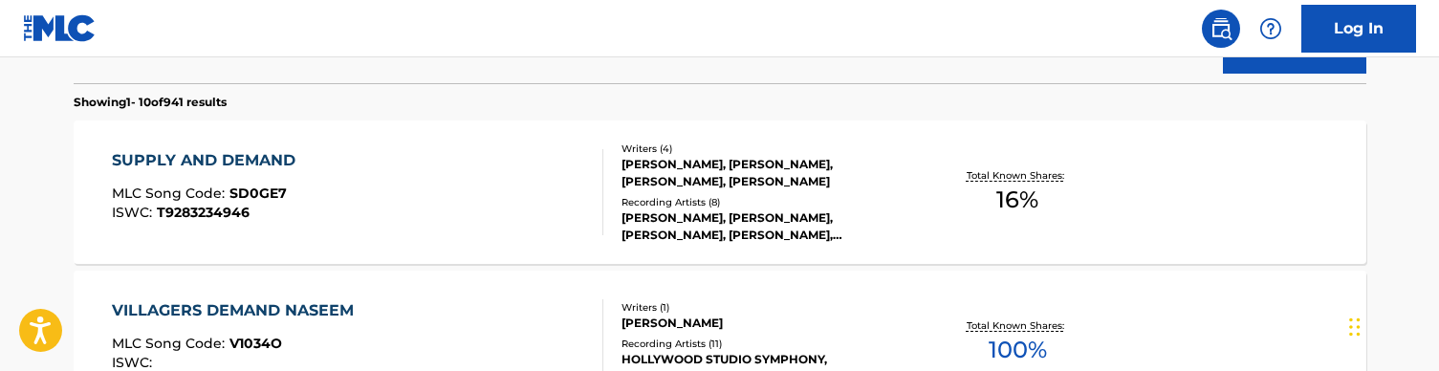
click at [509, 184] on div "SUPPLY AND DEMAND MLC Song Code : SD0GE7 ISWC : T9283234946" at bounding box center [358, 192] width 492 height 86
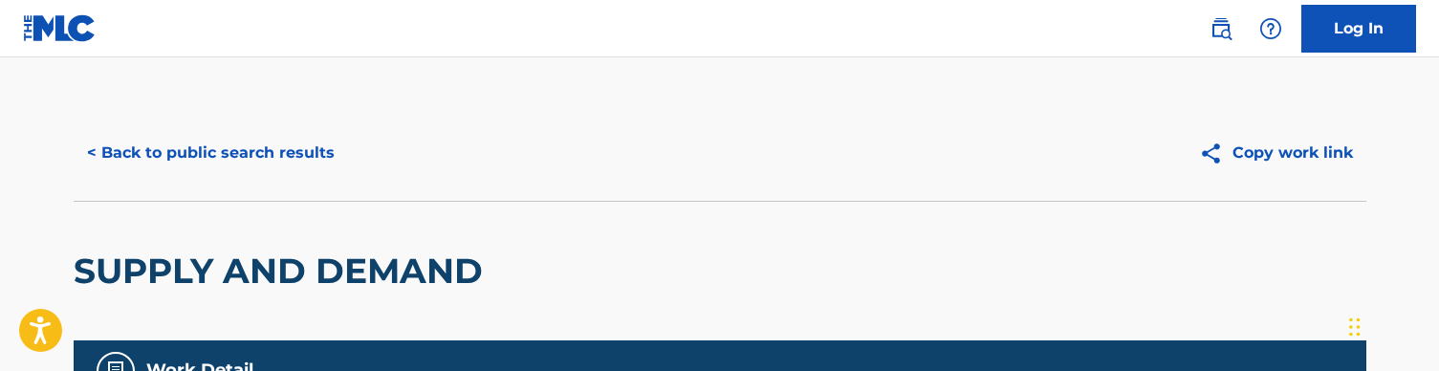
click at [204, 184] on div "< Back to public search results Copy work link" at bounding box center [720, 153] width 1293 height 96
click at [237, 130] on button "< Back to public search results" at bounding box center [211, 153] width 274 height 48
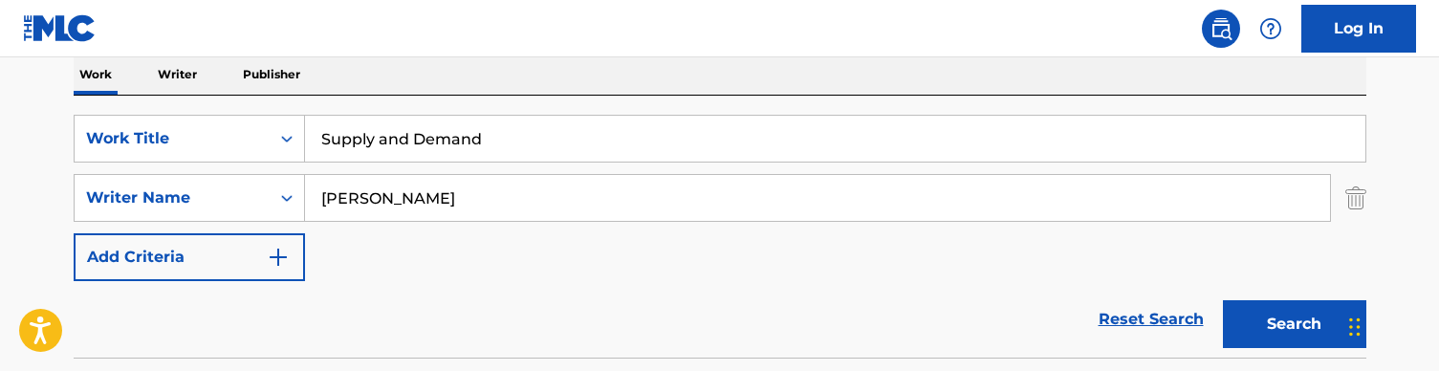
scroll to position [307, 0]
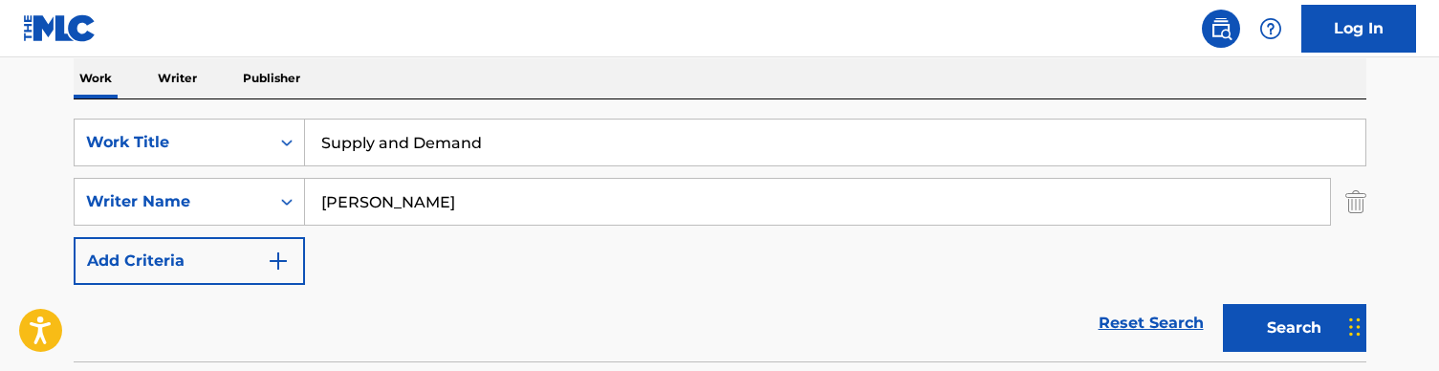
click at [382, 152] on input "Supply and Demand" at bounding box center [835, 143] width 1061 height 46
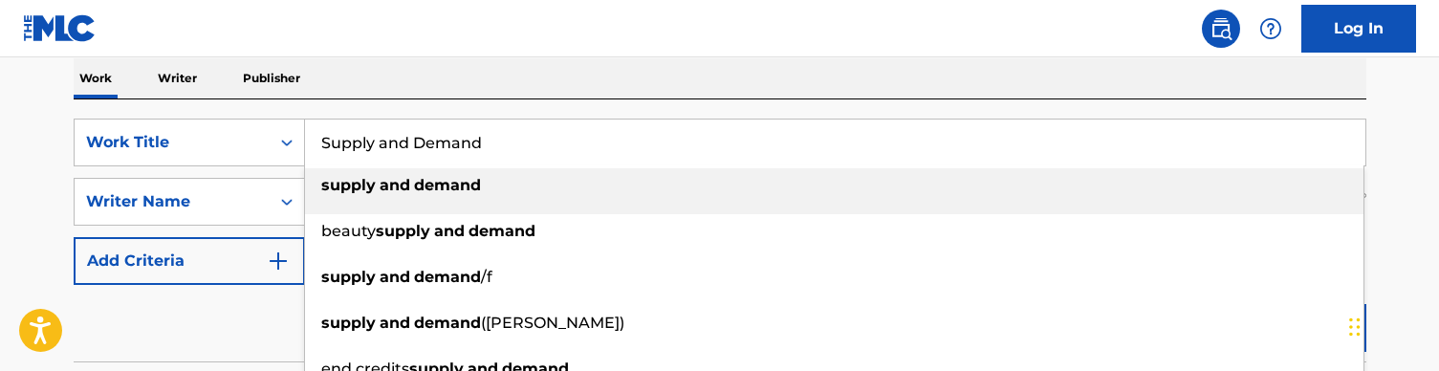
click at [382, 151] on input "Supply and Demand" at bounding box center [835, 143] width 1061 height 46
paste input "Three Dudes"
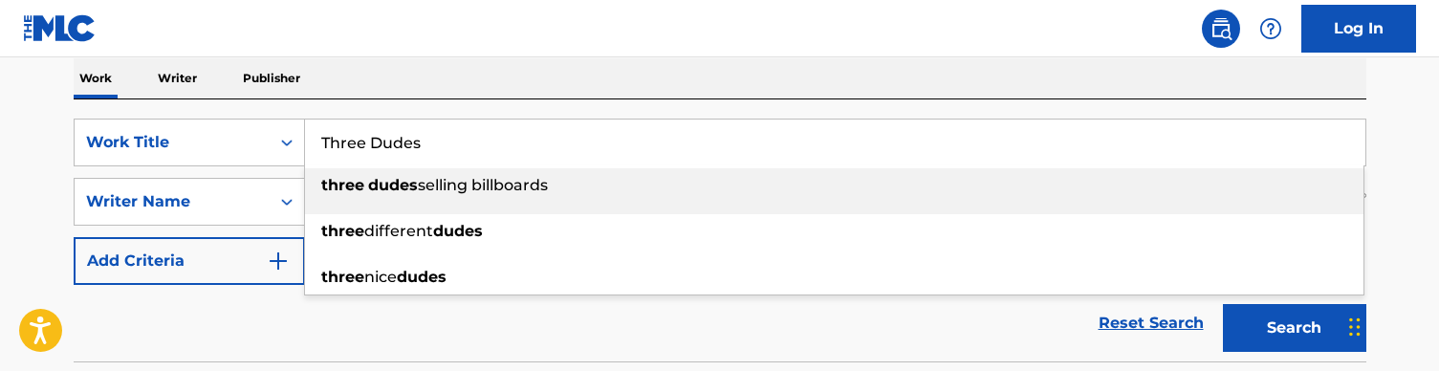
type input "Three Dudes"
click at [463, 111] on div "SearchWithCriteriaa36992a6-281f-42b9-b294-be30c5db0eb9 Work Title Three Dudes t…" at bounding box center [720, 230] width 1293 height 262
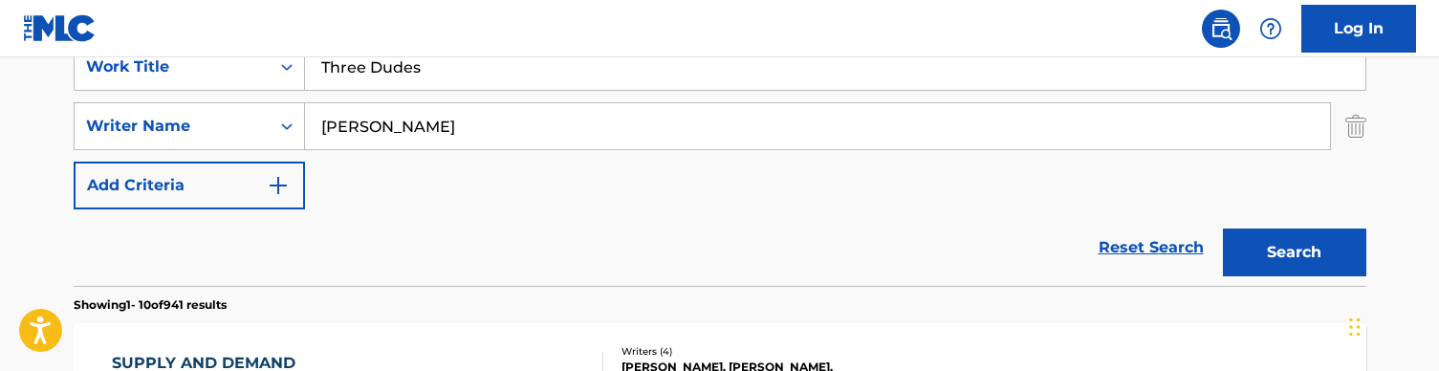
scroll to position [384, 0]
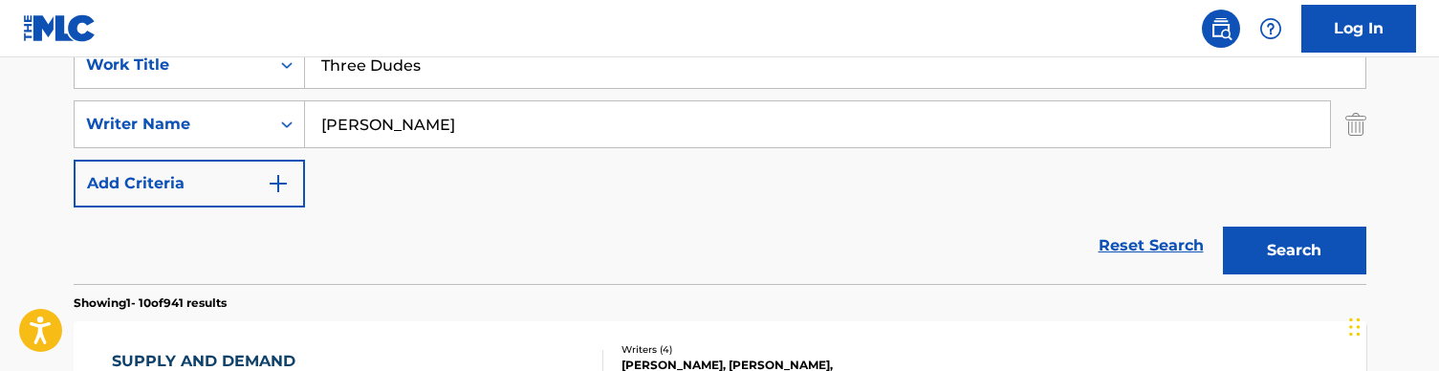
click at [1347, 264] on button "Search" at bounding box center [1294, 251] width 143 height 48
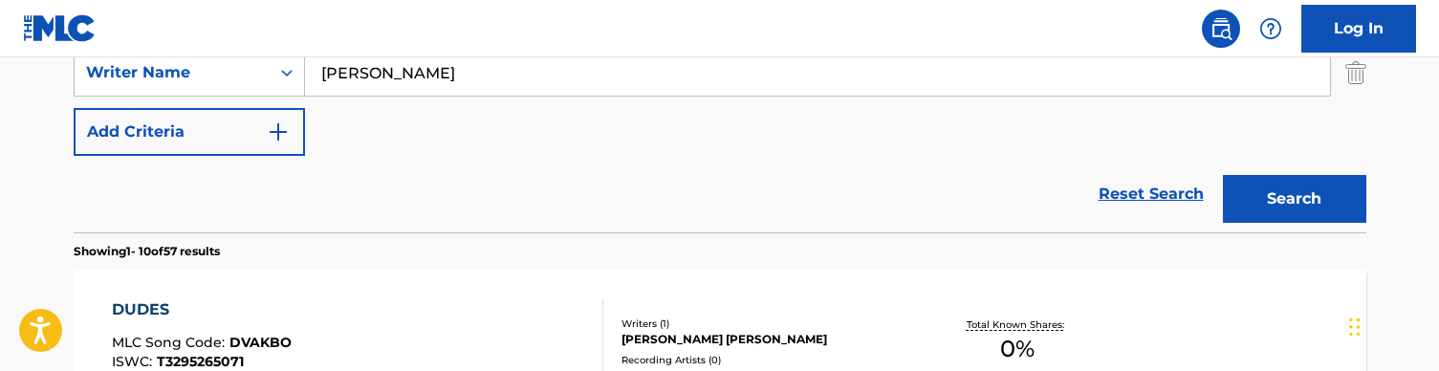
scroll to position [333, 0]
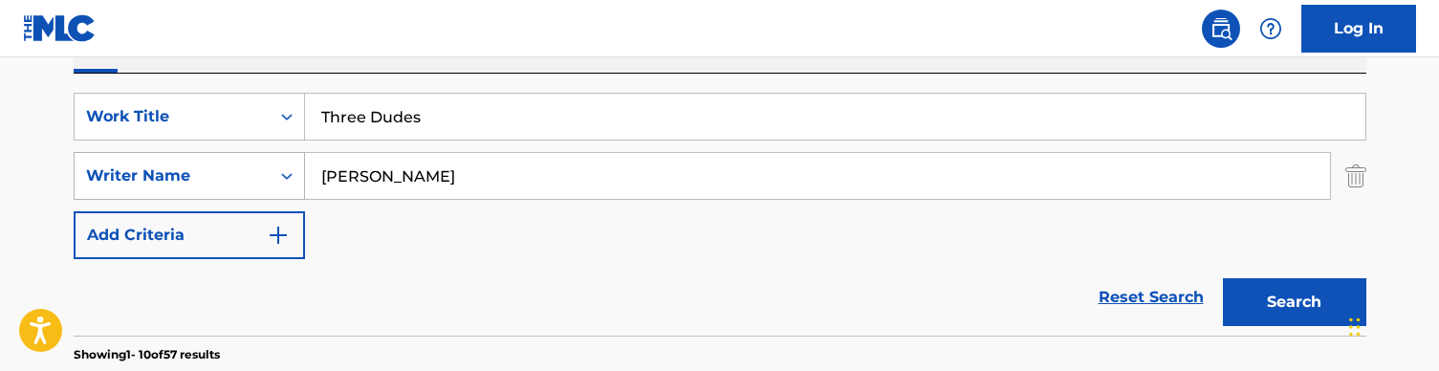
drag, startPoint x: 422, startPoint y: 170, endPoint x: 286, endPoint y: 169, distance: 135.8
click at [286, 169] on div "SearchWithCriteria728904fc-b0df-42d9-a479-22e00c724871 Writer Name [PERSON_NAME]" at bounding box center [720, 176] width 1293 height 48
type input "[PERSON_NAME]"
click at [1294, 302] on button "Search" at bounding box center [1294, 302] width 143 height 48
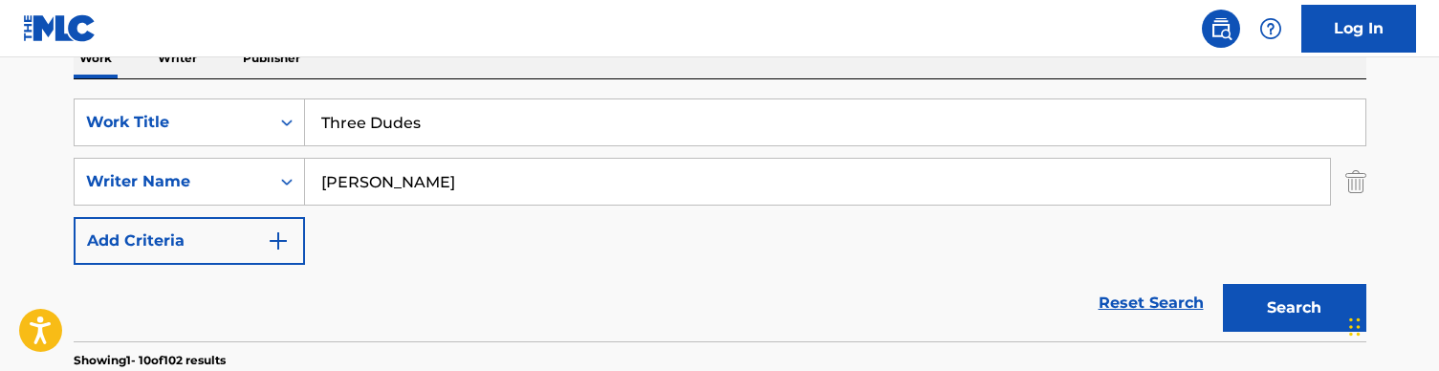
click at [417, 126] on input "Three Dudes" at bounding box center [835, 122] width 1061 height 46
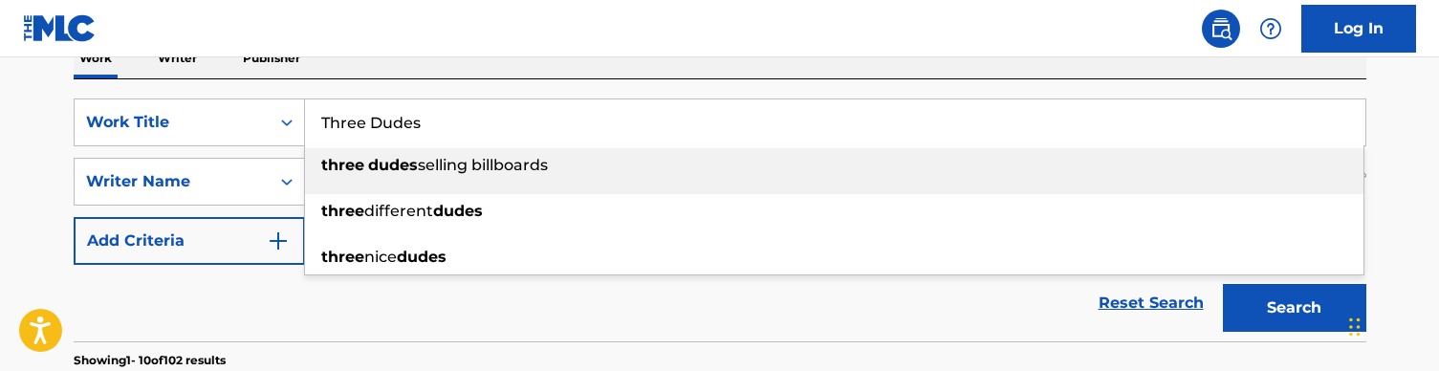
paste input "Who Tf Up In My Trap (audio)"
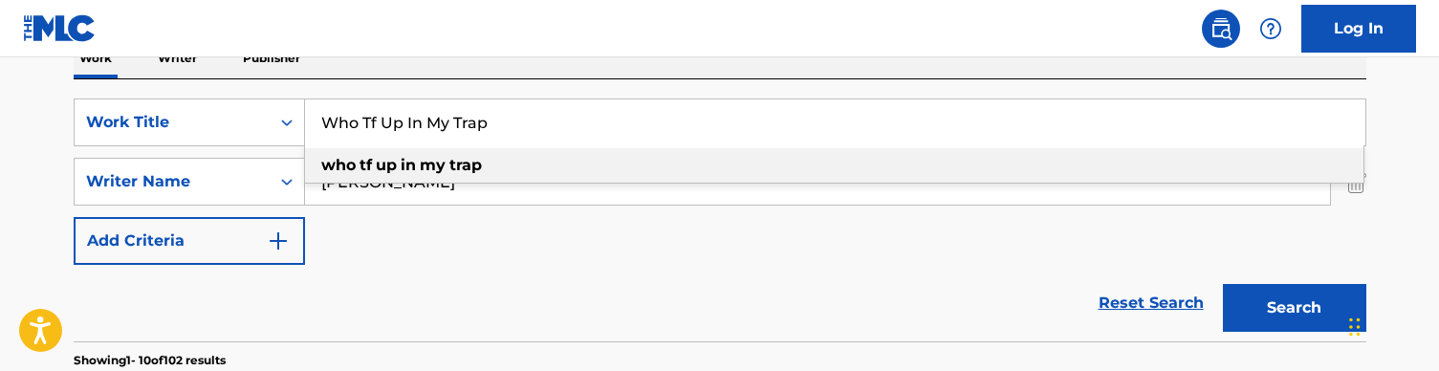
type input "Who Tf Up In My Trap"
click at [526, 39] on nav "Log In" at bounding box center [719, 28] width 1439 height 57
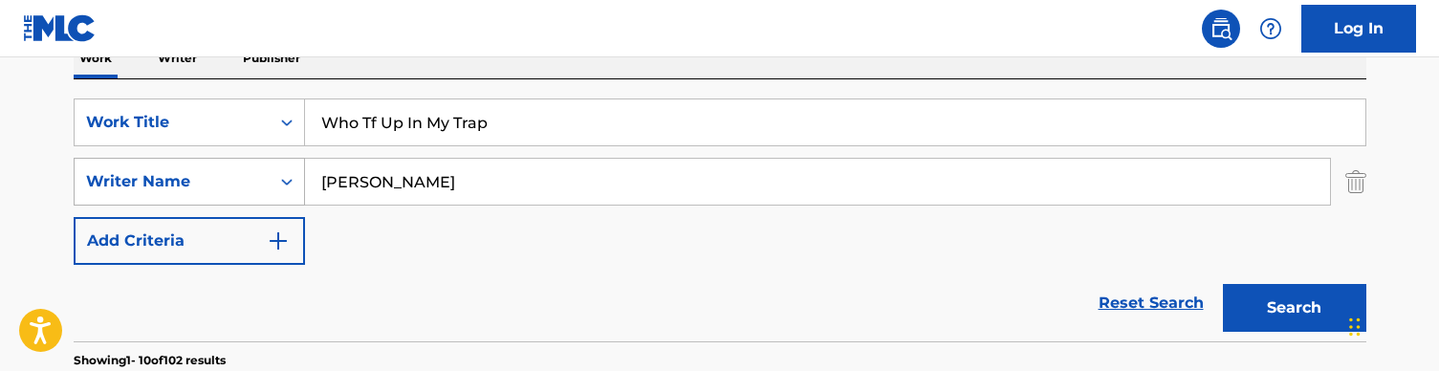
drag, startPoint x: 370, startPoint y: 186, endPoint x: 274, endPoint y: 182, distance: 96.7
click at [274, 182] on div "SearchWithCriteria728904fc-b0df-42d9-a479-22e00c724871 Writer Name [PERSON_NAME]" at bounding box center [720, 182] width 1293 height 48
click at [1294, 308] on button "Search" at bounding box center [1294, 308] width 143 height 48
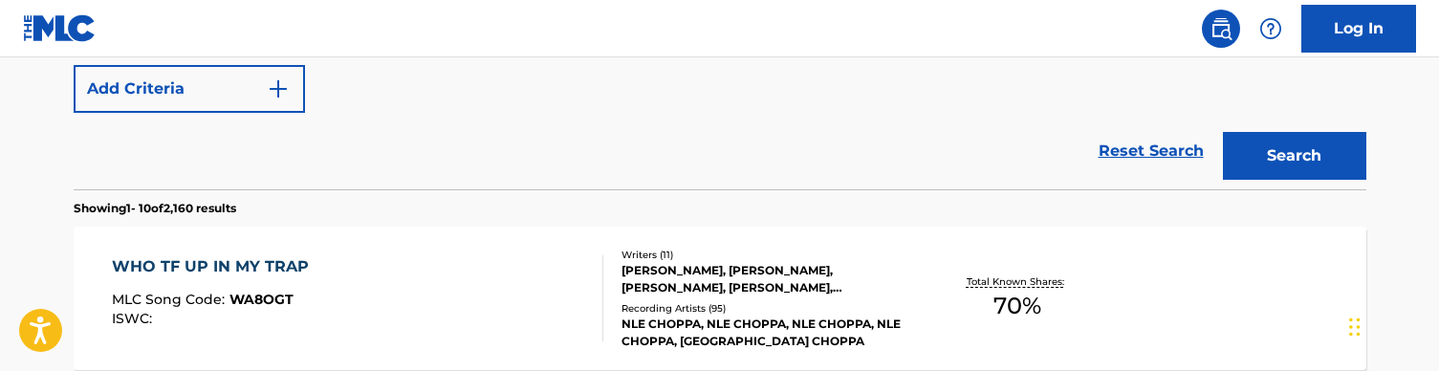
scroll to position [483, 0]
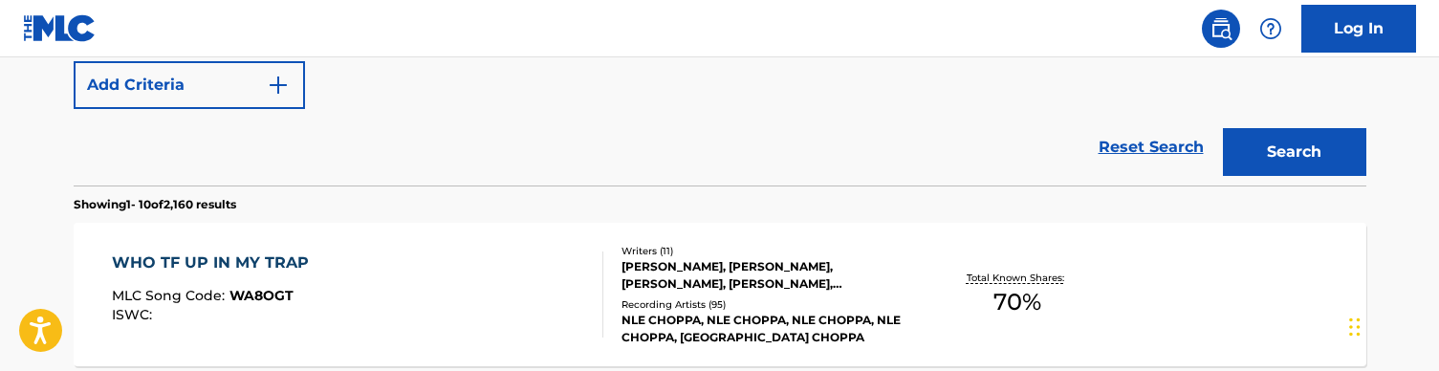
type input "[PERSON_NAME]"
click at [429, 273] on div "WHO TF UP IN MY TRAP MLC Song Code : WA8OGT ISWC :" at bounding box center [358, 295] width 492 height 86
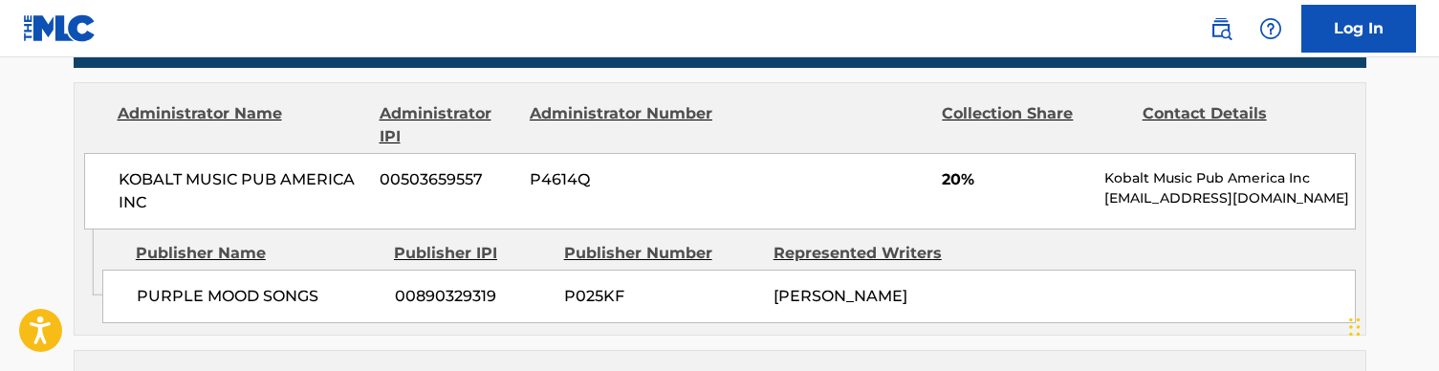
scroll to position [1149, 0]
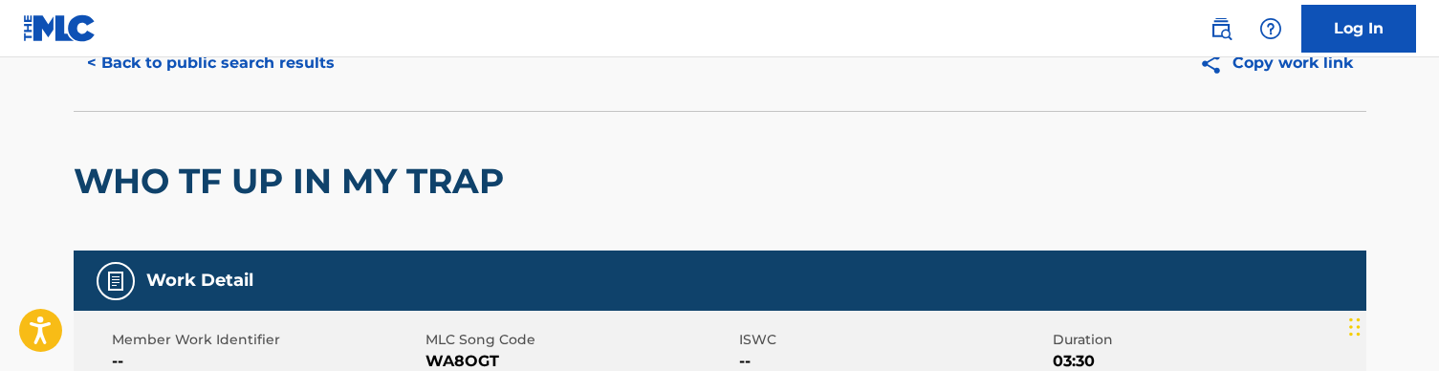
click at [228, 74] on button "< Back to public search results" at bounding box center [211, 63] width 274 height 48
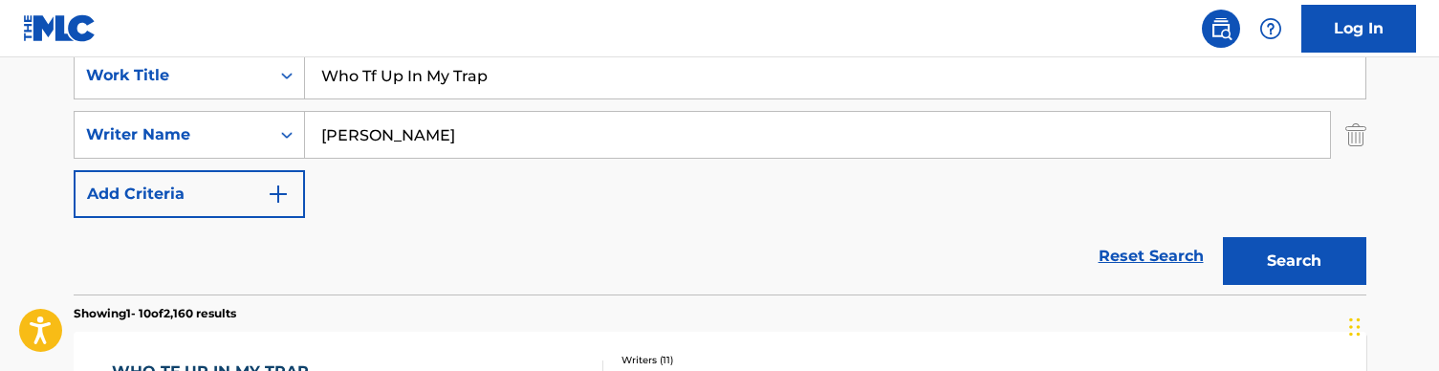
scroll to position [375, 0]
click at [461, 81] on input "Who Tf Up In My Trap" at bounding box center [835, 75] width 1061 height 46
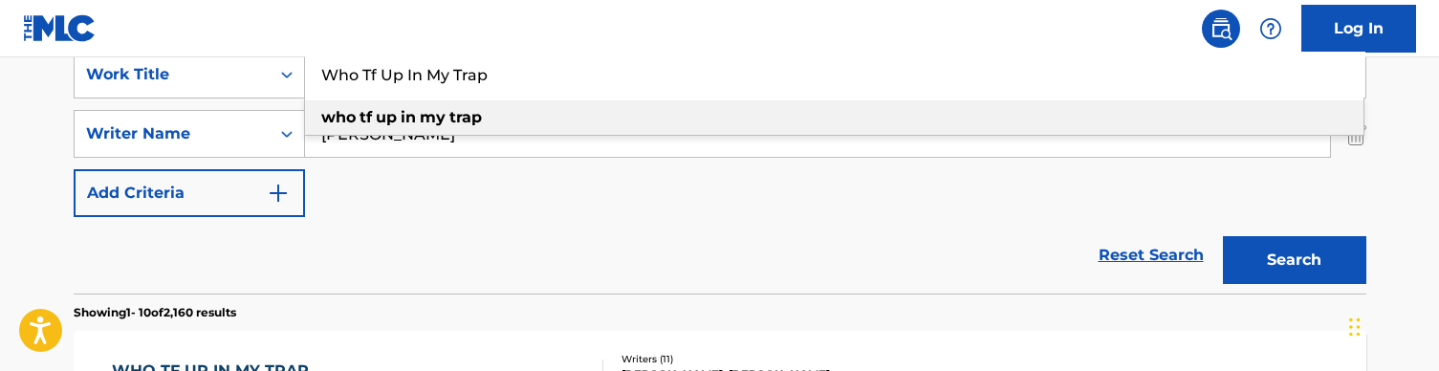
paste input "y"
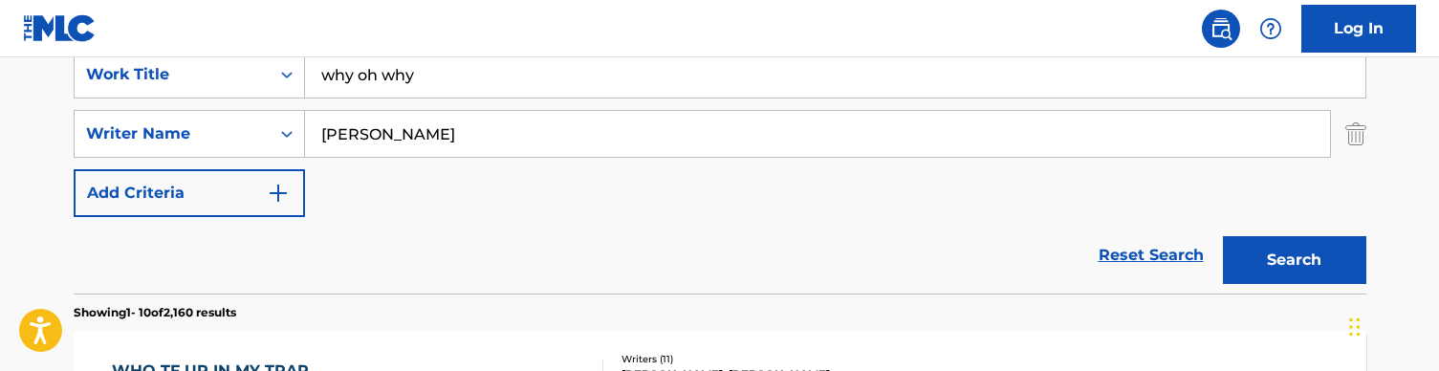
drag, startPoint x: 452, startPoint y: 79, endPoint x: 208, endPoint y: 9, distance: 253.9
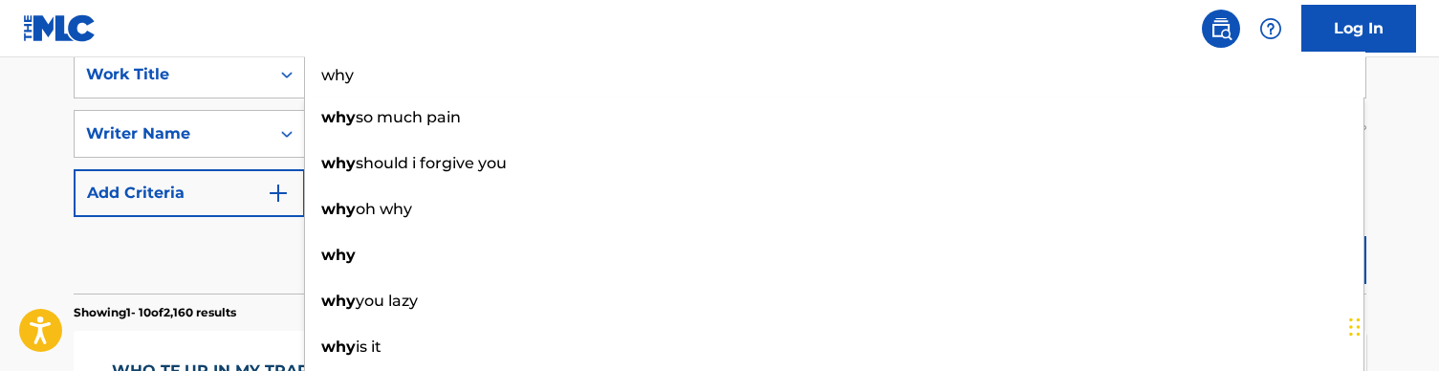
click at [406, 53] on input "why" at bounding box center [835, 75] width 1061 height 46
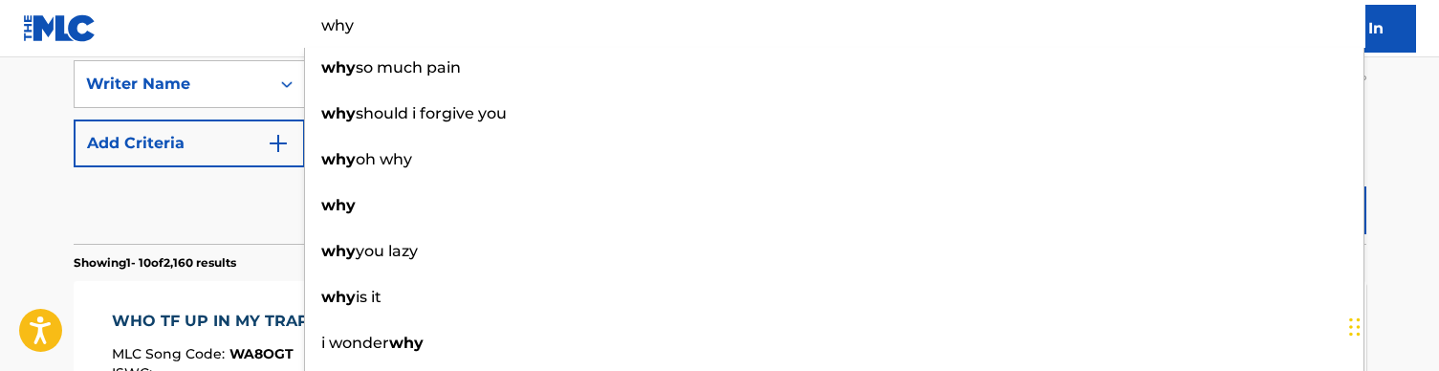
click at [191, 207] on div "Reset Search Search" at bounding box center [720, 205] width 1293 height 77
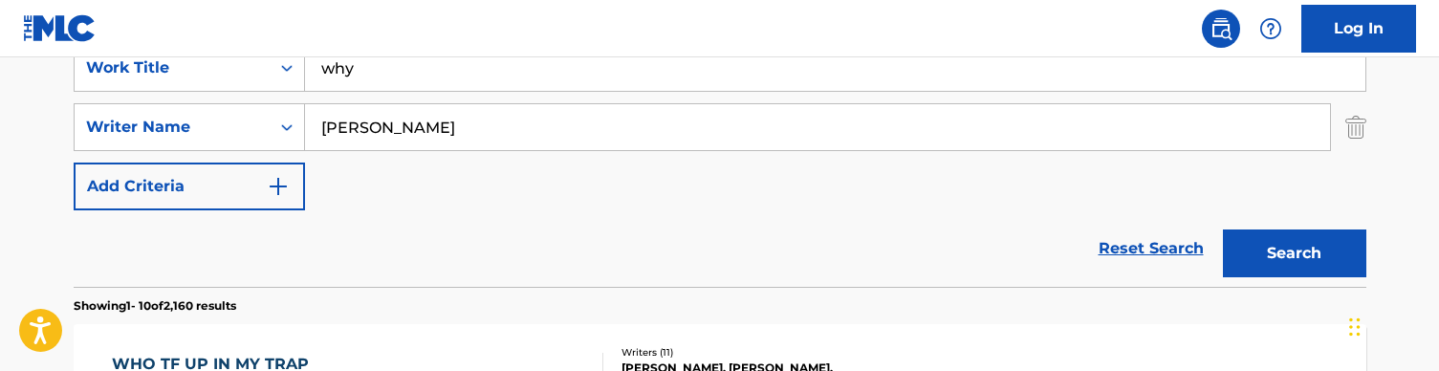
scroll to position [404, 0]
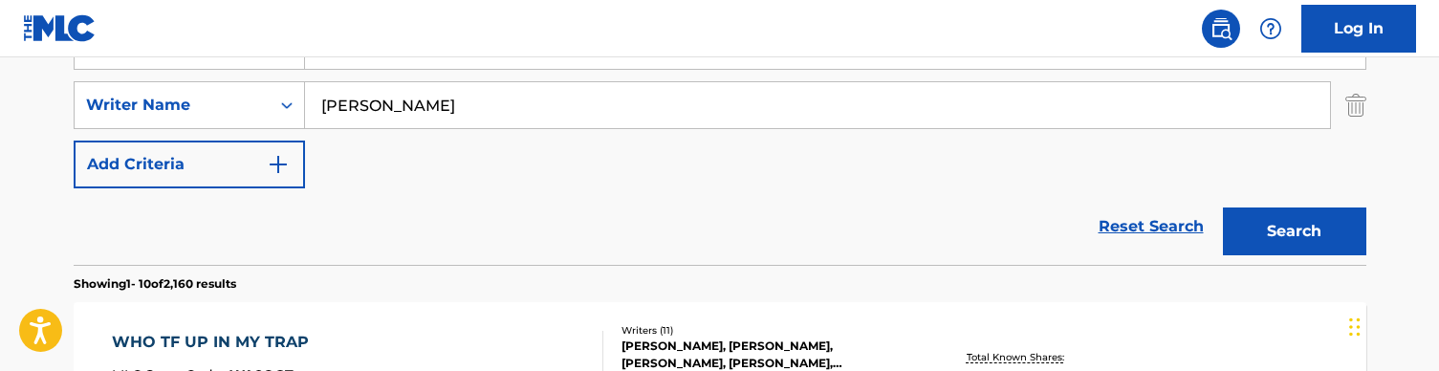
click at [1287, 225] on button "Search" at bounding box center [1294, 232] width 143 height 48
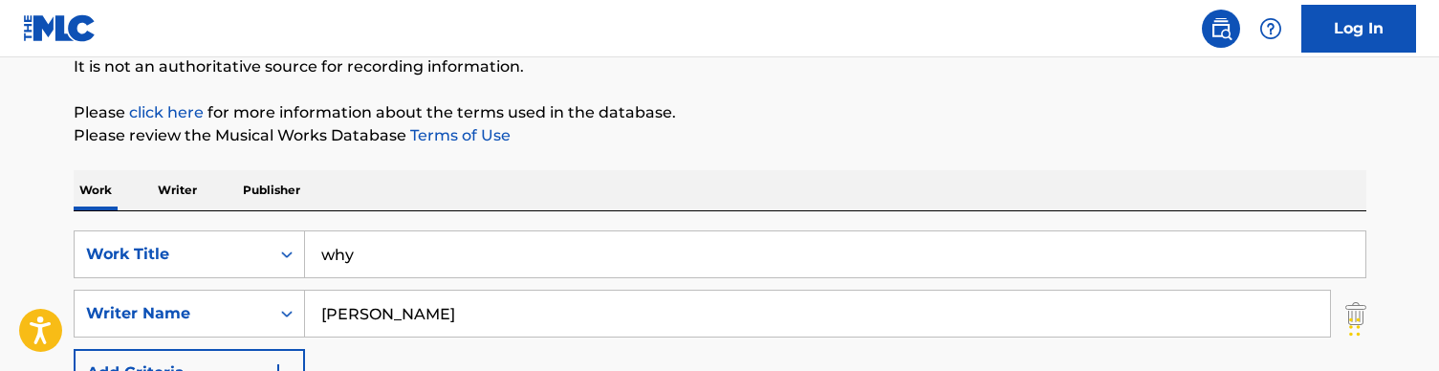
scroll to position [210, 0]
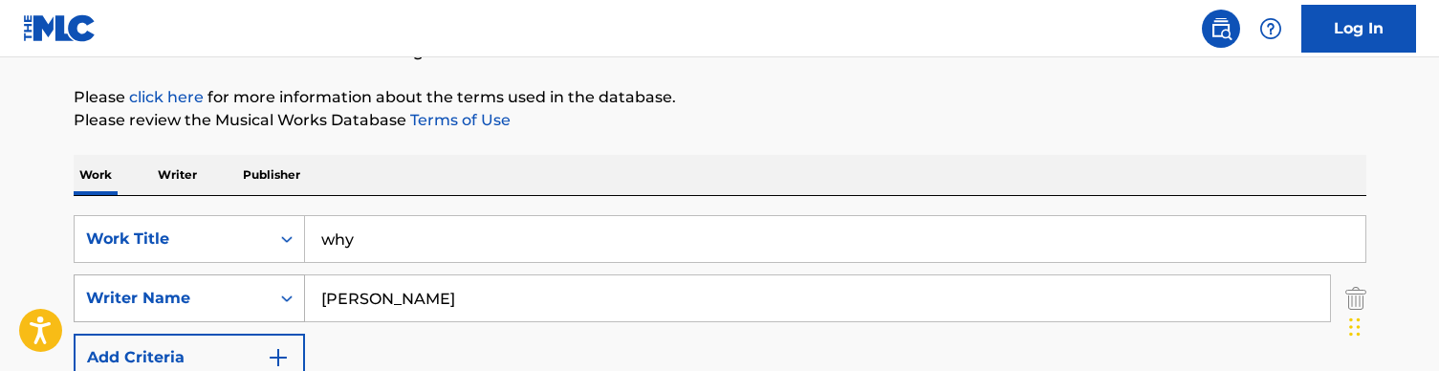
drag, startPoint x: 369, startPoint y: 300, endPoint x: 237, endPoint y: 278, distance: 133.8
click at [237, 278] on div "SearchWithCriteria728904fc-b0df-42d9-a479-22e00c724871 Writer Name [PERSON_NAME]" at bounding box center [720, 298] width 1293 height 48
click at [375, 228] on input "why" at bounding box center [835, 239] width 1061 height 46
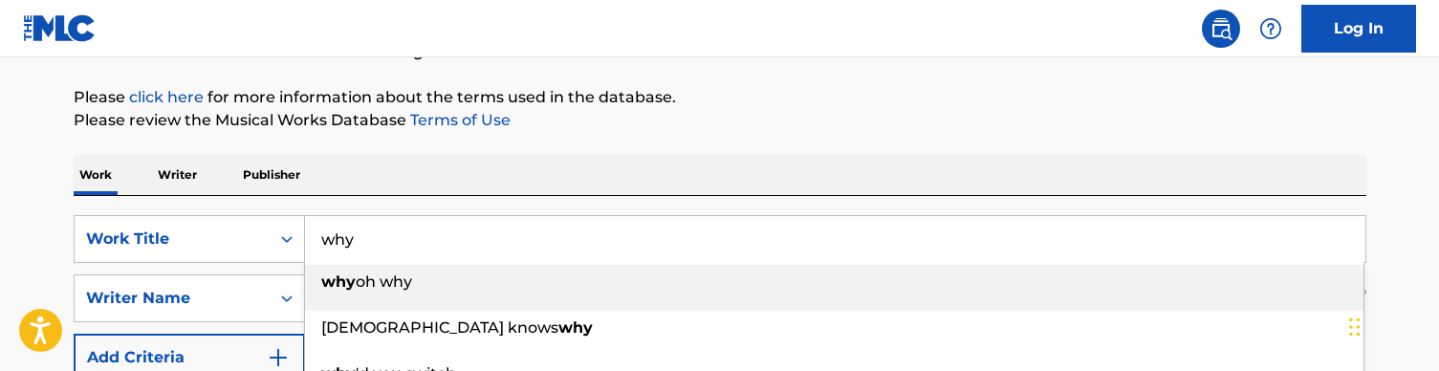
click at [375, 228] on input "why" at bounding box center [835, 239] width 1061 height 46
paste input "Won't He Do It"
type input "Won't He Do It"
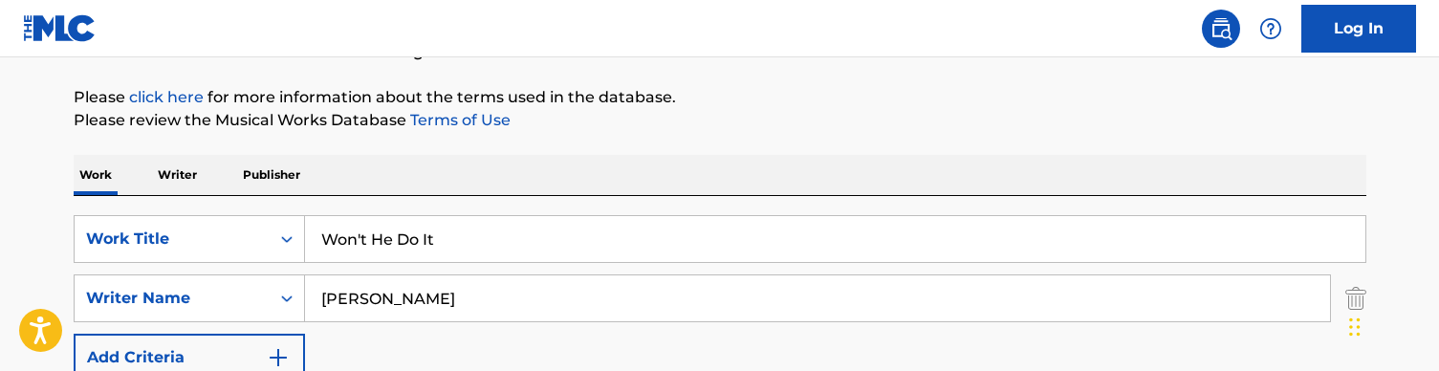
click at [411, 169] on div "Work Writer Publisher" at bounding box center [720, 175] width 1293 height 40
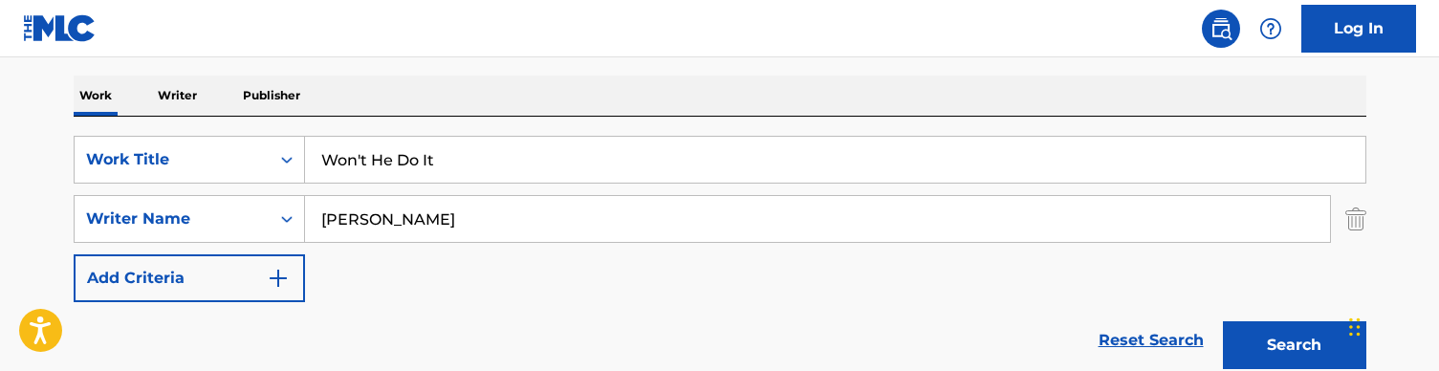
scroll to position [302, 0]
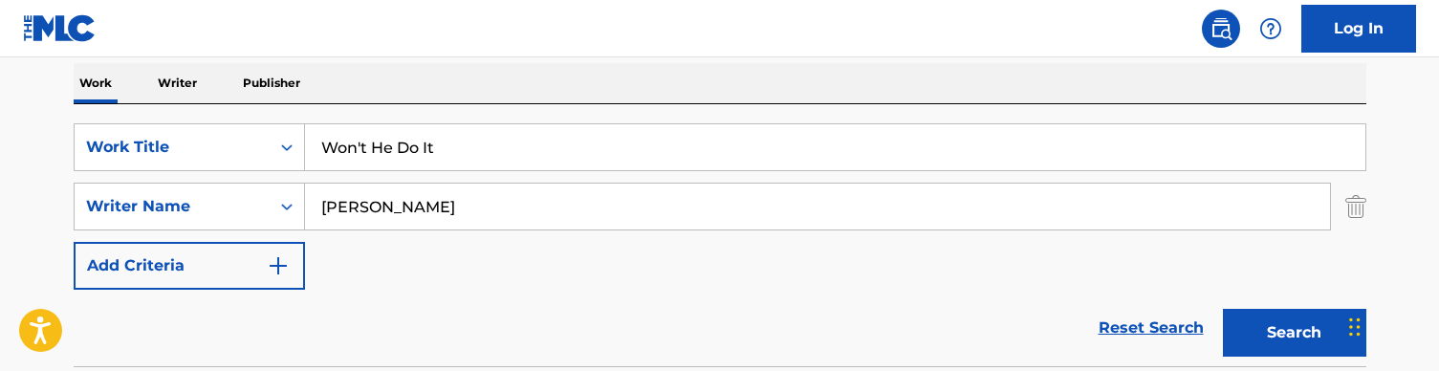
click at [1276, 330] on button "Search" at bounding box center [1294, 333] width 143 height 48
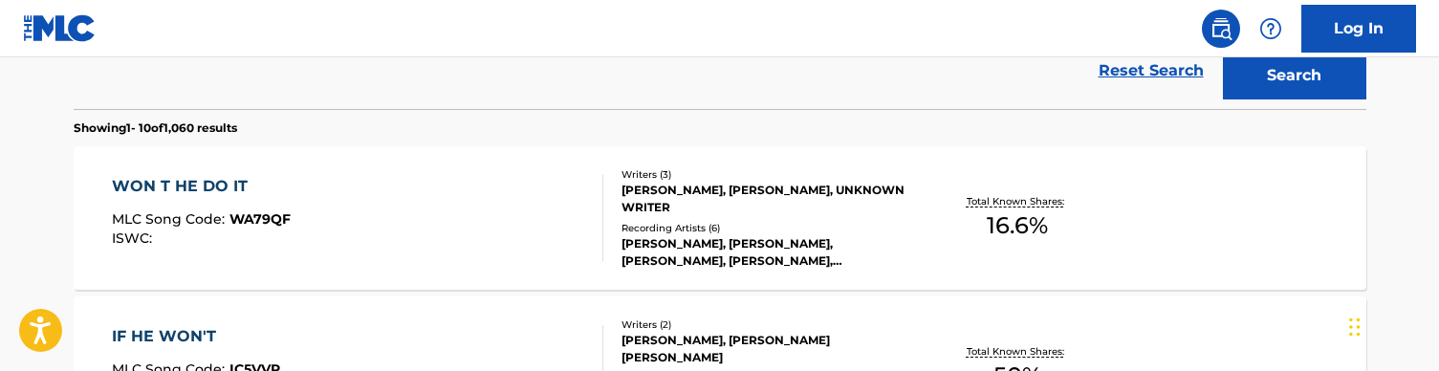
scroll to position [574, 0]
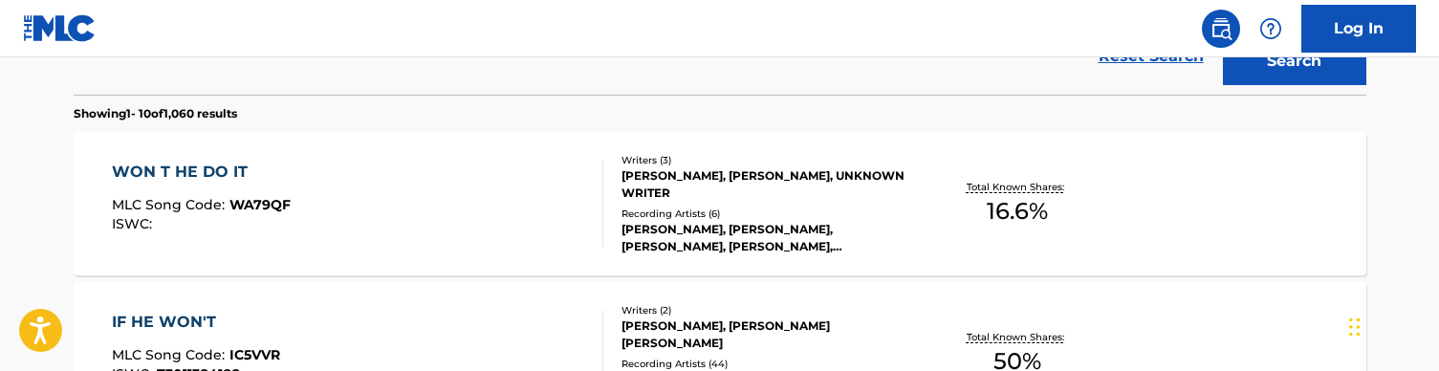
click at [497, 179] on div "WON T HE DO IT MLC Song Code : WA79QF ISWC :" at bounding box center [358, 204] width 492 height 86
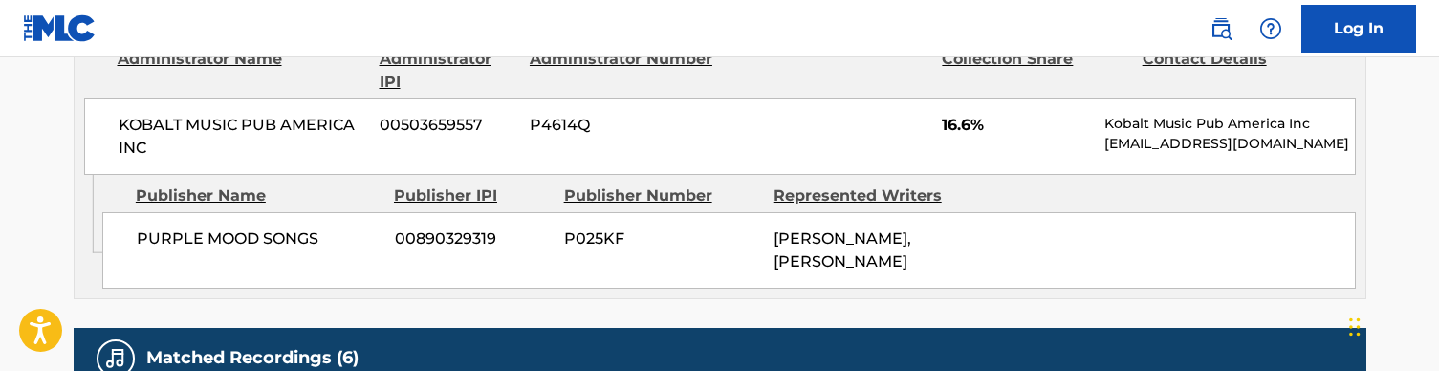
scroll to position [1096, 0]
